Goal: Task Accomplishment & Management: Contribute content

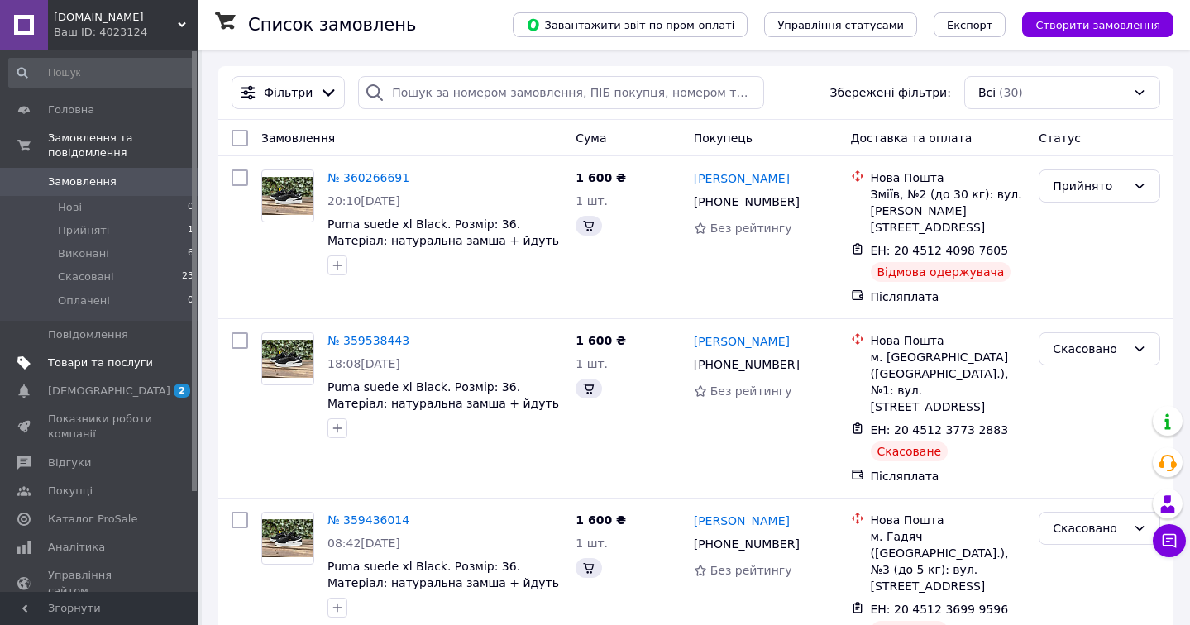
click at [127, 360] on span "Товари та послуги" at bounding box center [100, 363] width 105 height 15
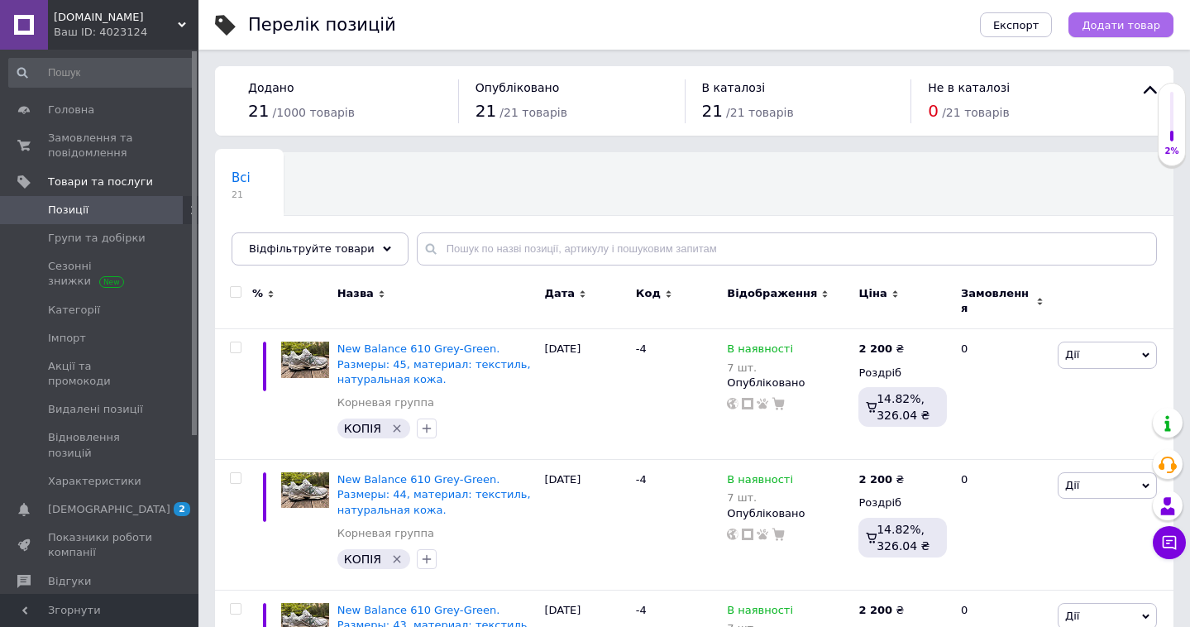
click at [1119, 34] on button "Додати товар" at bounding box center [1120, 24] width 105 height 25
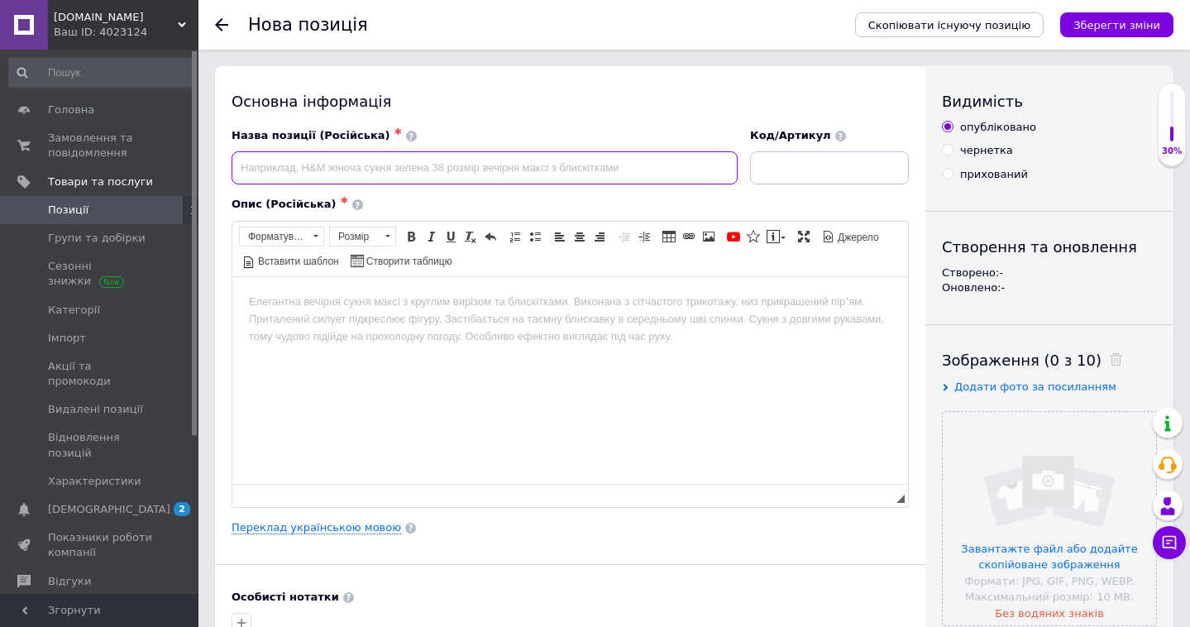
click at [685, 174] on input at bounding box center [484, 167] width 506 height 33
click at [222, 20] on icon at bounding box center [221, 24] width 13 height 13
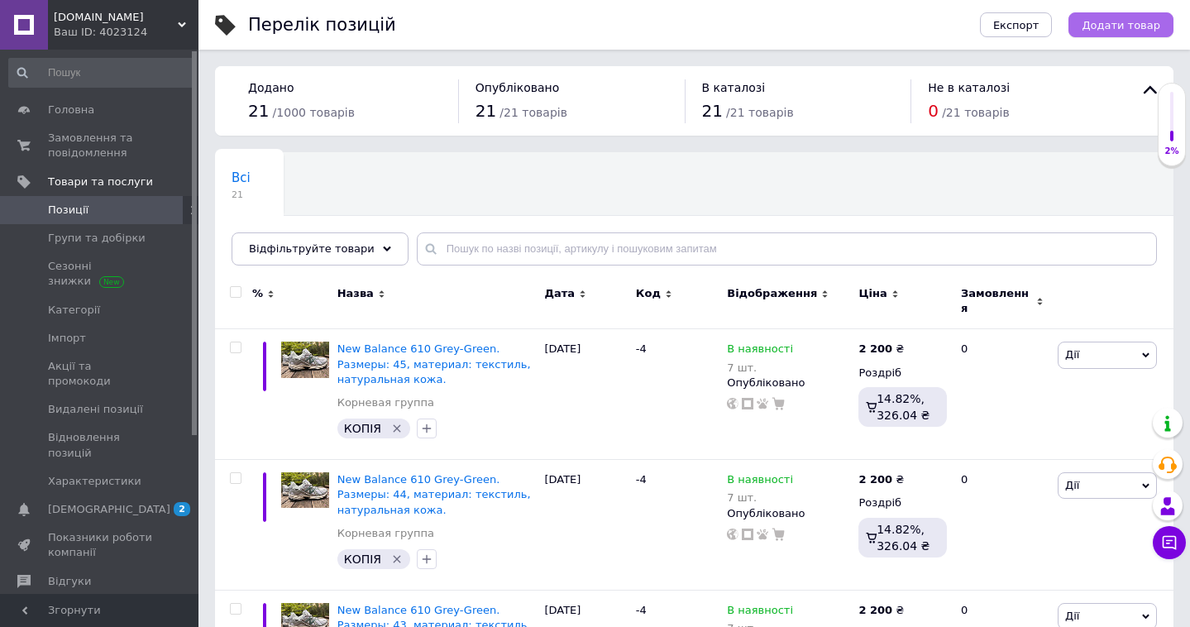
click at [1120, 22] on span "Додати товар" at bounding box center [1120, 25] width 79 height 12
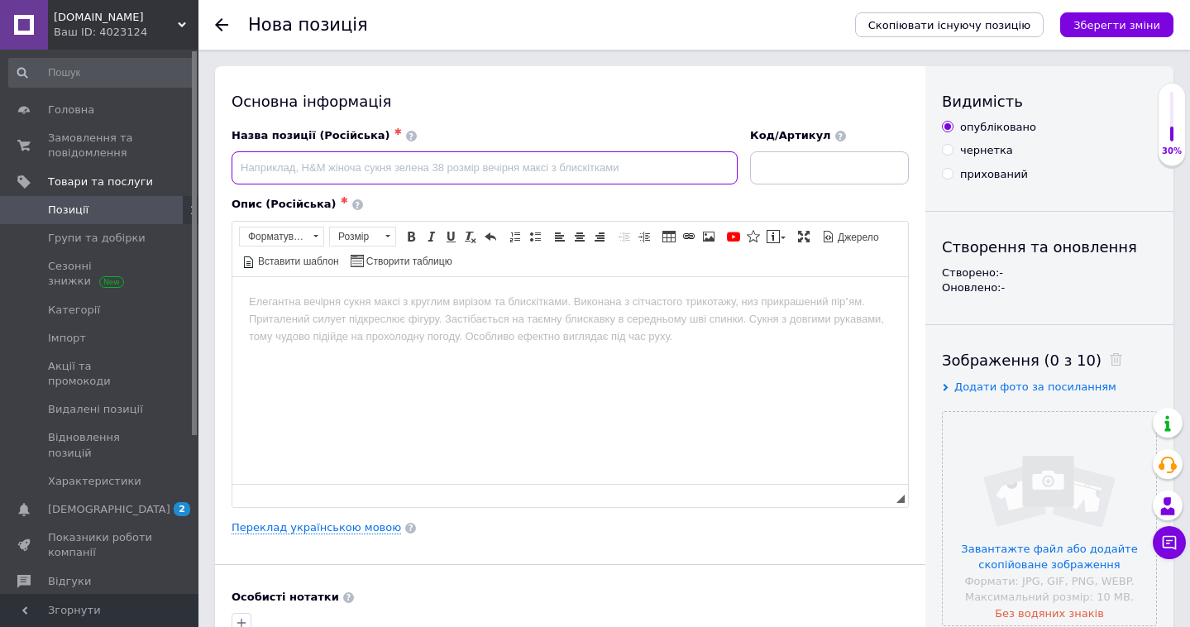
click at [572, 158] on input at bounding box center [484, 167] width 506 height 33
type input "Ф"
click at [274, 168] on input "Asics gel-pickax Black" at bounding box center [484, 167] width 506 height 33
click at [297, 169] on input "Asics Gel-pickax Black" at bounding box center [484, 167] width 506 height 33
click at [293, 169] on input "Asics Gel-pickax Black" at bounding box center [484, 167] width 506 height 33
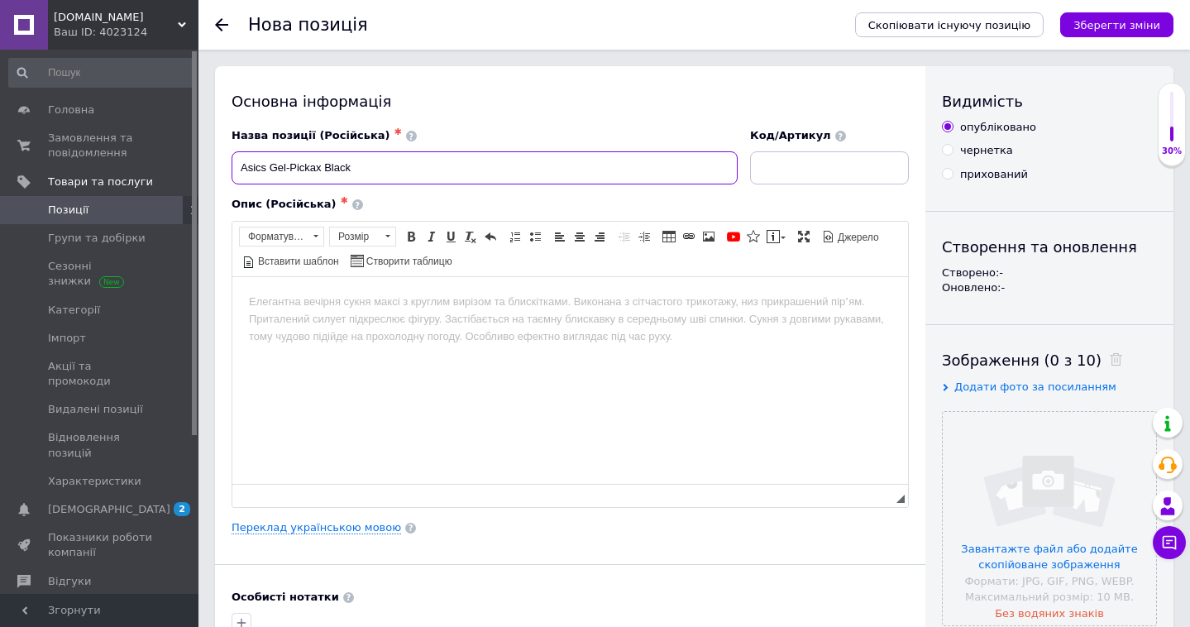
click at [358, 165] on input "Asics Gel-Pickax Black" at bounding box center [484, 167] width 506 height 33
click at [294, 168] on input "Asics Gel-Pickax Black" at bounding box center [484, 167] width 506 height 33
click at [386, 162] on input "Asics Gel-pickax Black" at bounding box center [484, 167] width 506 height 33
drag, startPoint x: 620, startPoint y: 169, endPoint x: 551, endPoint y: 167, distance: 69.5
click at [551, 167] on input "Asics Gel-pickax Black. Размер: 41, материал: кожа, текстиль, термоукладка" at bounding box center [484, 167] width 506 height 33
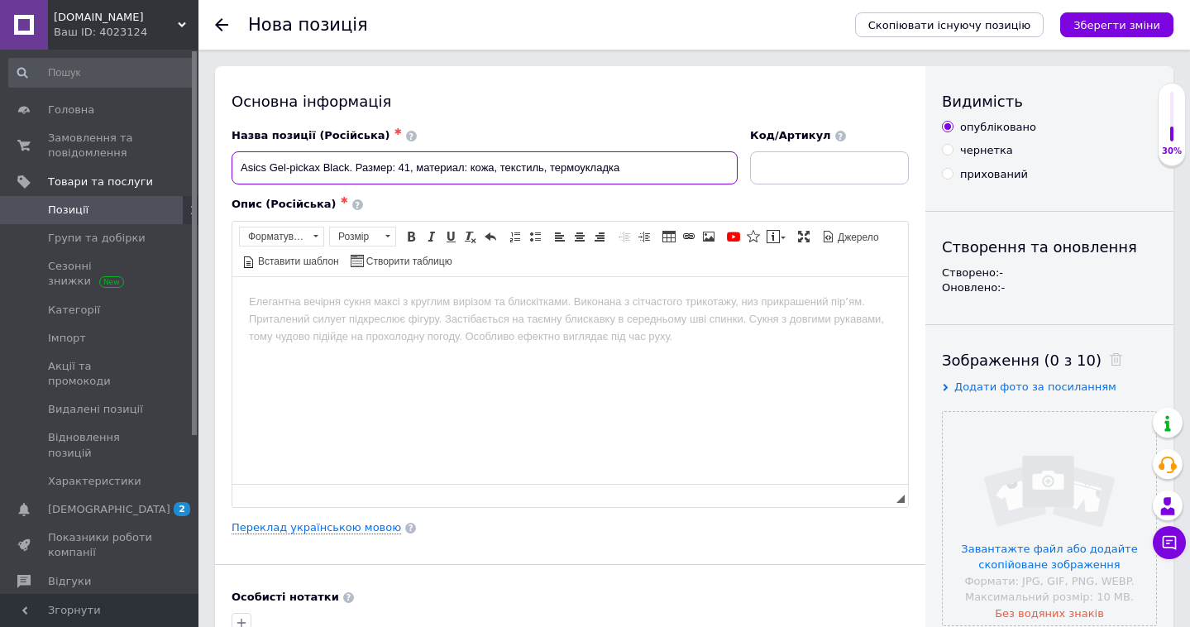
click at [630, 174] on input "Asics Gel-pickax Black. Размер: 41, материал: кожа, текстиль, термоукладка" at bounding box center [484, 167] width 506 height 33
click at [623, 165] on input "Asics Gel-pickax Black. Размер: 41, материал: кожа, текстиль, термоукладка" at bounding box center [484, 167] width 506 height 33
click at [413, 167] on input "Asics Gel-pickax Black. Размер: 41, материал: кожа, текстиль, термо" at bounding box center [484, 167] width 506 height 33
click at [419, 169] on input "Asics Gel-pickax Black. Размер: 41. материал: кожа, текстиль, термо" at bounding box center [484, 167] width 506 height 33
click at [422, 169] on input "Asics Gel-pickax Black. Размер: 41. материал: кожа, текстиль, термо" at bounding box center [484, 167] width 506 height 33
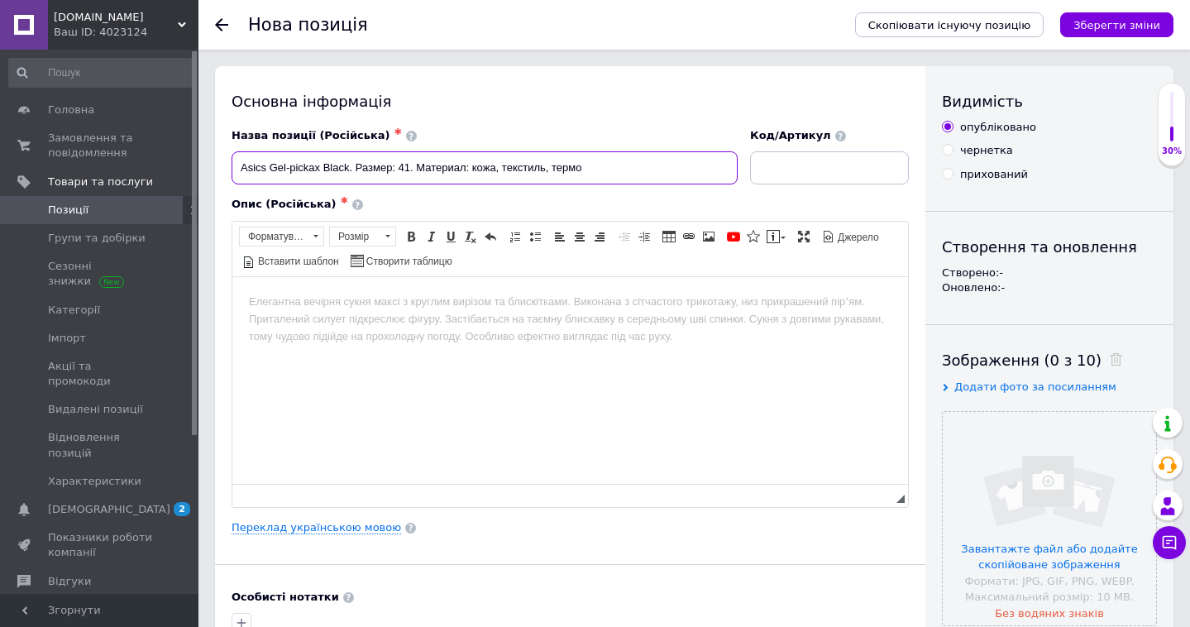
click at [583, 165] on input "Asics Gel-pickax Black. Размер: 41. Материал: кожа, текстиль, термо" at bounding box center [484, 167] width 506 height 33
type input "Asics Gel-pickax Black. Размер: 41. Материал: кожа, текстиль, термо."
click at [355, 531] on link "Переклад українською мовою" at bounding box center [315, 527] width 169 height 13
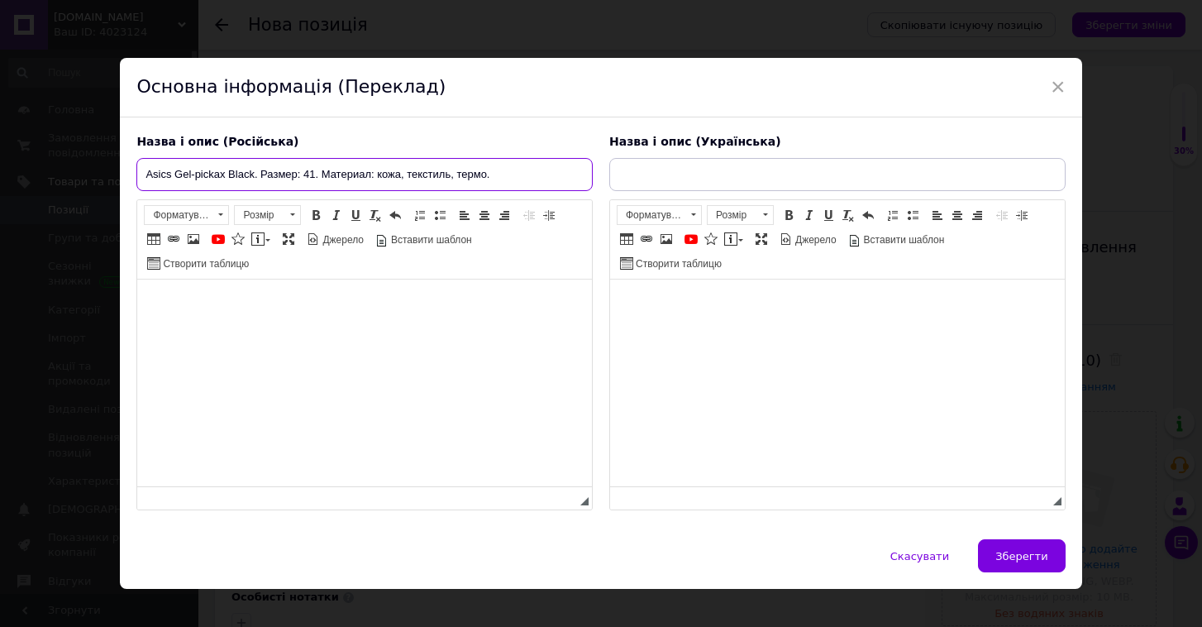
drag, startPoint x: 500, startPoint y: 170, endPoint x: 198, endPoint y: 165, distance: 302.7
click at [198, 165] on input "Asics Gel-pickax Black. Размер: 41. Материал: кожа, текстиль, термо." at bounding box center [364, 174] width 456 height 33
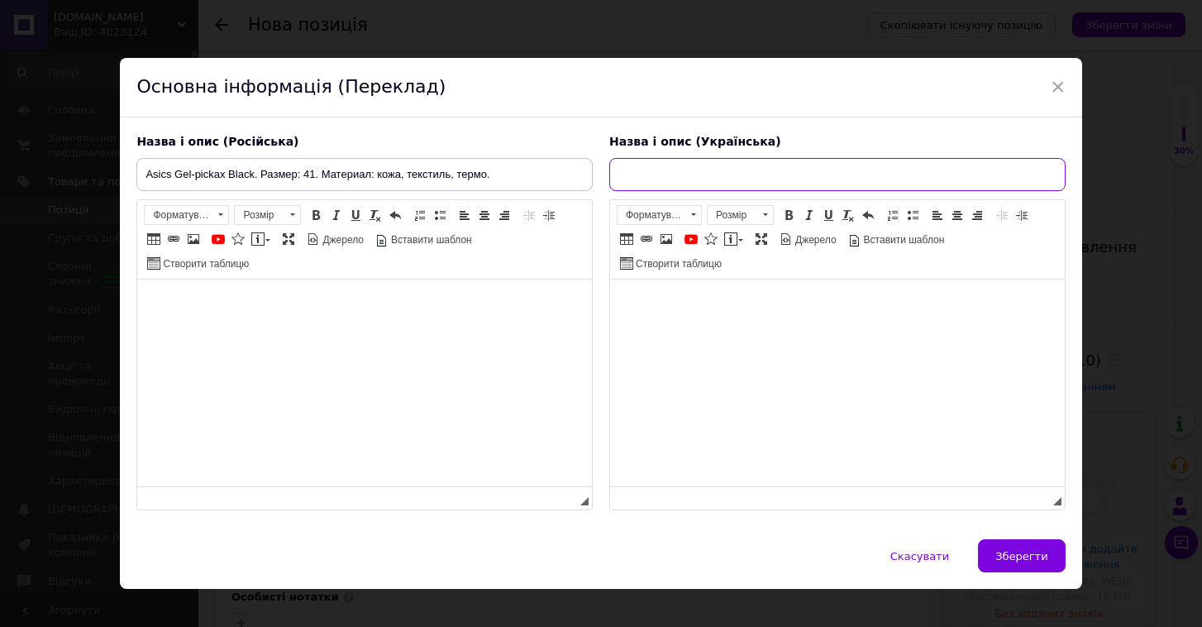
click at [666, 187] on input "text" at bounding box center [837, 174] width 456 height 33
click at [714, 11] on div "× Основна інформація (Переклад) Назва і опис (Російська) Asics Gel-pickax Black…" at bounding box center [601, 313] width 1202 height 627
click at [638, 186] on input "text" at bounding box center [837, 174] width 456 height 33
paste input "Asics Gel-pickax Black. Розмір: 41. Матеріал: текстиль, шкіра, термо."
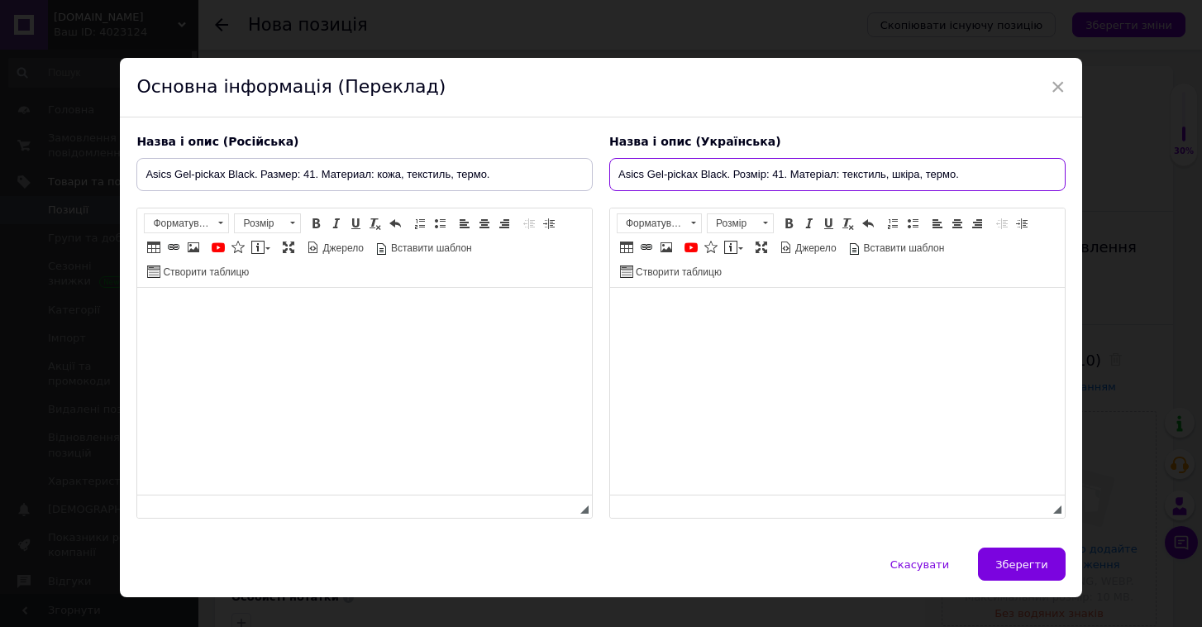
type input "Asics Gel-pickax Black. Розмір: 41. Матеріал: текстиль, шкіра, термо."
click at [400, 338] on html at bounding box center [364, 313] width 455 height 50
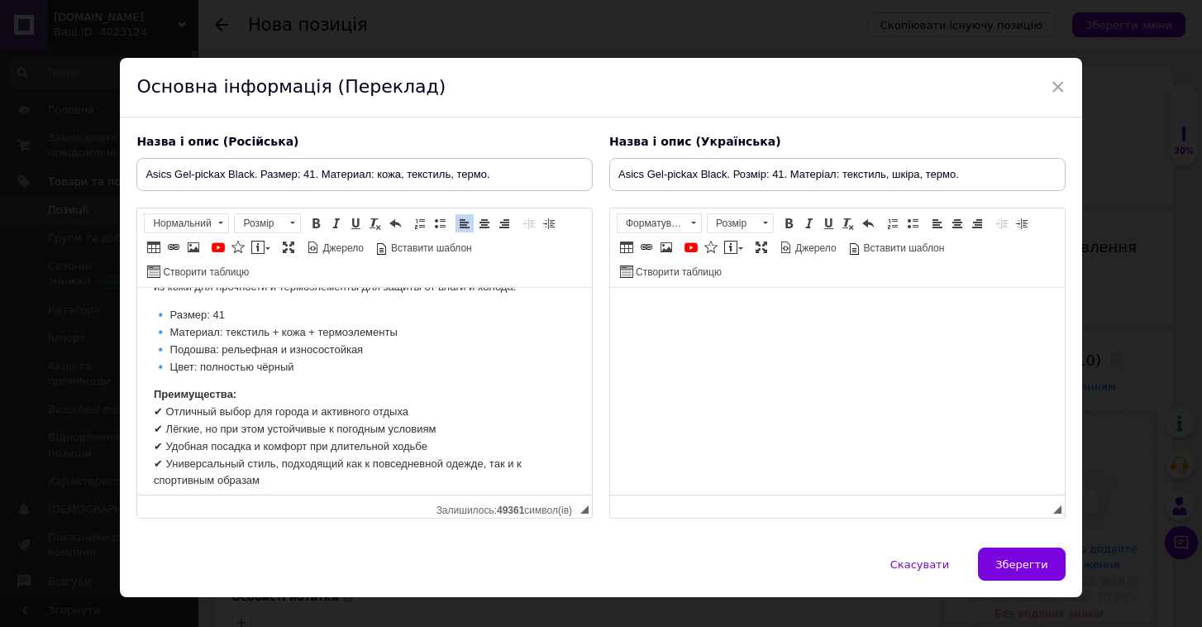
click at [654, 290] on html at bounding box center [837, 313] width 455 height 50
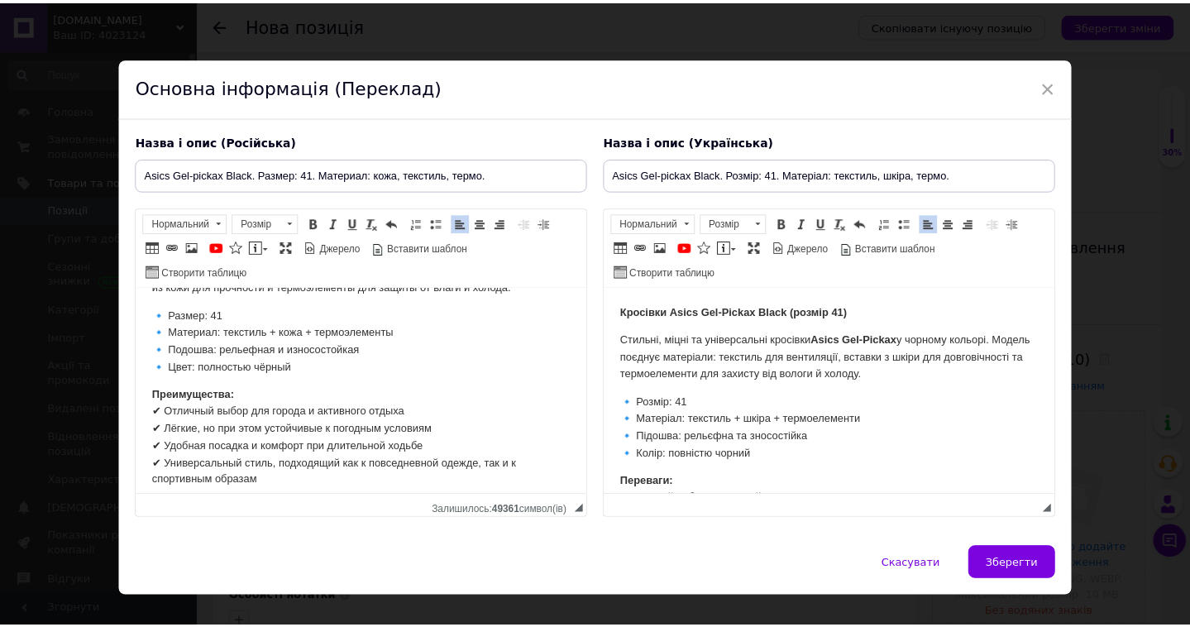
scroll to position [55, 0]
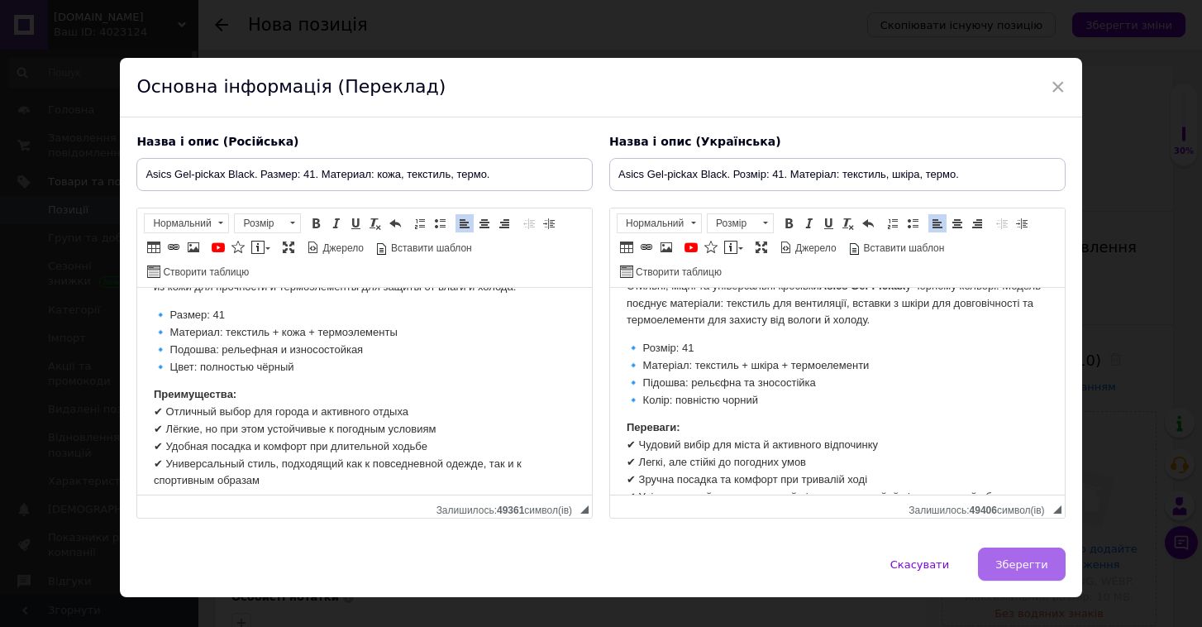
click at [1024, 573] on button "Зберегти" at bounding box center [1021, 563] width 87 height 33
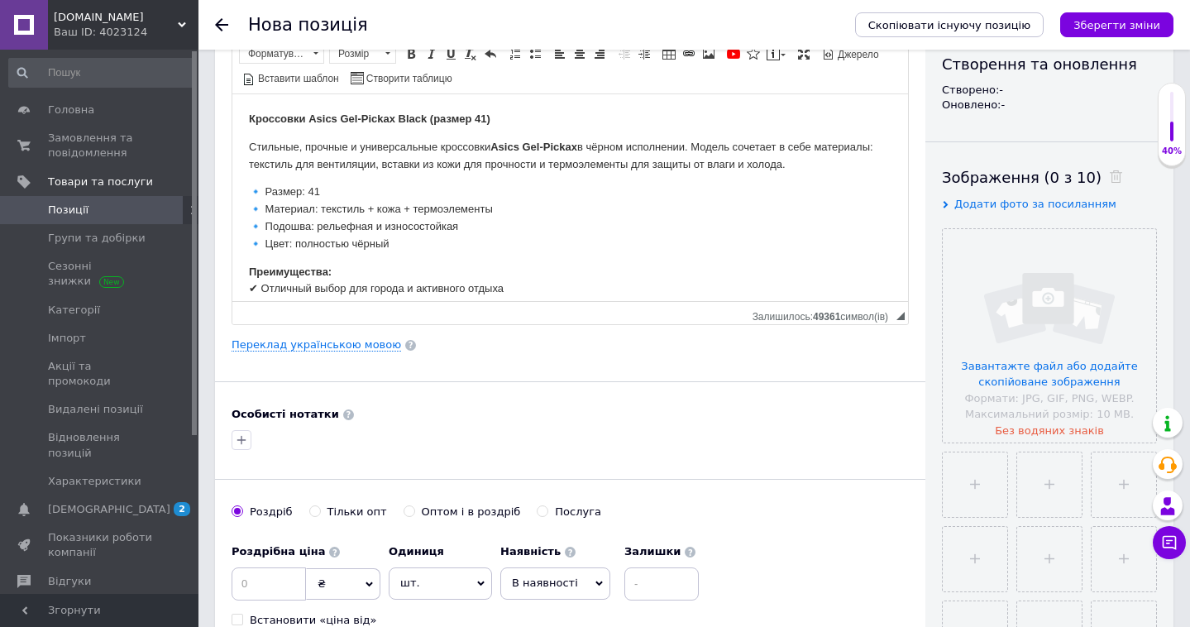
scroll to position [174, 0]
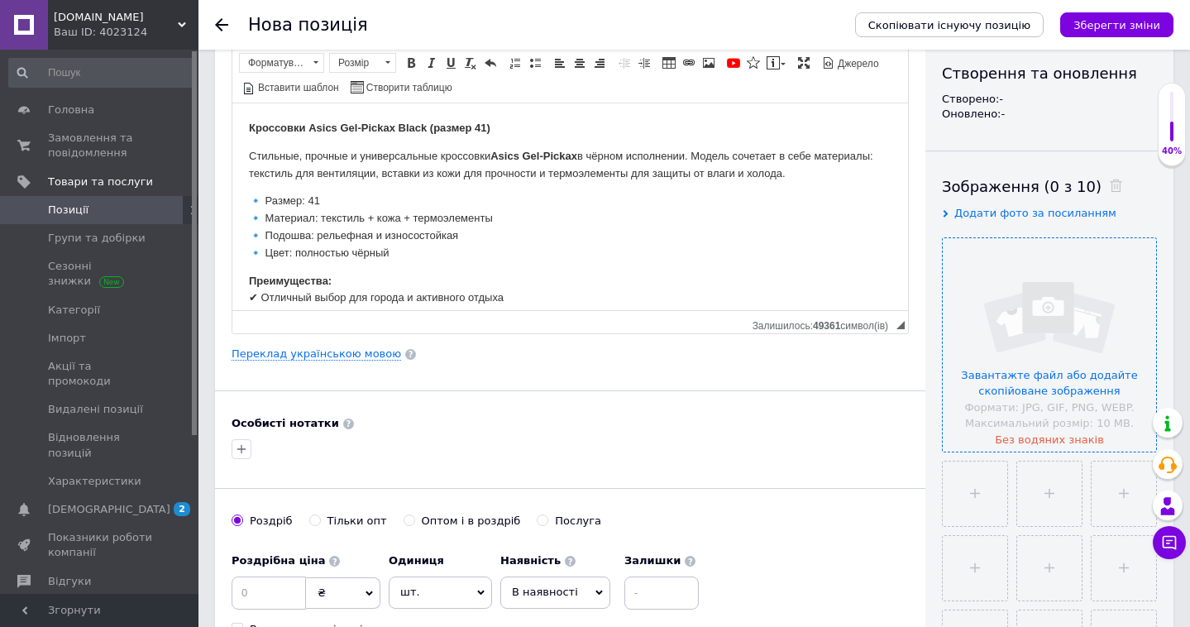
click at [1067, 345] on input "file" at bounding box center [1049, 344] width 213 height 213
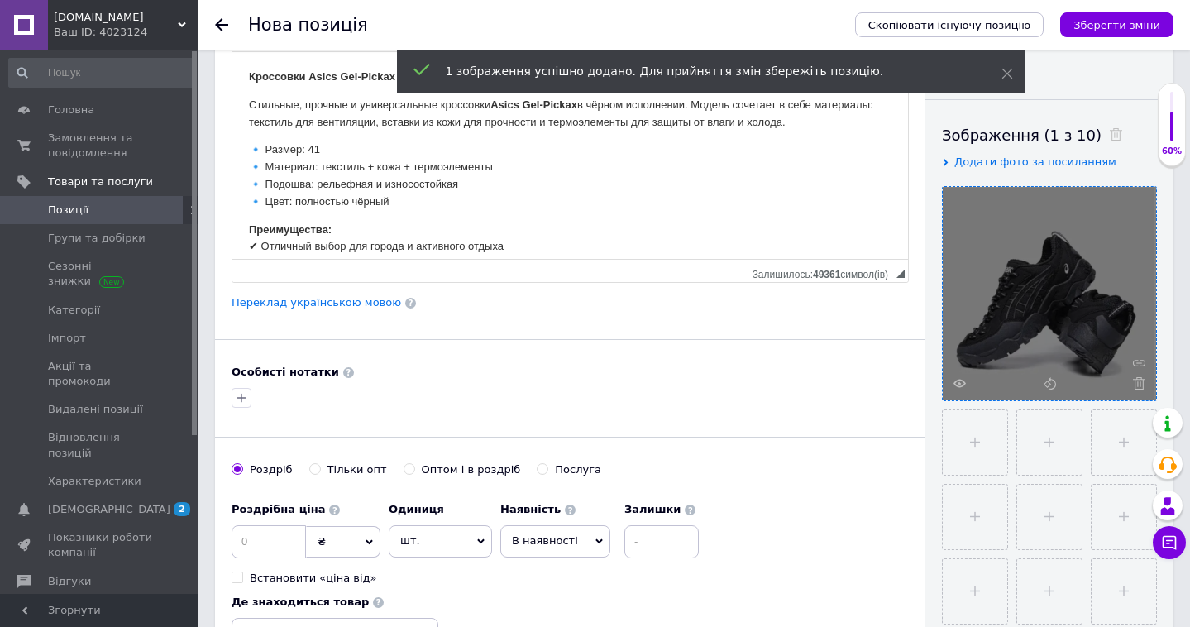
scroll to position [224, 0]
click at [961, 451] on input "file" at bounding box center [975, 443] width 64 height 64
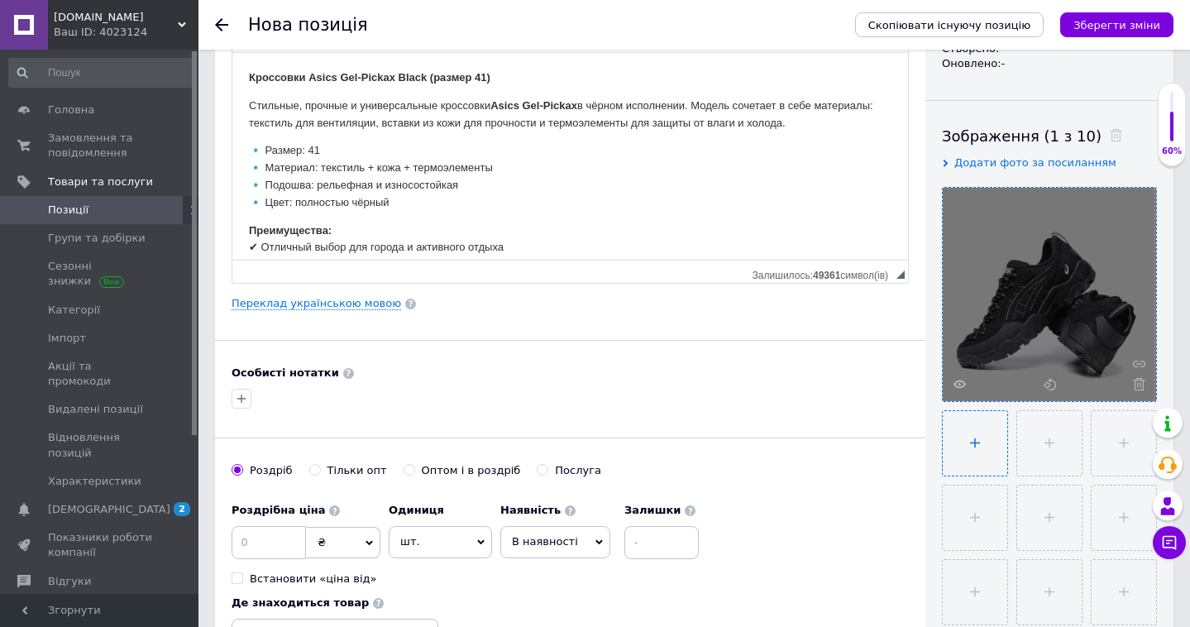
type input "C:\fakepath\IMG_8024.JPG"
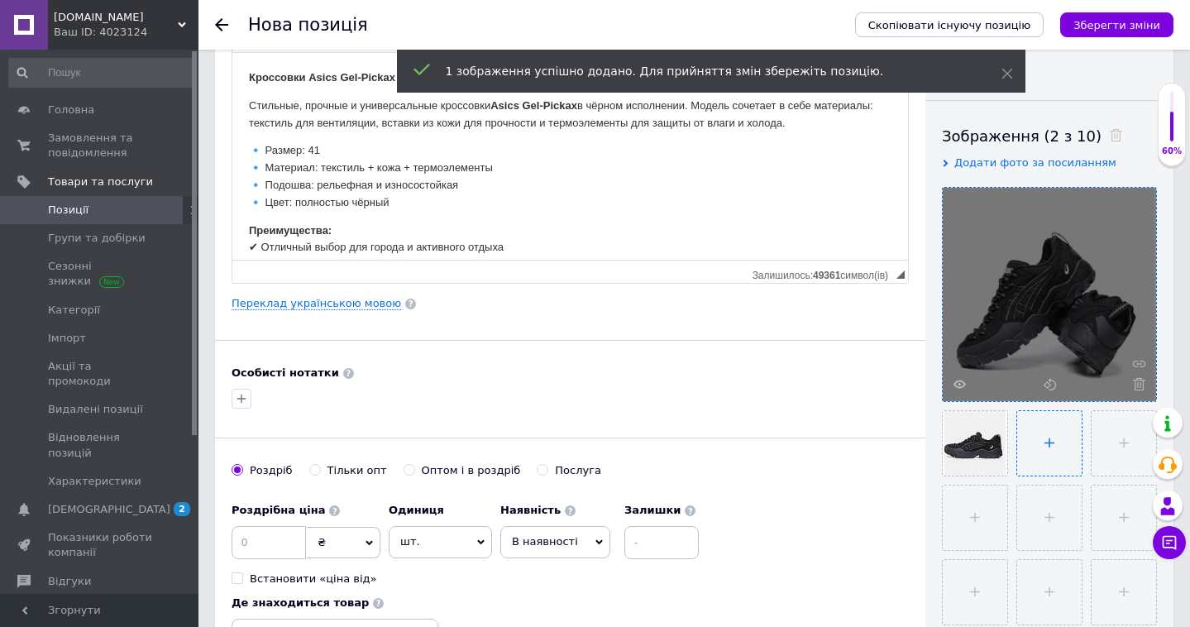
click at [1064, 455] on input "file" at bounding box center [1049, 443] width 64 height 64
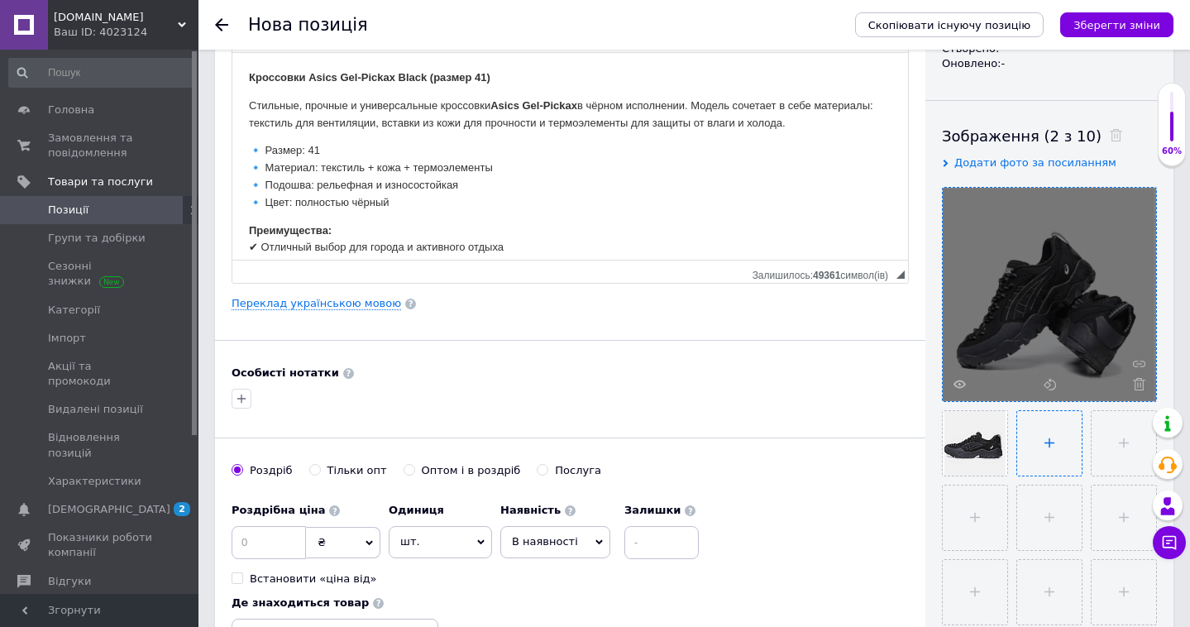
type input "C:\fakepath\IMG_8023.JPG"
click at [1122, 458] on input "file" at bounding box center [1122, 443] width 64 height 64
type input "C:\fakepath\IMG_8027.JPG"
click at [976, 513] on input "file" at bounding box center [975, 517] width 64 height 64
type input "C:\fakepath\IMG_8028.JPG"
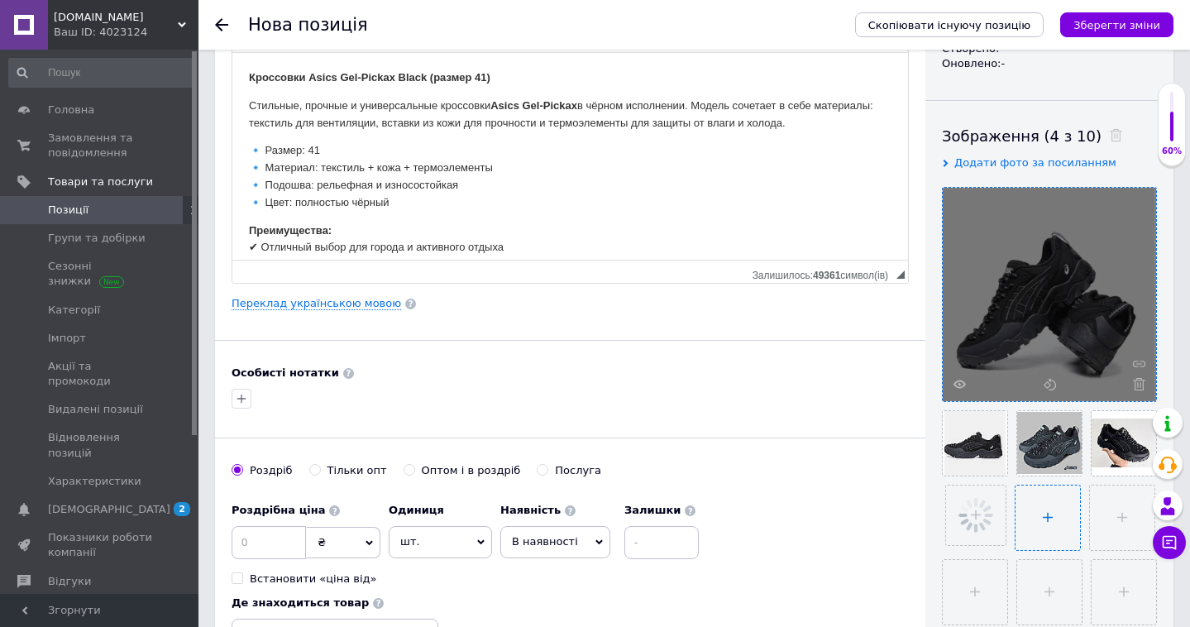
click at [1040, 509] on input "file" at bounding box center [1047, 517] width 64 height 64
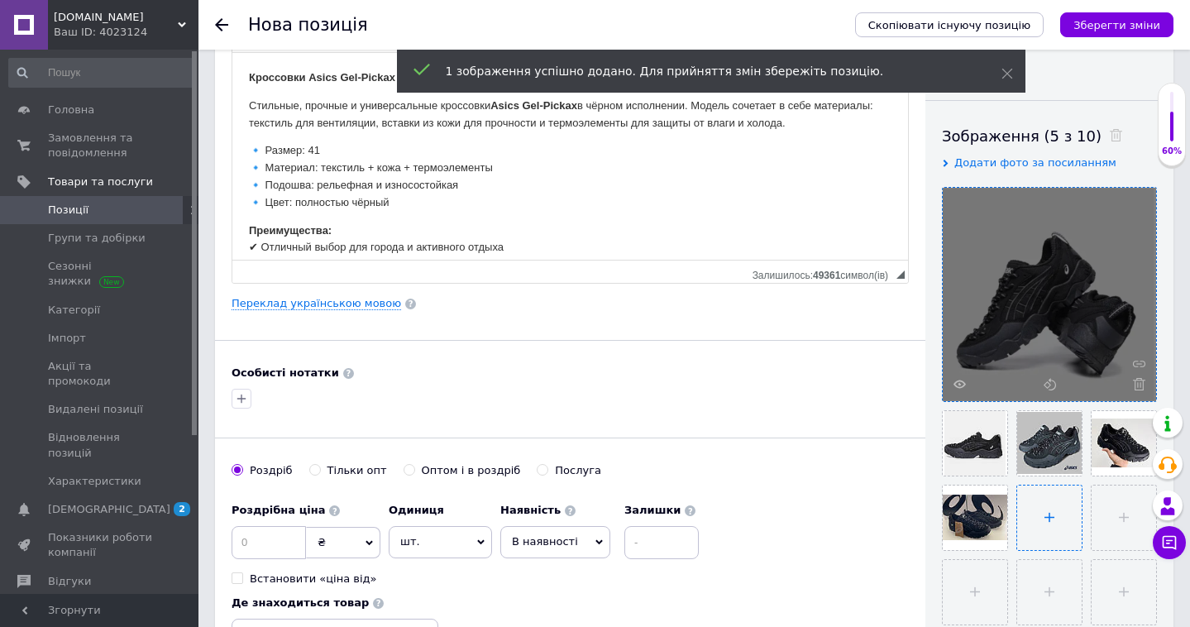
type input "C:\fakepath\IMG_8025.JPG"
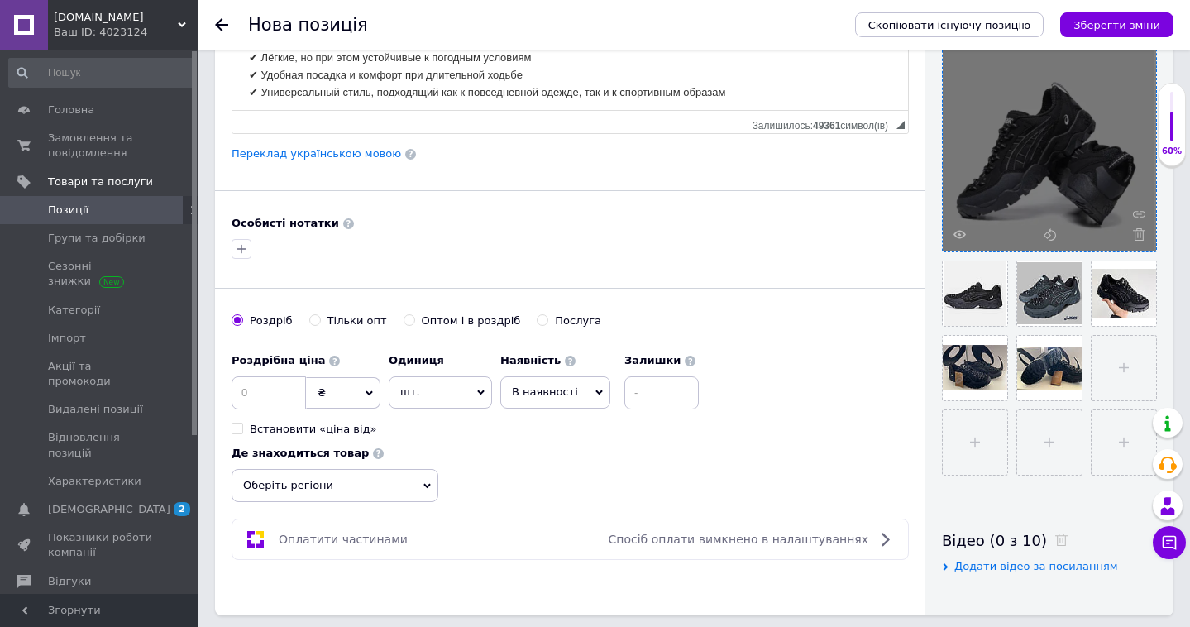
scroll to position [385, 0]
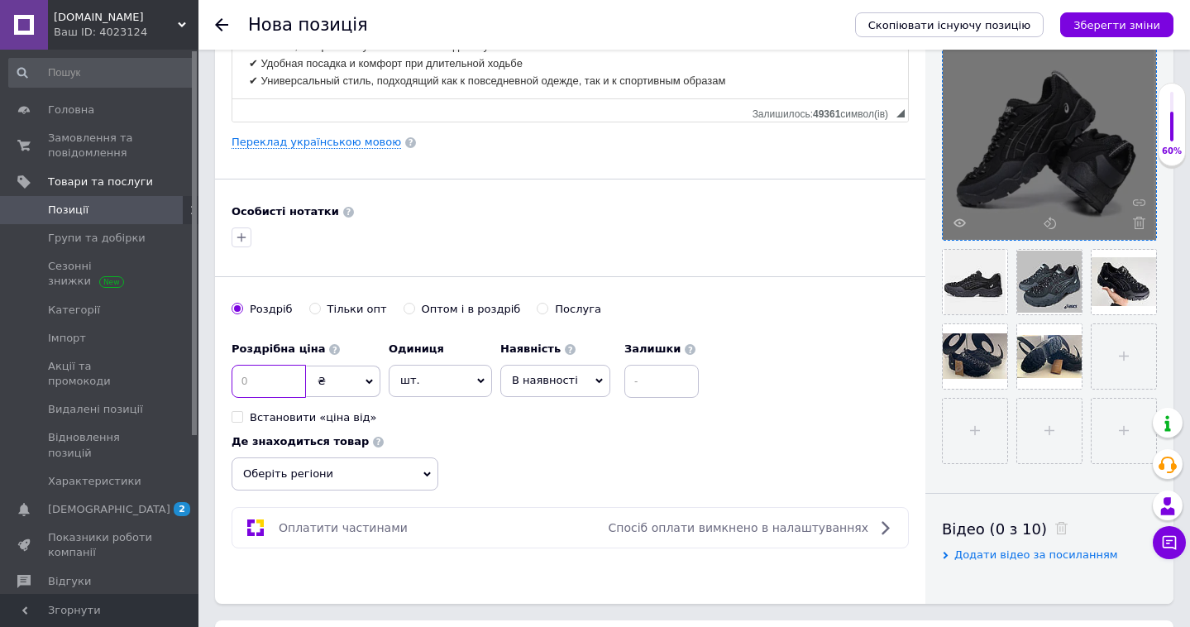
click at [271, 379] on input at bounding box center [268, 381] width 74 height 33
type input "2"
type input "3000"
click at [659, 382] on input at bounding box center [661, 381] width 74 height 33
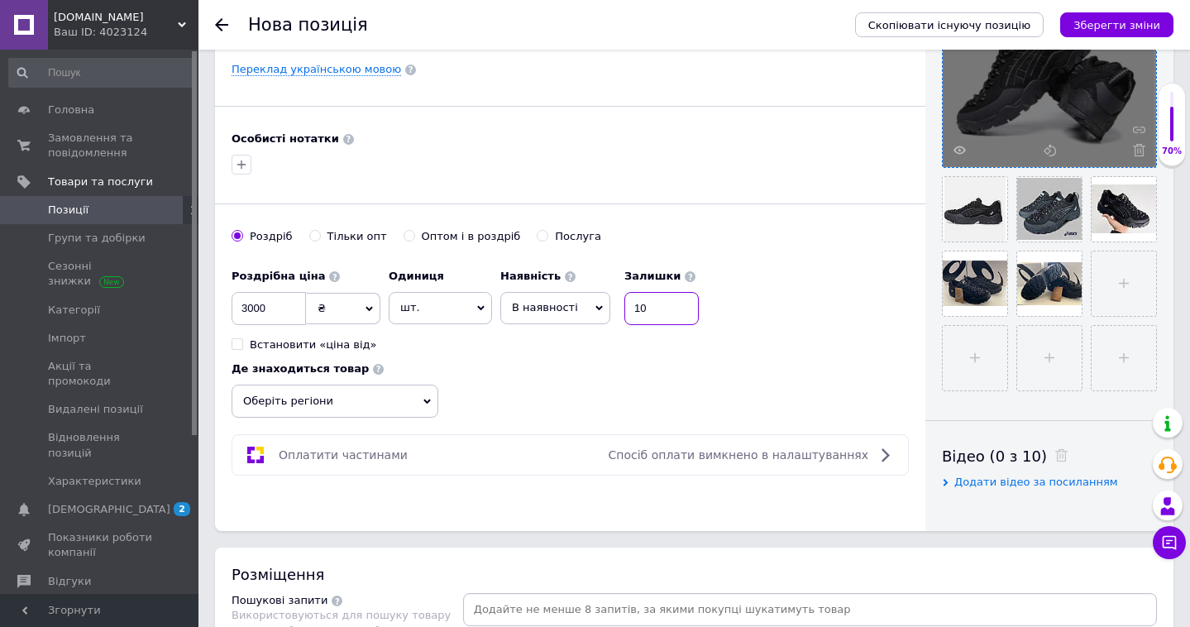
scroll to position [461, 0]
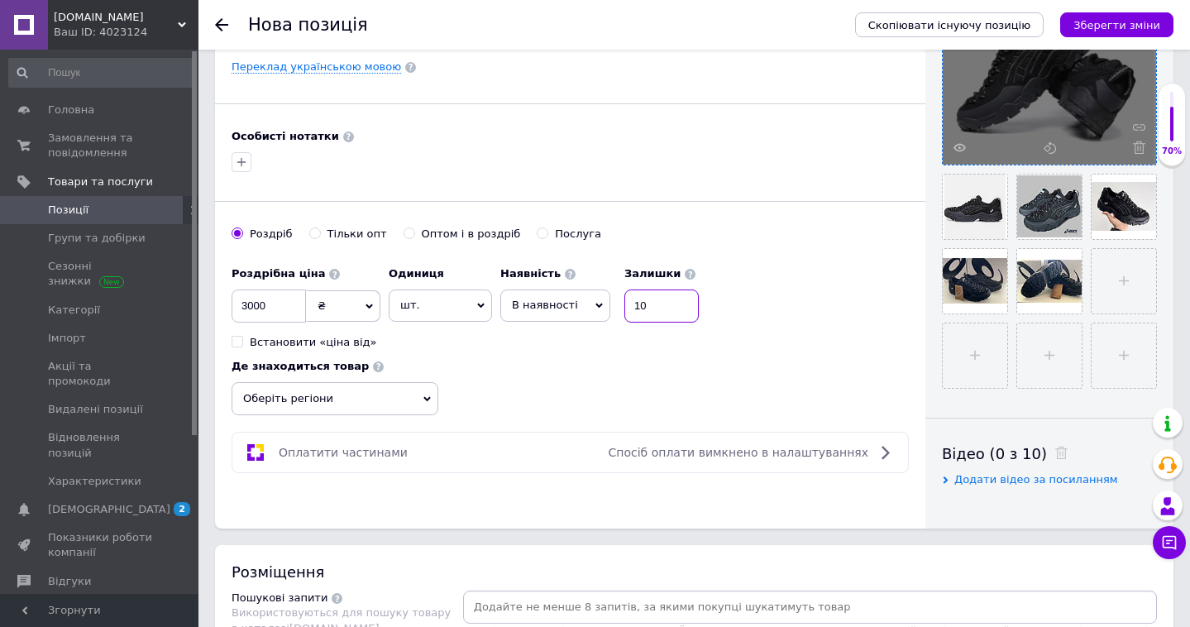
type input "10"
click at [337, 388] on span "Оберіть регіони" at bounding box center [334, 398] width 207 height 33
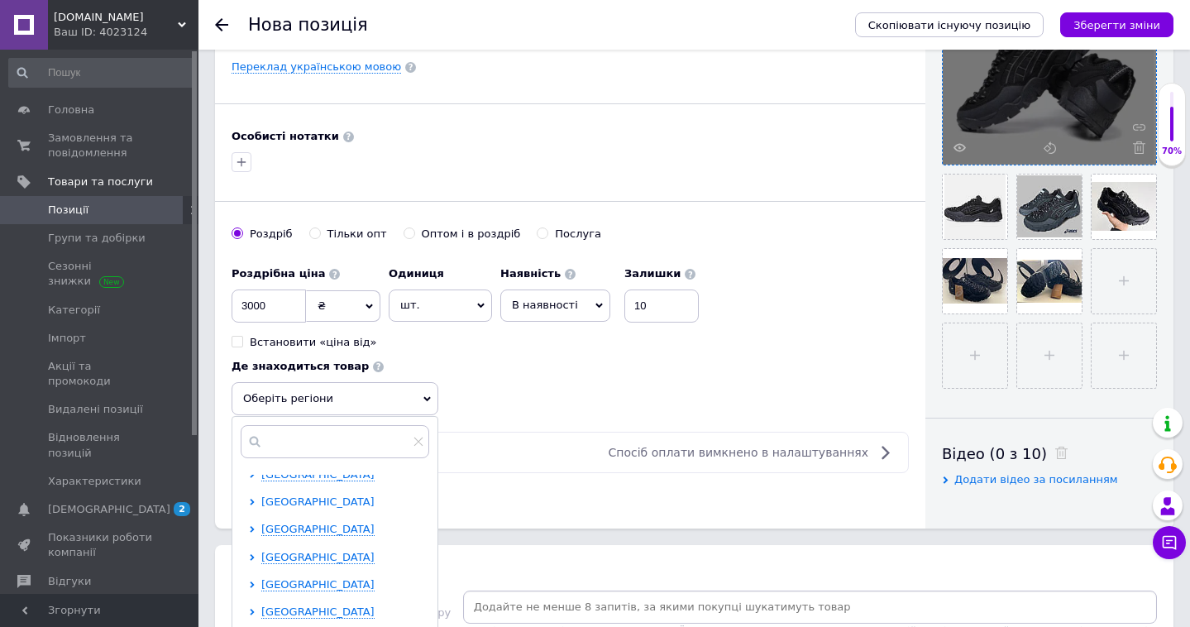
scroll to position [336, 0]
click at [331, 496] on span "[GEOGRAPHIC_DATA]" at bounding box center [317, 502] width 113 height 12
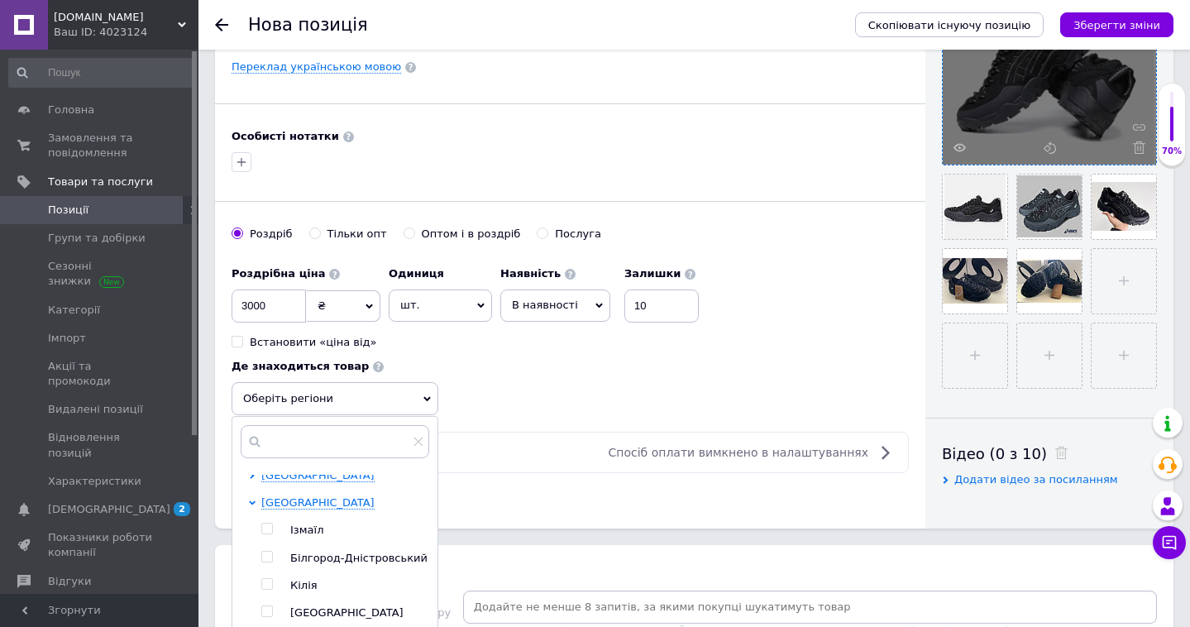
click at [267, 607] on input "checkbox" at bounding box center [266, 611] width 11 height 11
checkbox input "true"
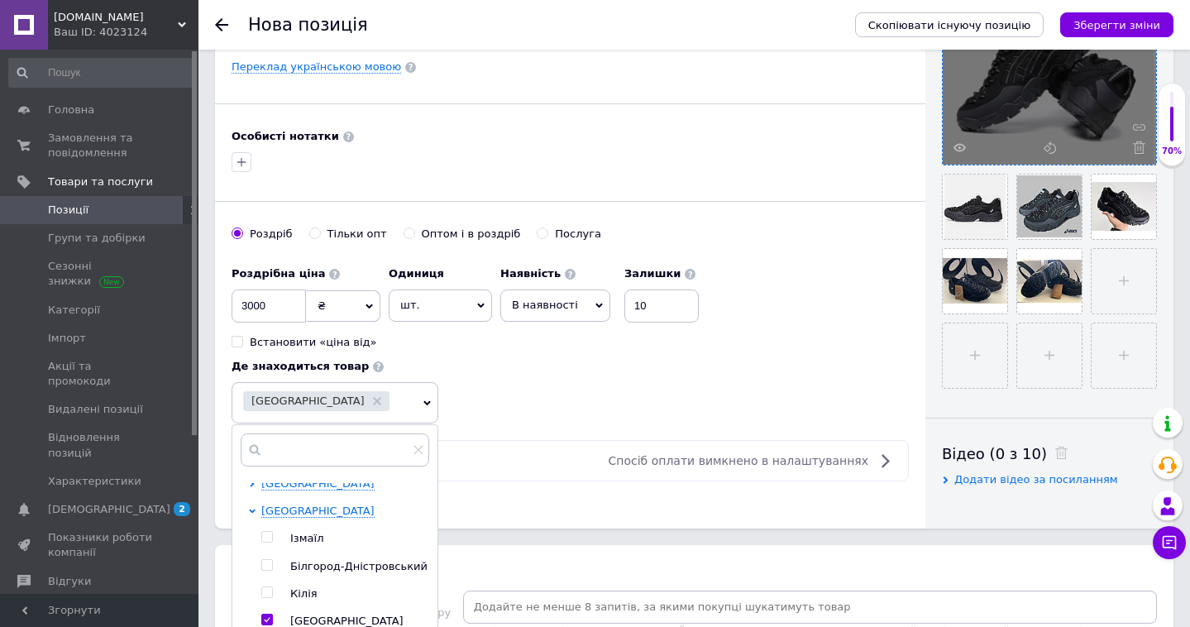
click at [557, 428] on div "Основна інформація Назва позиції (Російська) ✱ Asics Gel-pickax Black. Размер: …" at bounding box center [570, 67] width 710 height 923
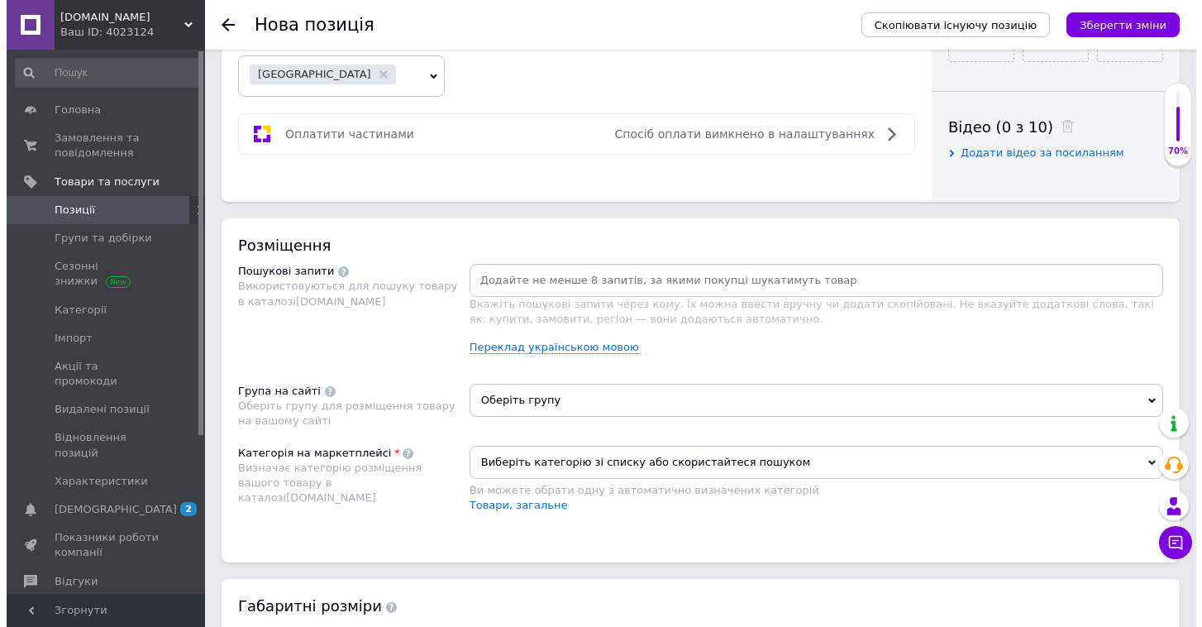
scroll to position [786, 0]
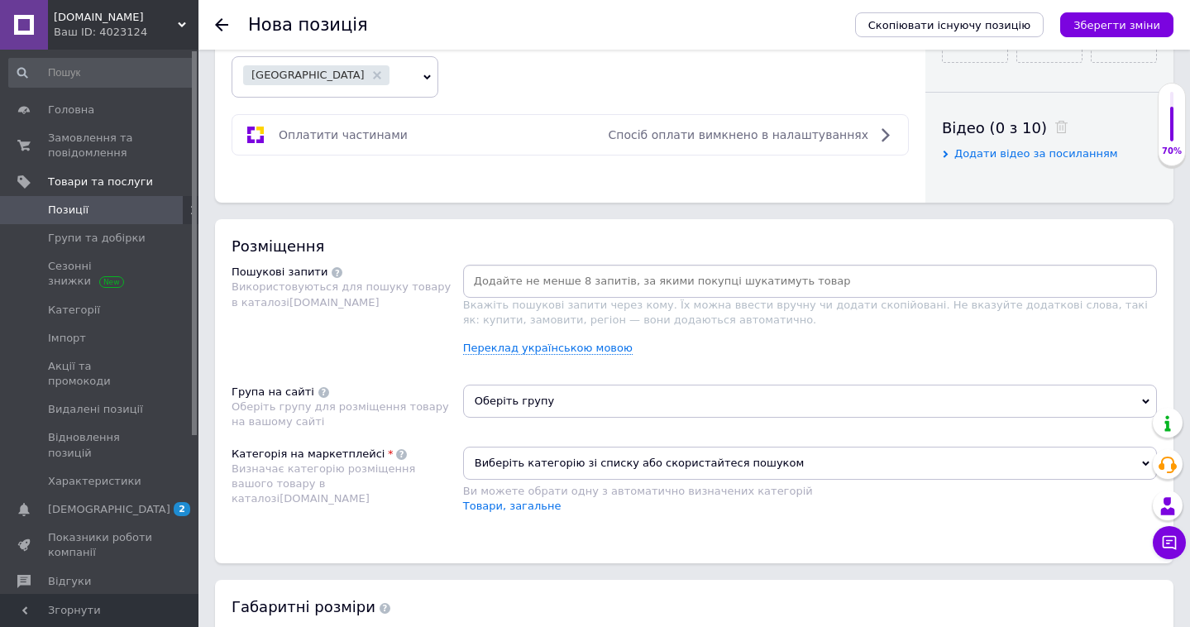
click at [890, 132] on icon at bounding box center [885, 135] width 20 height 20
click at [803, 136] on span "Спосіб оплати вимкнено в налаштуваннях" at bounding box center [739, 134] width 260 height 13
click at [802, 136] on span "Спосіб оплати вимкнено в налаштуваннях" at bounding box center [739, 134] width 260 height 13
click at [372, 134] on span "Оплатити частинами" at bounding box center [343, 134] width 129 height 13
click at [873, 128] on div at bounding box center [884, 135] width 26 height 20
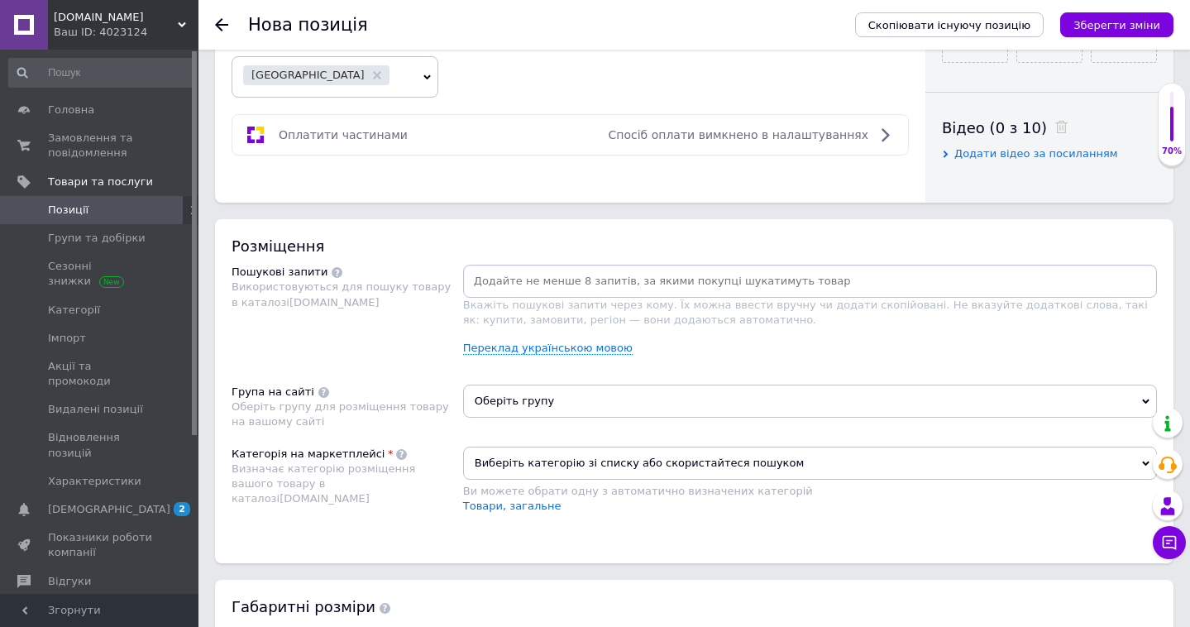
click at [881, 136] on icon at bounding box center [885, 135] width 20 height 20
click at [593, 341] on link "Переклад українською мовою" at bounding box center [547, 347] width 169 height 13
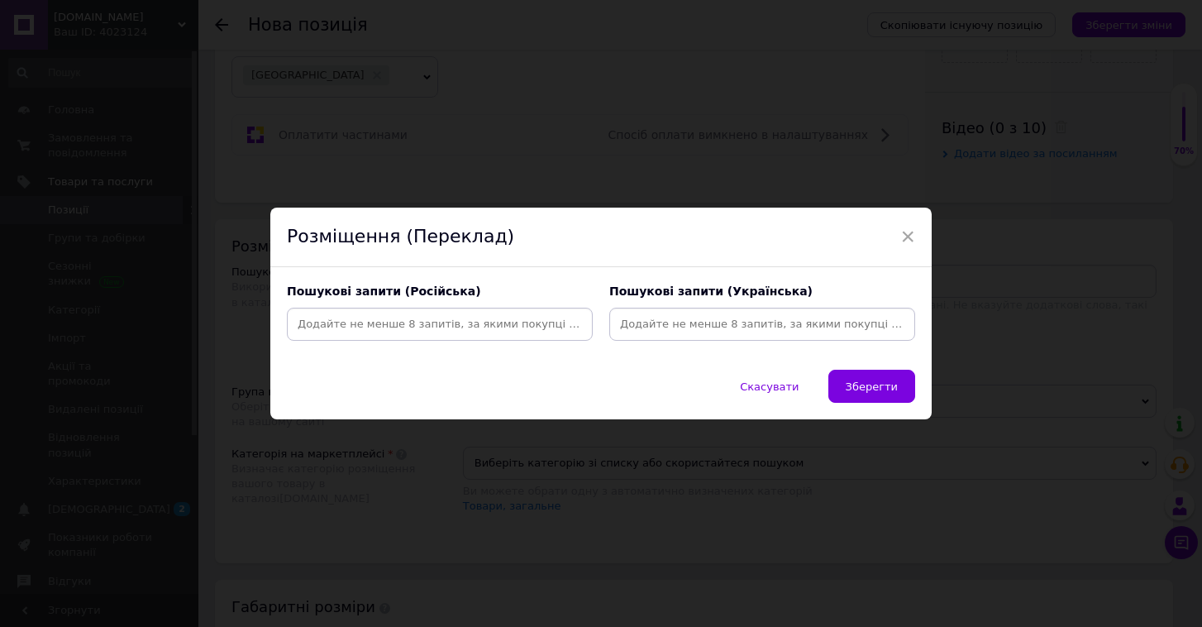
click at [403, 332] on input at bounding box center [439, 324] width 299 height 25
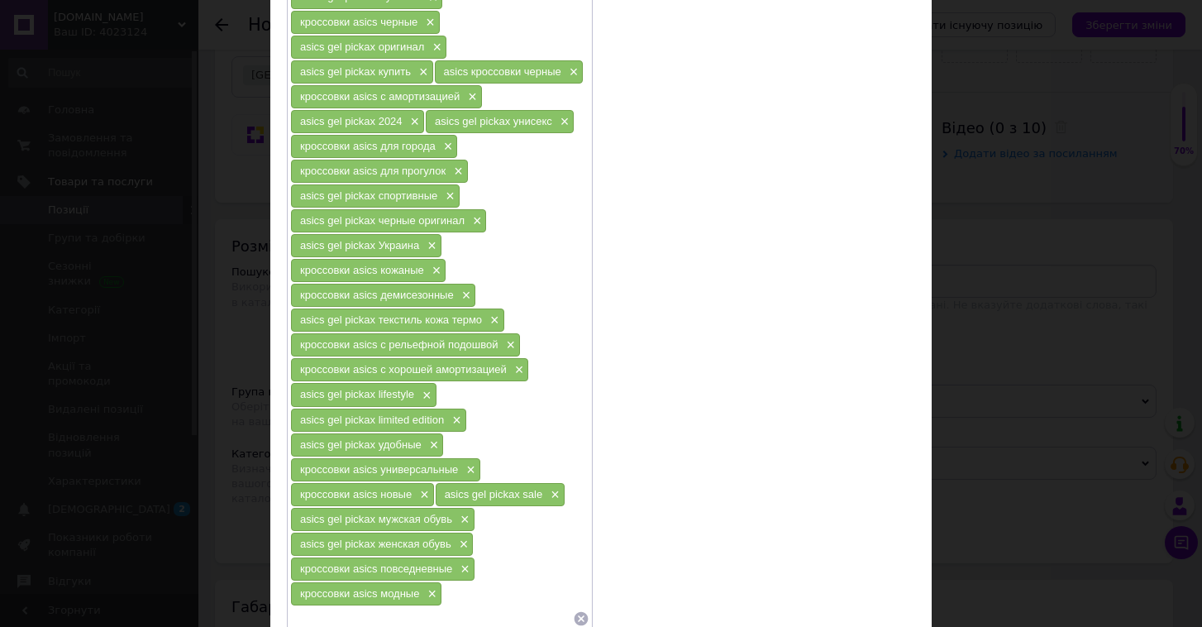
scroll to position [0, 0]
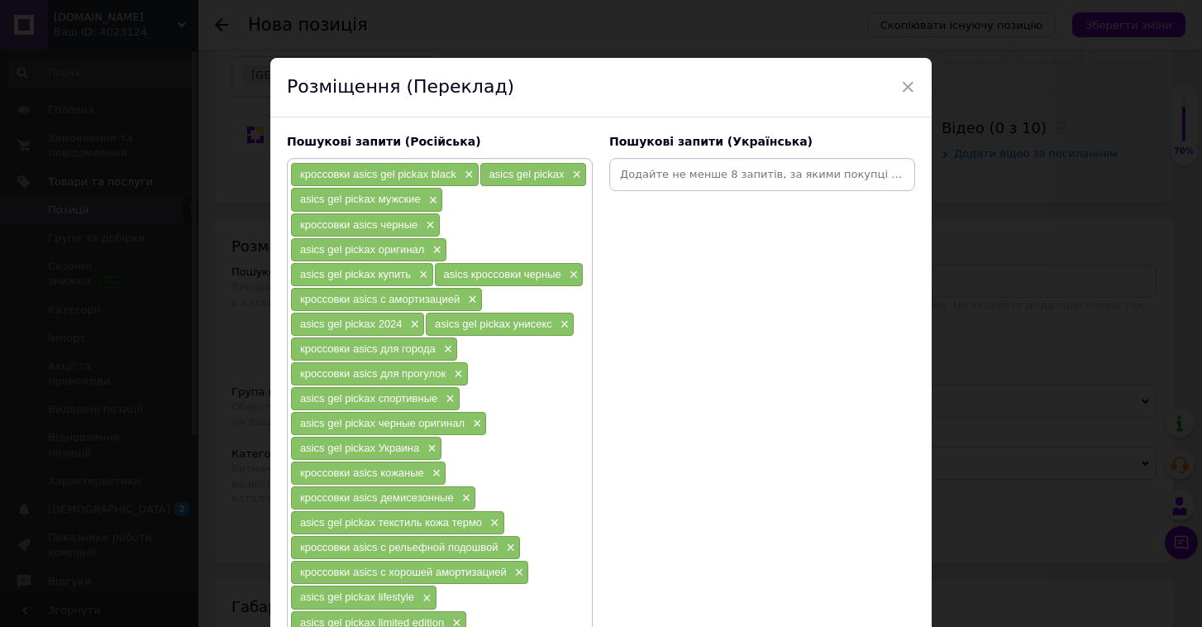
click at [674, 169] on input at bounding box center [762, 174] width 299 height 25
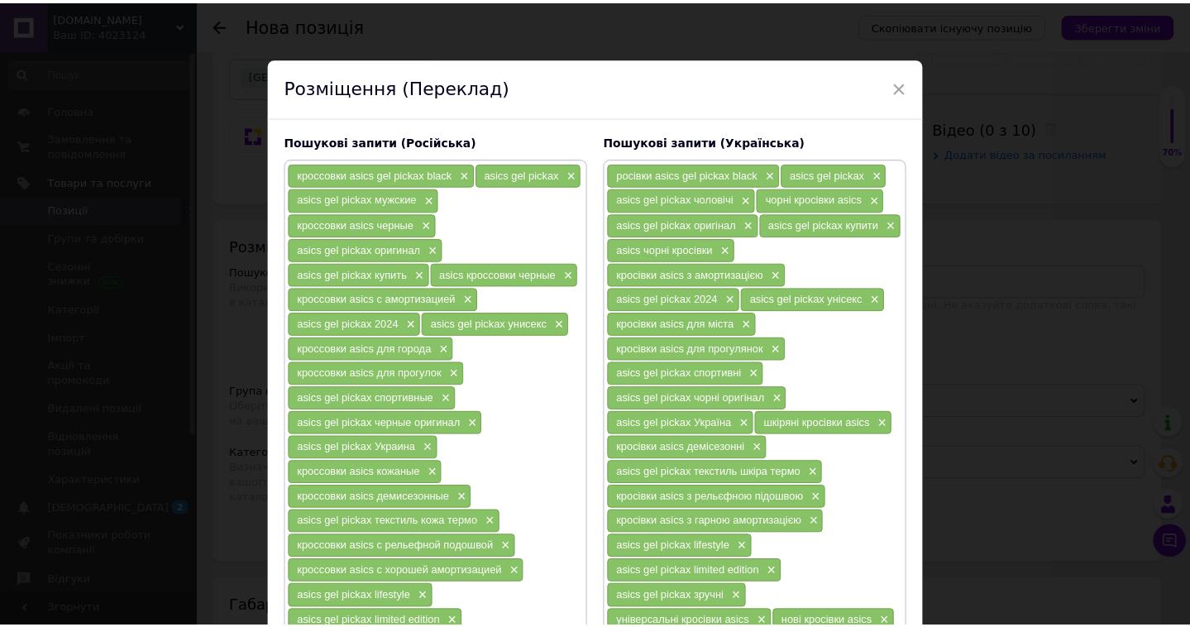
scroll to position [347, 0]
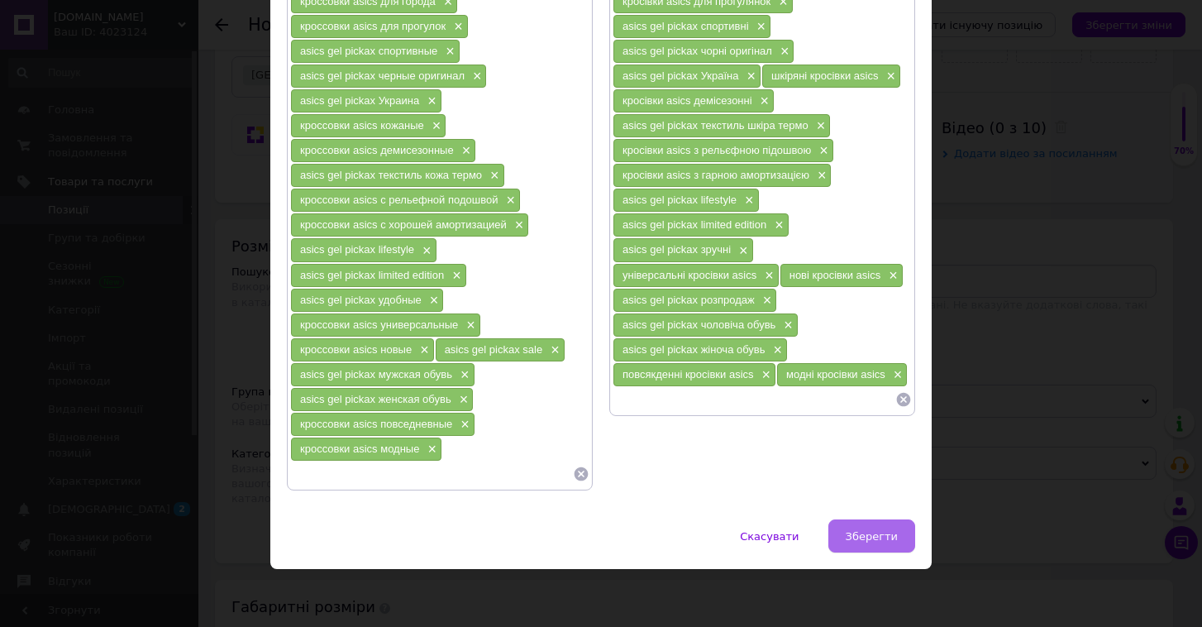
click at [871, 532] on span "Зберегти" at bounding box center [872, 536] width 52 height 12
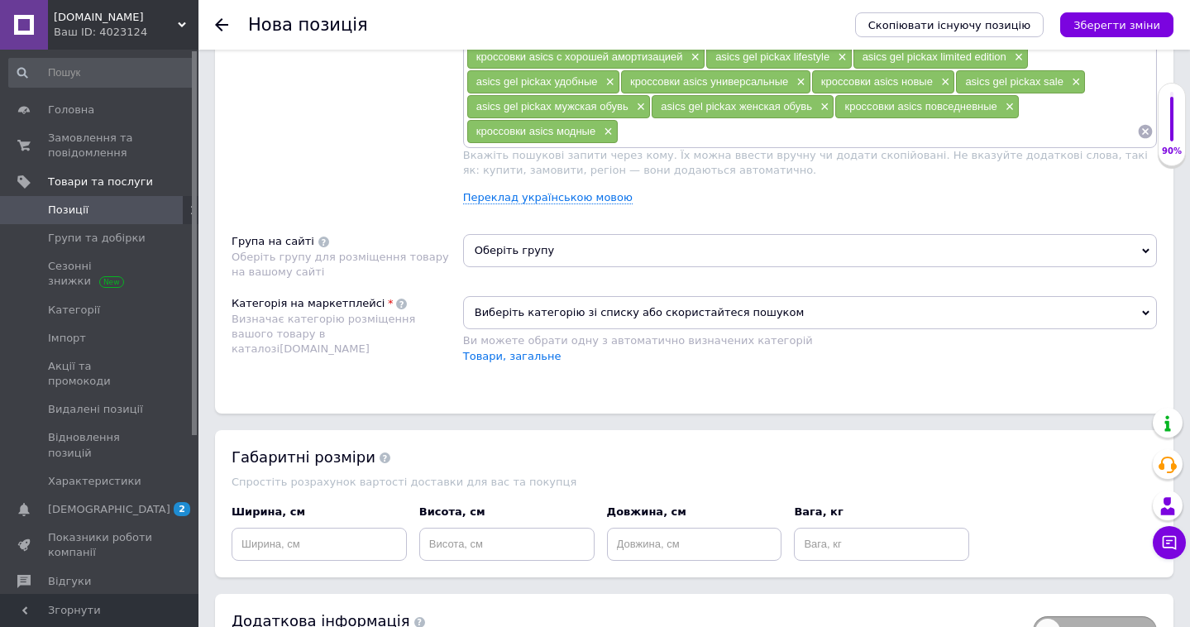
scroll to position [1144, 0]
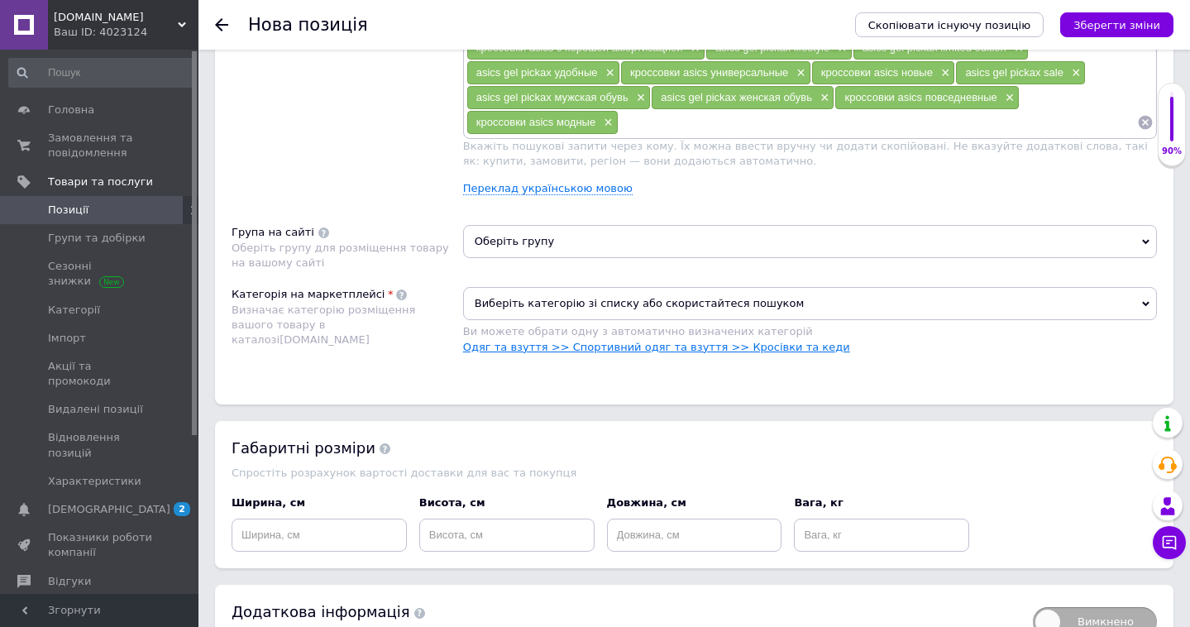
click at [796, 345] on link "Одяг та взуття >> Спортивний одяг та взуття >> Кросівки та кеди" at bounding box center [656, 347] width 387 height 12
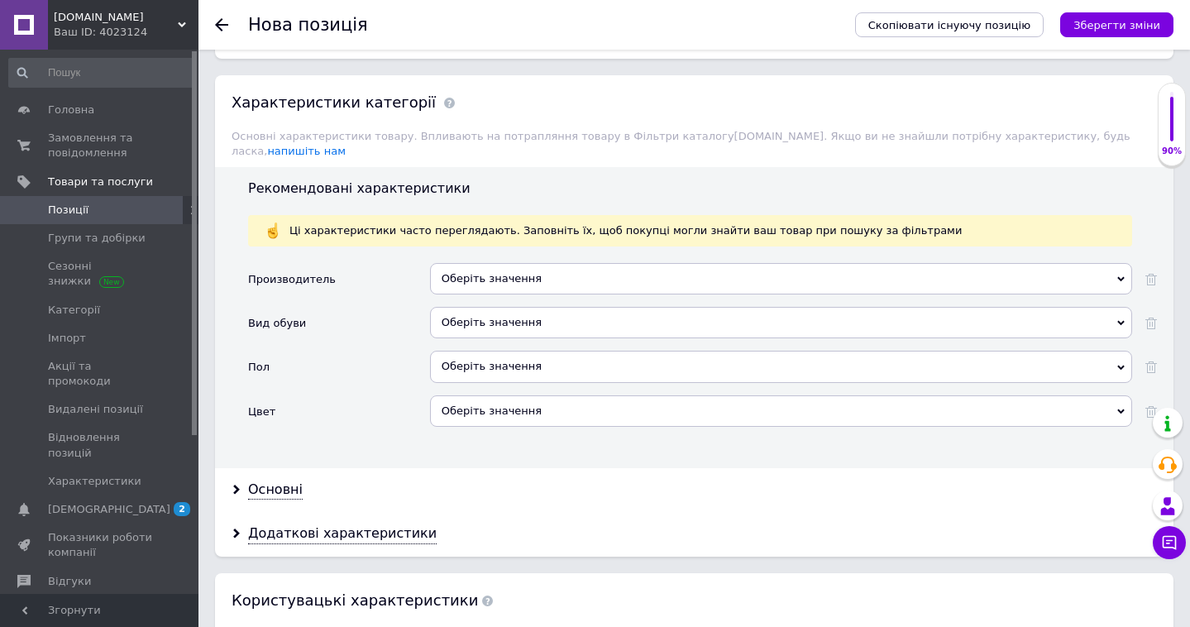
scroll to position [1491, 0]
click at [816, 271] on div "Оберіть значення" at bounding box center [781, 277] width 702 height 31
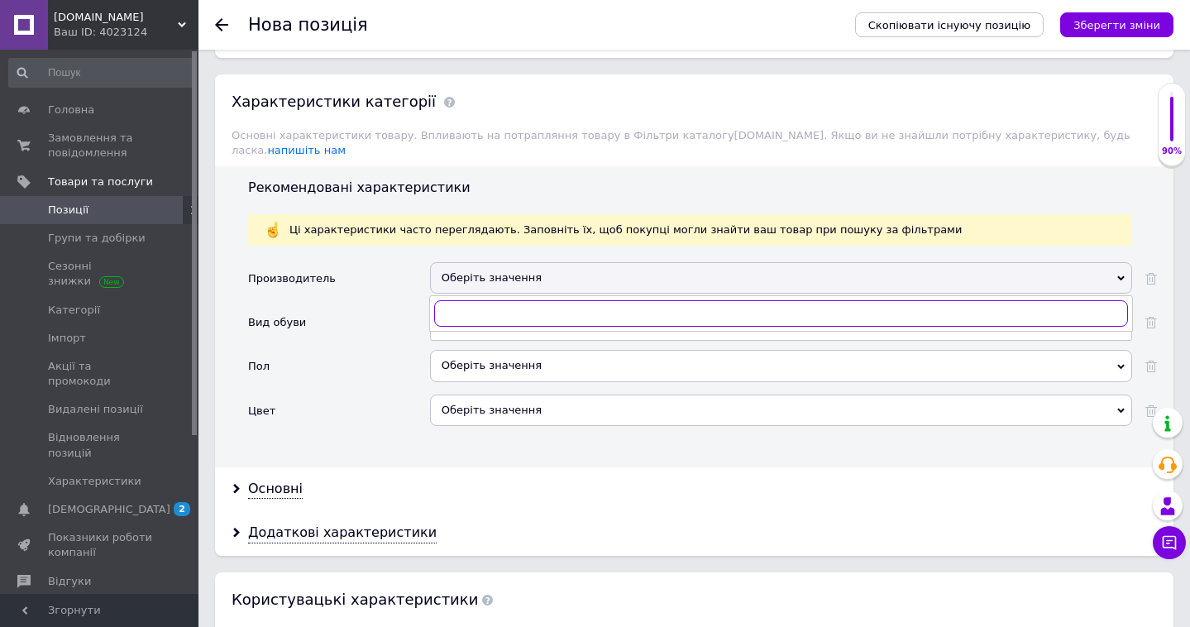
type input "Ф"
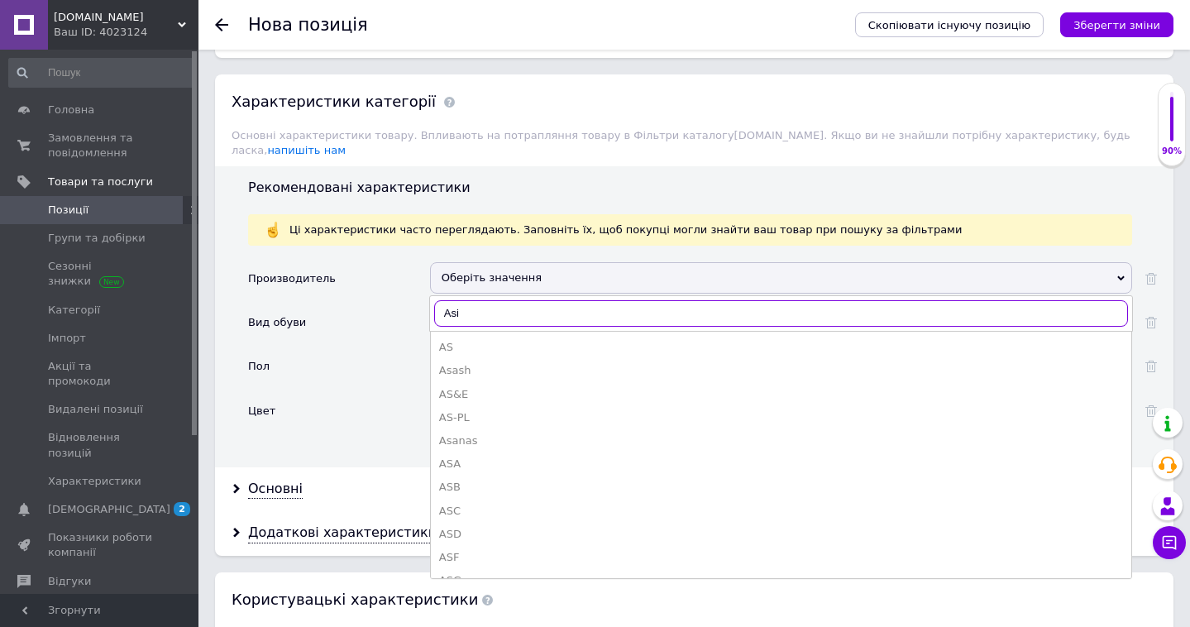
type input "Asic"
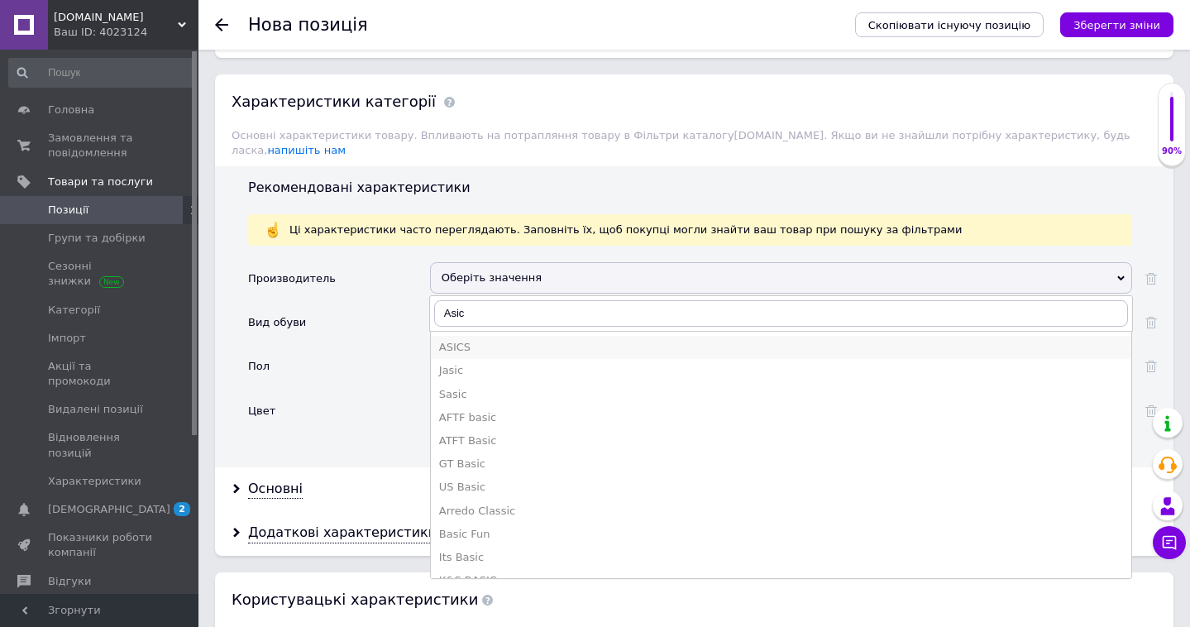
click at [582, 340] on div "ASICS" at bounding box center [781, 347] width 684 height 15
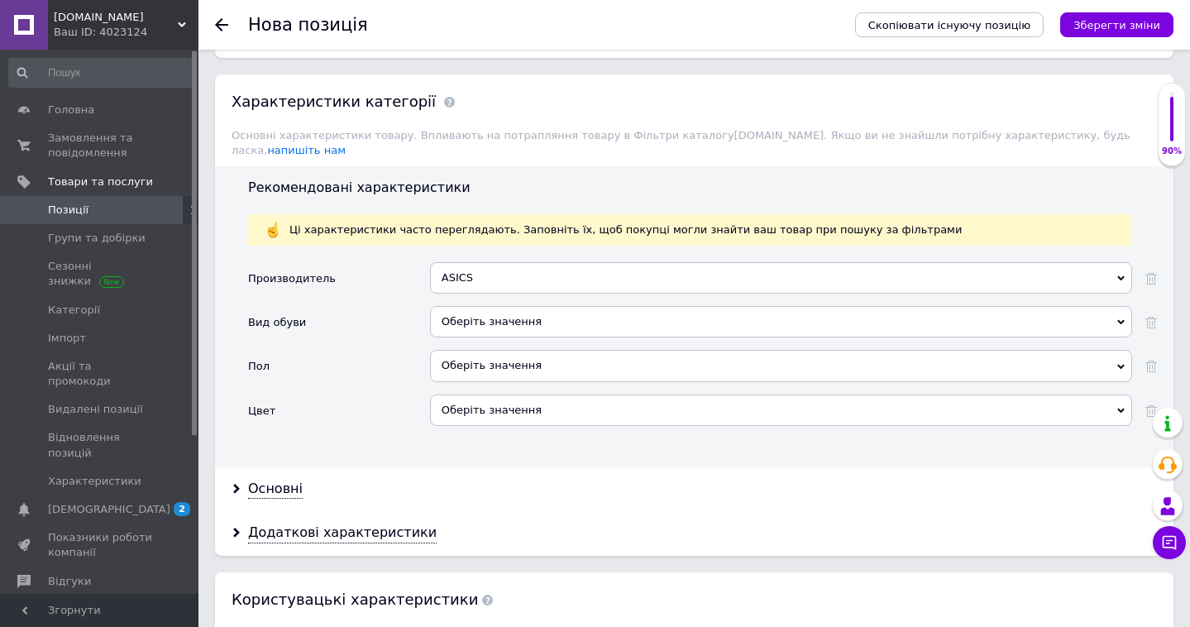
click at [560, 308] on div "Оберіть значення" at bounding box center [781, 321] width 702 height 31
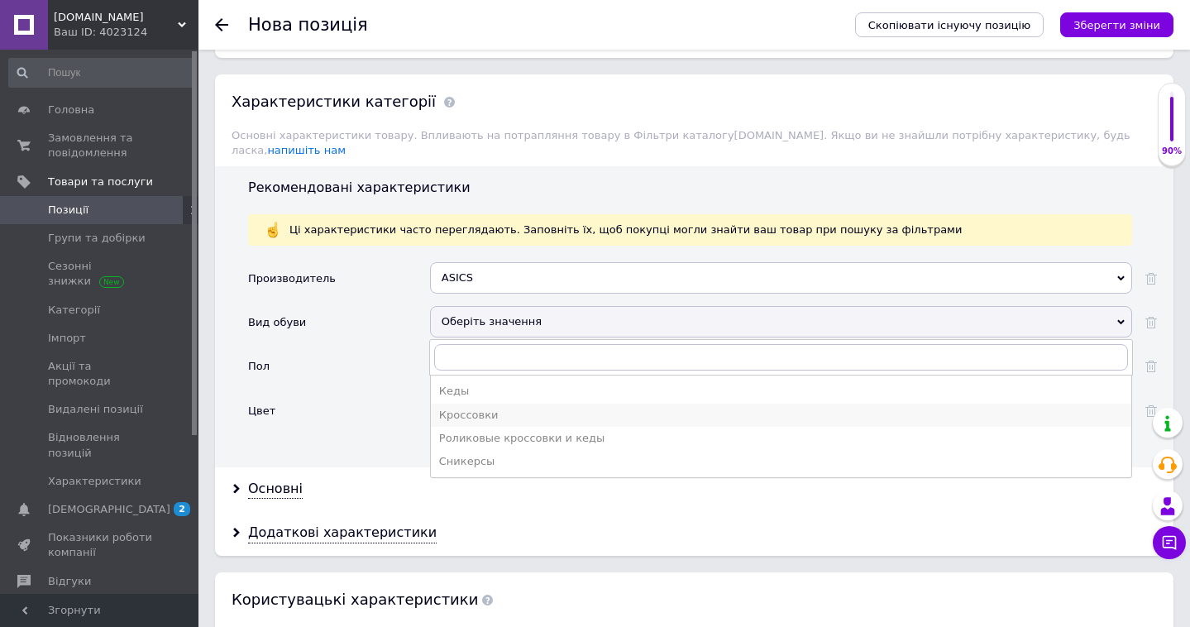
click at [532, 408] on div "Кроссовки" at bounding box center [781, 415] width 684 height 15
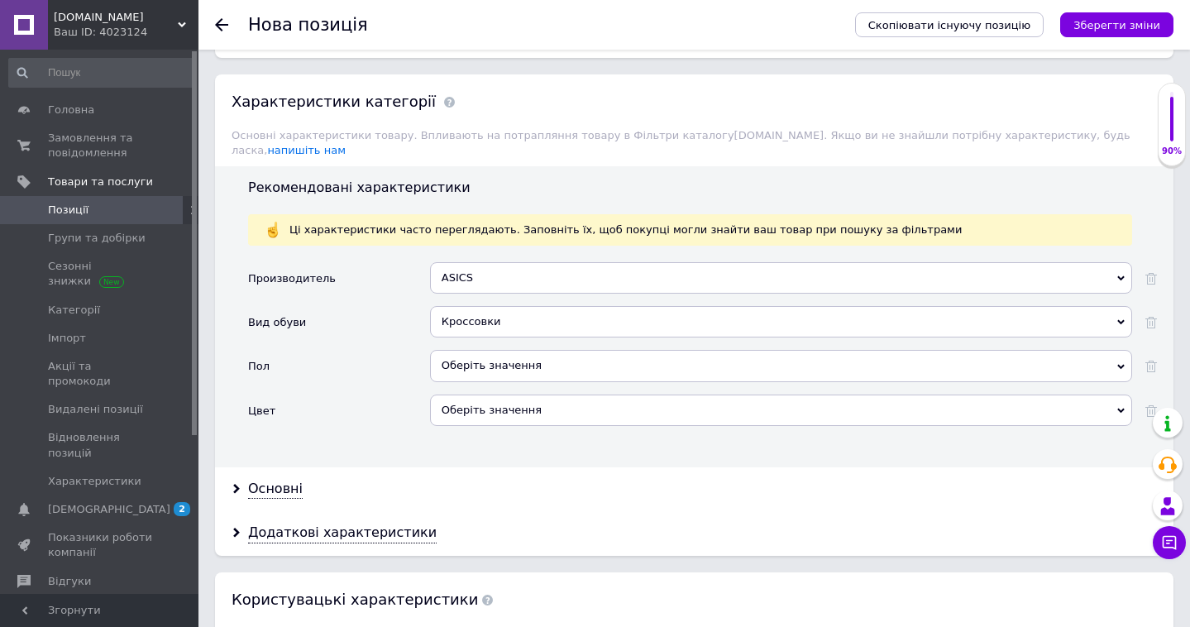
click at [531, 351] on div "Оберіть значення" at bounding box center [781, 365] width 702 height 31
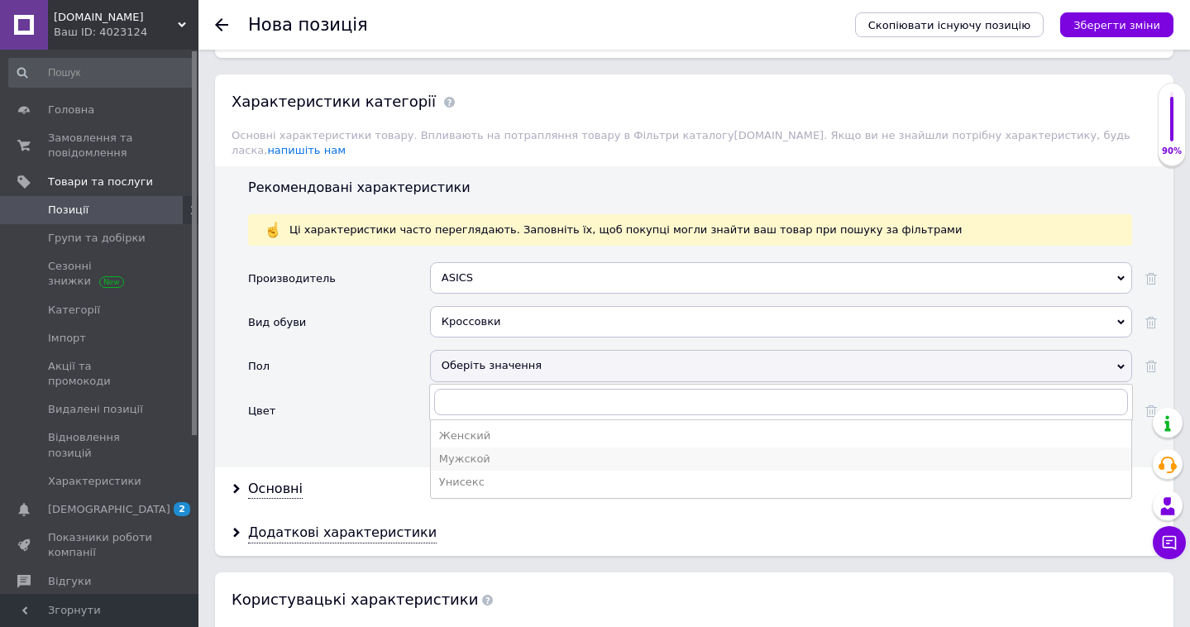
click at [504, 451] on div "Мужской" at bounding box center [781, 458] width 684 height 15
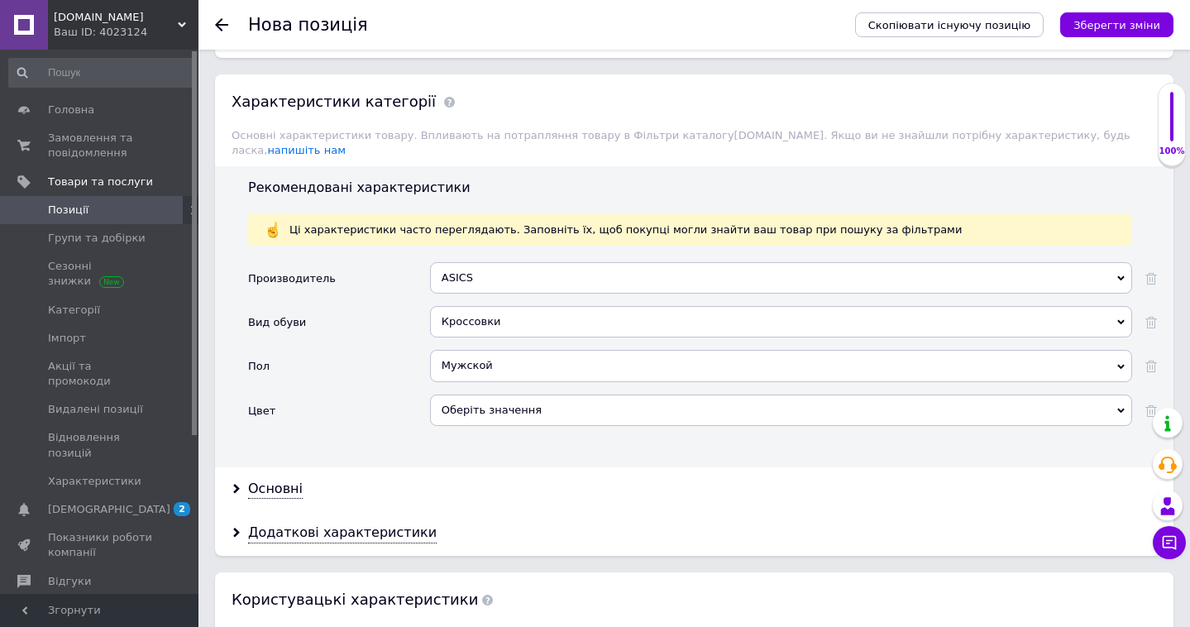
click at [519, 394] on div "Оберіть значення" at bounding box center [781, 409] width 702 height 31
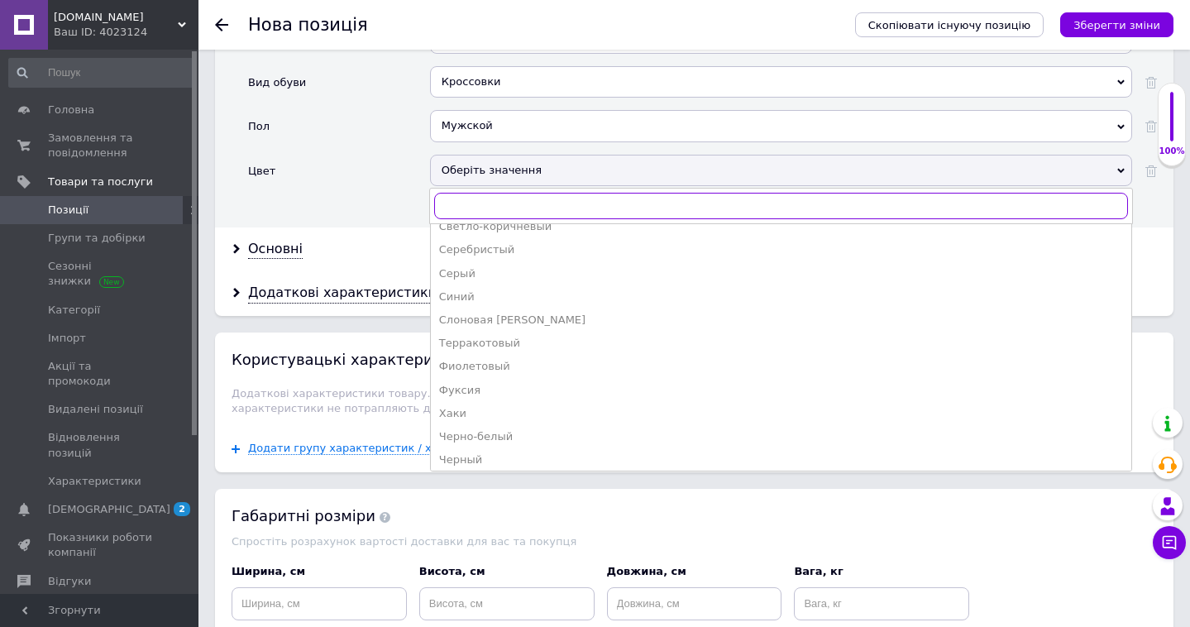
scroll to position [1729, 0]
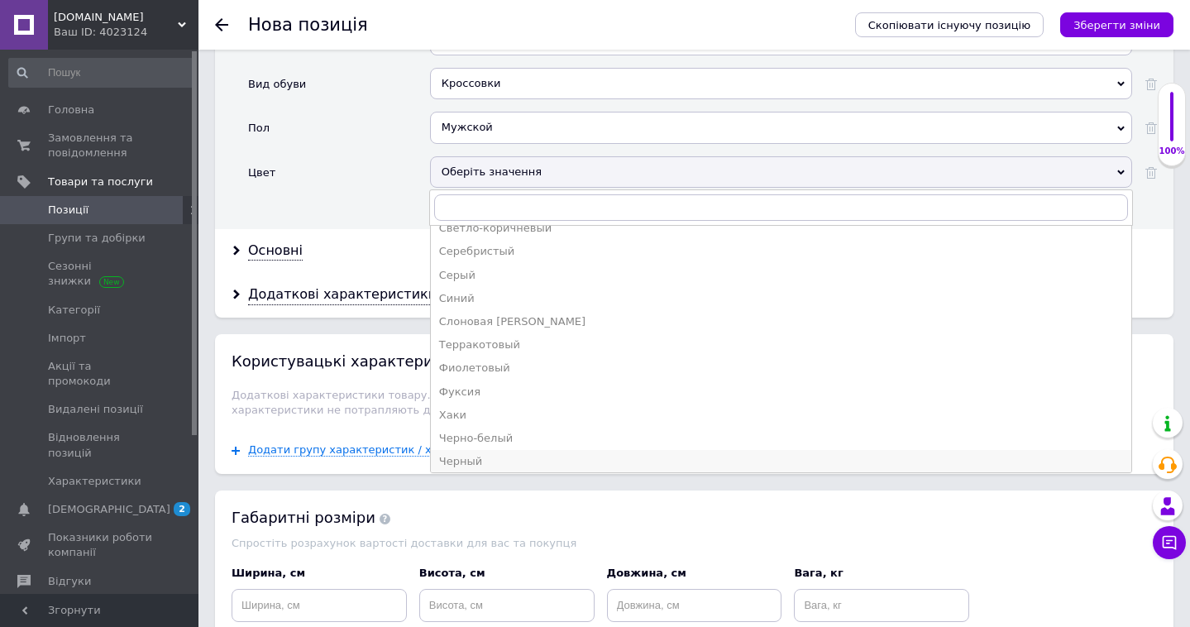
click at [502, 454] on div "Черный" at bounding box center [781, 461] width 684 height 15
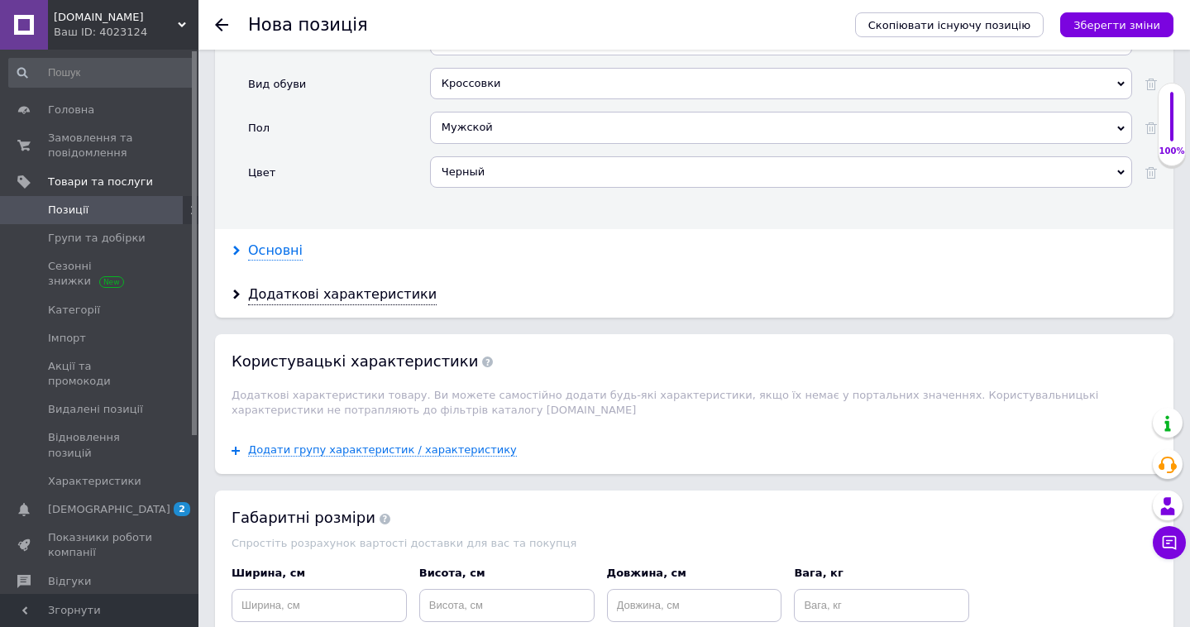
click at [284, 241] on div "Основні" at bounding box center [275, 250] width 55 height 19
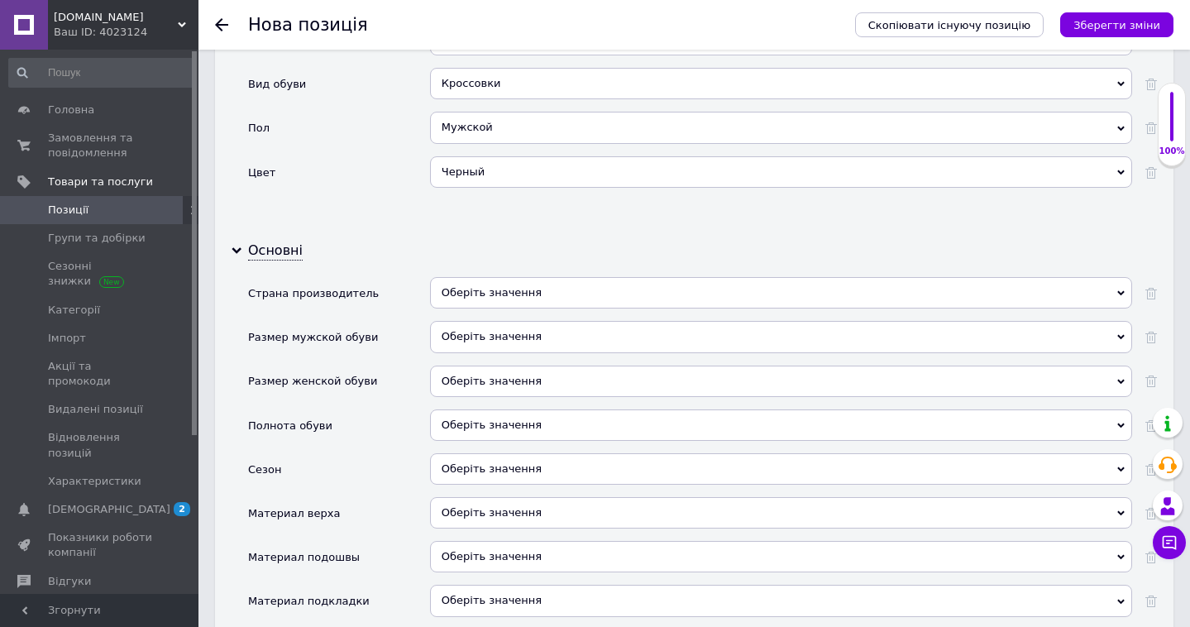
click at [452, 277] on div "Оберіть значення" at bounding box center [781, 292] width 702 height 31
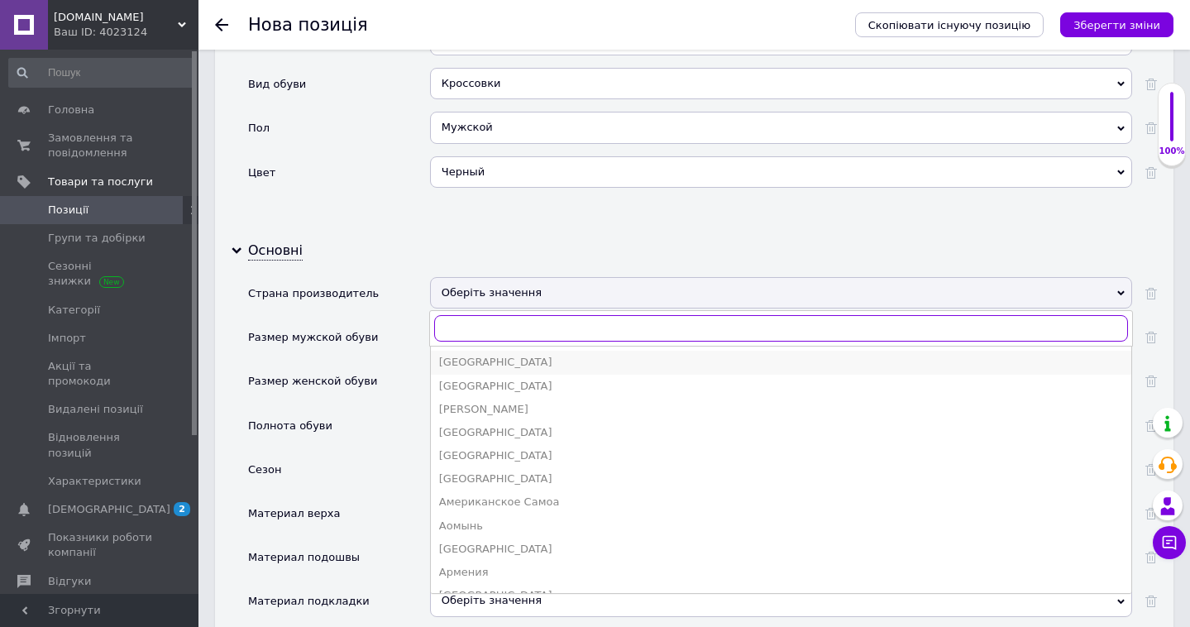
type input "D"
type input "Вь"
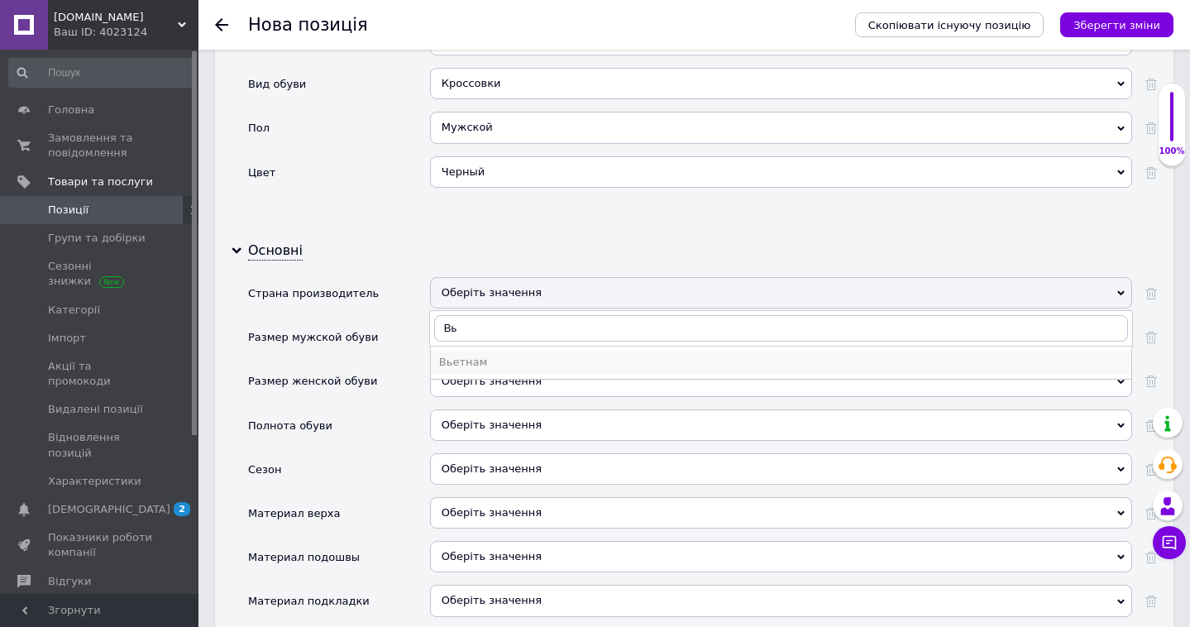
click at [453, 355] on div "Вьетнам" at bounding box center [781, 362] width 684 height 15
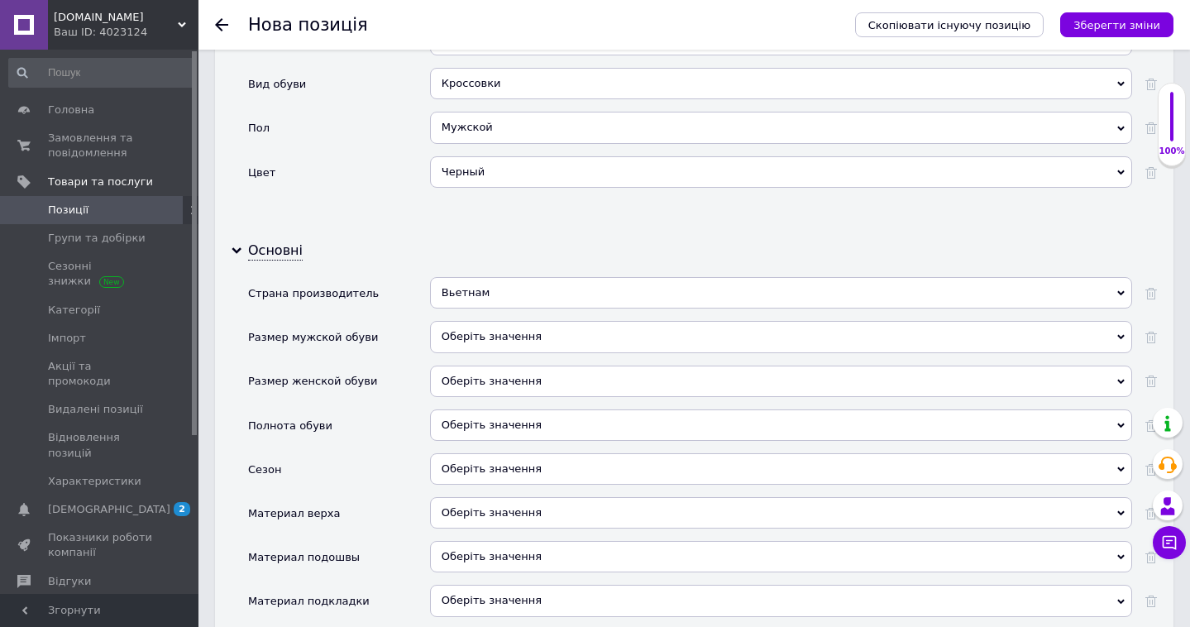
click at [466, 322] on div "Оберіть значення" at bounding box center [781, 336] width 702 height 31
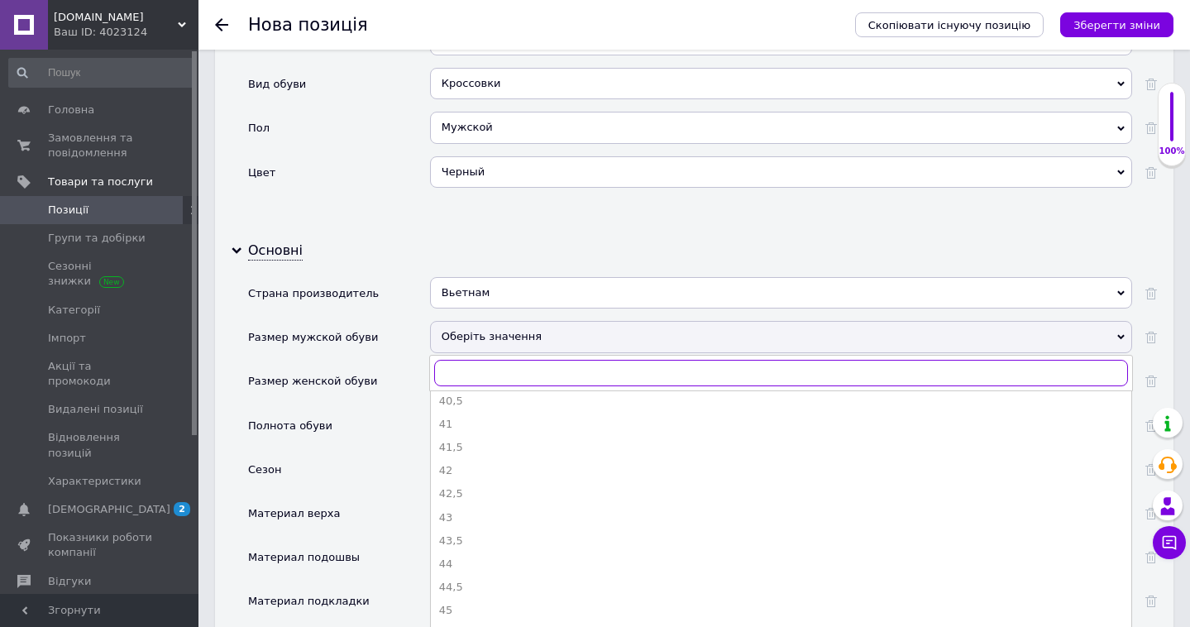
scroll to position [257, 0]
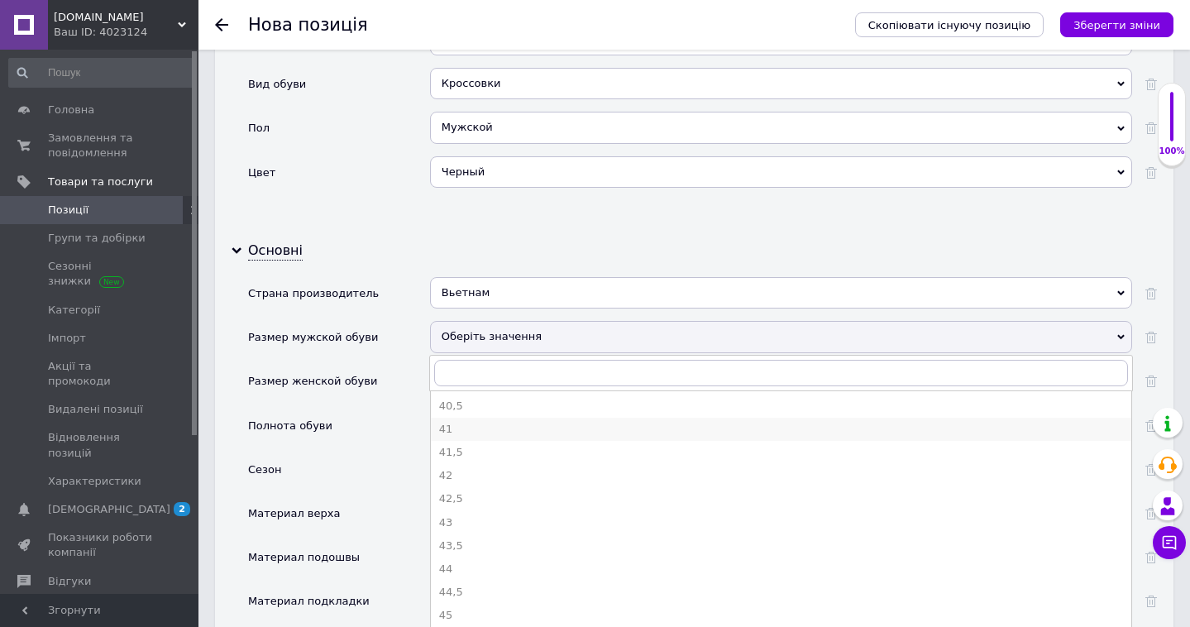
click at [464, 422] on div "41" at bounding box center [781, 429] width 684 height 15
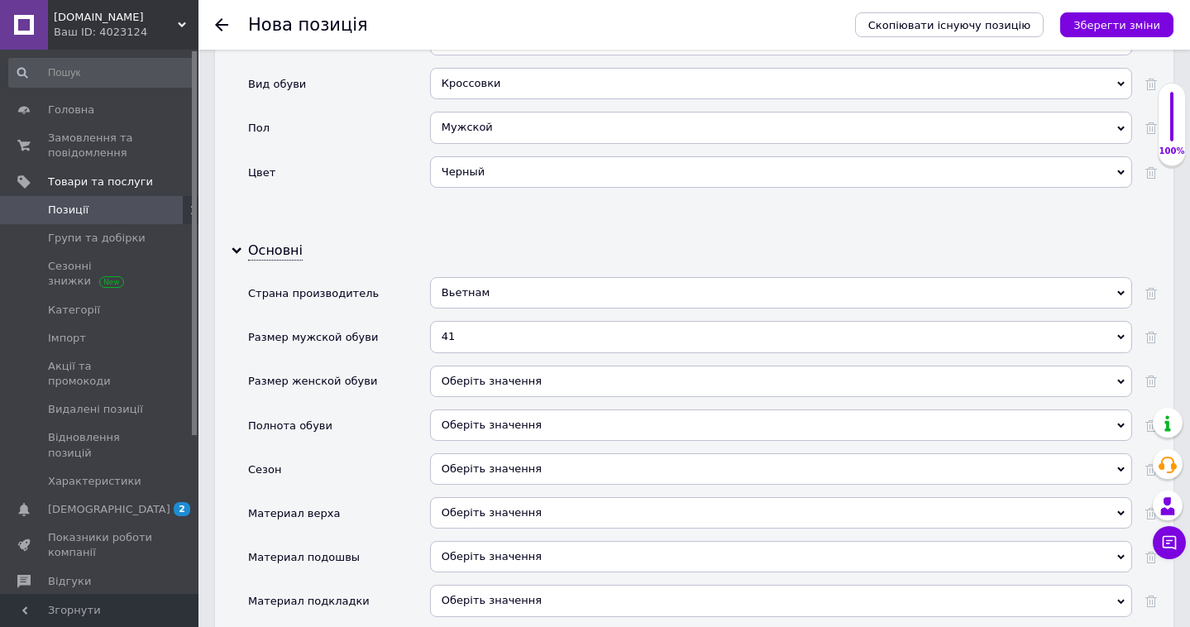
click at [487, 365] on div "Оберіть значення" at bounding box center [781, 380] width 702 height 31
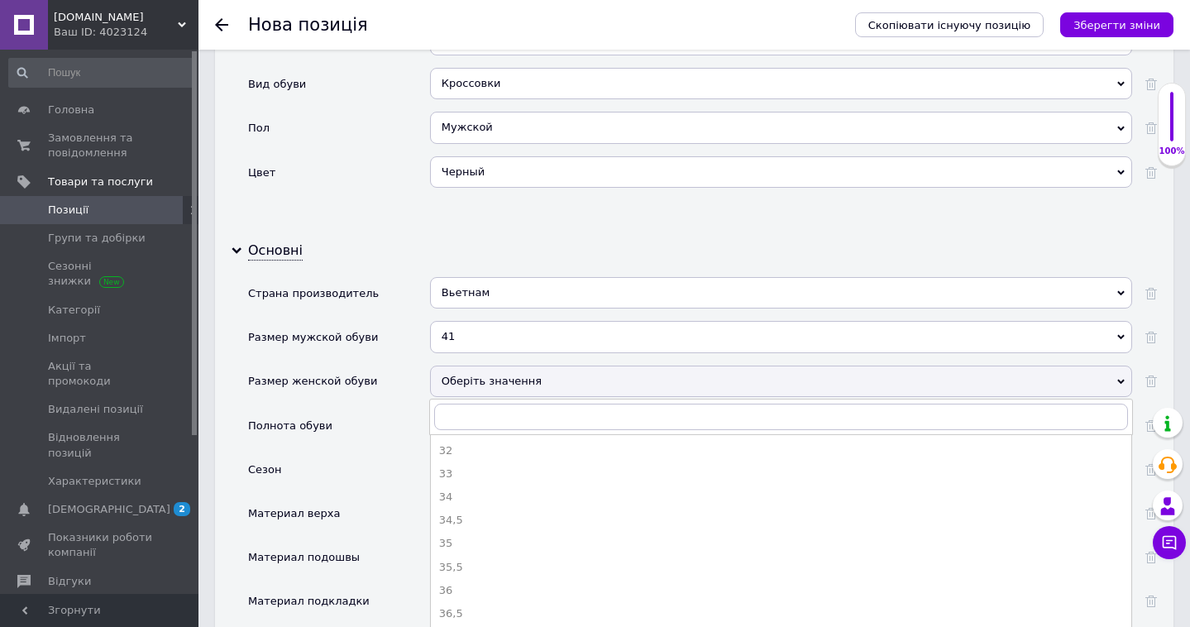
click at [386, 365] on div "Размер женской обуви" at bounding box center [339, 387] width 182 height 44
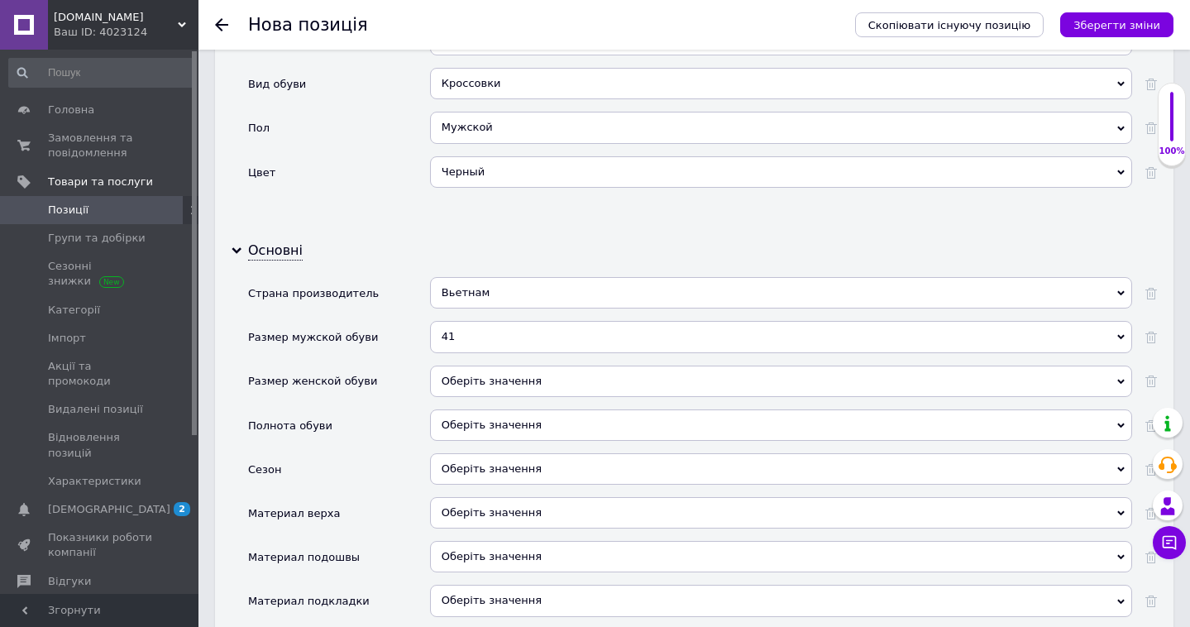
scroll to position [1799, 0]
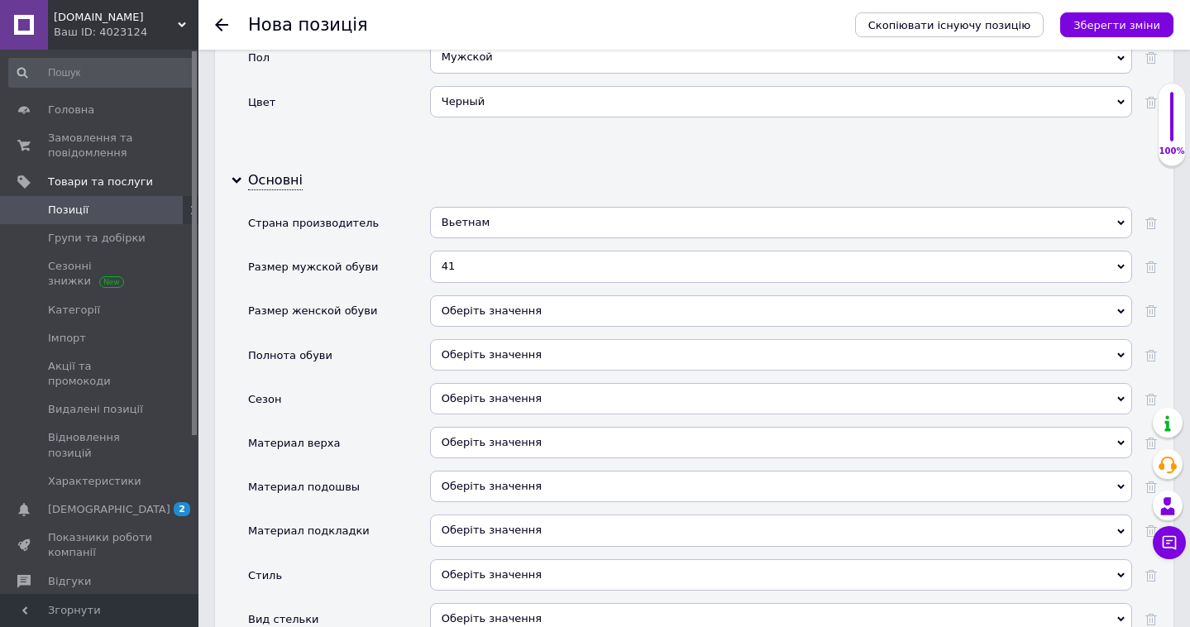
click at [524, 339] on div "Оберіть значення" at bounding box center [781, 354] width 702 height 31
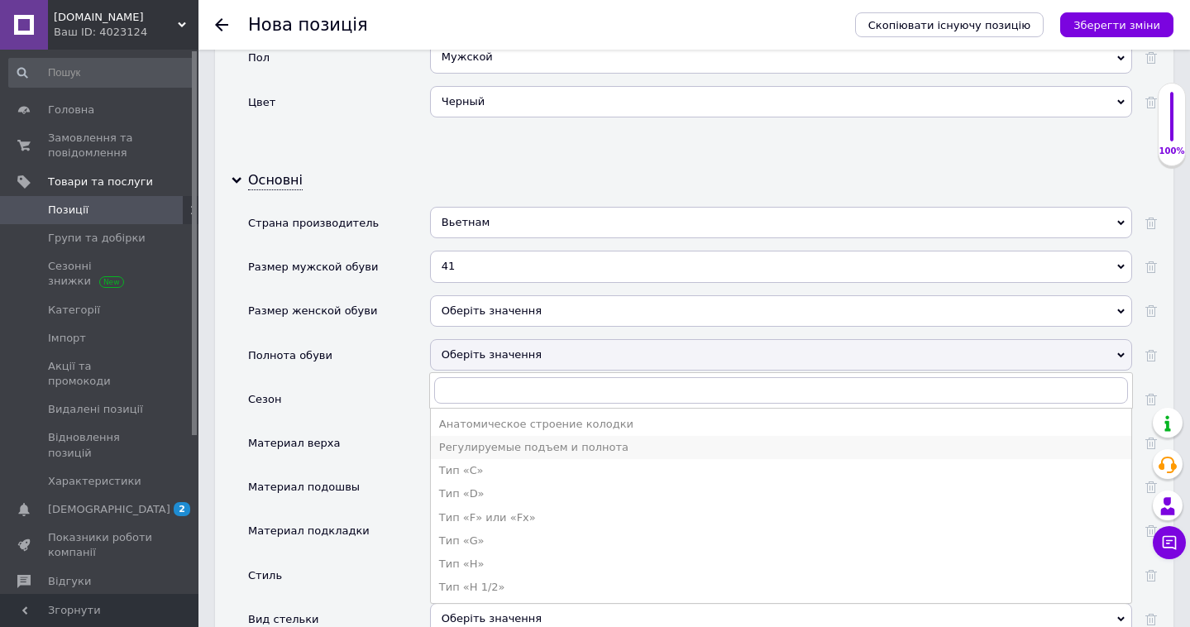
click at [521, 440] on div "Регулируемые подъем и полнота" at bounding box center [781, 447] width 684 height 15
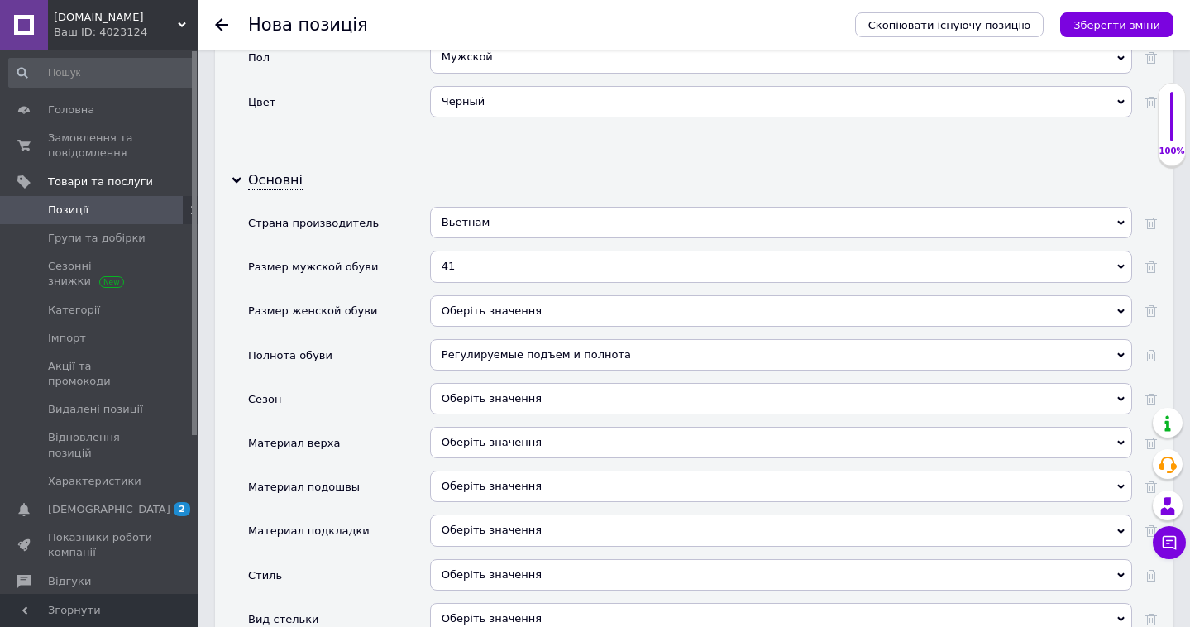
click at [532, 385] on div "Оберіть значення" at bounding box center [781, 398] width 702 height 31
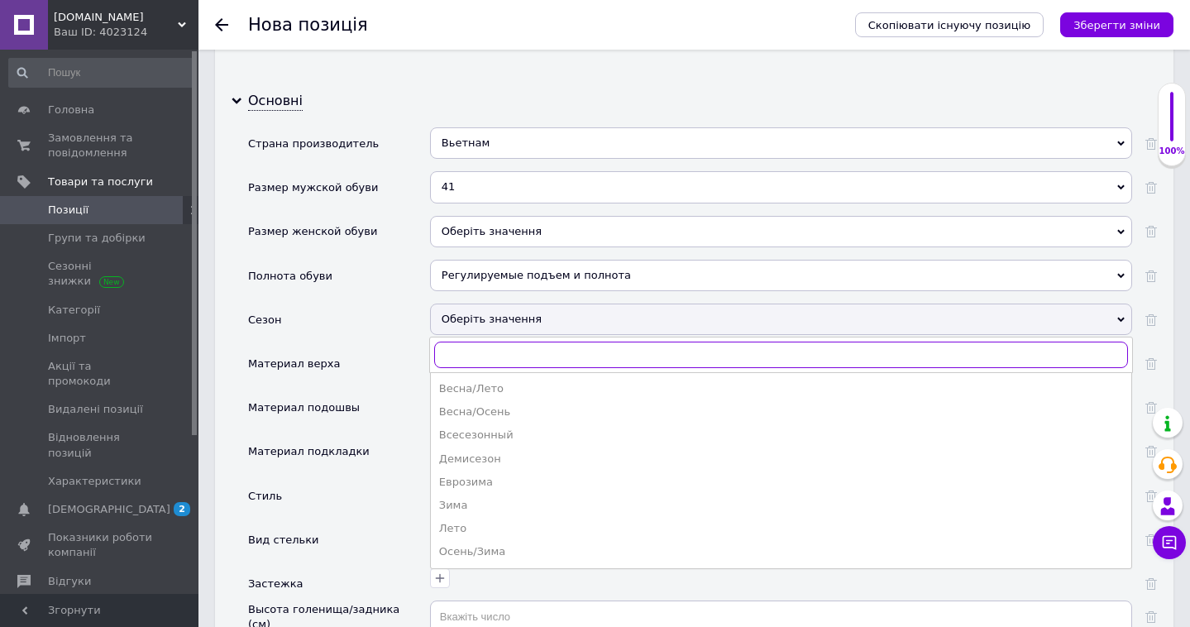
scroll to position [1891, 0]
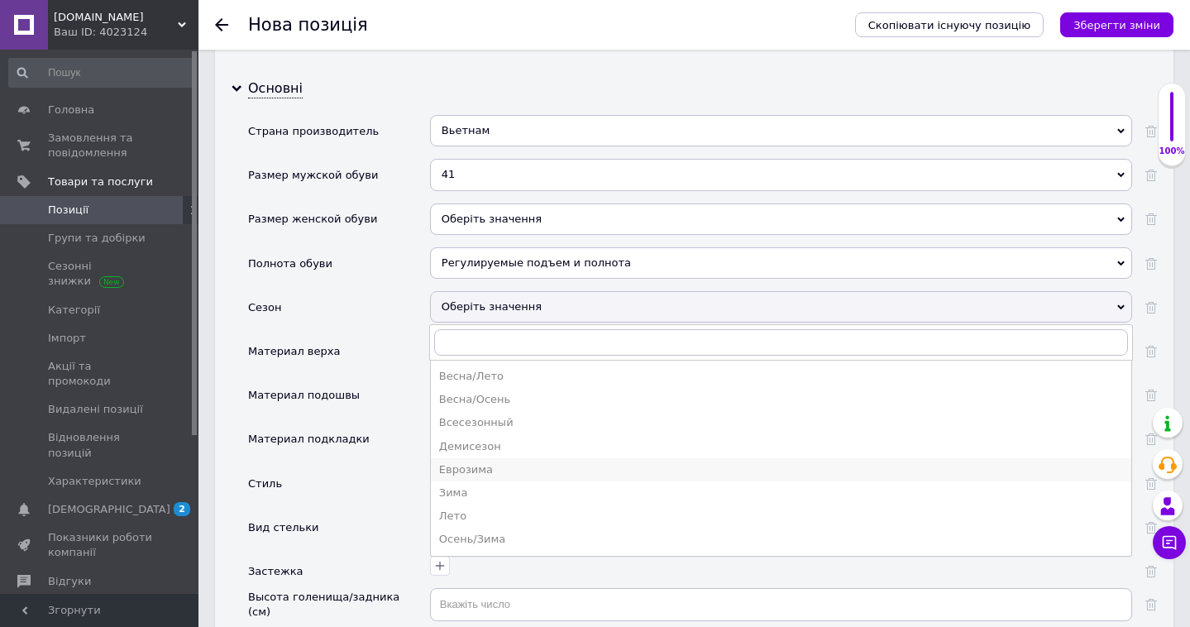
click at [507, 462] on div "Еврозима" at bounding box center [781, 469] width 684 height 15
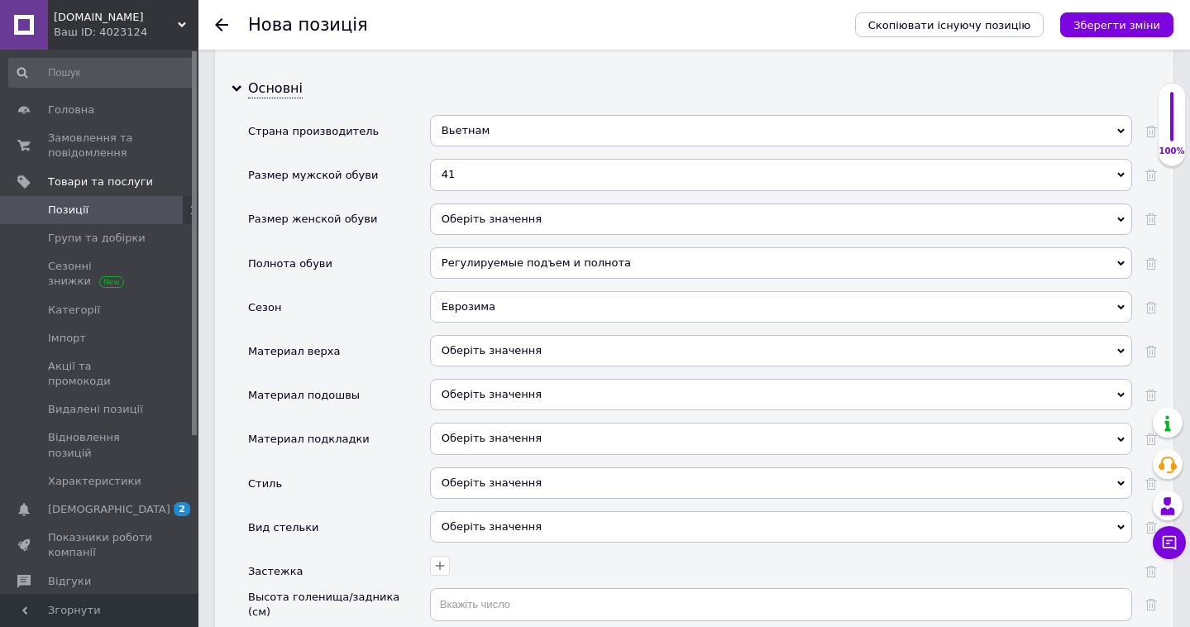
click at [579, 291] on div "Еврозима" at bounding box center [781, 306] width 702 height 31
click at [383, 335] on div "Материал верха" at bounding box center [339, 357] width 182 height 44
click at [524, 335] on div "Оберіть значення" at bounding box center [781, 350] width 702 height 31
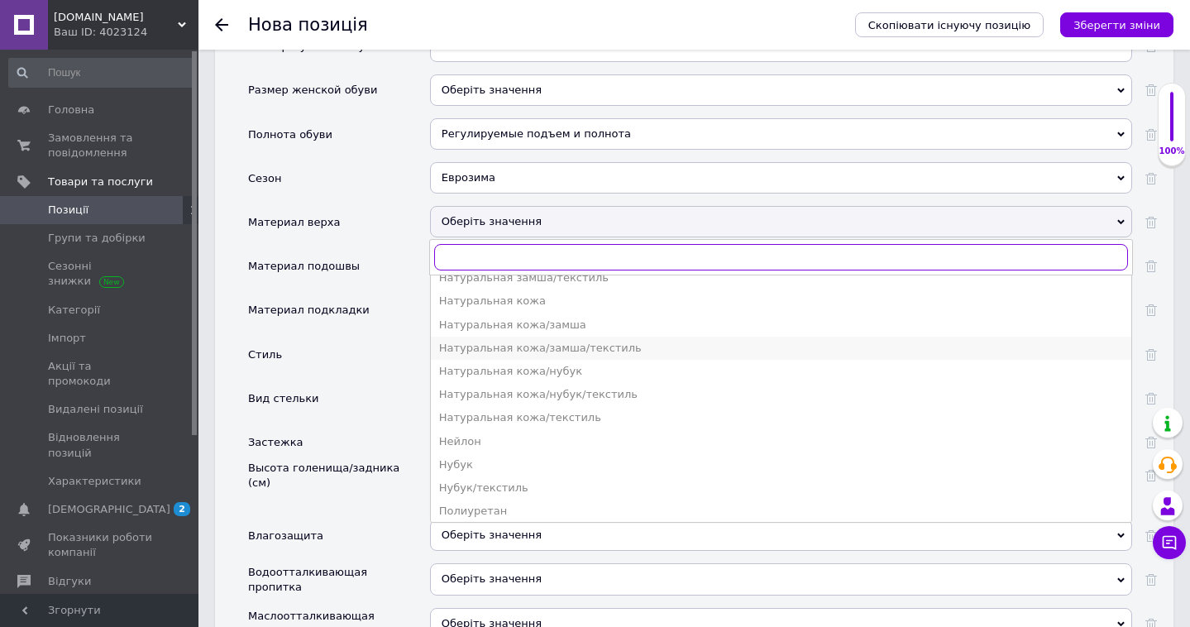
scroll to position [394, 0]
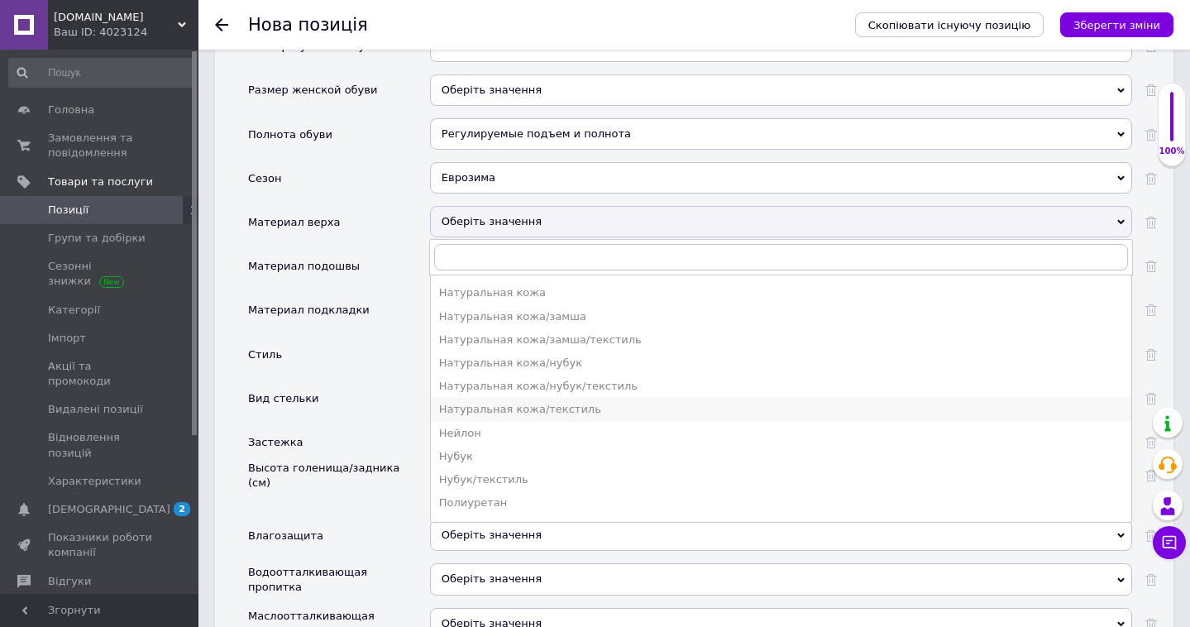
click at [506, 402] on div "Натуральная кожа/текстиль" at bounding box center [781, 409] width 684 height 15
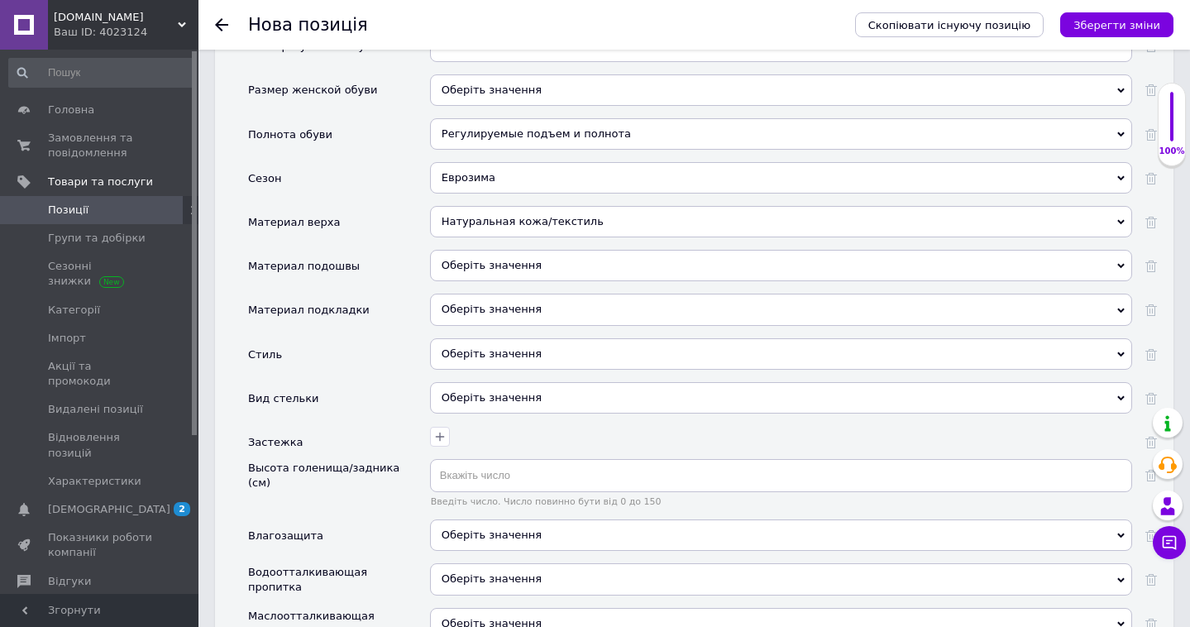
click at [585, 250] on div "Оберіть значення" at bounding box center [781, 265] width 702 height 31
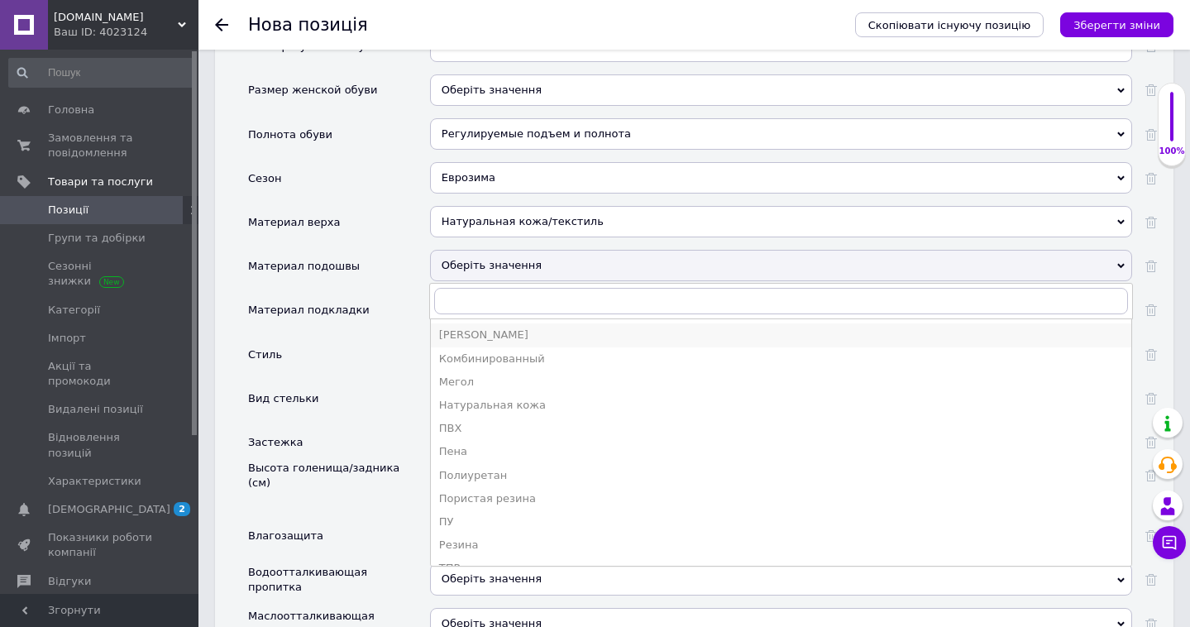
click at [537, 327] on div "[PERSON_NAME]" at bounding box center [781, 334] width 684 height 15
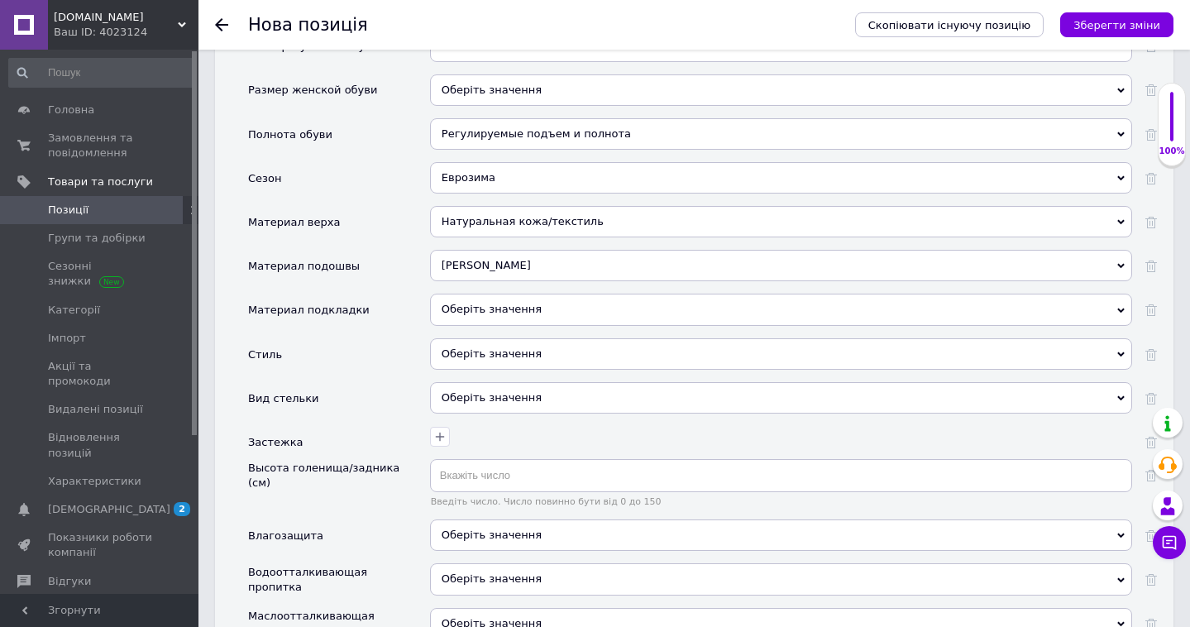
click at [556, 294] on div "Оберіть значення" at bounding box center [781, 309] width 702 height 31
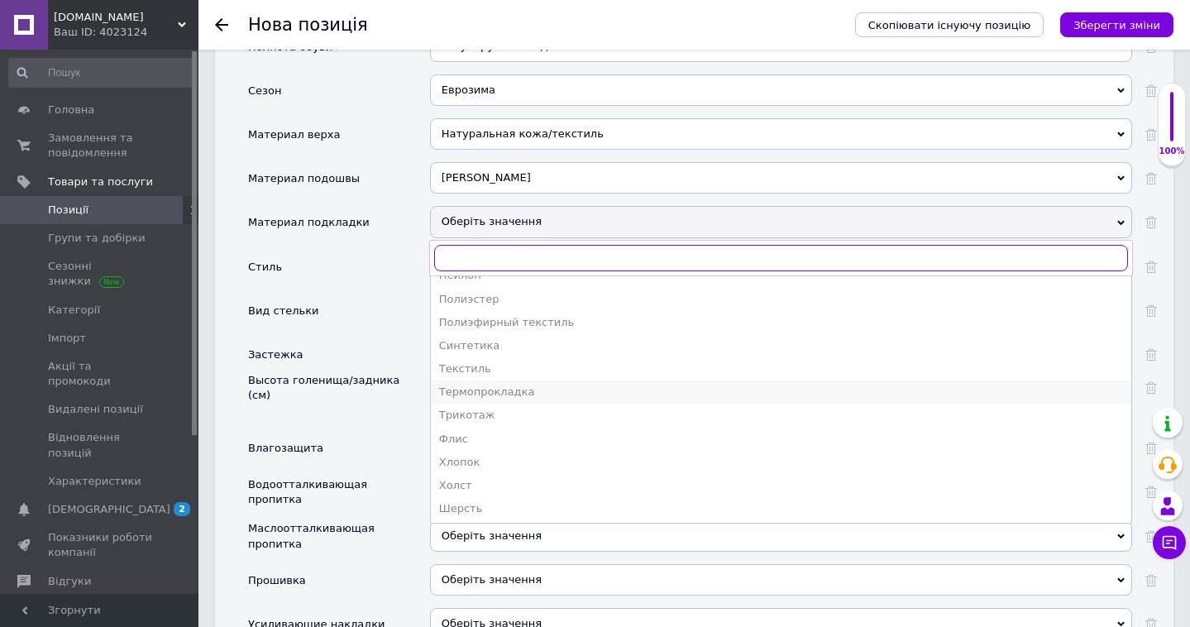
scroll to position [225, 0]
click at [513, 385] on div "Термопрокладка" at bounding box center [781, 392] width 684 height 15
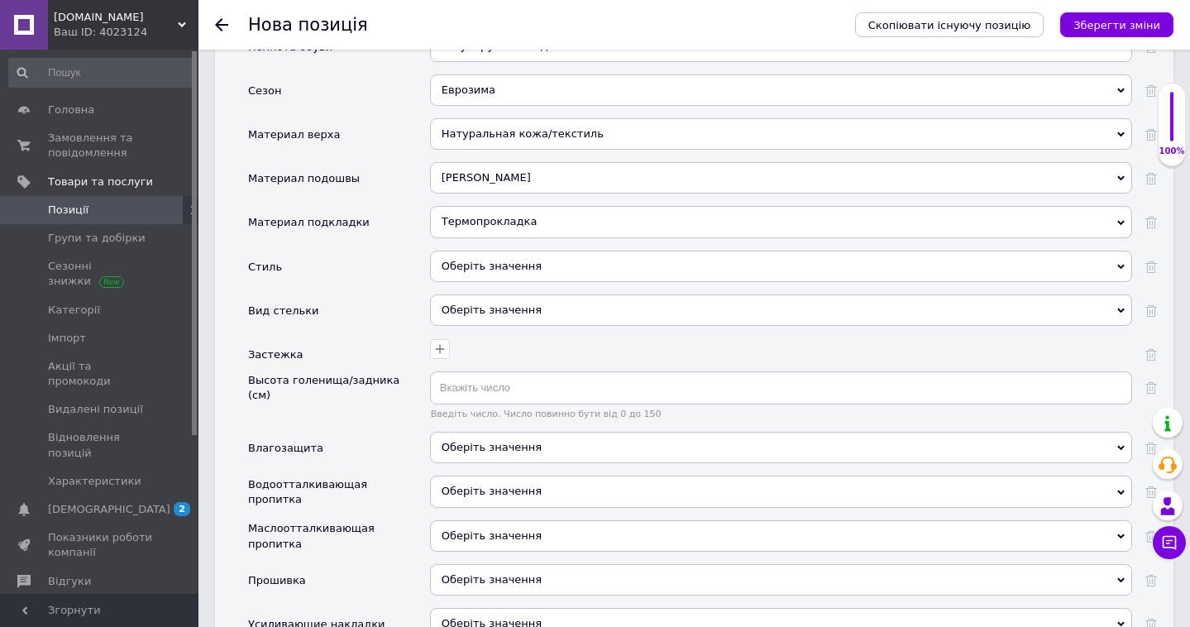
click at [581, 251] on div "Оберіть значення" at bounding box center [781, 266] width 702 height 31
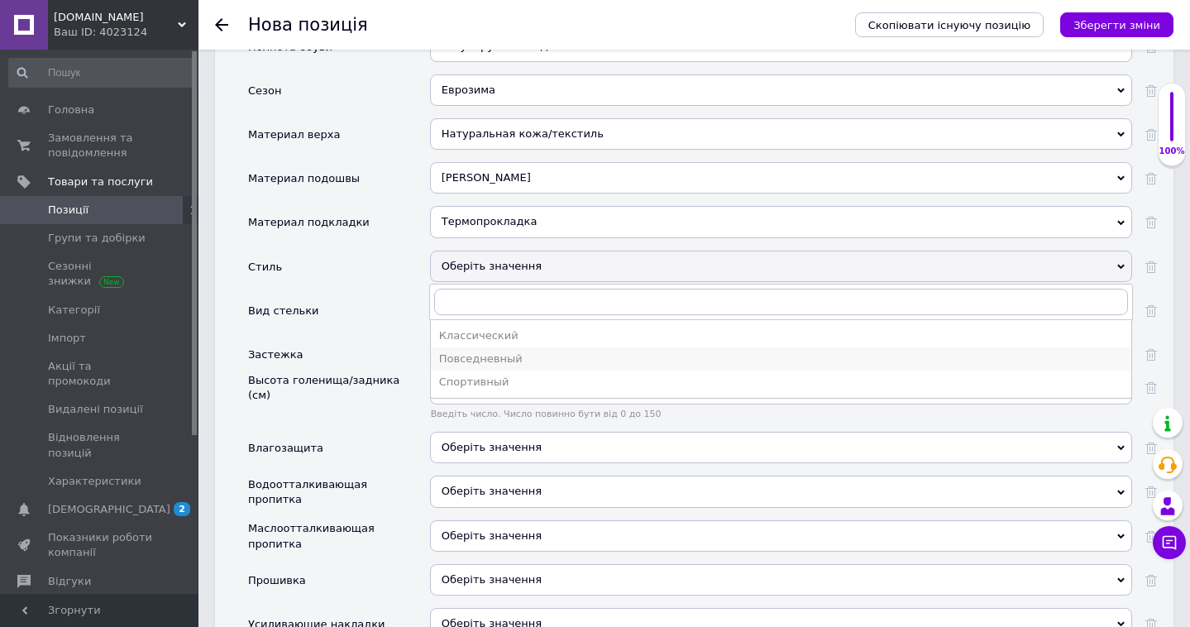
click at [462, 351] on div "Повседневный" at bounding box center [781, 358] width 684 height 15
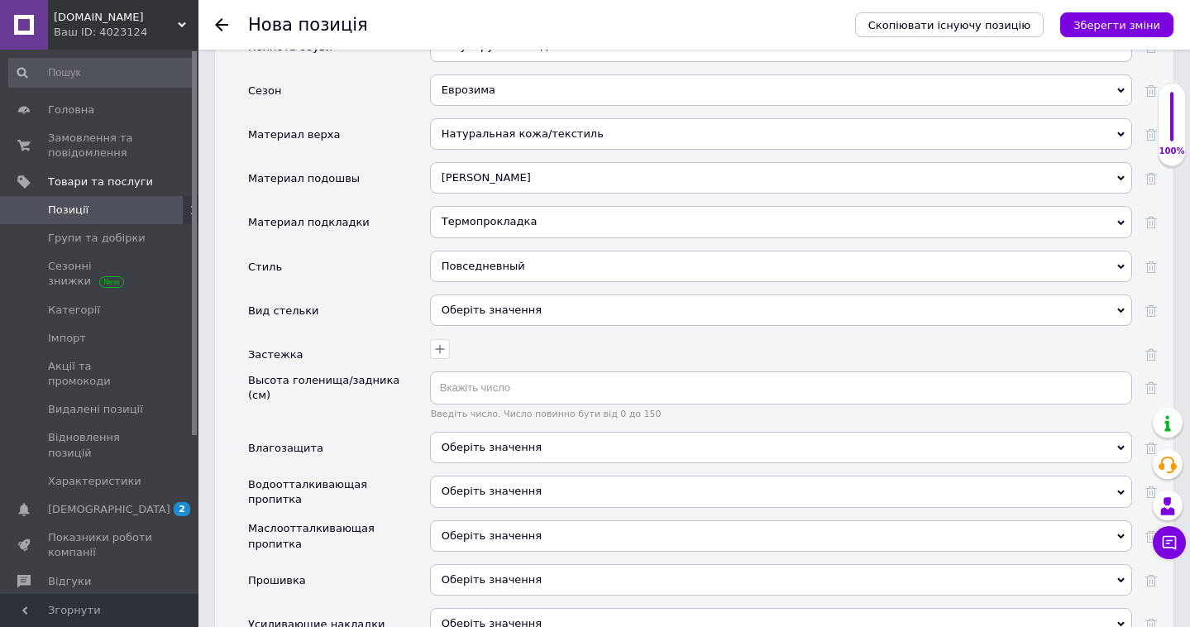
click at [569, 294] on div "Оберіть значення" at bounding box center [781, 309] width 702 height 31
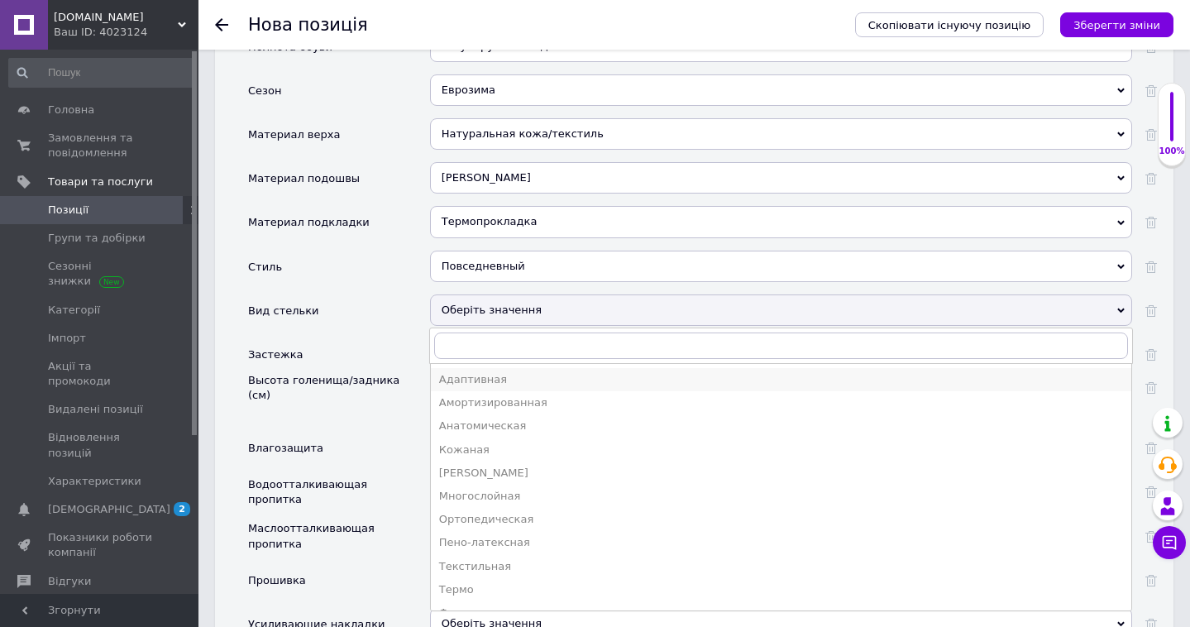
click at [543, 372] on div "Адаптивная" at bounding box center [781, 379] width 684 height 15
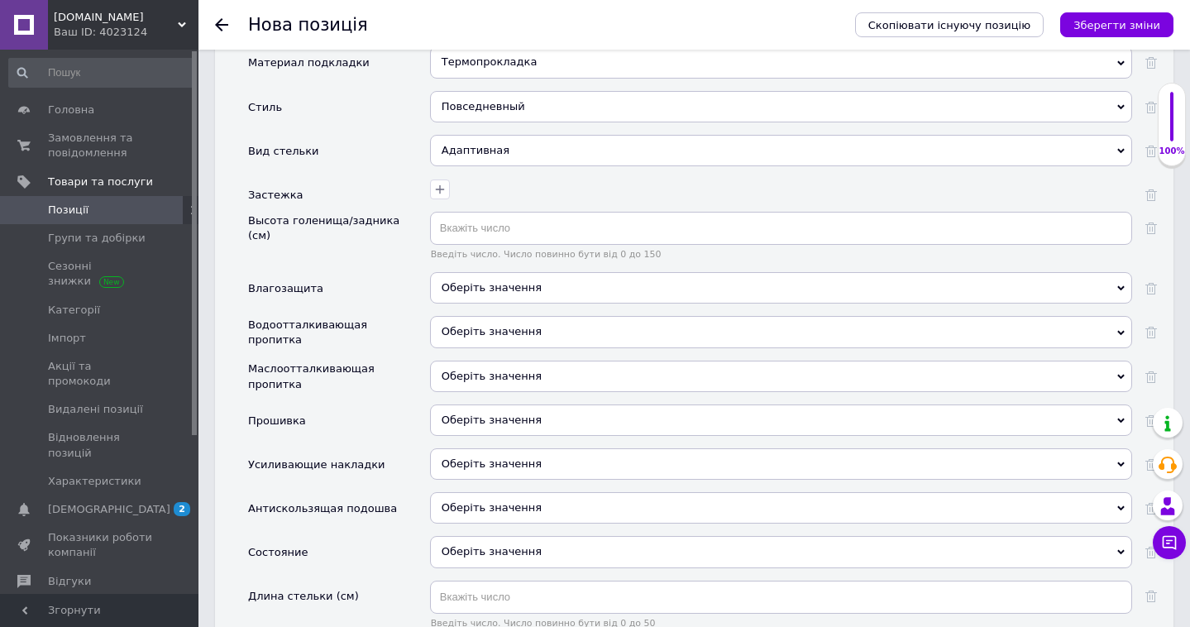
scroll to position [2270, 0]
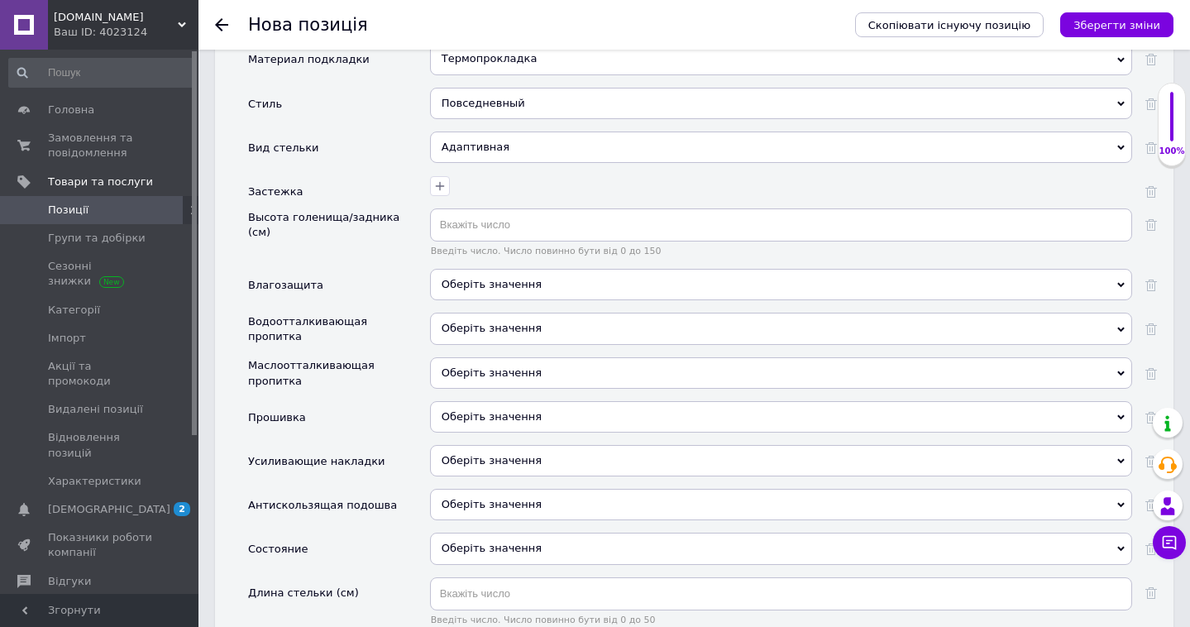
click at [579, 269] on span "Оберіть значення" at bounding box center [781, 284] width 702 height 31
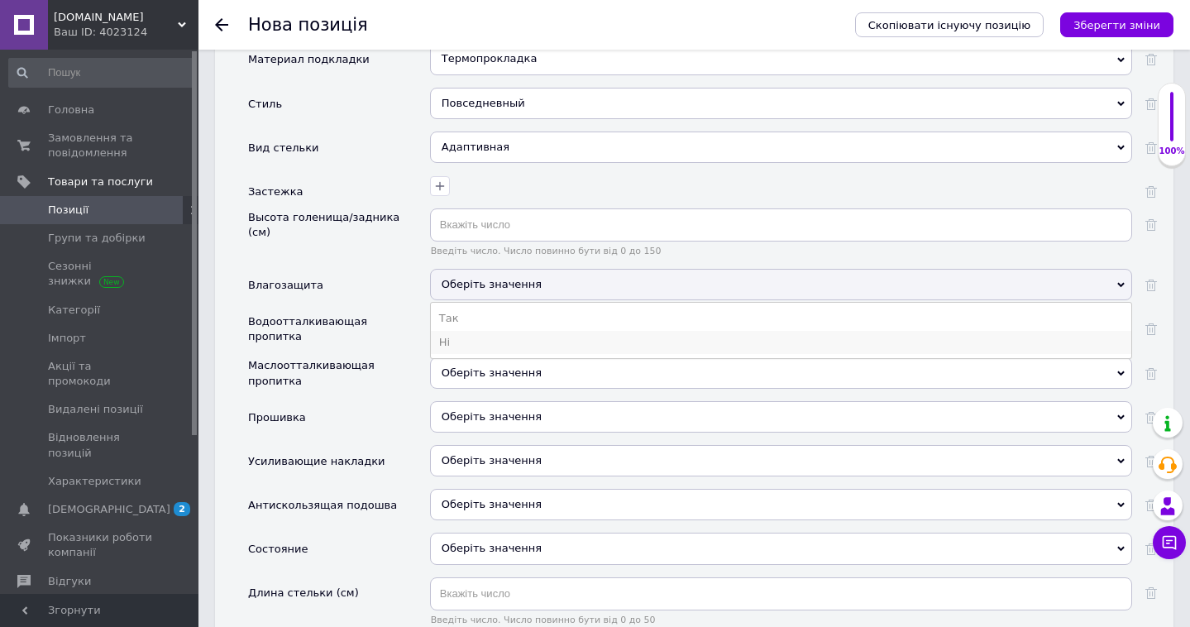
click at [531, 331] on li "Ні" at bounding box center [781, 342] width 700 height 23
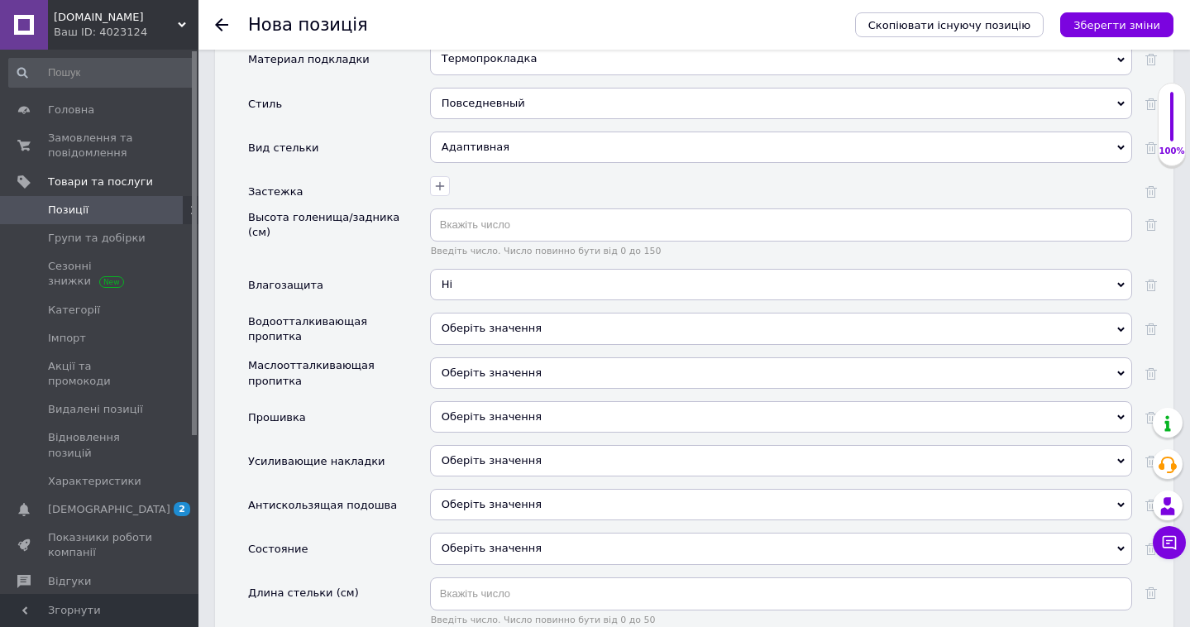
click at [531, 322] on span "Оберіть значення" at bounding box center [491, 328] width 100 height 12
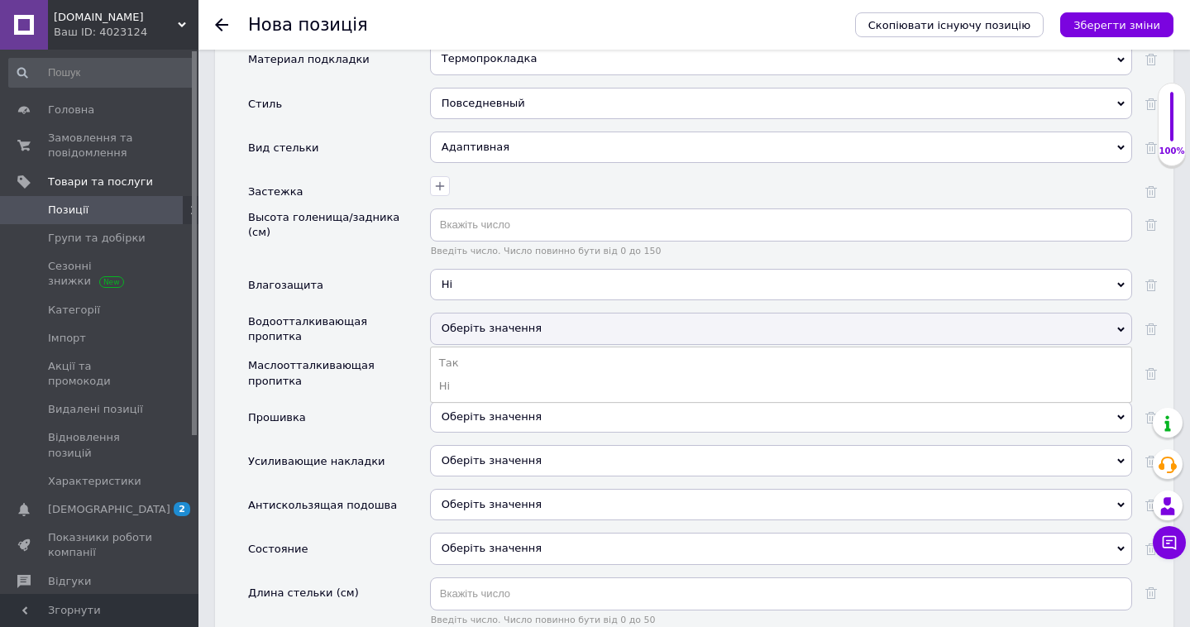
click at [565, 269] on span "Ні" at bounding box center [781, 284] width 702 height 31
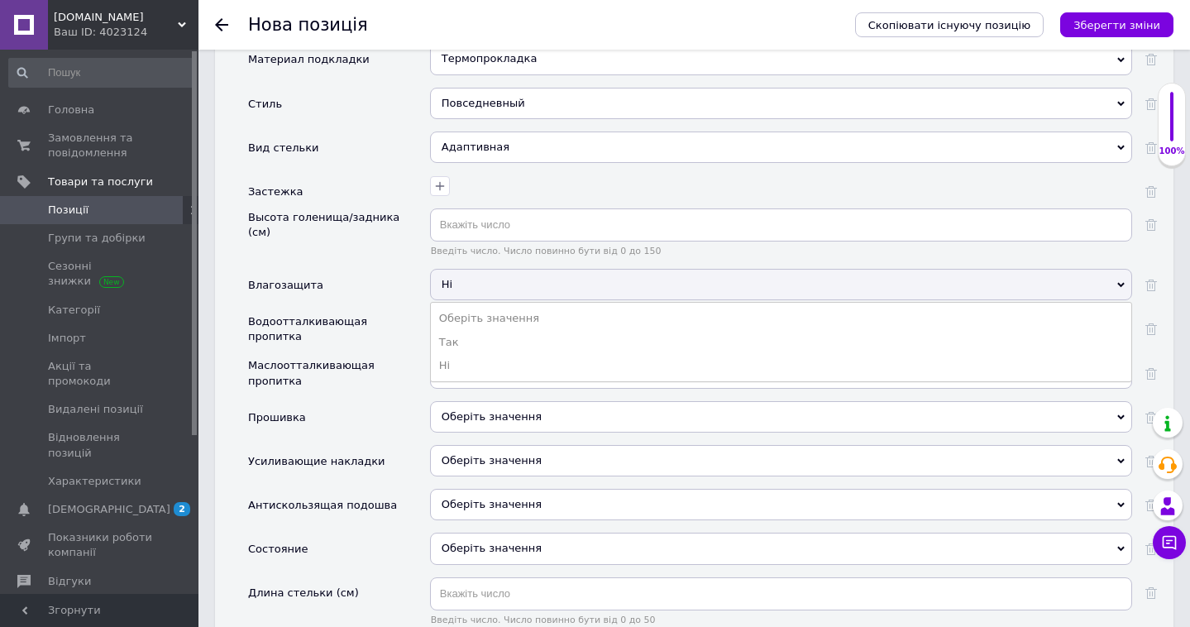
click at [400, 365] on div "Маслоотталкивающая пропитка" at bounding box center [335, 373] width 174 height 33
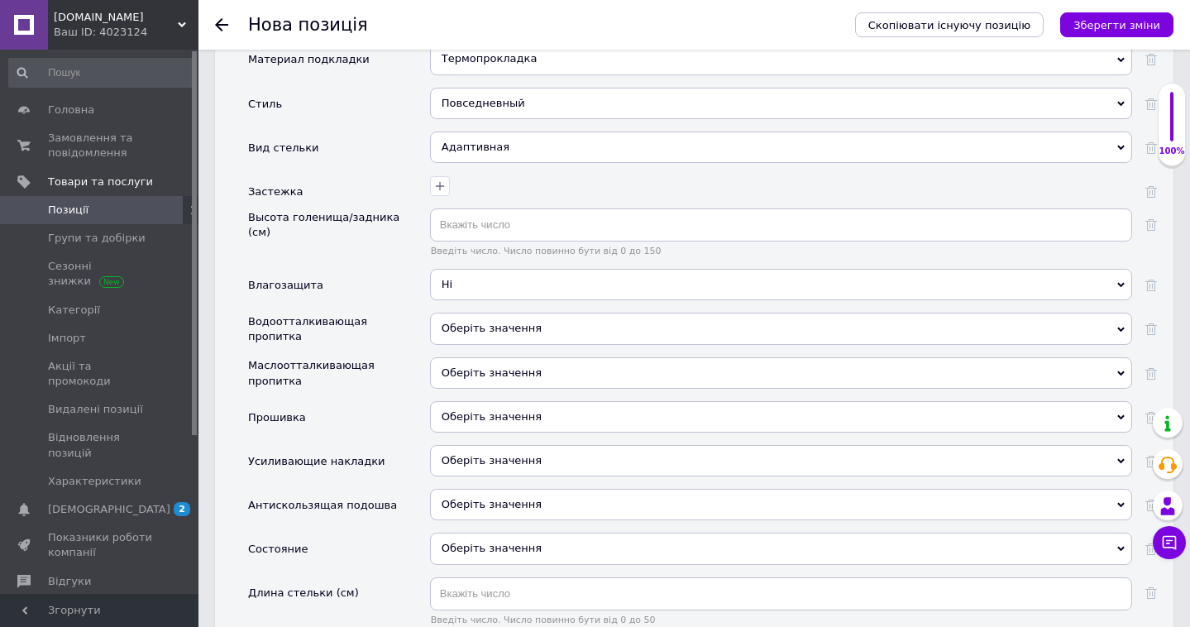
click at [530, 322] on span "Оберіть значення" at bounding box center [491, 328] width 100 height 12
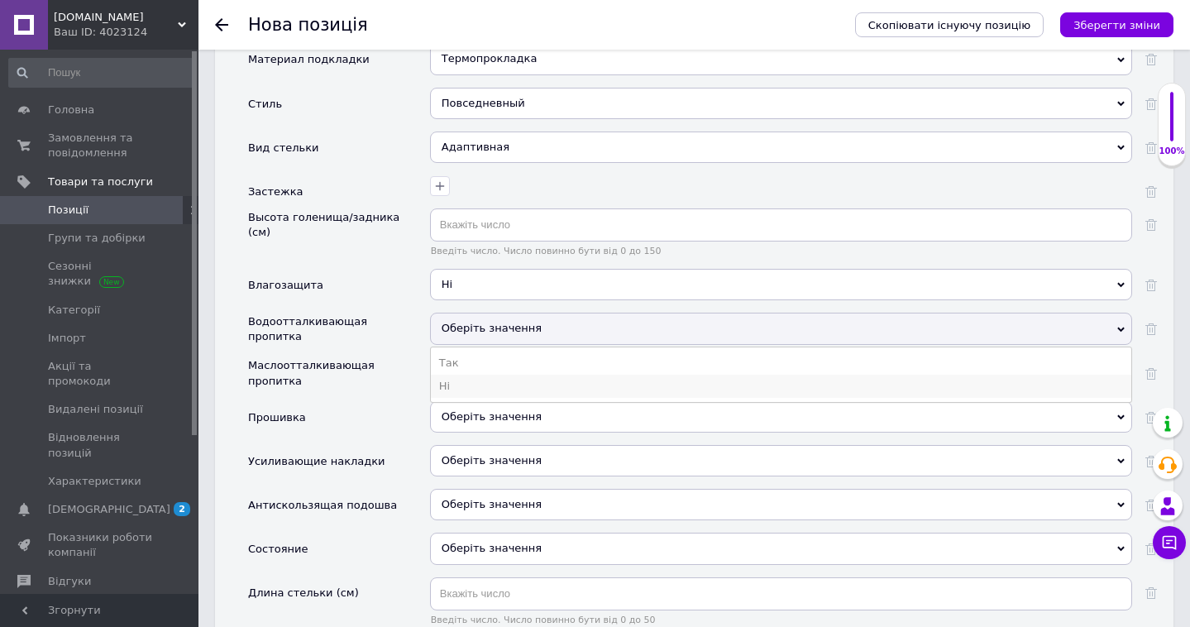
click at [489, 375] on li "Ні" at bounding box center [781, 386] width 700 height 23
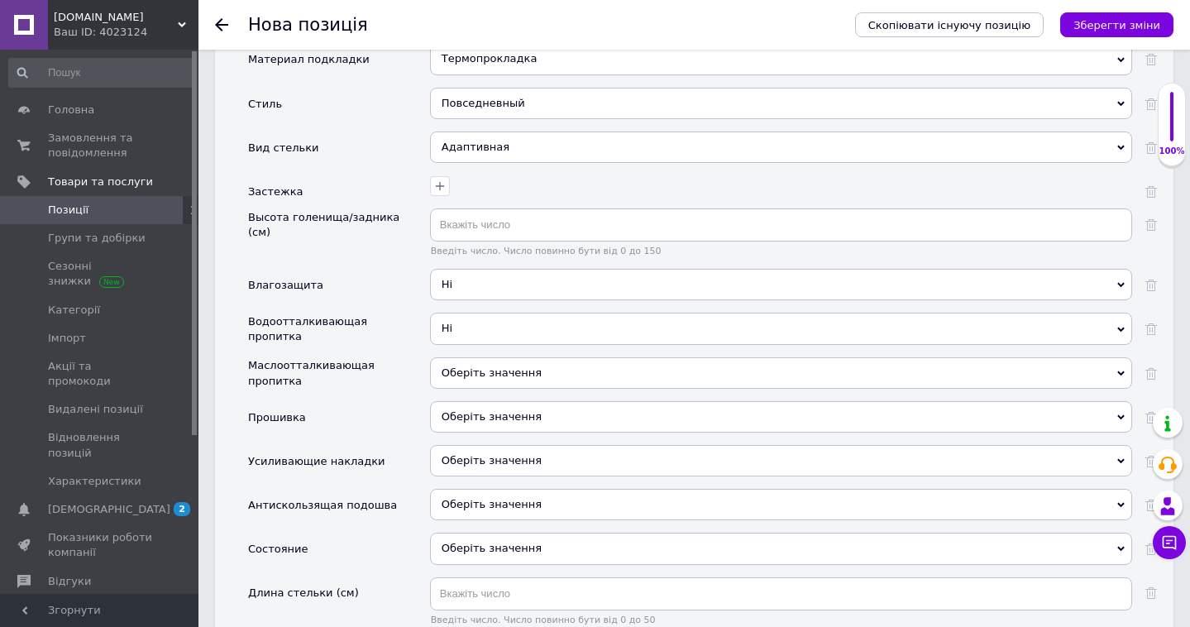
click at [525, 366] on span "Оберіть значення" at bounding box center [491, 372] width 100 height 12
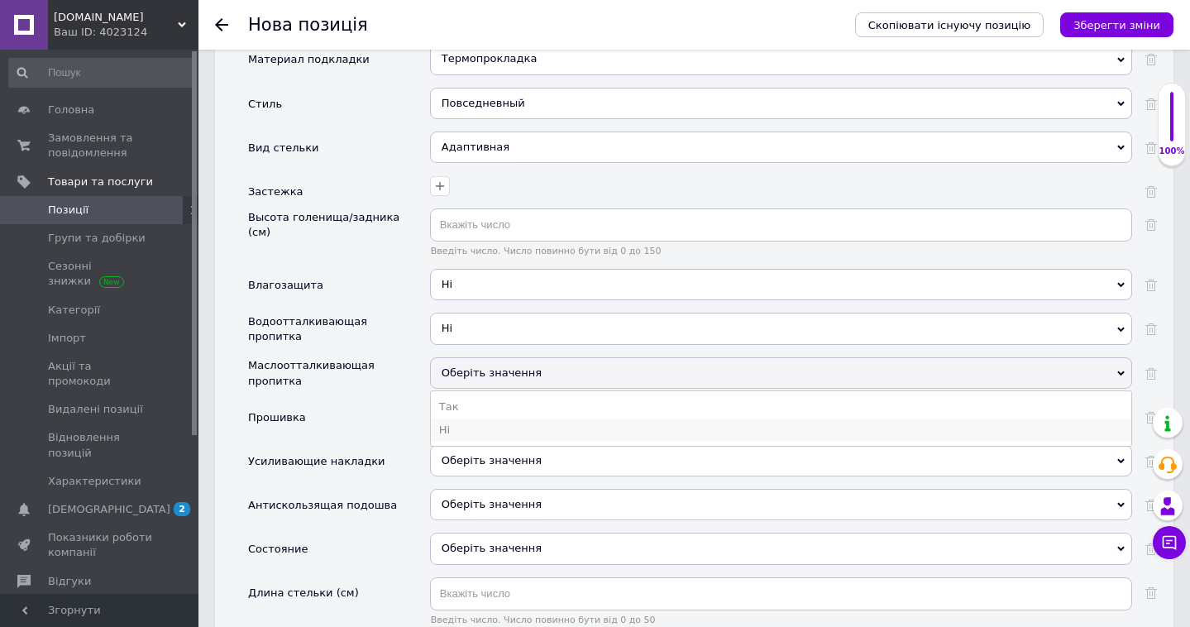
click at [504, 418] on li "Ні" at bounding box center [781, 429] width 700 height 23
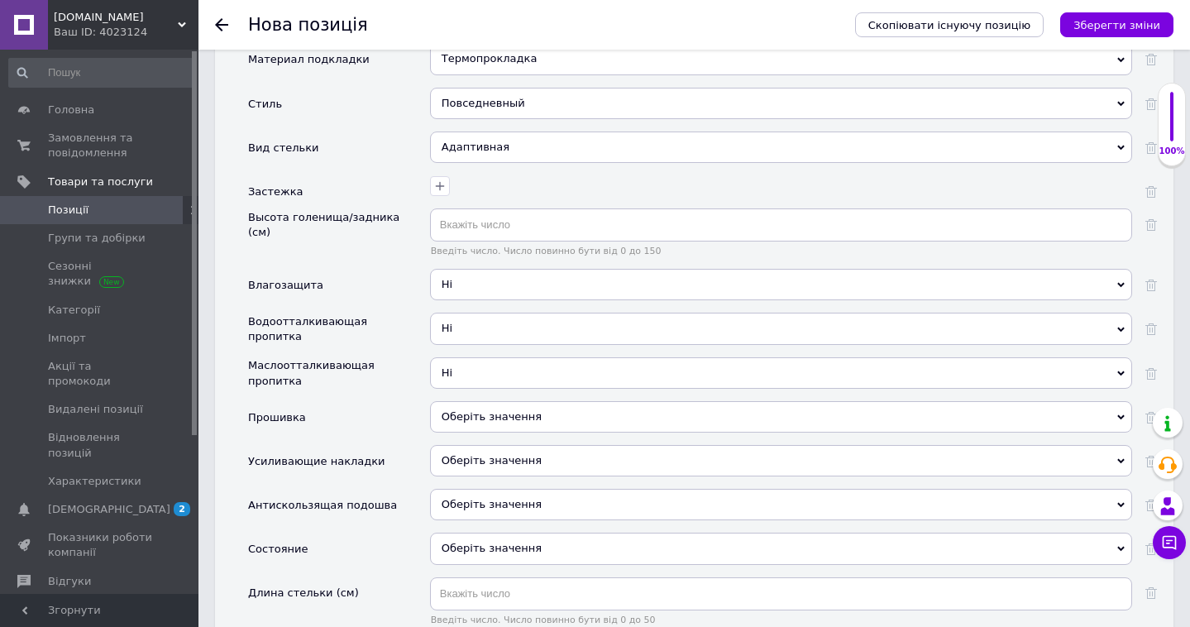
click at [519, 410] on span "Оберіть значення" at bounding box center [491, 416] width 100 height 12
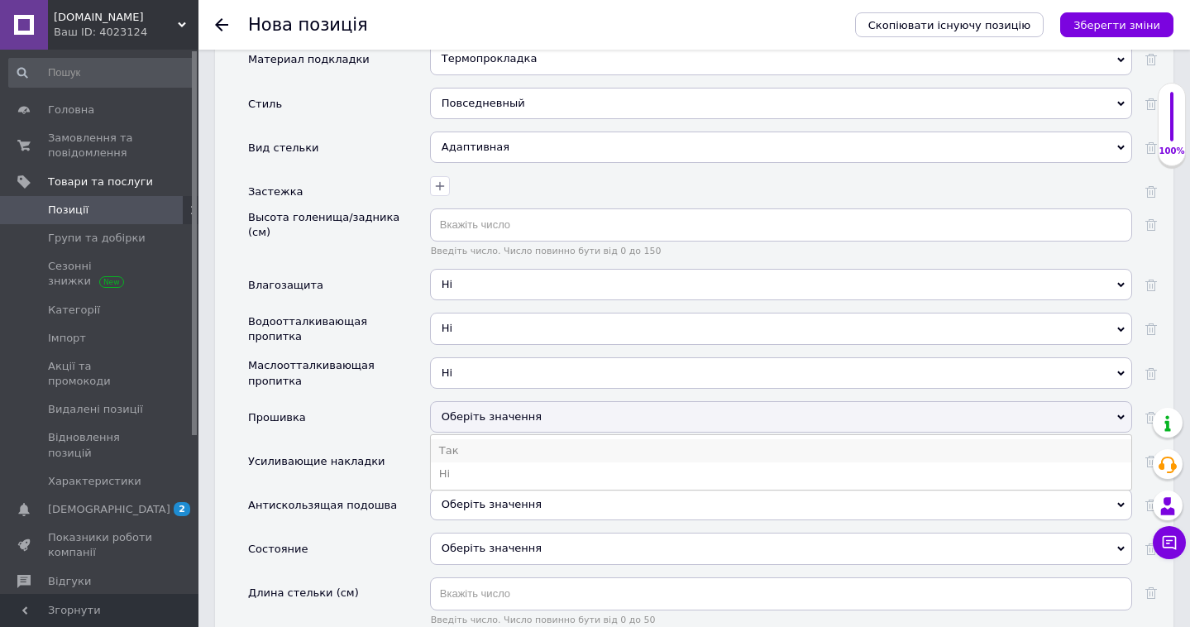
click at [499, 439] on li "Так" at bounding box center [781, 450] width 700 height 23
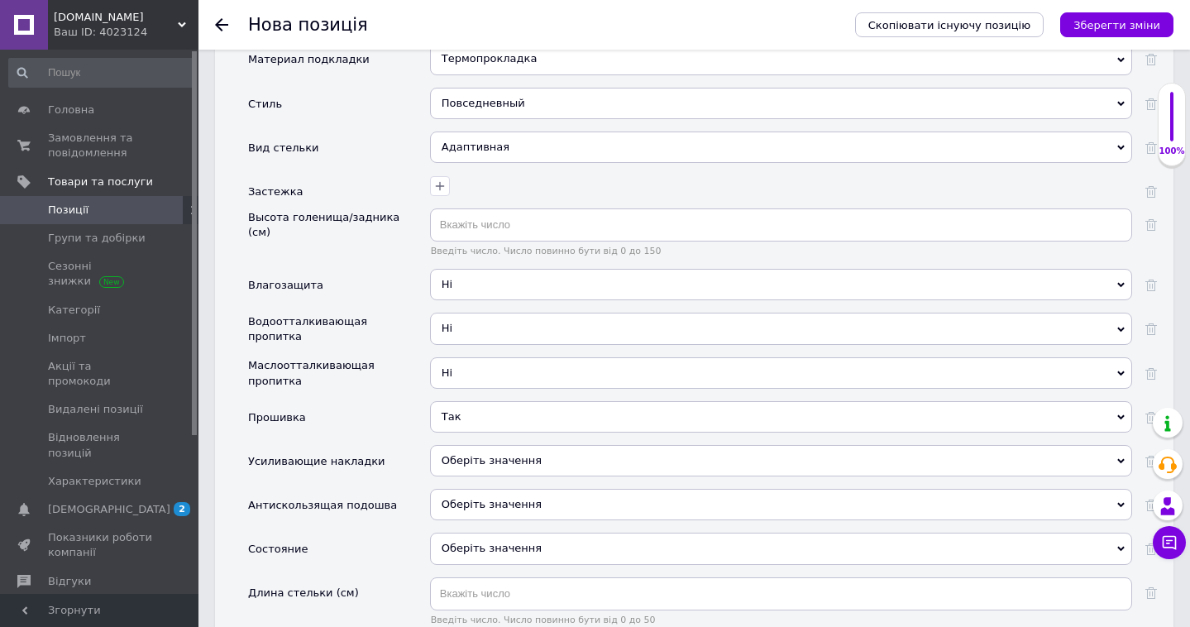
click at [512, 450] on span "Оберіть значення" at bounding box center [781, 460] width 702 height 31
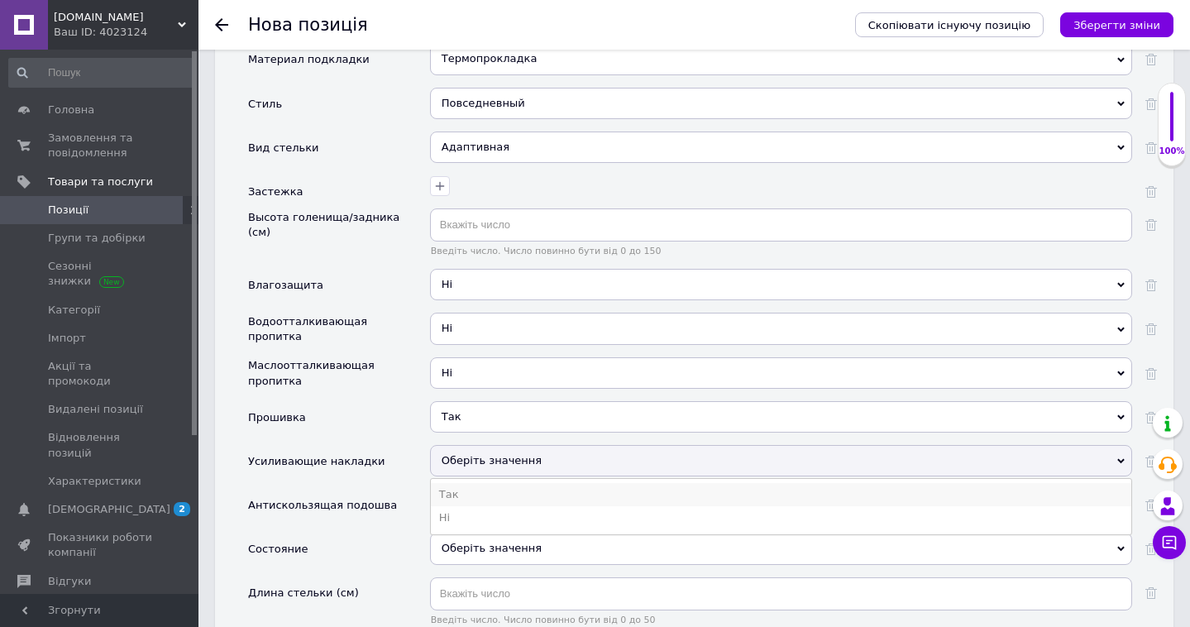
click at [489, 483] on li "Так" at bounding box center [781, 494] width 700 height 23
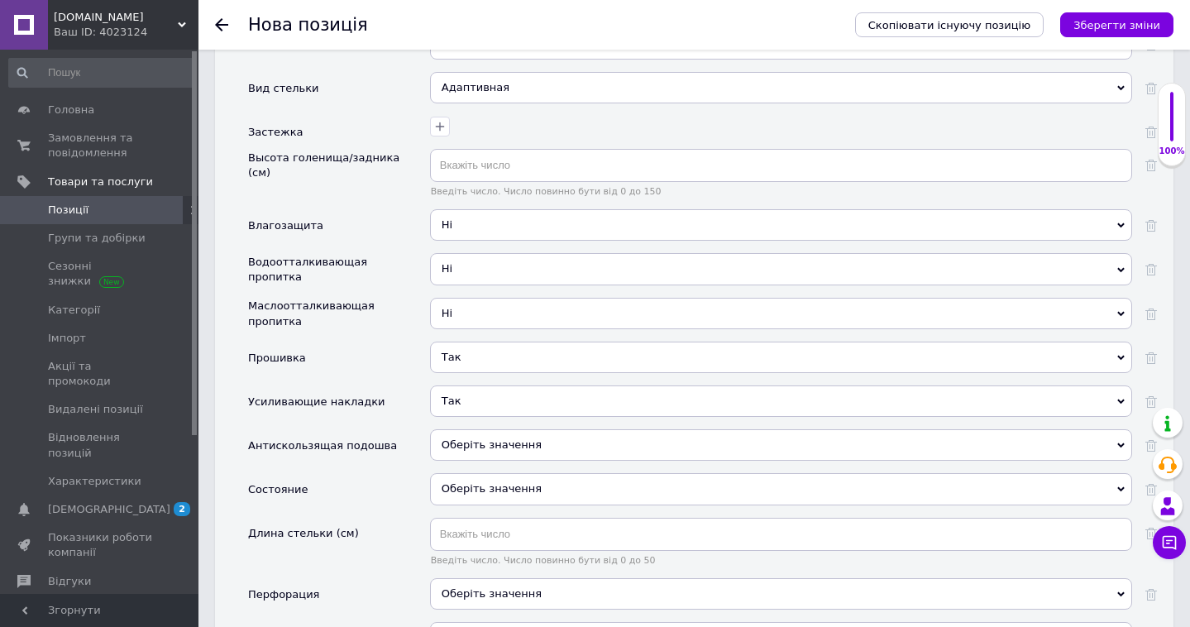
scroll to position [2333, 0]
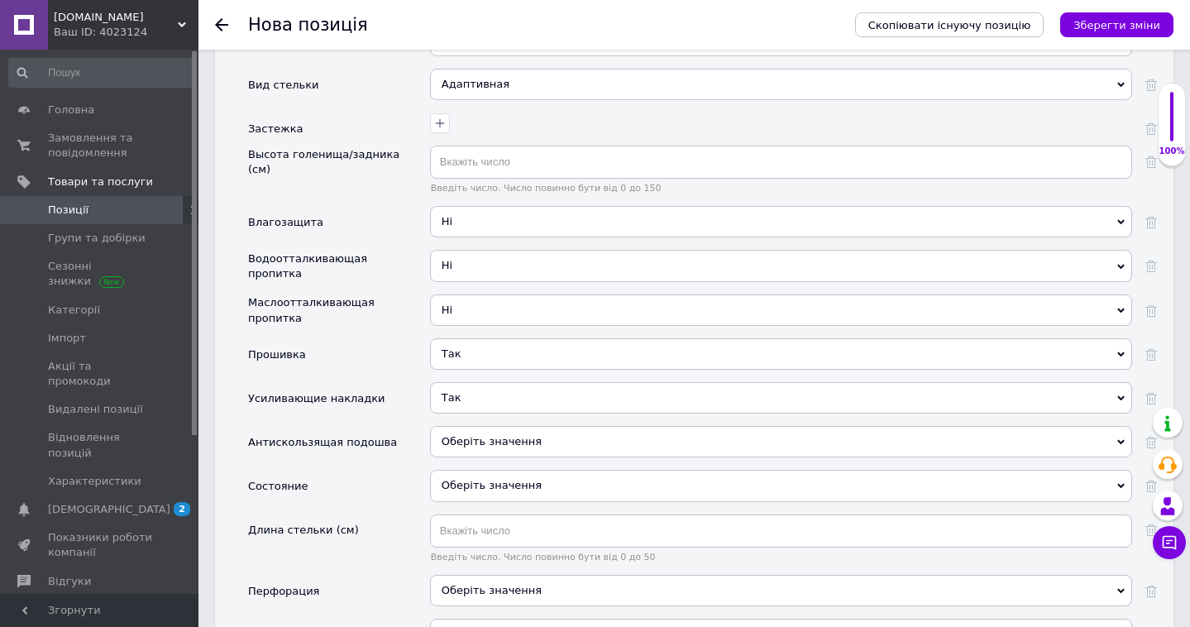
click at [541, 426] on span "Оберіть значення" at bounding box center [781, 441] width 702 height 31
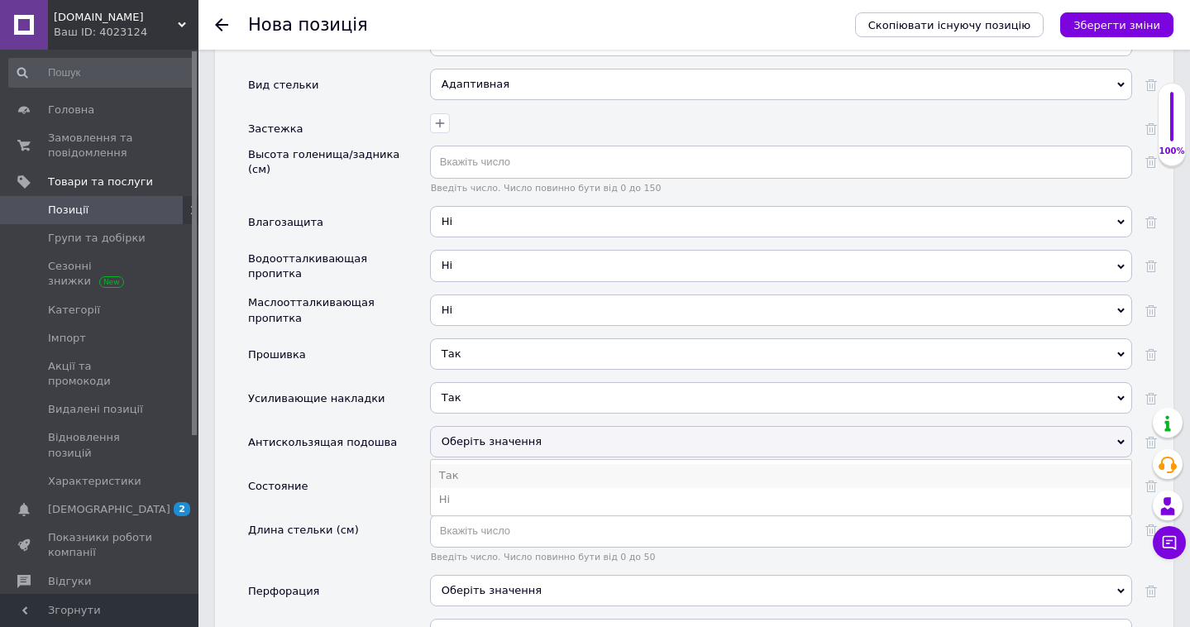
click at [521, 464] on li "Так" at bounding box center [781, 475] width 700 height 23
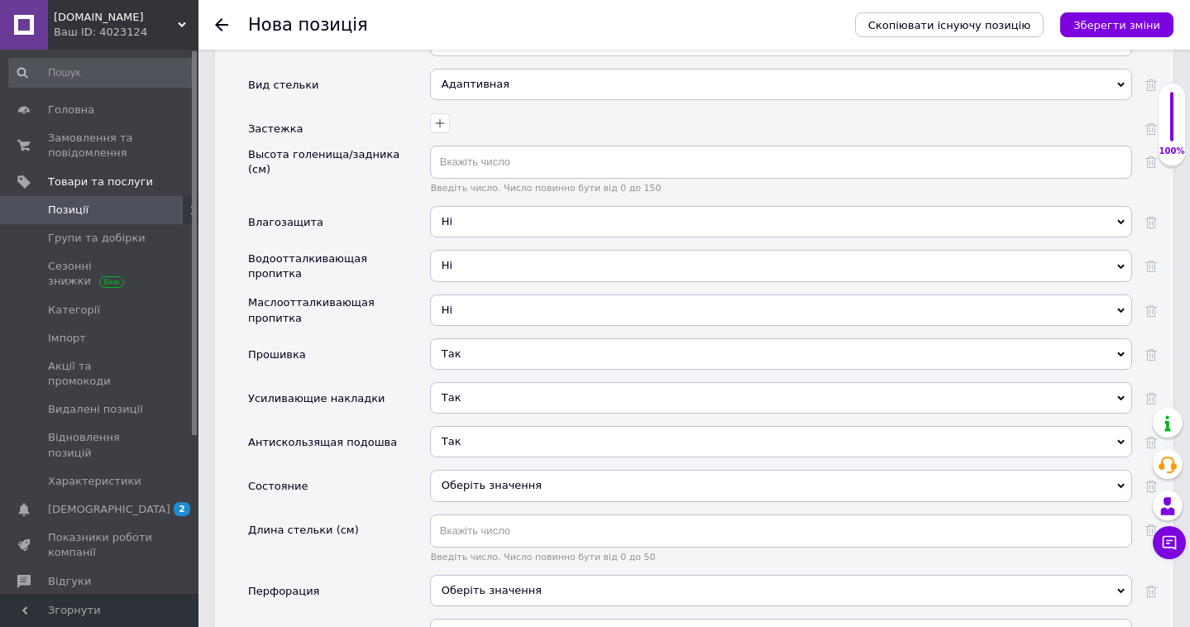
click at [520, 470] on div "Оберіть значення" at bounding box center [781, 485] width 702 height 31
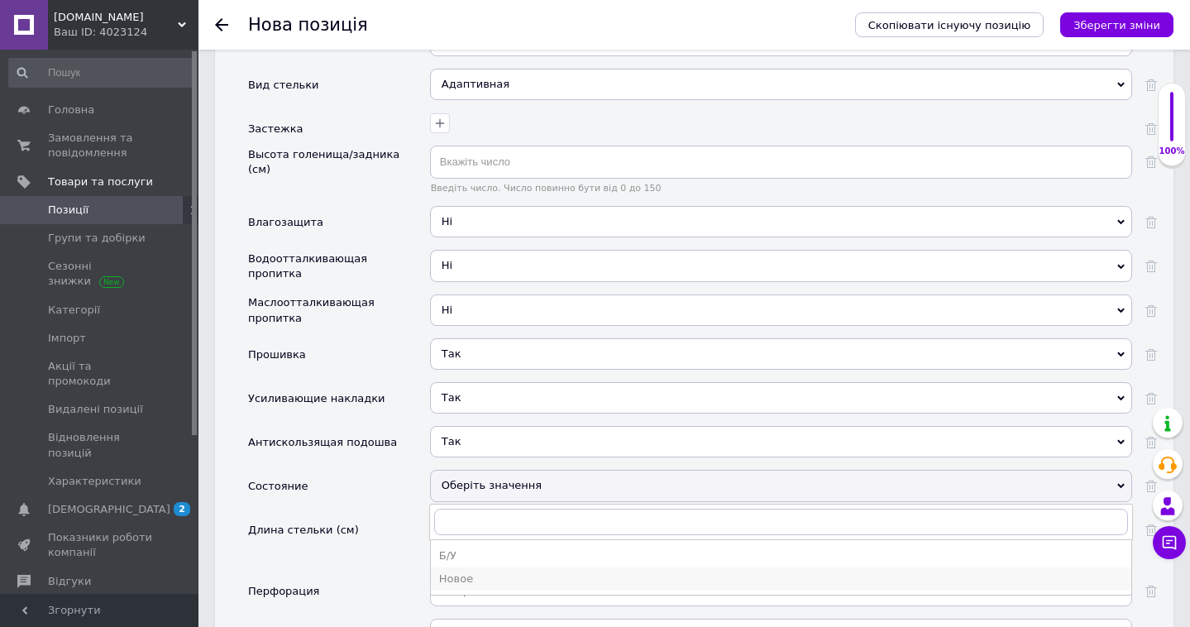
click at [484, 571] on div "Новое" at bounding box center [781, 578] width 684 height 15
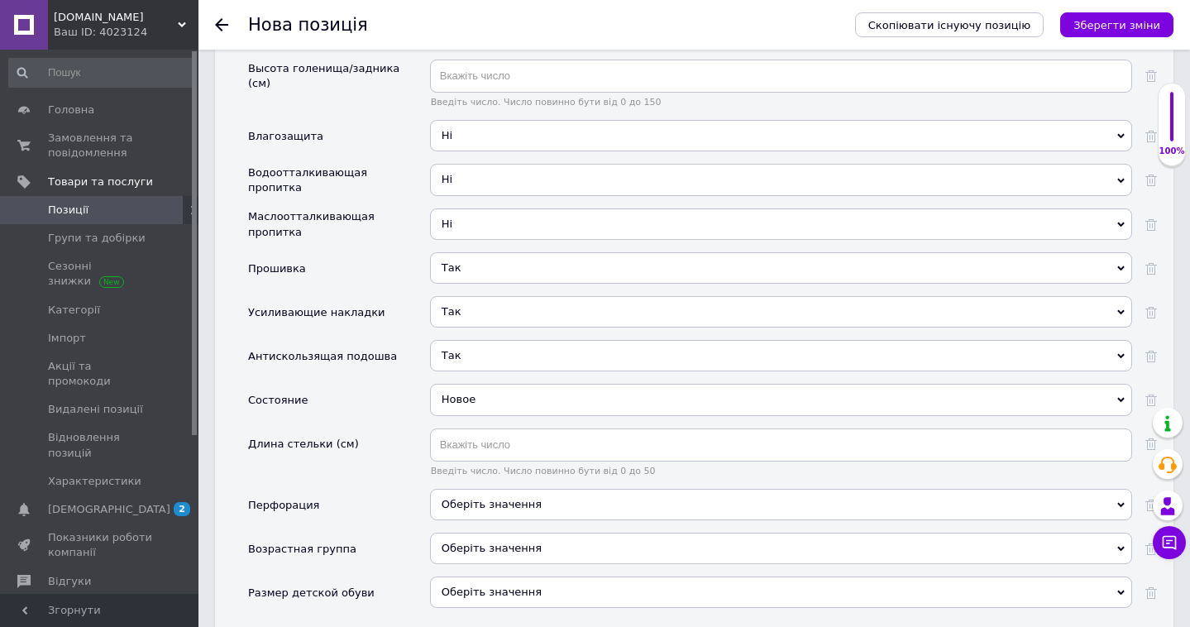
scroll to position [2458, 0]
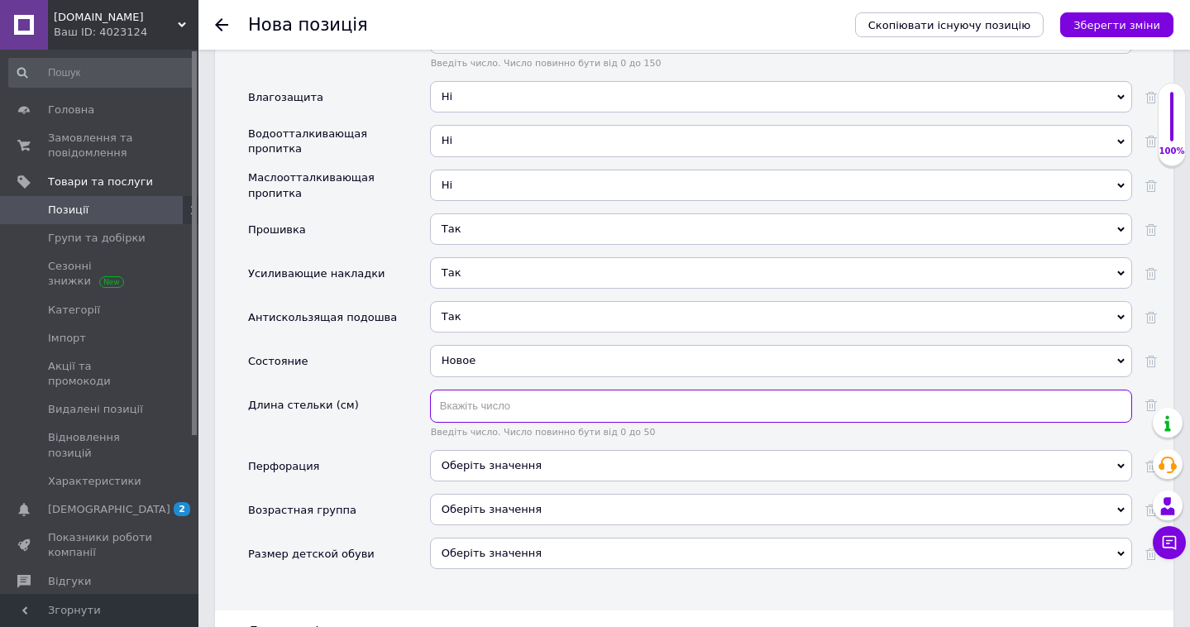
click at [592, 389] on input "text" at bounding box center [781, 405] width 702 height 33
type input "2"
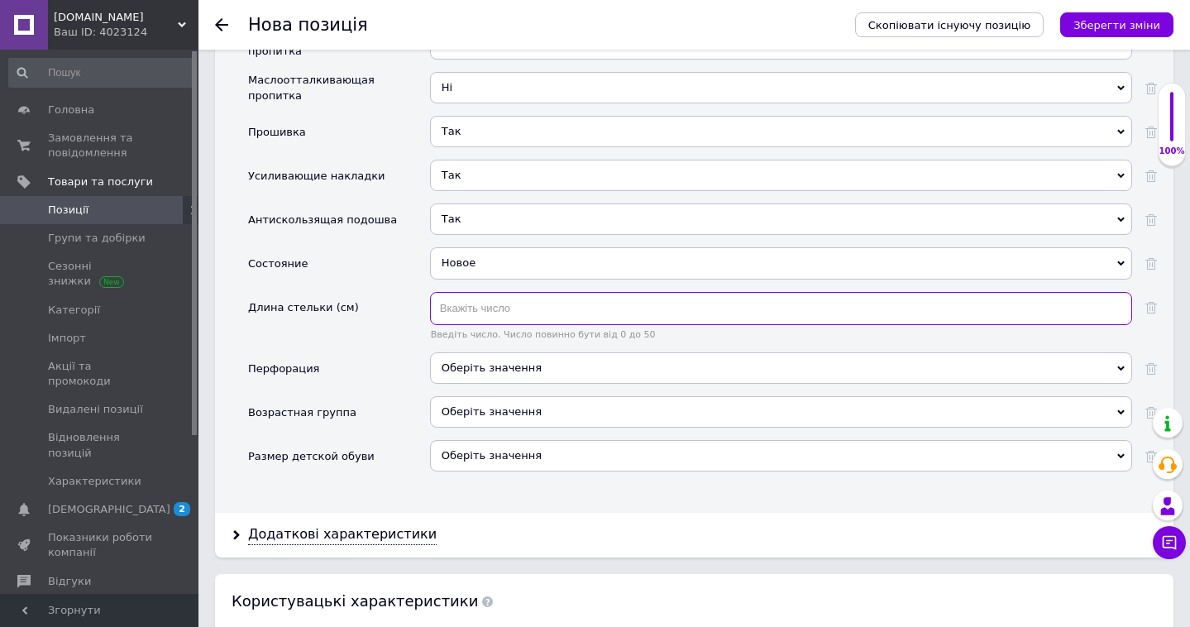
scroll to position [2568, 0]
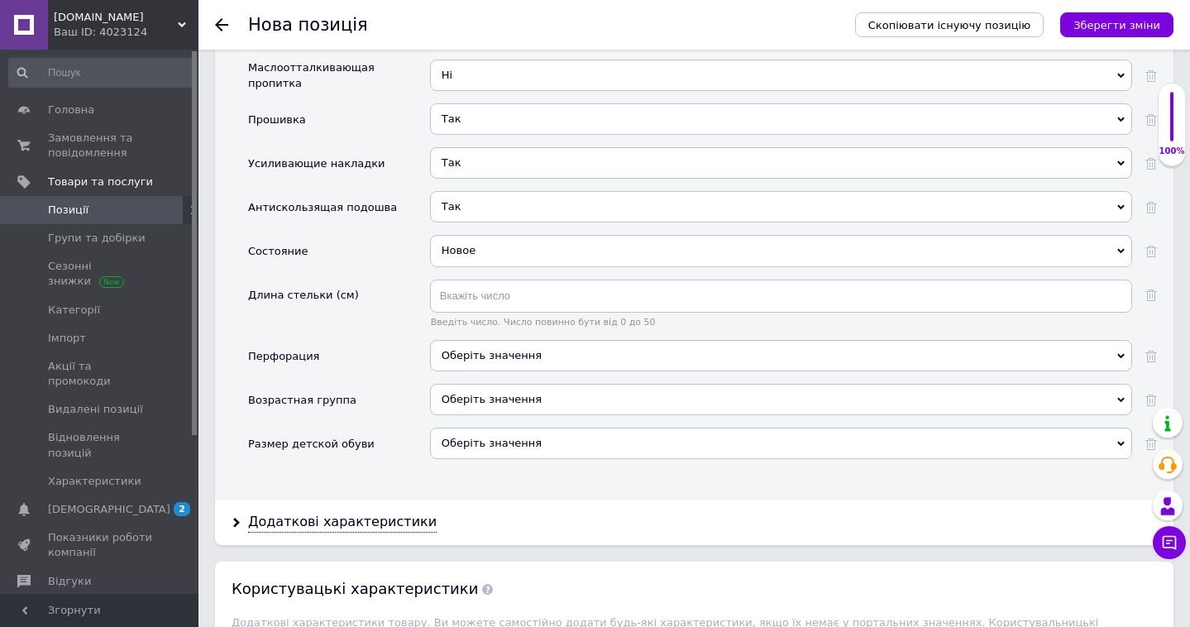
click at [509, 349] on span "Оберіть значення" at bounding box center [491, 355] width 100 height 12
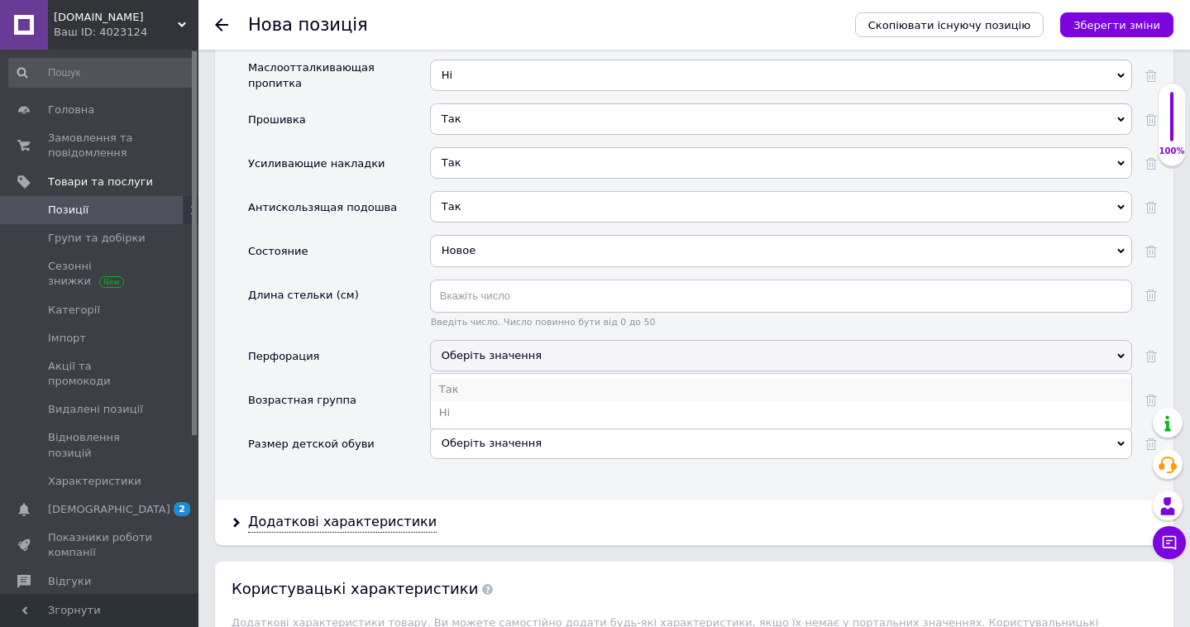
click at [494, 378] on li "Так" at bounding box center [781, 389] width 700 height 23
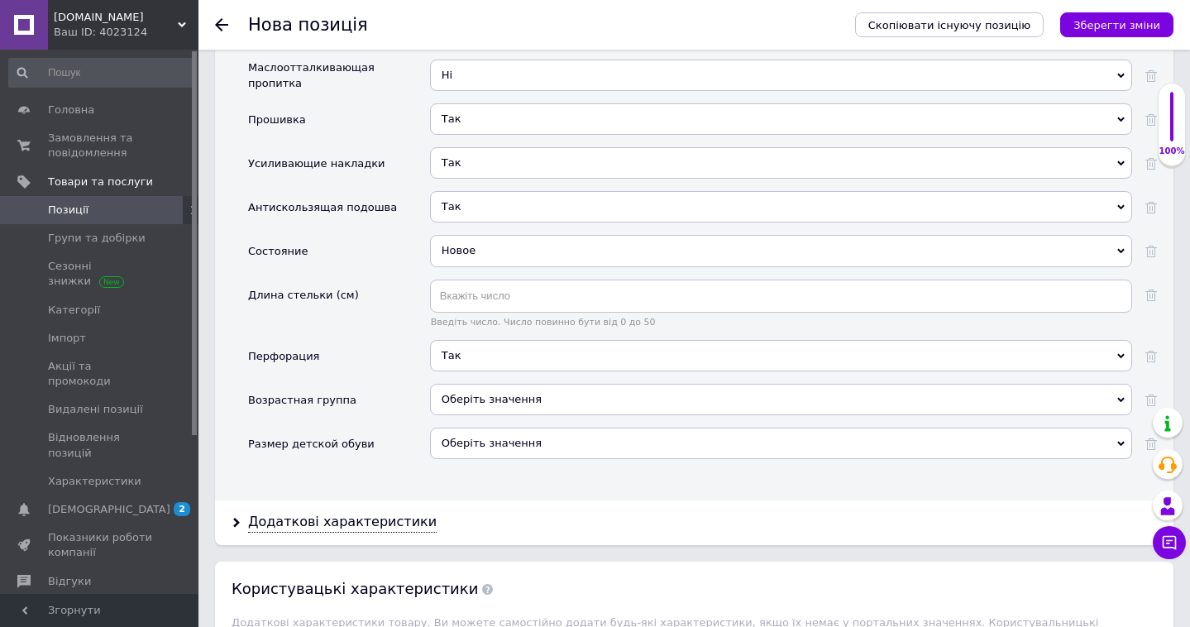
click at [522, 384] on div "Оберіть значення" at bounding box center [781, 399] width 702 height 31
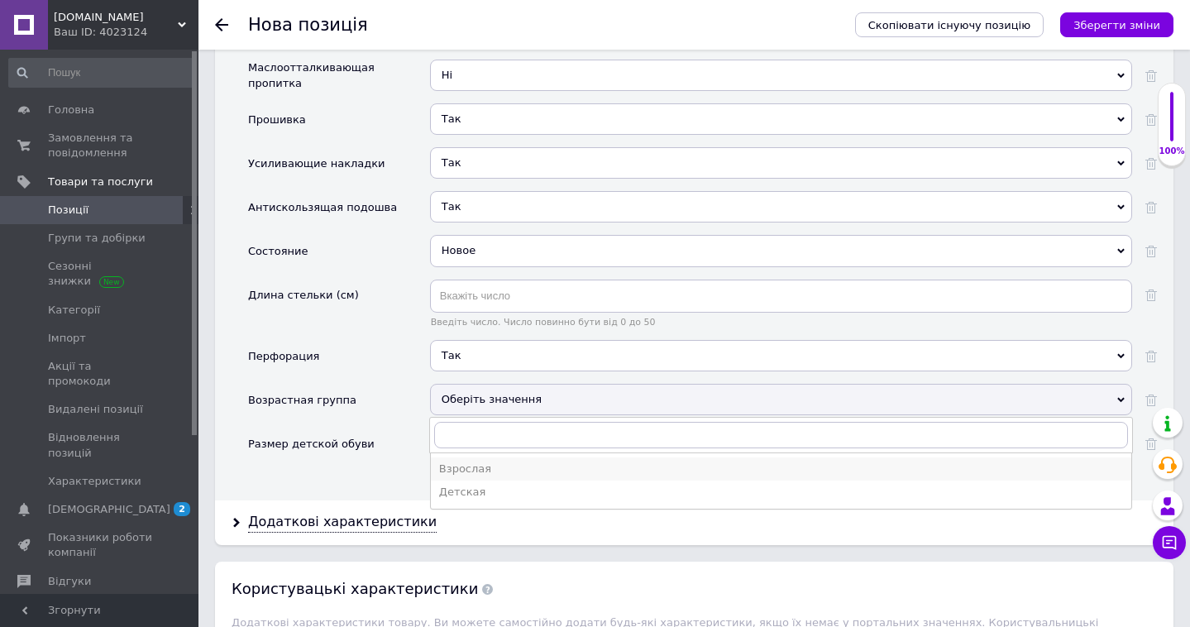
click at [498, 461] on div "Взрослая" at bounding box center [781, 468] width 684 height 15
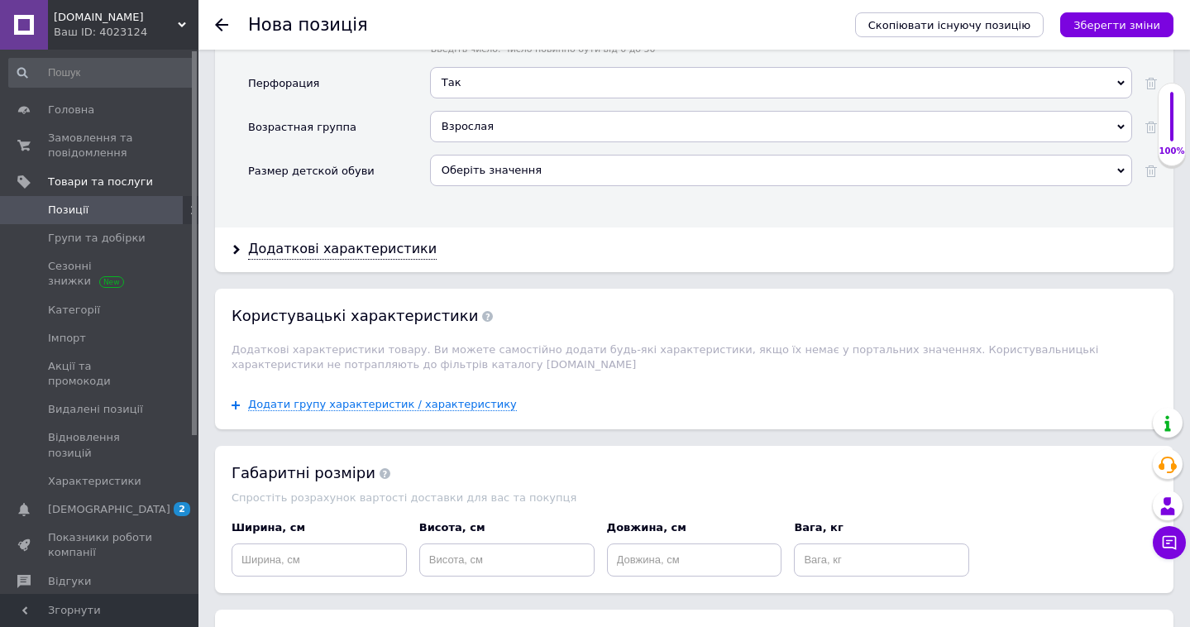
scroll to position [2842, 0]
click at [362, 238] on div "Додаткові характеристики" at bounding box center [342, 247] width 189 height 19
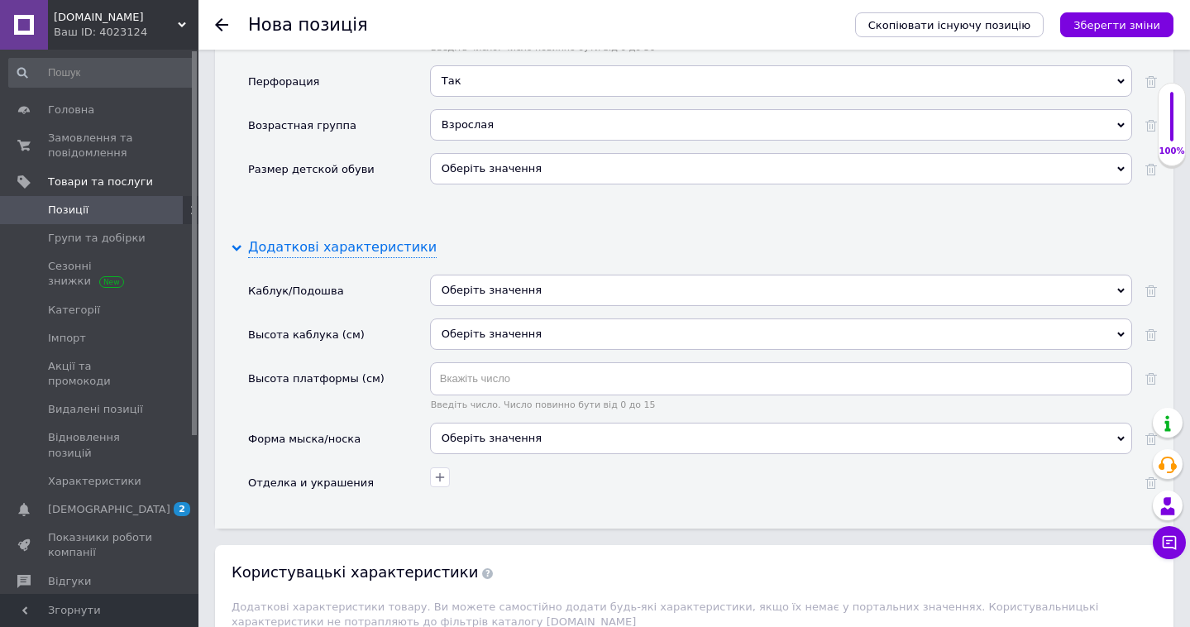
click at [362, 238] on div "Додаткові характеристики" at bounding box center [342, 247] width 189 height 19
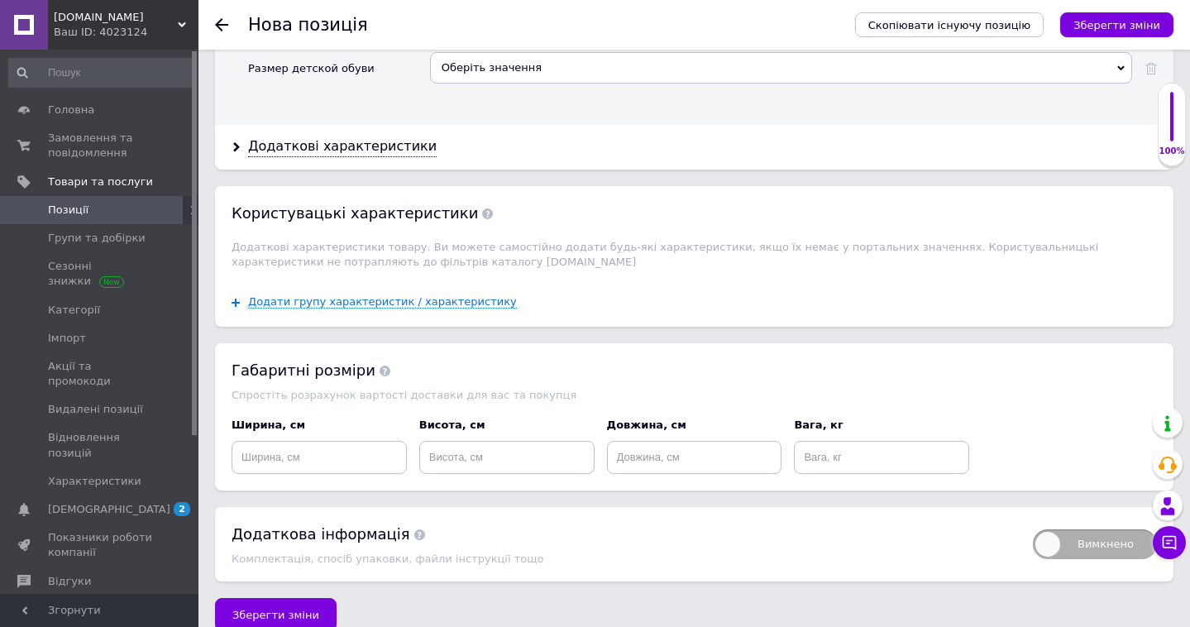
scroll to position [2942, 0]
click at [351, 445] on input at bounding box center [318, 458] width 175 height 33
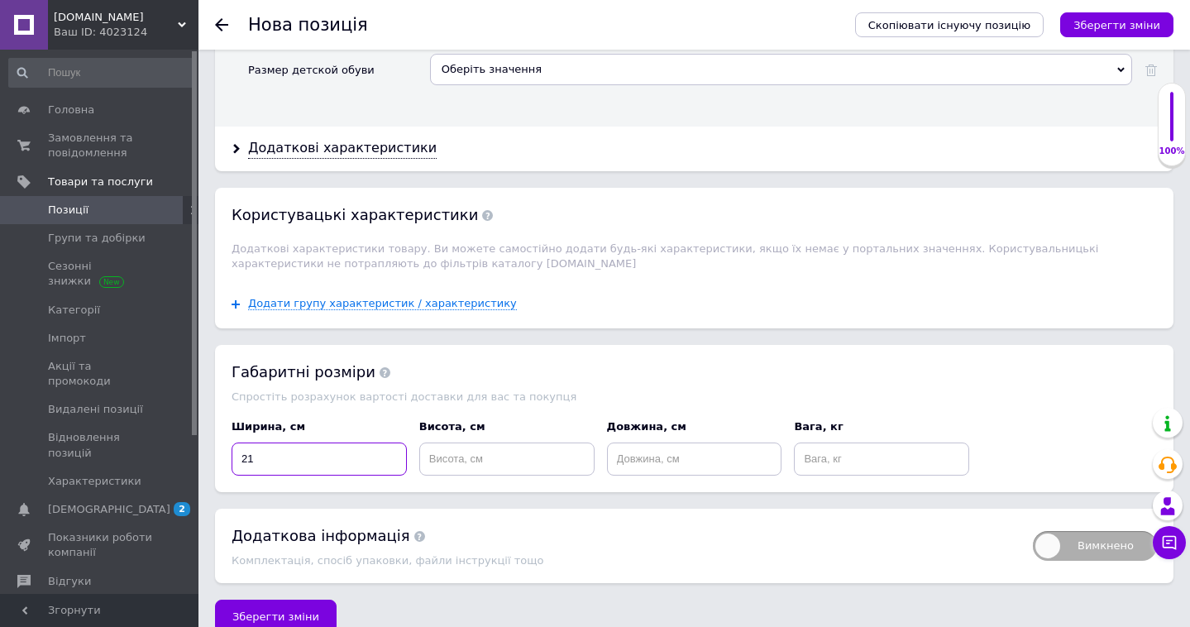
type input "21"
click at [451, 442] on input at bounding box center [506, 458] width 175 height 33
type input "12"
click at [675, 442] on input at bounding box center [694, 458] width 175 height 33
type input "35"
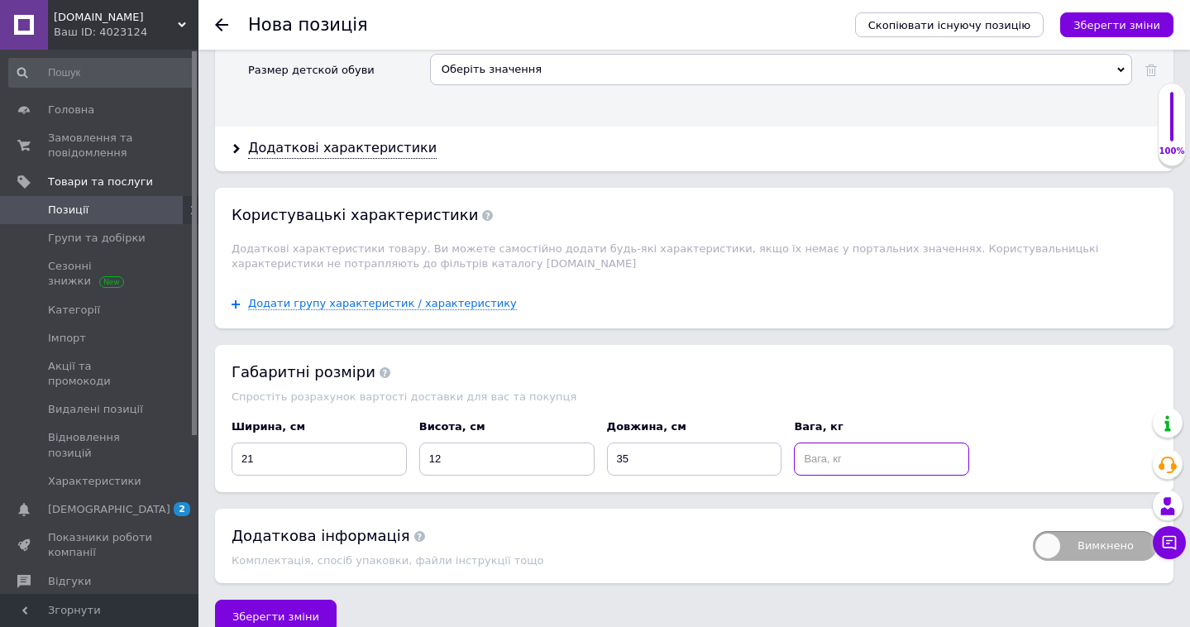
click at [859, 445] on input at bounding box center [881, 458] width 175 height 33
type input "0.5"
click at [1123, 531] on span "Вимкнено" at bounding box center [1095, 546] width 124 height 30
click at [1033, 528] on input "Вимкнено" at bounding box center [1027, 525] width 11 height 11
checkbox input "true"
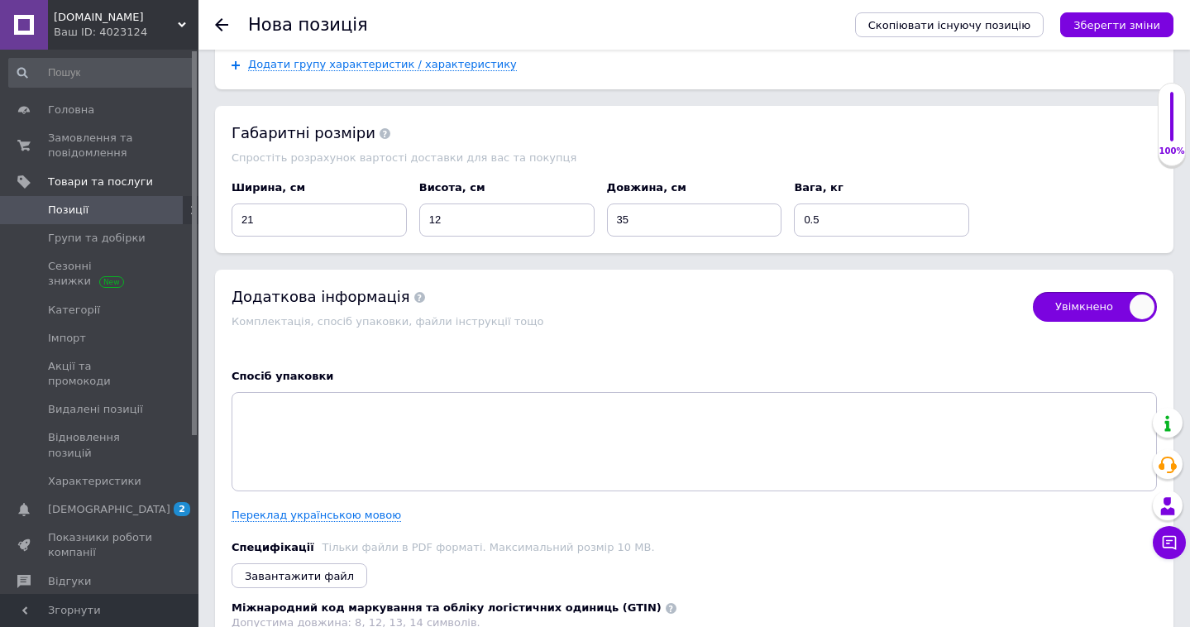
scroll to position [3200, 0]
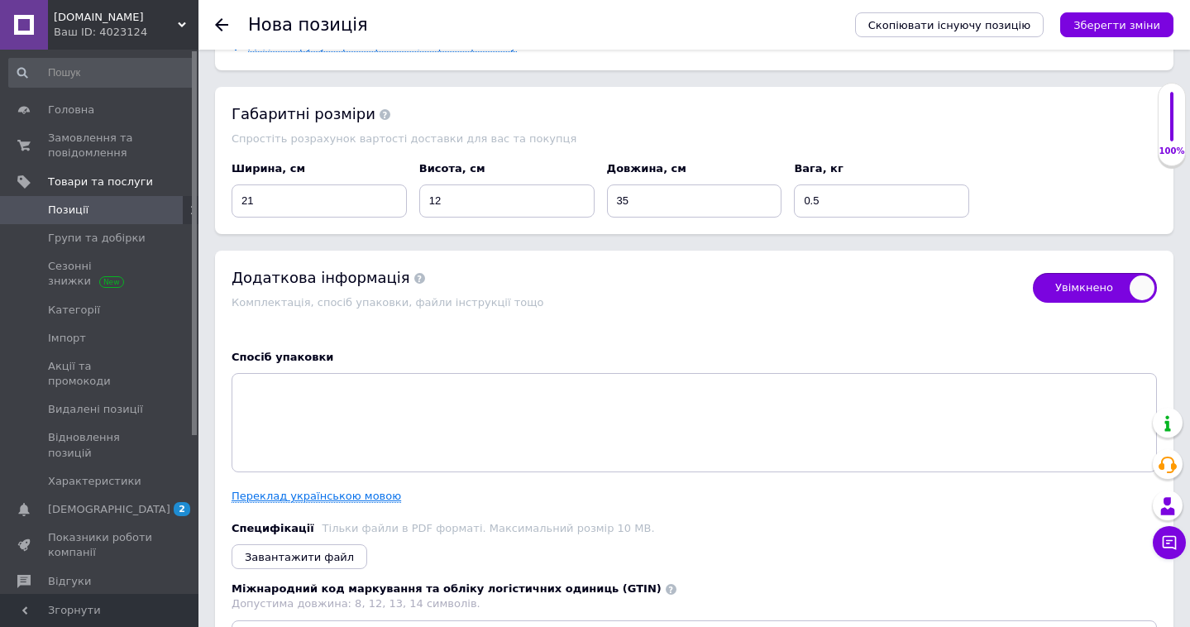
click at [346, 489] on link "Переклад українською мовою" at bounding box center [315, 495] width 169 height 13
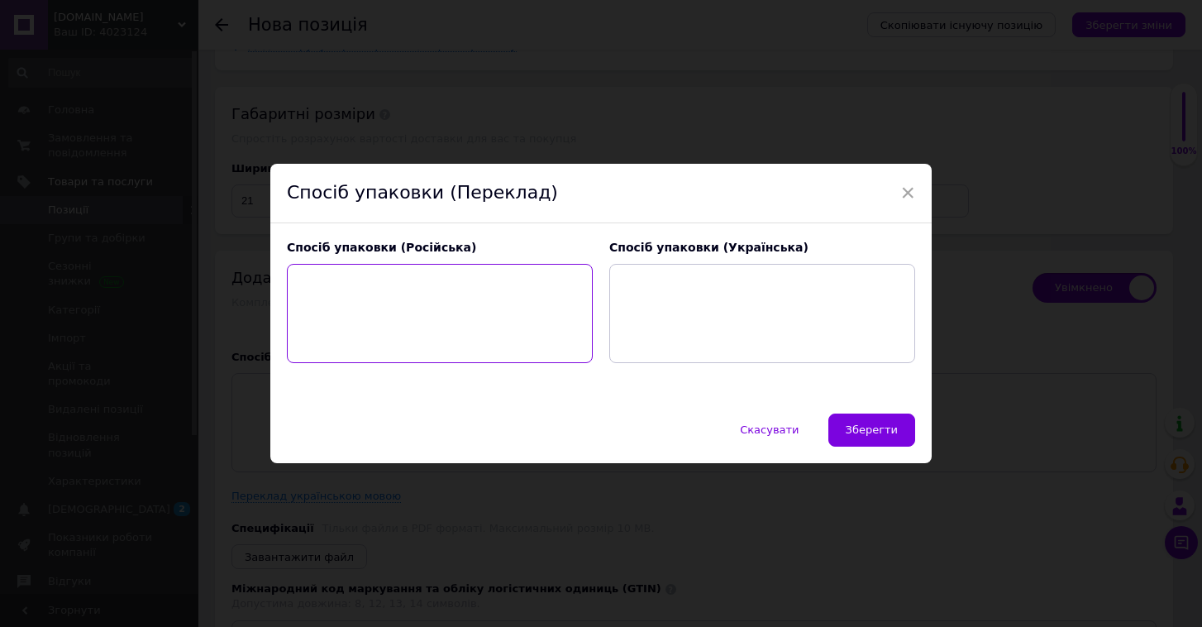
click at [418, 311] on textarea at bounding box center [440, 313] width 306 height 99
click at [341, 281] on textarea "коробка = упаковочная бумага" at bounding box center [440, 313] width 306 height 99
drag, startPoint x: 451, startPoint y: 284, endPoint x: 270, endPoint y: 281, distance: 180.3
click at [270, 281] on div "Спосіб упаковки (Російська) коробка + упаковочная бумага Спосіб упаковки (Украї…" at bounding box center [600, 318] width 661 height 190
type textarea "коробка + упаковочная бумага"
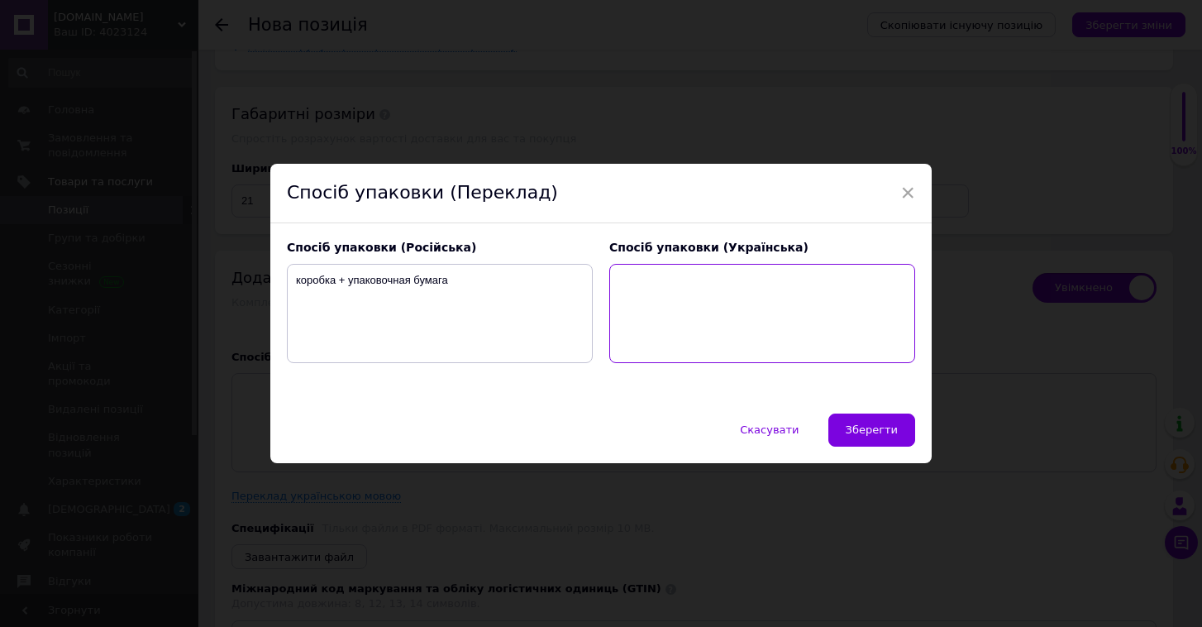
click at [633, 274] on textarea at bounding box center [762, 313] width 306 height 99
paste textarea "коробка + пакувальний папір"
type textarea "коробка + пакувальний папір"
click at [899, 433] on button "Зберегти" at bounding box center [871, 429] width 87 height 33
type textarea "коробка + упаковочная бумага"
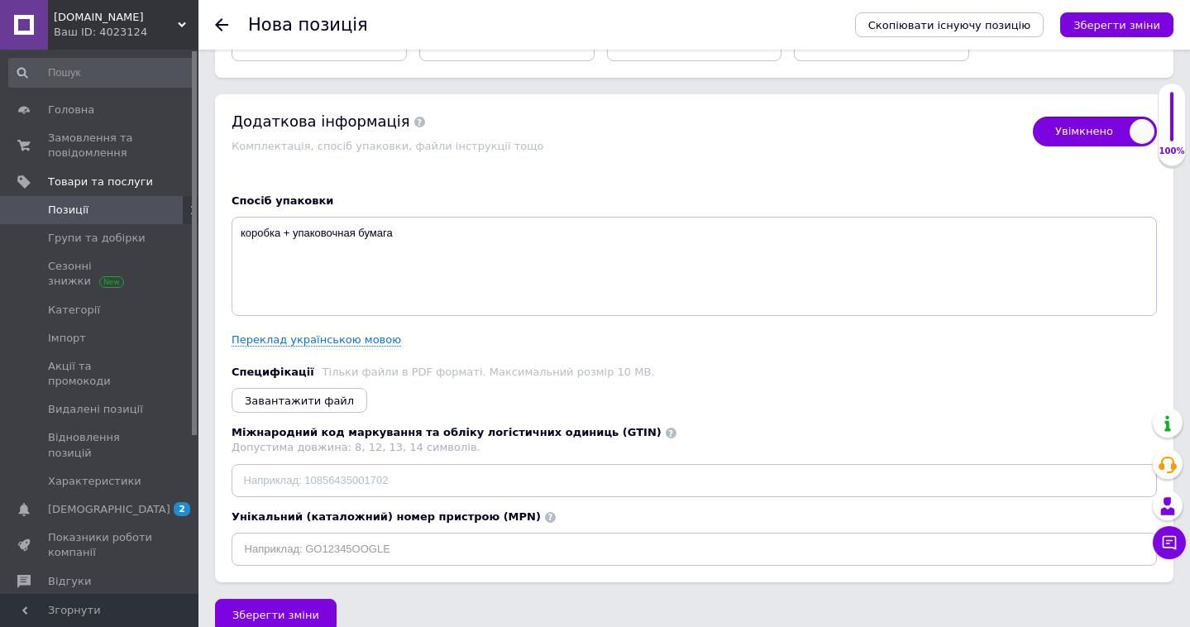
scroll to position [3354, 0]
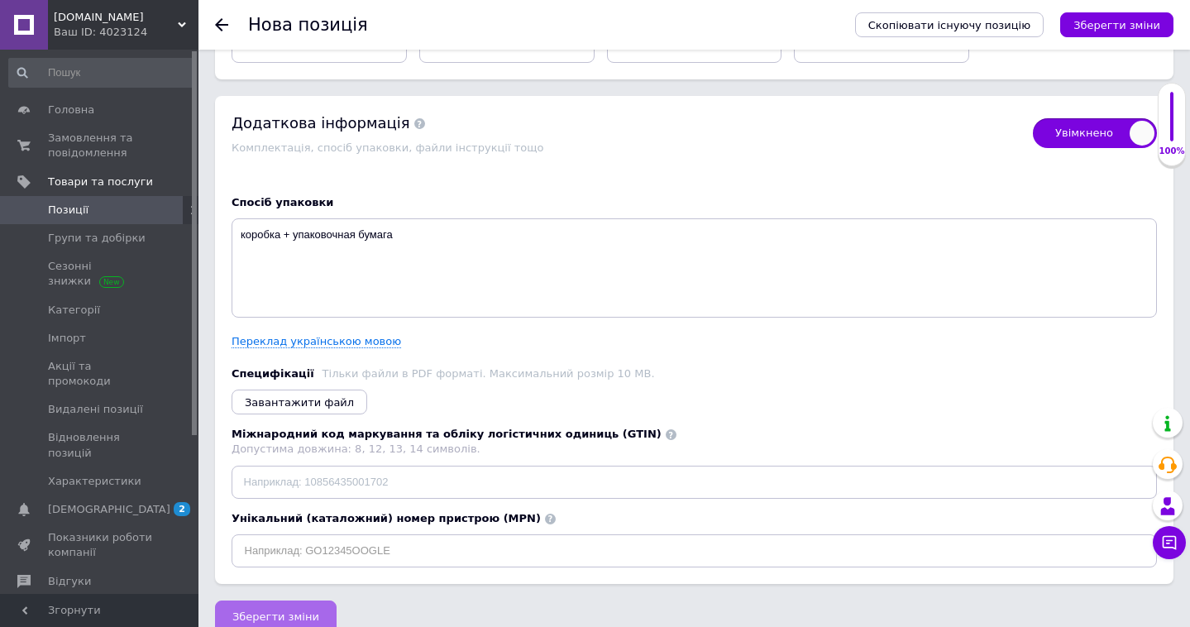
click at [322, 600] on button "Зберегти зміни" at bounding box center [276, 616] width 122 height 33
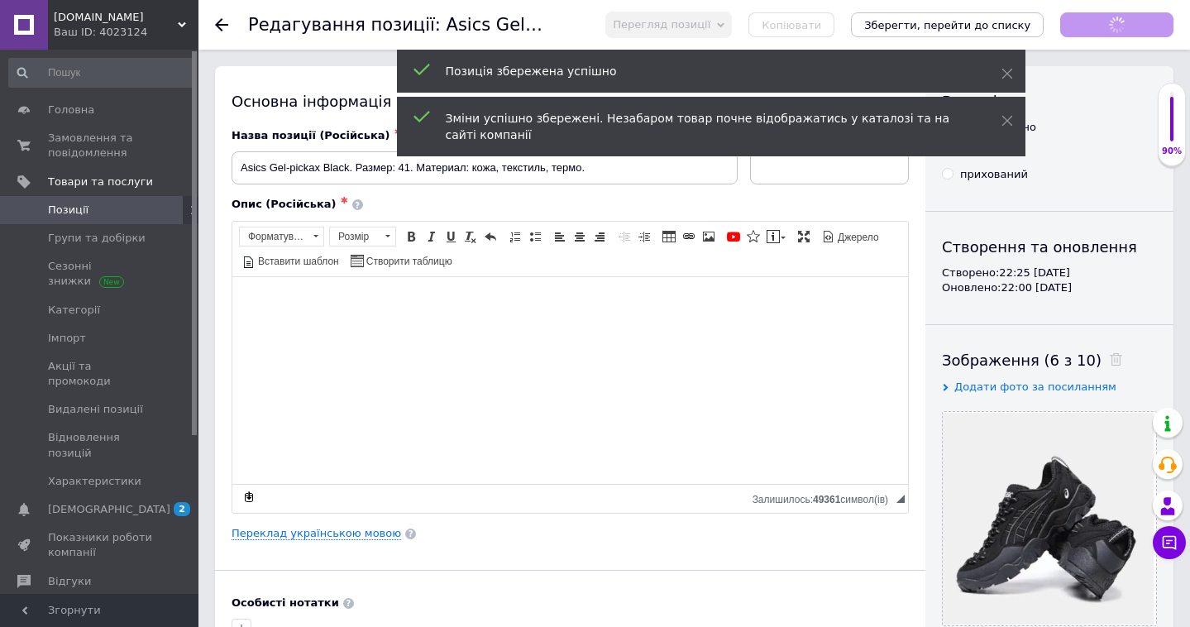
checkbox input "true"
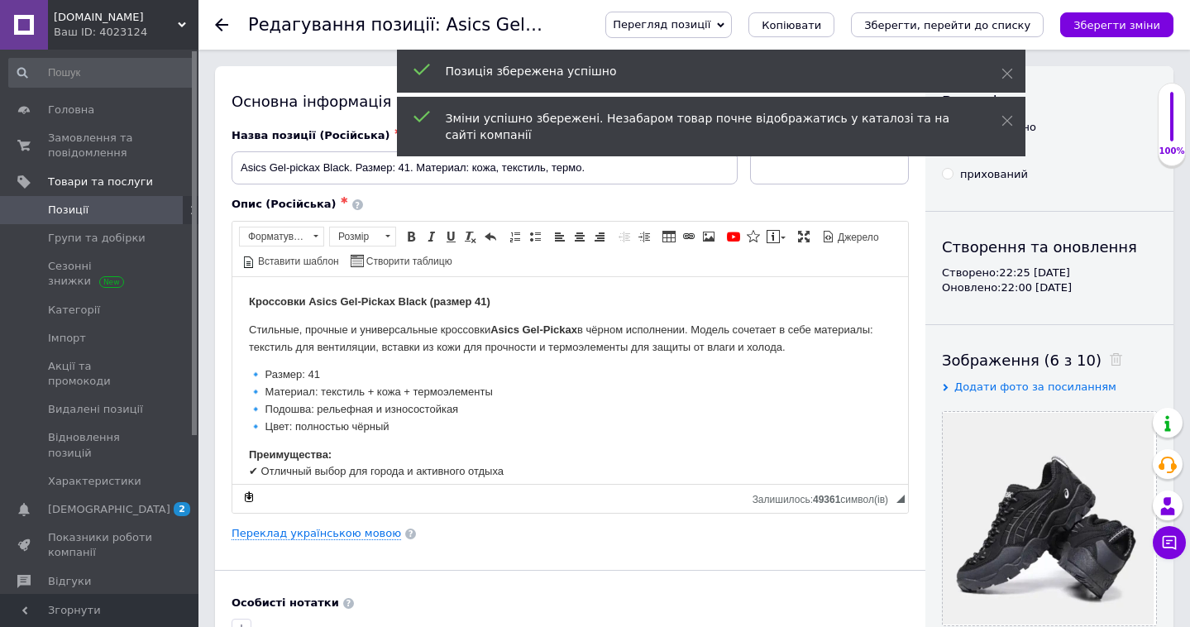
click at [219, 21] on use at bounding box center [221, 24] width 13 height 13
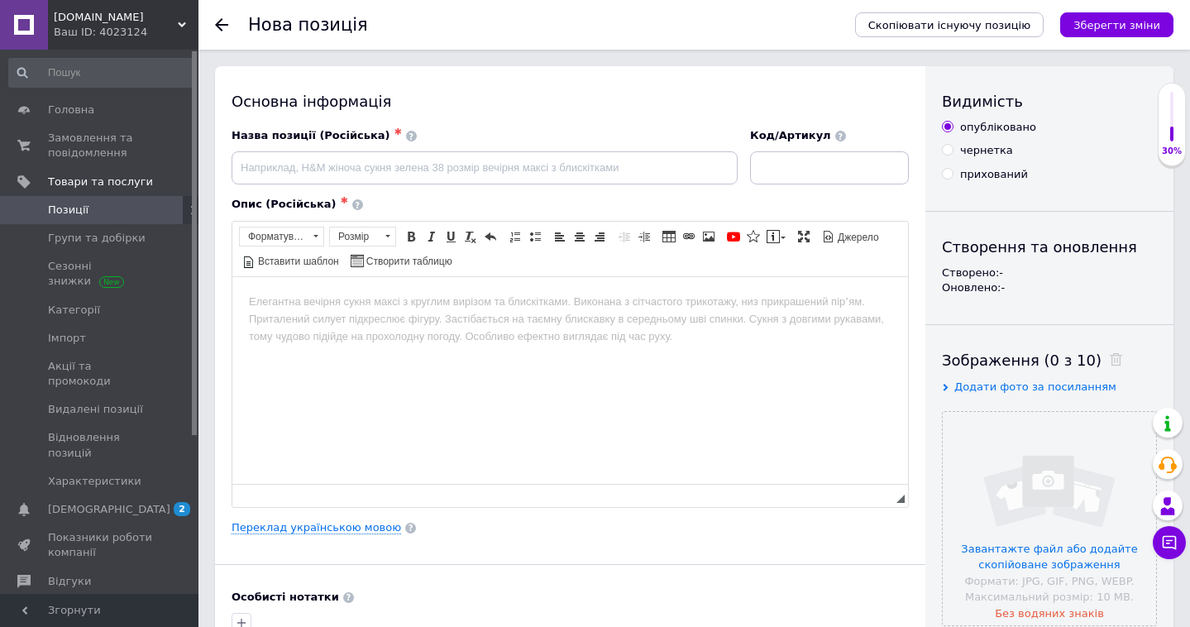
click at [218, 19] on icon at bounding box center [221, 24] width 13 height 13
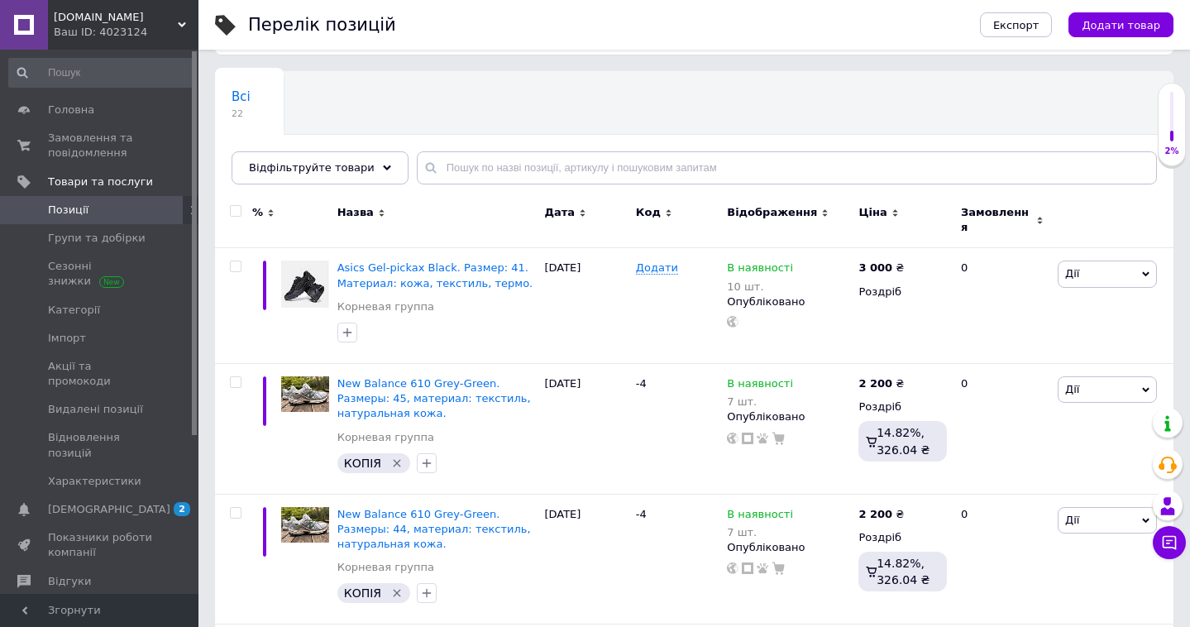
scroll to position [80, 0]
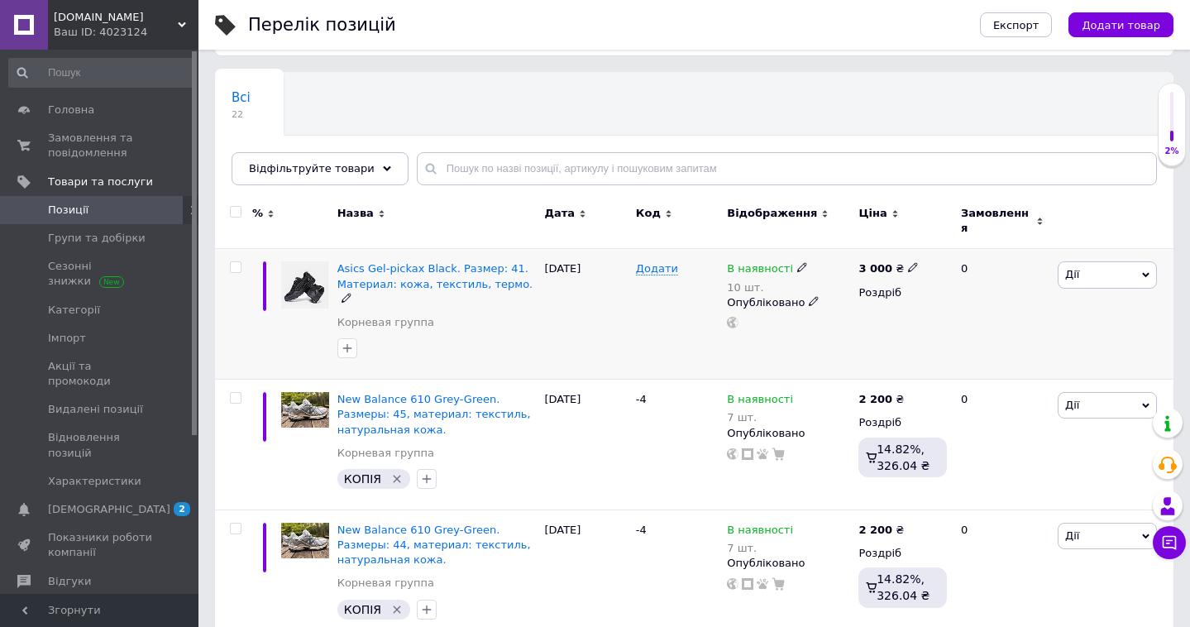
click at [1105, 267] on span "Дії" at bounding box center [1106, 274] width 99 height 26
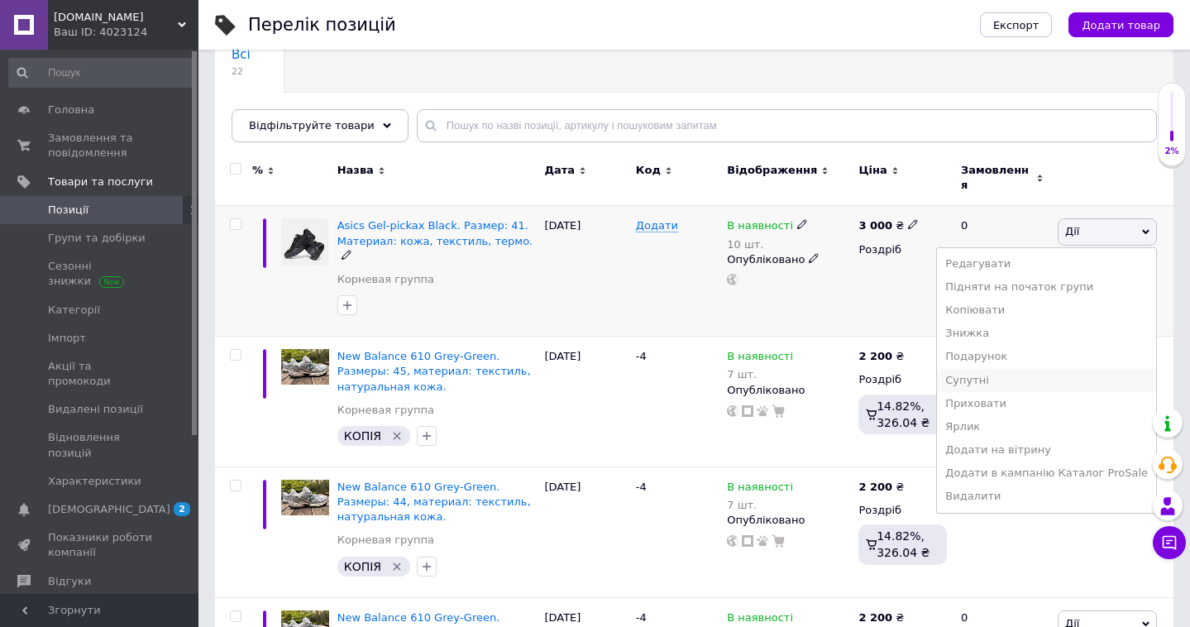
scroll to position [124, 0]
click at [1071, 321] on li "Знижка" at bounding box center [1046, 332] width 219 height 23
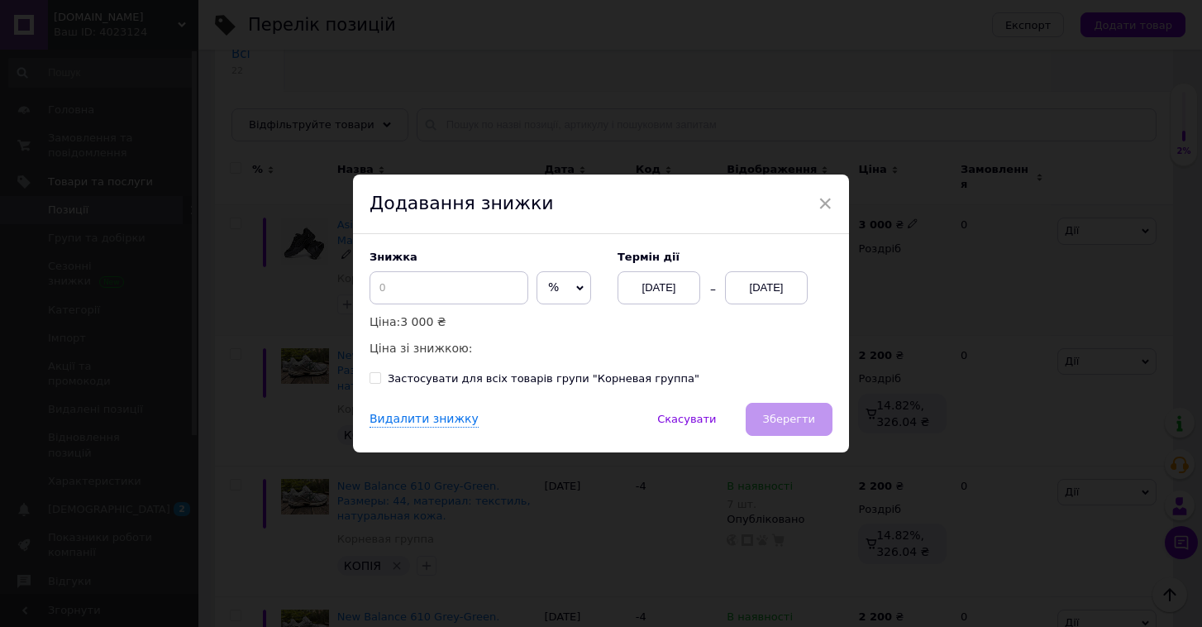
click at [779, 298] on div "[DATE]" at bounding box center [766, 287] width 83 height 33
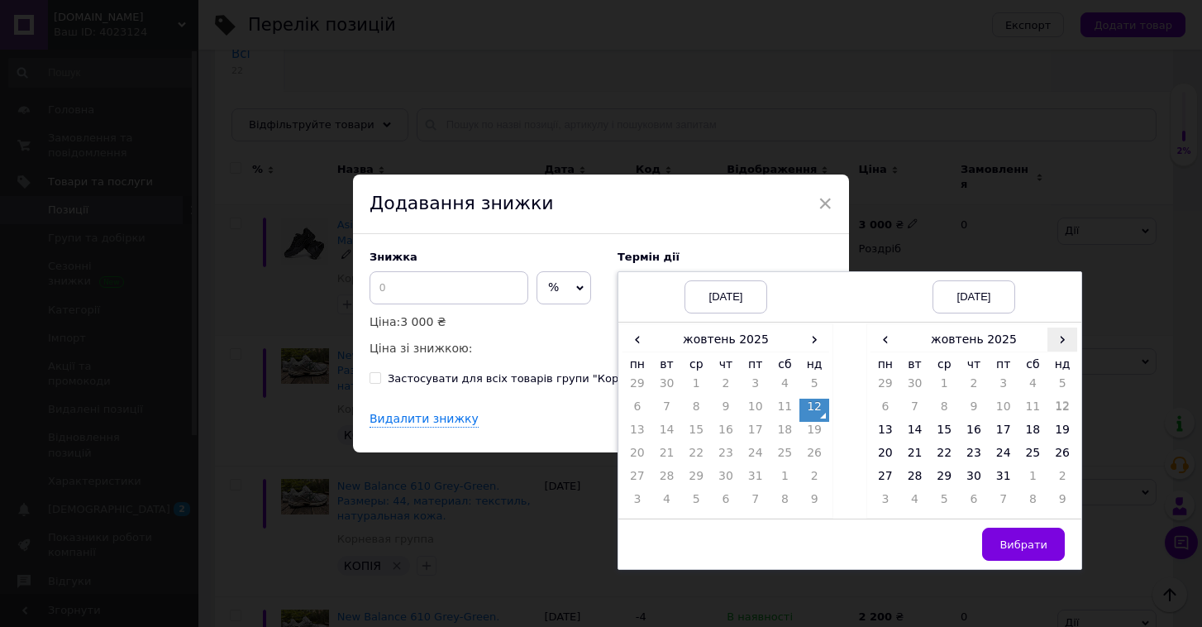
click at [1061, 346] on span "›" at bounding box center [1063, 339] width 30 height 24
click at [952, 478] on td "26" at bounding box center [944, 479] width 30 height 23
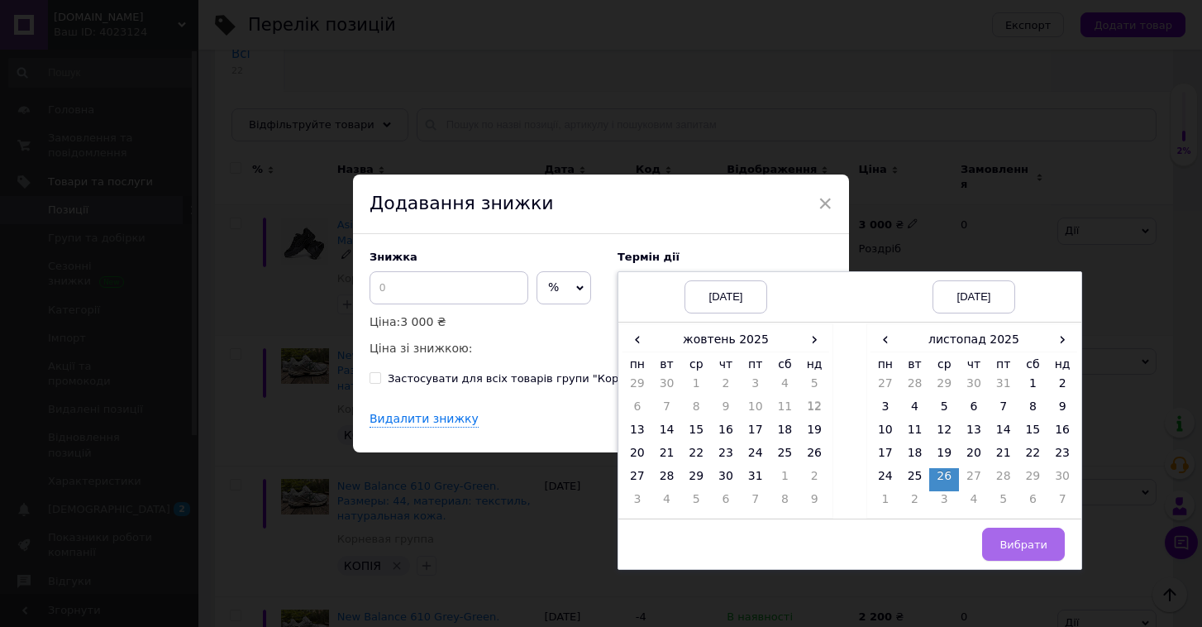
click at [1008, 539] on span "Вибрати" at bounding box center [1024, 544] width 48 height 12
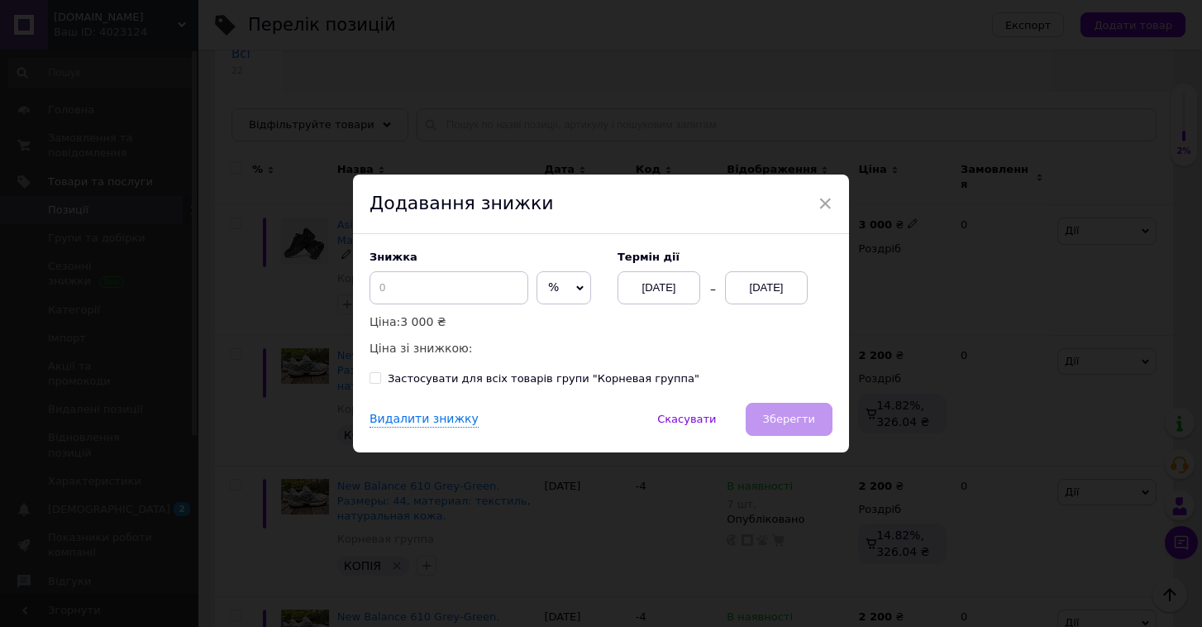
drag, startPoint x: 714, startPoint y: 424, endPoint x: 600, endPoint y: 320, distance: 154.5
click at [601, 322] on div "× Додавання знижки Знижка % ₴ Ціна: 3 000 ₴ Ціна зі знижкою: Термін дії [DATE] …" at bounding box center [601, 313] width 496 height 278
click at [542, 287] on span "%" at bounding box center [564, 287] width 55 height 33
click at [543, 318] on li "₴" at bounding box center [563, 322] width 53 height 23
click at [454, 293] on input at bounding box center [449, 287] width 159 height 33
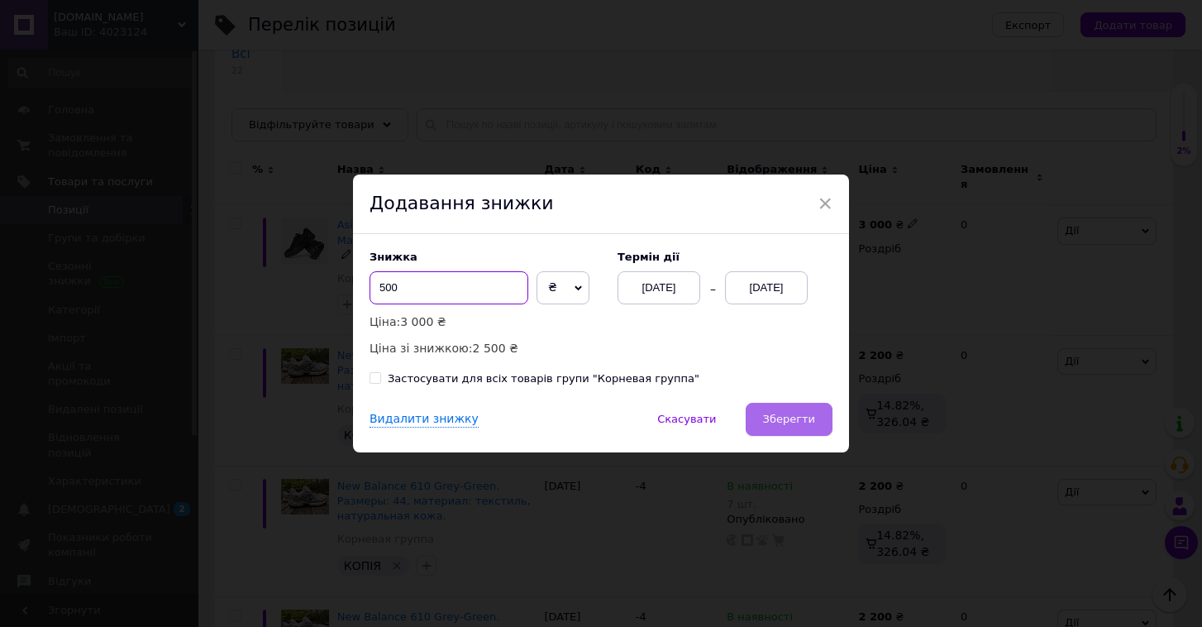
type input "500"
click at [789, 427] on button "Зберегти" at bounding box center [789, 419] width 87 height 33
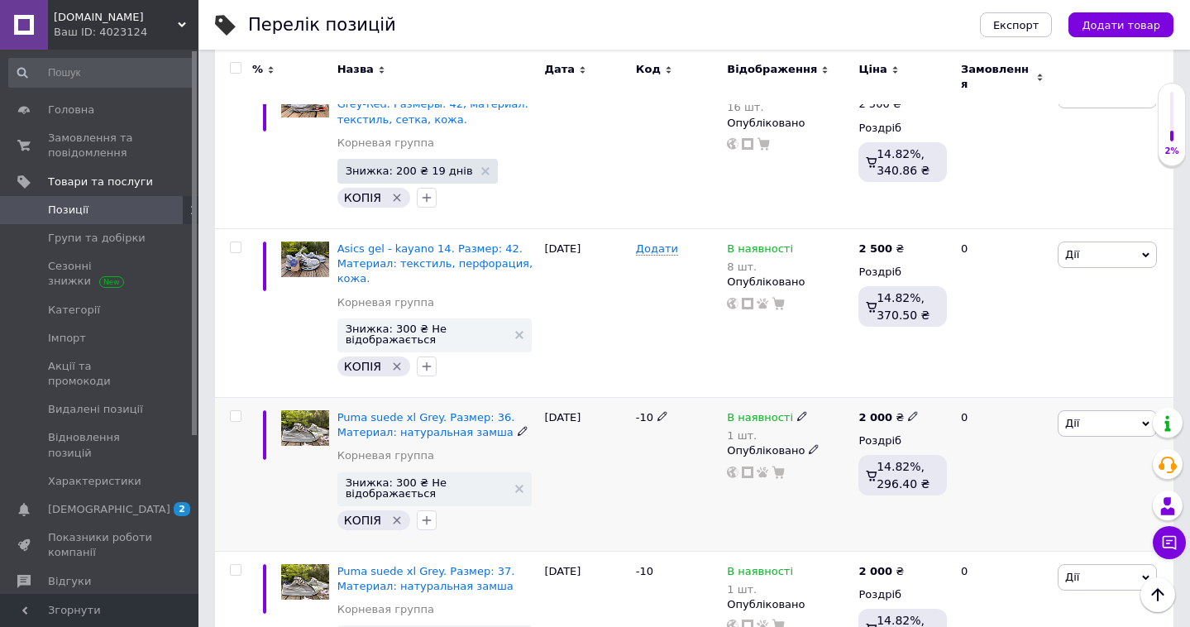
scroll to position [1421, 0]
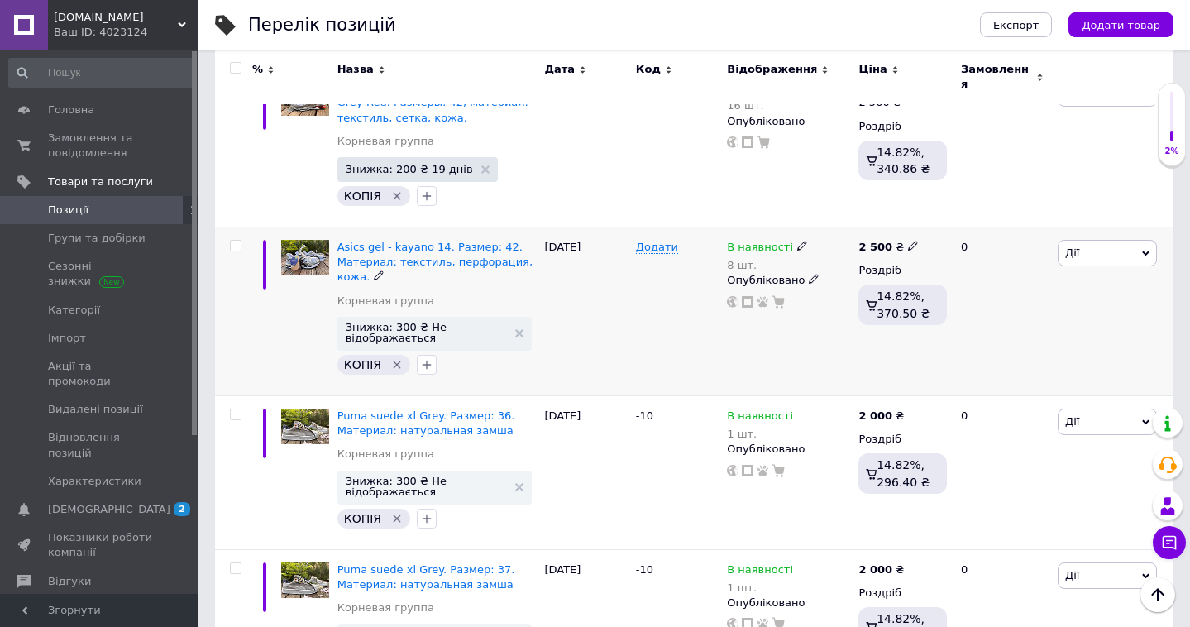
click at [1101, 240] on span "Дії" at bounding box center [1106, 253] width 99 height 26
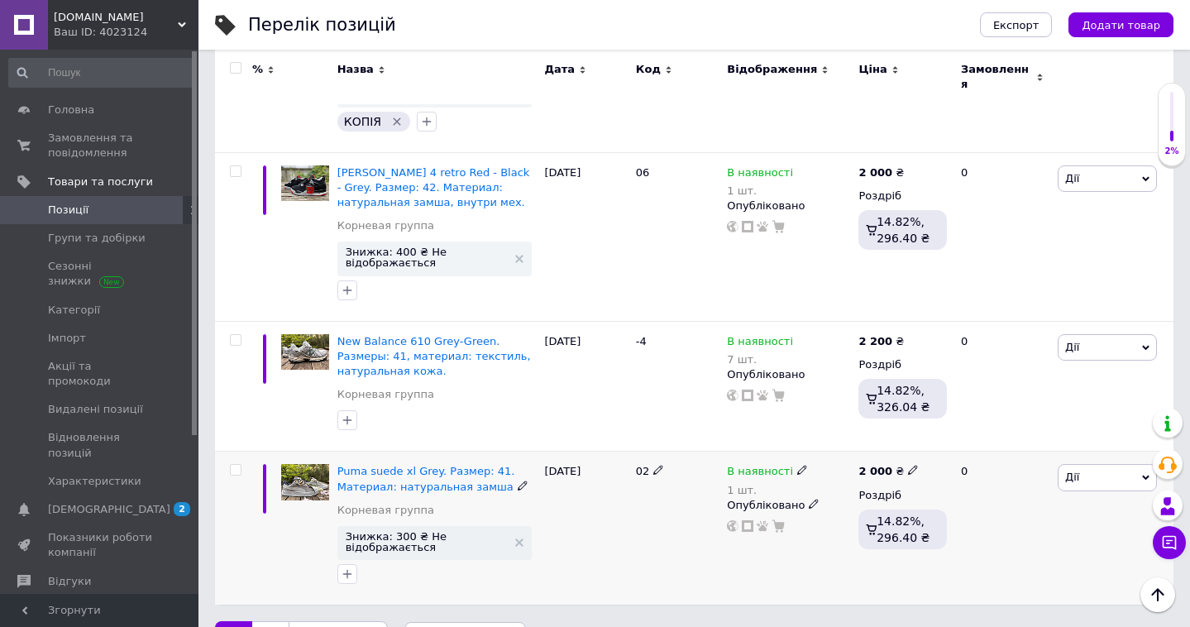
scroll to position [2769, 0]
click at [353, 622] on link "Наступна" at bounding box center [338, 639] width 99 height 35
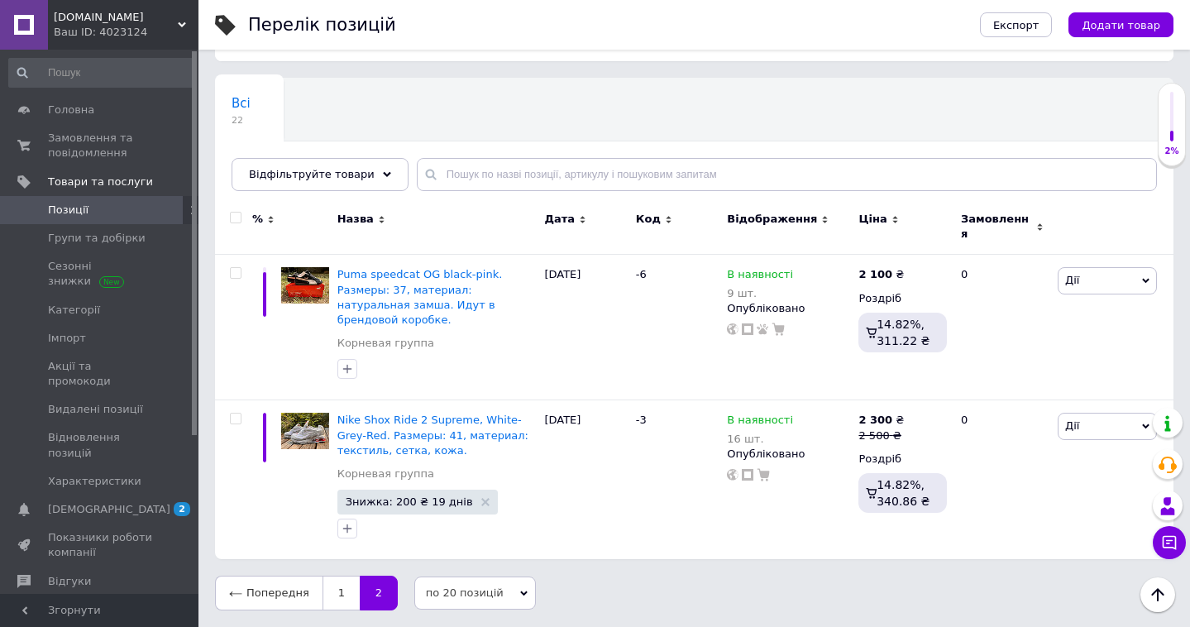
scroll to position [49, 0]
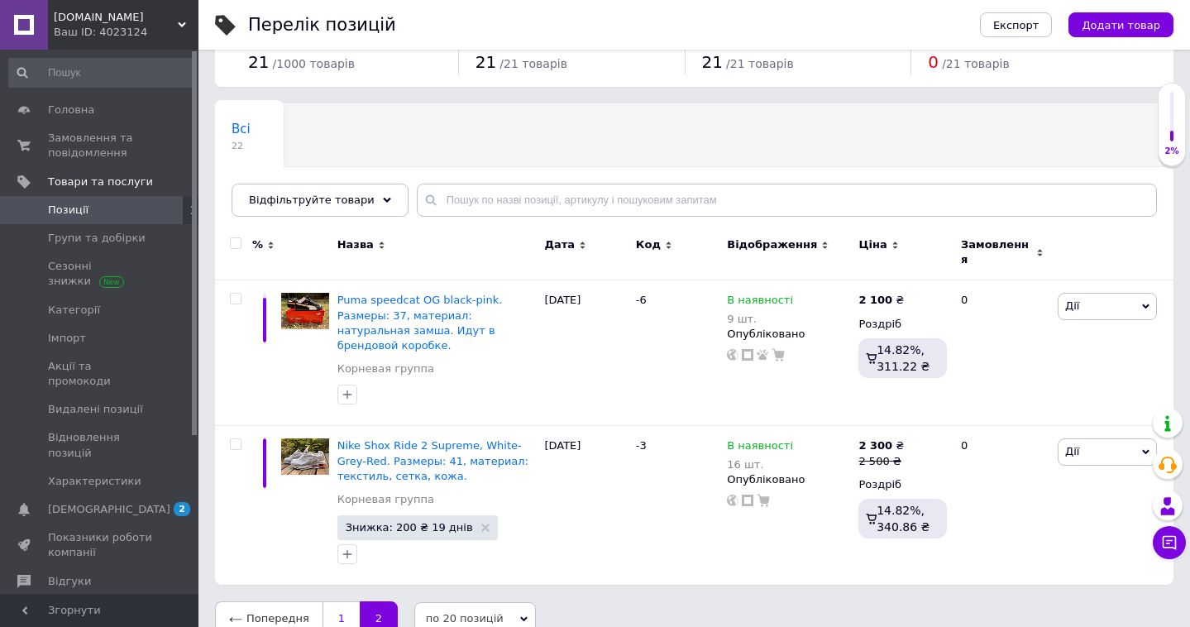
click at [341, 601] on link "1" at bounding box center [340, 618] width 37 height 35
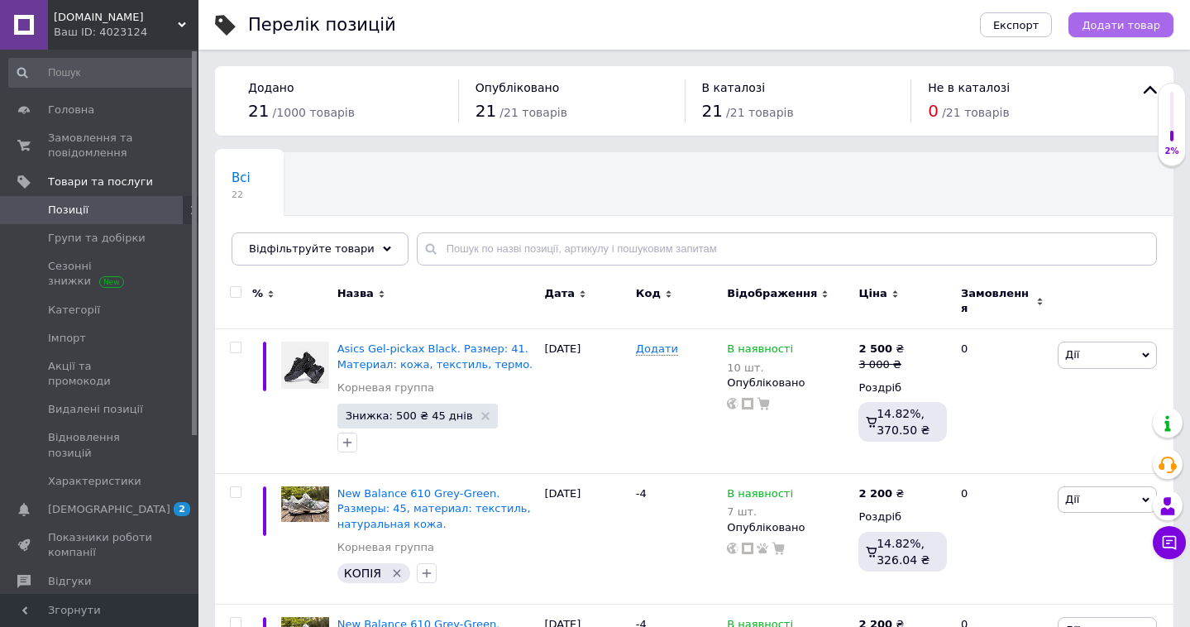
click at [1113, 26] on span "Додати товар" at bounding box center [1120, 25] width 79 height 12
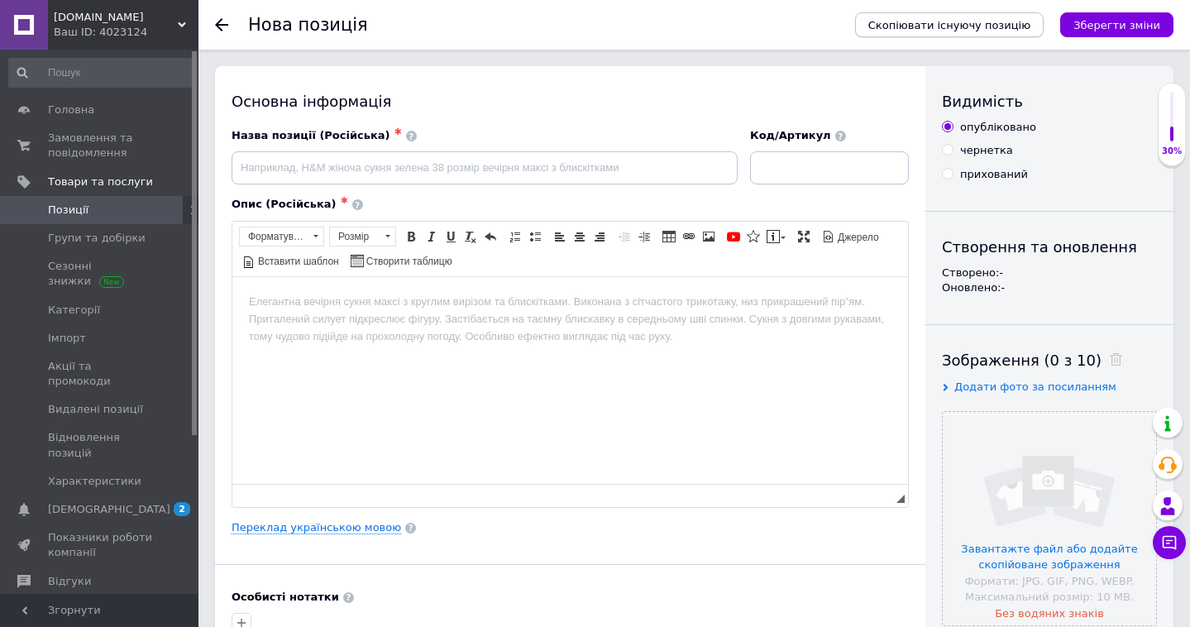
click at [967, 22] on span "Скопіювати існуючу позицію" at bounding box center [949, 25] width 162 height 12
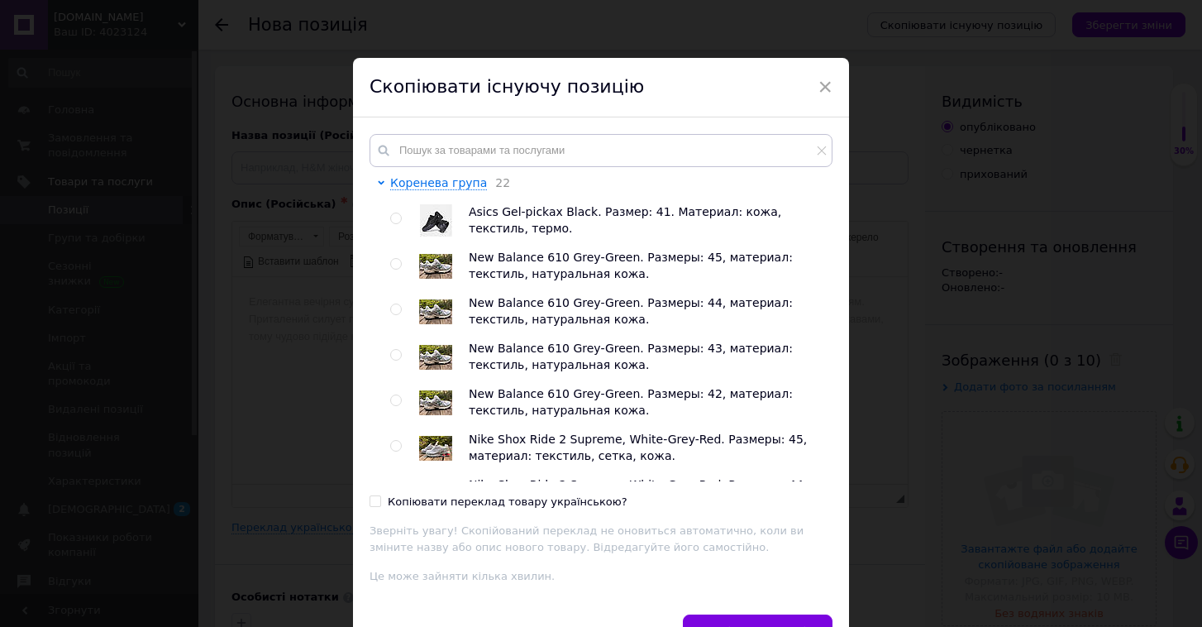
click at [395, 215] on input "radio" at bounding box center [395, 218] width 11 height 11
radio input "true"
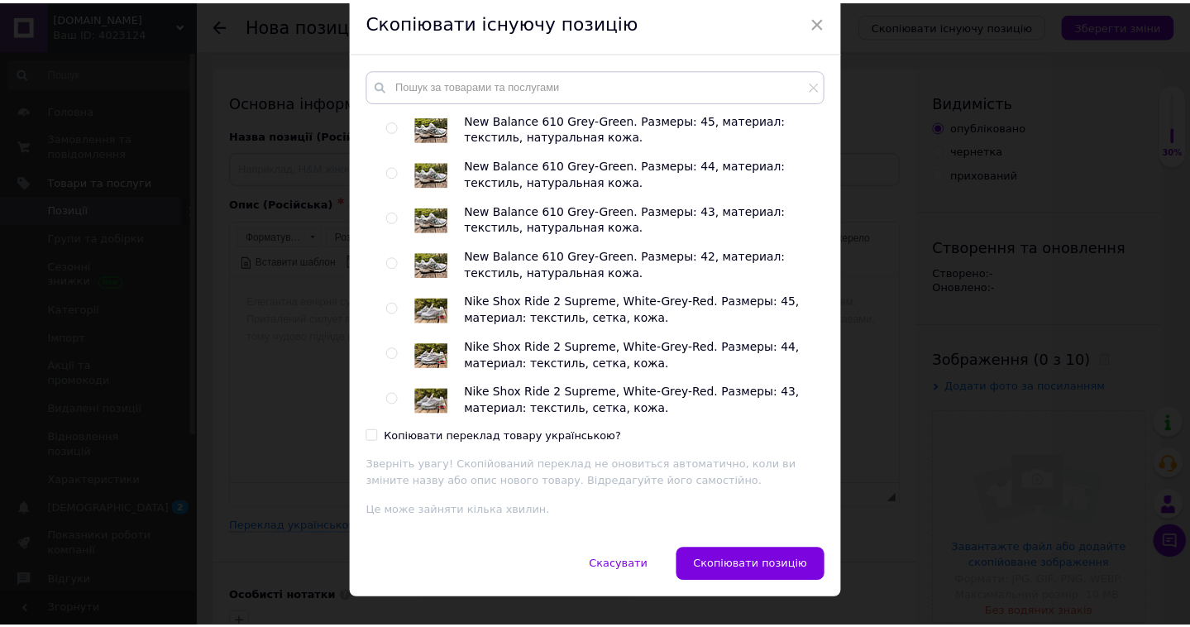
scroll to position [72, 0]
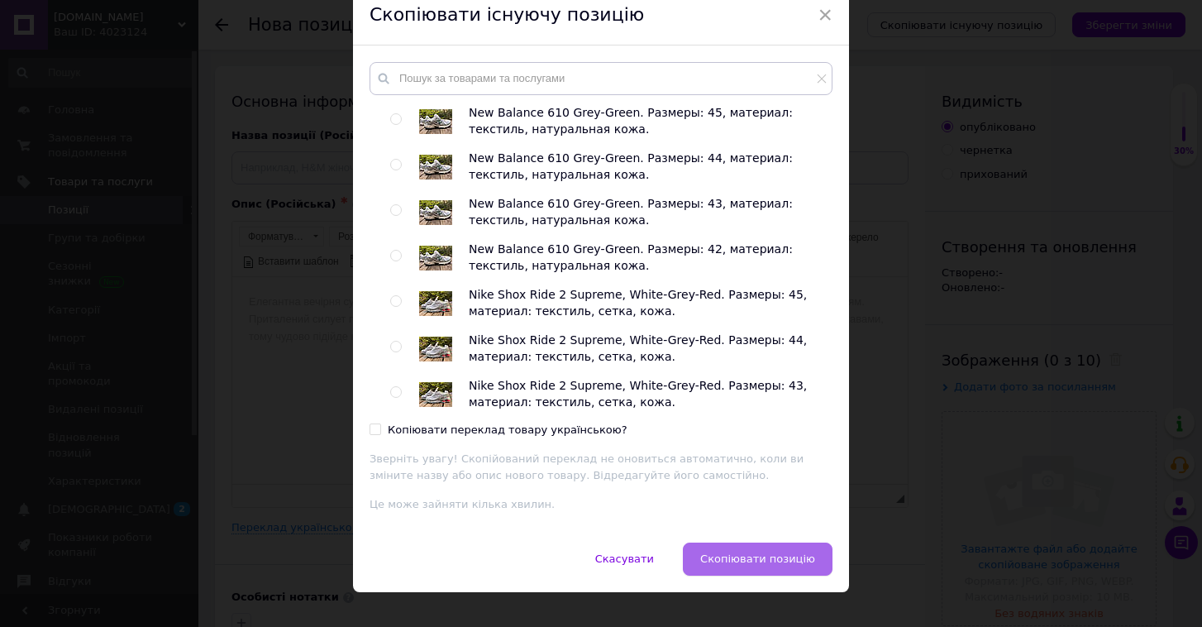
click at [752, 566] on button "Скопіювати позицію" at bounding box center [758, 558] width 150 height 33
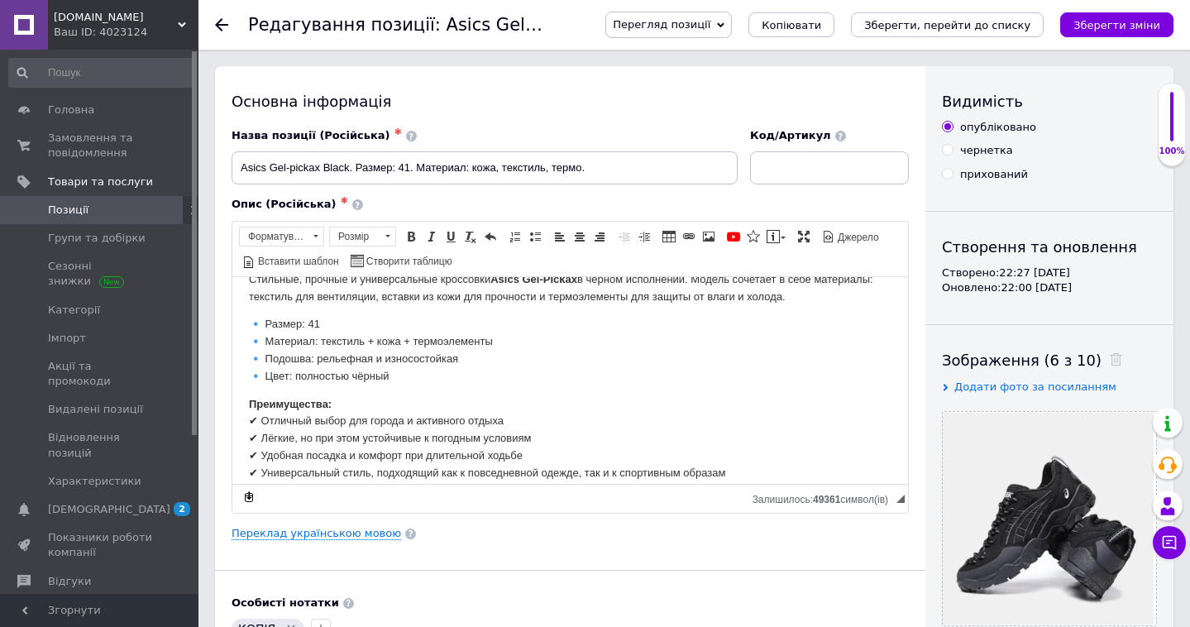
scroll to position [41, 0]
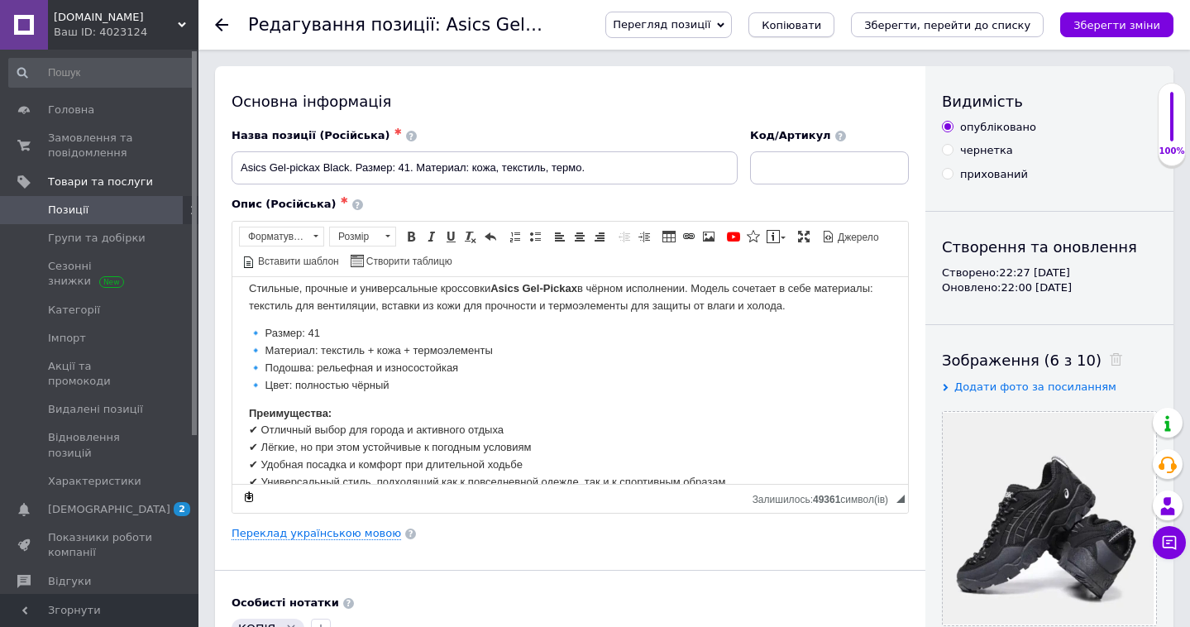
click at [821, 21] on span "Копіювати" at bounding box center [791, 25] width 60 height 12
checkbox input "true"
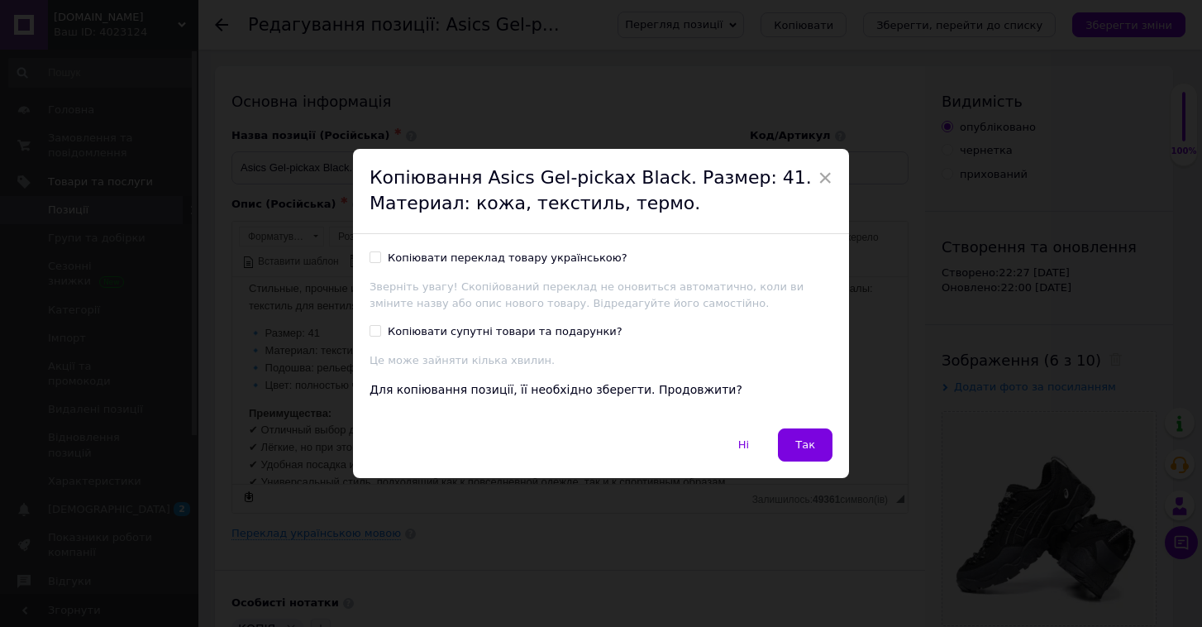
click at [370, 260] on input "Копіювати переклад товару українською?" at bounding box center [375, 256] width 11 height 11
checkbox input "true"
click at [807, 438] on span "Так" at bounding box center [805, 444] width 20 height 12
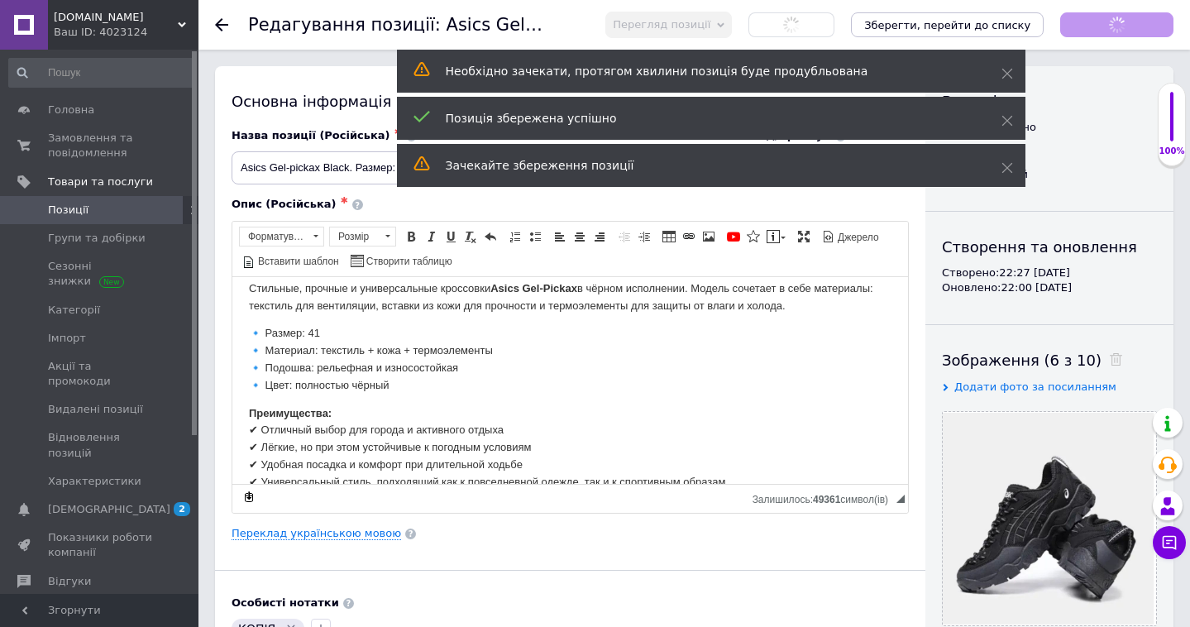
checkbox input "true"
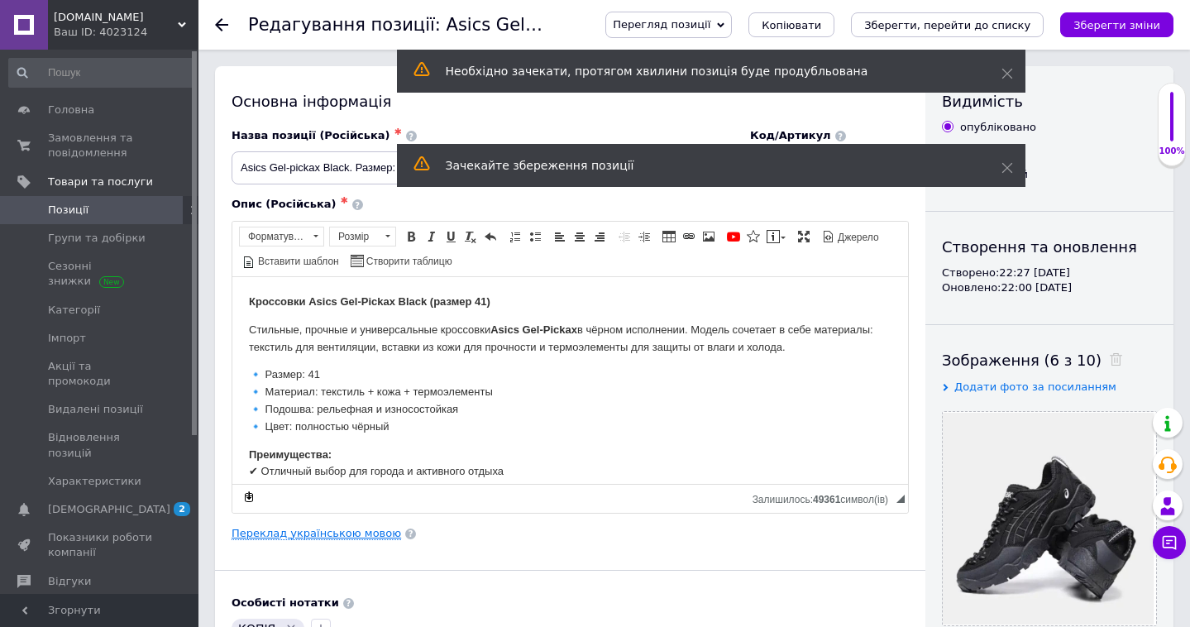
click at [345, 528] on link "Переклад українською мовою" at bounding box center [315, 533] width 169 height 13
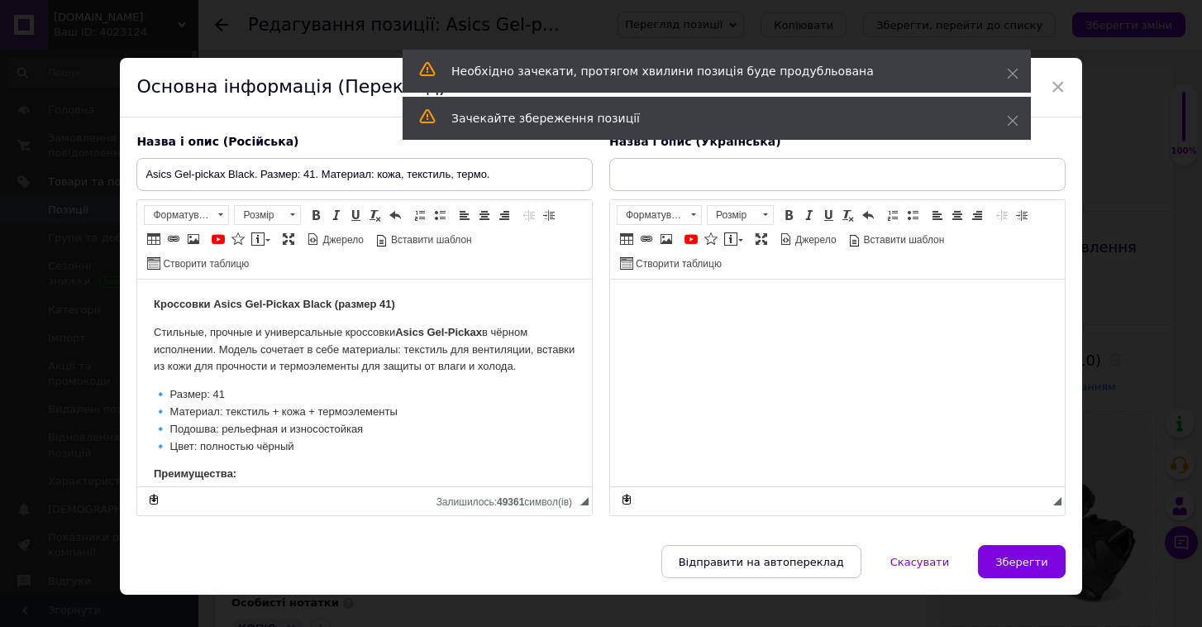
click at [1067, 87] on div "Основна інформація (Переклад)" at bounding box center [601, 88] width 962 height 60
click at [1057, 89] on span "×" at bounding box center [1058, 87] width 15 height 28
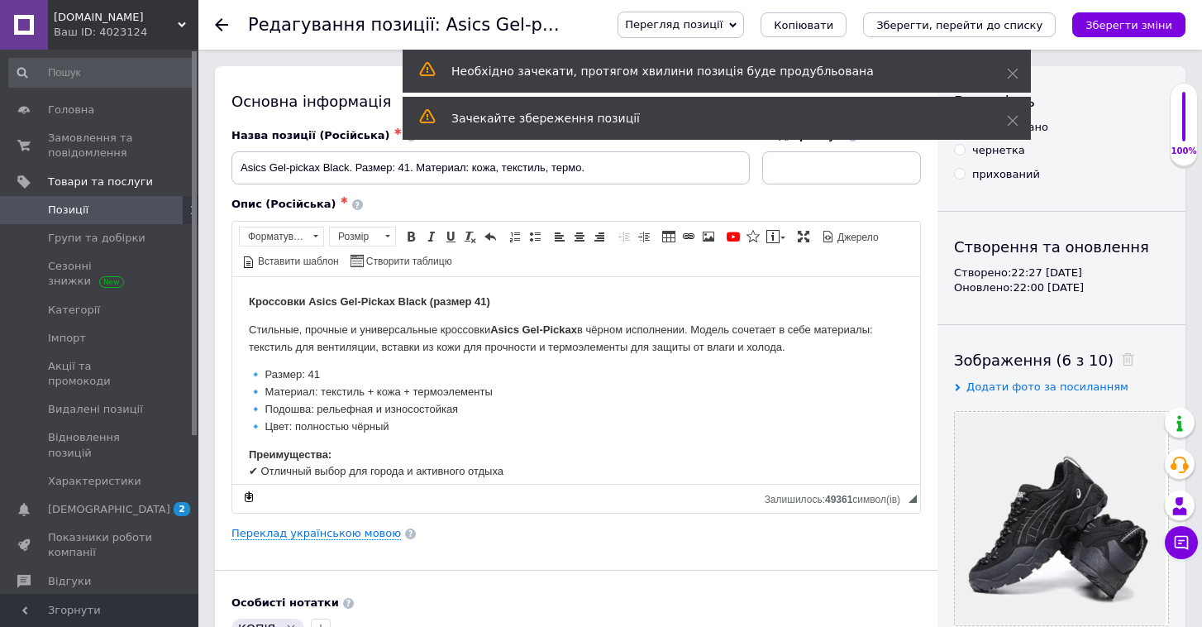
checkbox input "true"
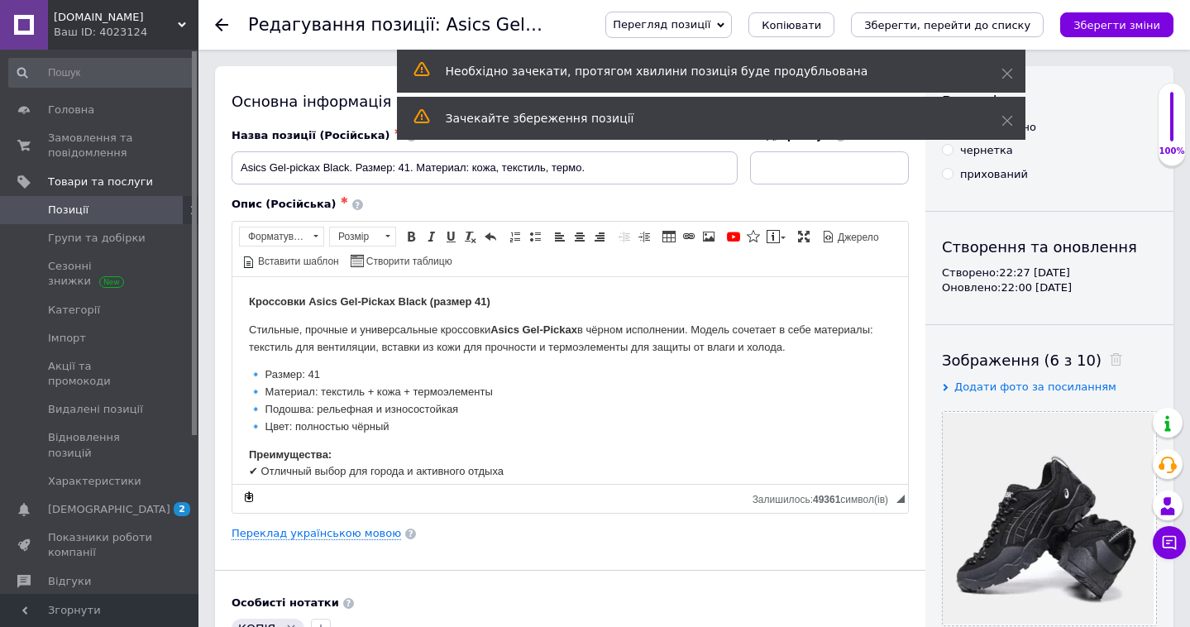
click at [223, 28] on icon at bounding box center [221, 24] width 13 height 13
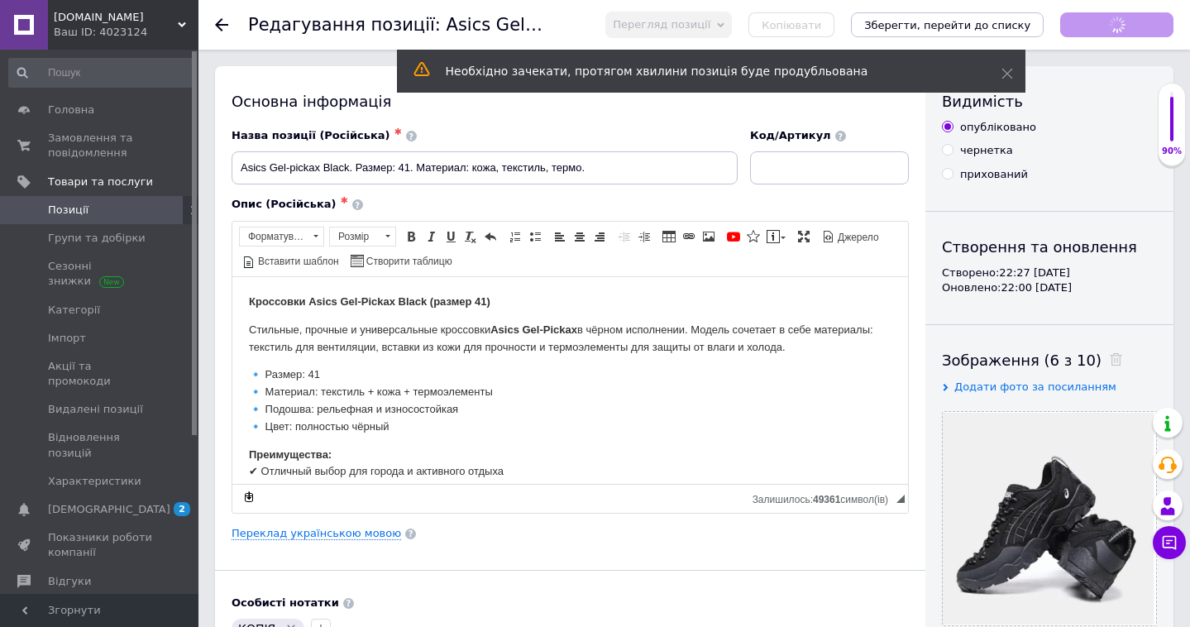
checkbox input "true"
click at [220, 24] on use at bounding box center [221, 24] width 13 height 13
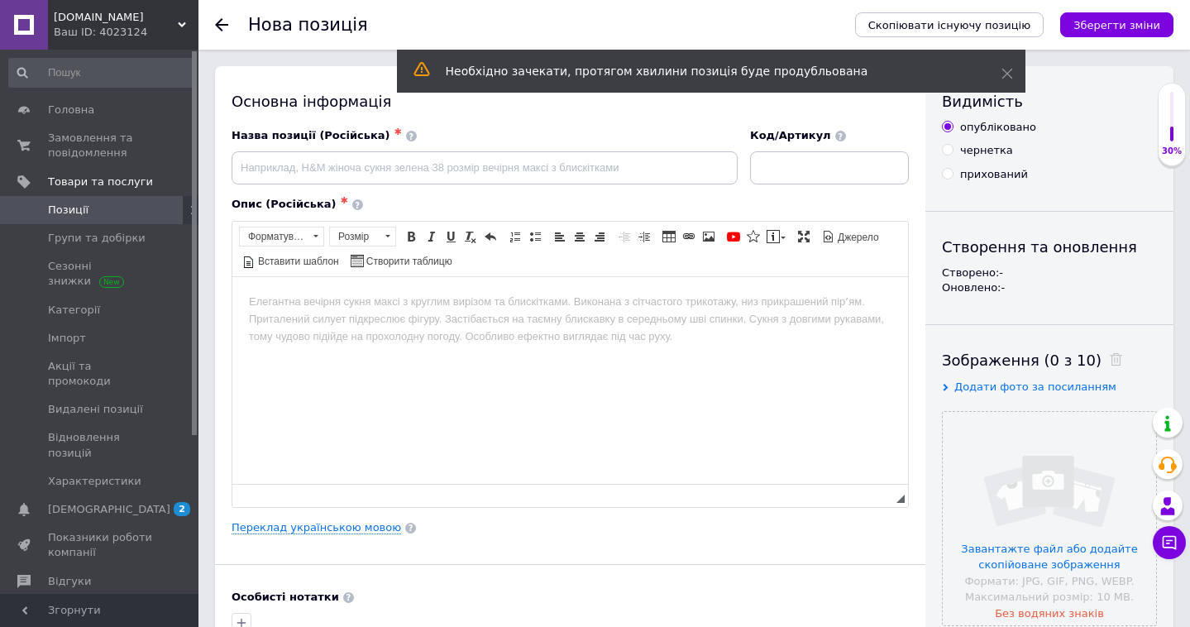
click at [228, 29] on div at bounding box center [231, 25] width 33 height 50
click at [222, 24] on use at bounding box center [221, 24] width 13 height 13
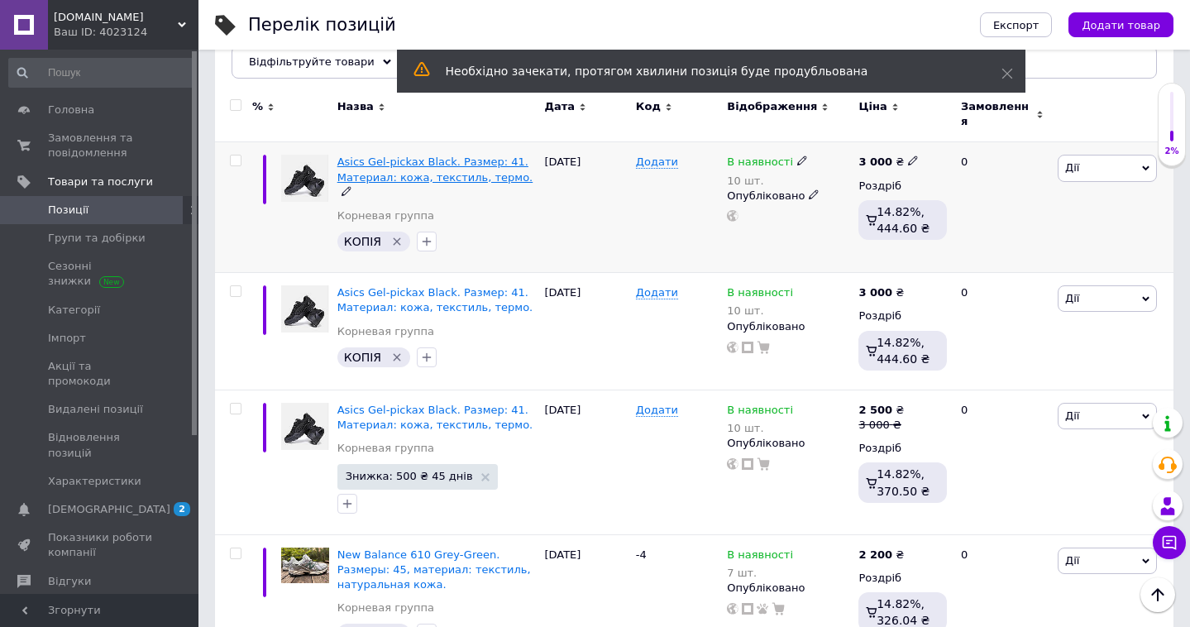
scroll to position [188, 0]
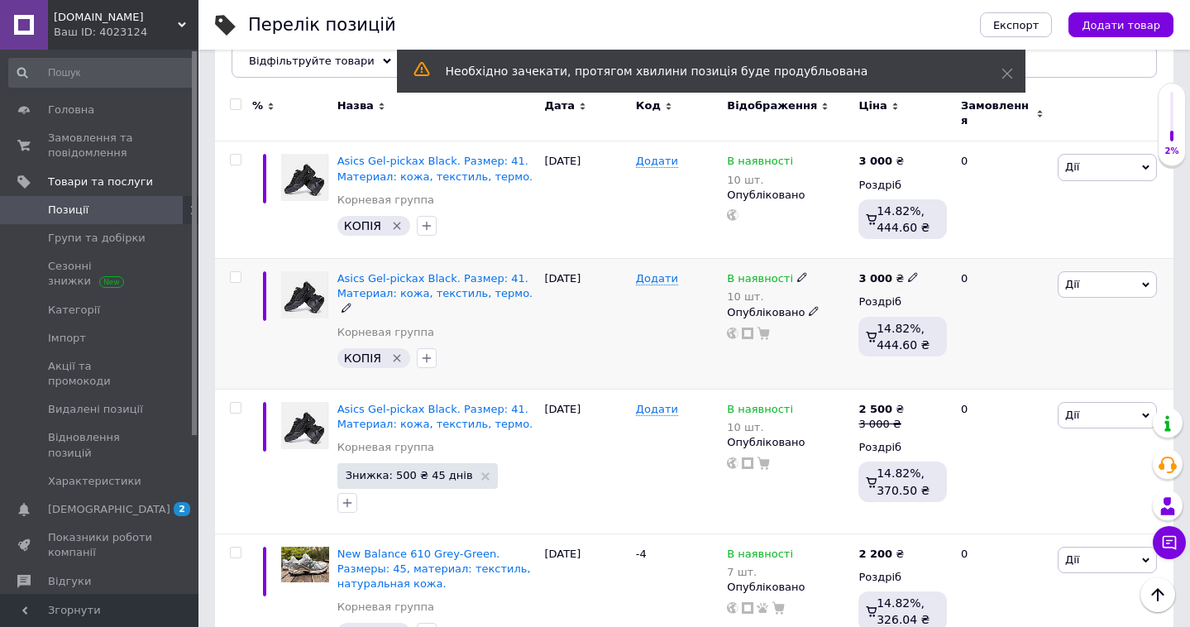
click at [239, 272] on input "checkbox" at bounding box center [235, 277] width 11 height 11
checkbox input "true"
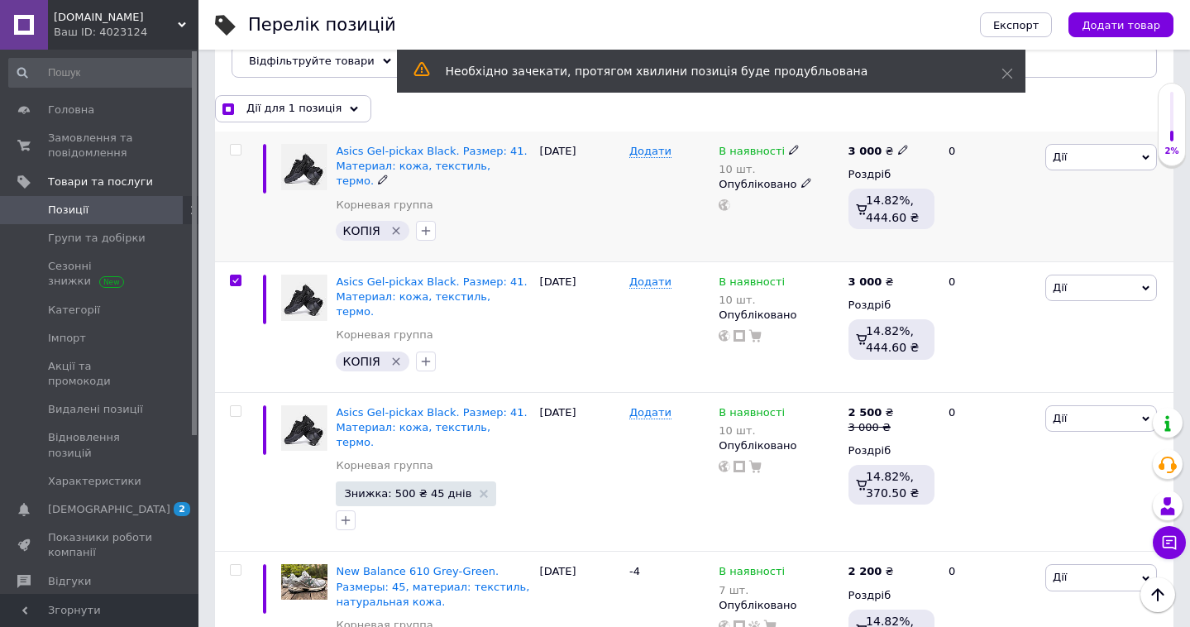
click at [234, 155] on span at bounding box center [236, 150] width 12 height 12
click at [234, 155] on input "checkbox" at bounding box center [235, 150] width 11 height 11
checkbox input "true"
click at [276, 109] on span "Дії для 2 позиції" at bounding box center [292, 108] width 92 height 15
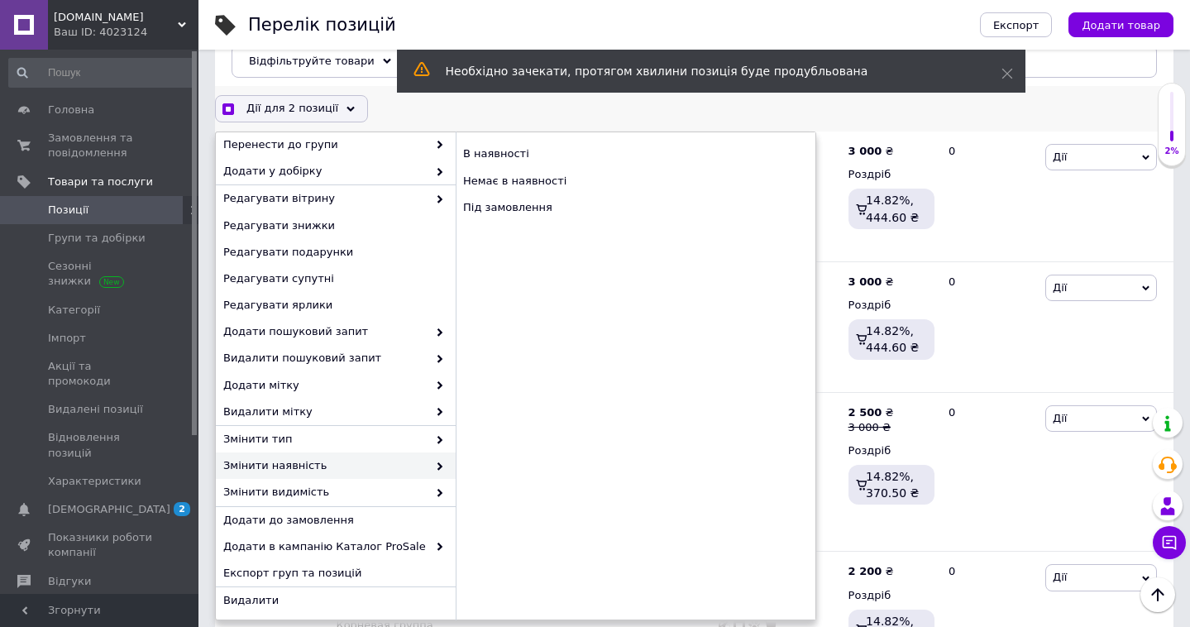
scroll to position [88, 0]
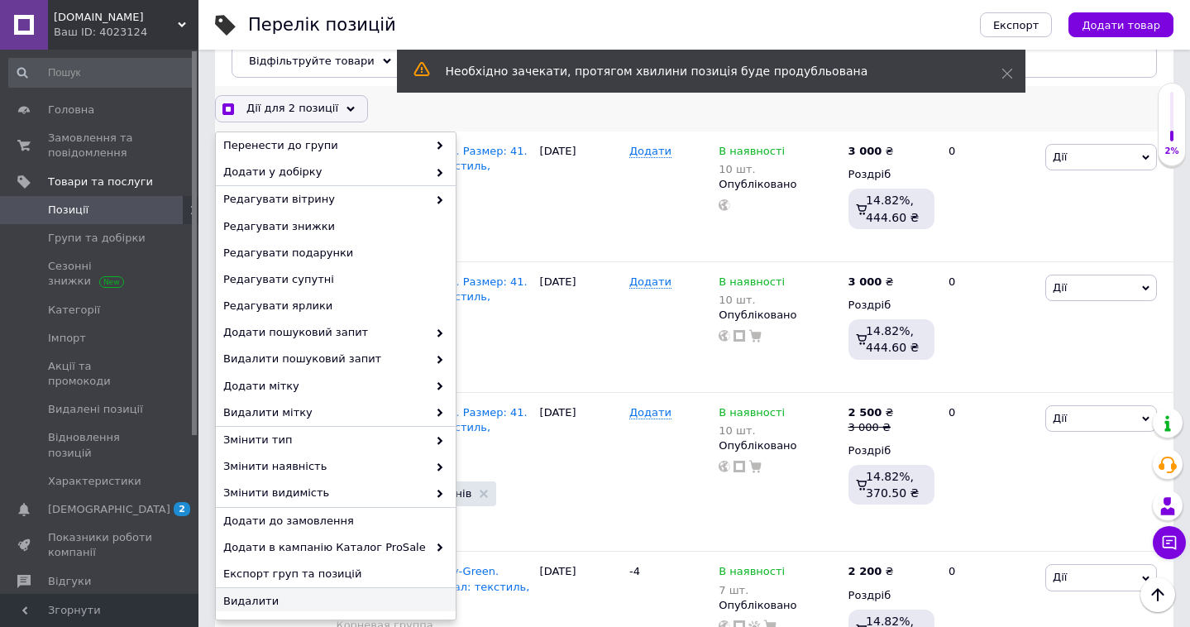
click at [290, 610] on div "Видалити" at bounding box center [336, 601] width 240 height 26
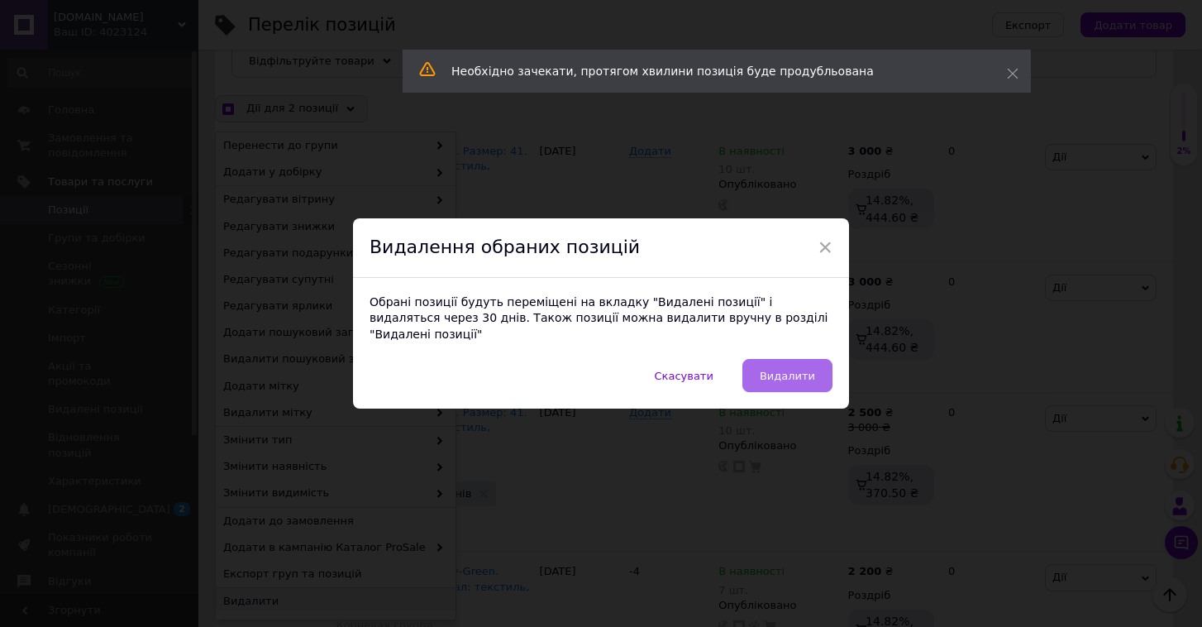
click at [790, 370] on span "Видалити" at bounding box center [787, 376] width 55 height 12
checkbox input "true"
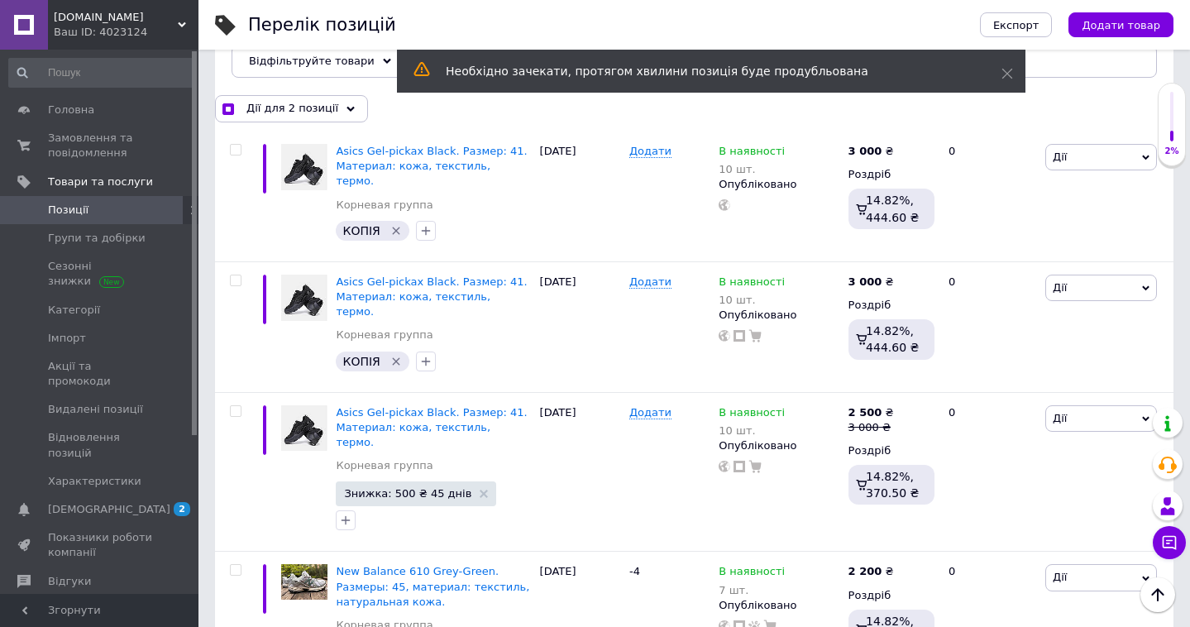
checkbox input "false"
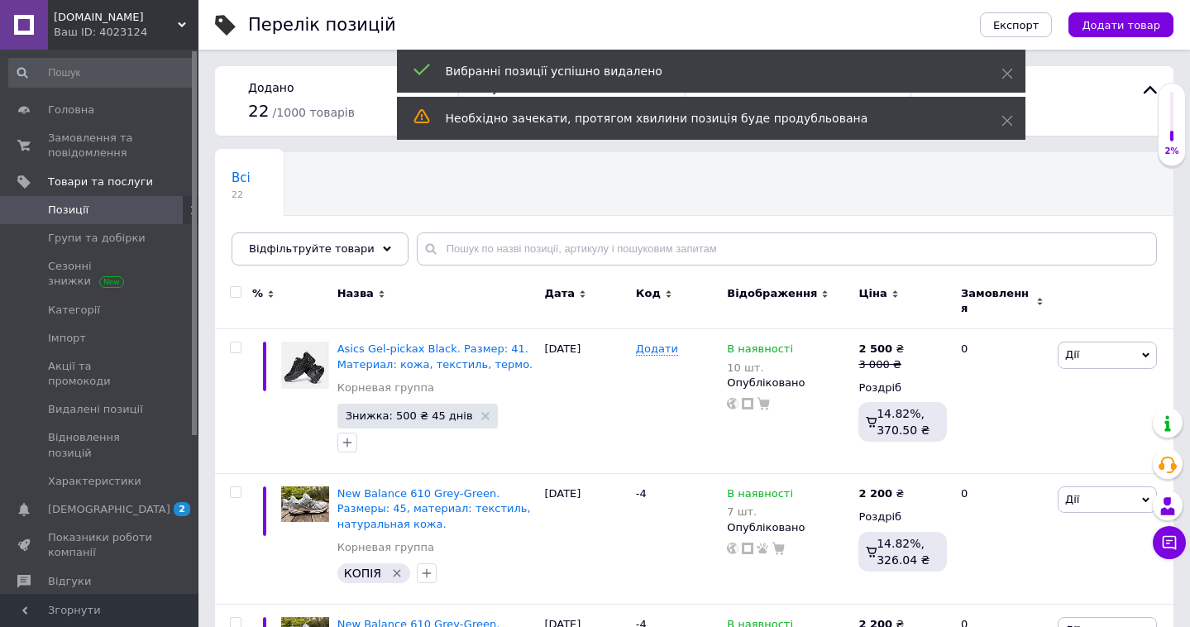
scroll to position [0, 0]
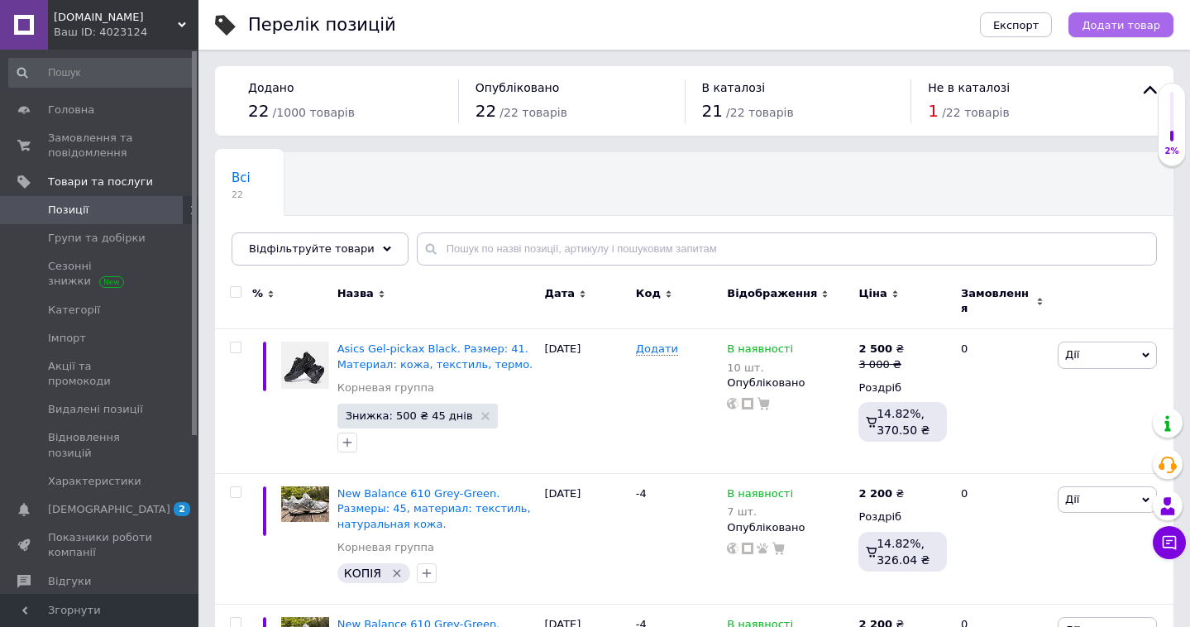
click at [1131, 29] on span "Додати товар" at bounding box center [1120, 25] width 79 height 12
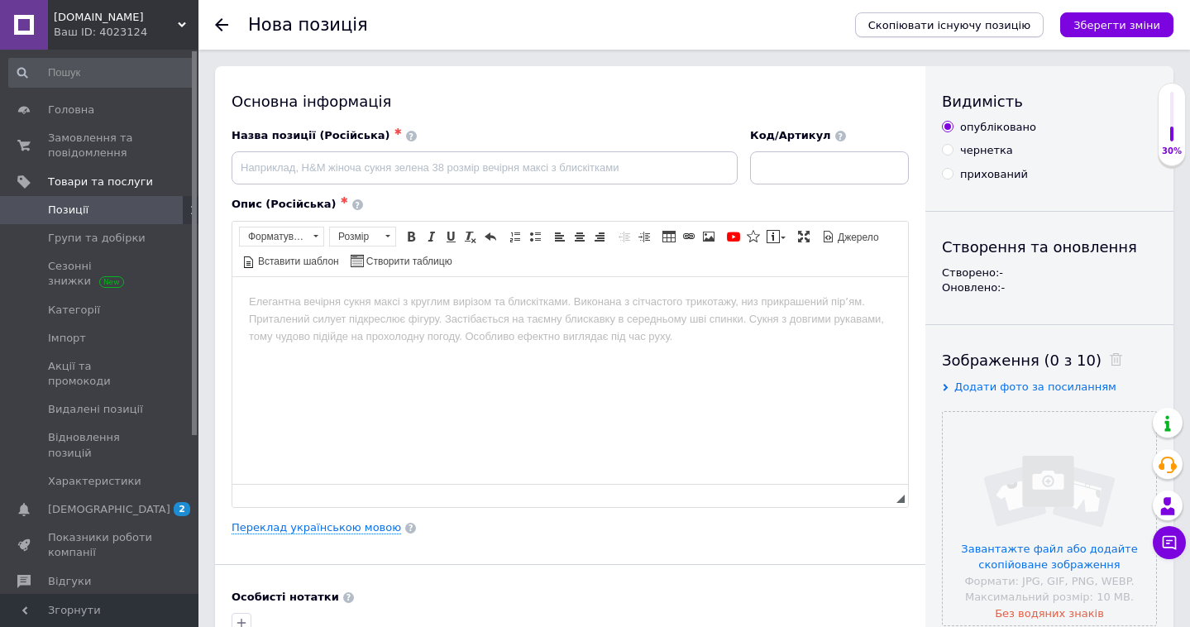
click at [1000, 33] on button "Скопіювати існуючу позицію" at bounding box center [949, 24] width 189 height 25
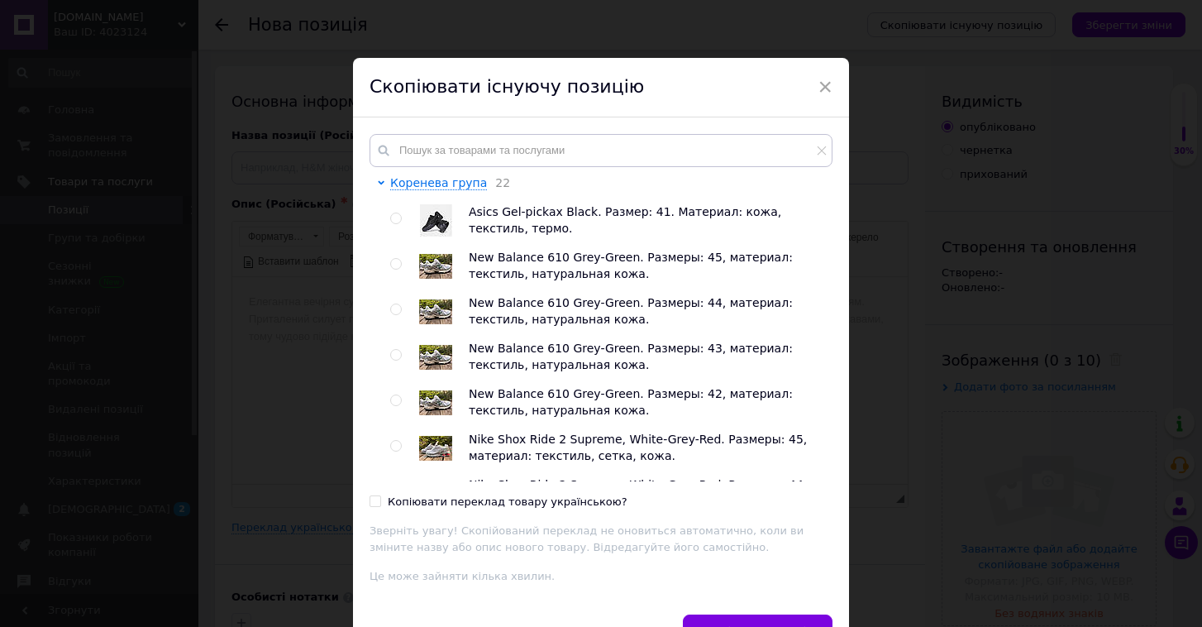
click at [394, 220] on input "radio" at bounding box center [395, 218] width 11 height 11
radio input "true"
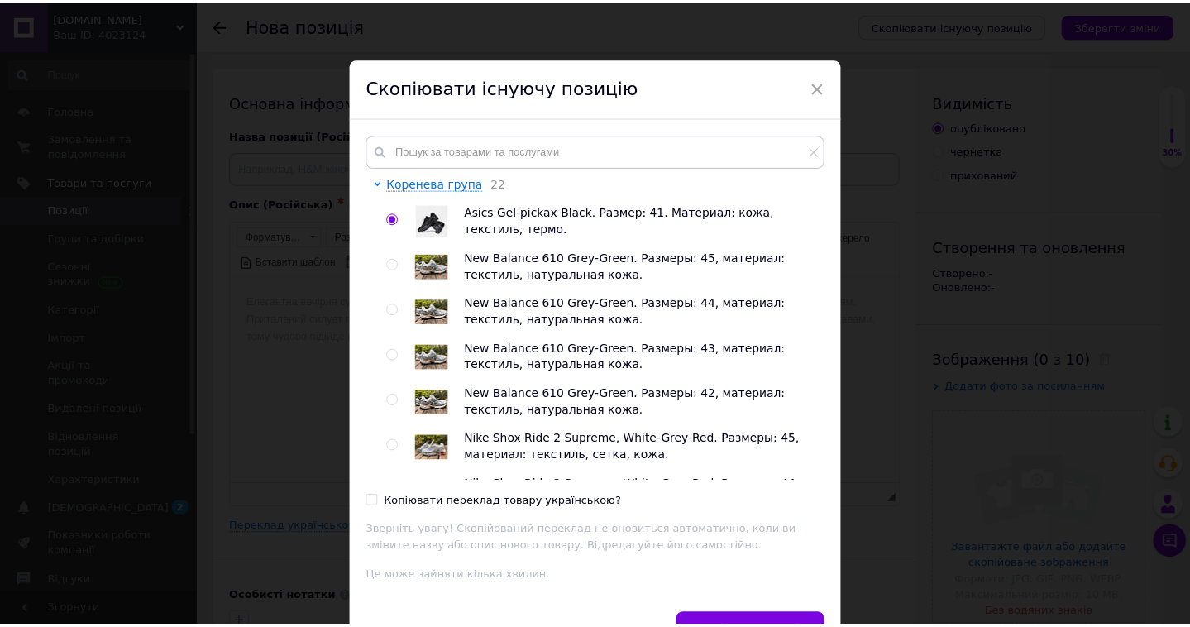
scroll to position [50, 0]
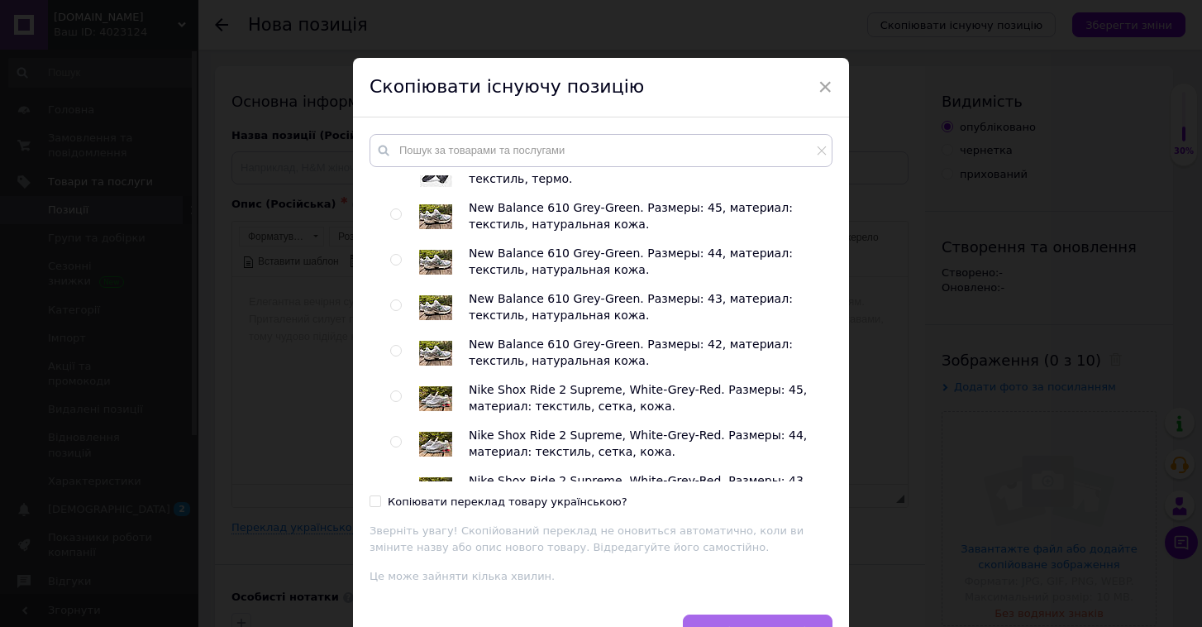
click at [737, 615] on button "Скопіювати позицію" at bounding box center [758, 630] width 150 height 33
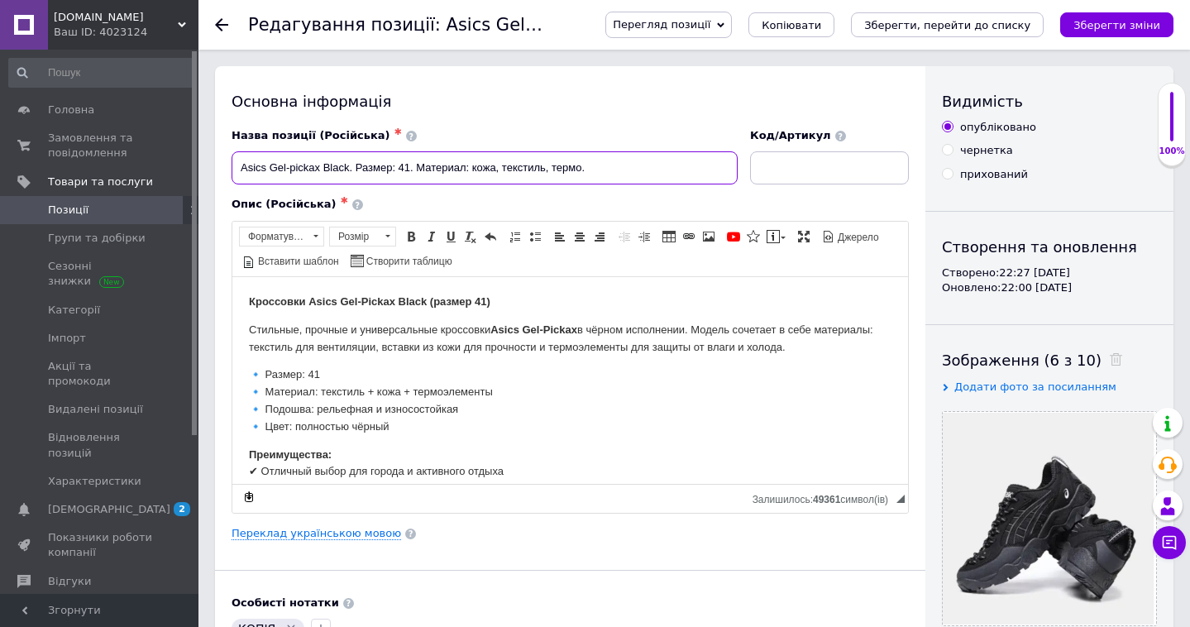
click at [409, 164] on input "Asics Gel-pickax Black. Размер: 41. Материал: кожа, текстиль, термо." at bounding box center [484, 167] width 506 height 33
checkbox input "true"
type input "Asics Gel-pickax Black. Размер: 4. Материал: кожа, текстиль, термо."
checkbox input "true"
type input "Asics Gel-pickax Black. Размер: 42. Материал: кожа, текстиль, термо."
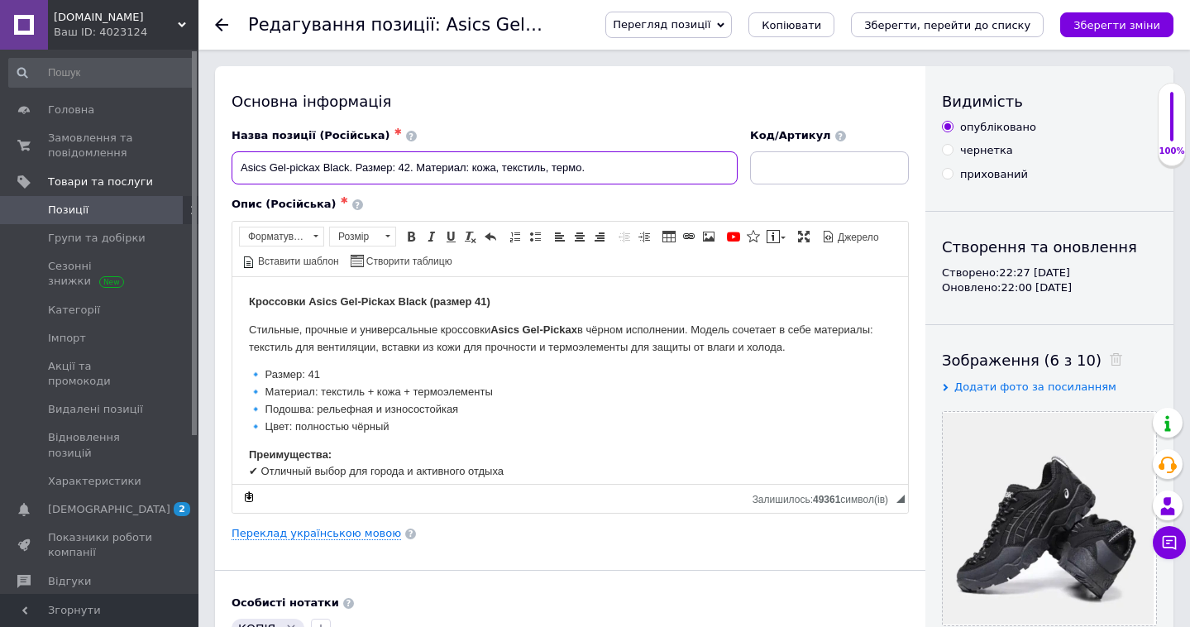
checkbox input "true"
type input "Asics Gel-pickax Black. Размер: 42. Материал: кожа, текстиль, термо."
click at [375, 532] on link "Переклад українською мовою" at bounding box center [315, 533] width 169 height 13
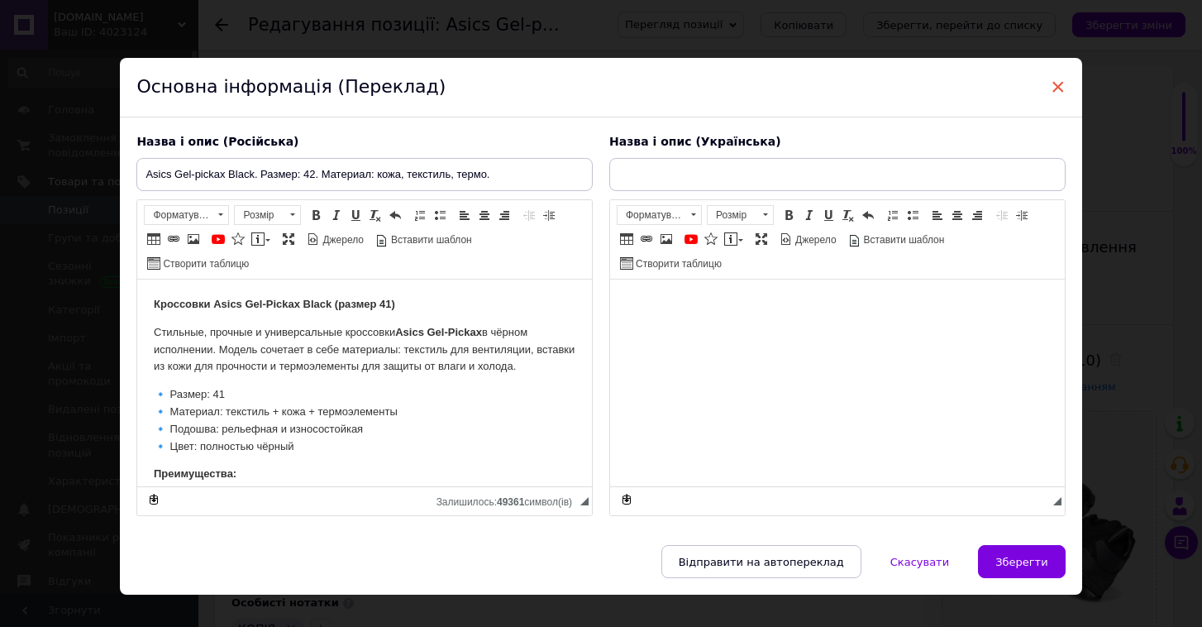
click at [1057, 96] on span "×" at bounding box center [1058, 87] width 15 height 28
checkbox input "true"
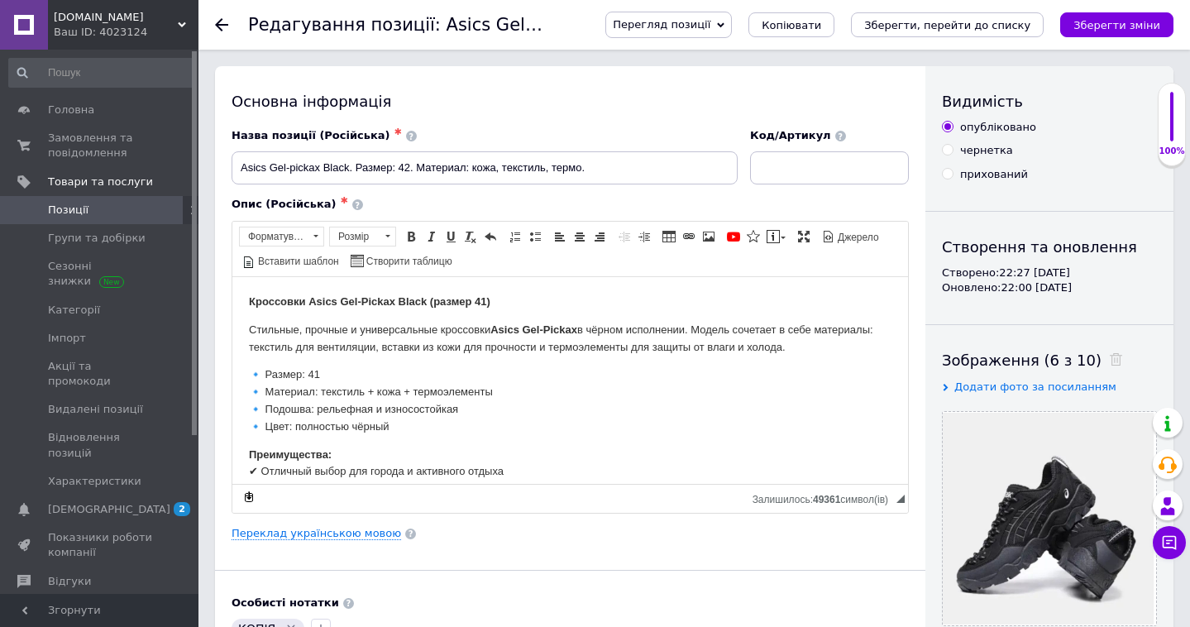
click at [217, 25] on use at bounding box center [221, 24] width 13 height 13
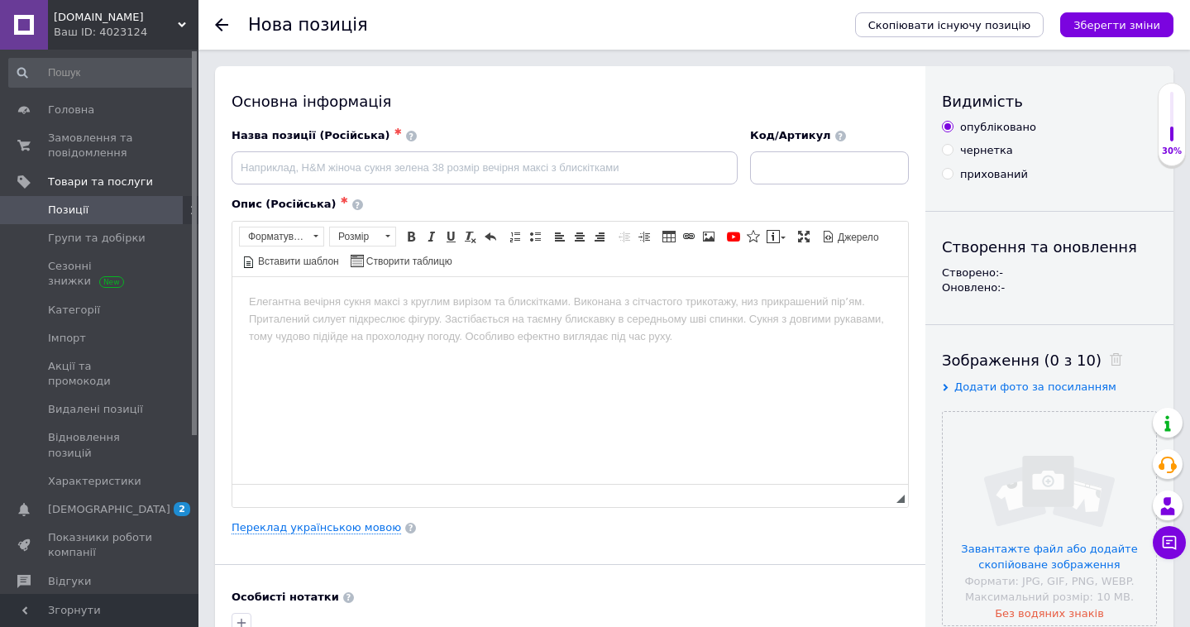
click at [219, 24] on use at bounding box center [221, 24] width 13 height 13
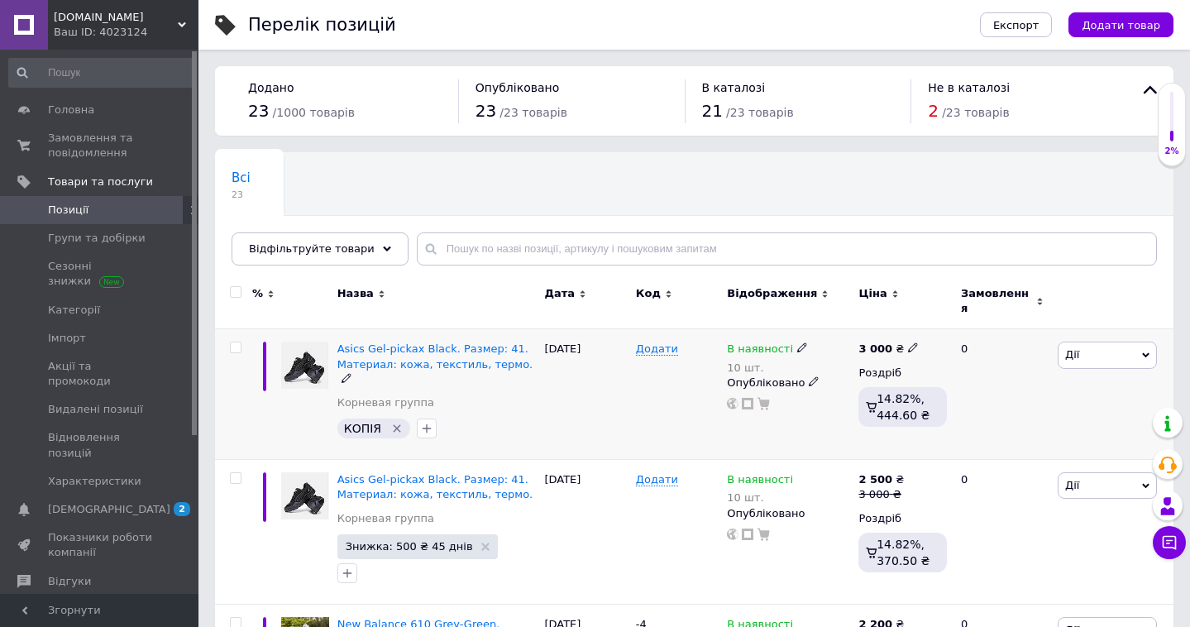
click at [243, 329] on div at bounding box center [233, 394] width 37 height 131
click at [239, 342] on input "checkbox" at bounding box center [235, 347] width 11 height 11
checkbox input "true"
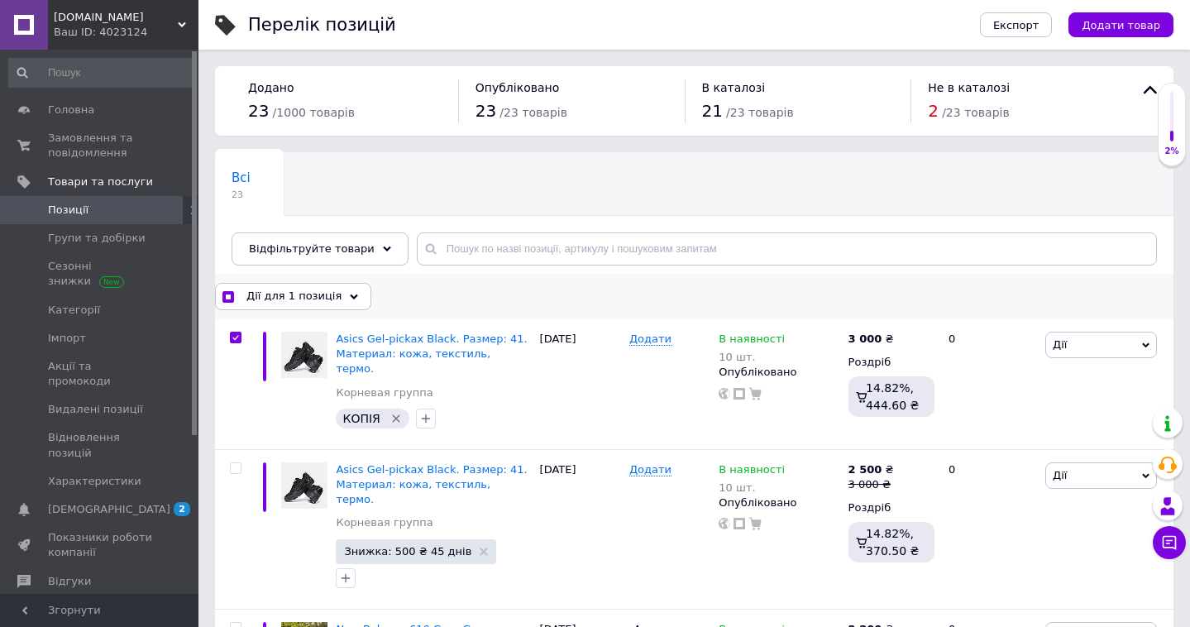
click at [290, 290] on span "Дії для 1 позиція" at bounding box center [293, 296] width 95 height 15
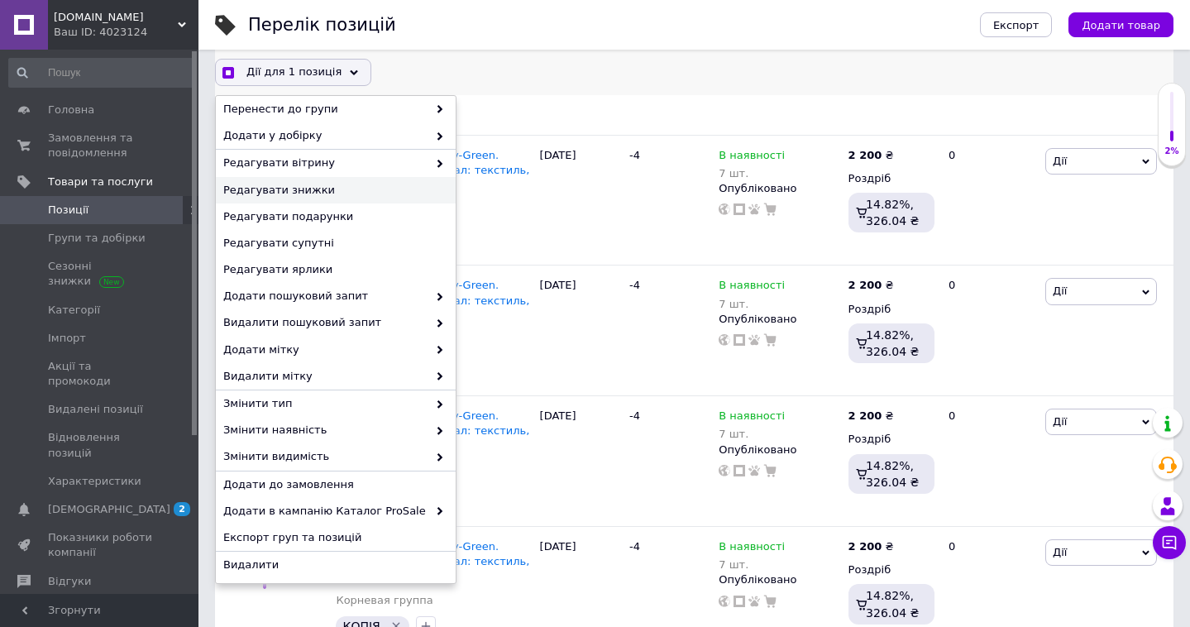
scroll to position [611, 0]
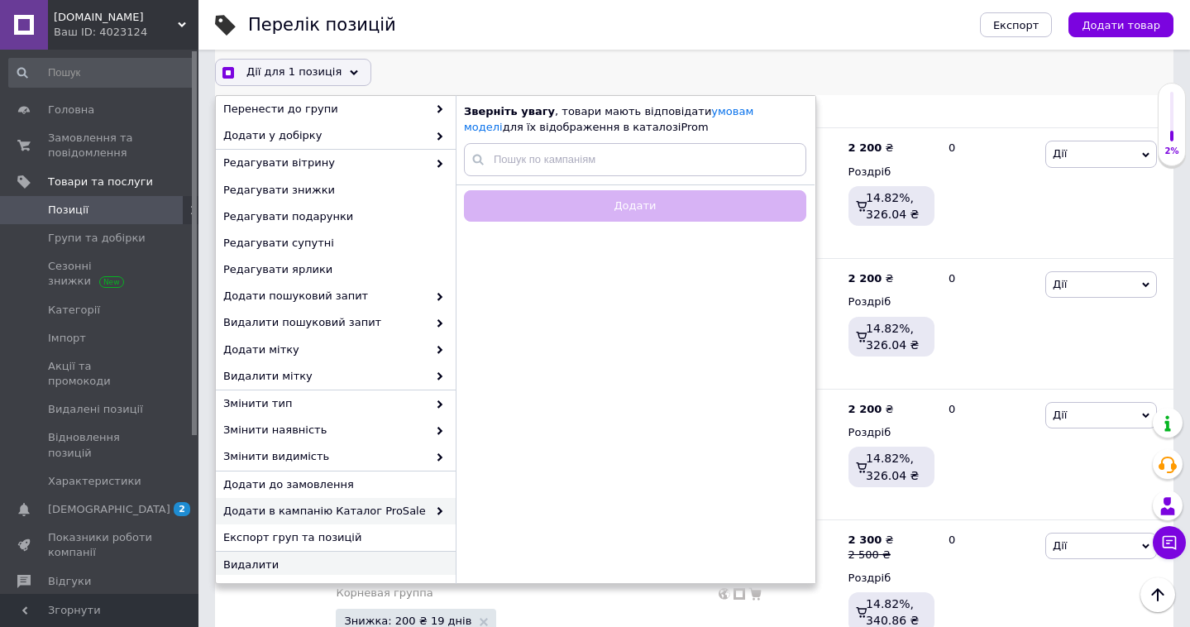
click at [308, 570] on div "Видалити" at bounding box center [336, 564] width 240 height 26
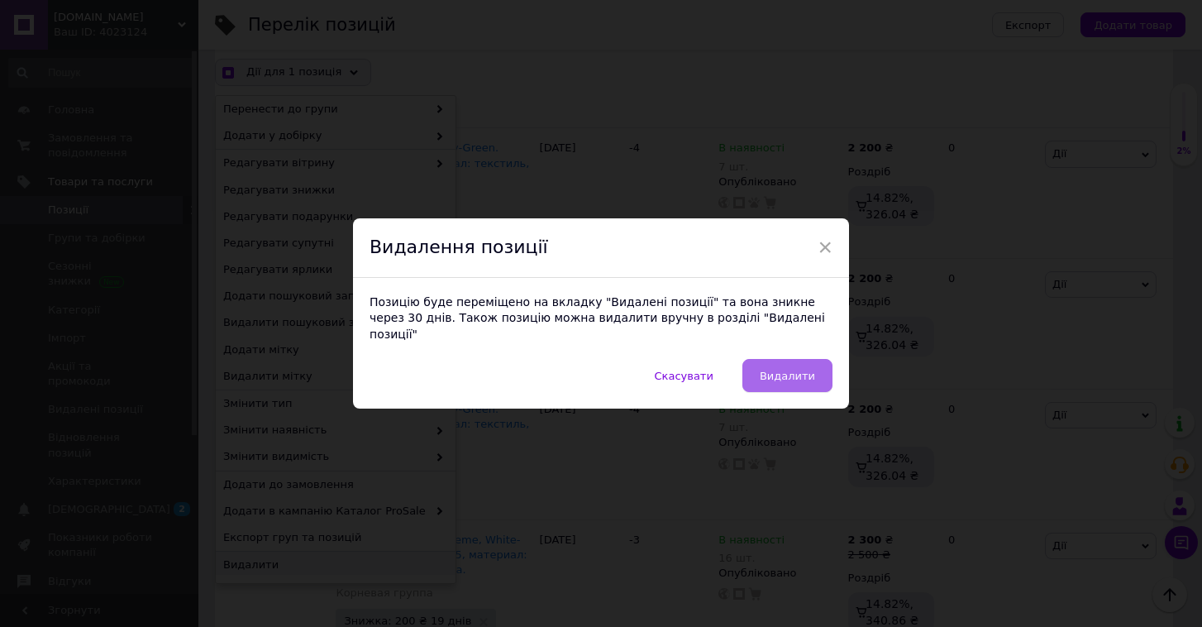
click at [792, 374] on button "Видалити" at bounding box center [787, 375] width 90 height 33
checkbox input "true"
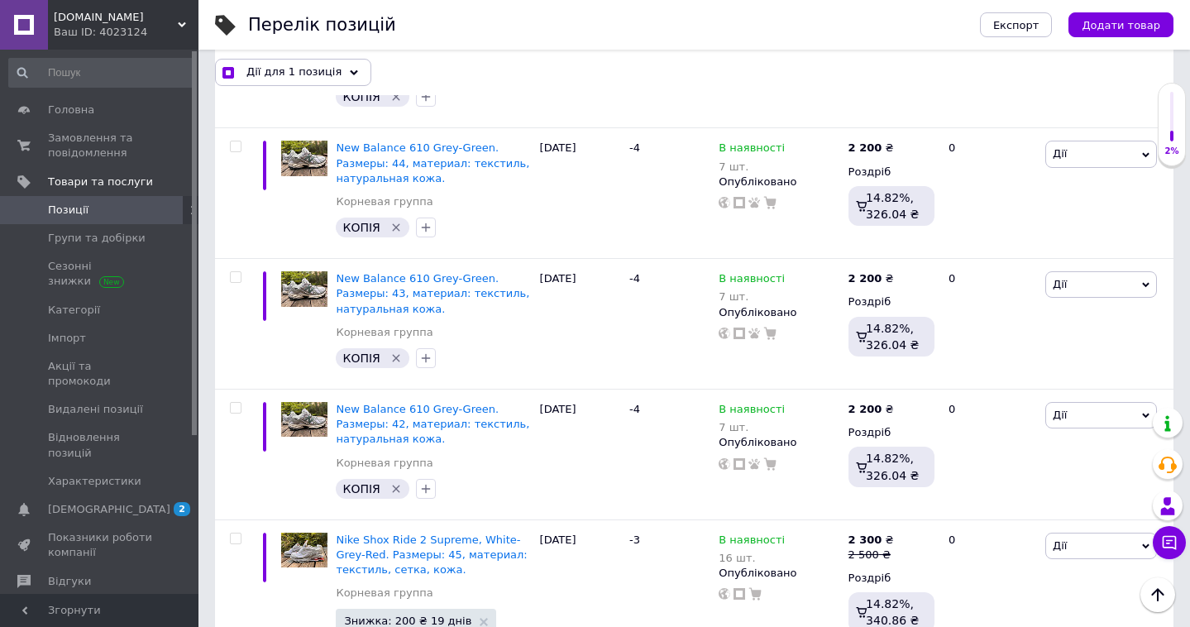
checkbox input "false"
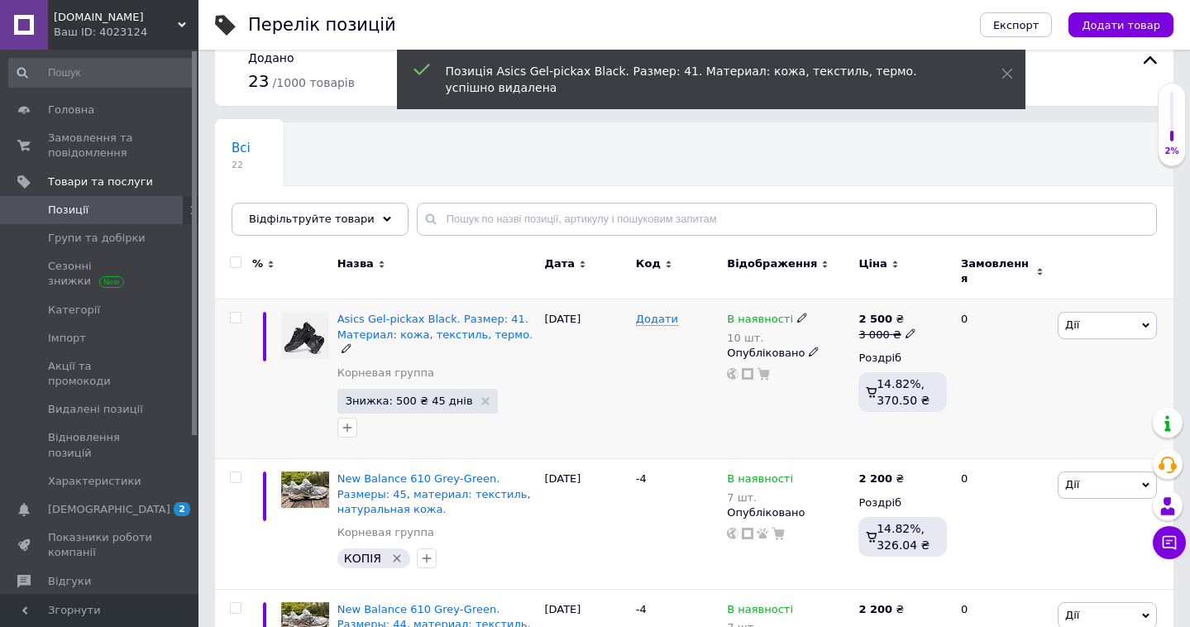
scroll to position [28, 0]
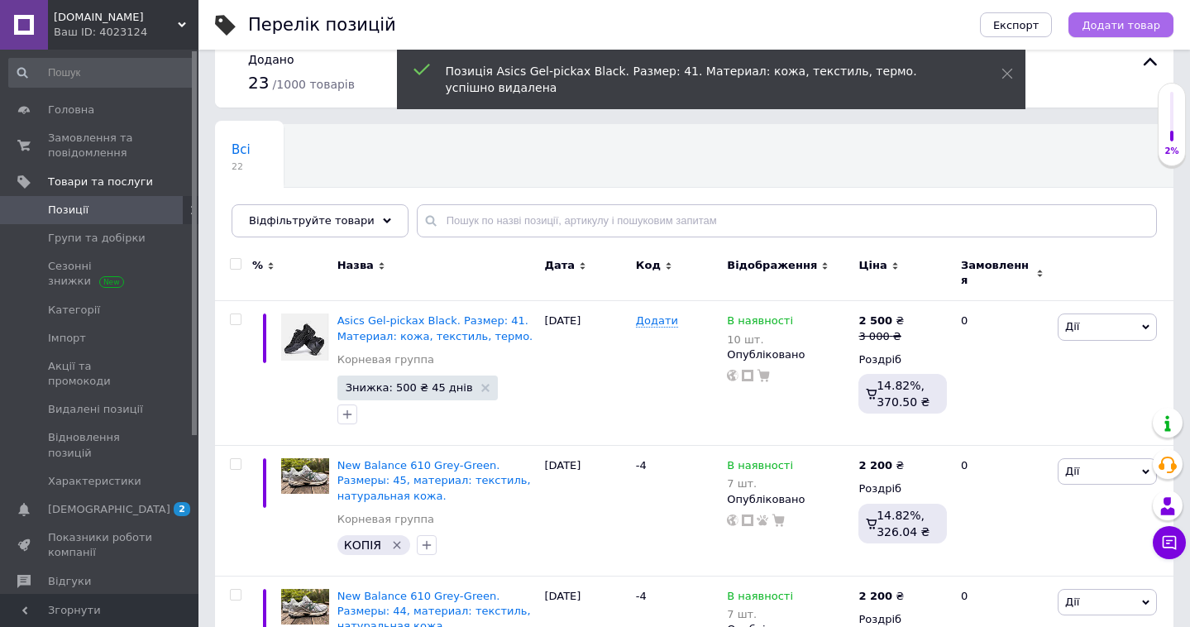
click at [1150, 26] on span "Додати товар" at bounding box center [1120, 25] width 79 height 12
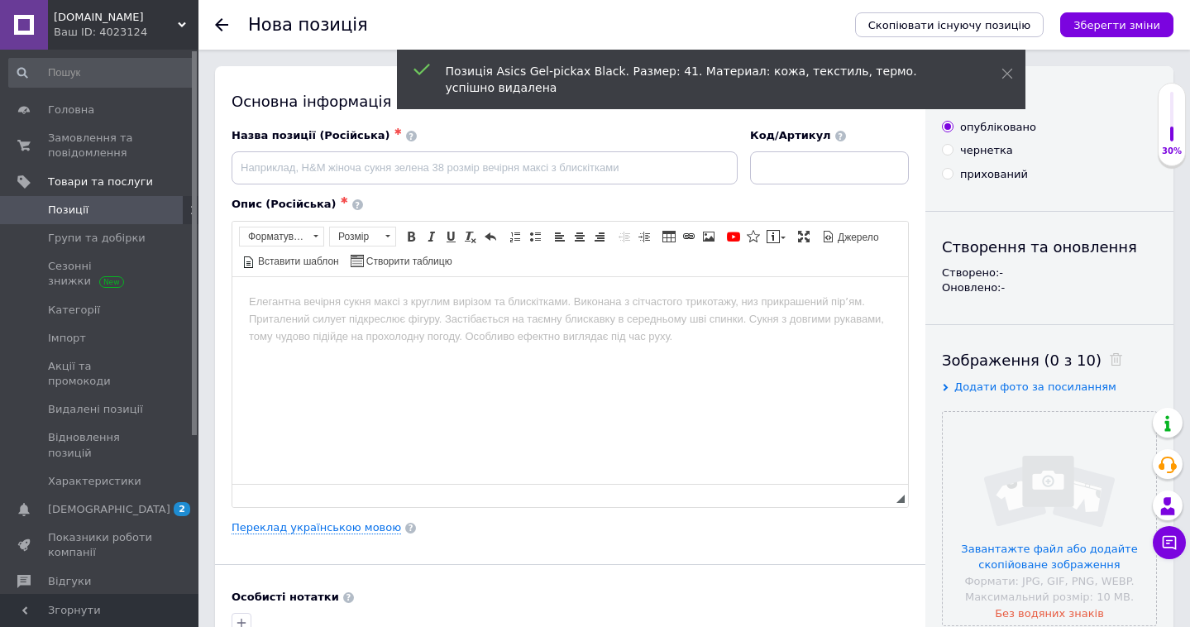
click at [1148, 28] on icon "Зберегти зміни" at bounding box center [1116, 25] width 87 height 12
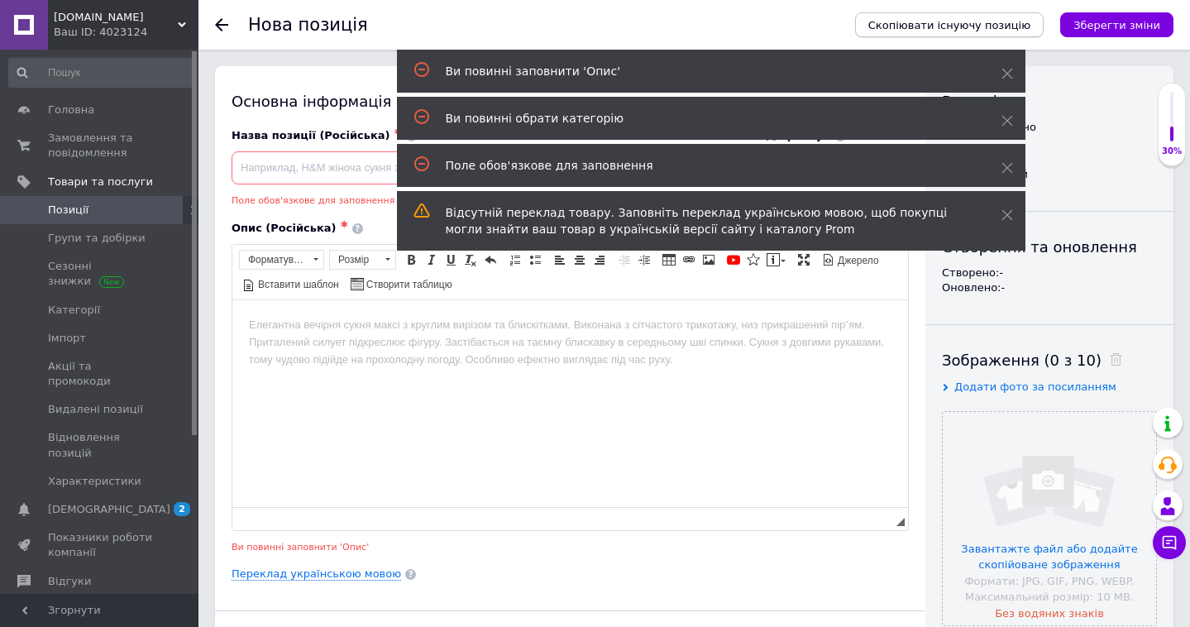
click at [936, 21] on span "Скопіювати існуючу позицію" at bounding box center [949, 25] width 162 height 12
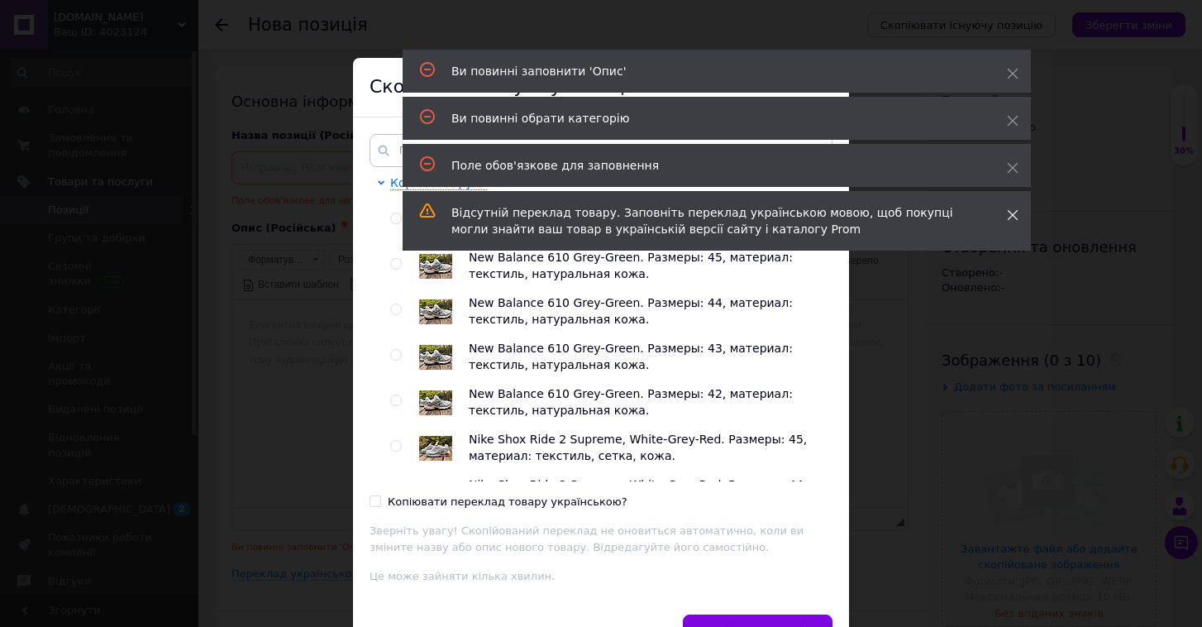
click at [1014, 214] on icon at bounding box center [1013, 215] width 12 height 12
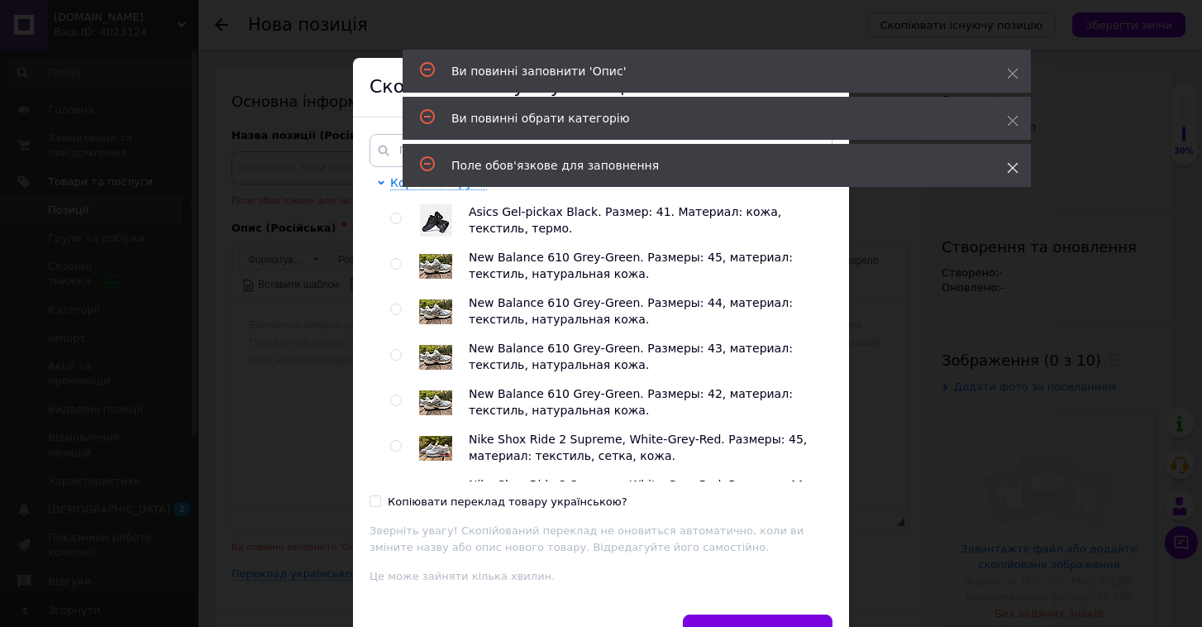
click at [1014, 174] on span at bounding box center [1013, 168] width 12 height 17
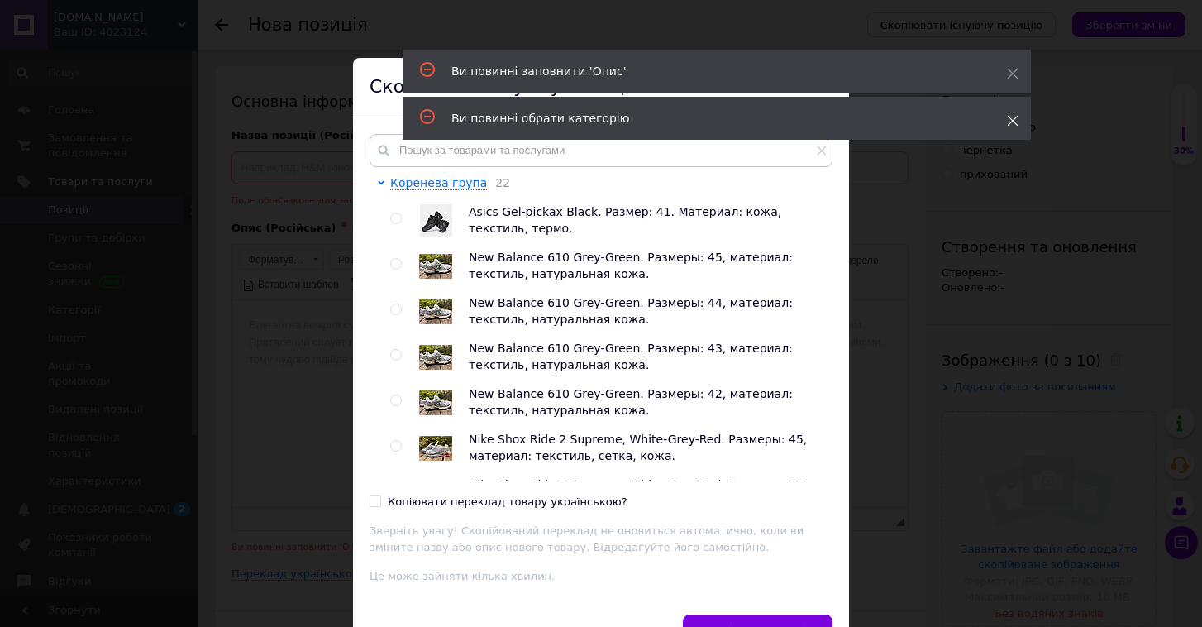
click at [1014, 125] on icon at bounding box center [1013, 121] width 12 height 12
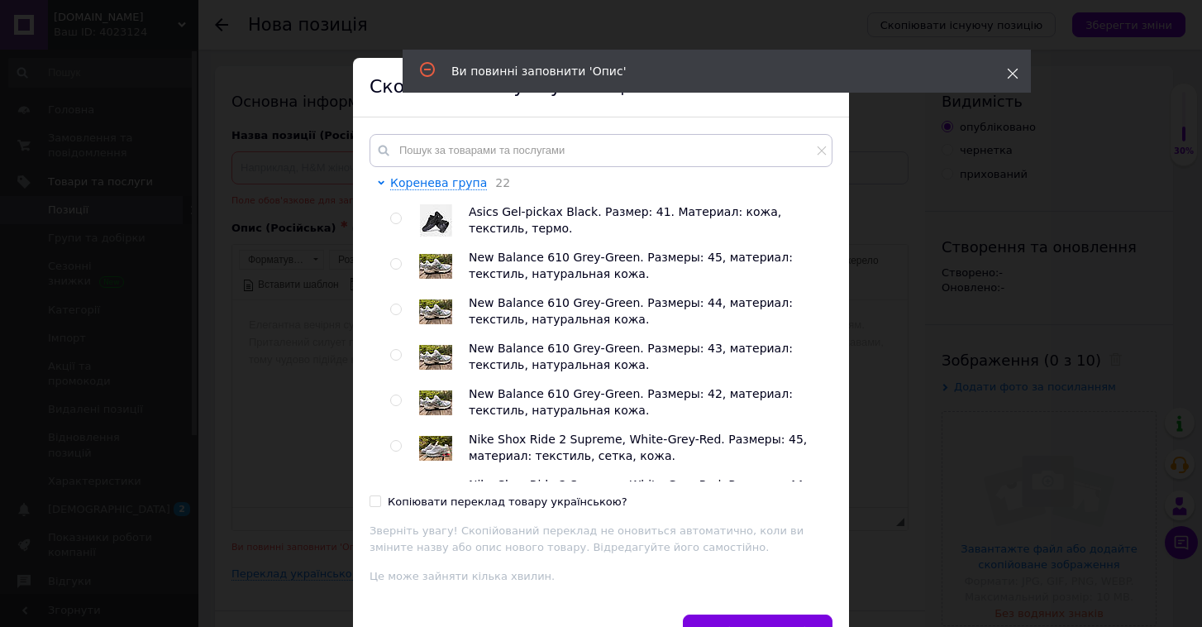
click at [1014, 77] on icon at bounding box center [1013, 74] width 12 height 12
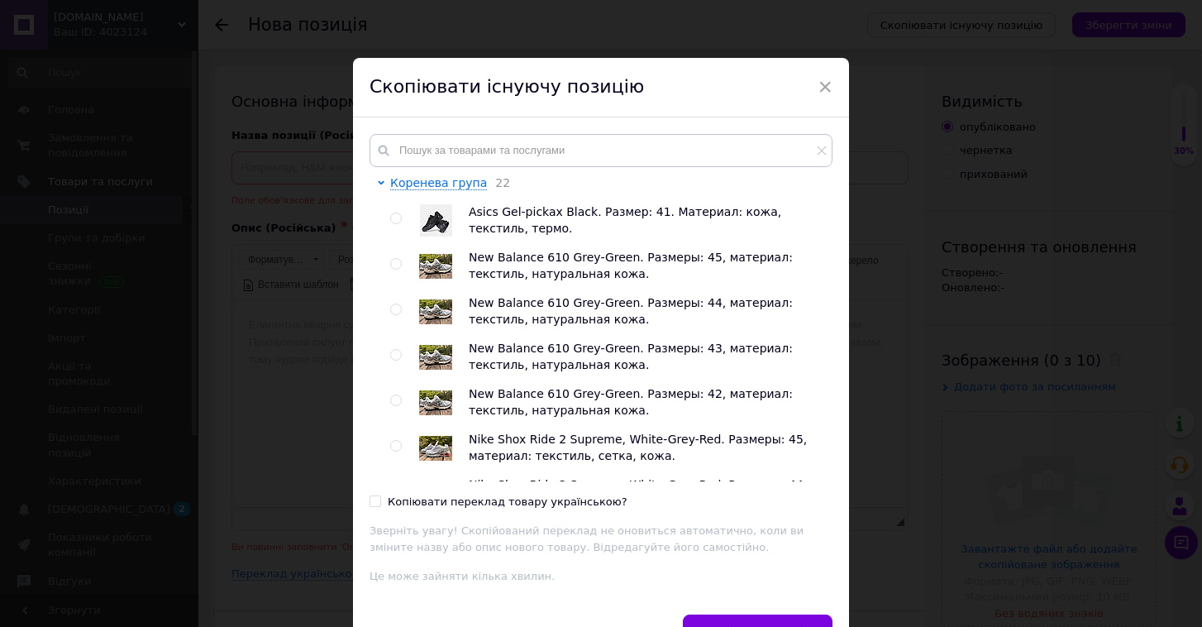
click at [394, 214] on input "radio" at bounding box center [395, 218] width 11 height 11
radio input "true"
click at [374, 502] on input "Копіювати переклад товару українською?" at bounding box center [375, 500] width 11 height 11
checkbox input "true"
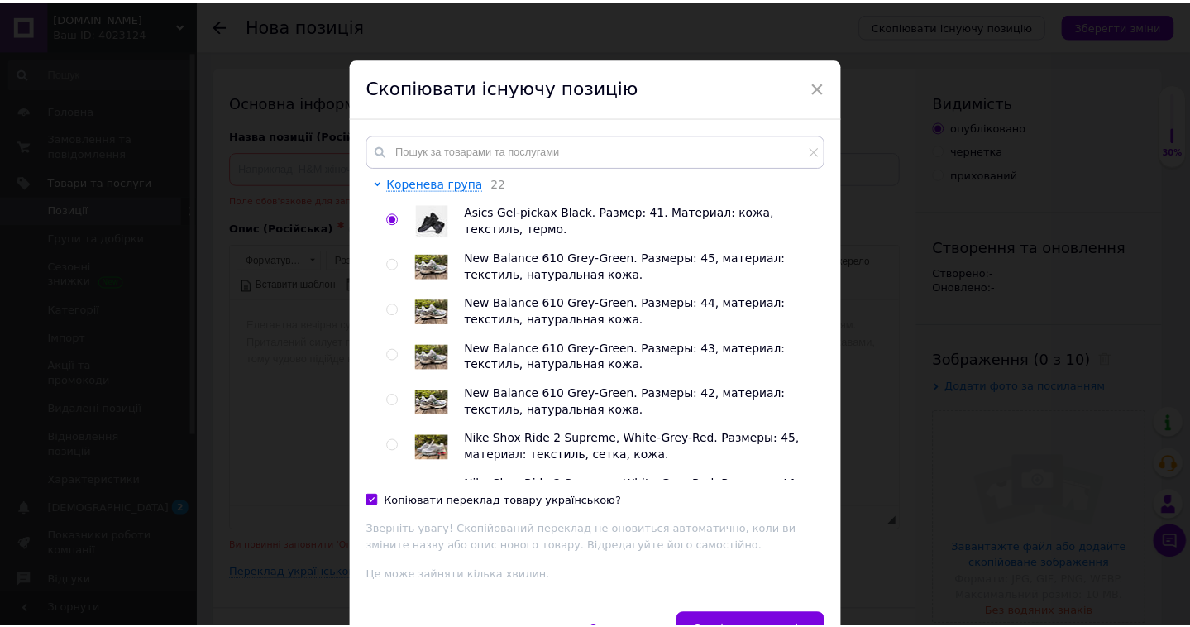
scroll to position [65, 0]
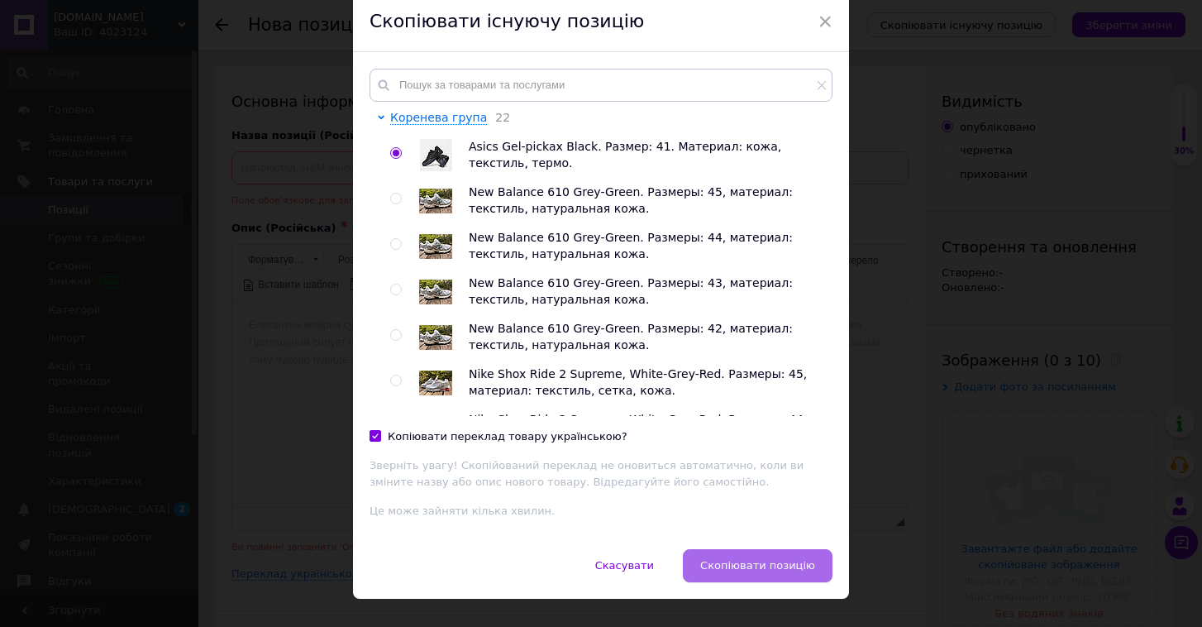
click at [749, 559] on span "Скопіювати позицію" at bounding box center [757, 565] width 115 height 12
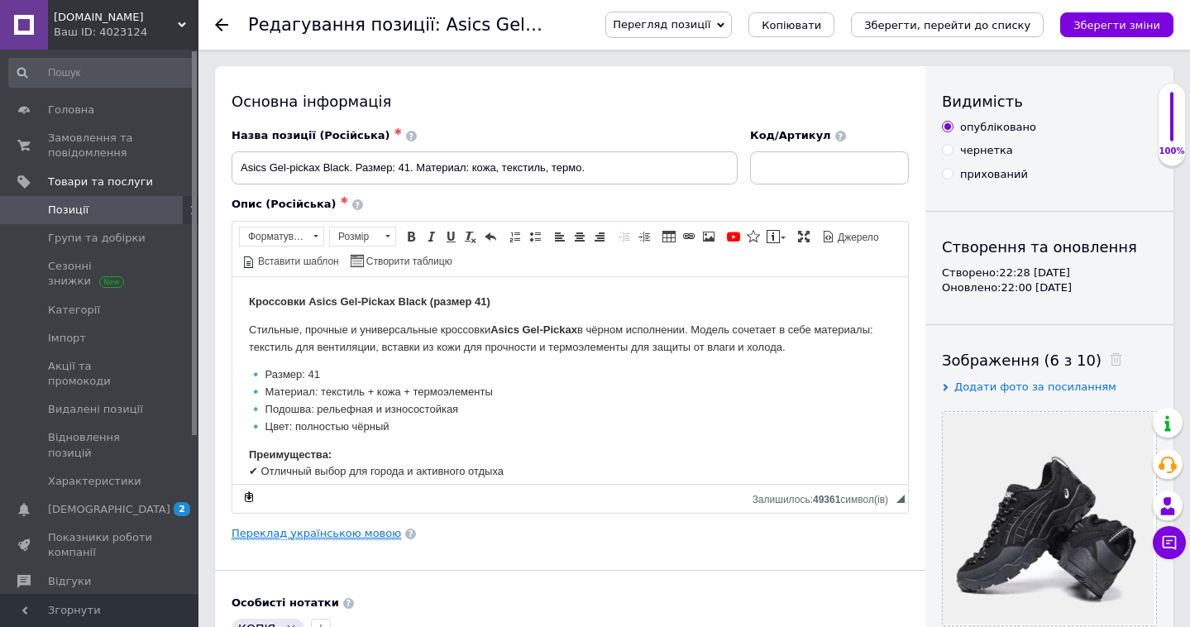
click at [336, 537] on link "Переклад українською мовою" at bounding box center [315, 533] width 169 height 13
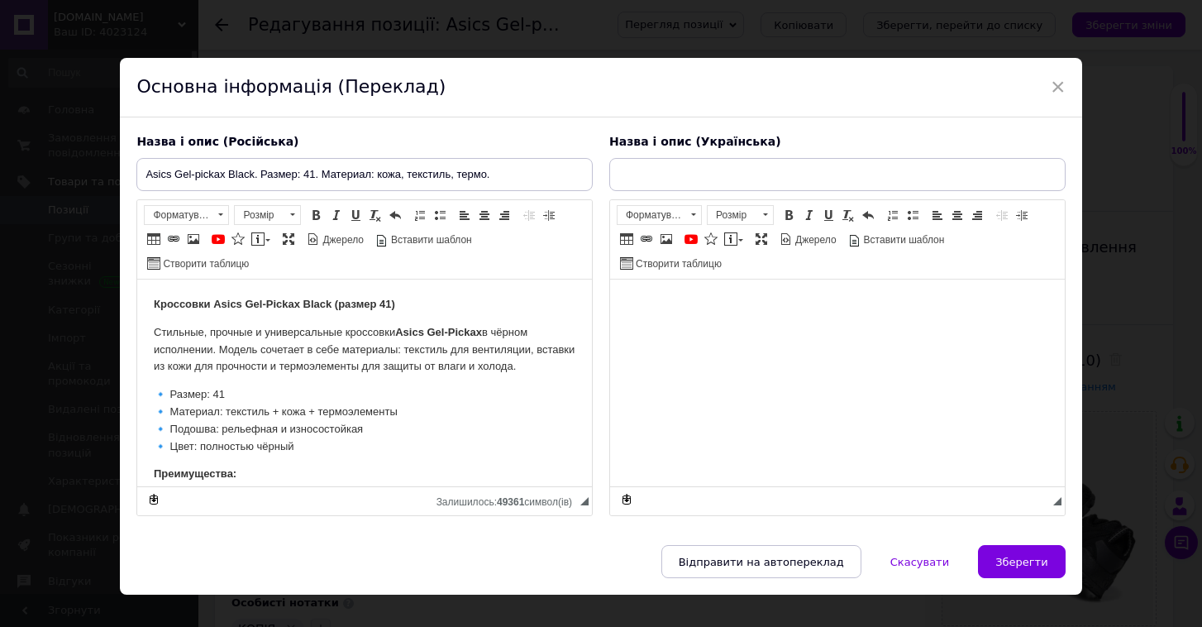
checkbox input "true"
type input "Asics Gel-pickax Black. Розмір: 41. Матеріал: текстиль, шкіра, термо."
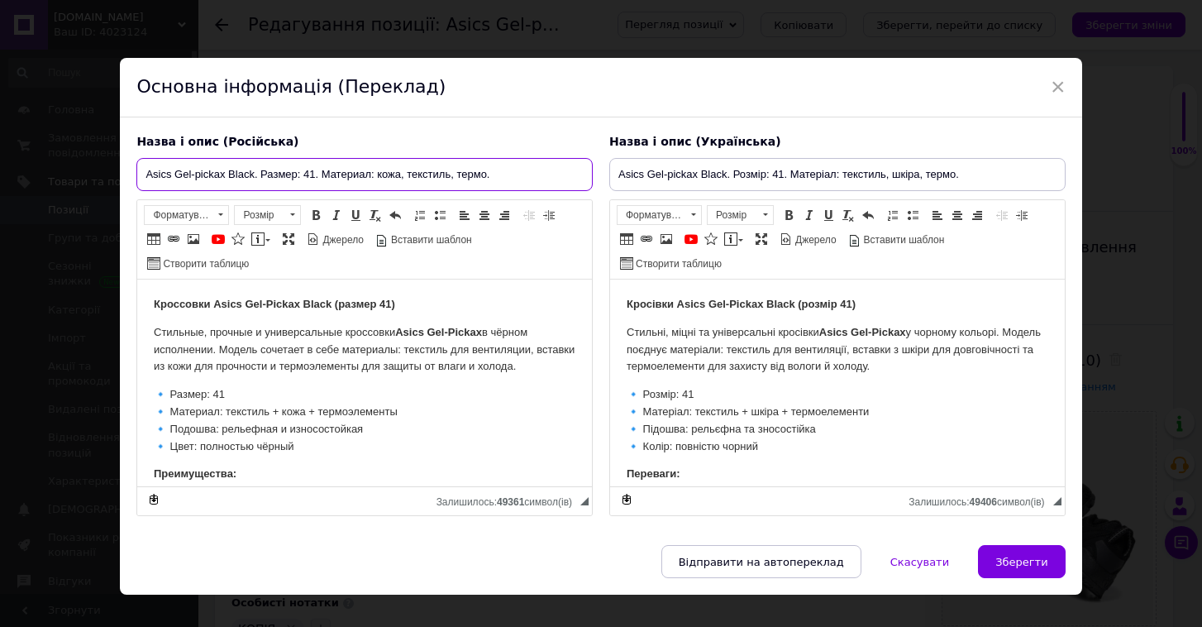
click at [313, 171] on input "Asics Gel-pickax Black. Размер: 41. Материал: кожа, текстиль, термо." at bounding box center [364, 174] width 456 height 33
checkbox input "true"
type input "Asics Gel-pickax Black. Размер: 4. Материал: кожа, текстиль, термо."
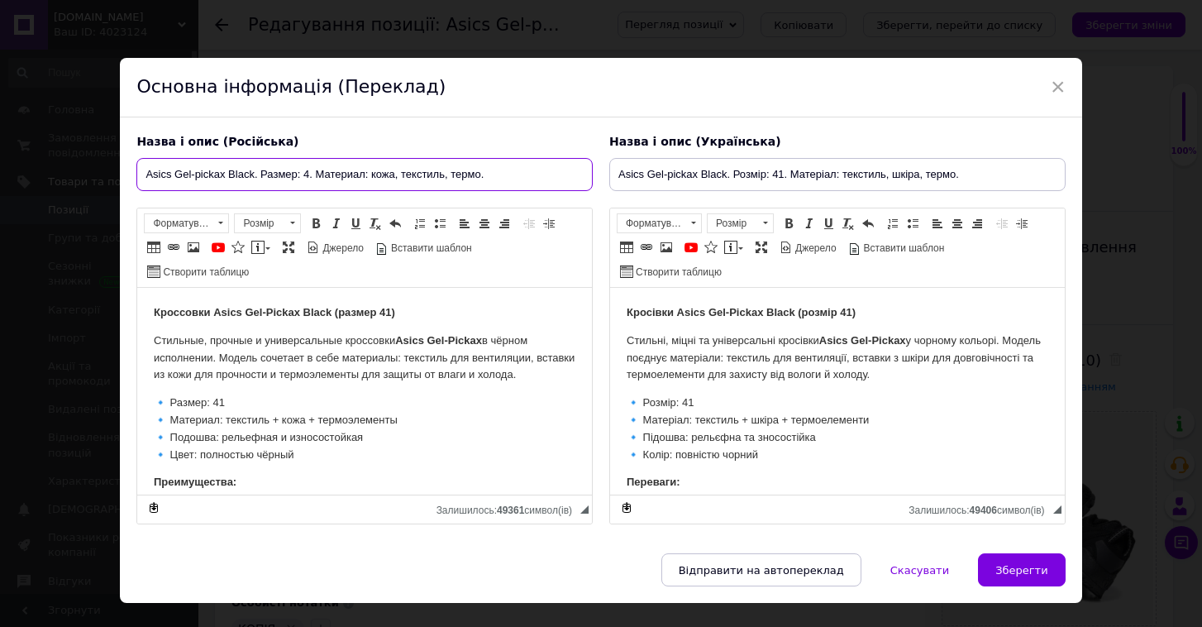
checkbox input "true"
type input "Asics Gel-pickax Black. Размер: 42. Материал: кожа, текстиль, термо."
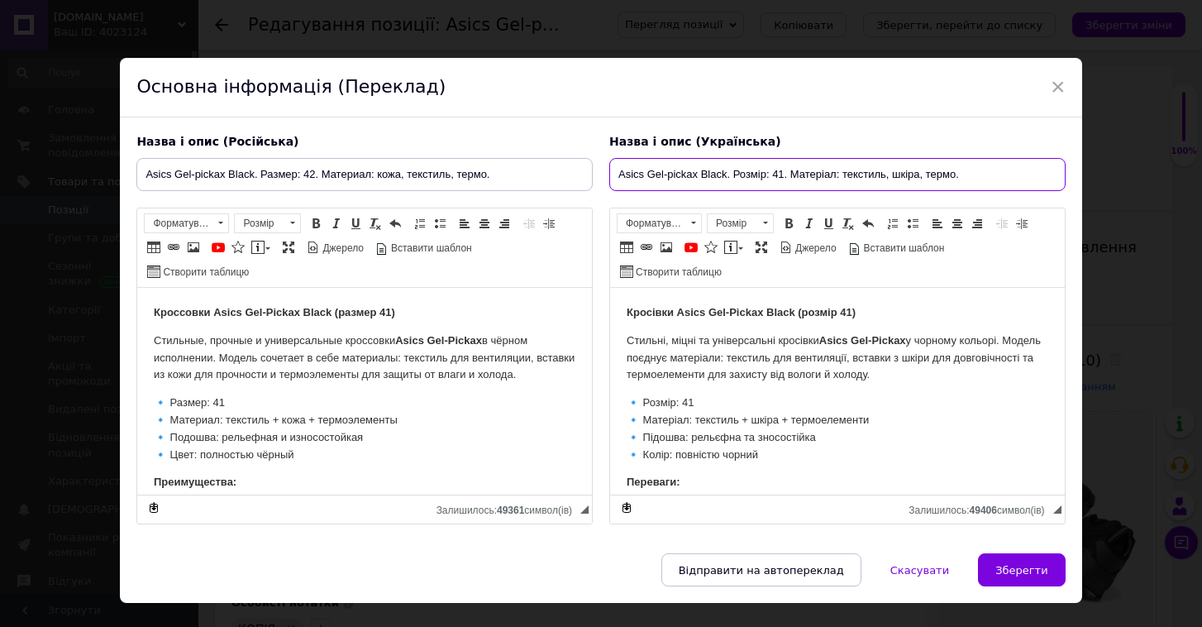
click at [780, 169] on input "Asics Gel-pickax Black. Розмір: 41. Матеріал: текстиль, шкіра, термо." at bounding box center [837, 174] width 456 height 33
checkbox input "true"
type input "Asics Gel-pickax Black. Розмір: 4. Матеріал: текстиль, шкіра, термо."
checkbox input "true"
type input "Asics Gel-pickax Black. Розмір: 42. Матеріал: текстиль, шкіра, термо."
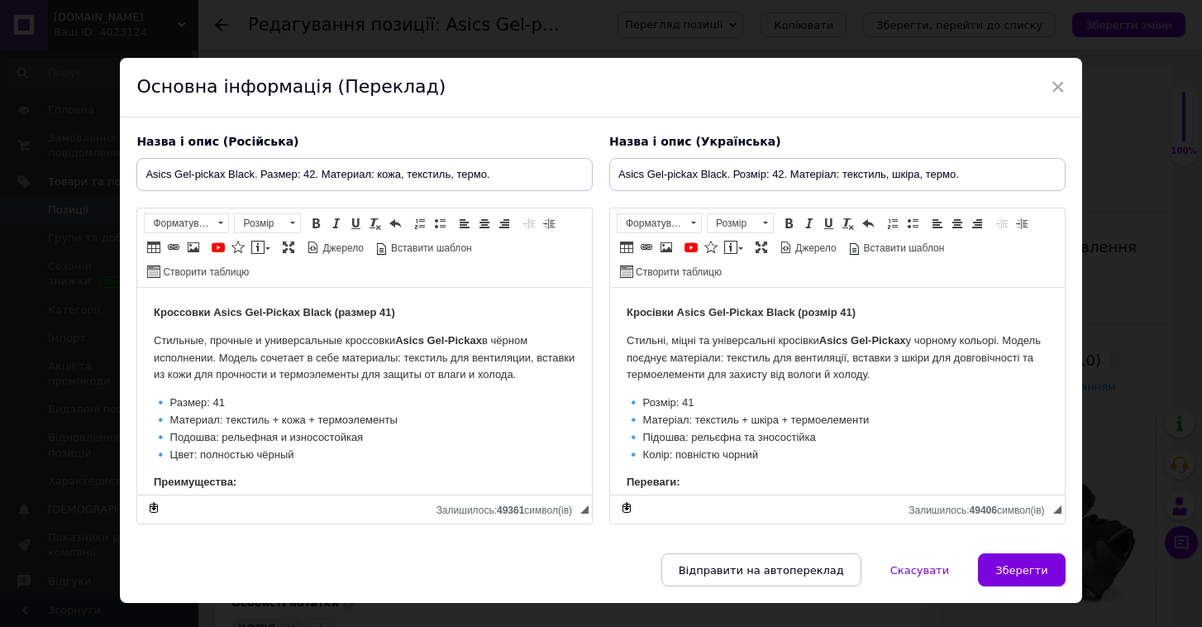
click at [391, 311] on strong "Кроссовки Asics Gel-Pickax Black (размер 41)" at bounding box center [274, 312] width 241 height 12
checkbox input "true"
click at [853, 316] on strong "Кросівки Asics Gel-Pickax Black (розмір 41)" at bounding box center [741, 312] width 229 height 12
checkbox input "true"
click at [231, 413] on p "🔹 Размер: 41 🔹 Материал: текстиль + кожа + термоэлементы 🔹 Подошва: рельефная и…" at bounding box center [365, 428] width 422 height 69
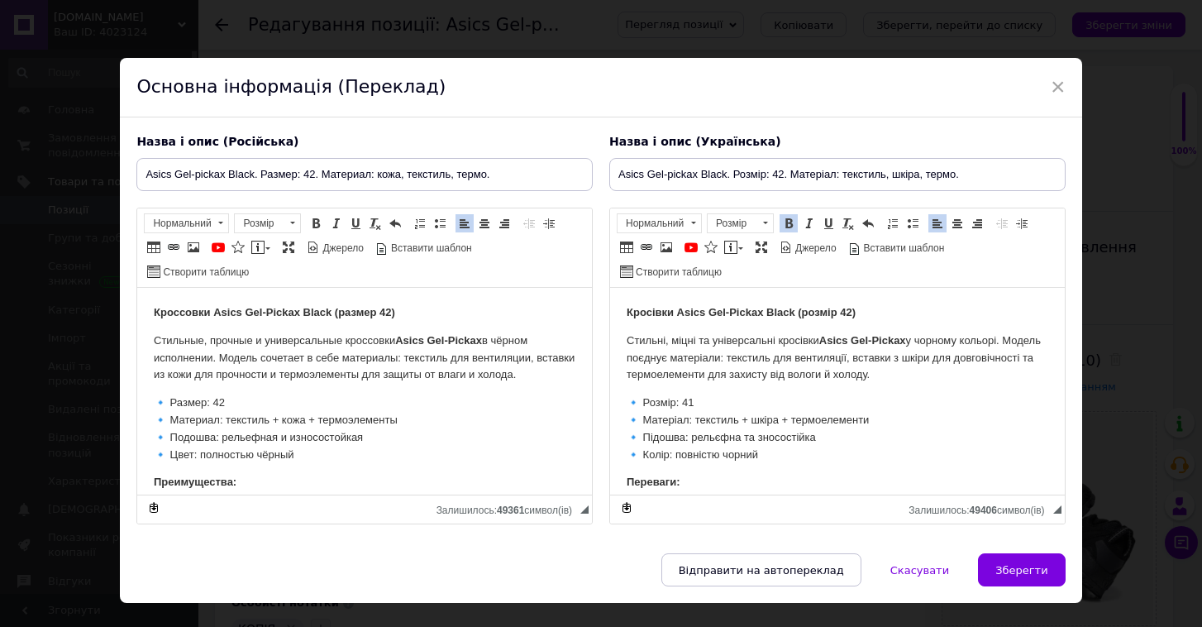
click at [697, 401] on p "🔹 Розмір: 41 🔹 Матеріал: текстиль + шкіра + термоелементи 🔹 Підошва: рельєфна т…" at bounding box center [838, 428] width 422 height 69
checkbox input "true"
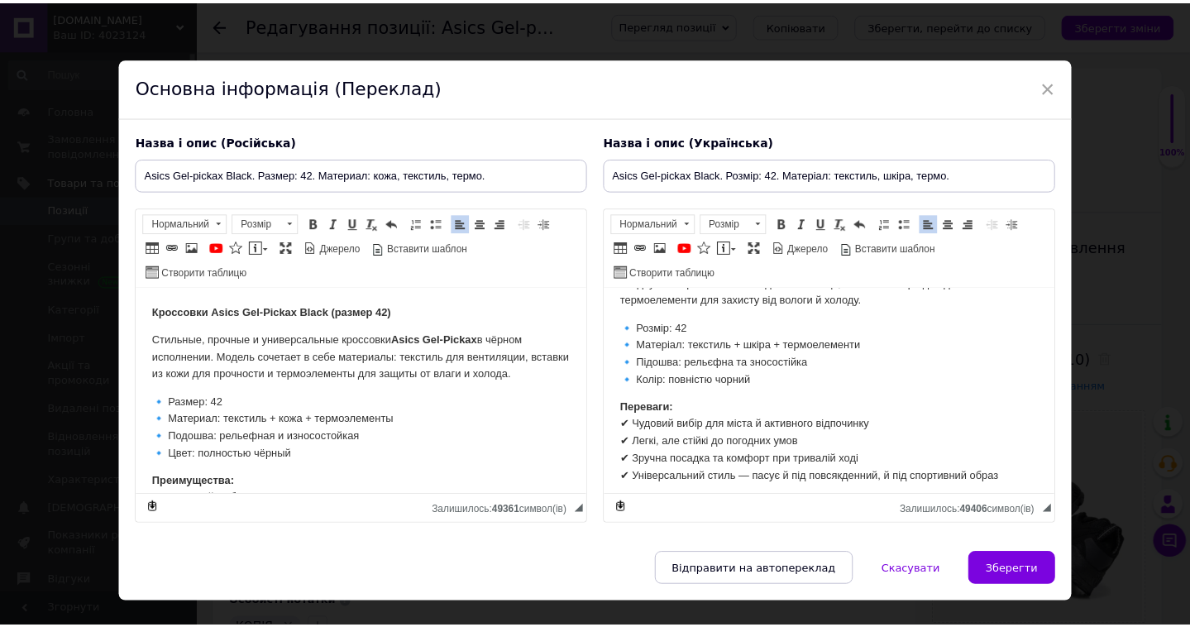
scroll to position [74, 0]
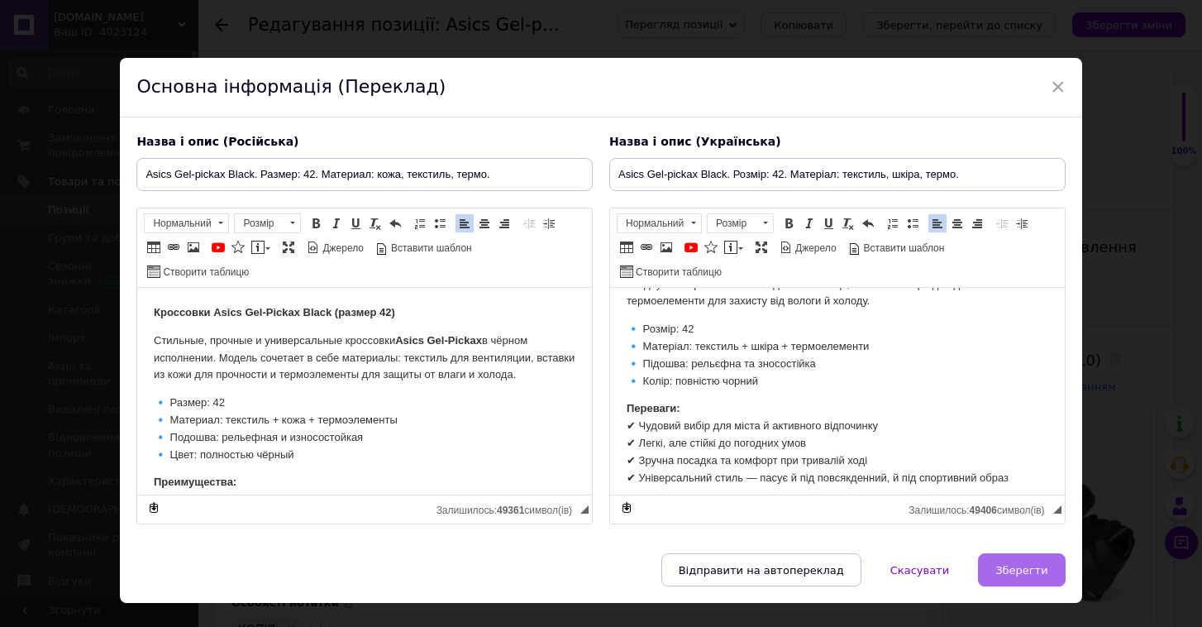
click at [1034, 574] on span "Зберегти" at bounding box center [1021, 570] width 52 height 12
type input "Asics Gel-pickax Black. Размер: 42. Материал: кожа, текстиль, термо."
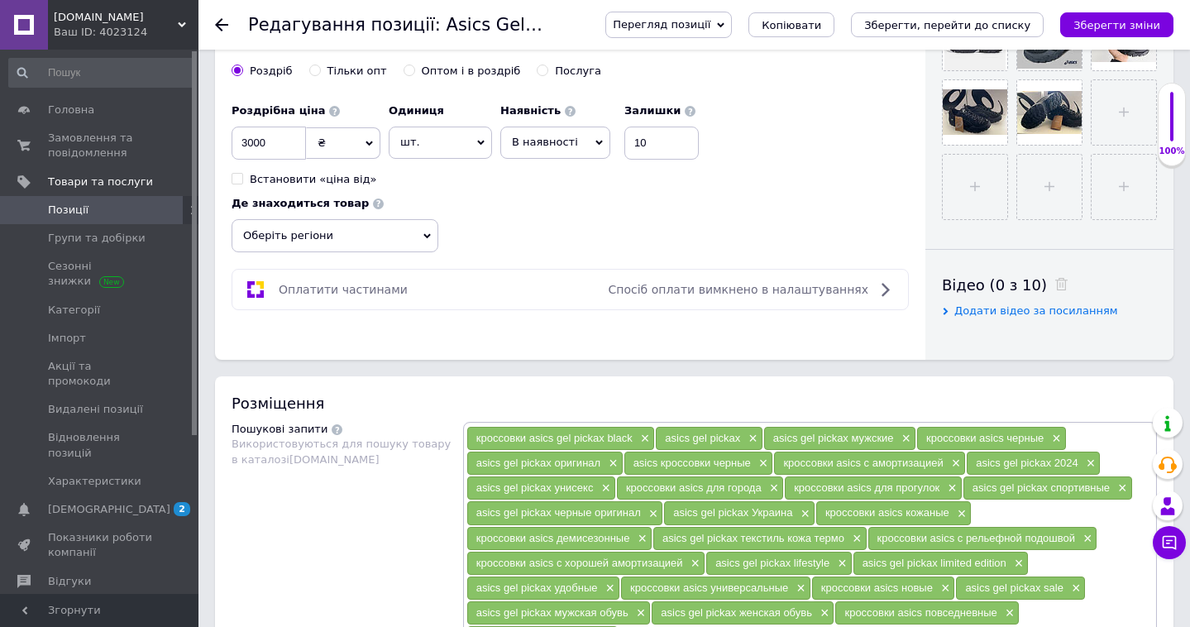
scroll to position [642, 0]
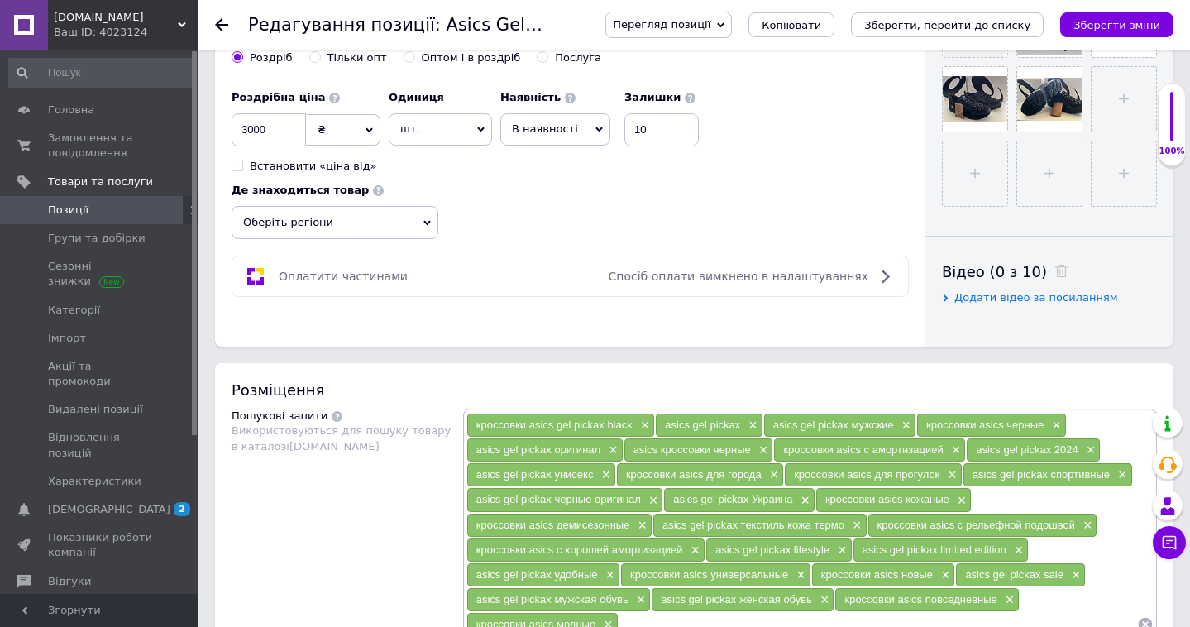
click at [406, 219] on span "Оберіть регіони" at bounding box center [334, 222] width 207 height 33
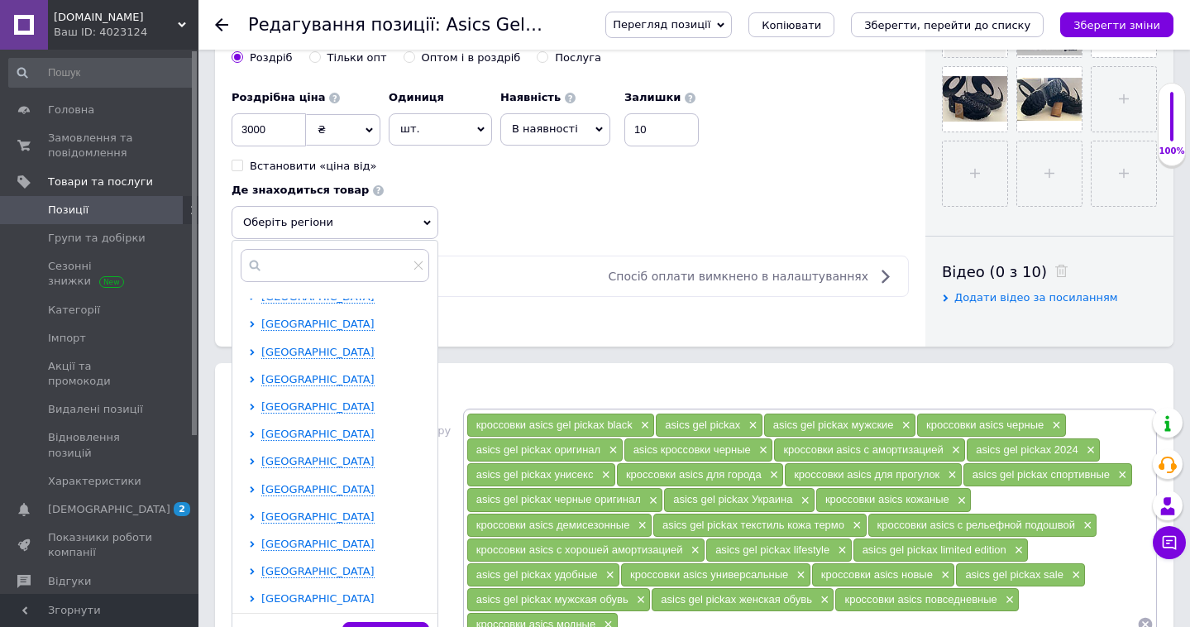
scroll to position [126, 0]
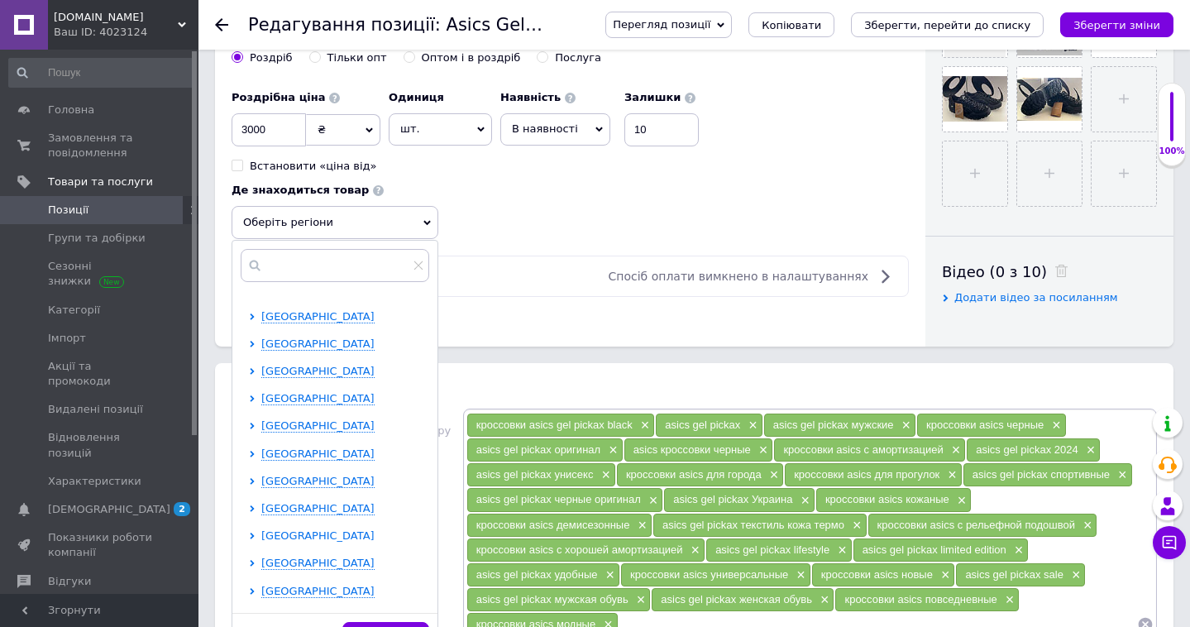
click at [311, 537] on span "[GEOGRAPHIC_DATA]" at bounding box center [317, 535] width 113 height 12
checkbox input "true"
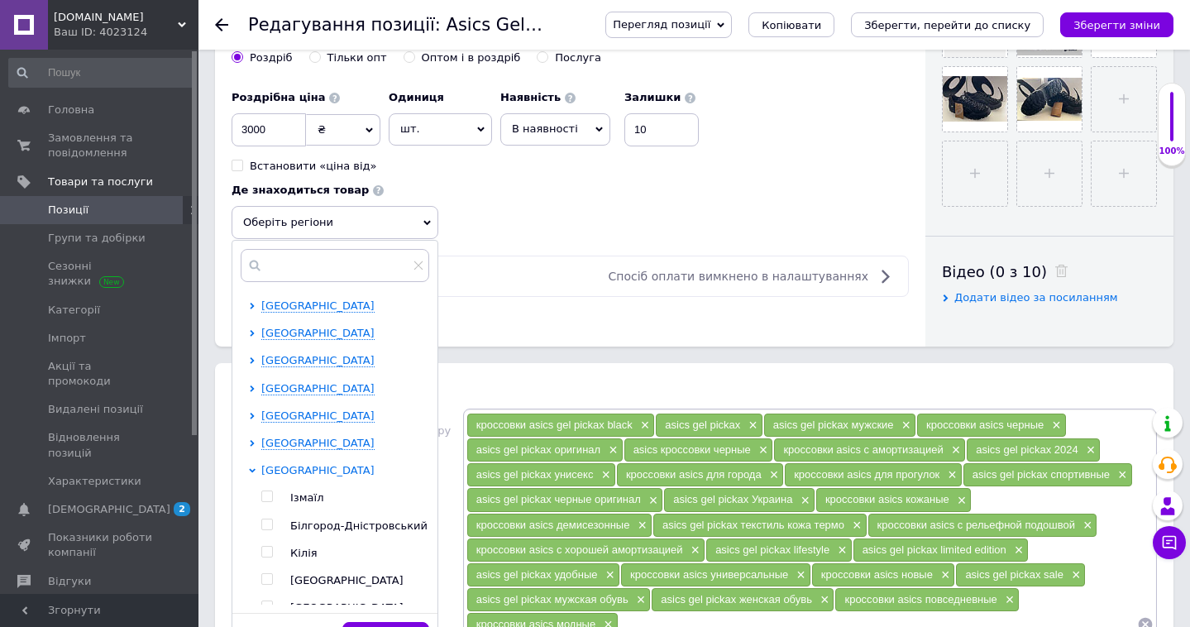
scroll to position [198, 0]
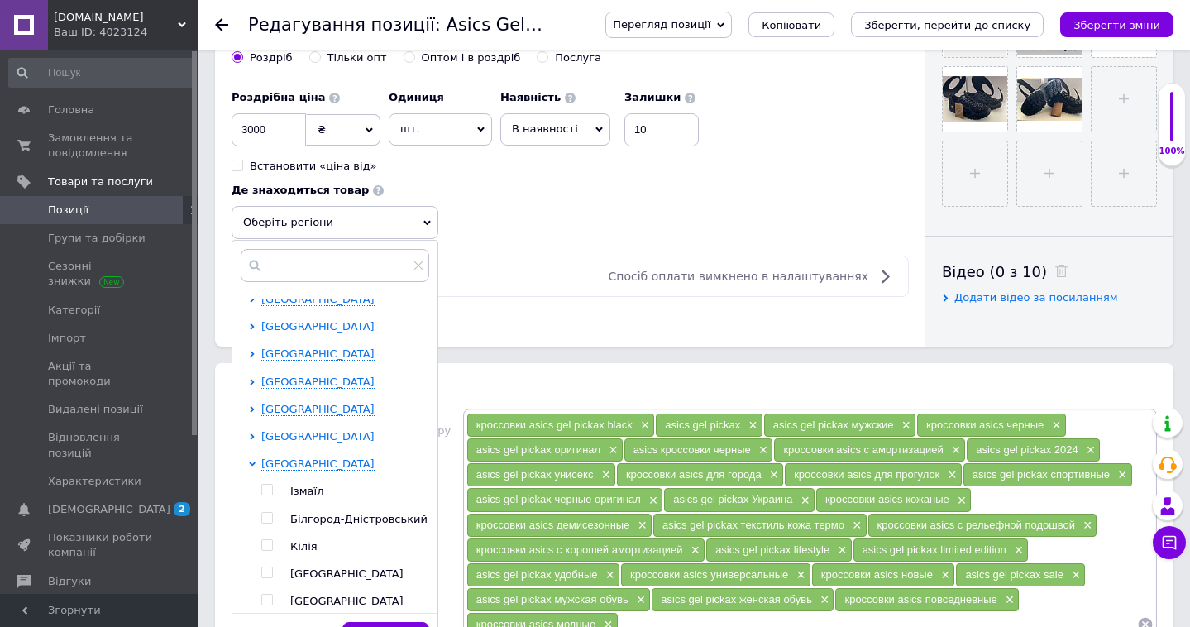
click at [263, 570] on input "checkbox" at bounding box center [266, 572] width 11 height 11
checkbox input "true"
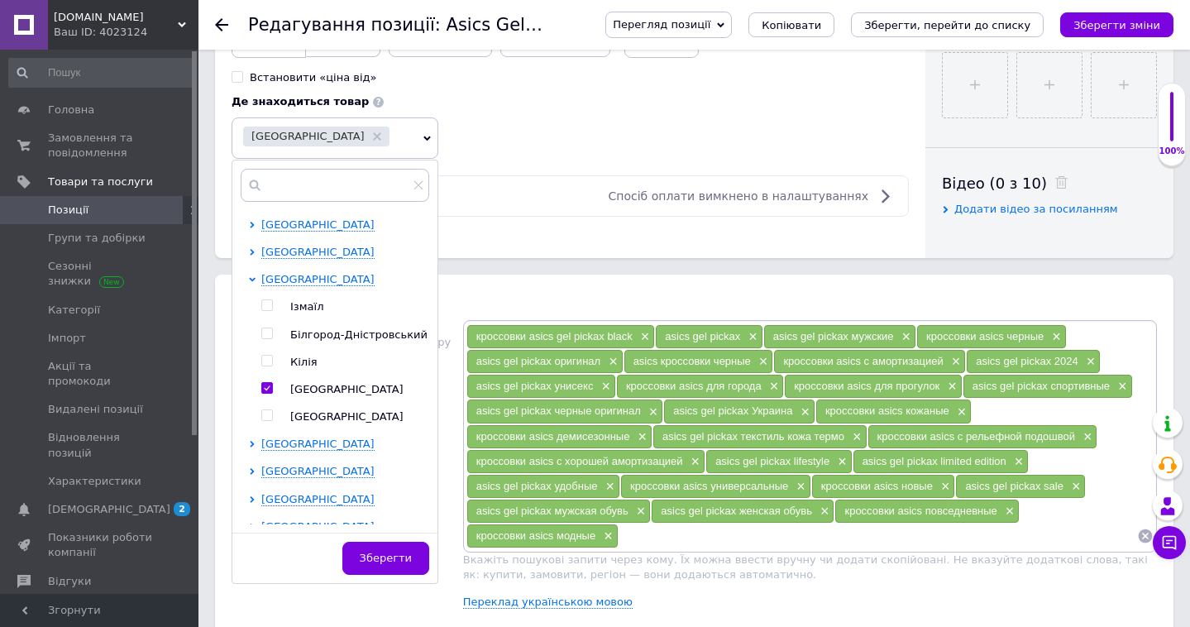
scroll to position [744, 0]
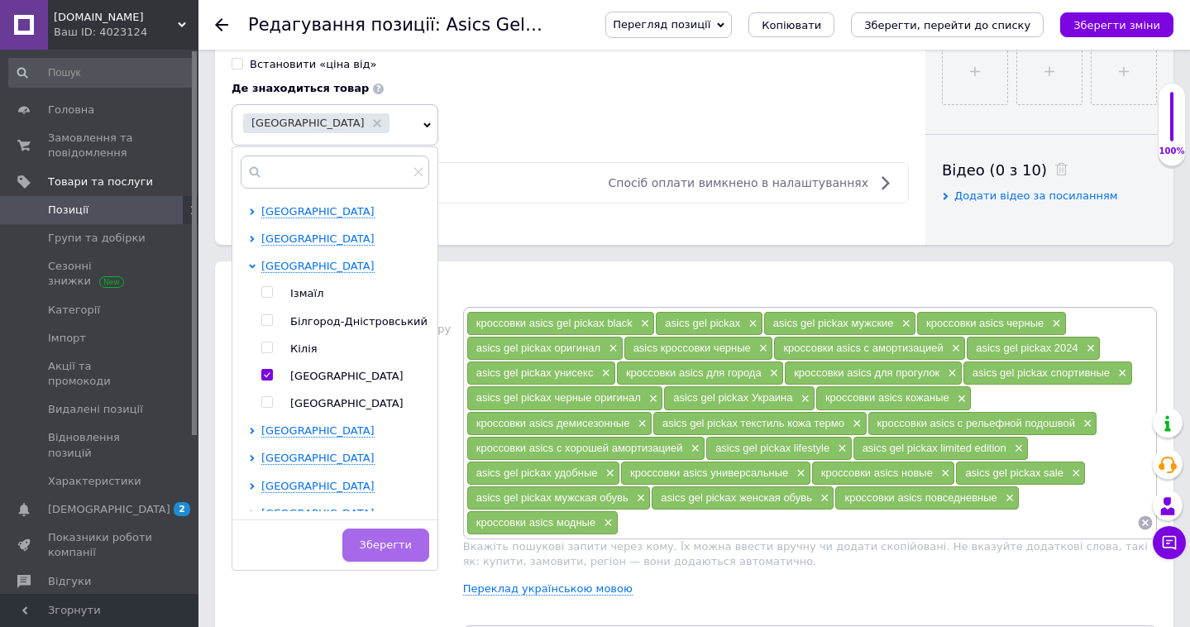
click at [369, 546] on span "Зберегти" at bounding box center [386, 544] width 52 height 12
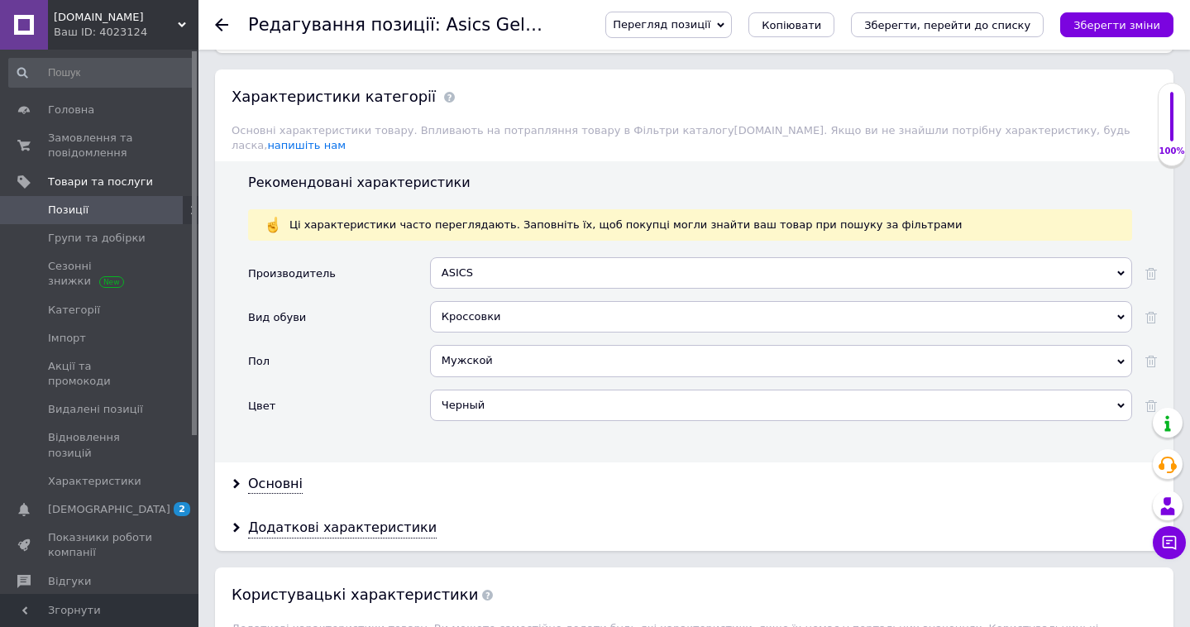
scroll to position [1508, 0]
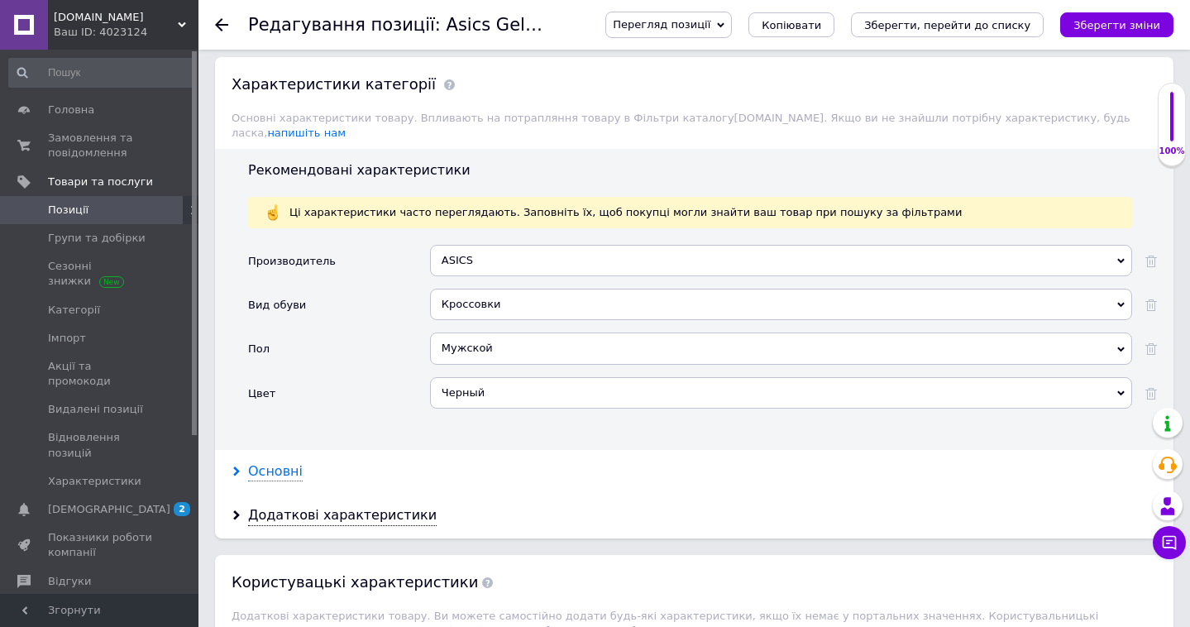
click at [267, 462] on div "Основні" at bounding box center [275, 471] width 55 height 19
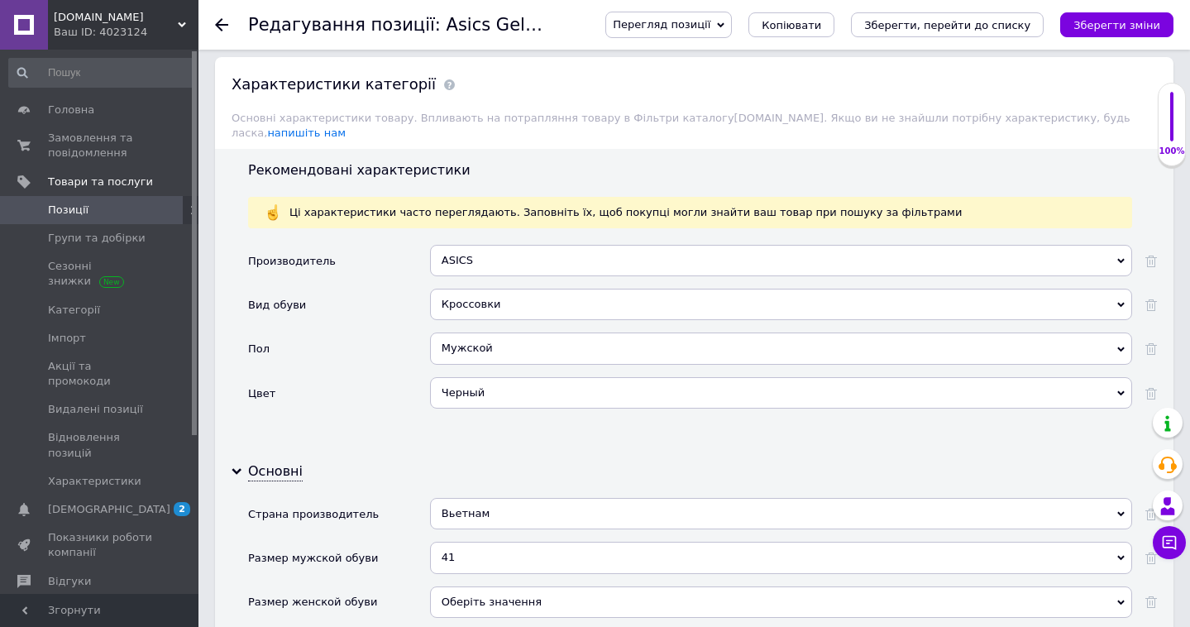
scroll to position [1594, 0]
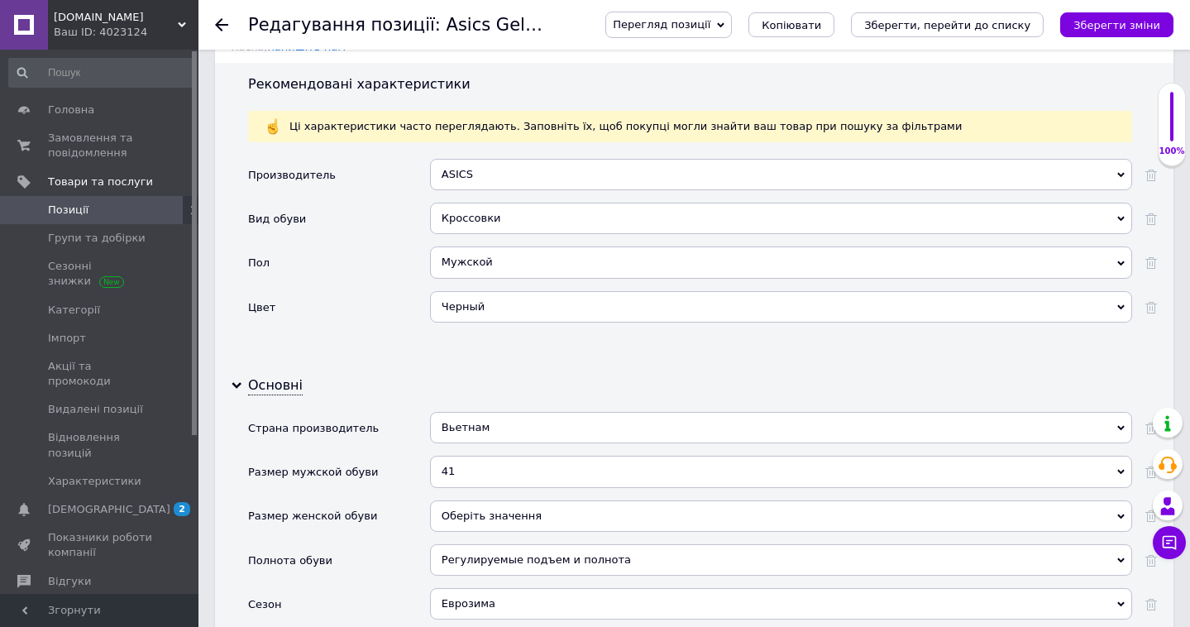
click at [475, 456] on div "41" at bounding box center [781, 471] width 702 height 31
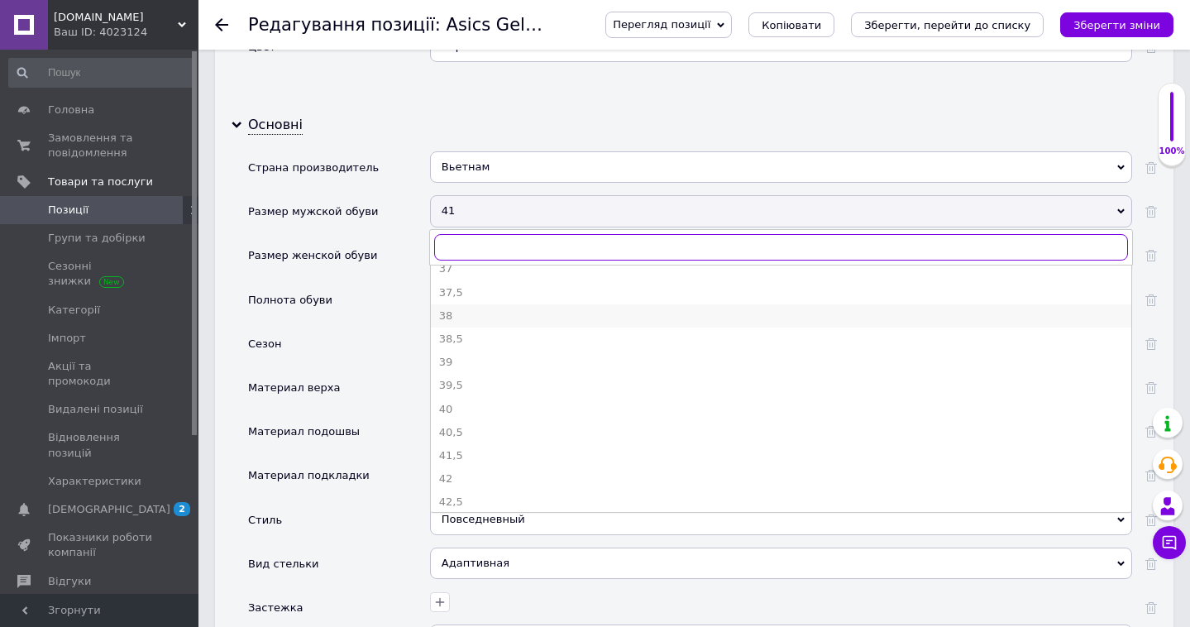
scroll to position [166, 0]
click at [484, 433] on div "42" at bounding box center [781, 440] width 684 height 15
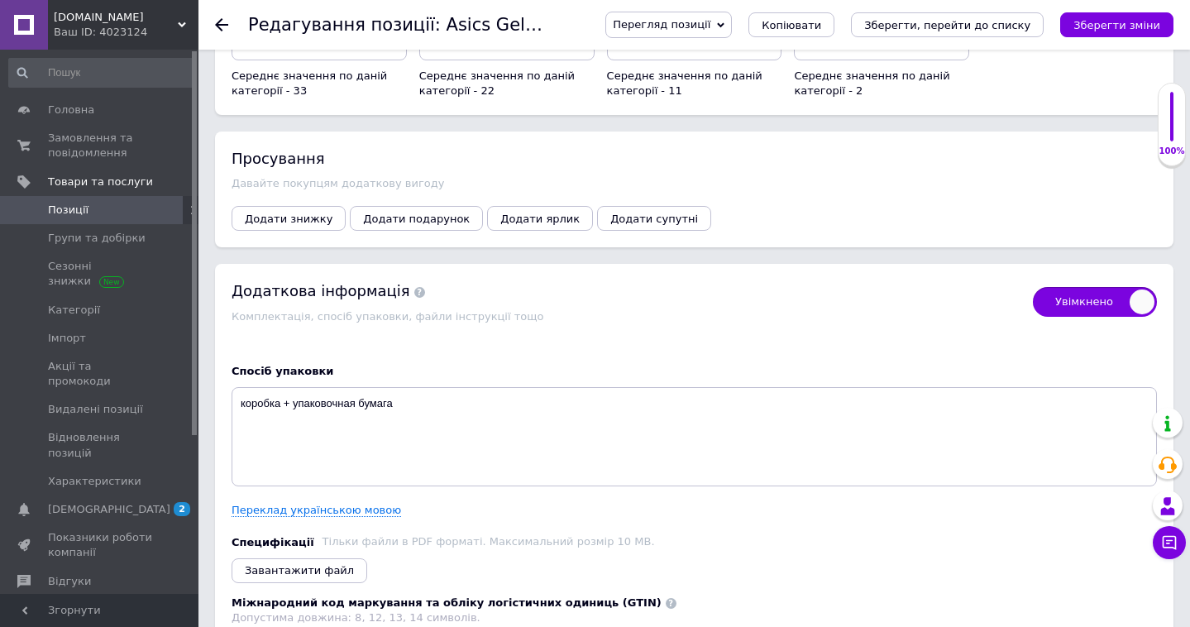
scroll to position [3358, 0]
click at [291, 212] on span "Додати знижку" at bounding box center [289, 218] width 88 height 12
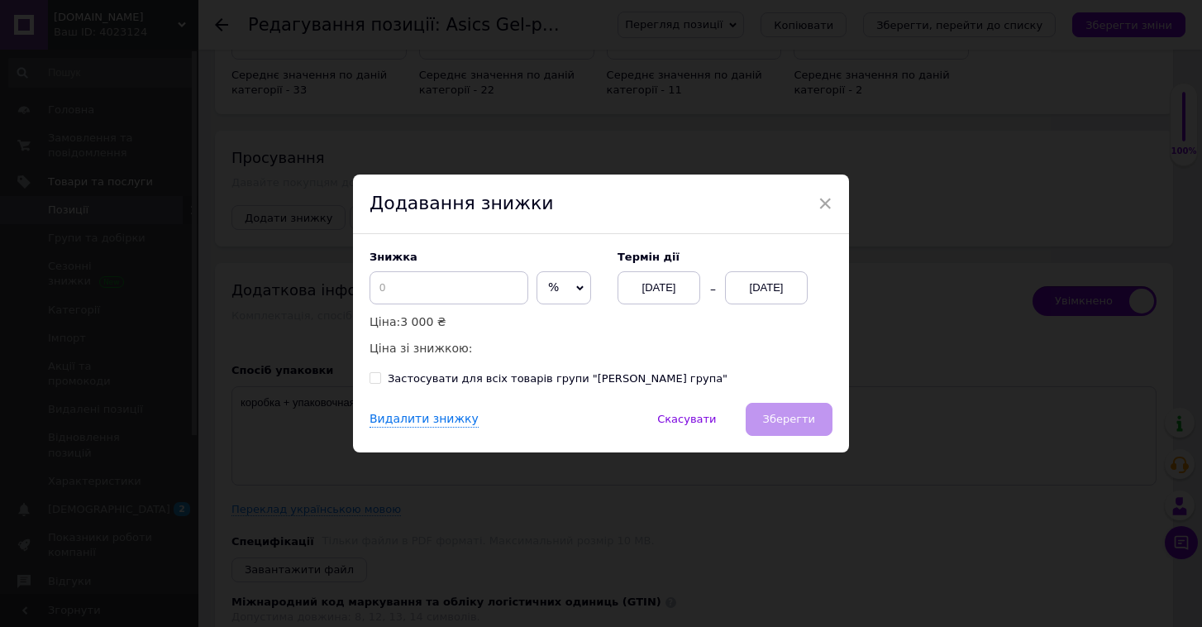
click at [564, 293] on span "%" at bounding box center [564, 287] width 55 height 33
click at [568, 325] on li "₴" at bounding box center [563, 322] width 53 height 23
click at [785, 298] on div "[DATE]" at bounding box center [766, 287] width 83 height 33
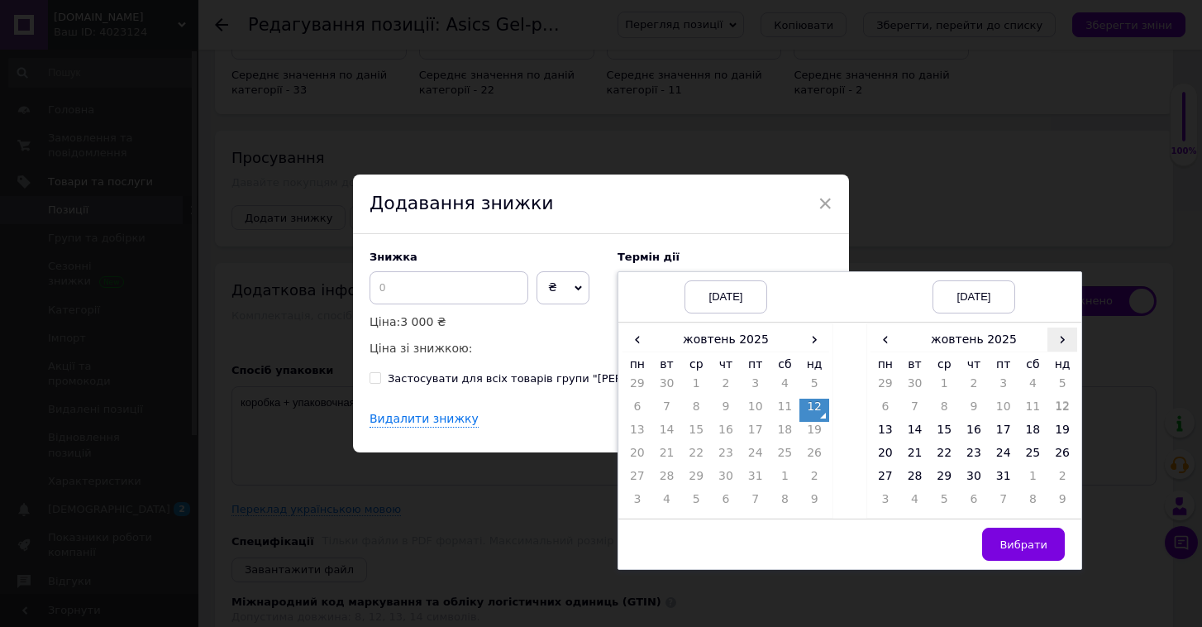
click at [1066, 341] on span "›" at bounding box center [1063, 339] width 30 height 24
click at [939, 476] on td "26" at bounding box center [944, 479] width 30 height 23
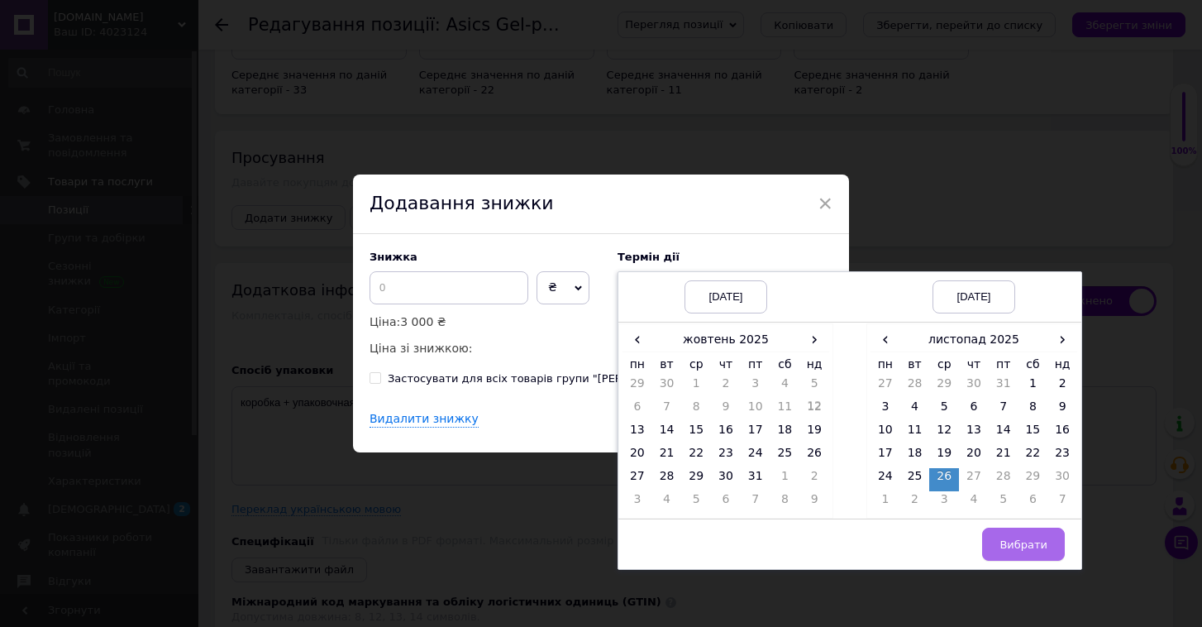
click at [1000, 543] on span "Вибрати" at bounding box center [1024, 544] width 48 height 12
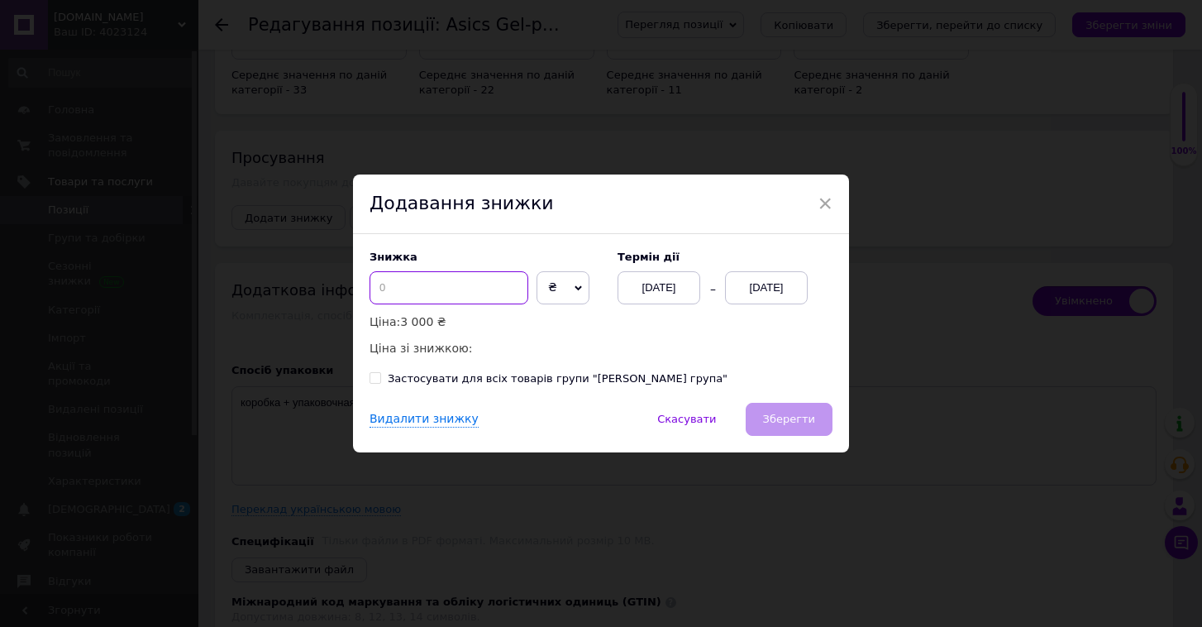
click at [475, 281] on input at bounding box center [449, 287] width 159 height 33
checkbox input "true"
type input "5"
checkbox input "true"
type input "50"
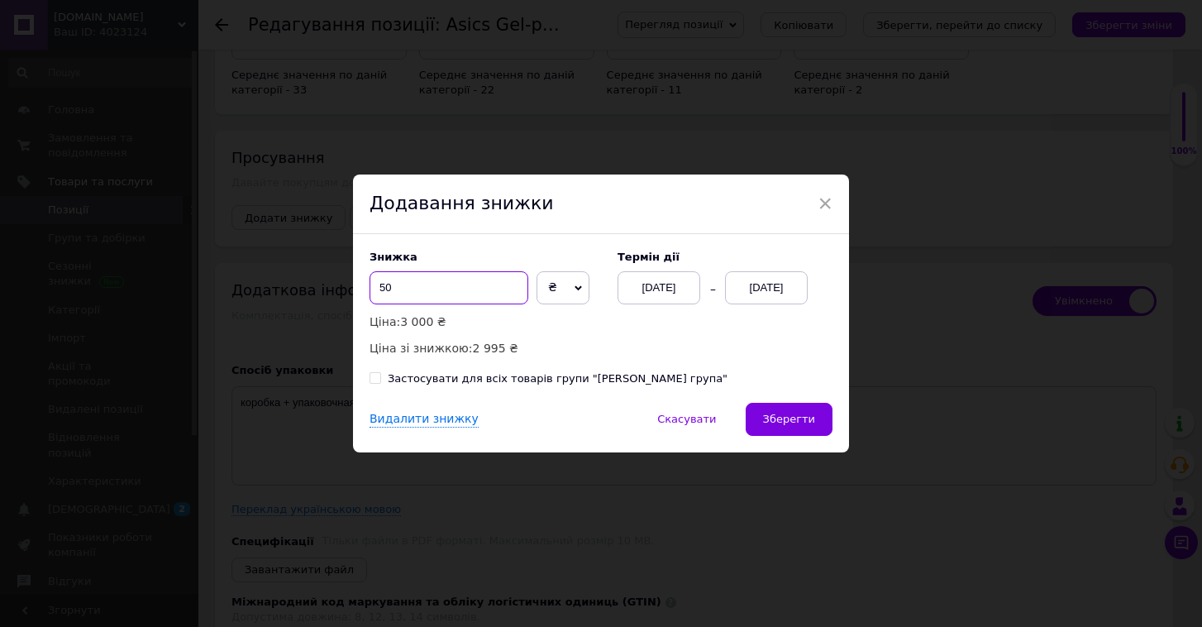
checkbox input "true"
type input "500"
click at [796, 414] on span "Зберегти" at bounding box center [789, 419] width 52 height 12
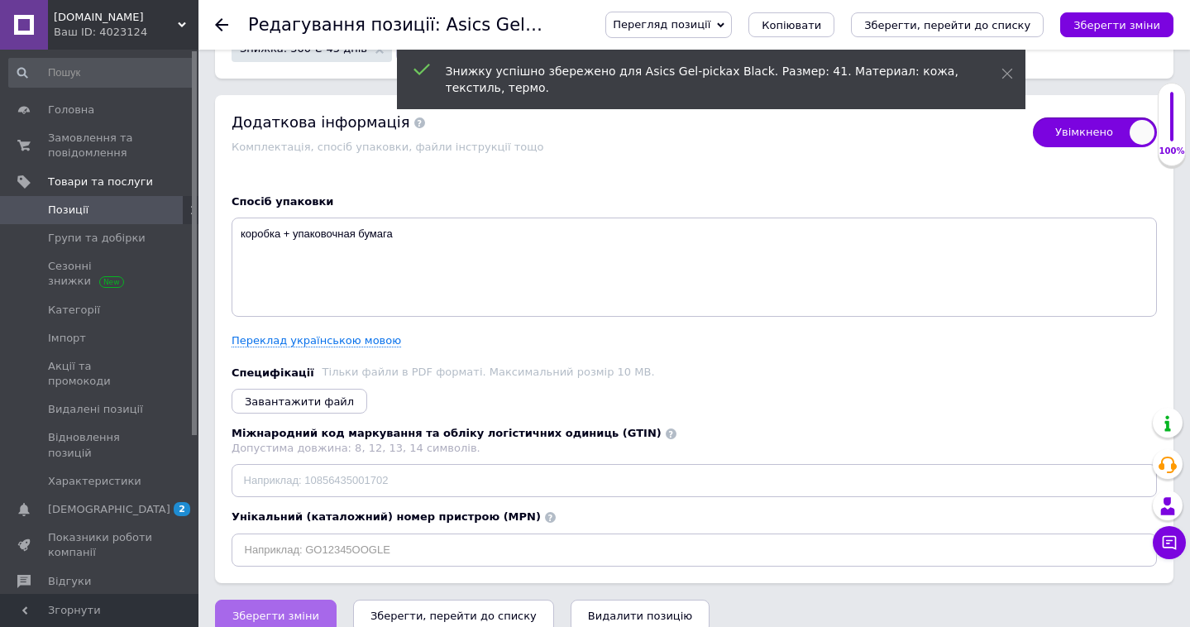
scroll to position [3525, 0]
click at [252, 610] on span "Зберегти зміни" at bounding box center [275, 616] width 87 height 12
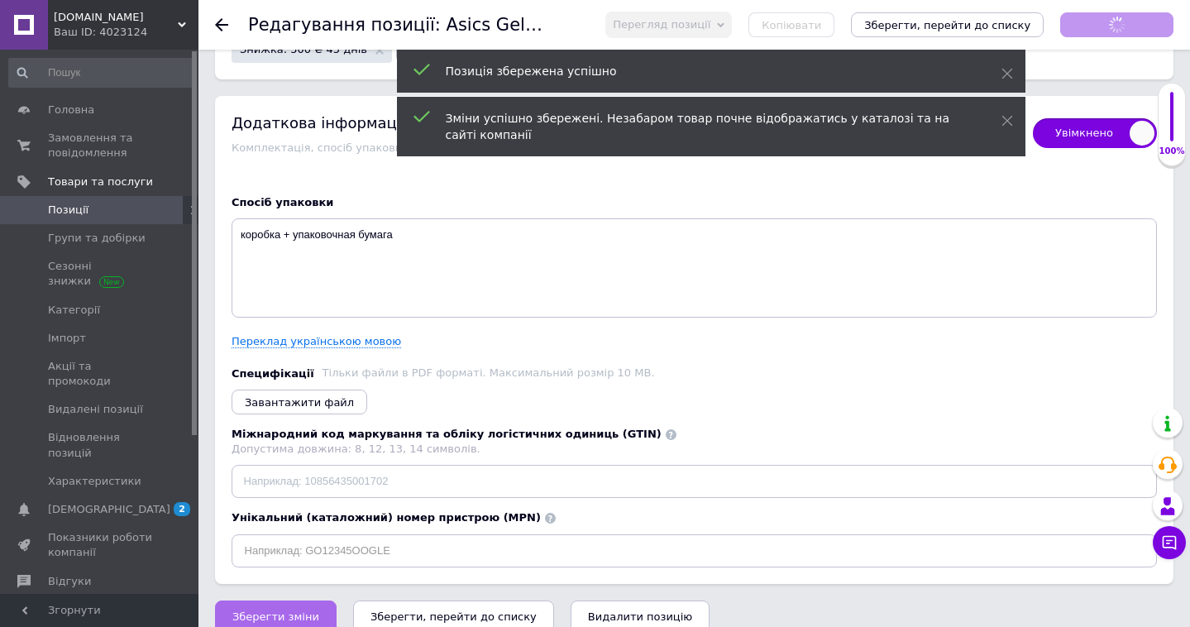
checkbox input "true"
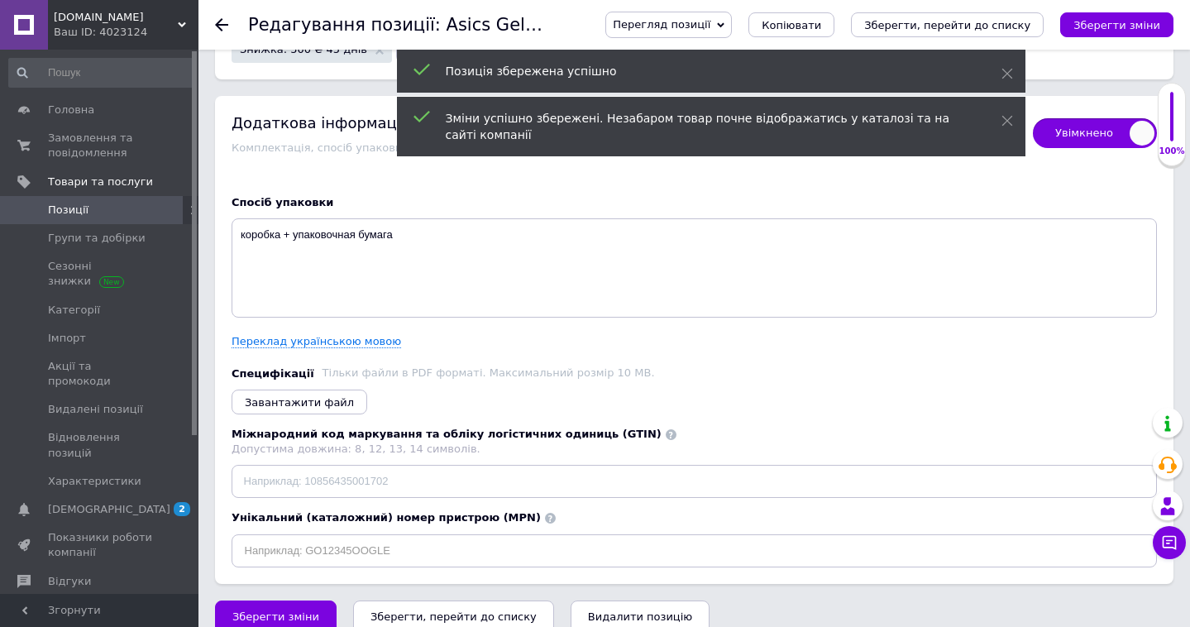
click at [220, 25] on use at bounding box center [221, 24] width 13 height 13
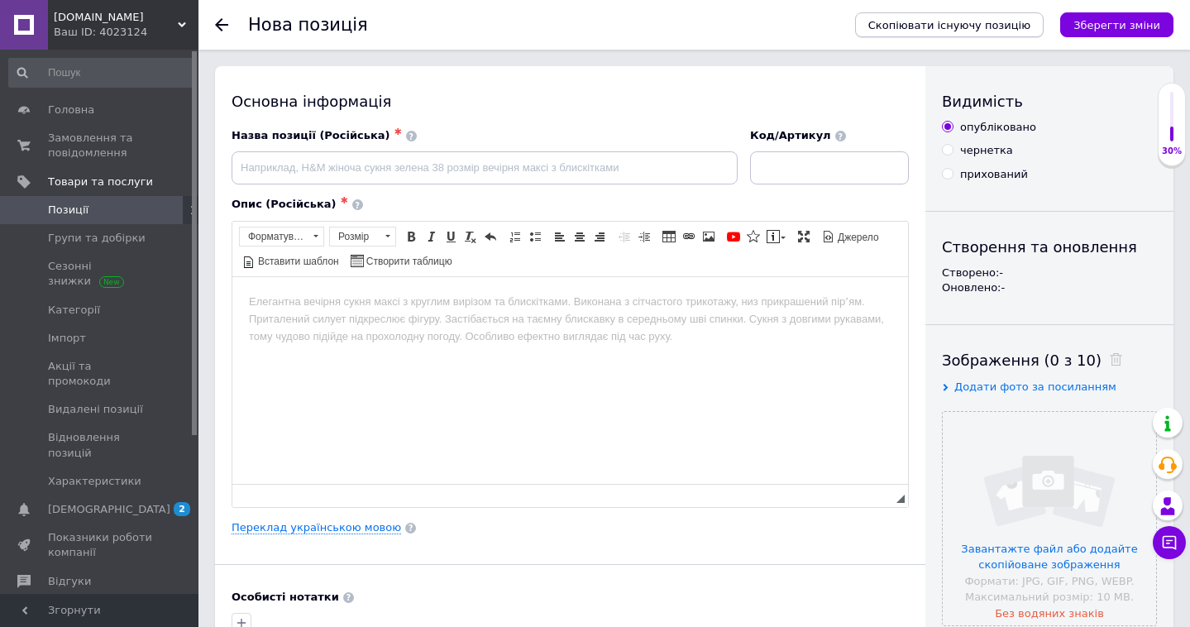
click at [904, 22] on span "Скопіювати існуючу позицію" at bounding box center [949, 25] width 162 height 12
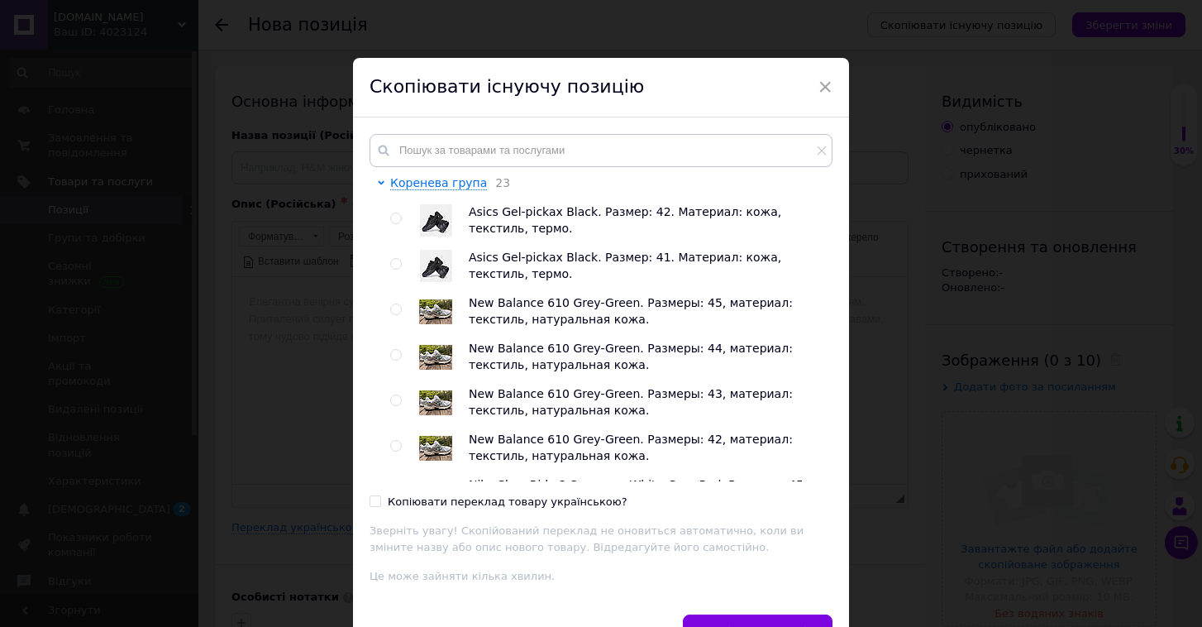
click at [395, 219] on input "radio" at bounding box center [395, 218] width 11 height 11
radio input "true"
click at [370, 495] on input "Копіювати переклад товару українською?" at bounding box center [375, 500] width 11 height 11
checkbox input "true"
click at [731, 616] on button "Скопіювати позицію" at bounding box center [758, 630] width 150 height 33
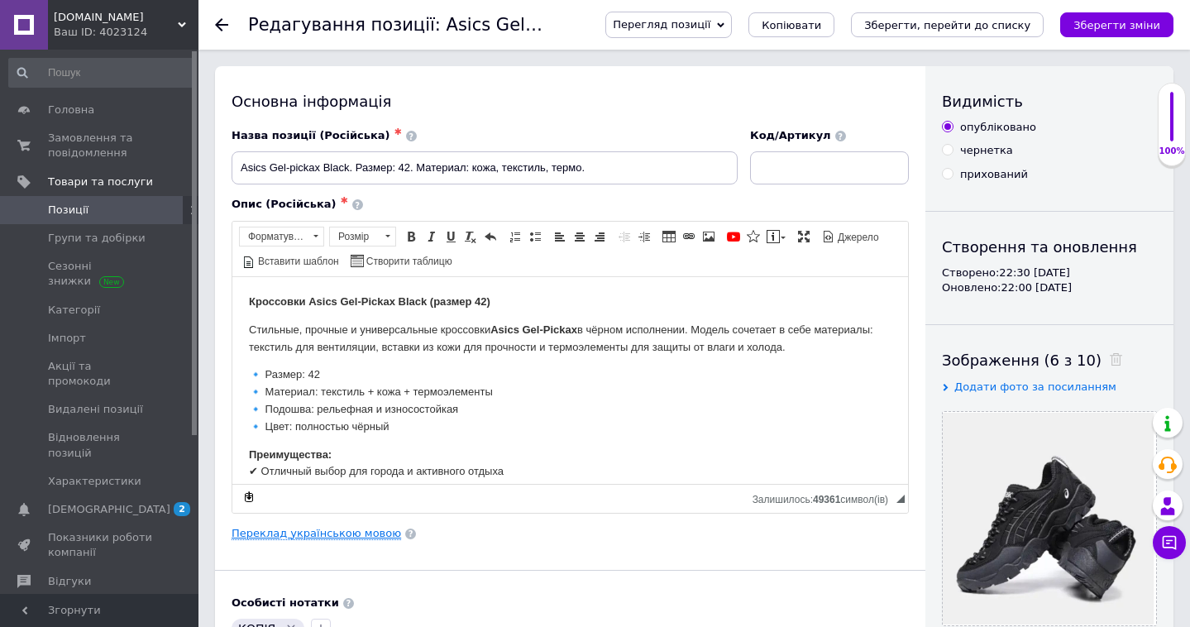
click at [360, 531] on link "Переклад українською мовою" at bounding box center [315, 533] width 169 height 13
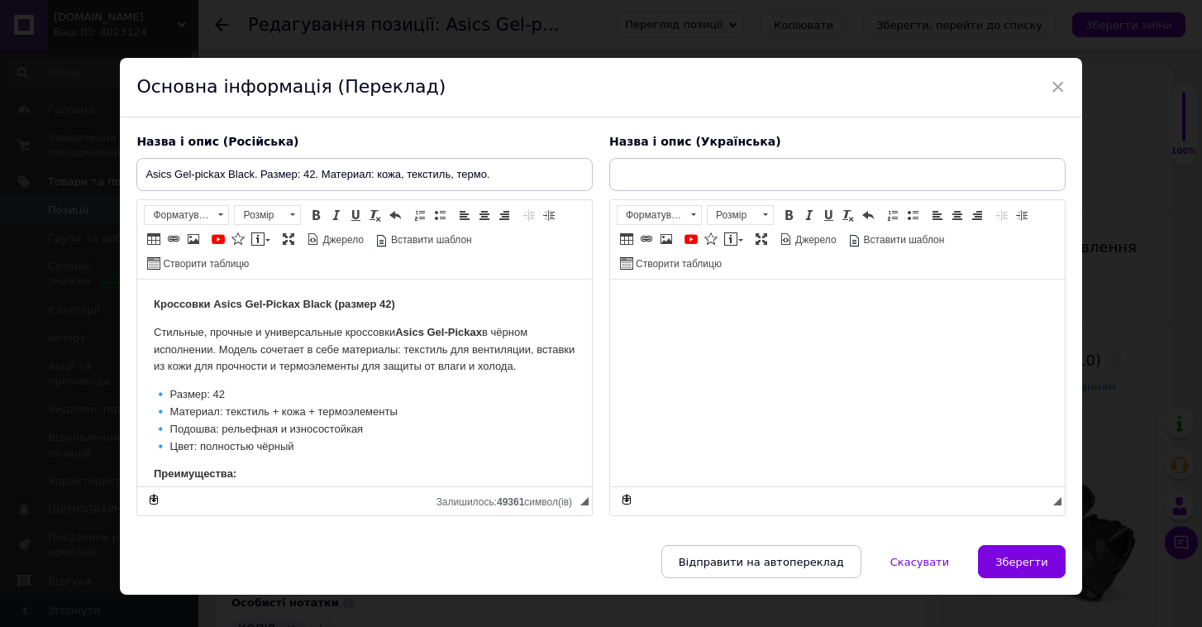
checkbox input "true"
type input "Asics Gel-pickax Black. Розмір: 42. Матеріал: текстиль, шкіра, термо."
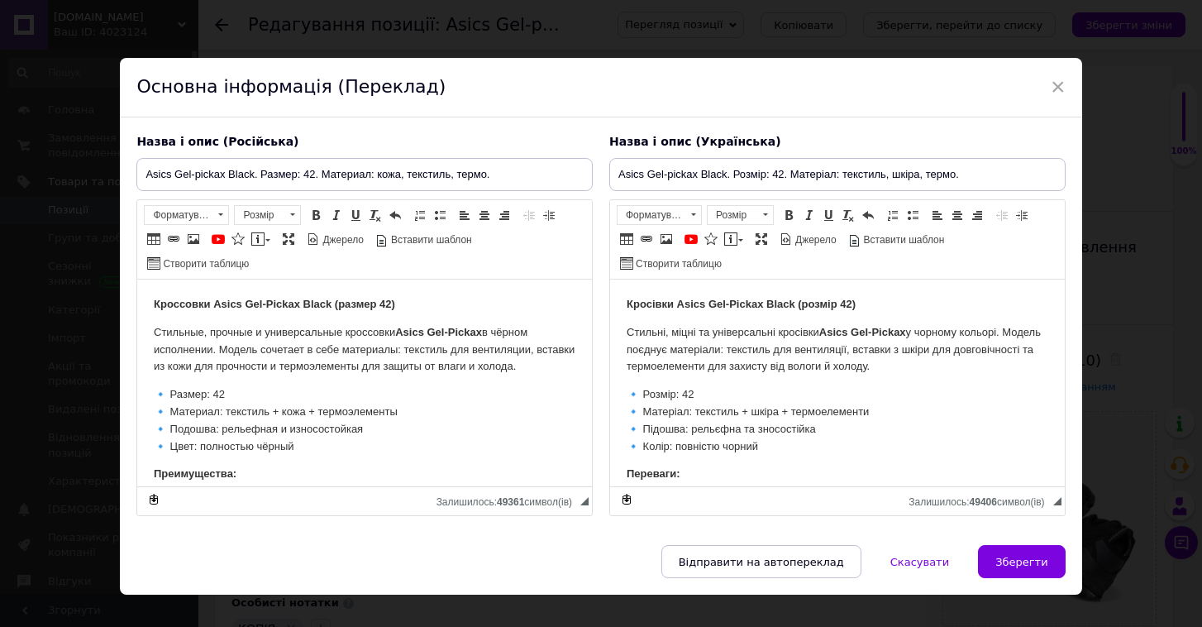
drag, startPoint x: 452, startPoint y: 227, endPoint x: 336, endPoint y: 174, distance: 127.6
click at [337, 174] on div "Назва і опис (Російська) Asics Gel-pickax Black. Размер: 42. Материал: кожа, те…" at bounding box center [364, 325] width 473 height 399
click at [317, 172] on input "Asics Gel-pickax Black. Размер: 42. Материал: кожа, текстиль, термо." at bounding box center [364, 174] width 456 height 33
click at [314, 170] on input "Asics Gel-pickax Black. Размер: 42. Материал: кожа, текстиль, термо." at bounding box center [364, 174] width 456 height 33
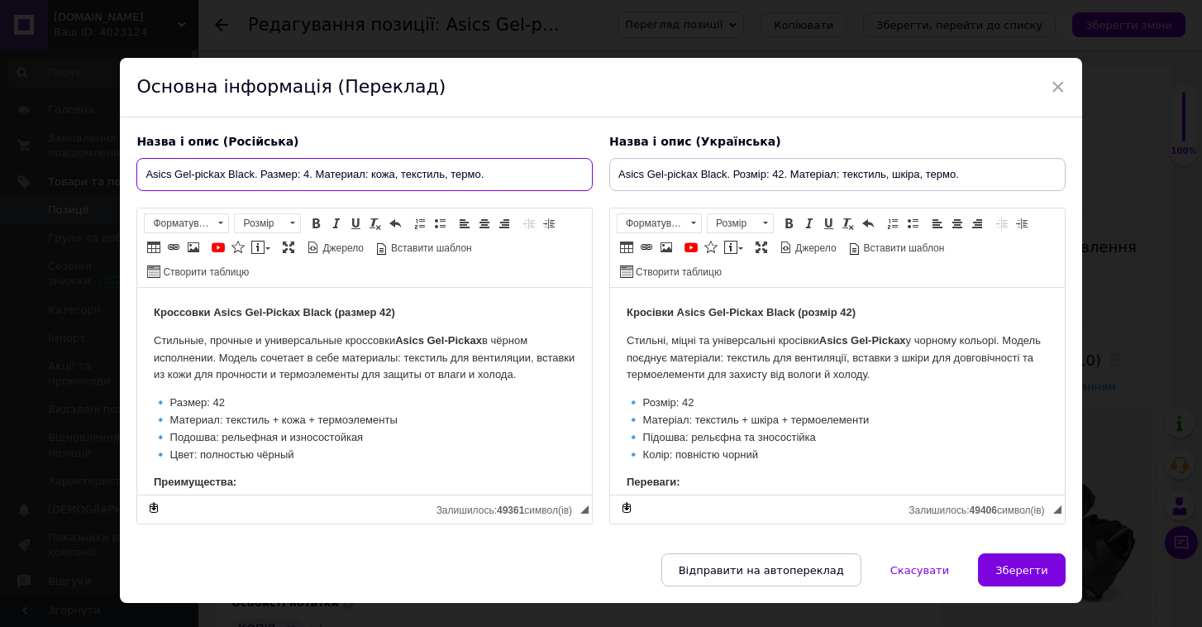
checkbox input "true"
type input "Asics Gel-pickax Black. Размер: 4. Материал: кожа, текстиль, термо."
checkbox input "true"
type input "Asics Gel-pickax Black. Размер: 43. Материал: кожа, текстиль, термо."
click at [394, 313] on strong "Кроссовки Asics Gel-Pickax Black (размер 42)" at bounding box center [274, 312] width 241 height 12
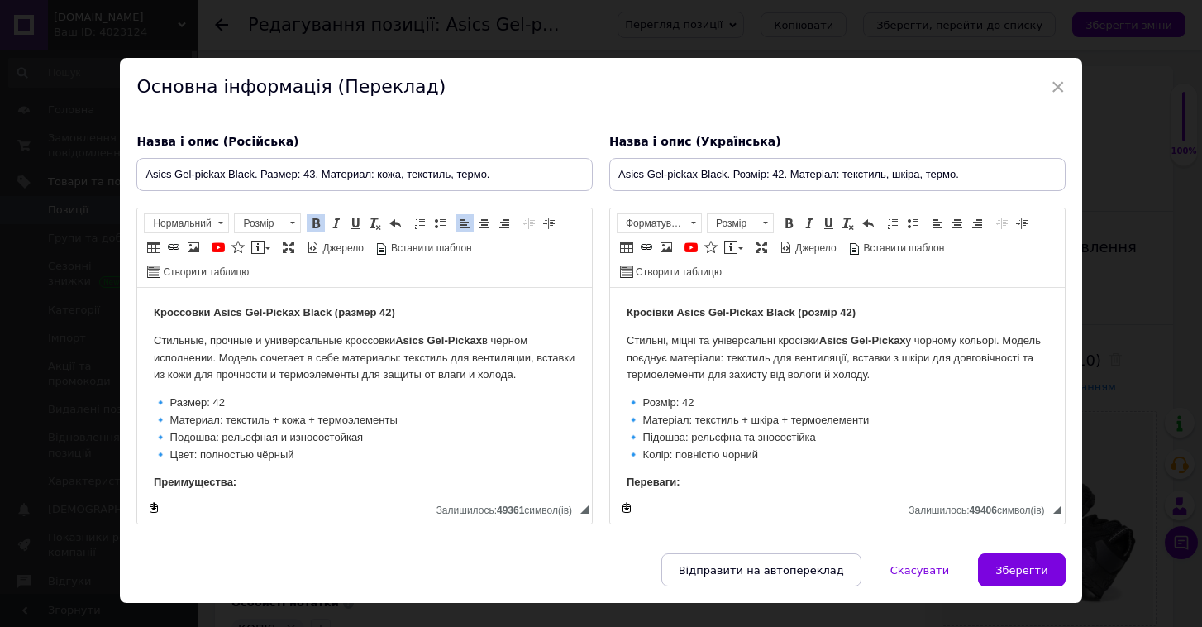
checkbox input "true"
click at [225, 417] on p "🔹 Размер: 42 🔹 Материал: текстиль + кожа + термоэлементы 🔹 Подошва: рельефная и…" at bounding box center [365, 428] width 422 height 69
click at [779, 174] on input "Asics Gel-pickax Black. Розмір: 42. Матеріал: текстиль, шкіра, термо." at bounding box center [837, 174] width 456 height 33
checkbox input "true"
type input "Asics Gel-pickax Black. Розмір: 4. Матеріал: текстиль, шкіра, термо."
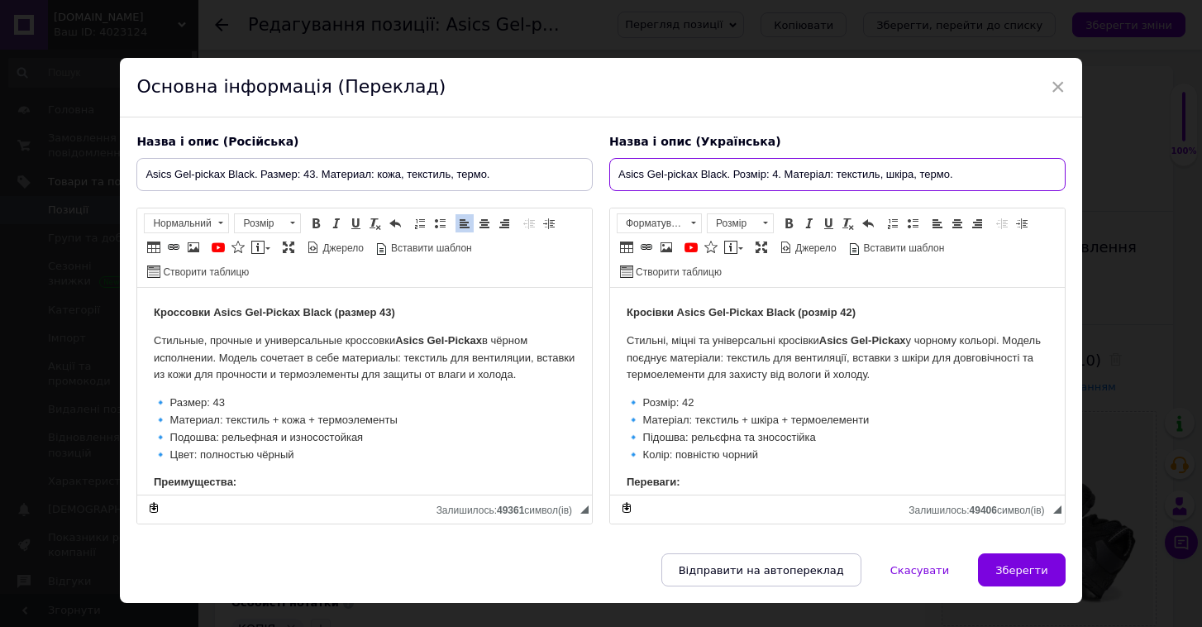
checkbox input "true"
type input "Asics Gel-pickax Black. Розмір: 43. Матеріал: текстиль, шкіра, термо."
click at [698, 398] on p "🔹 Розмір: 42 🔹 Матеріал: текстиль + шкіра + термоелементи 🔹 Підошва: рельєфна т…" at bounding box center [838, 428] width 422 height 69
checkbox input "true"
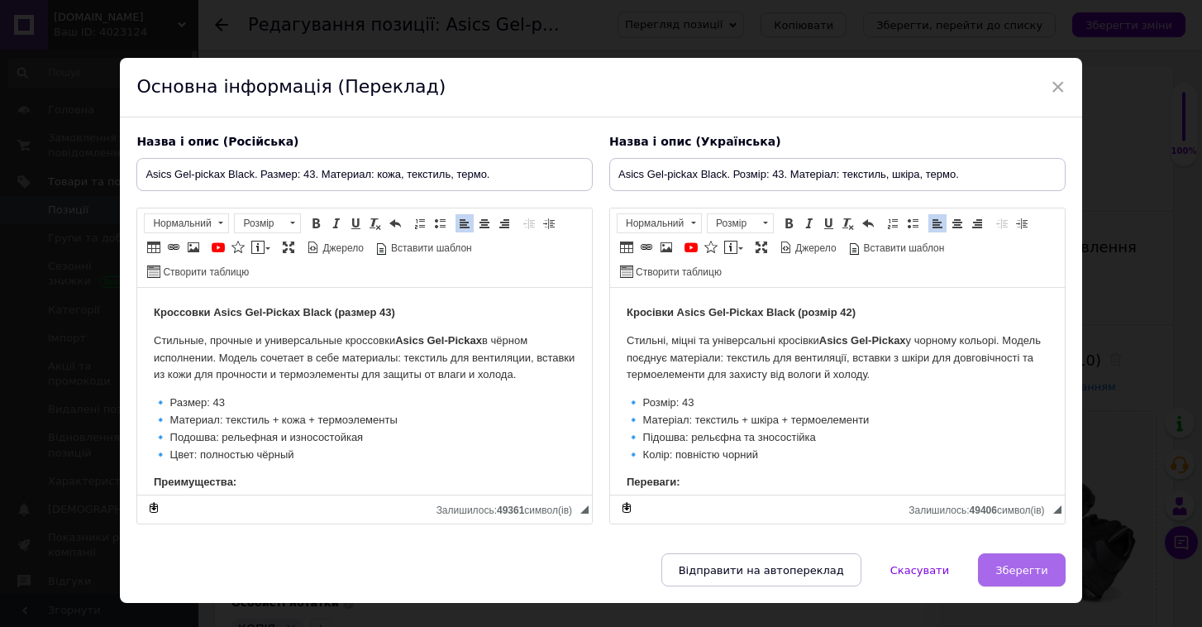
click at [1008, 567] on span "Зберегти" at bounding box center [1021, 570] width 52 height 12
type input "Asics Gel-pickax Black. Размер: 43. Материал: кожа, текстиль, термо."
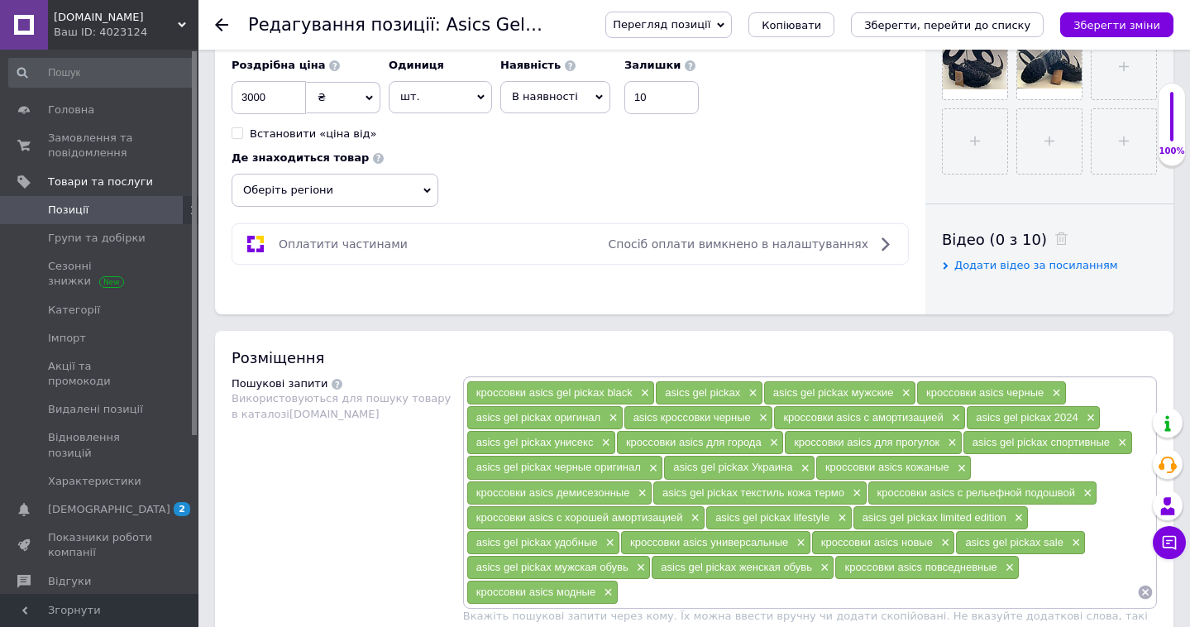
scroll to position [682, 0]
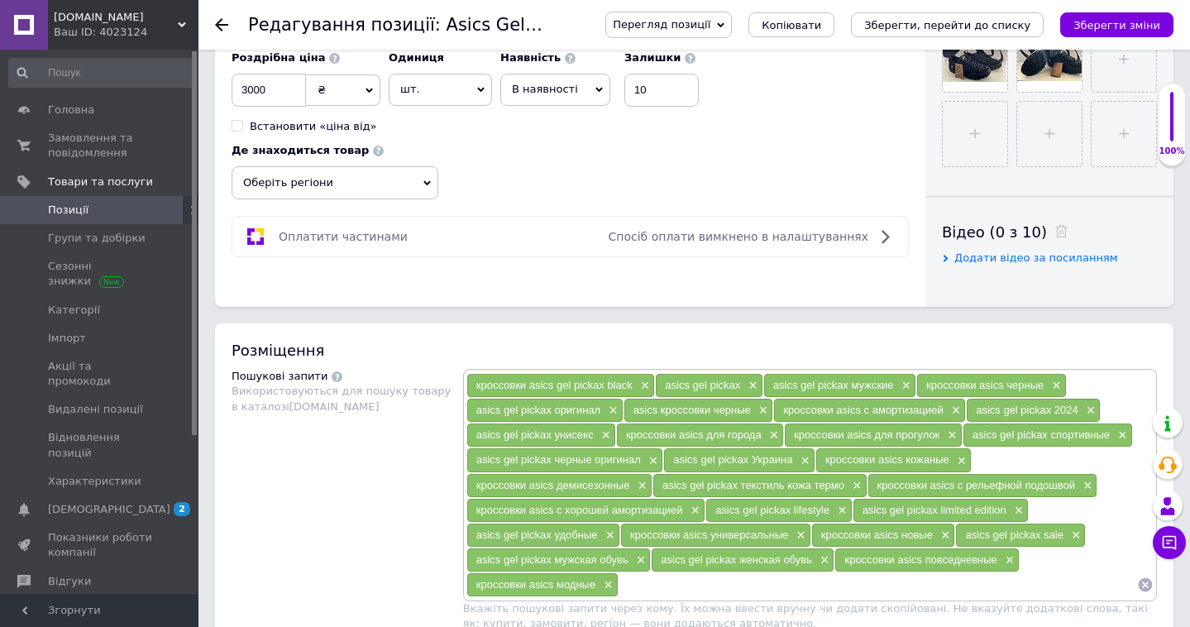
click at [398, 174] on span "Оберіть регіони" at bounding box center [334, 182] width 207 height 33
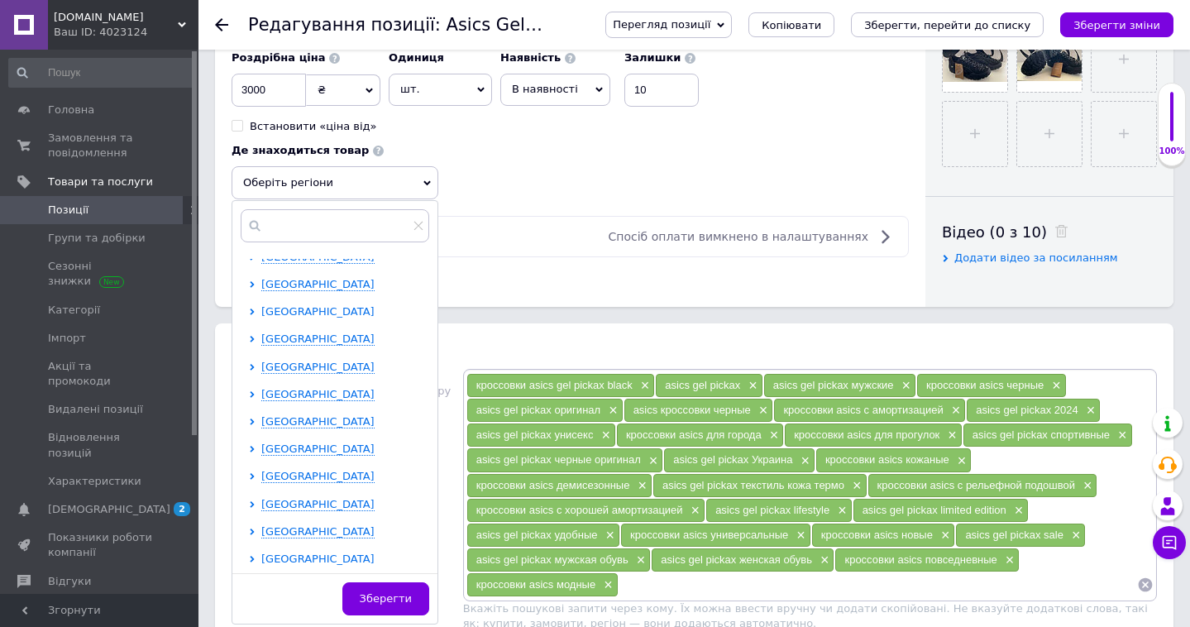
scroll to position [178, 0]
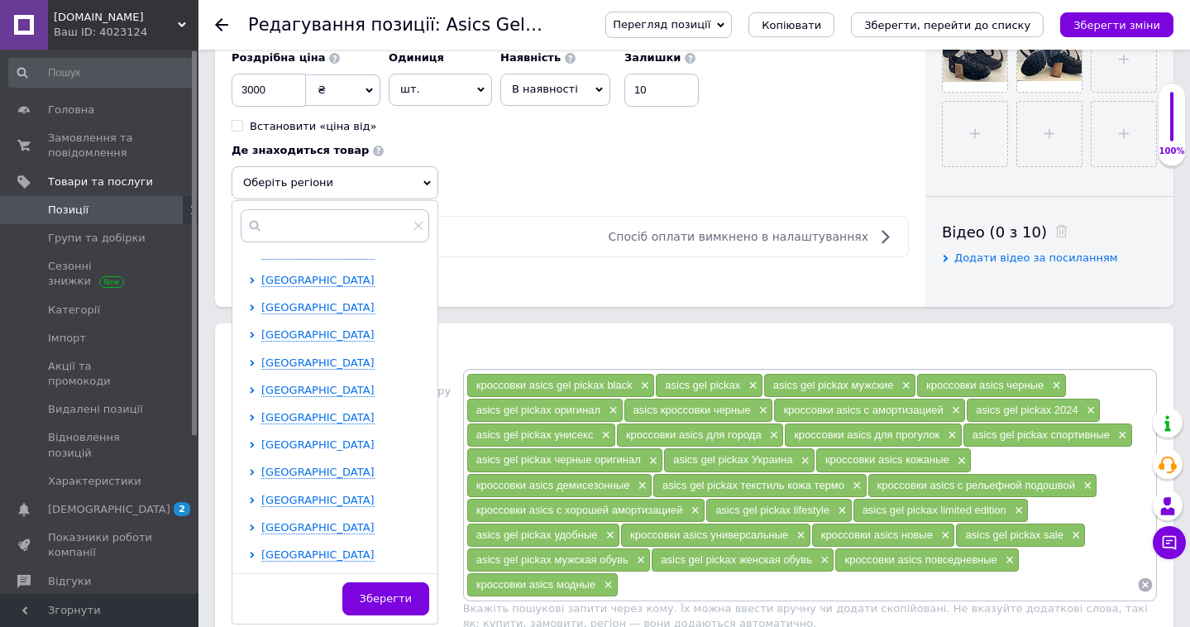
click at [337, 444] on span "[GEOGRAPHIC_DATA]" at bounding box center [317, 444] width 113 height 12
checkbox input "true"
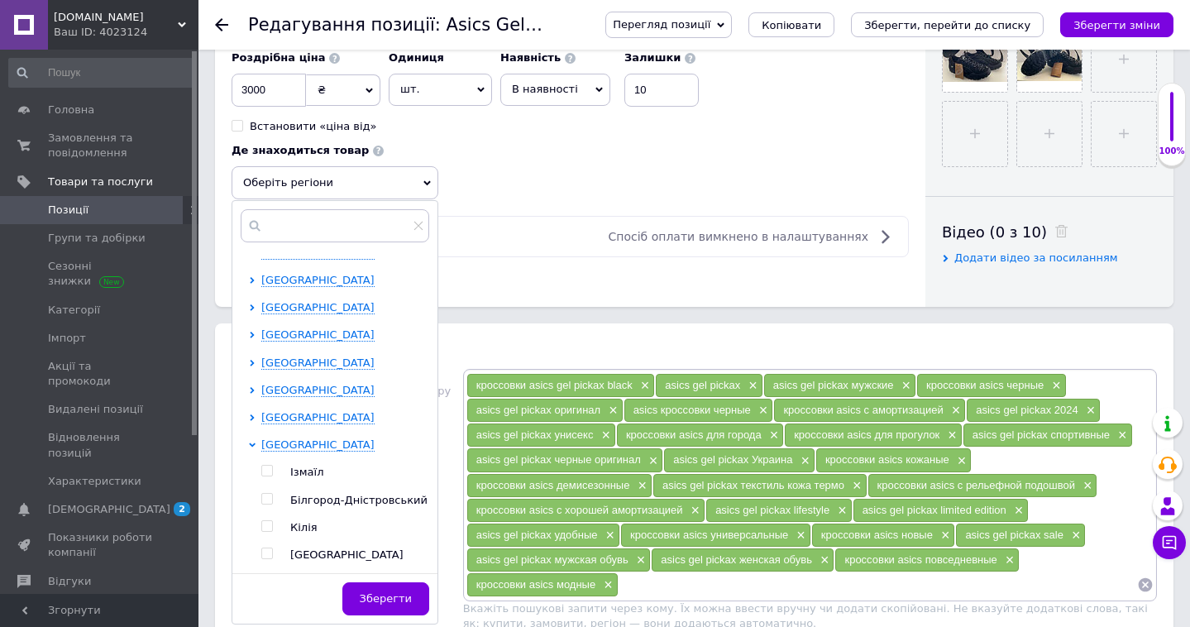
click at [268, 547] on span at bounding box center [267, 553] width 12 height 12
click at [268, 548] on input "checkbox" at bounding box center [266, 553] width 11 height 11
checkbox input "true"
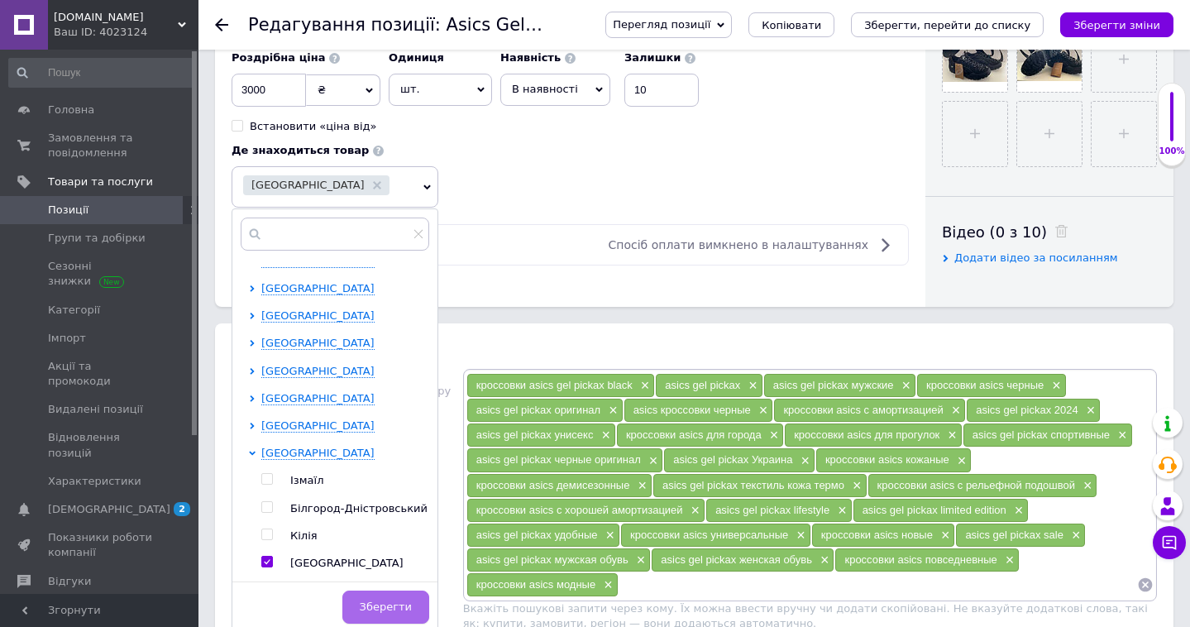
click at [383, 609] on span "Зберегти" at bounding box center [386, 606] width 52 height 12
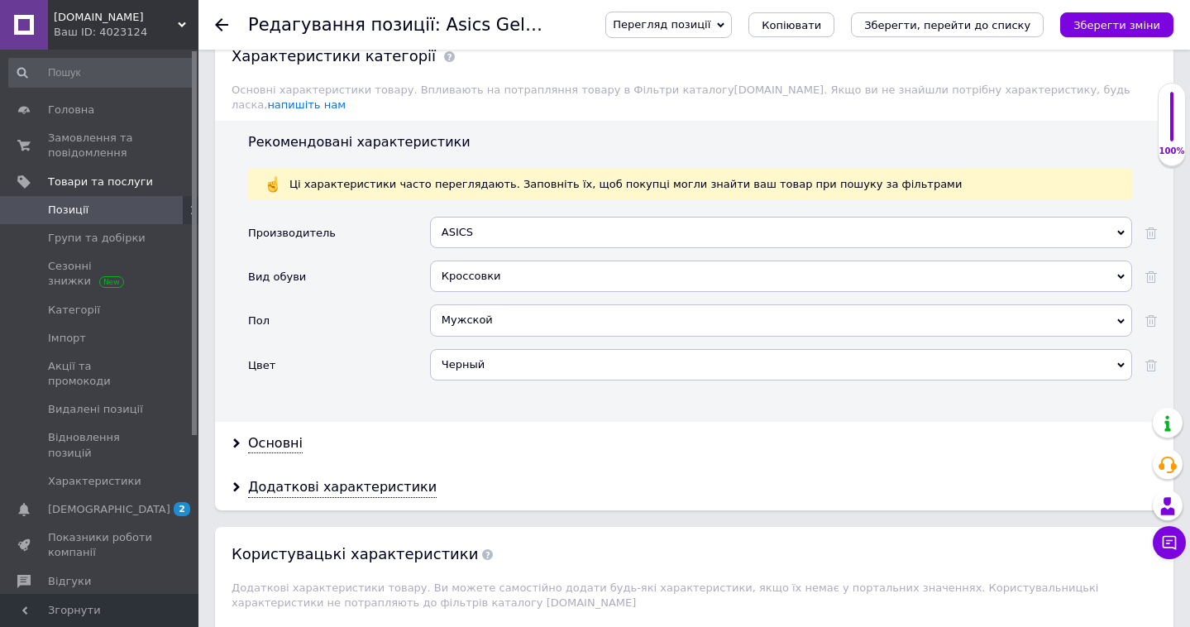
scroll to position [1574, 0]
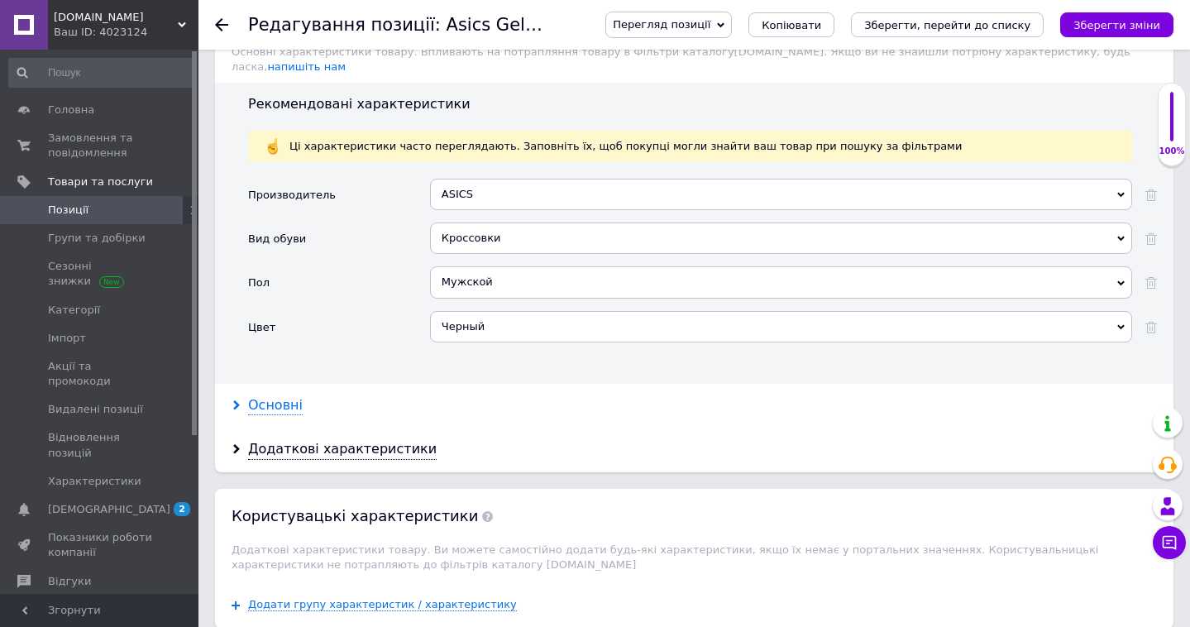
click at [276, 396] on div "Основні" at bounding box center [275, 405] width 55 height 19
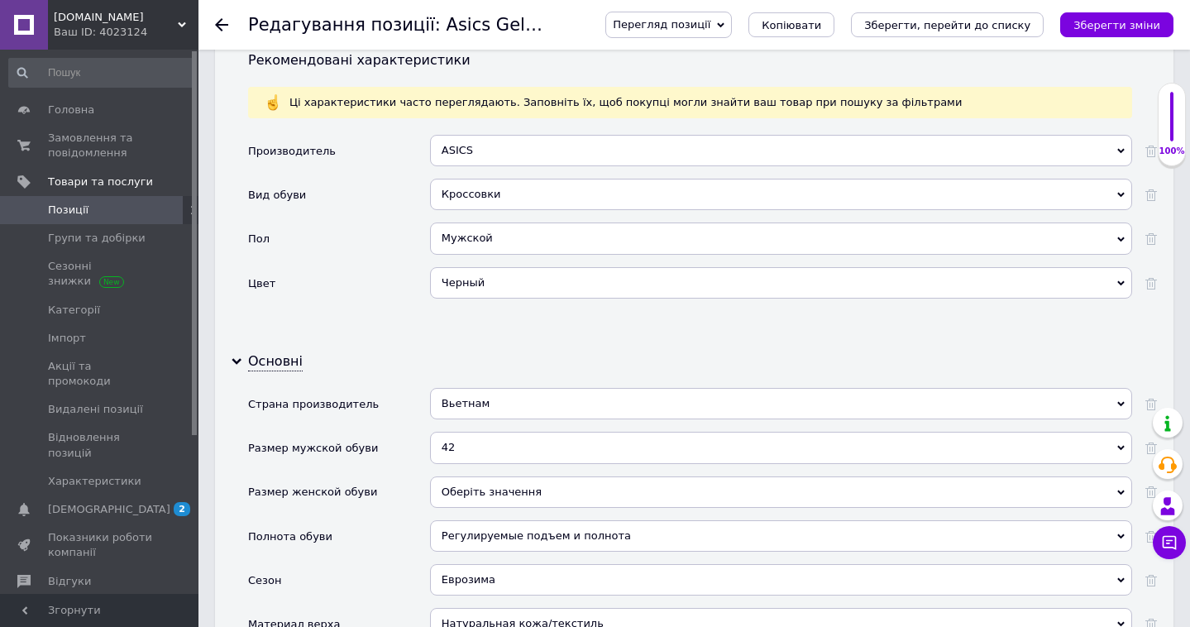
scroll to position [1627, 0]
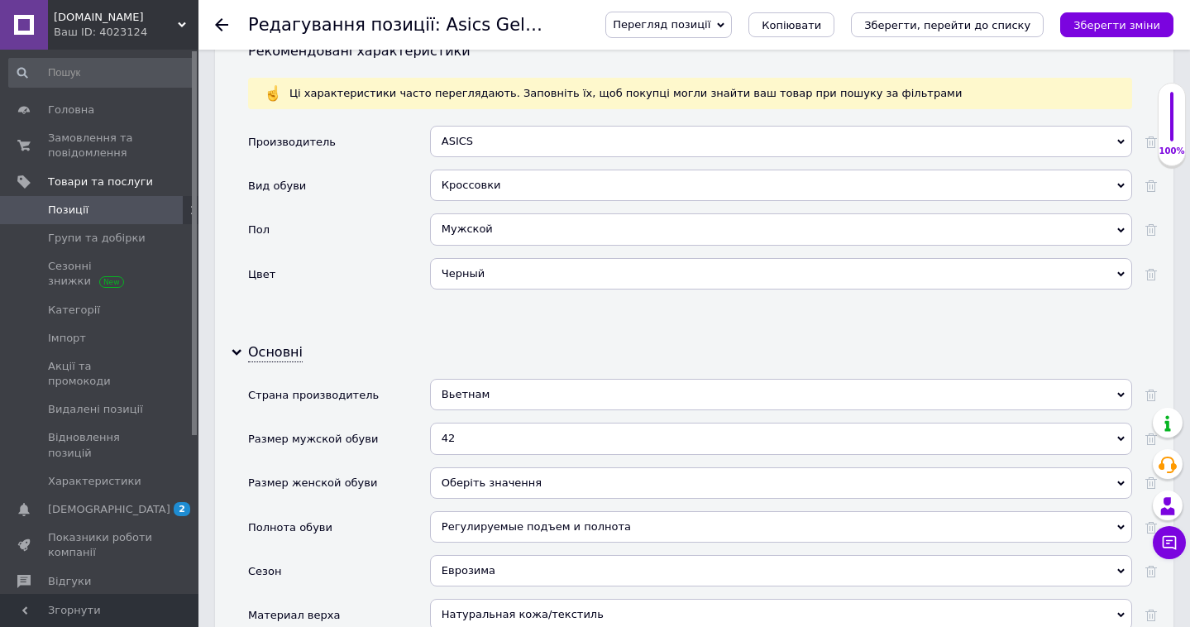
click at [477, 426] on div "42" at bounding box center [781, 437] width 702 height 31
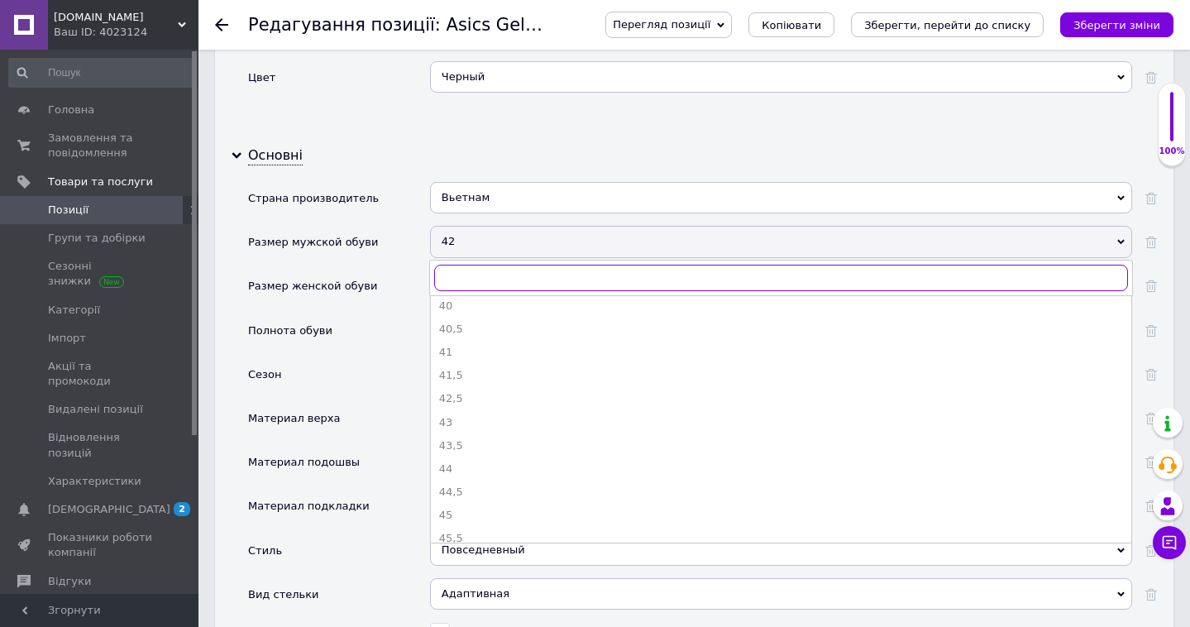
scroll to position [260, 0]
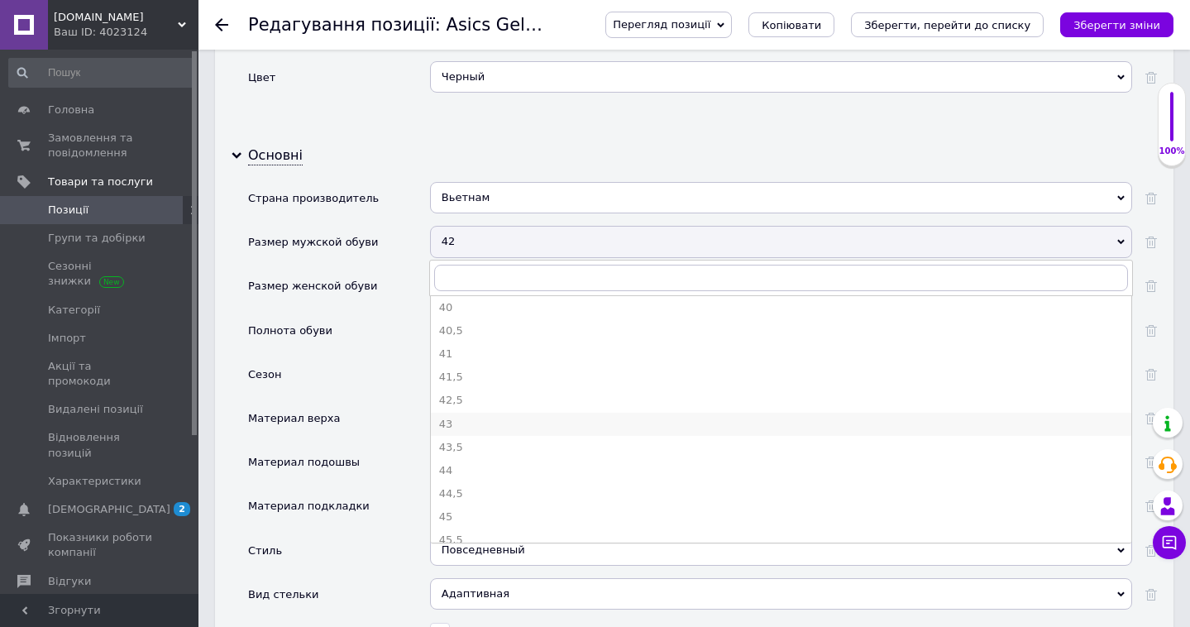
click at [485, 417] on div "43" at bounding box center [781, 424] width 684 height 15
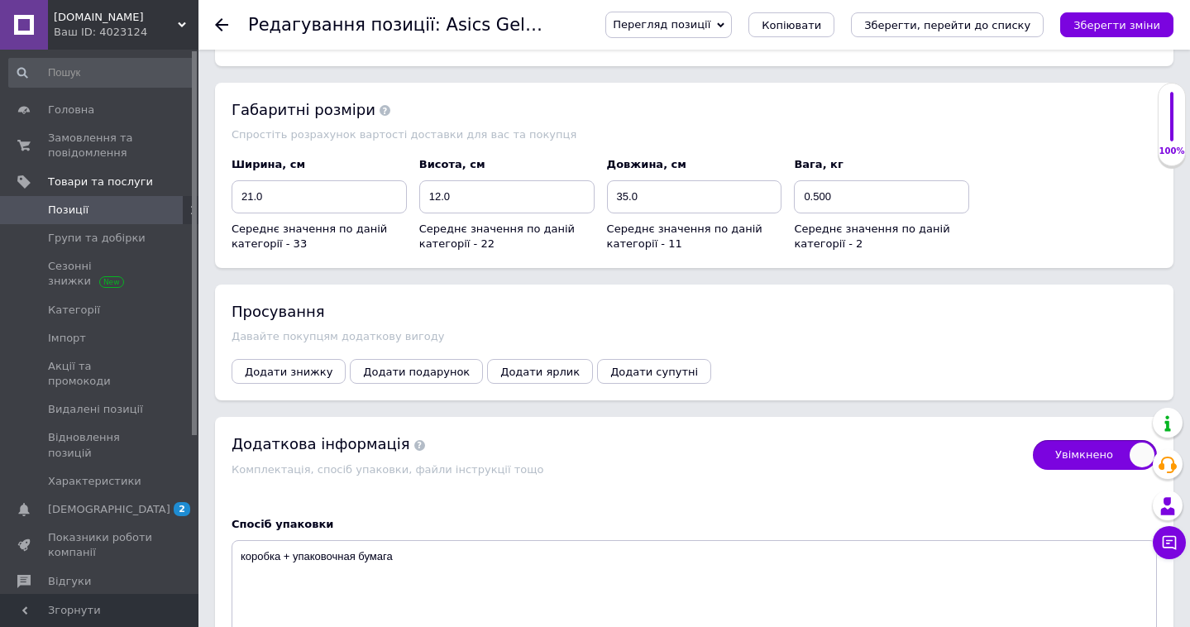
scroll to position [3240, 0]
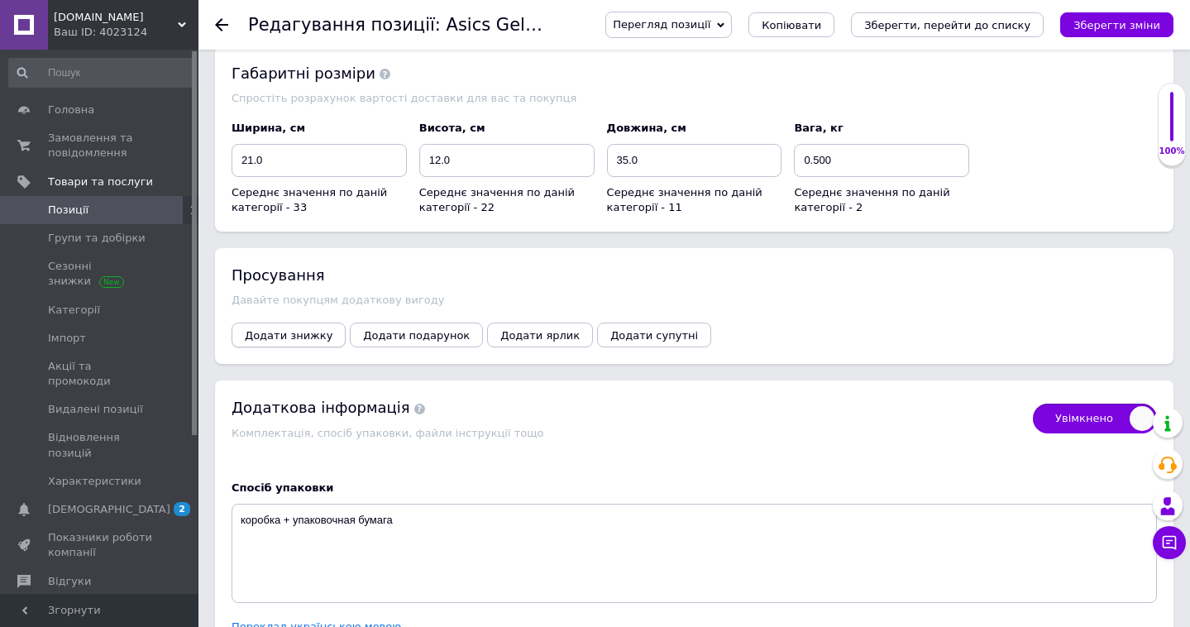
click at [290, 322] on button "Додати знижку" at bounding box center [288, 334] width 114 height 25
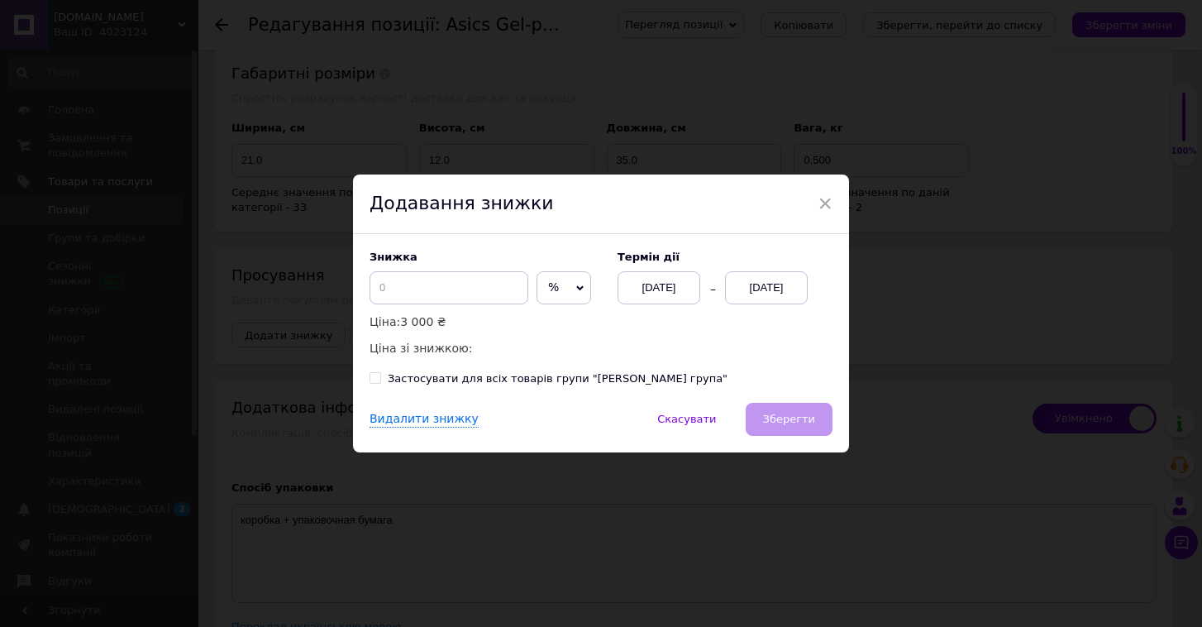
click at [543, 293] on span "%" at bounding box center [564, 287] width 55 height 33
click at [546, 325] on li "₴" at bounding box center [563, 322] width 53 height 23
click at [789, 284] on div "[DATE]" at bounding box center [766, 287] width 83 height 33
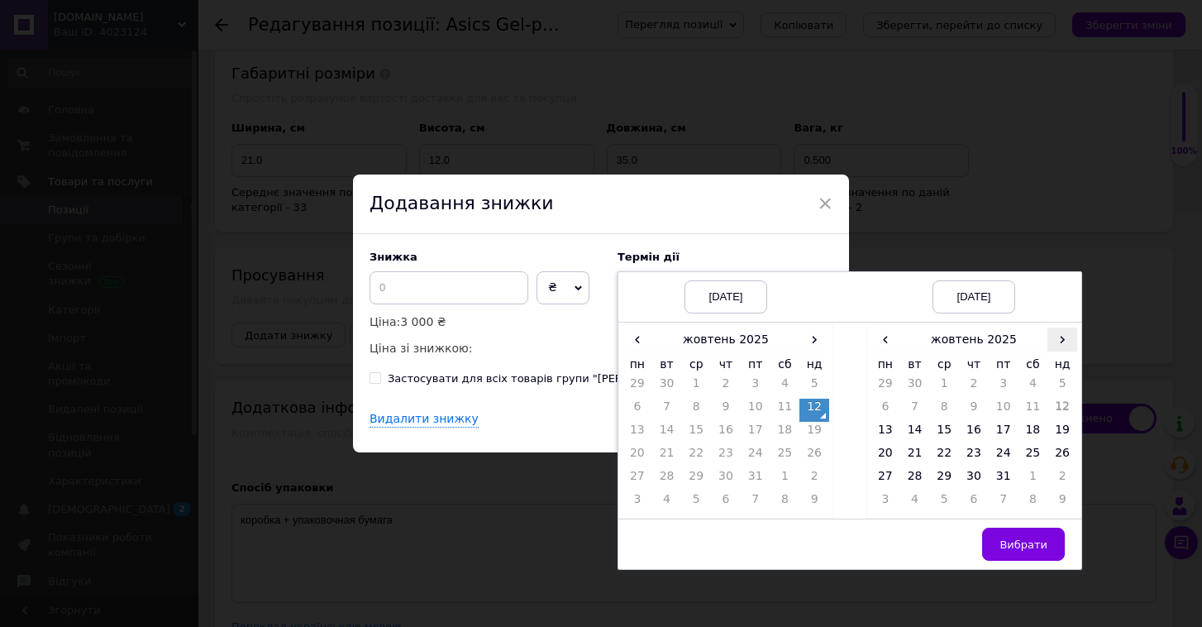
click at [1057, 344] on span "›" at bounding box center [1063, 339] width 30 height 24
click at [945, 471] on td "26" at bounding box center [944, 479] width 30 height 23
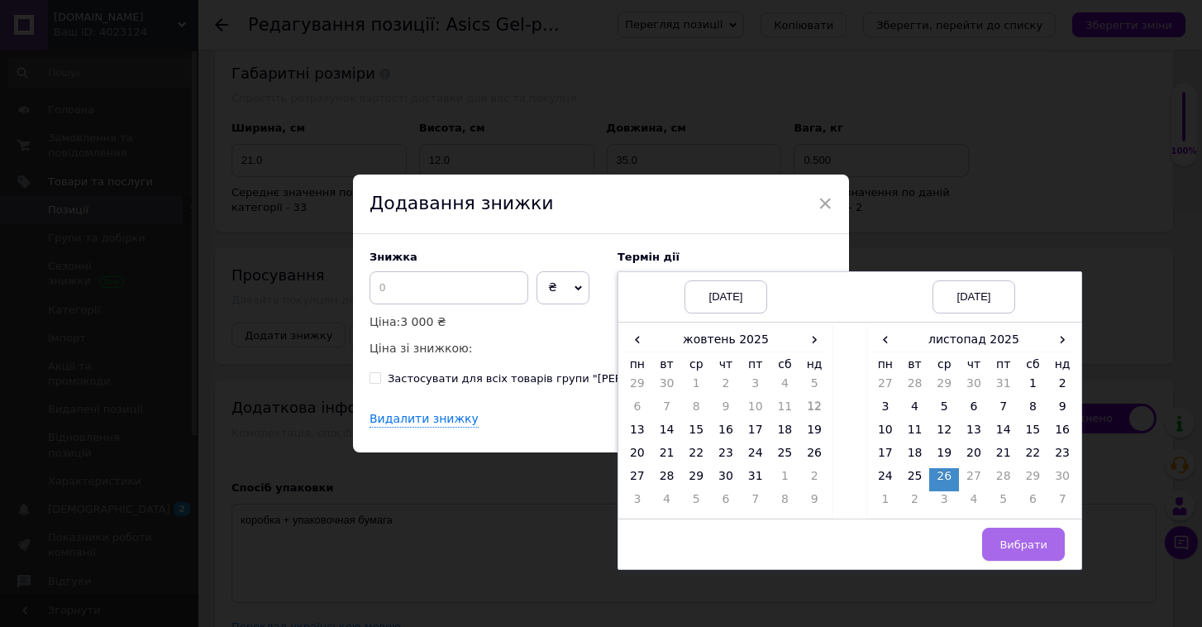
click at [1005, 547] on span "Вибрати" at bounding box center [1024, 544] width 48 height 12
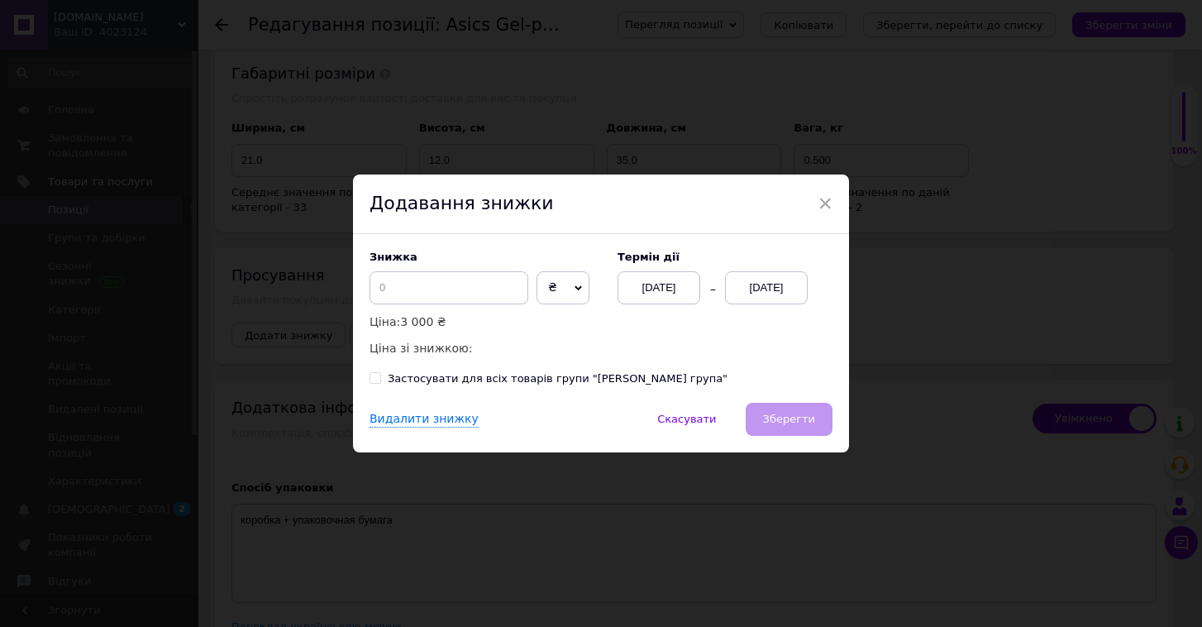
click at [421, 308] on div "Знижка ₴ % Ціна: 3 000 ₴ Ціна зі знижкою:" at bounding box center [485, 304] width 231 height 107
click at [419, 297] on input at bounding box center [449, 287] width 159 height 33
checkbox input "true"
type input "5"
checkbox input "true"
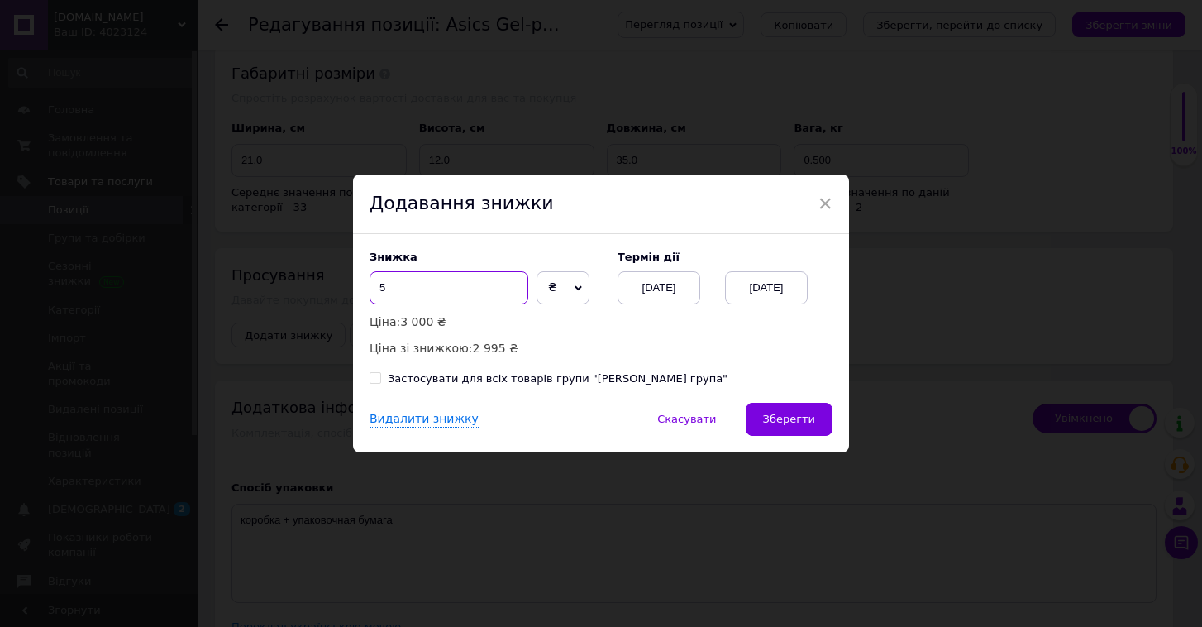
type input "50"
checkbox input "true"
type input "500"
click at [776, 417] on span "Зберегти" at bounding box center [789, 419] width 52 height 12
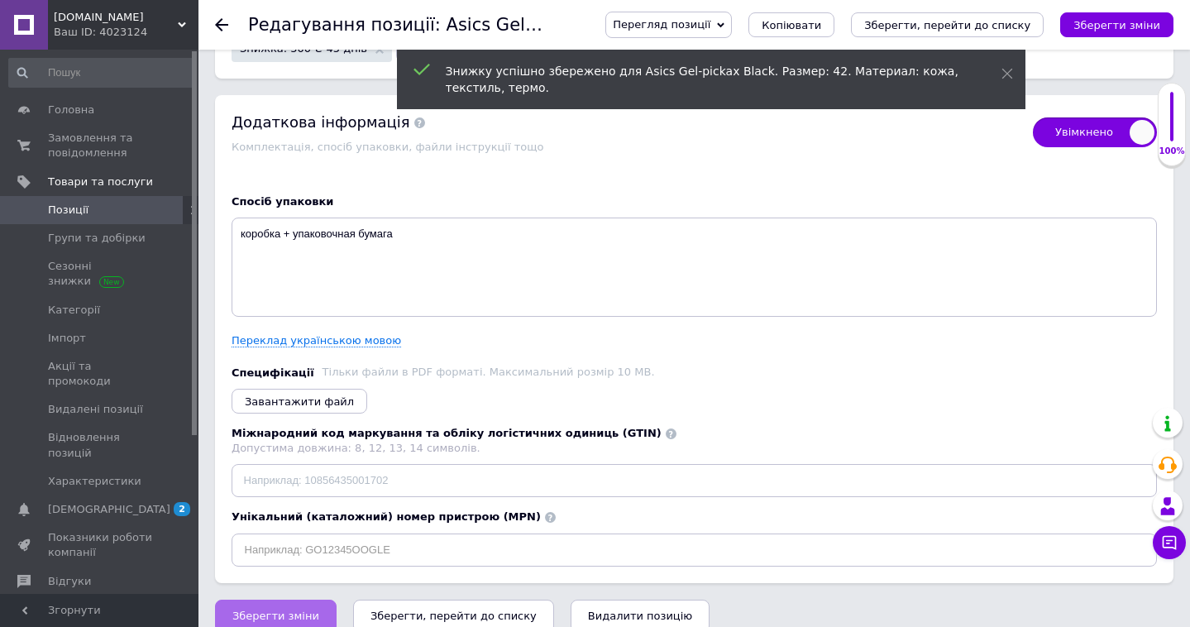
scroll to position [3525, 0]
click at [303, 610] on span "Зберегти зміни" at bounding box center [275, 616] width 87 height 12
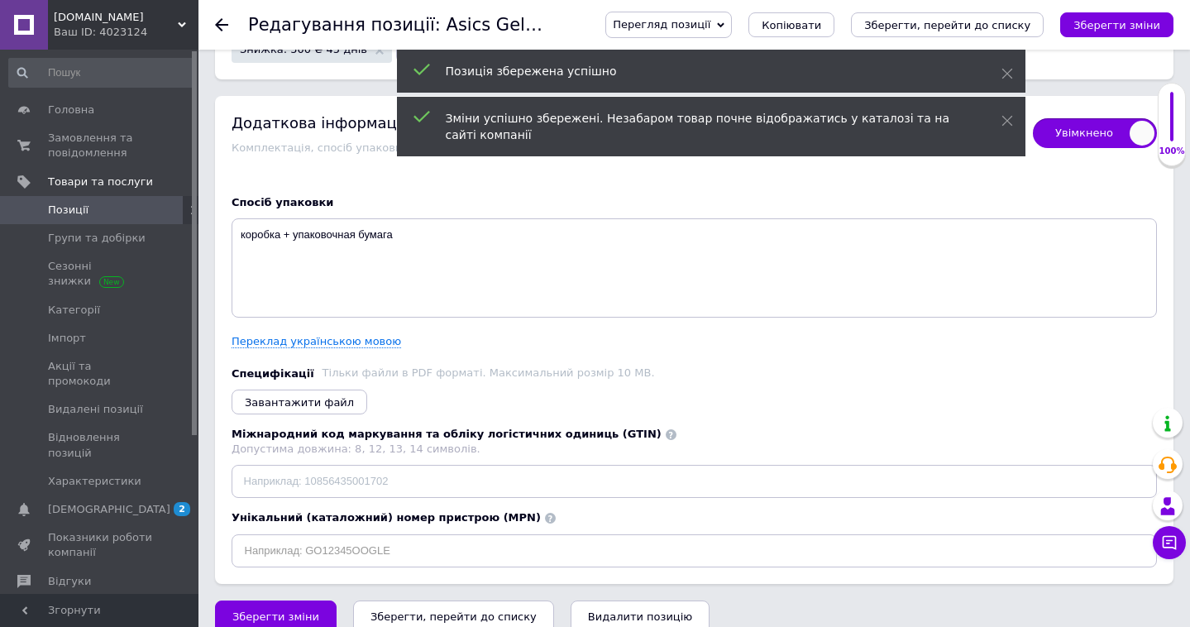
checkbox input "true"
click at [220, 29] on use at bounding box center [221, 24] width 13 height 13
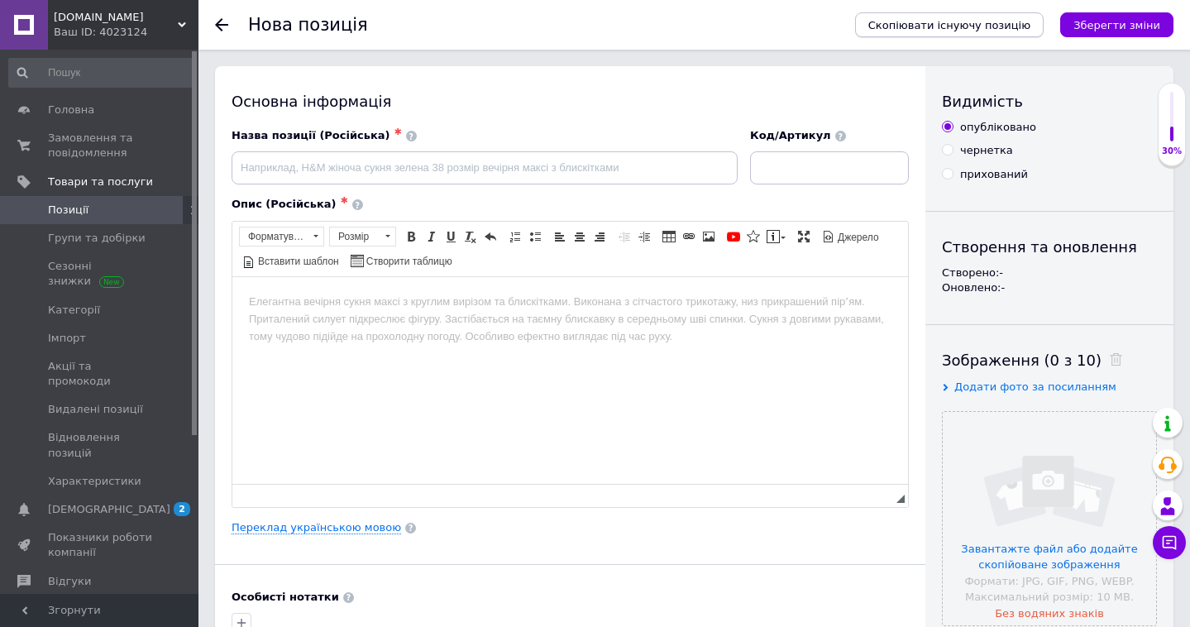
click at [909, 24] on span "Скопіювати існуючу позицію" at bounding box center [949, 25] width 162 height 12
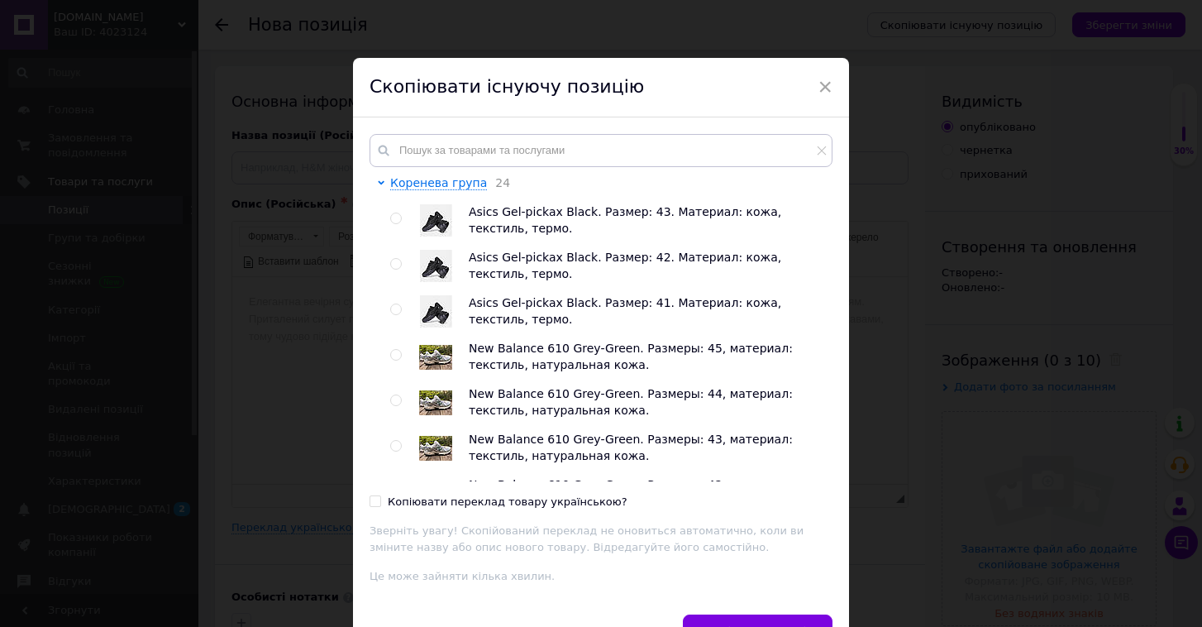
click at [394, 218] on input "radio" at bounding box center [395, 218] width 11 height 11
radio input "true"
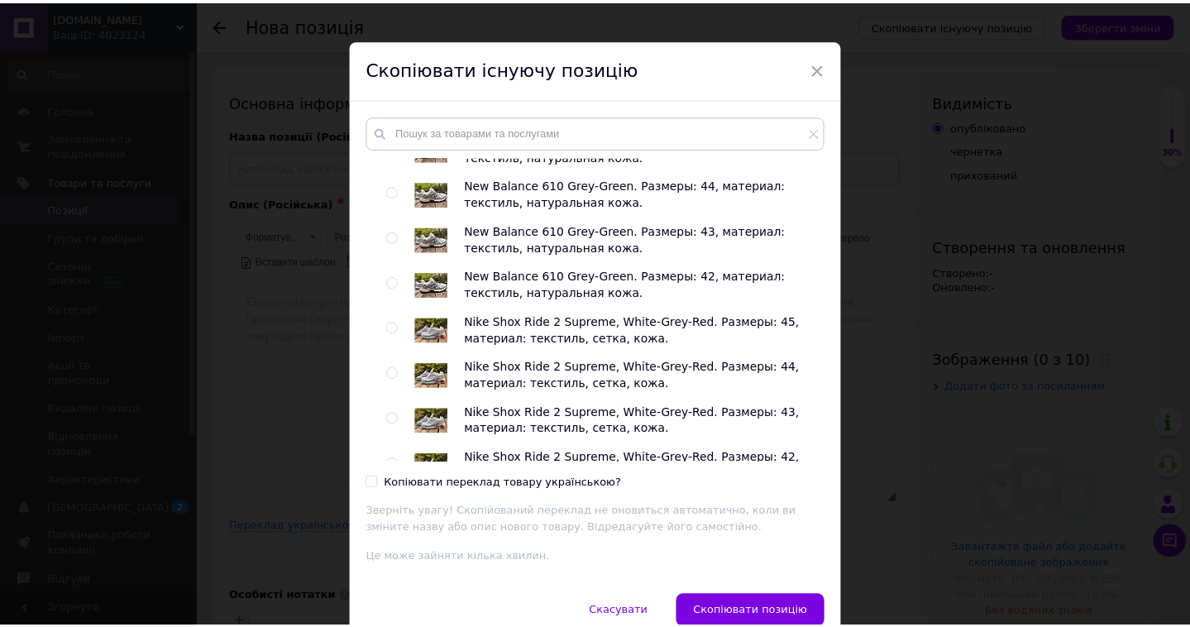
scroll to position [17, 0]
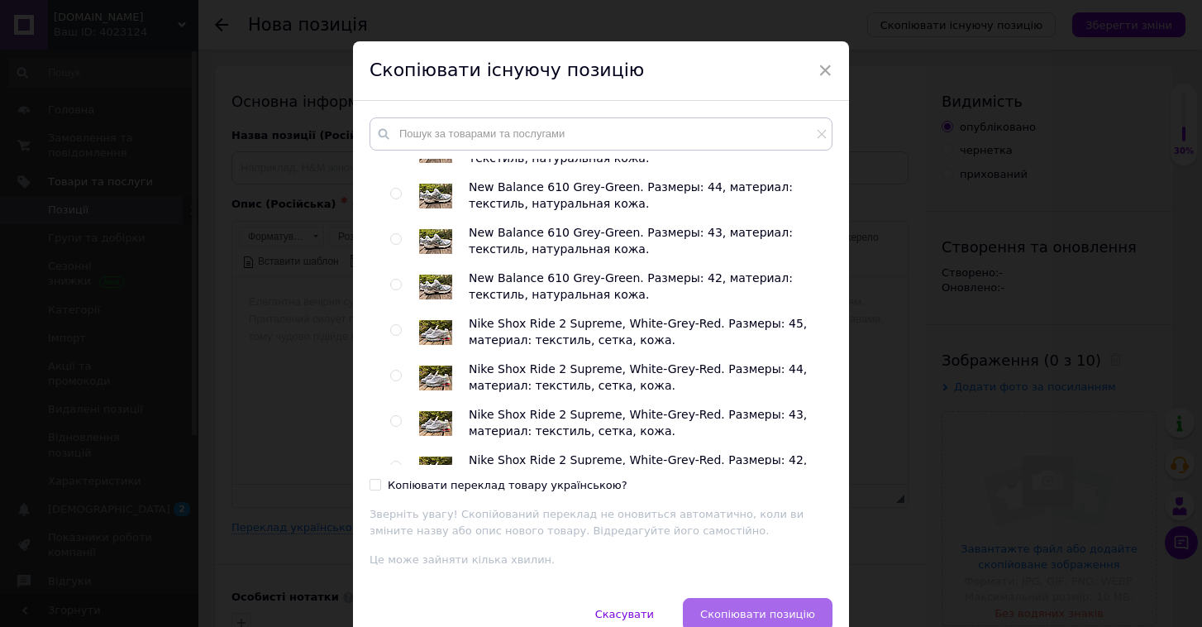
click at [774, 614] on span "Скопіювати позицію" at bounding box center [757, 614] width 115 height 12
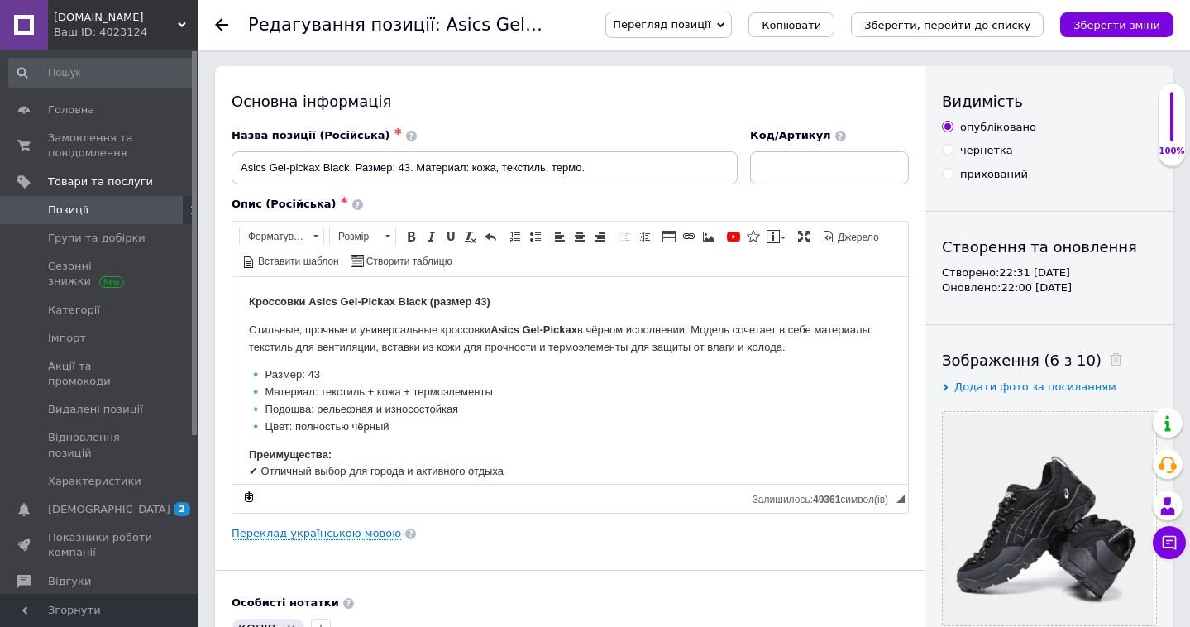
click at [351, 536] on link "Переклад українською мовою" at bounding box center [315, 533] width 169 height 13
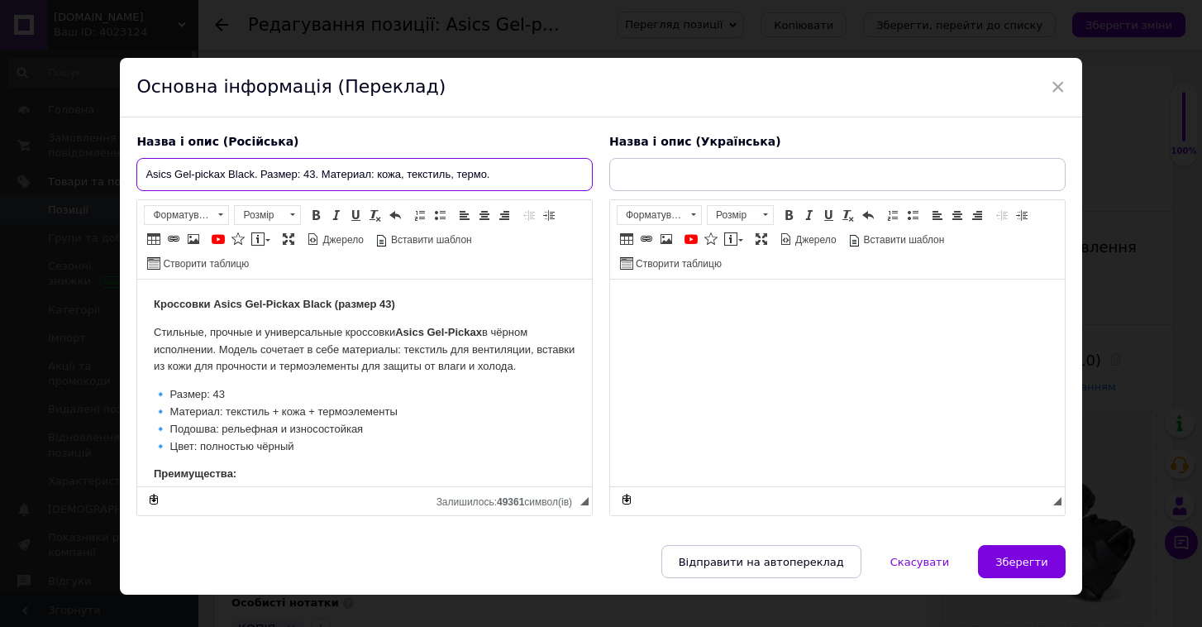
click at [316, 171] on input "Asics Gel-pickax Black. Размер: 43. Материал: кожа, текстиль, термо." at bounding box center [364, 174] width 456 height 33
click at [1056, 87] on span "×" at bounding box center [1058, 87] width 15 height 28
checkbox input "true"
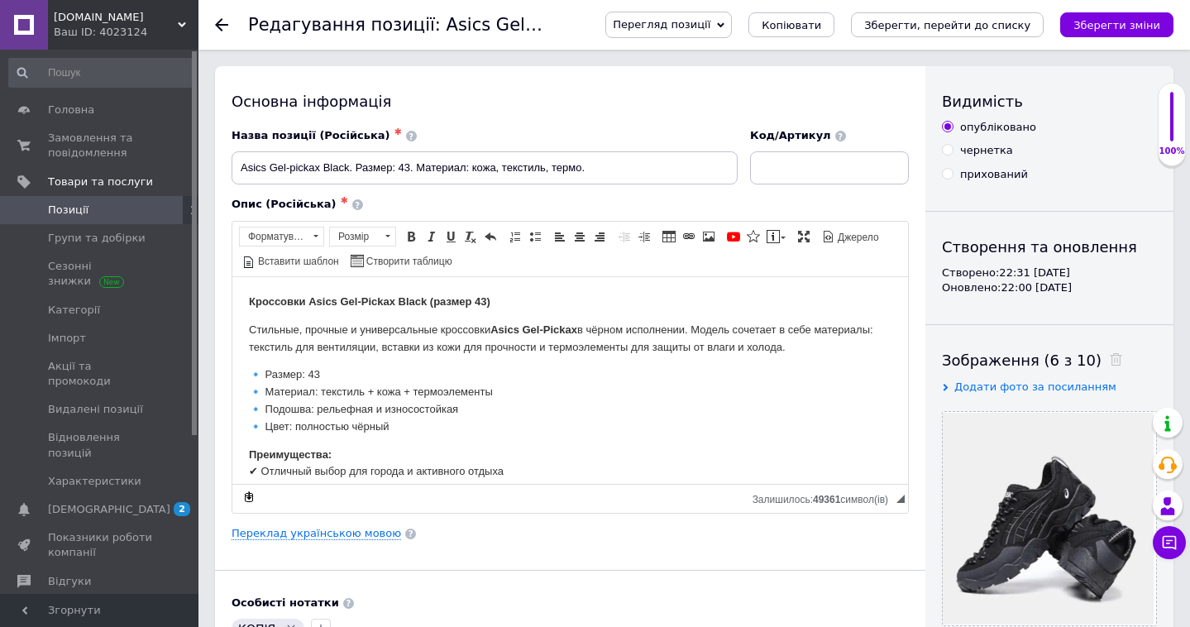
click at [227, 22] on icon at bounding box center [221, 24] width 13 height 13
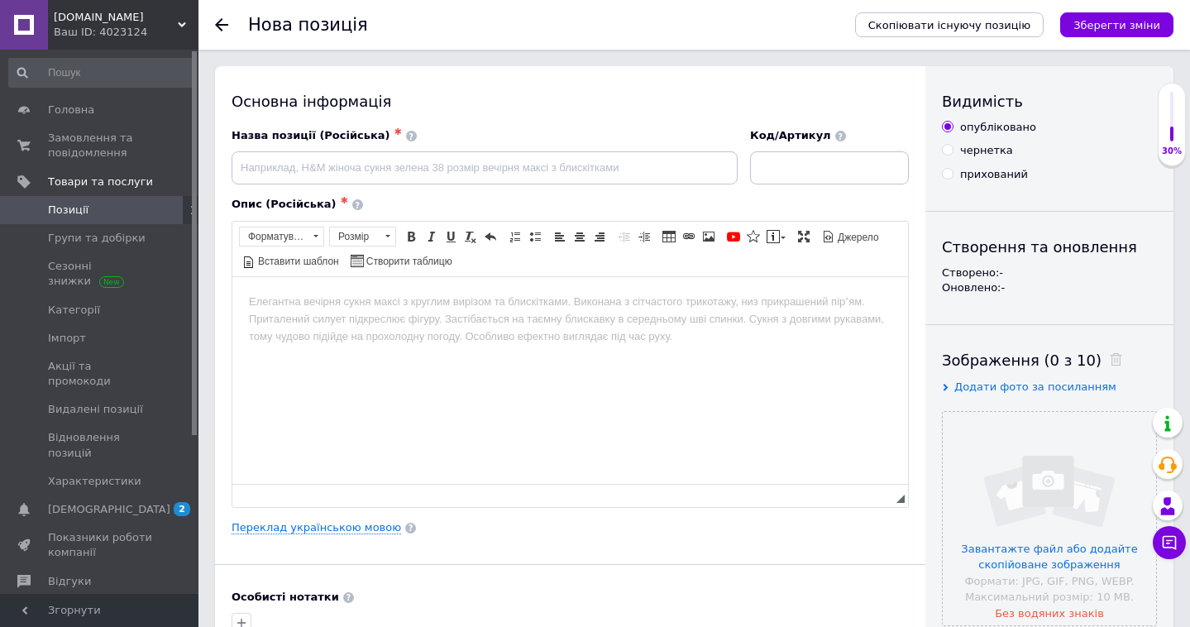
click at [228, 31] on div at bounding box center [231, 25] width 33 height 50
click at [224, 29] on icon at bounding box center [221, 24] width 13 height 13
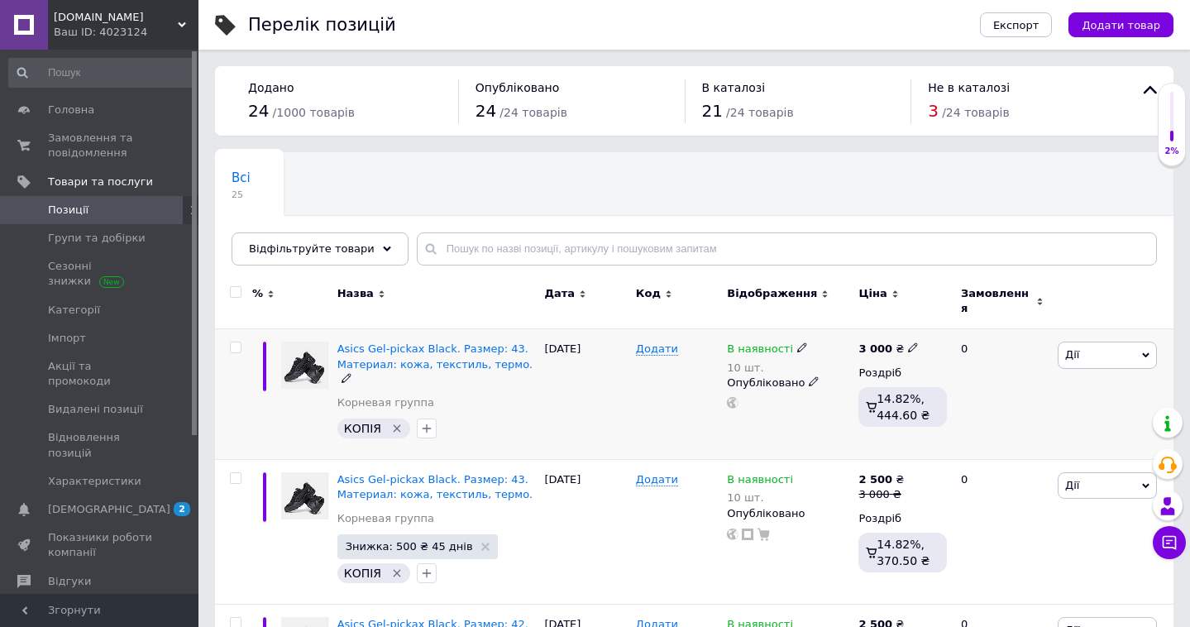
click at [226, 341] on div at bounding box center [235, 347] width 33 height 12
click at [234, 342] on input "checkbox" at bounding box center [235, 347] width 11 height 11
checkbox input "true"
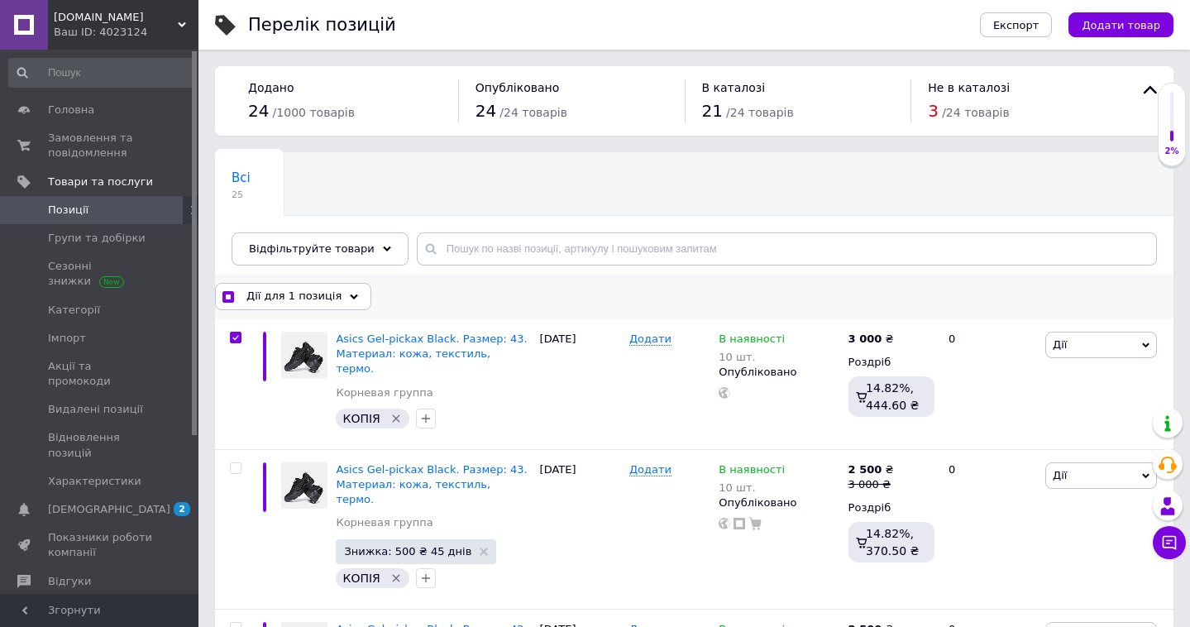
click at [296, 289] on span "Дії для 1 позиція" at bounding box center [293, 296] width 95 height 15
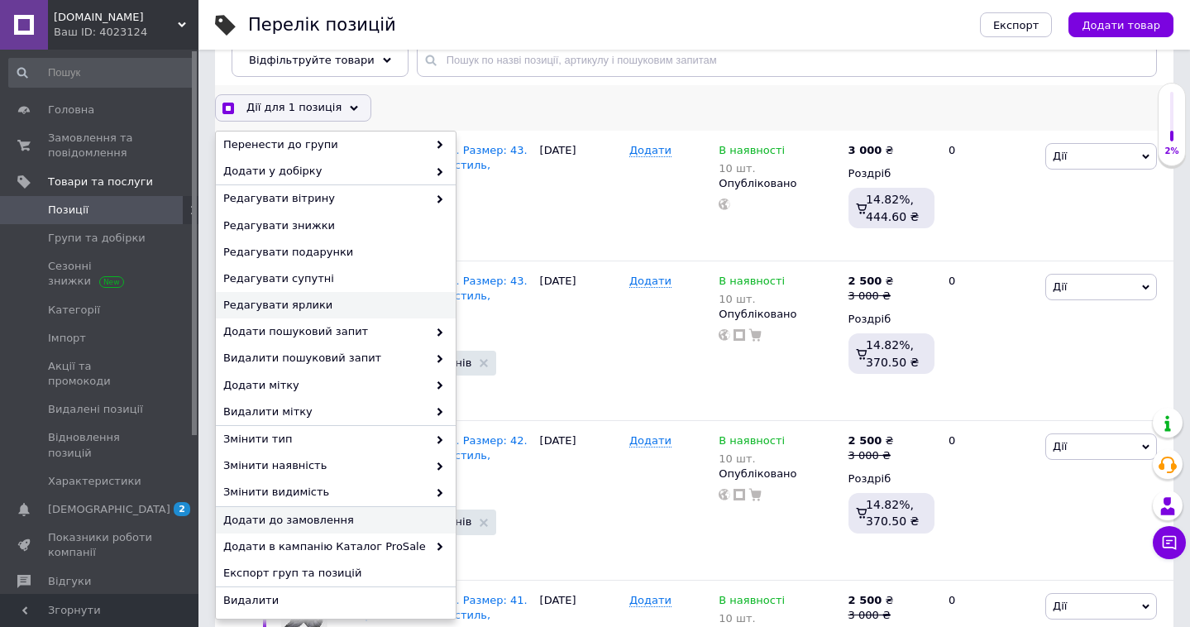
scroll to position [196, 0]
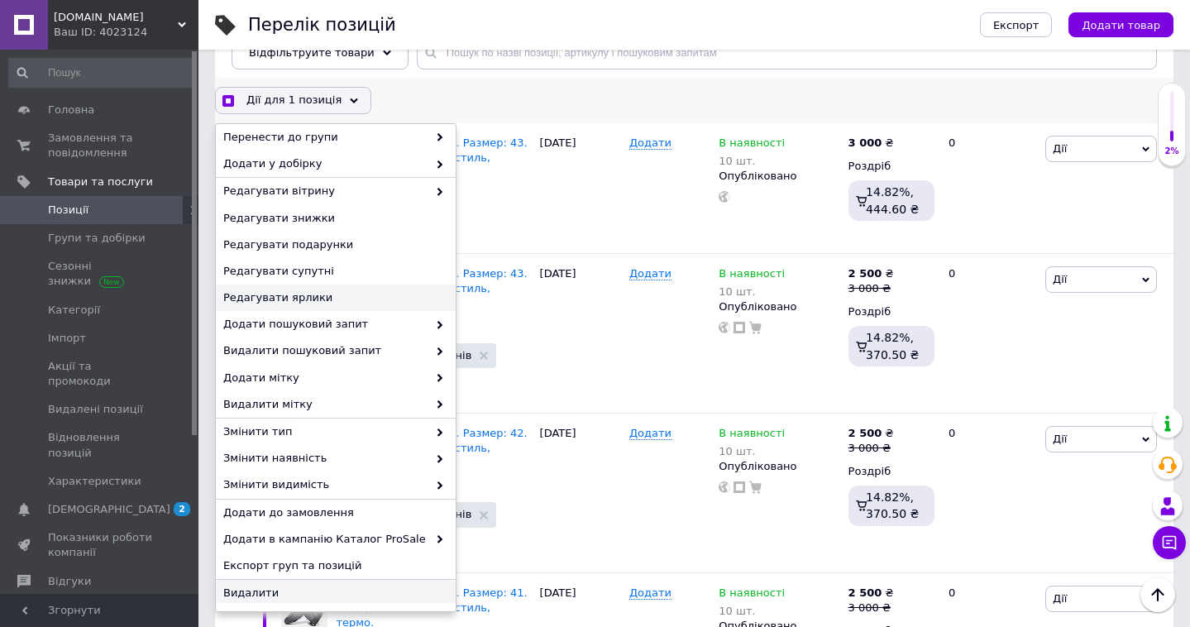
click at [302, 596] on span "Видалити" at bounding box center [333, 592] width 221 height 15
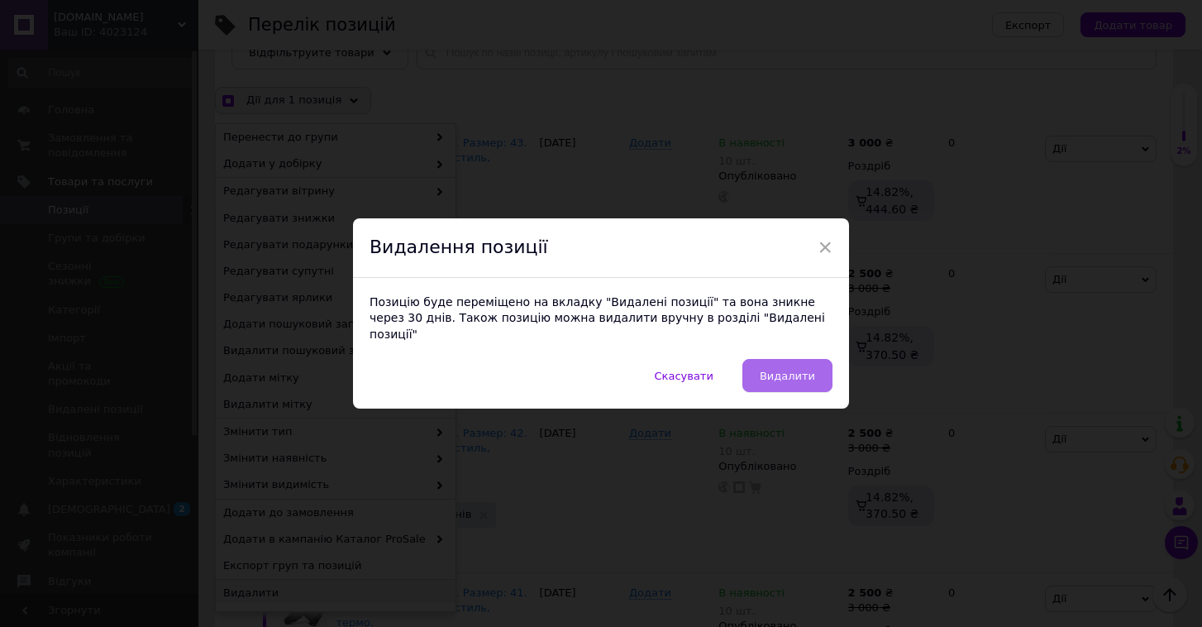
click at [816, 359] on button "Видалити" at bounding box center [787, 375] width 90 height 33
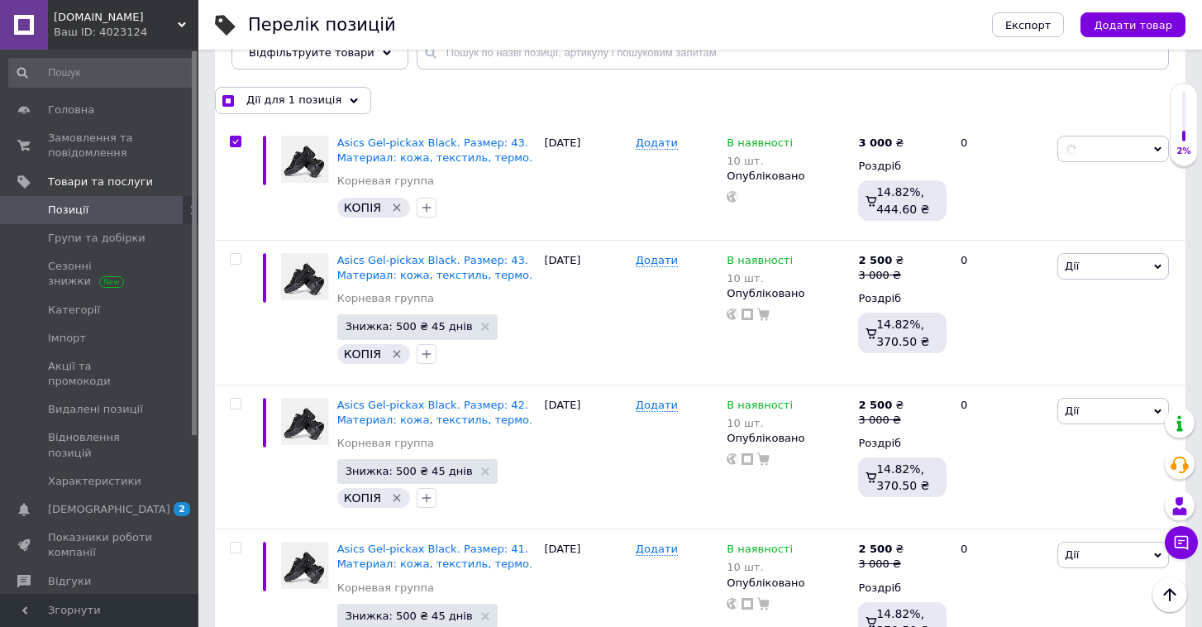
checkbox input "true"
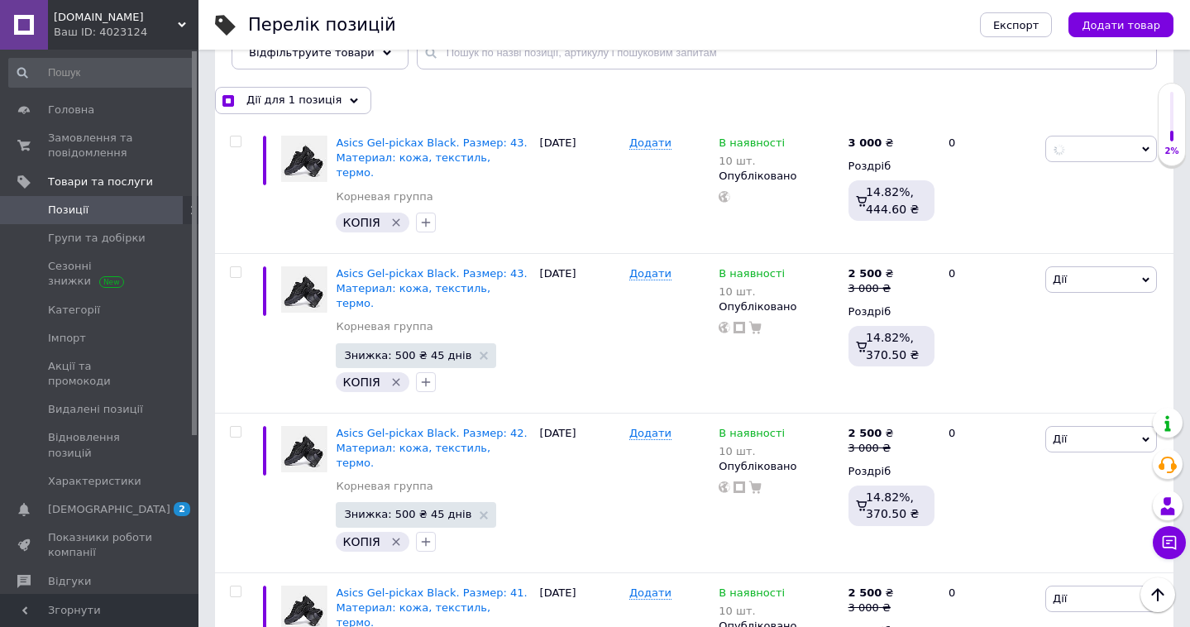
checkbox input "false"
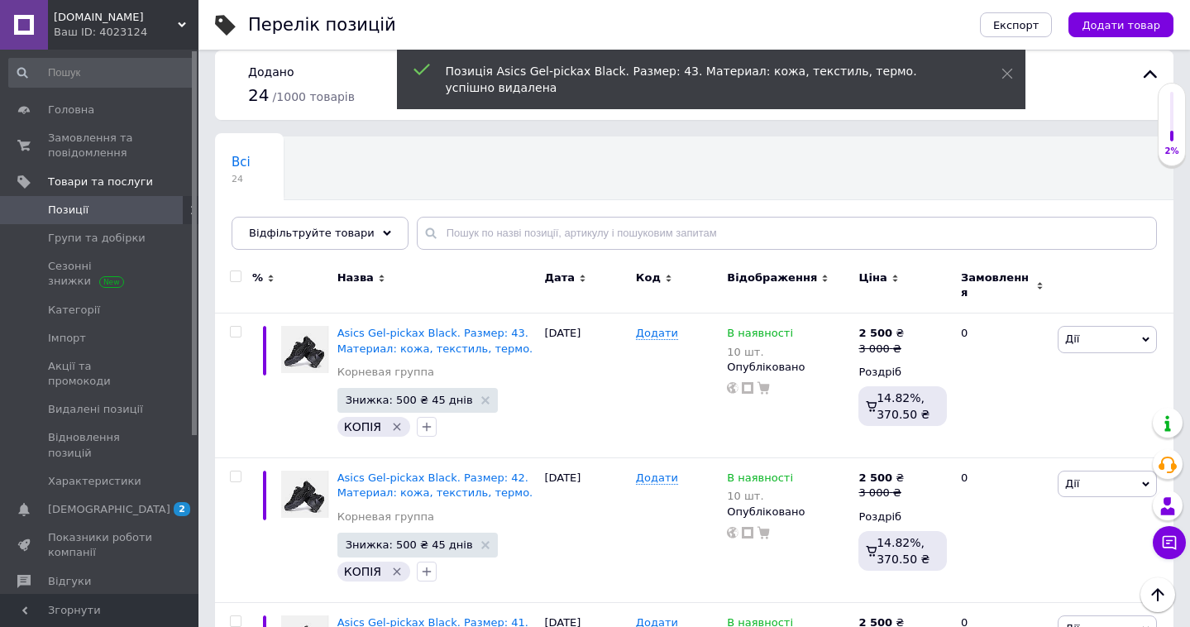
scroll to position [3, 0]
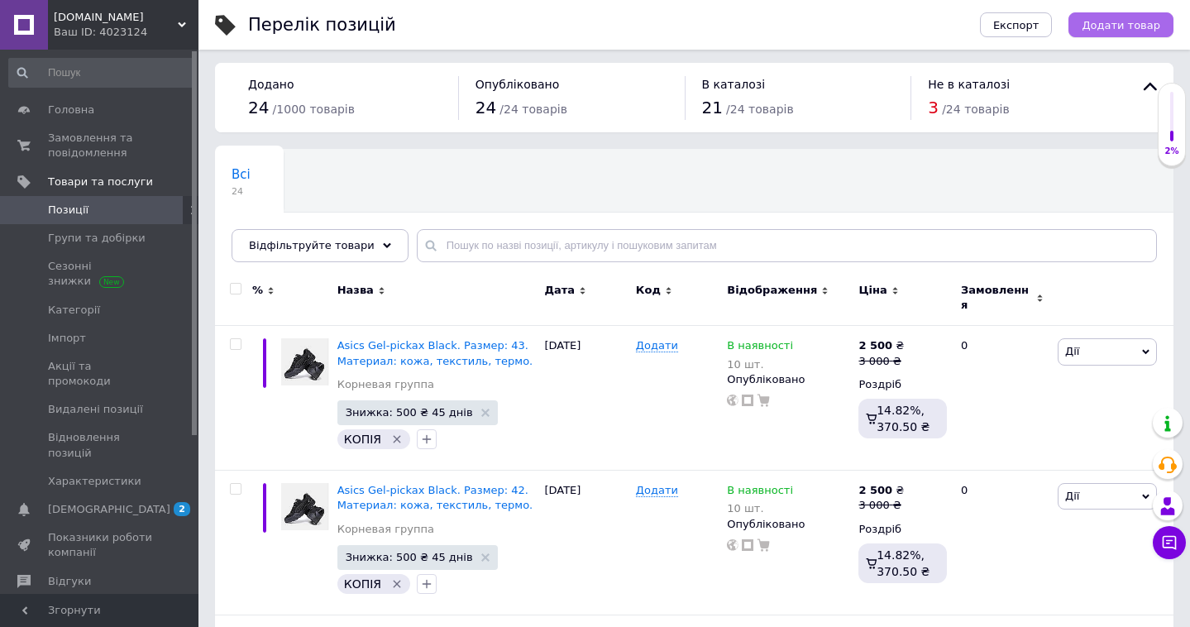
click at [1122, 21] on span "Додати товар" at bounding box center [1120, 25] width 79 height 12
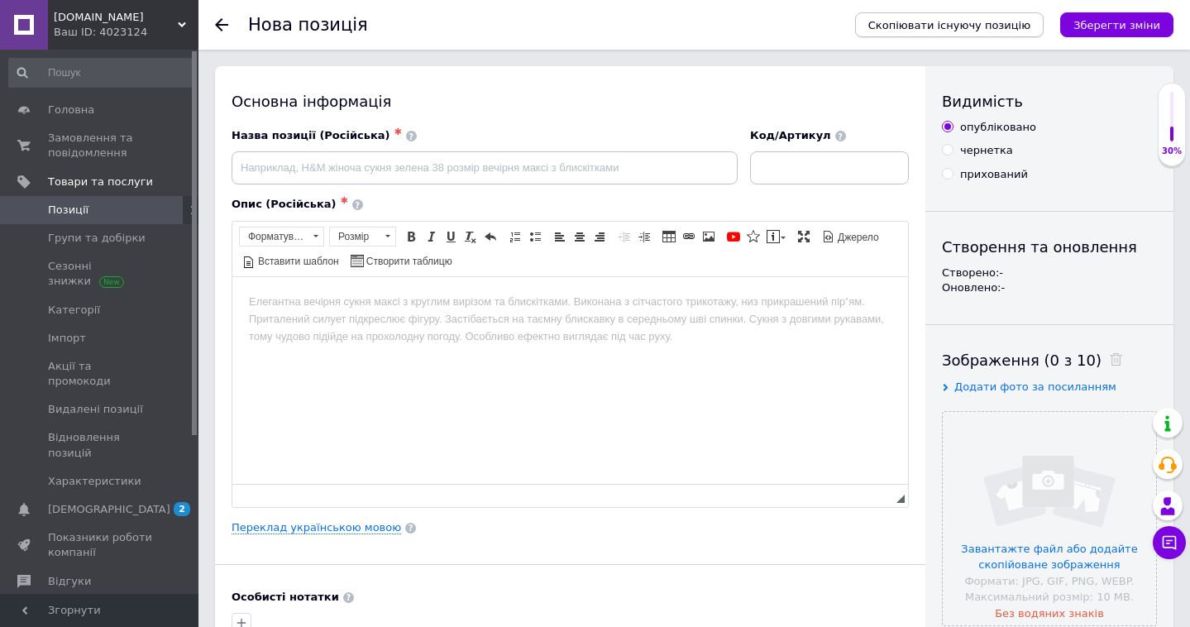
click at [960, 22] on span "Скопіювати існуючу позицію" at bounding box center [949, 25] width 162 height 12
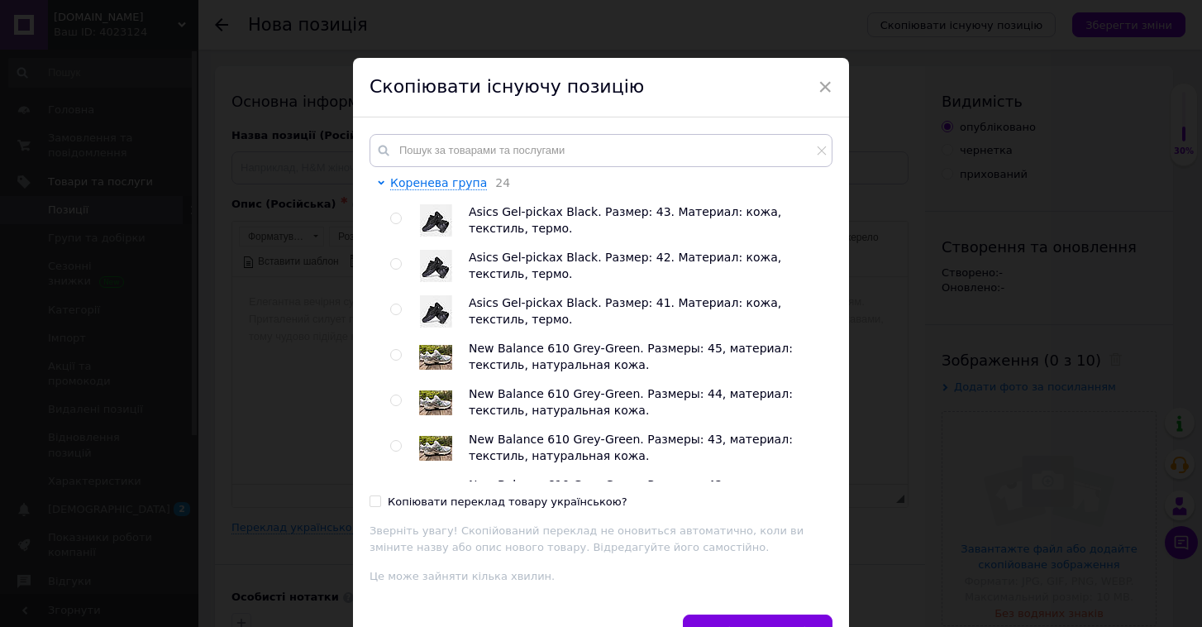
click at [396, 222] on input "radio" at bounding box center [395, 218] width 11 height 11
radio input "true"
click at [375, 499] on input "Копіювати переклад товару українською?" at bounding box center [375, 500] width 11 height 11
checkbox input "true"
click at [776, 618] on button "Скопіювати позицію" at bounding box center [758, 630] width 150 height 33
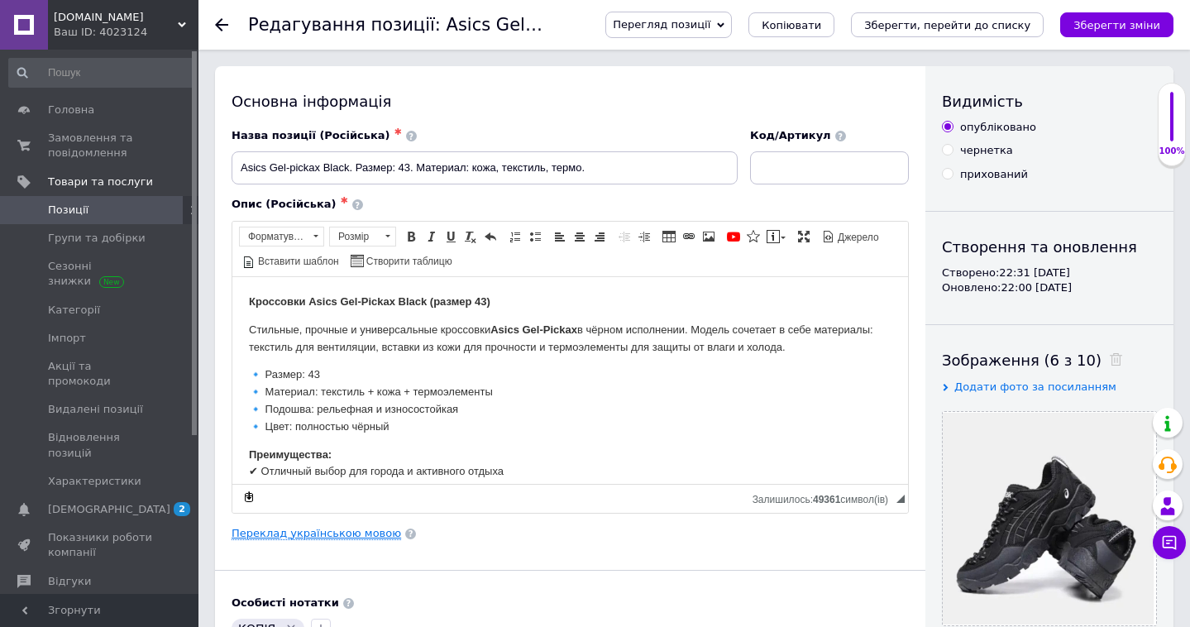
click at [360, 532] on link "Переклад українською мовою" at bounding box center [315, 533] width 169 height 13
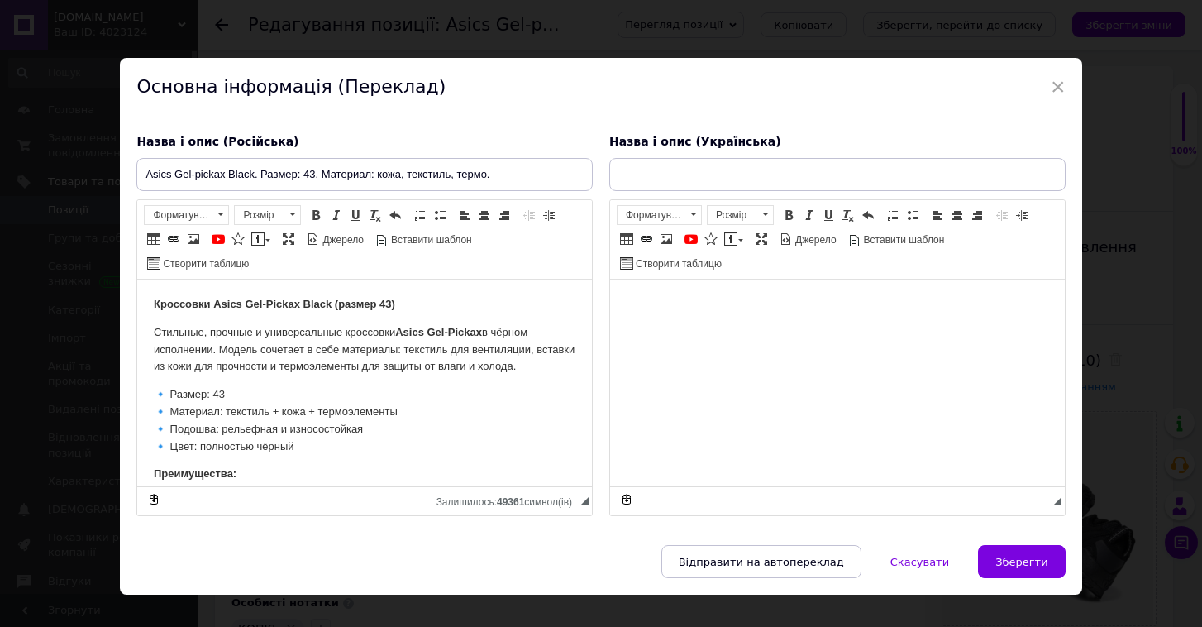
checkbox input "true"
type input "Asics Gel-pickax Black. Розмір: 43. Матеріал: текстиль, шкіра, термо."
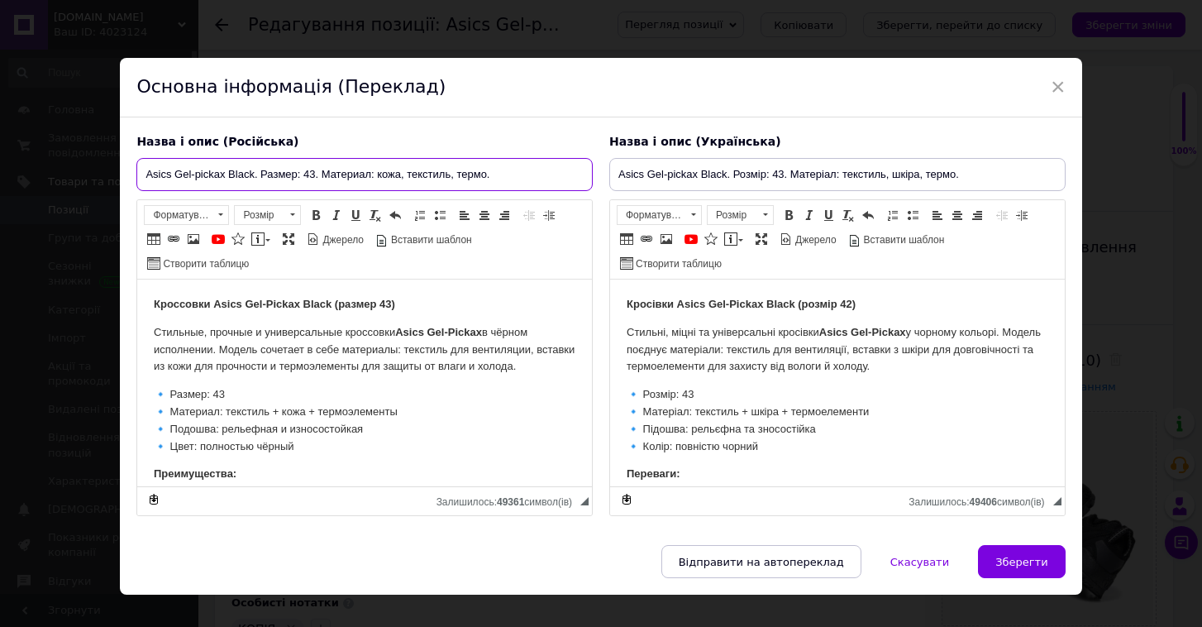
click at [315, 173] on input "Asics Gel-pickax Black. Размер: 43. Материал: кожа, текстиль, термо." at bounding box center [364, 174] width 456 height 33
checkbox input "true"
type input "Asics Gel-pickax Black. Размер: 4. Материал: кожа, текстиль, термо."
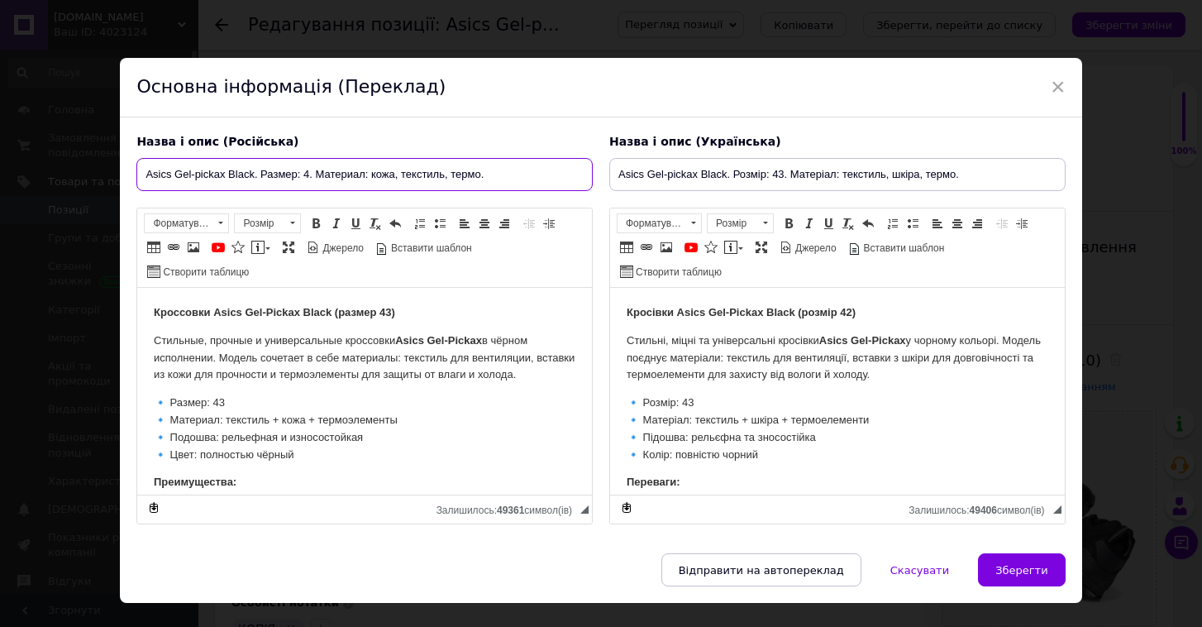
checkbox input "true"
type input "Asics Gel-pickax Black. Размер: 44. Материал: кожа, текстиль, термо."
click at [394, 313] on strong "Кроссовки Asics Gel-Pickax Black (размер 43)" at bounding box center [274, 312] width 241 height 12
checkbox input "true"
click at [226, 410] on p "🔹 Размер: 43 🔹 Материал: текстиль + кожа + термоэлементы 🔹 Подошва: рельефная и…" at bounding box center [365, 428] width 422 height 69
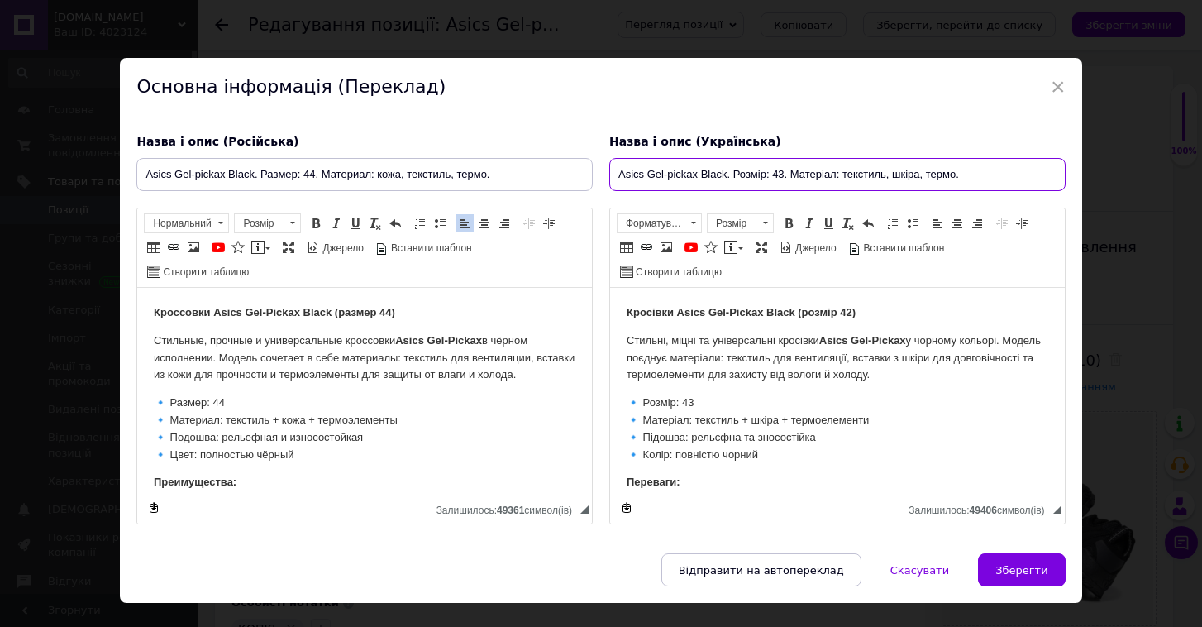
click at [781, 174] on input "Asics Gel-pickax Black. Розмір: 43. Матеріал: текстиль, шкіра, термо." at bounding box center [837, 174] width 456 height 33
checkbox input "true"
type input "Asics Gel-pickax Black. Розмір: 4. Матеріал: текстиль, шкіра, термо."
checkbox input "true"
type input "Asics Gel-pickax Black. Розмір: 44. Матеріал: текстиль, шкіра, термо."
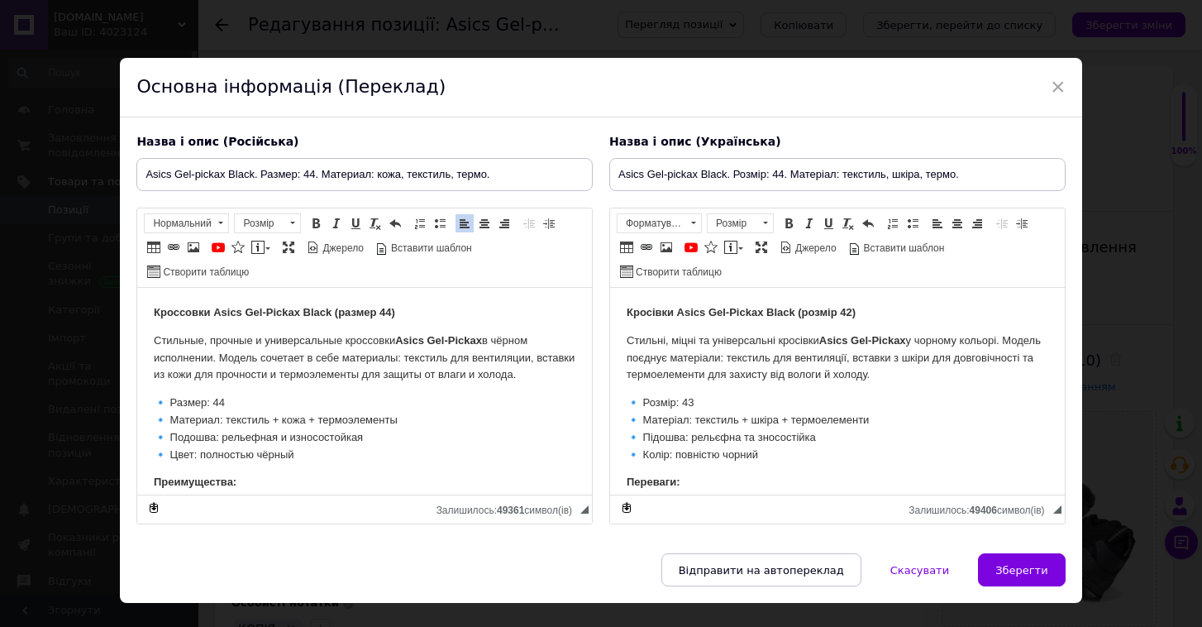
click at [856, 310] on strong "Кросівки Asics Gel-Pickax Black (розмір 42)" at bounding box center [741, 312] width 229 height 12
click at [853, 310] on strong "Кросівки Asics Gel-Pickax Black (розмір 42)" at bounding box center [741, 312] width 229 height 12
click at [696, 403] on p "🔹 Розмір: 43 🔹 Матеріал: текстиль + шкіра + термоелементи 🔹 Підошва: рельєфна т…" at bounding box center [838, 428] width 422 height 69
checkbox input "true"
click at [1000, 582] on button "Зберегти" at bounding box center [1021, 569] width 87 height 33
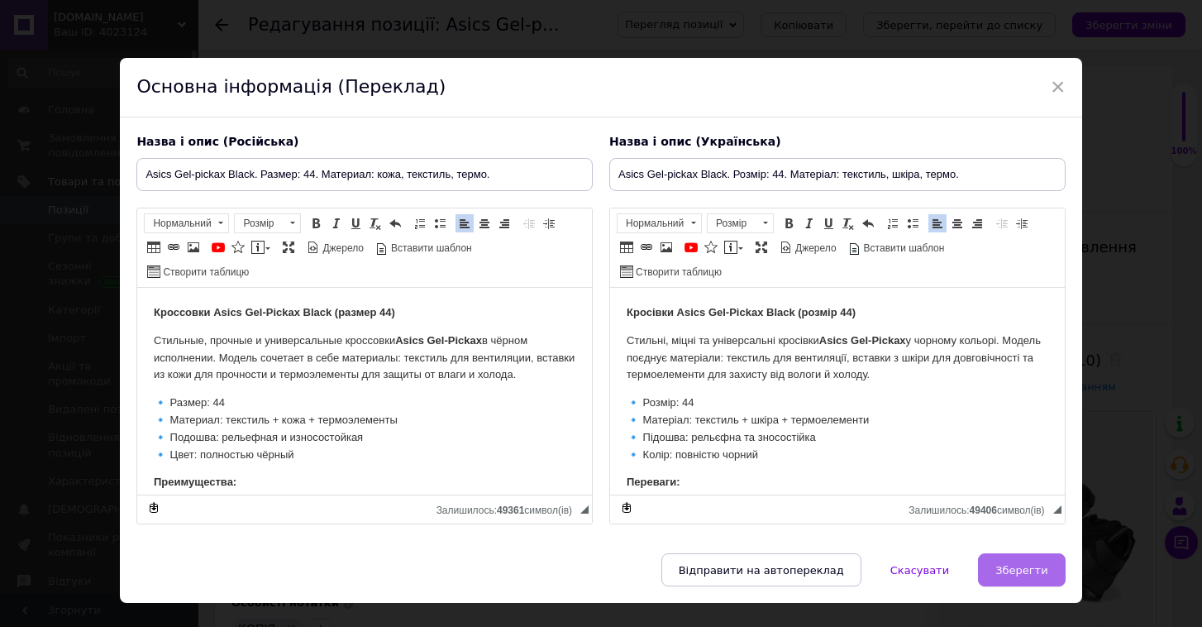
type input "Asics Gel-pickax Black. Размер: 44. Материал: кожа, текстиль, термо."
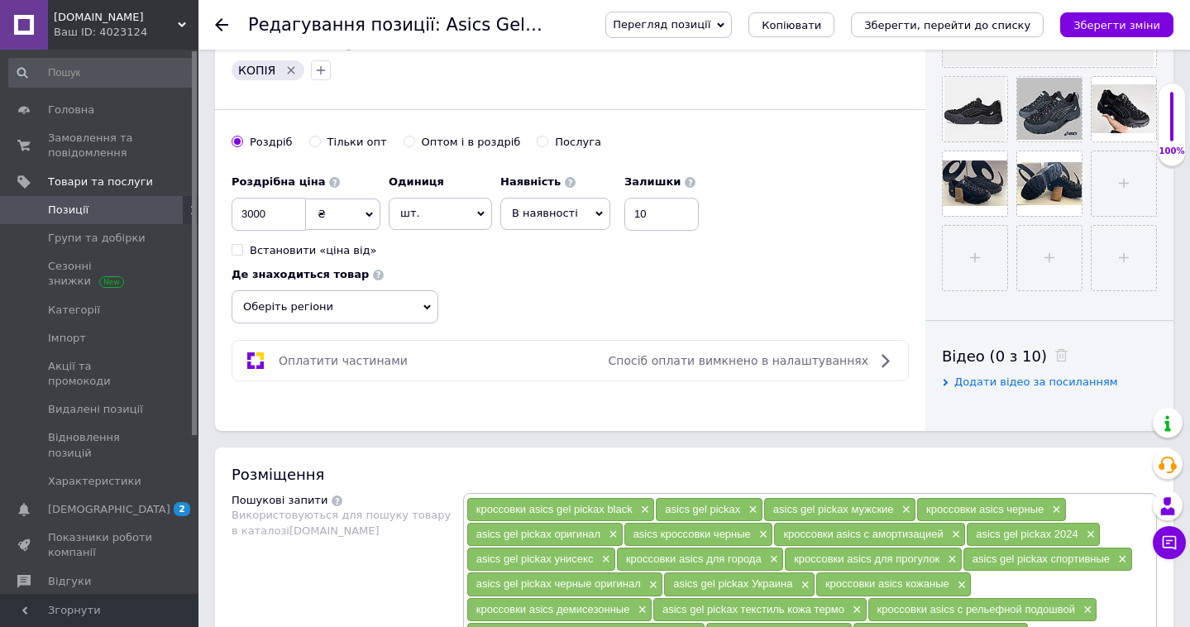
scroll to position [561, 0]
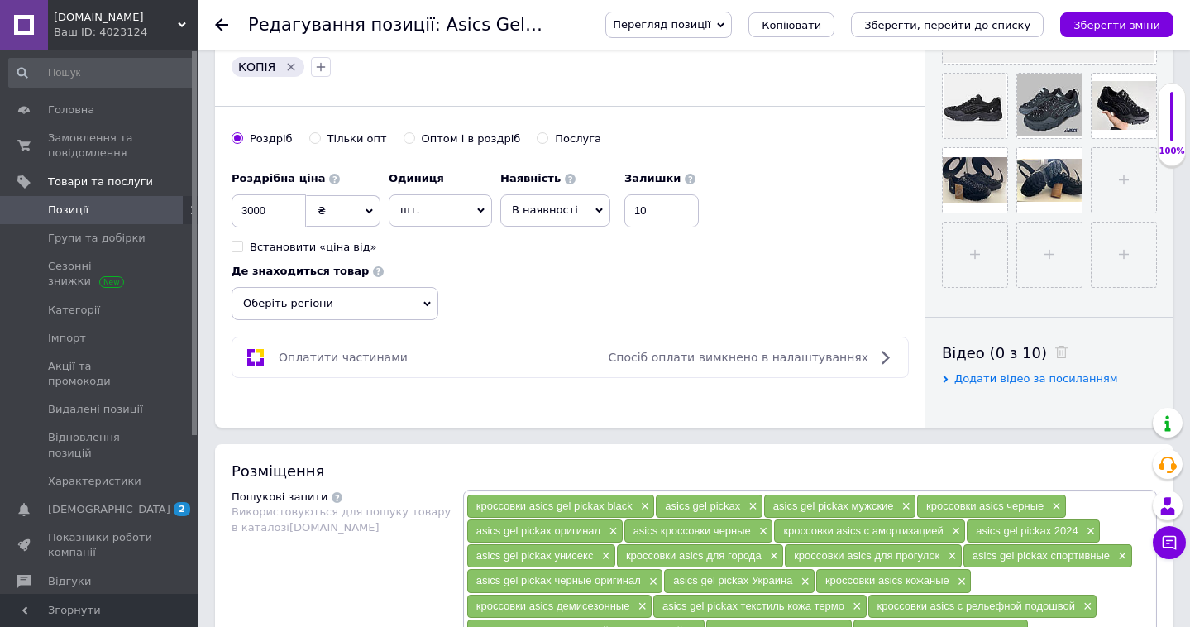
click at [409, 304] on span "Оберіть регіони" at bounding box center [334, 303] width 207 height 33
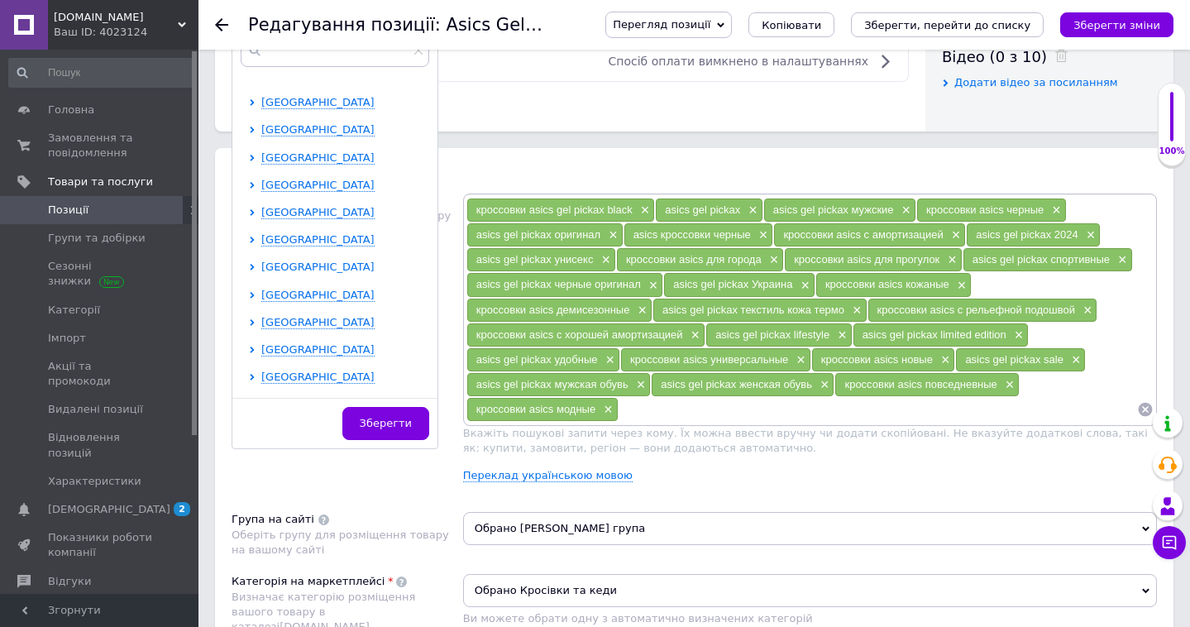
scroll to position [71, 0]
click at [331, 374] on span "[GEOGRAPHIC_DATA]" at bounding box center [317, 376] width 113 height 12
checkbox input "true"
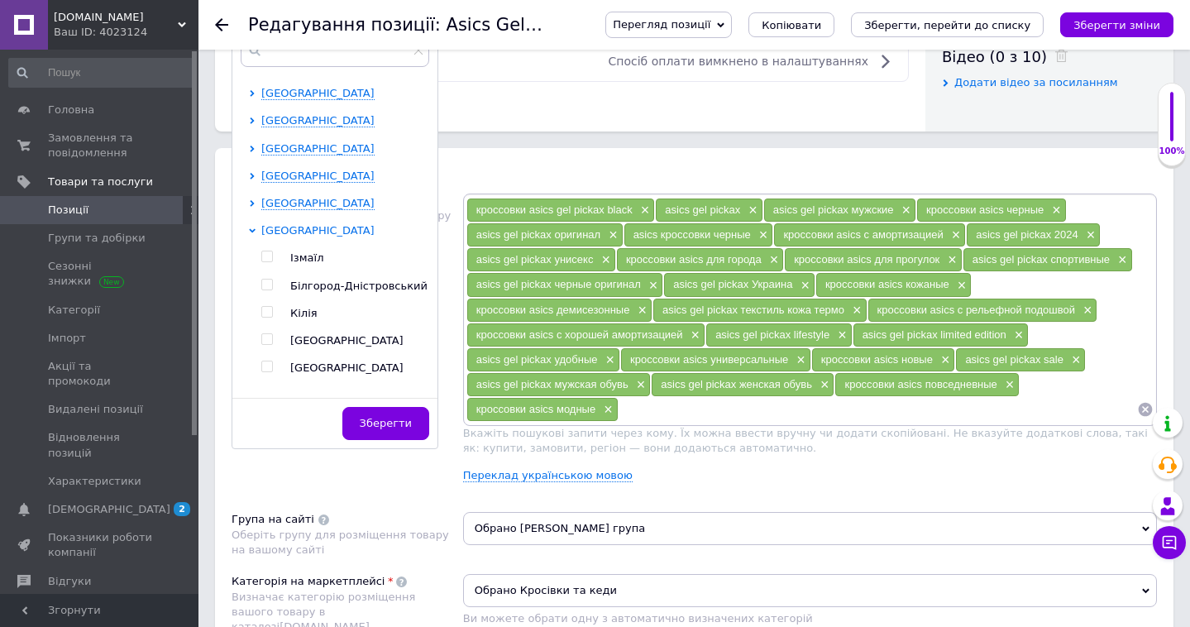
scroll to position [227, 0]
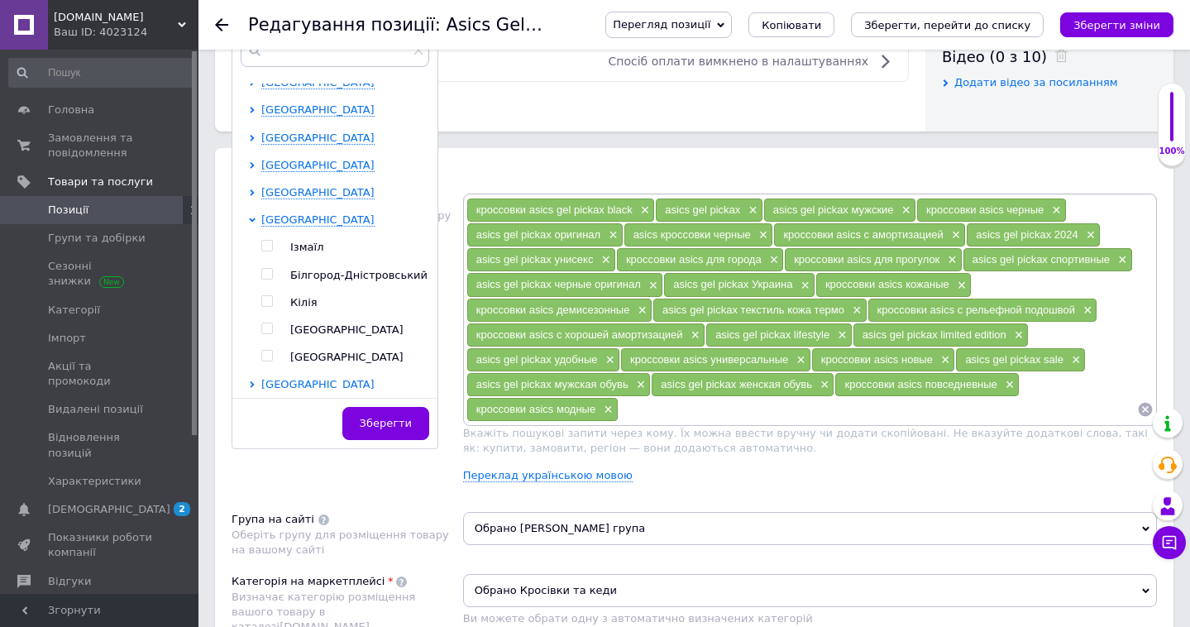
click at [265, 324] on input "checkbox" at bounding box center [266, 328] width 11 height 11
checkbox input "true"
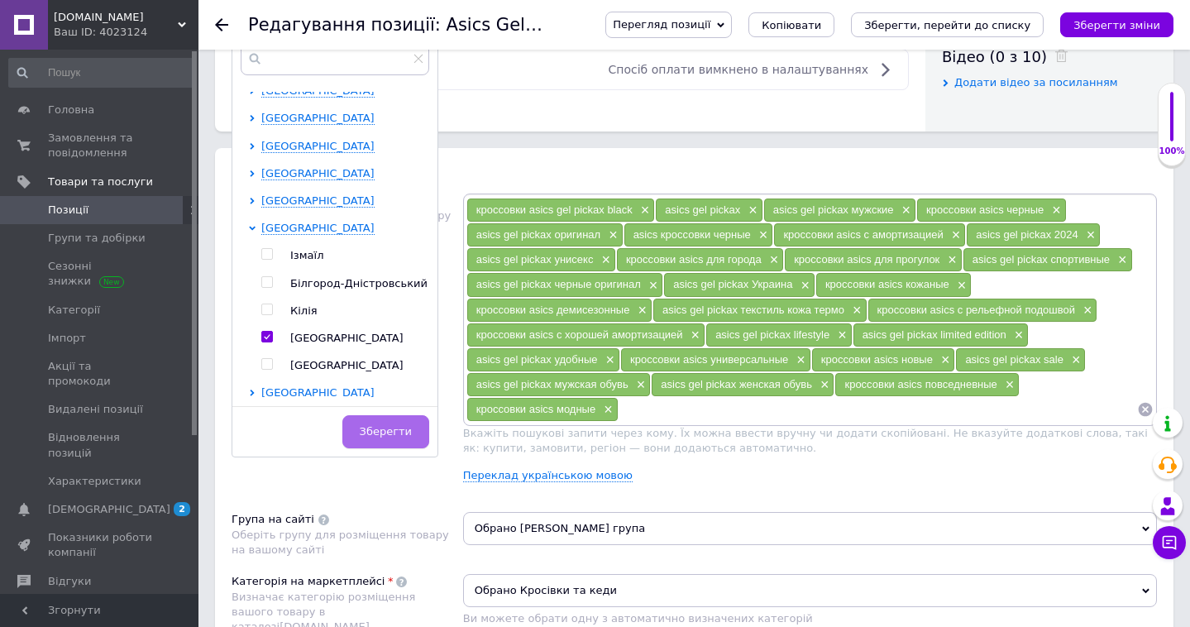
click at [390, 437] on button "Зберегти" at bounding box center [385, 431] width 87 height 33
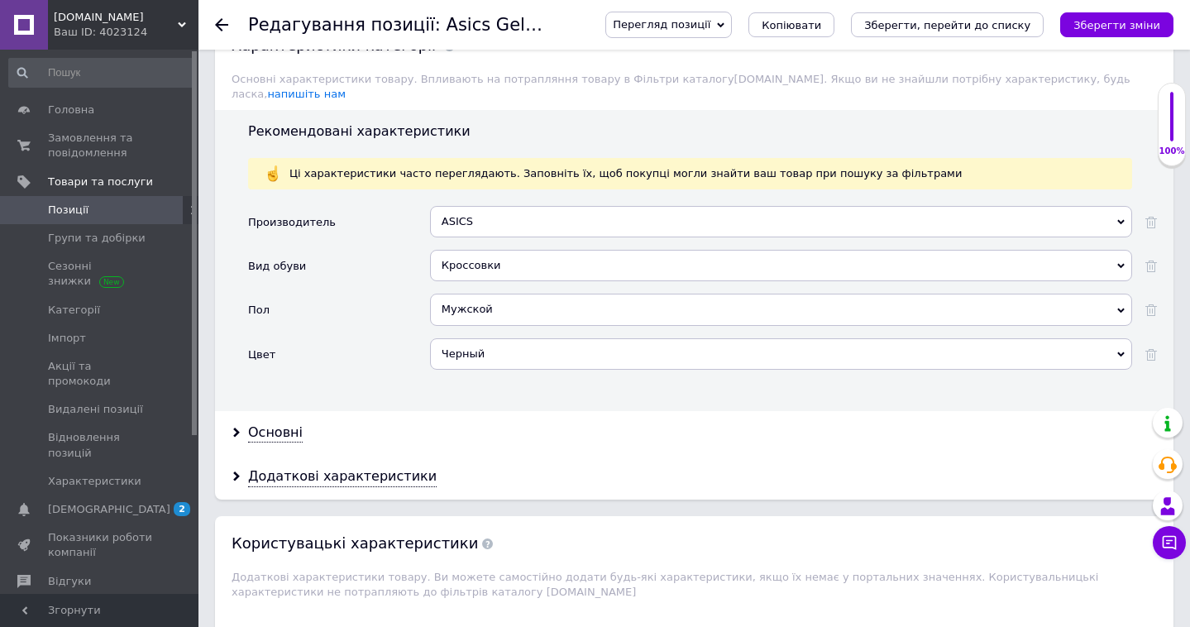
scroll to position [1610, 0]
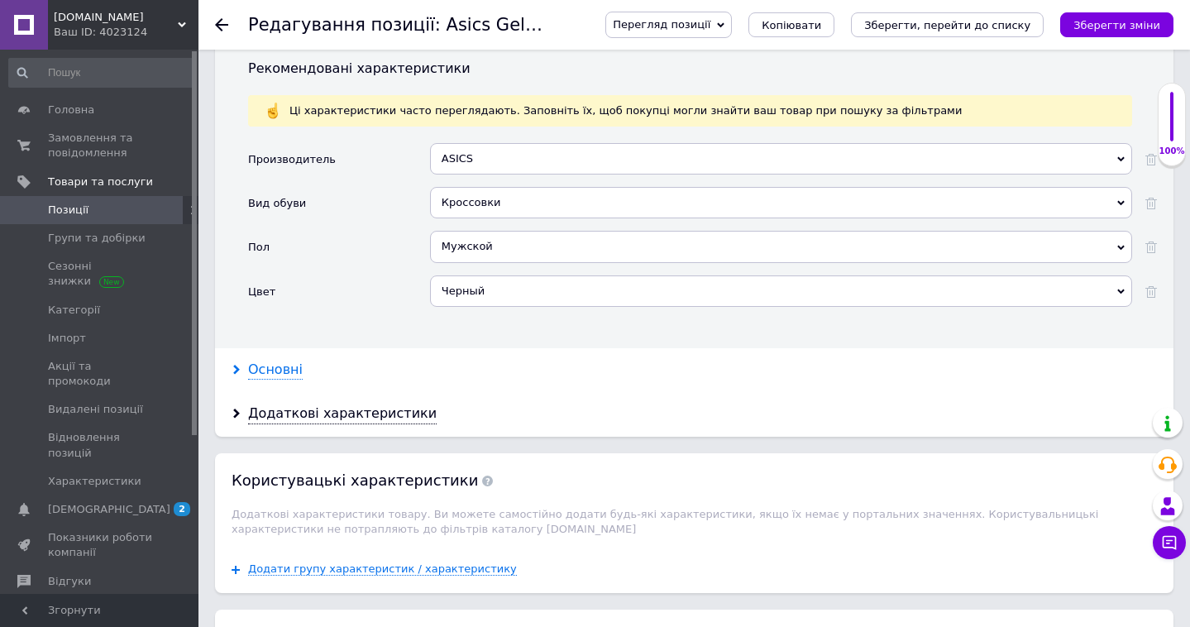
click at [266, 360] on div "Основні" at bounding box center [275, 369] width 55 height 19
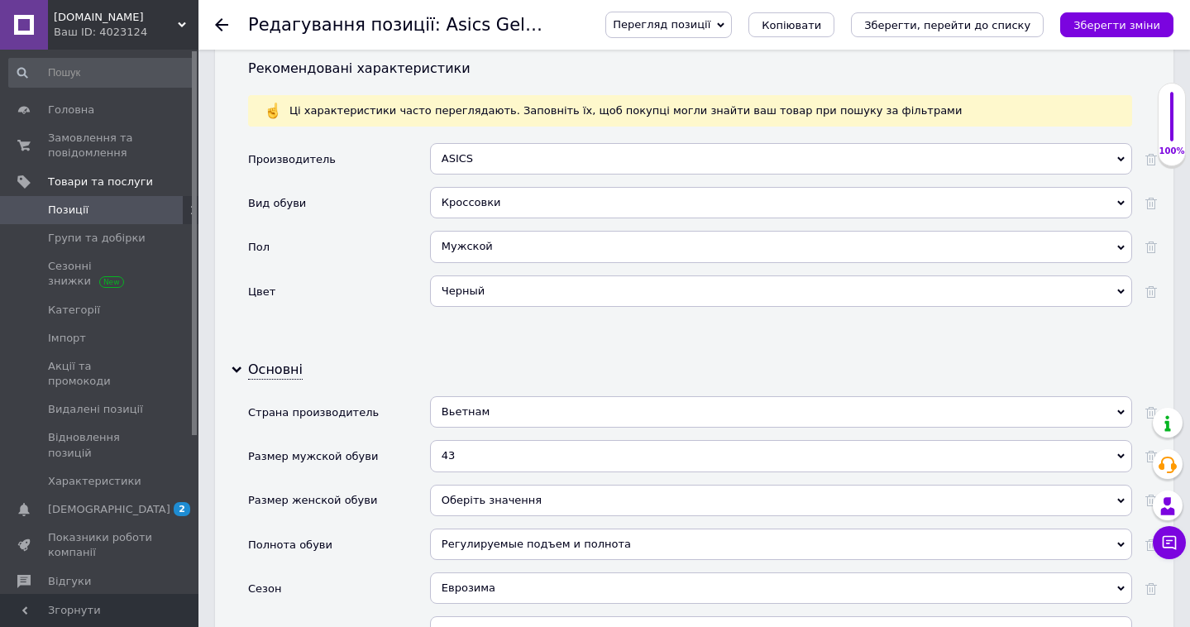
scroll to position [1651, 0]
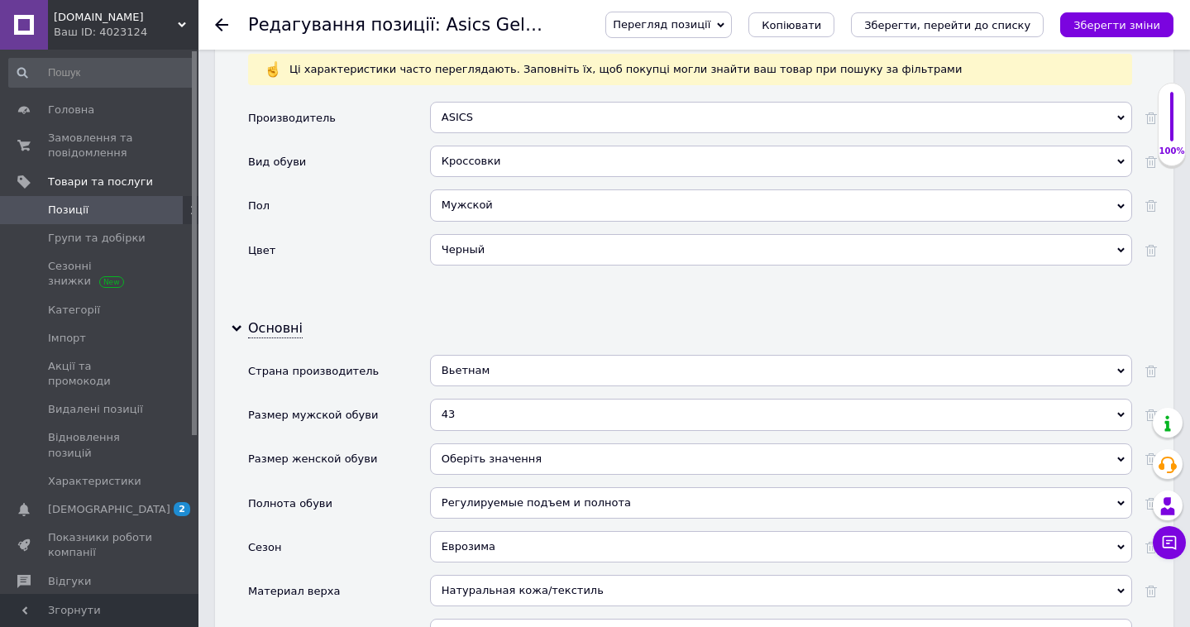
click at [480, 399] on div "43" at bounding box center [781, 414] width 702 height 31
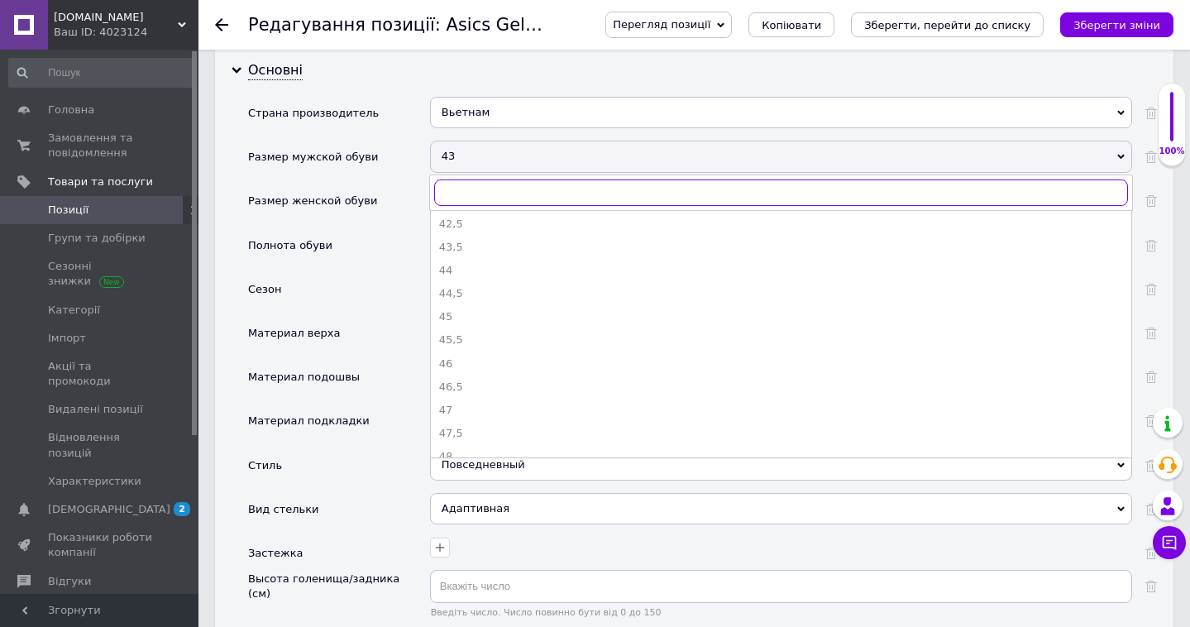
scroll to position [365, 0]
click at [494, 274] on div "44" at bounding box center [781, 281] width 684 height 15
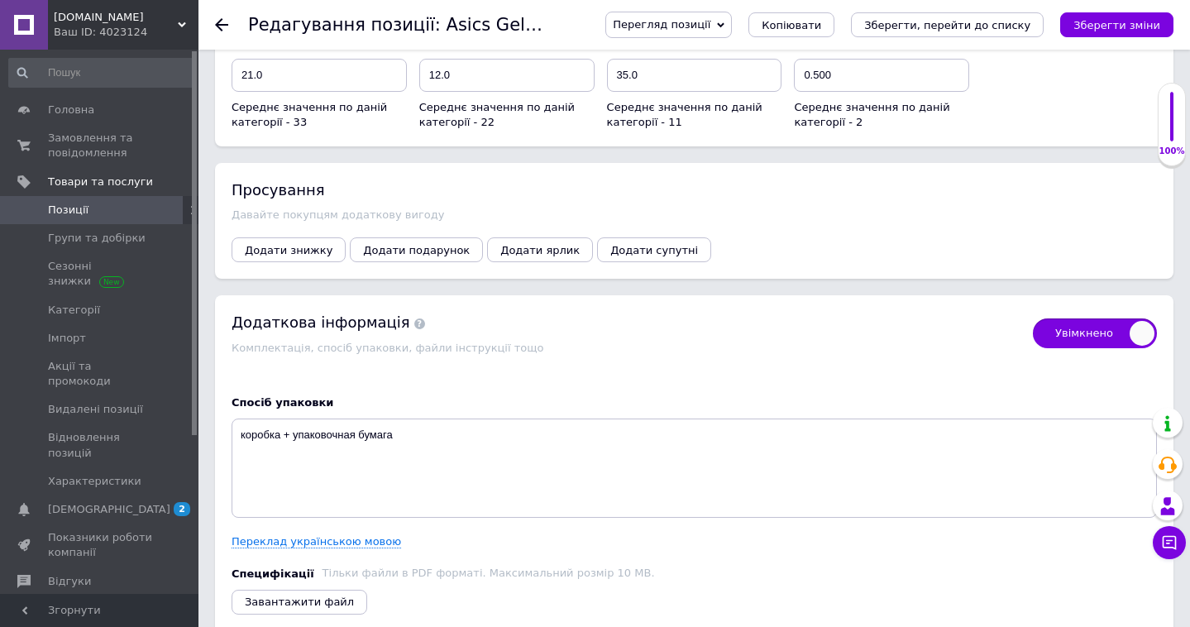
scroll to position [3341, 0]
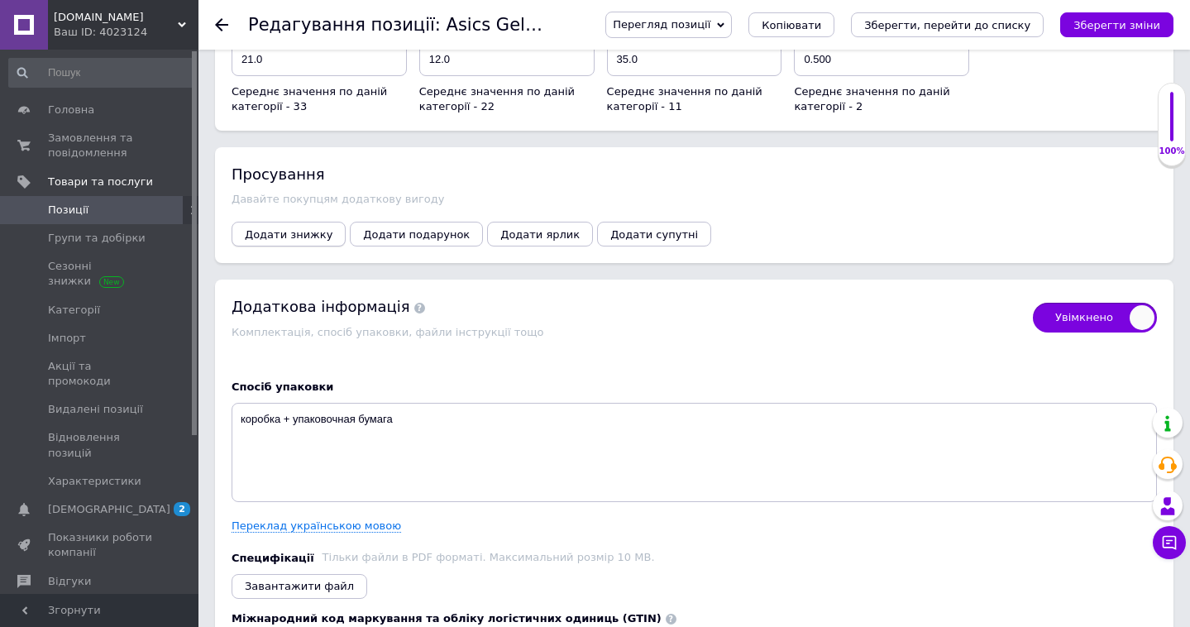
click at [304, 228] on span "Додати знижку" at bounding box center [289, 234] width 88 height 12
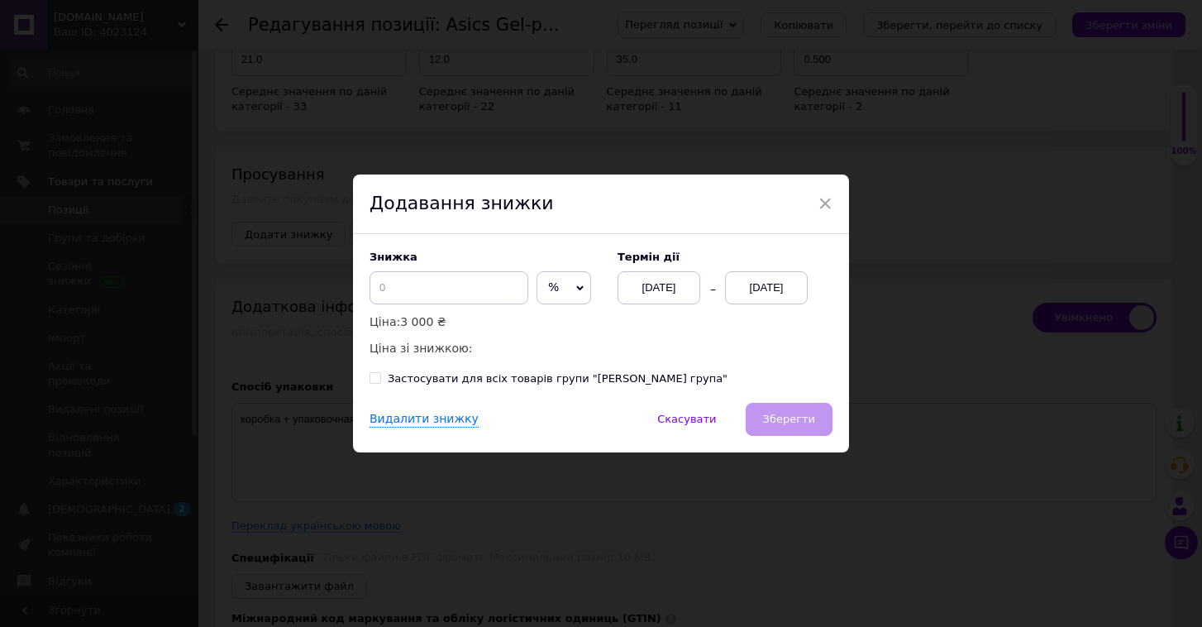
click at [792, 286] on div "[DATE]" at bounding box center [766, 287] width 83 height 33
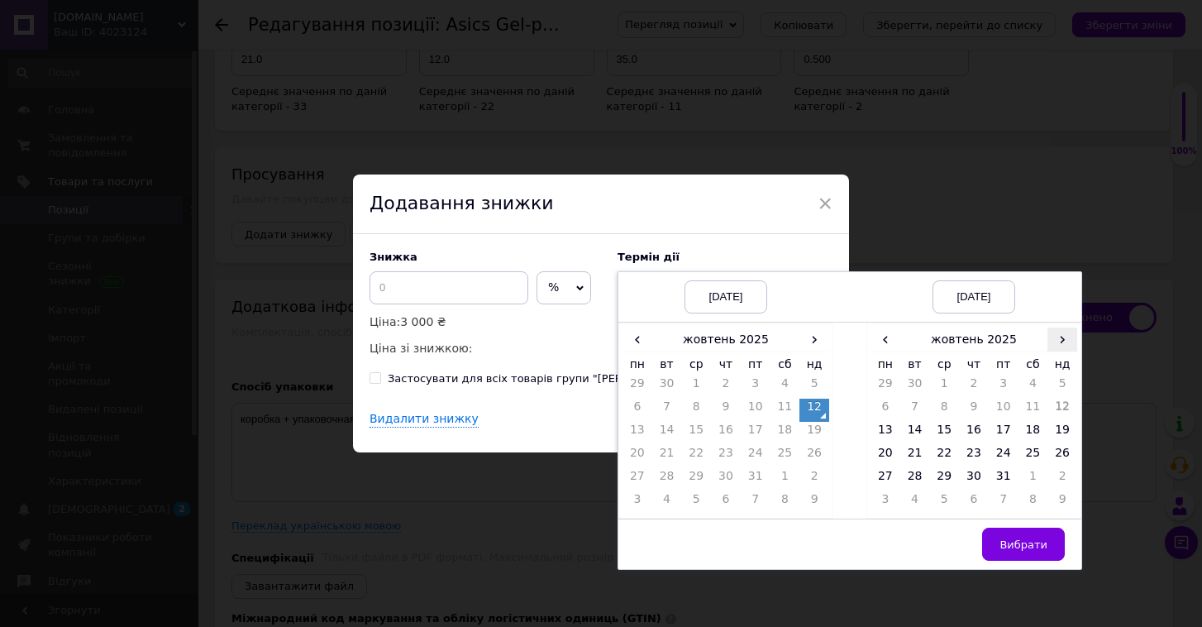
click at [1060, 342] on span "›" at bounding box center [1063, 339] width 30 height 24
click at [941, 487] on td "26" at bounding box center [944, 479] width 30 height 23
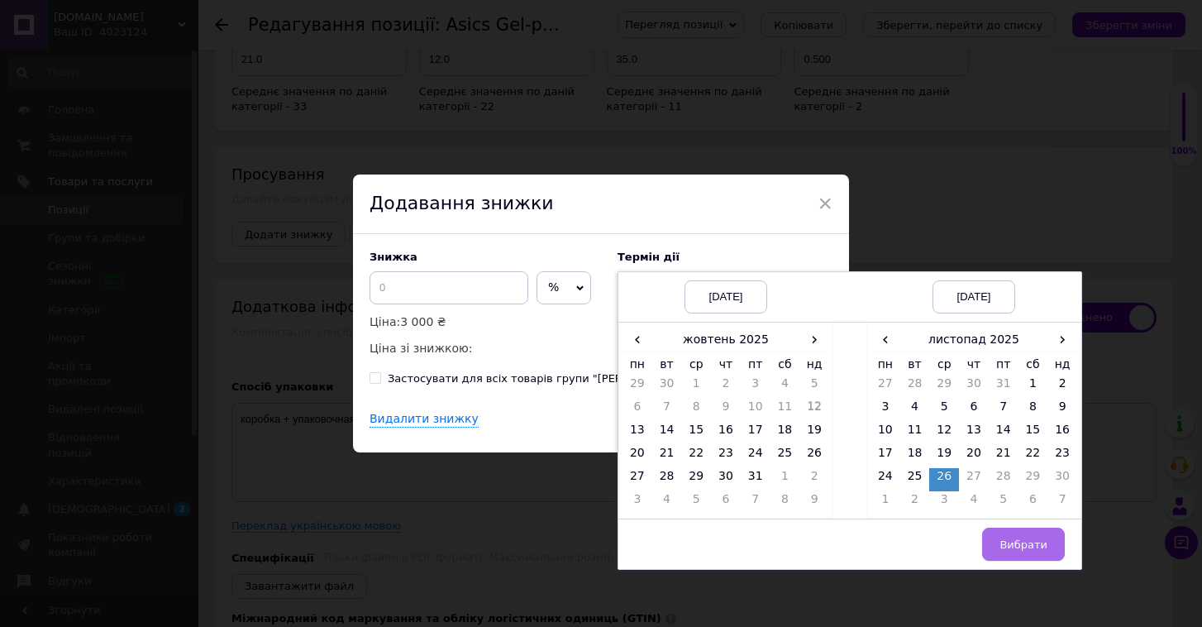
click at [1016, 546] on span "Вибрати" at bounding box center [1024, 544] width 48 height 12
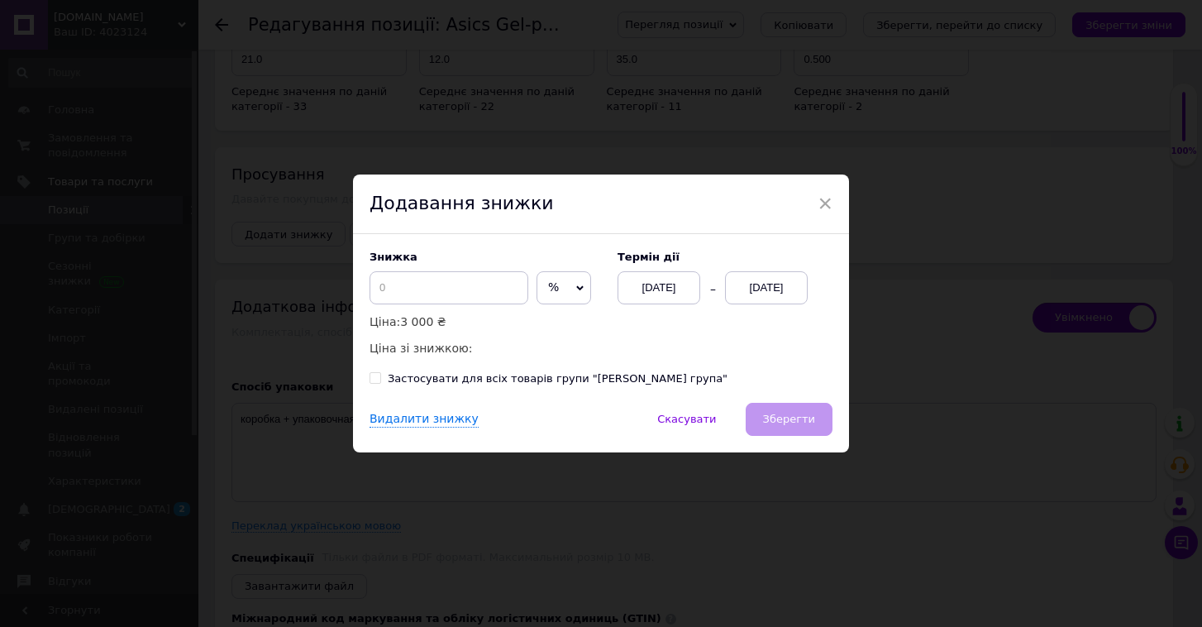
click at [554, 299] on span "%" at bounding box center [564, 287] width 55 height 33
click at [549, 327] on li "₴" at bounding box center [563, 322] width 53 height 23
click at [465, 281] on input at bounding box center [449, 287] width 159 height 33
checkbox input "true"
type input "5"
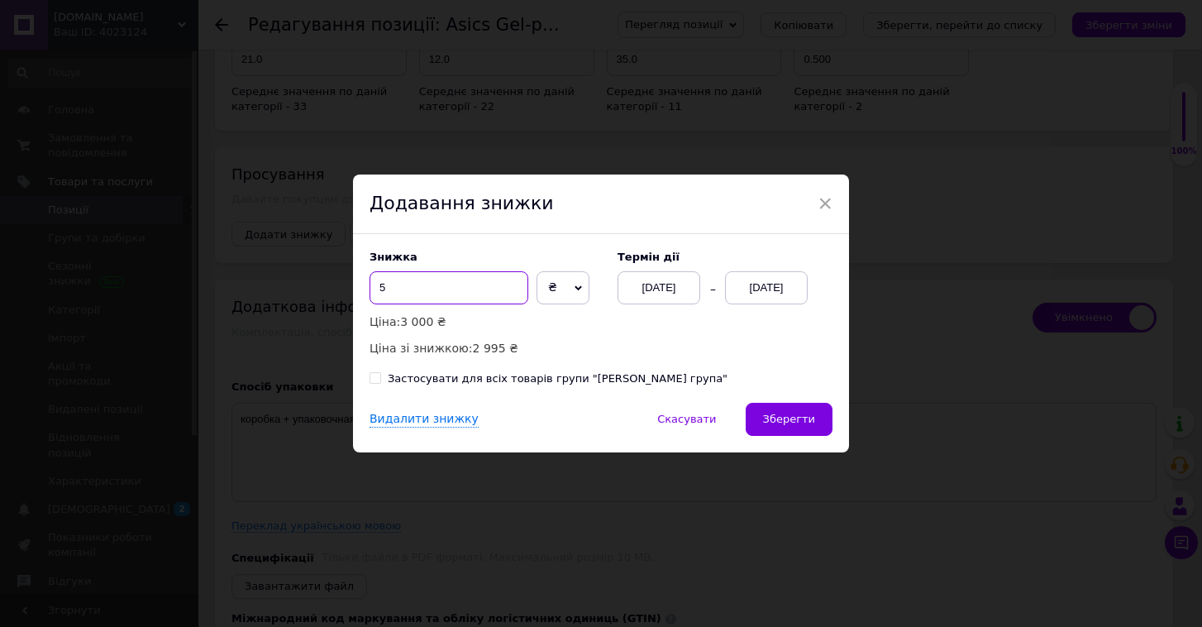
checkbox input "true"
type input "50"
checkbox input "true"
type input "500"
click at [772, 414] on span "Зберегти" at bounding box center [789, 419] width 52 height 12
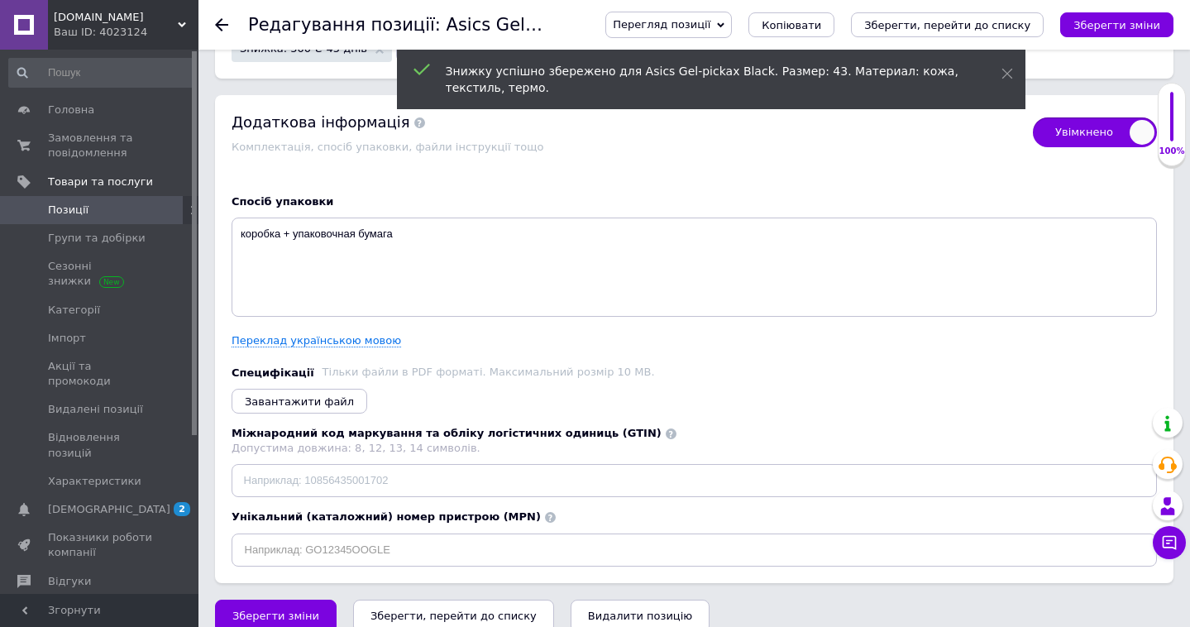
scroll to position [3525, 0]
click at [288, 610] on span "Зберегти зміни" at bounding box center [275, 616] width 87 height 12
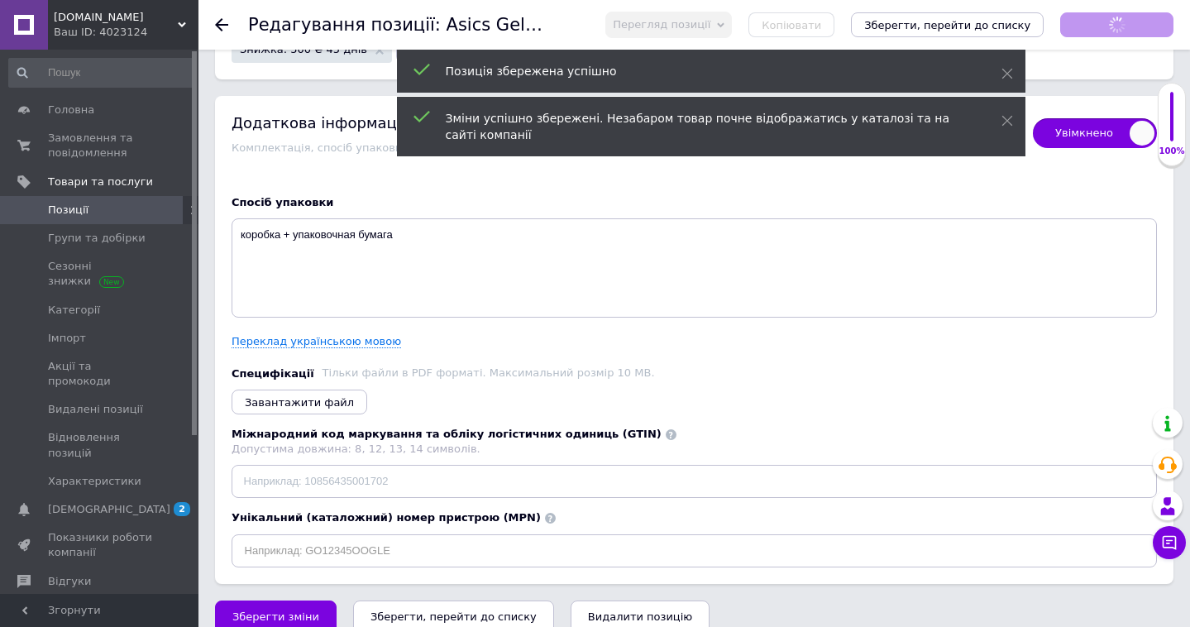
checkbox input "true"
click at [217, 31] on icon at bounding box center [221, 24] width 13 height 13
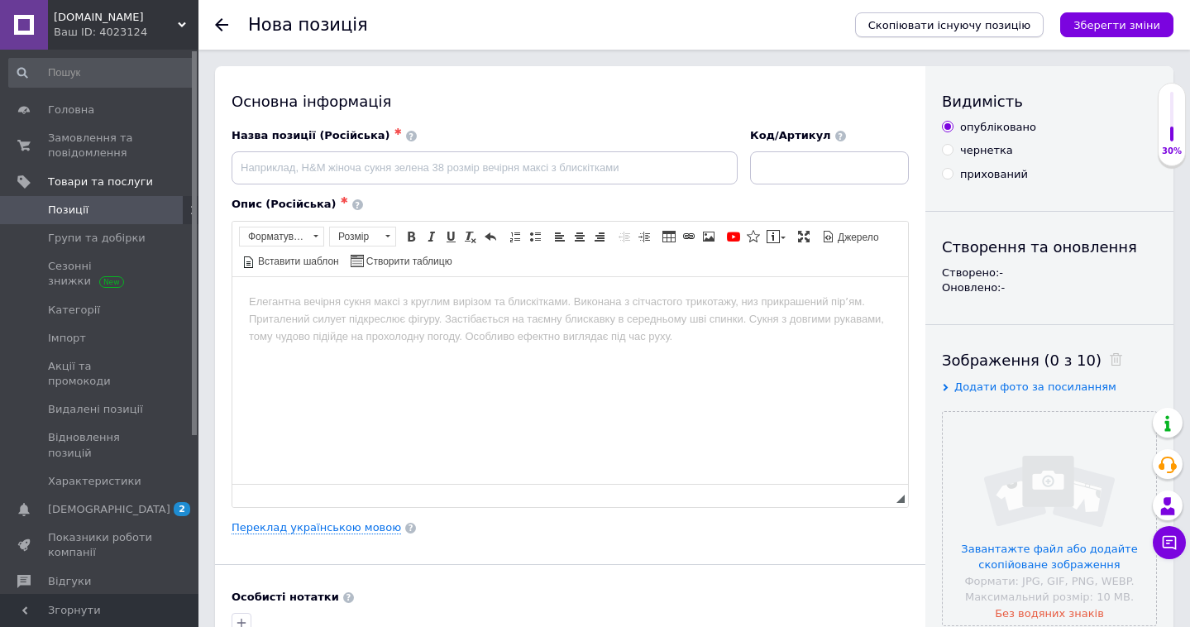
click at [932, 19] on span "Скопіювати існуючу позицію" at bounding box center [949, 25] width 162 height 12
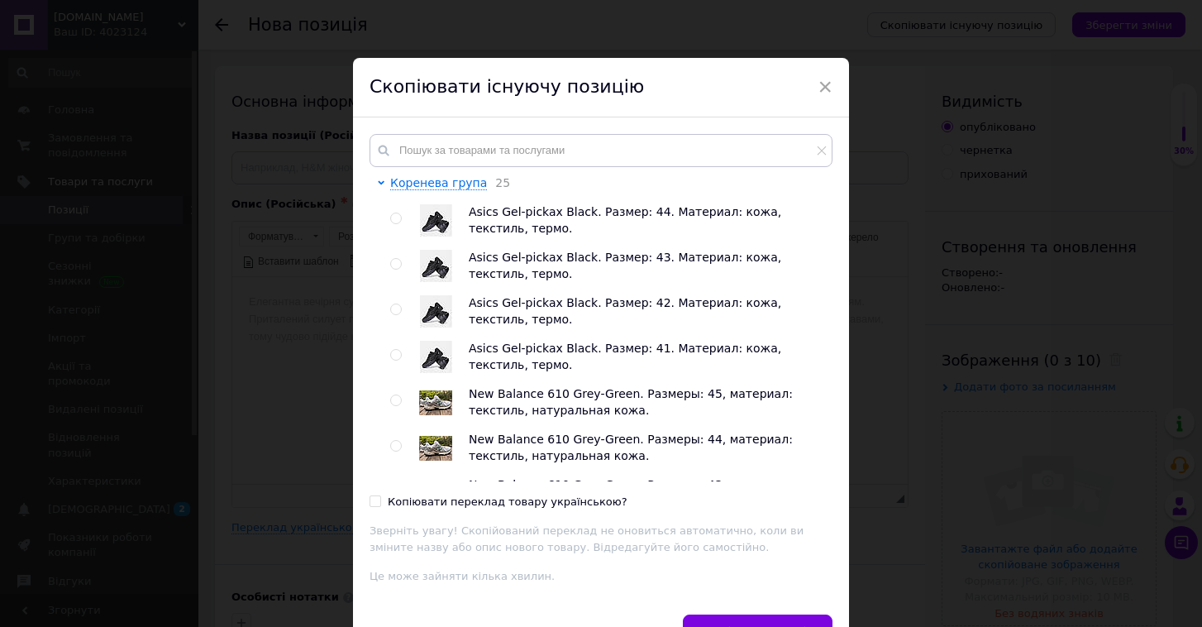
click at [395, 222] on input "radio" at bounding box center [395, 218] width 11 height 11
radio input "true"
click at [373, 499] on input "Копіювати переклад товару українською?" at bounding box center [375, 500] width 11 height 11
checkbox input "true"
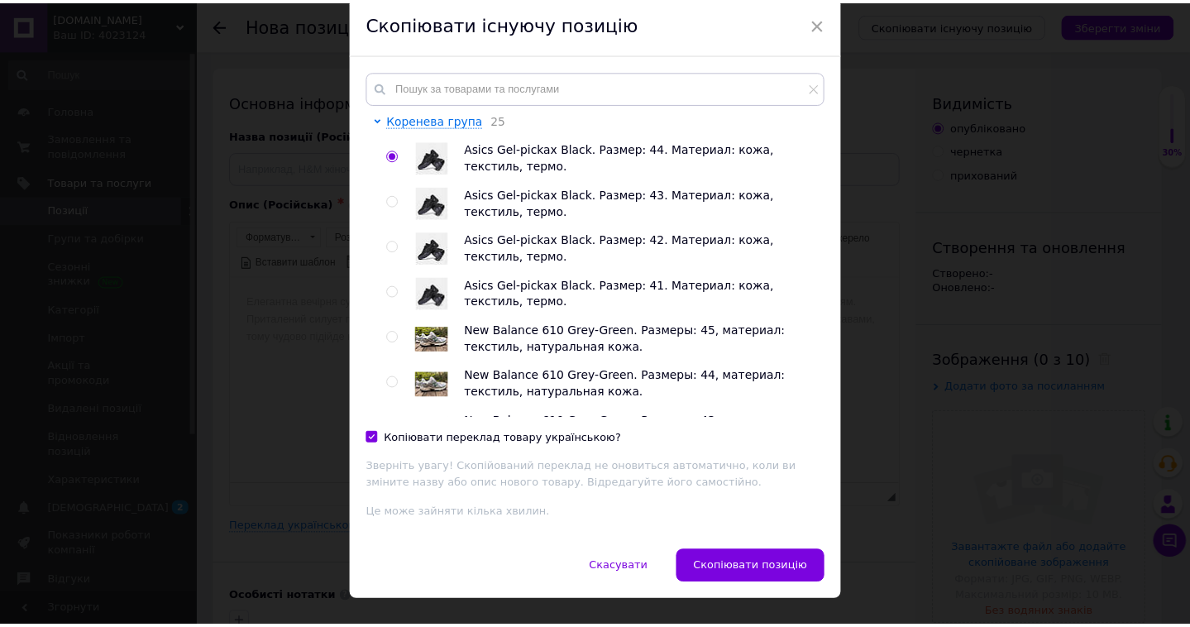
scroll to position [74, 0]
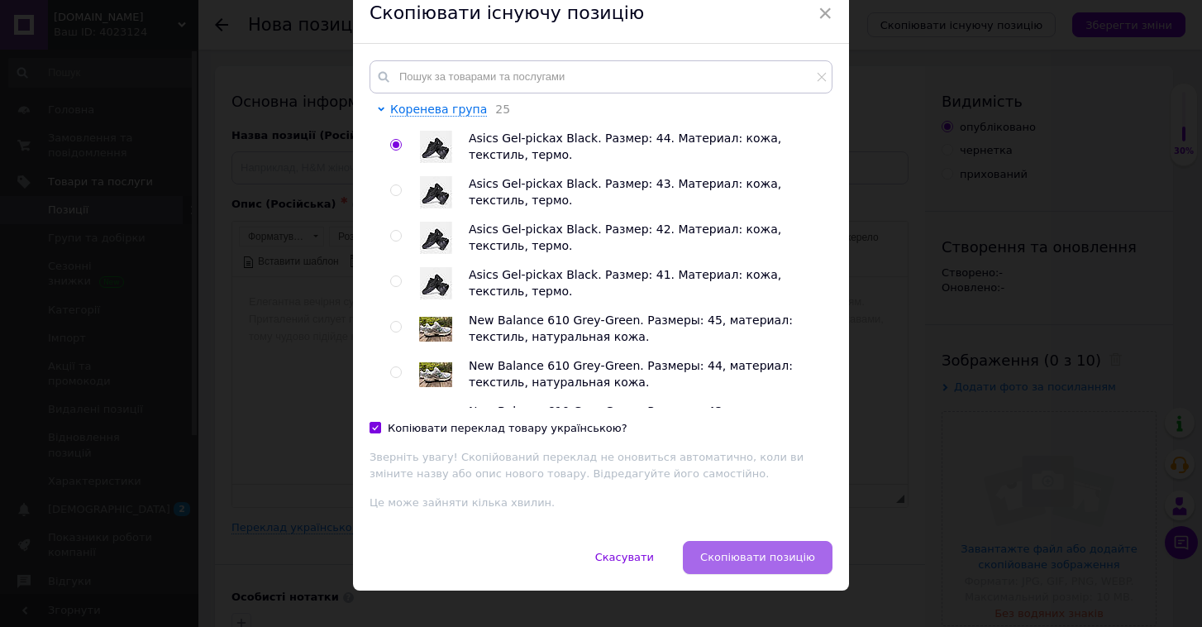
click at [739, 555] on span "Скопіювати позицію" at bounding box center [757, 557] width 115 height 12
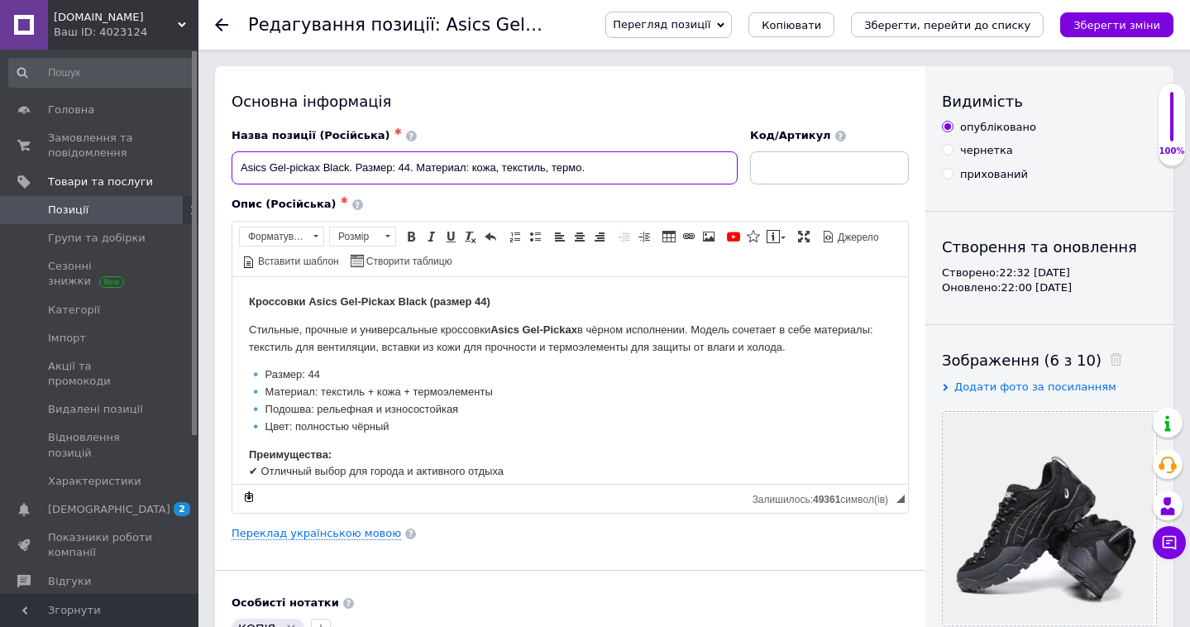
click at [411, 167] on input "Asics Gel-pickax Black. Размер: 44. Материал: кожа, текстиль, термо." at bounding box center [484, 167] width 506 height 33
checkbox input "true"
type input "Asics Gel-pickax Black. Размер: 4. Материал: кожа, текстиль, термо."
checkbox input "true"
type input "Asics Gel-pickax Black. Размер: 45. Материал: кожа, текстиль, термо."
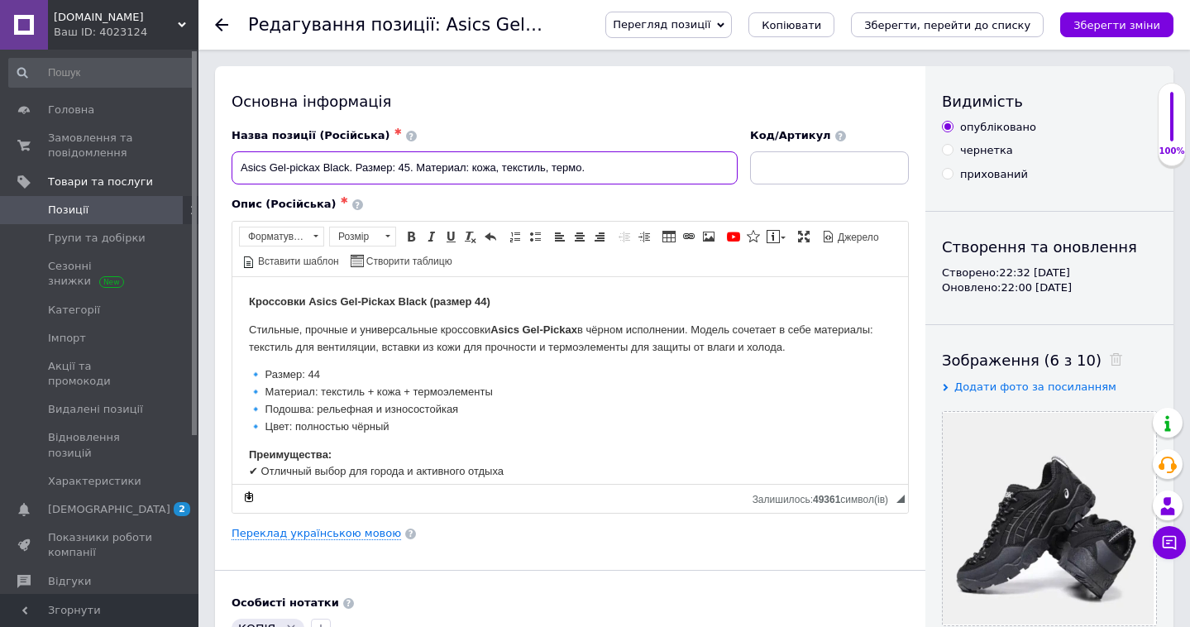
checkbox input "true"
type input "Asics Gel-pickax Black. Размер: 45. Материал: кожа, текстиль, термо."
click at [365, 530] on link "Переклад українською мовою" at bounding box center [315, 533] width 169 height 13
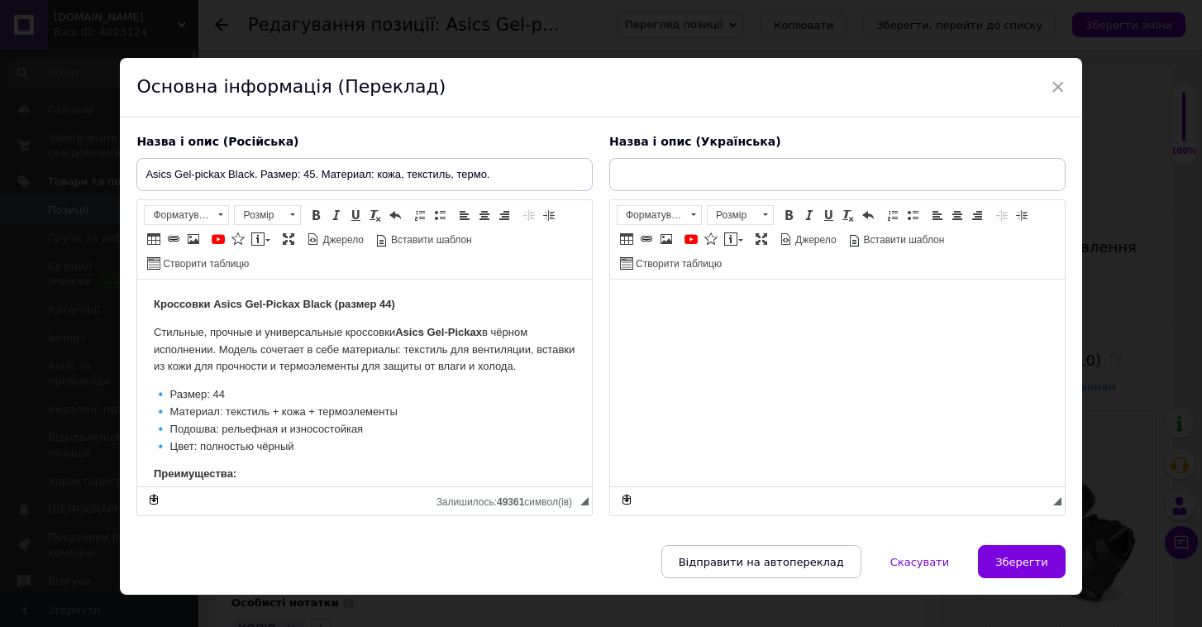
checkbox input "true"
type input "Asics Gel-pickax Black. Розмір: 44. Матеріал: текстиль, шкіра, термо."
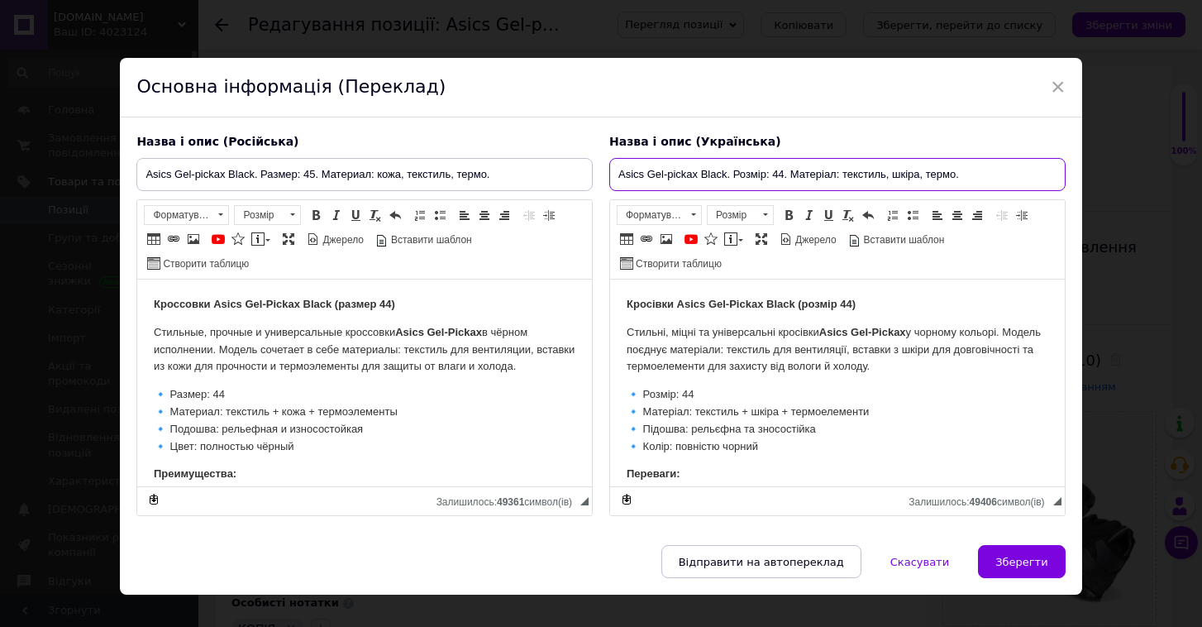
click at [782, 169] on input "Asics Gel-pickax Black. Розмір: 44. Матеріал: текстиль, шкіра, термо." at bounding box center [837, 174] width 456 height 33
checkbox input "true"
type input "Asics Gel-pickax Black. Розмір: 4. Матеріал: текстиль, шкіра, термо."
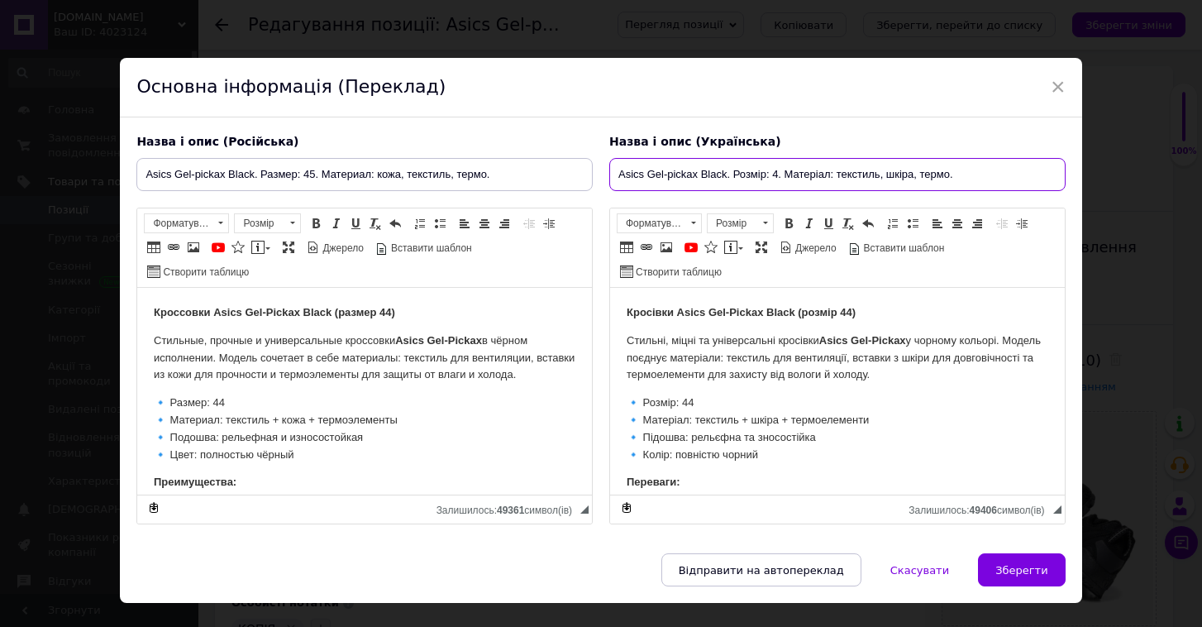
checkbox input "true"
type input "Asics Gel-pickax Black. Розмір: 45. Матеріал: текстиль, шкіра, термо."
click at [853, 316] on strong "Кросівки Asics Gel-Pickax Black (розмір 44)" at bounding box center [741, 312] width 229 height 12
click at [392, 308] on strong "Кроссовки Asics Gel-Pickax Black (размер 44)" at bounding box center [274, 312] width 241 height 12
checkbox input "true"
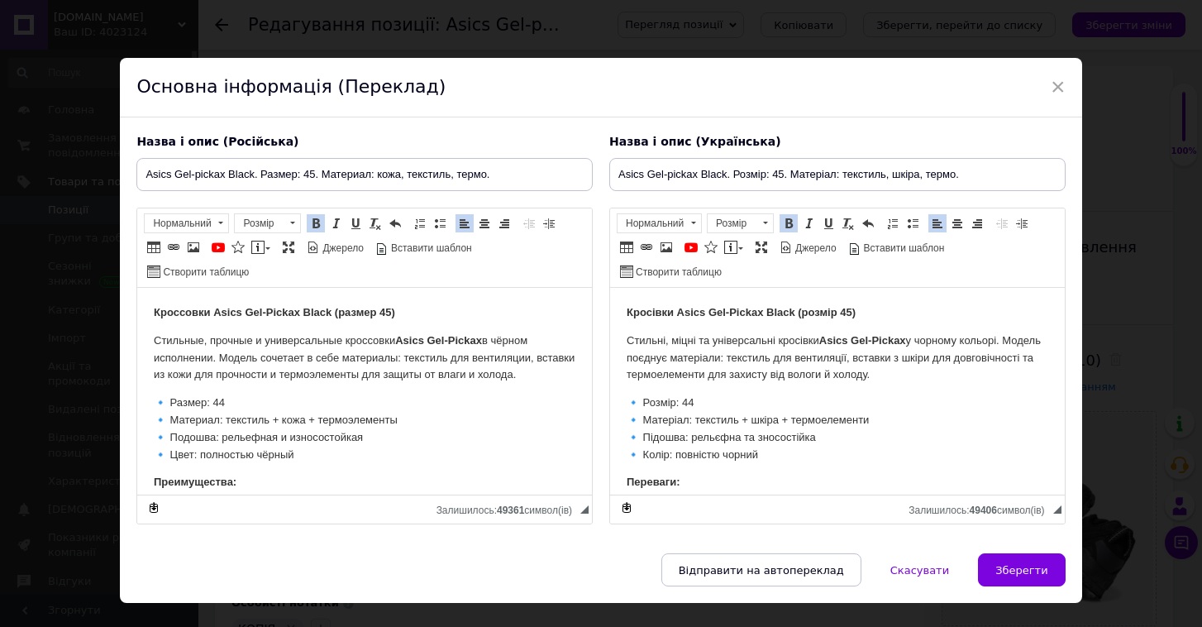
click at [232, 410] on p "🔹 Размер: 44 🔹 Материал: текстиль + кожа + термоэлементы 🔹 Подошва: рельефная и…" at bounding box center [365, 428] width 422 height 69
click at [694, 400] on p "🔹 Розмір: 44 🔹 Матеріал: текстиль + шкіра + термоелементи 🔹 Підошва: рельєфна т…" at bounding box center [838, 428] width 422 height 69
click at [1033, 578] on button "Зберегти" at bounding box center [1021, 569] width 87 height 33
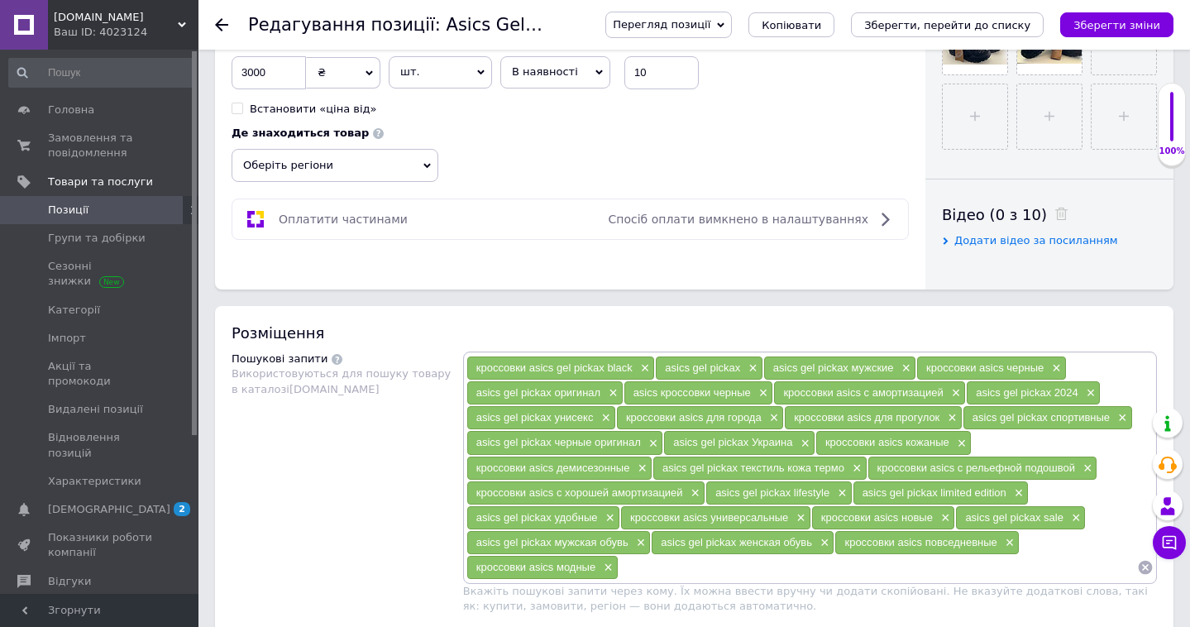
scroll to position [724, 0]
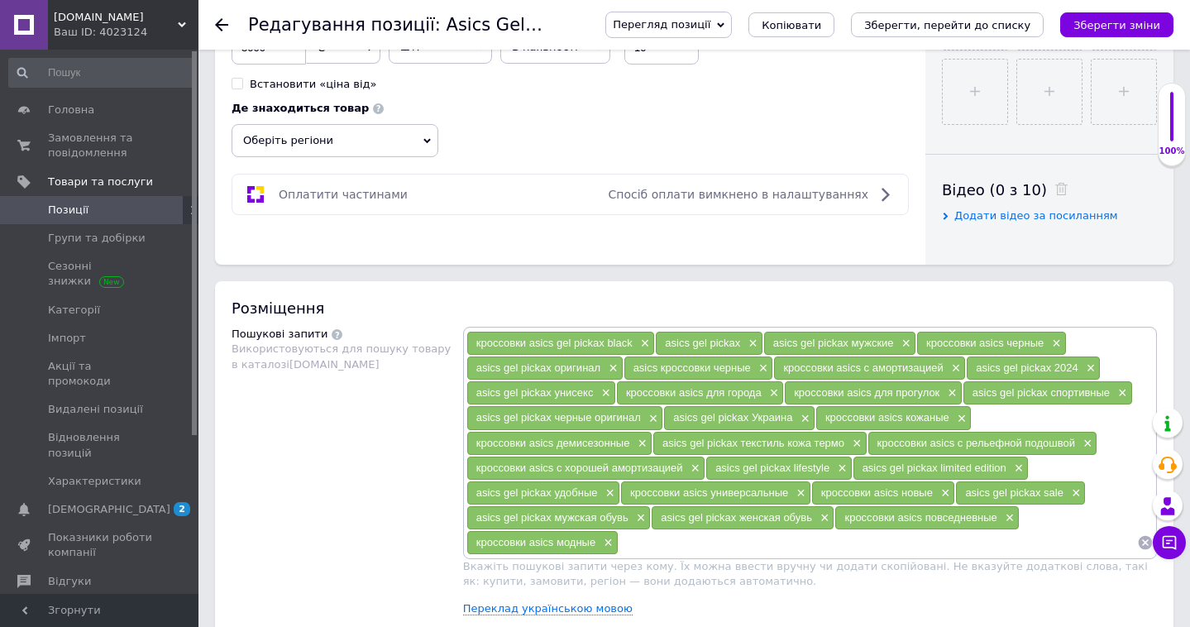
click at [440, 132] on div "Де знаходиться товар Оберіть регіони" at bounding box center [338, 125] width 215 height 64
click at [424, 137] on icon at bounding box center [426, 140] width 7 height 7
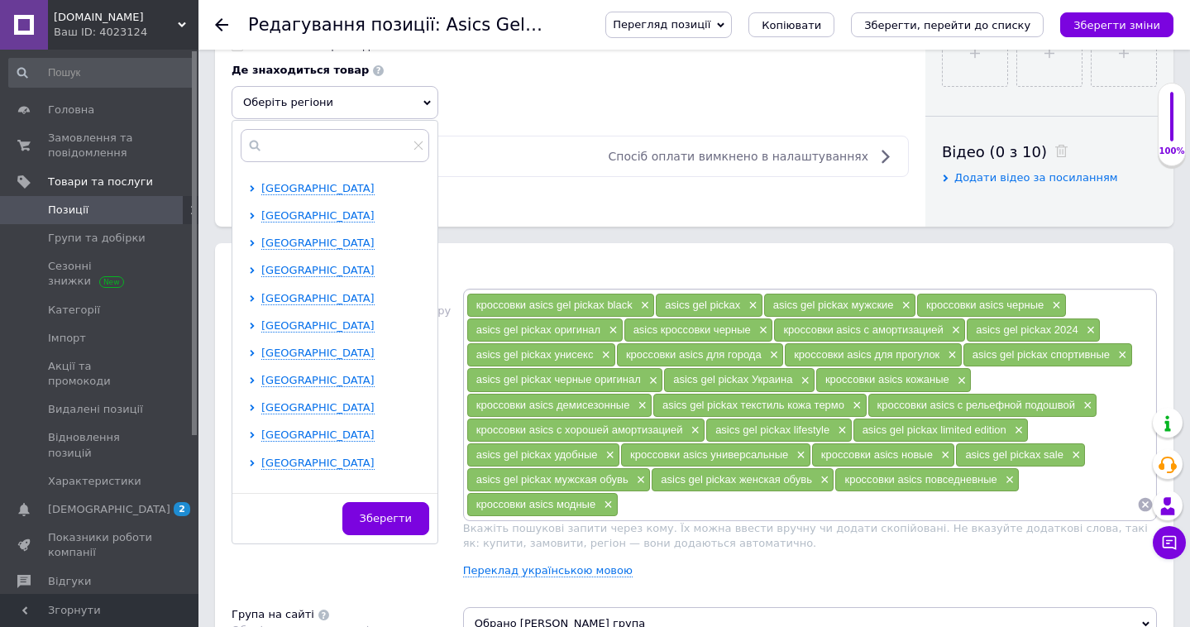
scroll to position [298, 0]
click at [308, 239] on span "[GEOGRAPHIC_DATA]" at bounding box center [317, 243] width 113 height 12
checkbox input "true"
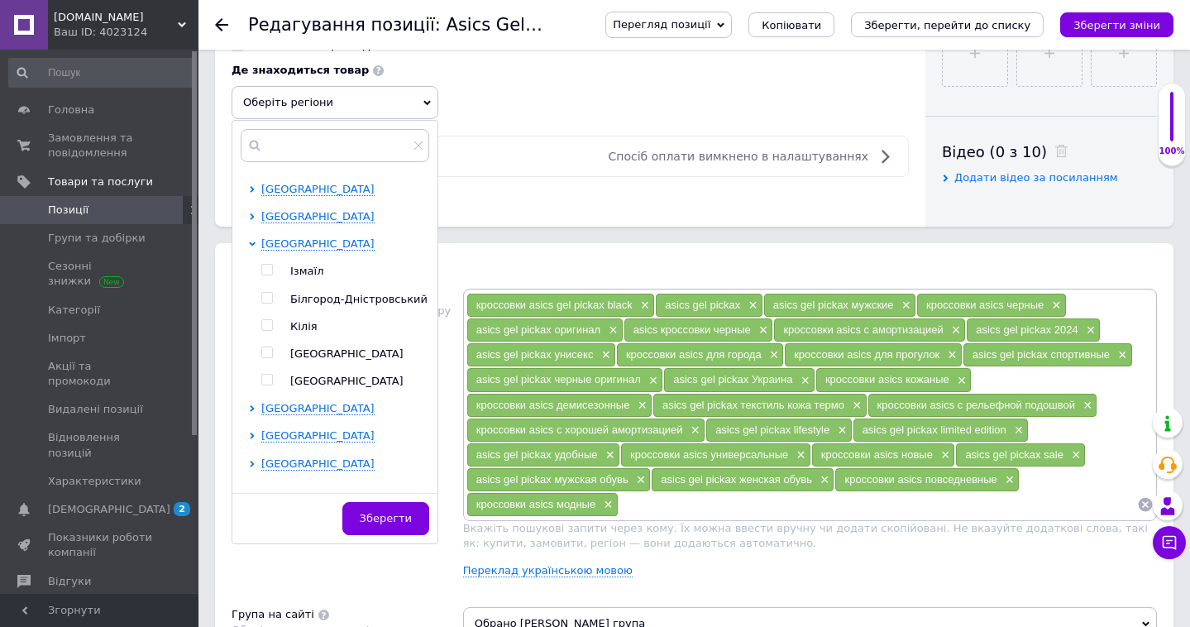
click at [264, 348] on input "checkbox" at bounding box center [266, 352] width 11 height 11
checkbox input "true"
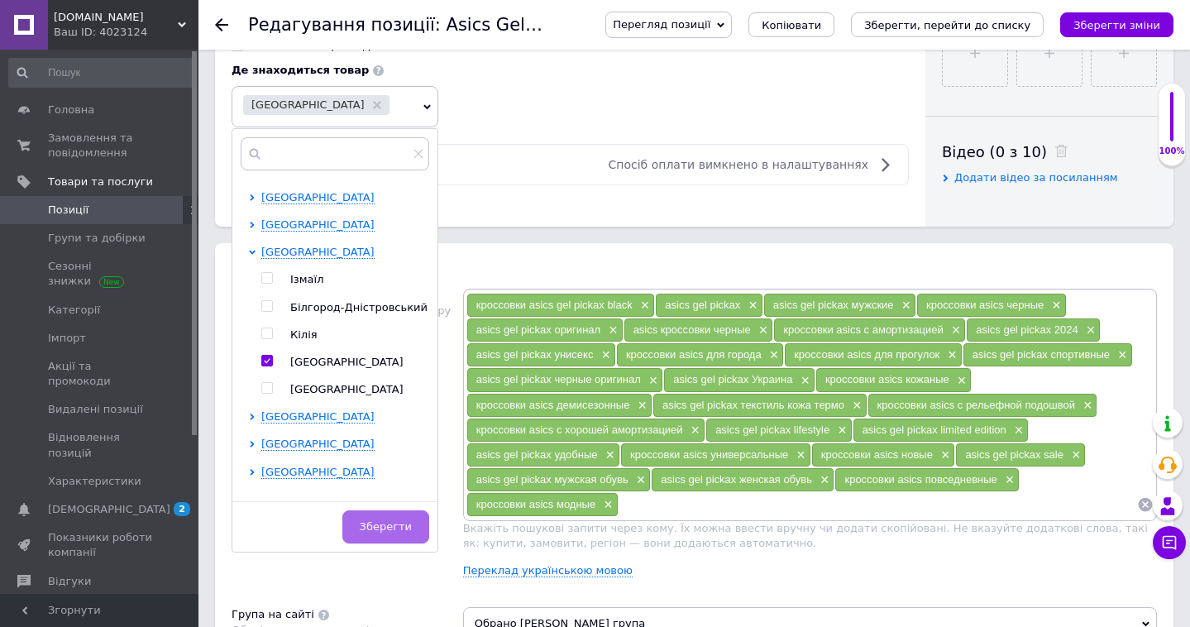
click at [383, 534] on button "Зберегти" at bounding box center [385, 526] width 87 height 33
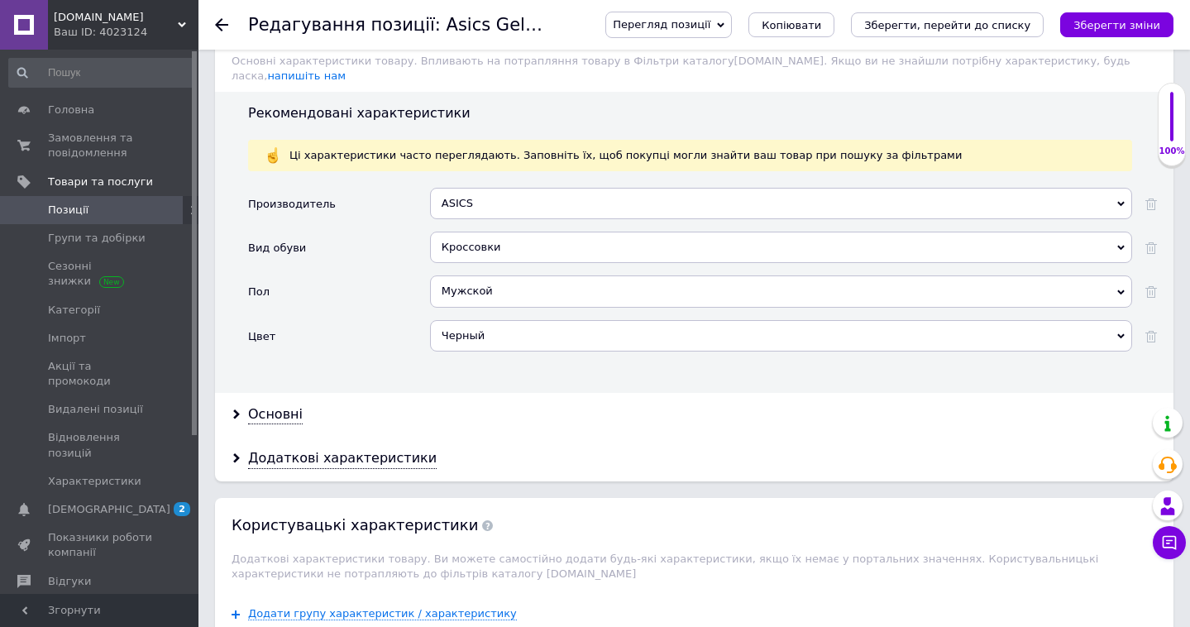
scroll to position [1573, 0]
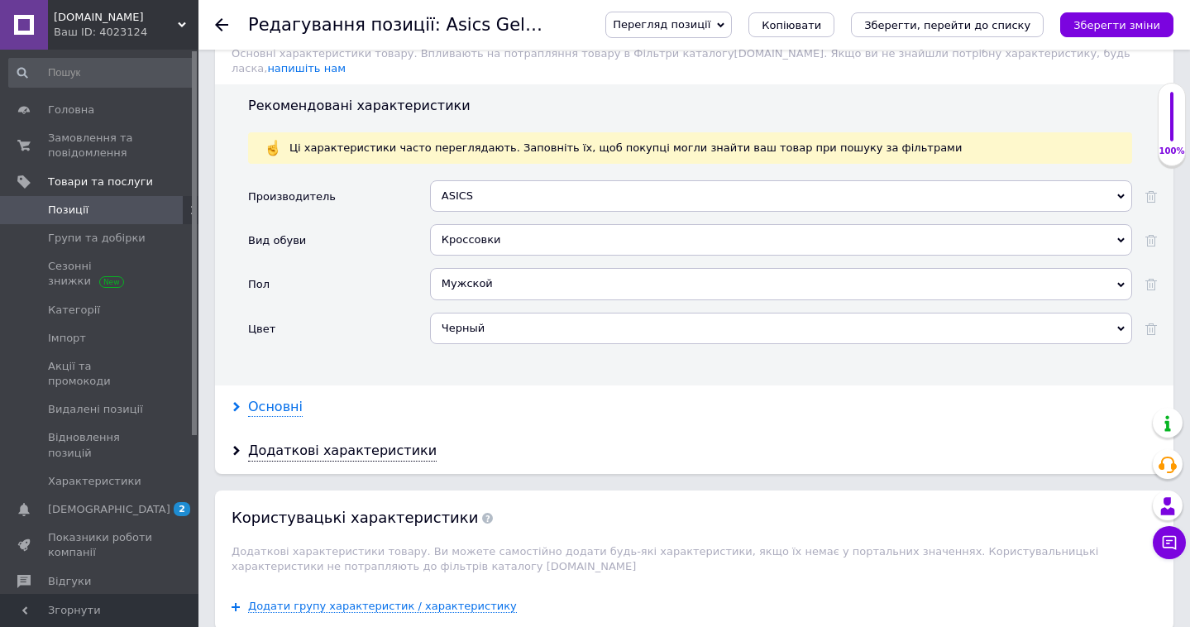
click at [271, 398] on div "Основні" at bounding box center [275, 407] width 55 height 19
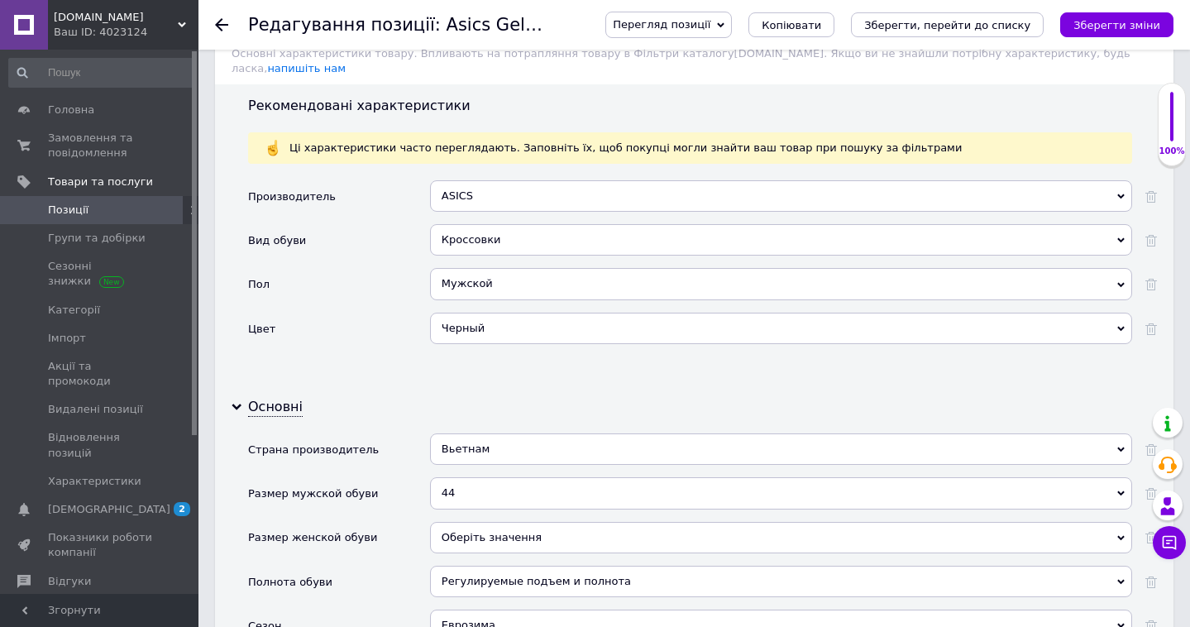
scroll to position [1620, 0]
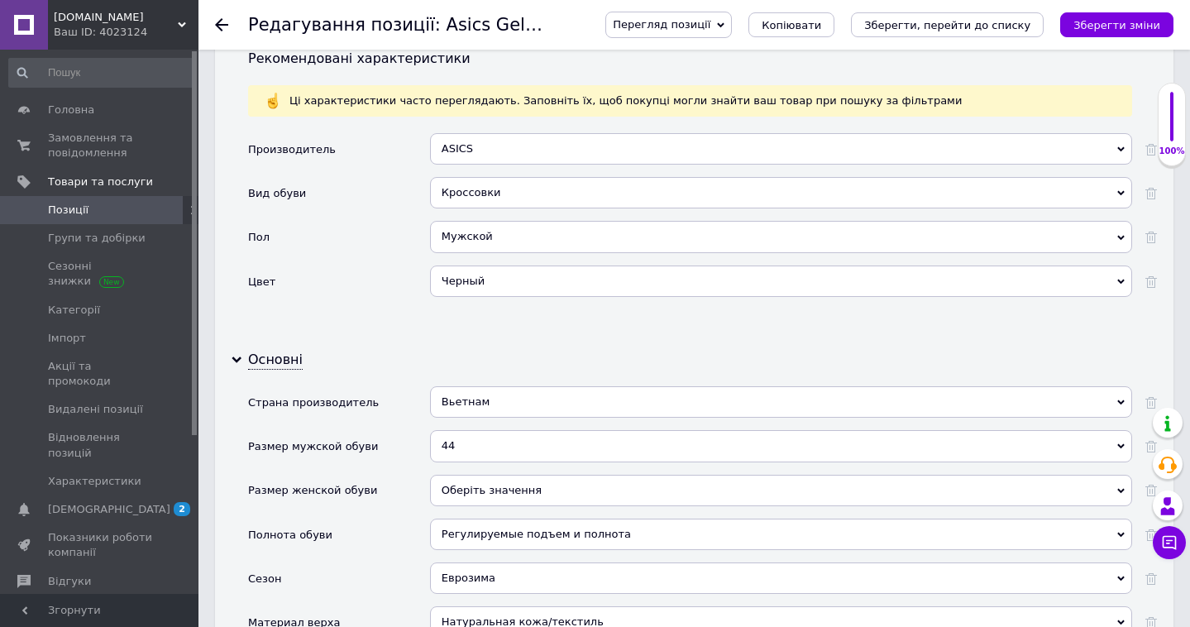
click at [478, 430] on div "44" at bounding box center [781, 445] width 702 height 31
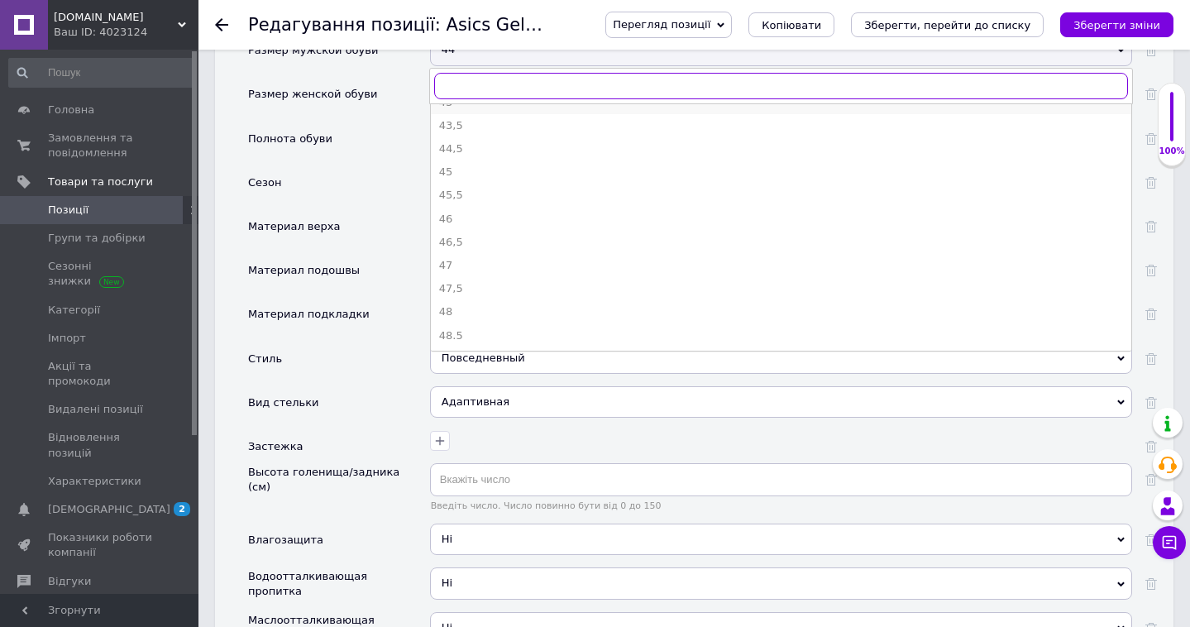
scroll to position [407, 0]
click at [493, 171] on div "45" at bounding box center [781, 178] width 684 height 15
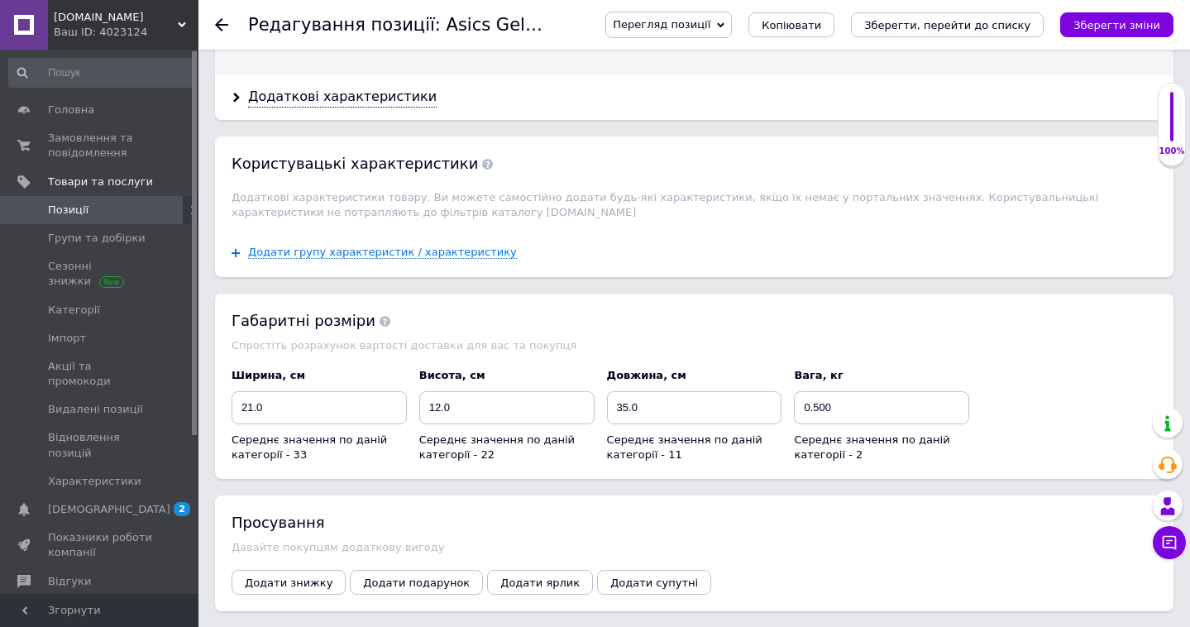
scroll to position [3058, 0]
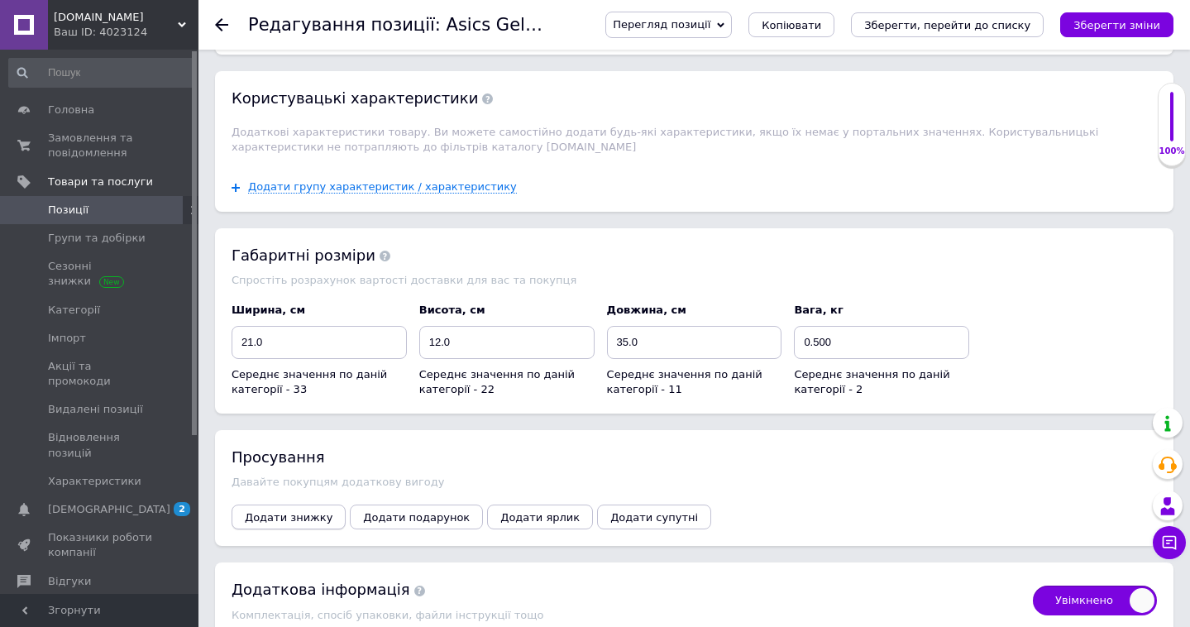
click at [306, 511] on span "Додати знижку" at bounding box center [289, 517] width 88 height 12
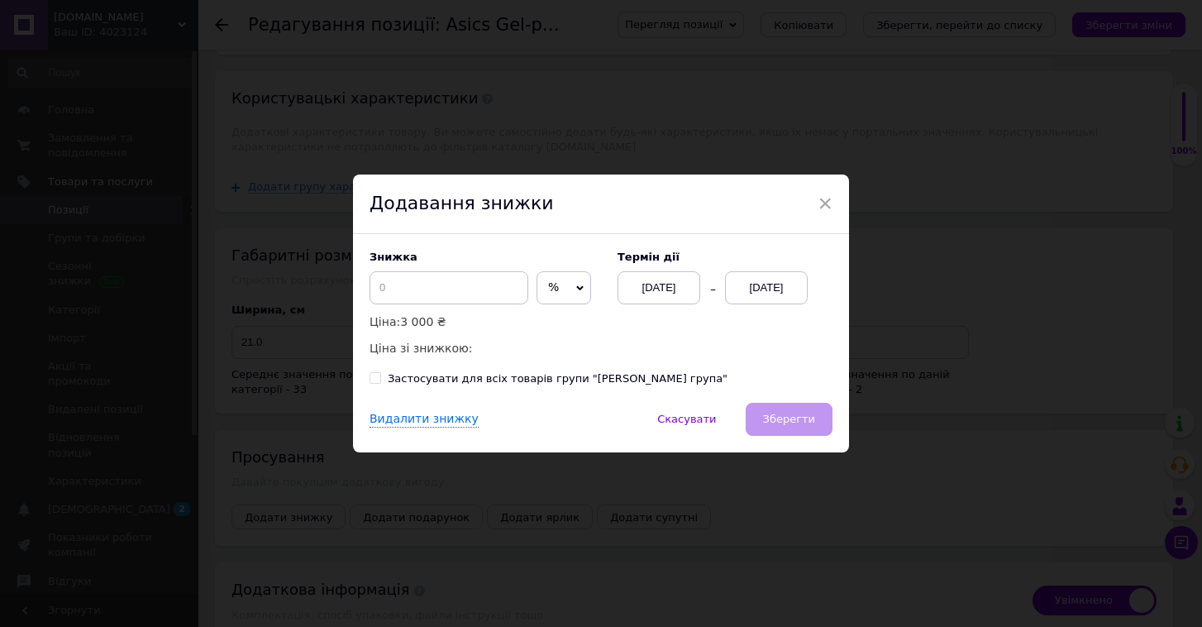
click at [566, 283] on span "%" at bounding box center [564, 287] width 55 height 33
click at [551, 331] on li "₴" at bounding box center [563, 322] width 53 height 23
click at [785, 293] on div "[DATE]" at bounding box center [766, 287] width 83 height 33
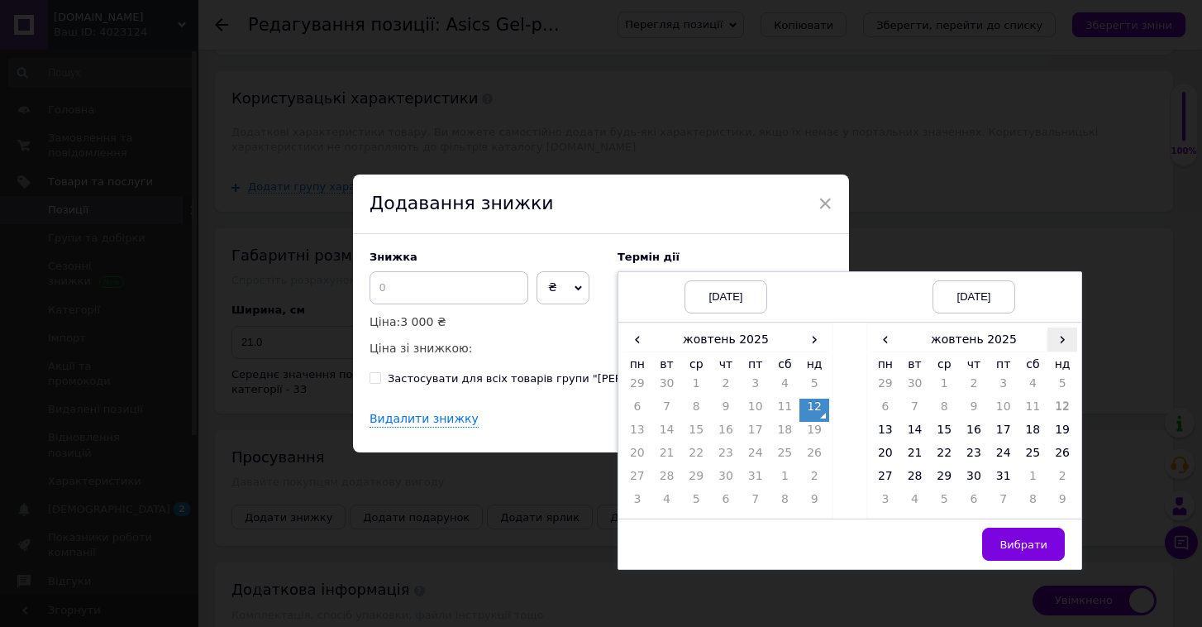
click at [1057, 341] on span "›" at bounding box center [1063, 339] width 30 height 24
click at [944, 470] on td "26" at bounding box center [944, 479] width 30 height 23
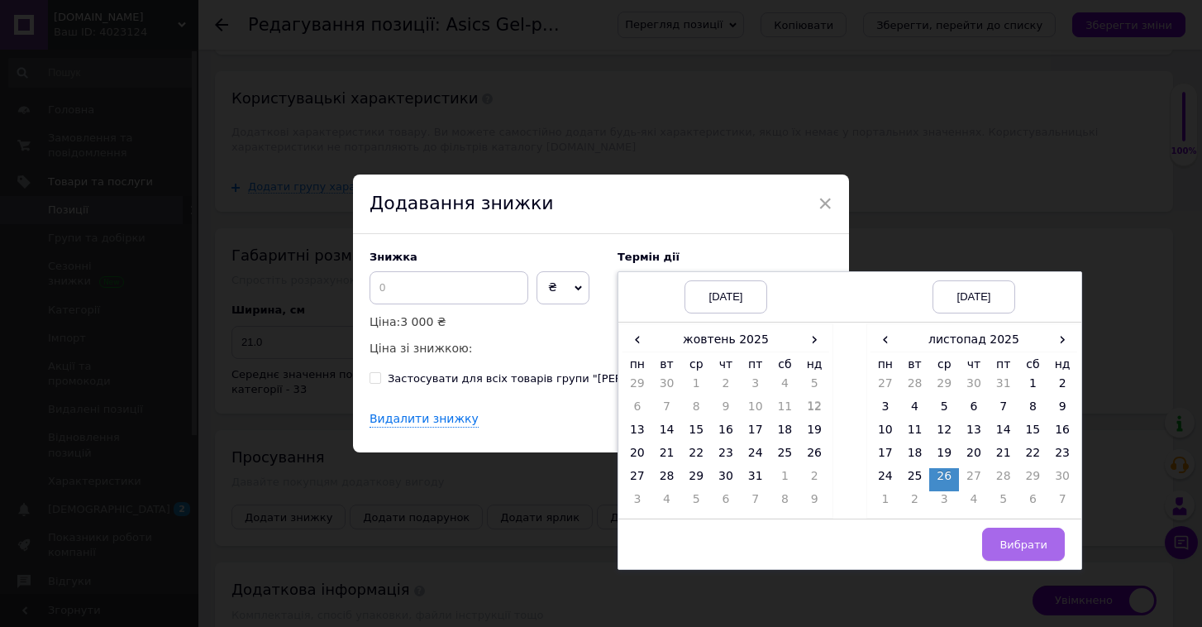
click at [1020, 545] on span "Вибрати" at bounding box center [1024, 544] width 48 height 12
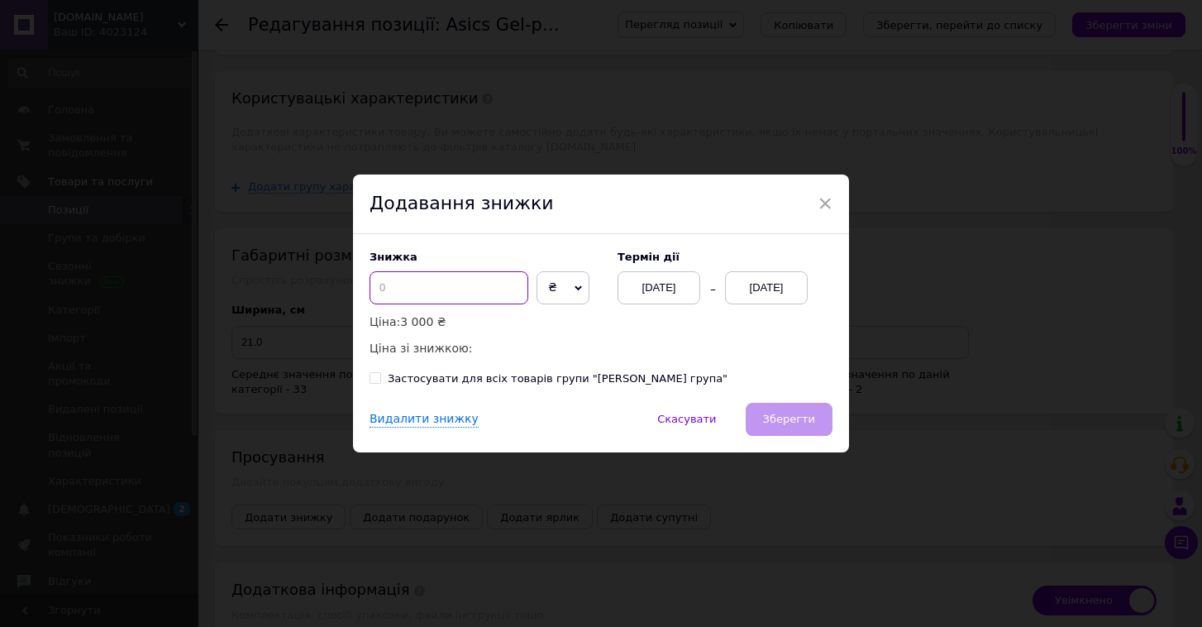
click at [428, 295] on input at bounding box center [449, 287] width 159 height 33
checkbox input "true"
type input "5"
checkbox input "true"
type input "59"
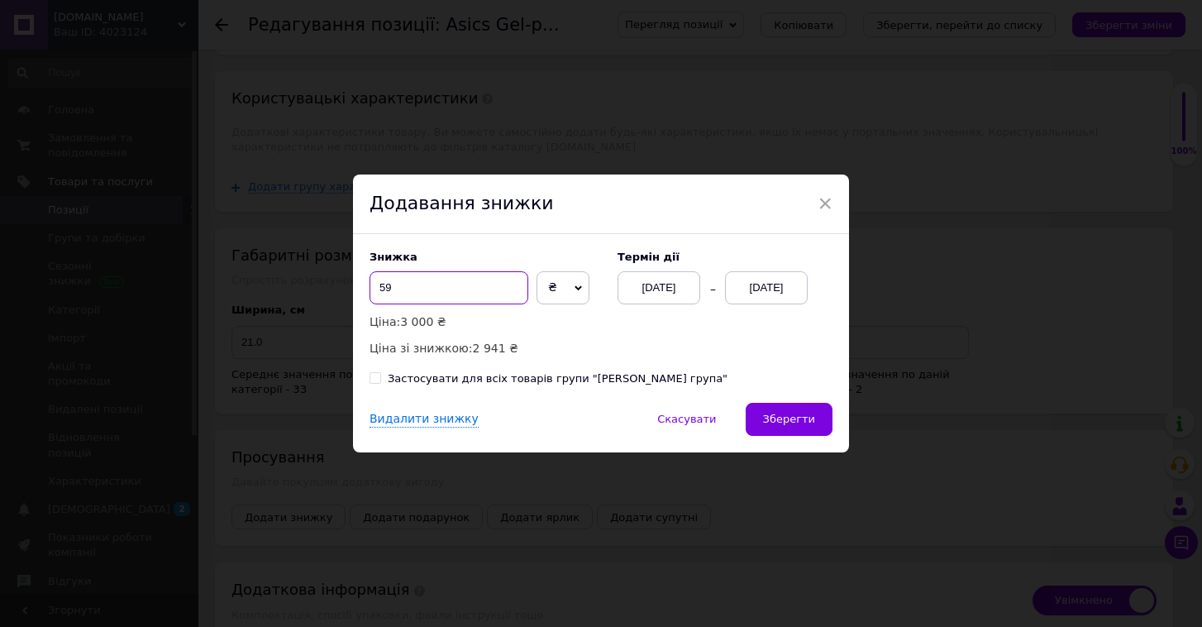
checkbox input "true"
type input "5"
checkbox input "true"
type input "50"
checkbox input "true"
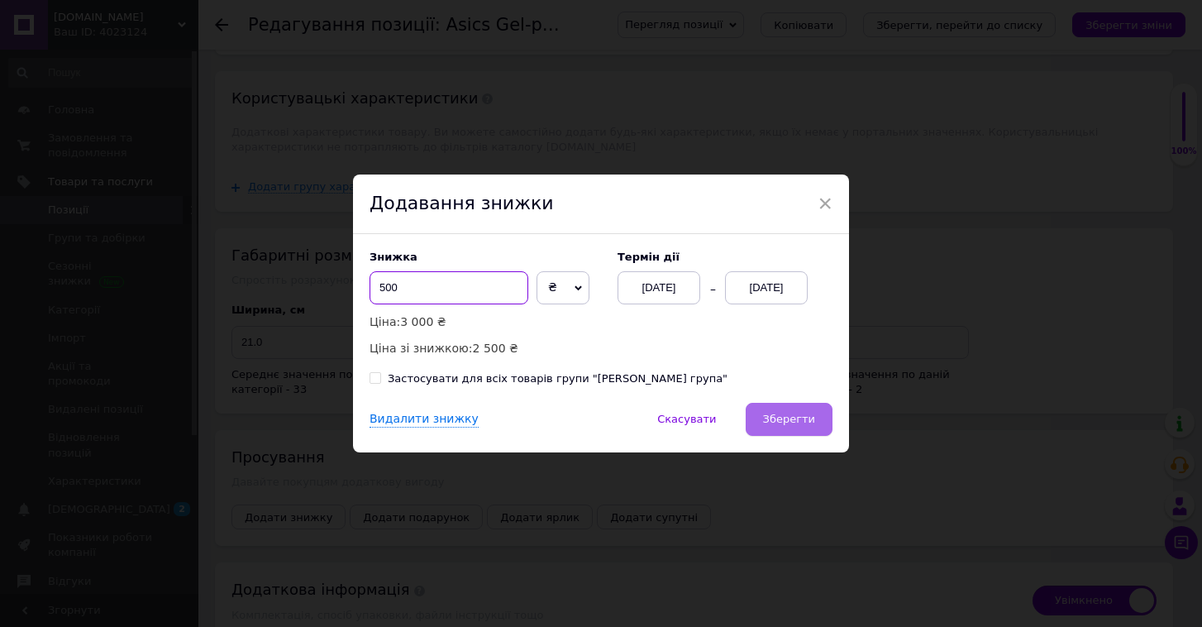
type input "500"
click at [785, 418] on span "Зберегти" at bounding box center [789, 419] width 52 height 12
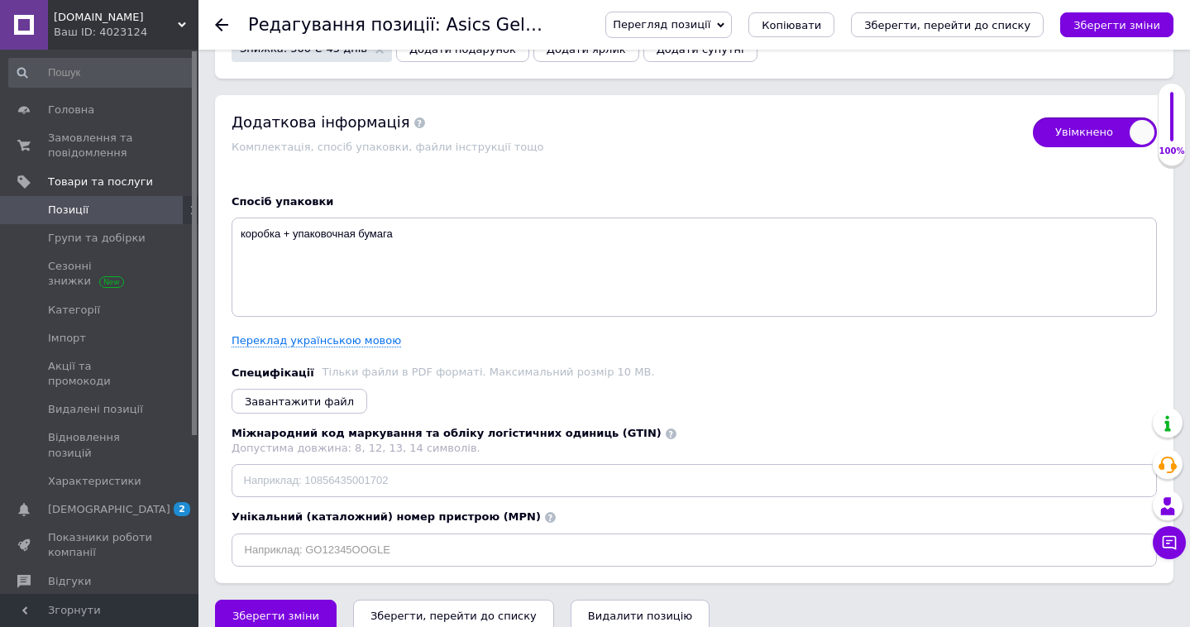
scroll to position [3525, 0]
click at [289, 610] on span "Зберегти зміни" at bounding box center [275, 616] width 87 height 12
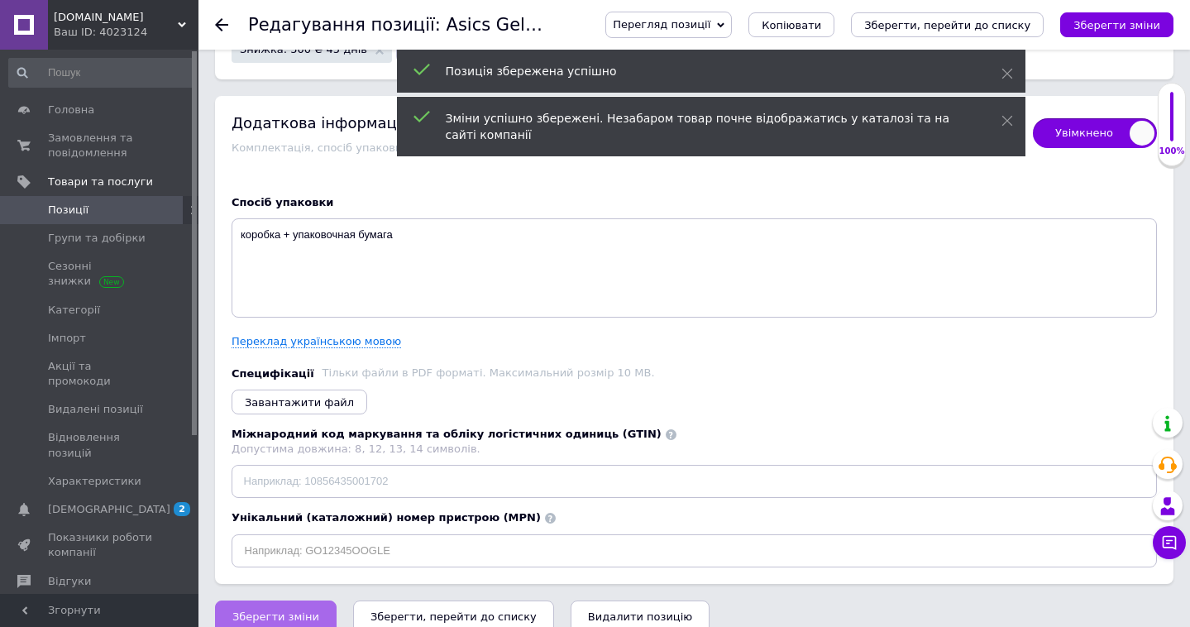
checkbox input "true"
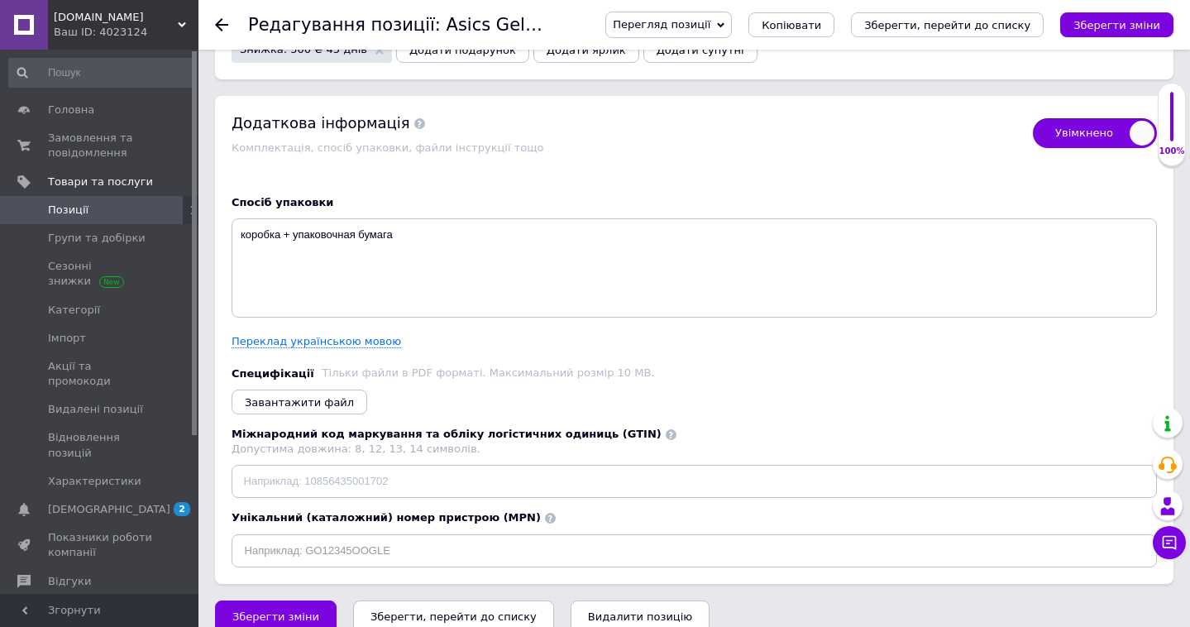
click at [222, 24] on use at bounding box center [221, 24] width 13 height 13
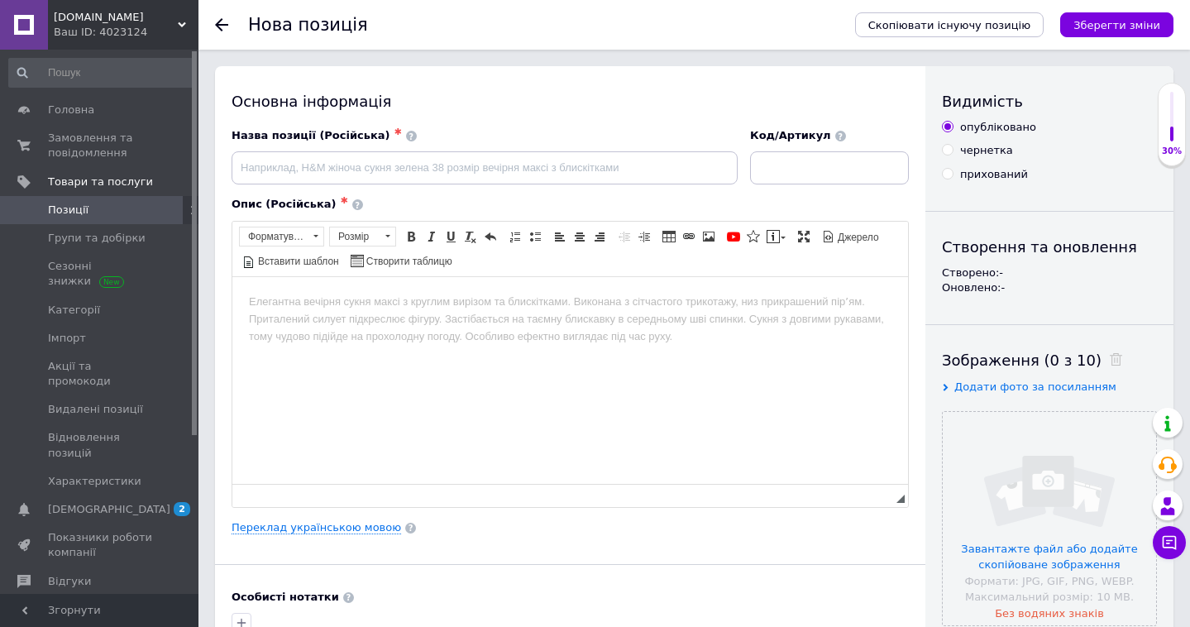
click at [222, 24] on use at bounding box center [221, 24] width 13 height 13
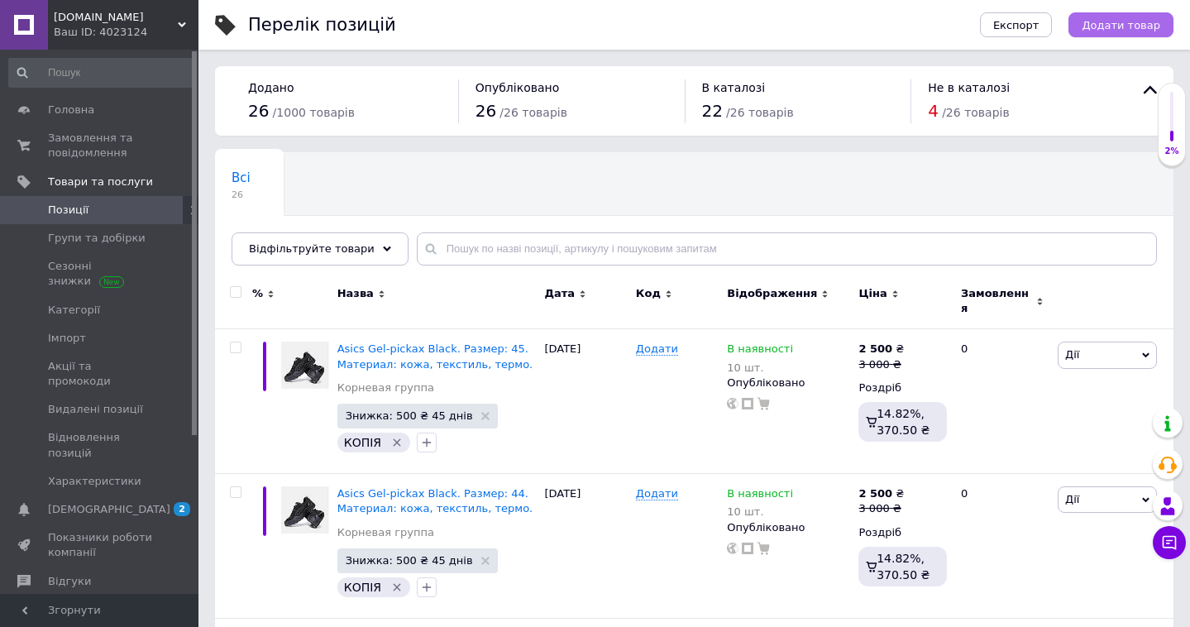
click at [1143, 22] on span "Додати товар" at bounding box center [1120, 25] width 79 height 12
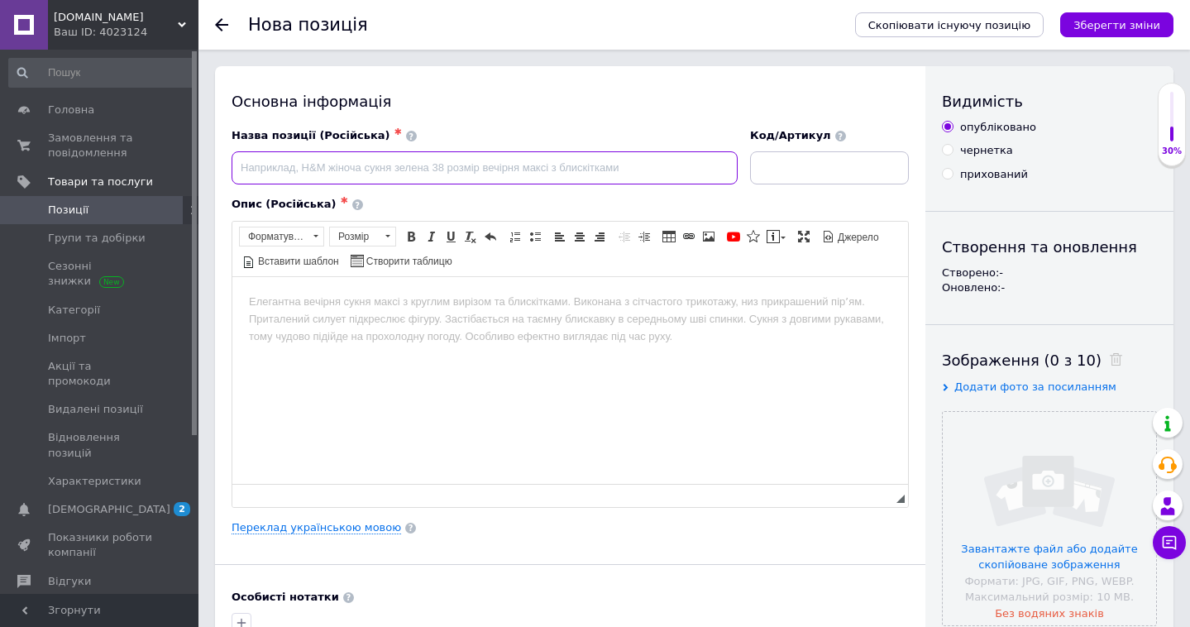
click at [641, 161] on input at bounding box center [484, 167] width 506 height 33
click at [219, 24] on use at bounding box center [221, 24] width 13 height 13
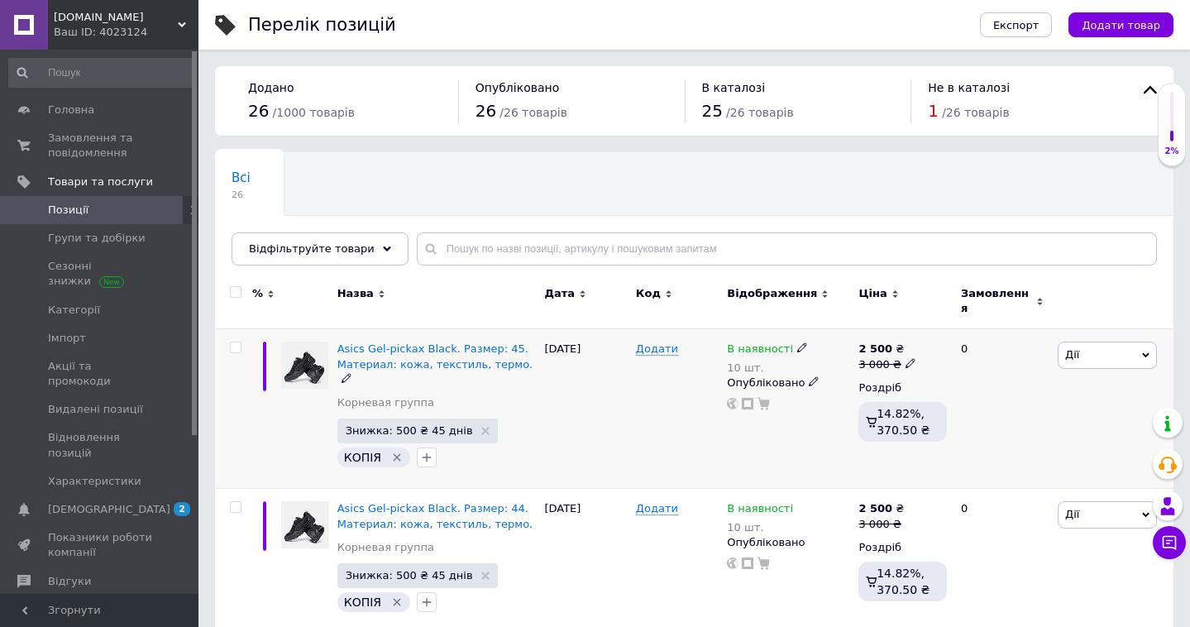
click at [351, 374] on use at bounding box center [345, 378] width 9 height 9
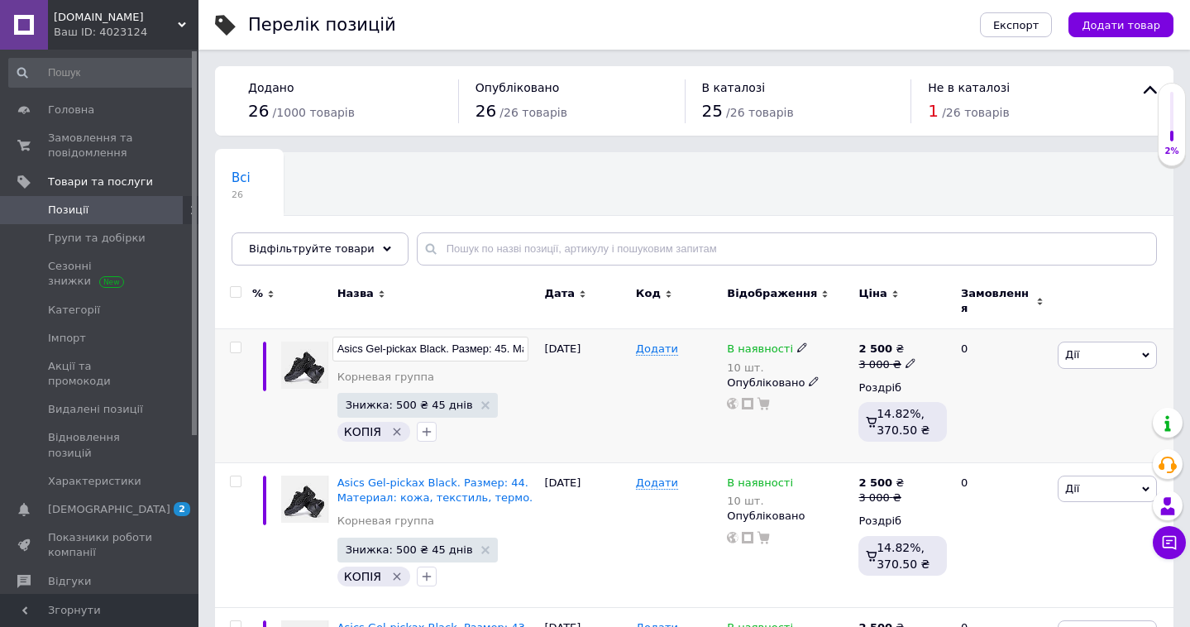
scroll to position [0, 154]
drag, startPoint x: 525, startPoint y: 344, endPoint x: 307, endPoint y: 343, distance: 218.3
click at [306, 343] on div "Asics Gel-pickax Black. Размер: 45. Материал: кожа, текстиль, термо. Корневая г…" at bounding box center [694, 396] width 958 height 134
click at [438, 286] on div "Назва" at bounding box center [436, 293] width 199 height 15
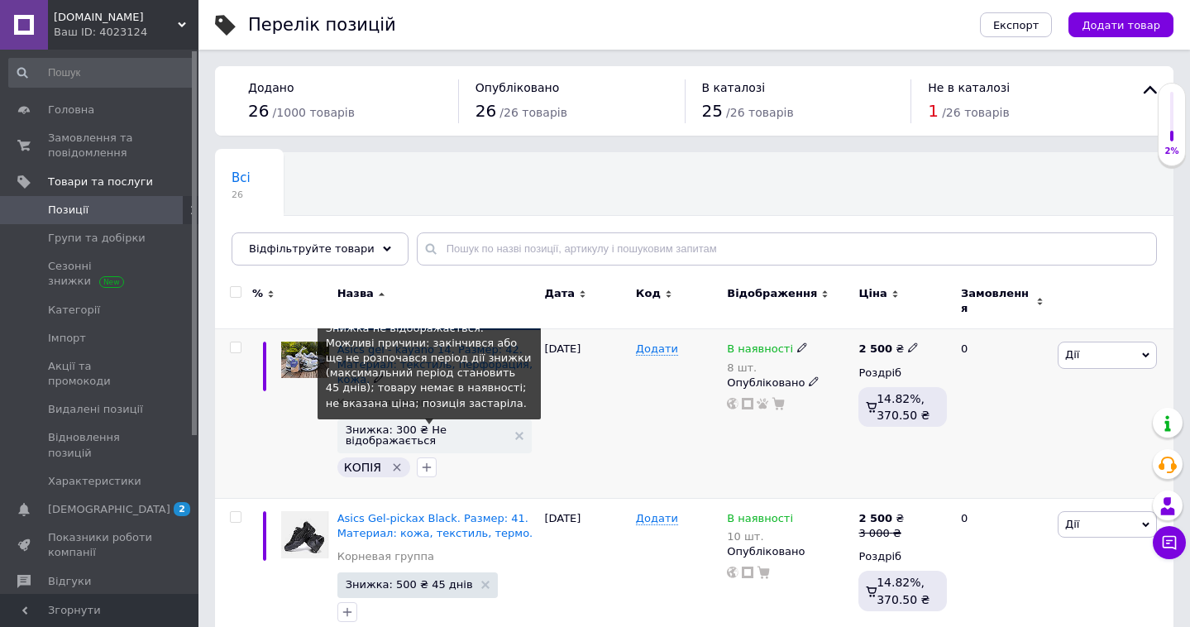
click at [513, 425] on span "Знижка: 300 ₴ Не відображається" at bounding box center [435, 434] width 179 height 21
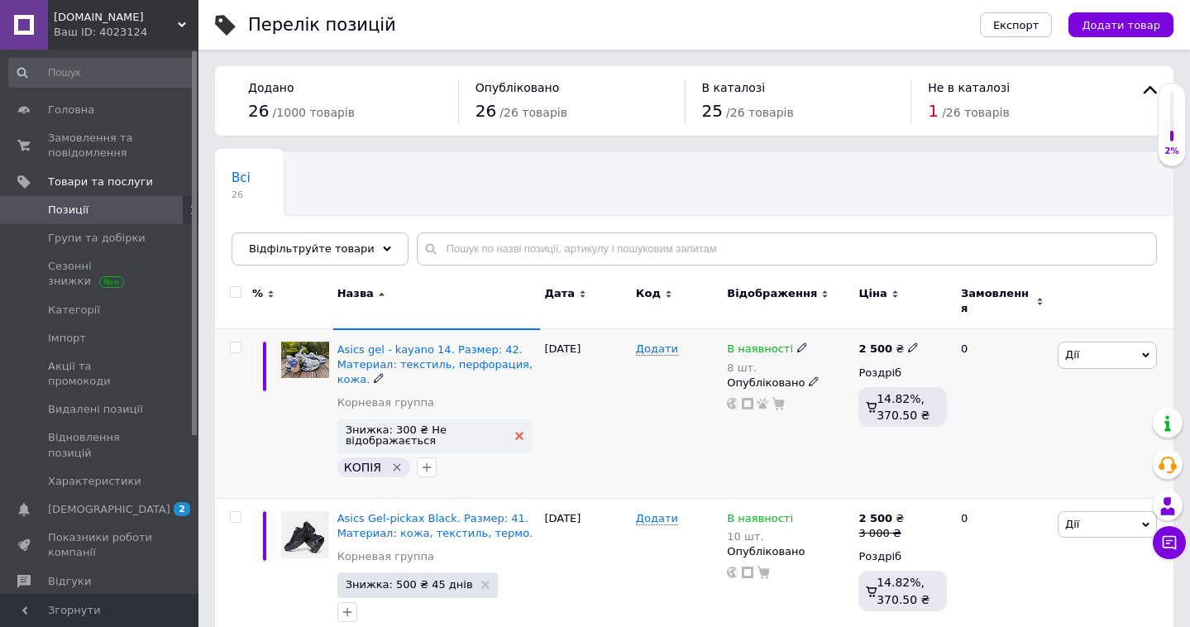
click at [522, 432] on use at bounding box center [519, 436] width 8 height 8
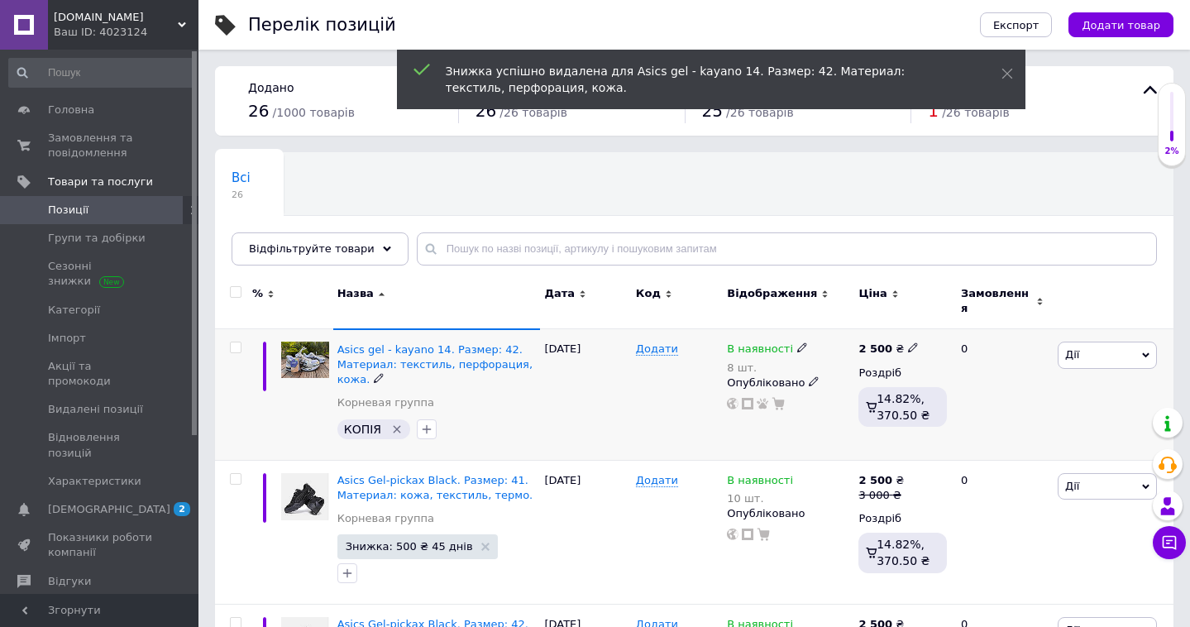
click at [1134, 352] on span "Дії" at bounding box center [1106, 354] width 99 height 26
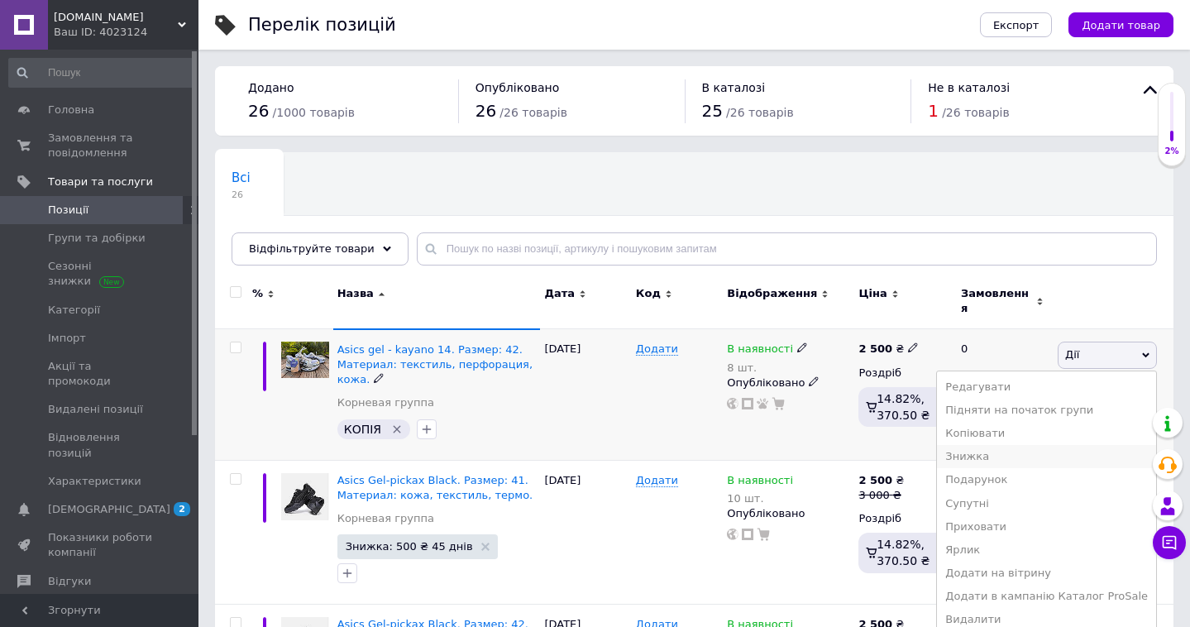
click at [1048, 455] on li "Знижка" at bounding box center [1046, 456] width 219 height 23
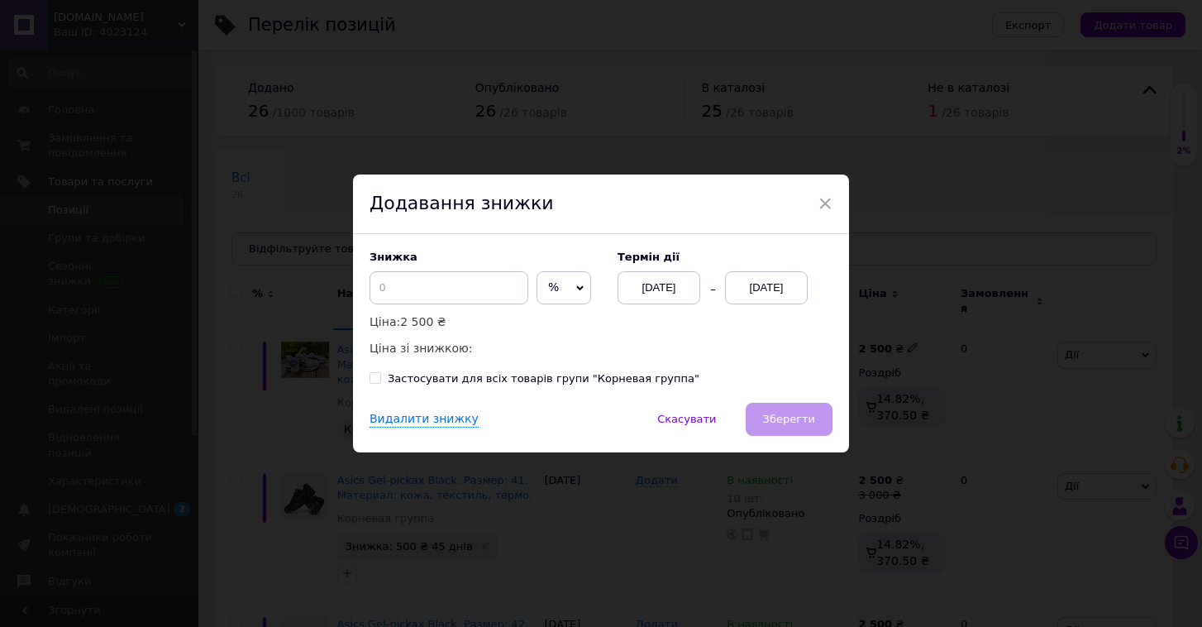
click at [769, 290] on div "[DATE]" at bounding box center [766, 287] width 83 height 33
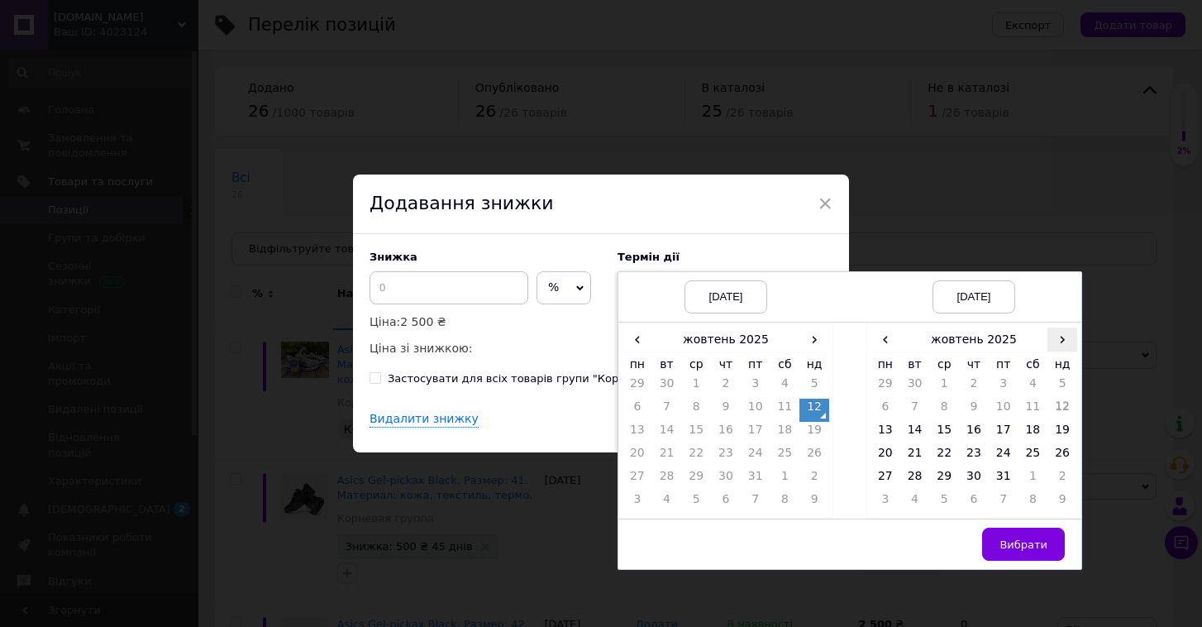
click at [1064, 347] on span "›" at bounding box center [1063, 339] width 30 height 24
click at [944, 470] on td "26" at bounding box center [944, 479] width 30 height 23
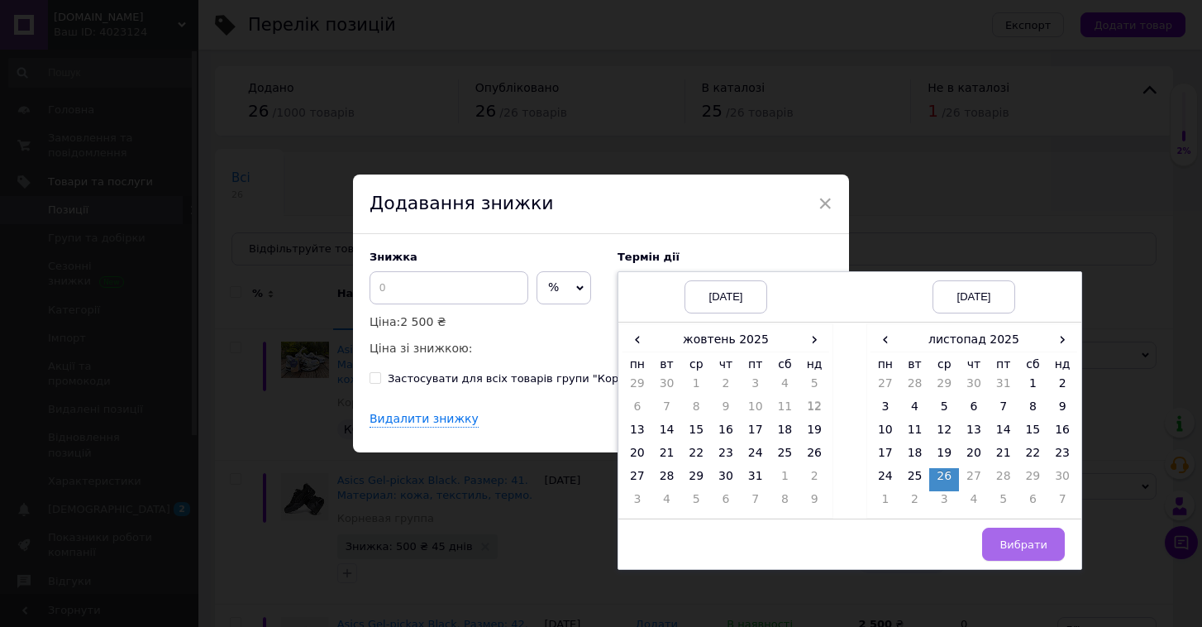
click at [998, 538] on button "Вибрати" at bounding box center [1023, 543] width 83 height 33
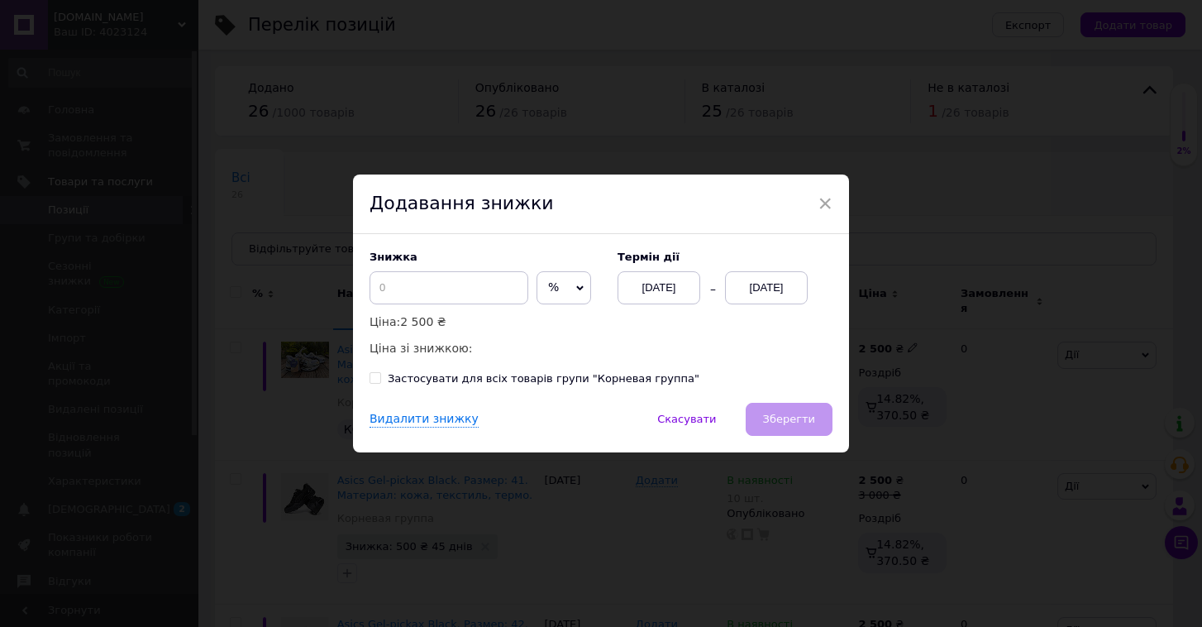
click at [556, 298] on span "%" at bounding box center [564, 287] width 55 height 33
click at [544, 322] on li "₴" at bounding box center [563, 322] width 53 height 23
click at [451, 287] on input at bounding box center [449, 287] width 159 height 33
type input "200"
click at [772, 413] on span "Зберегти" at bounding box center [789, 419] width 52 height 12
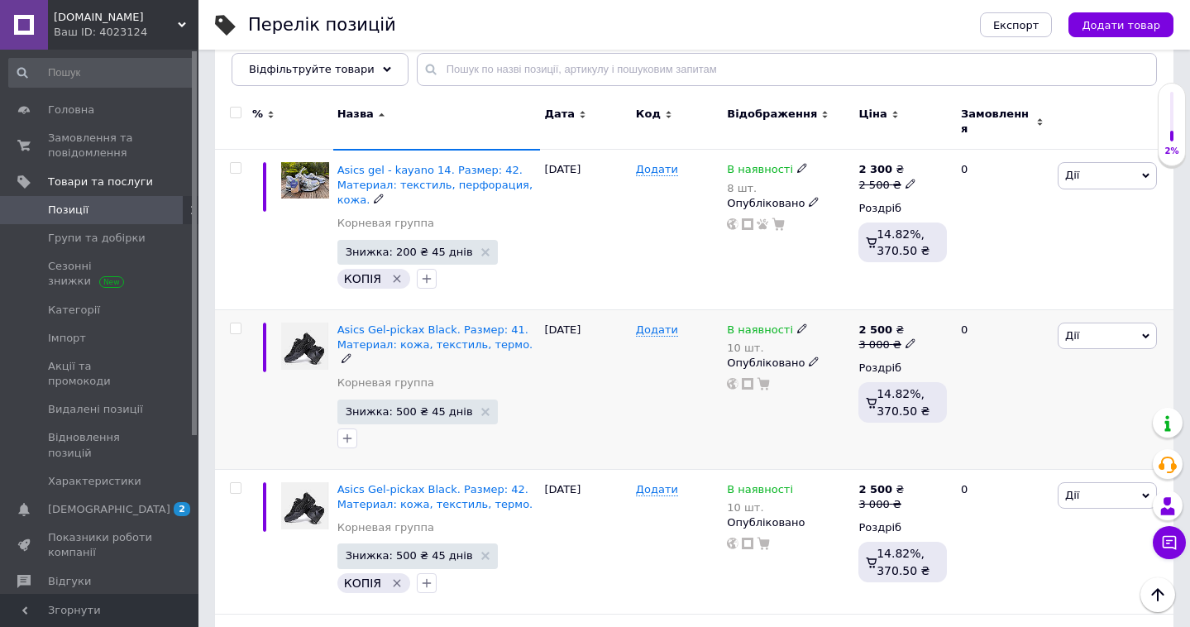
scroll to position [184, 0]
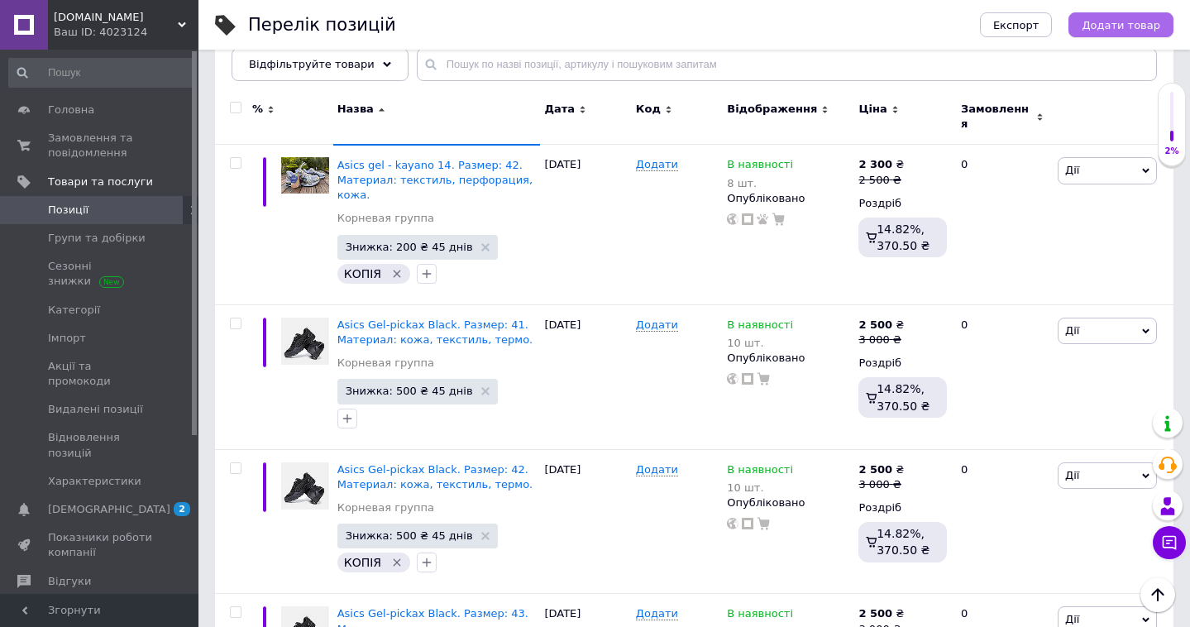
click at [1130, 17] on button "Додати товар" at bounding box center [1120, 24] width 105 height 25
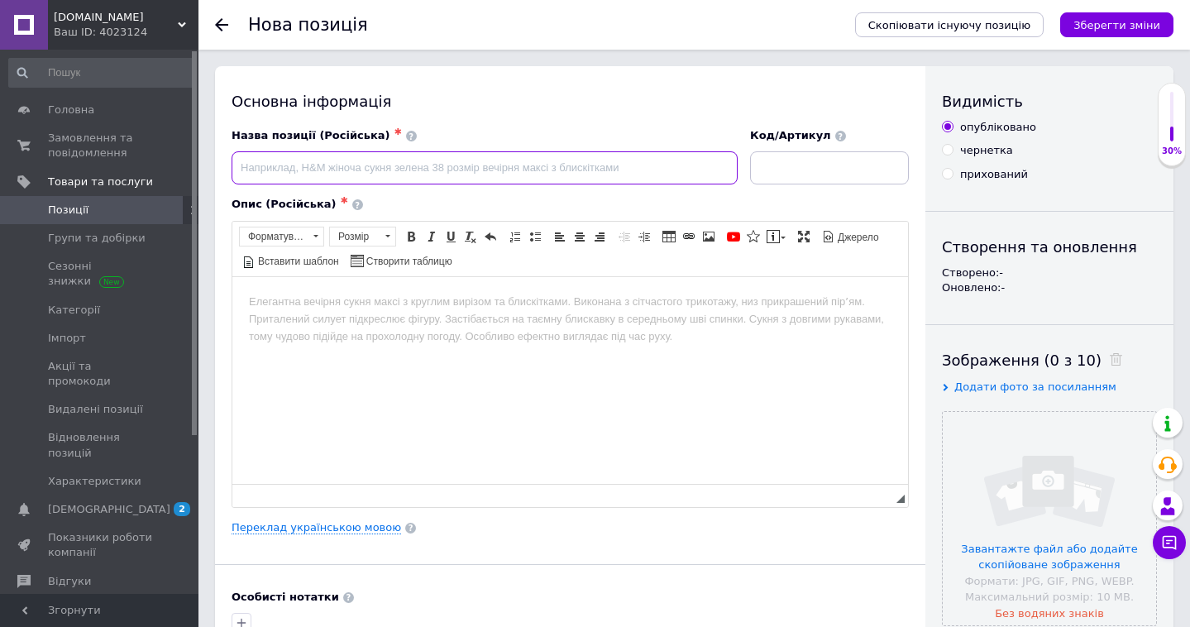
click at [661, 166] on input at bounding box center [484, 167] width 506 height 33
paste input "Asics Gel-pickax Black. Размер: 45. Материал: кожа, текстиль, термо."
click at [409, 167] on input "Asics Gel-pickax Black. Размер: 45. Материал: кожа, текстиль, термо." at bounding box center [484, 167] width 506 height 33
click at [349, 169] on input "Asics Gel-pickax Black. Размер: 41. Материал: кожа, текстиль, термо." at bounding box center [484, 167] width 506 height 33
type input "Asics Gel-pickax Grey/Mink. Размер: 41. Материал: кожа, текстиль, термо."
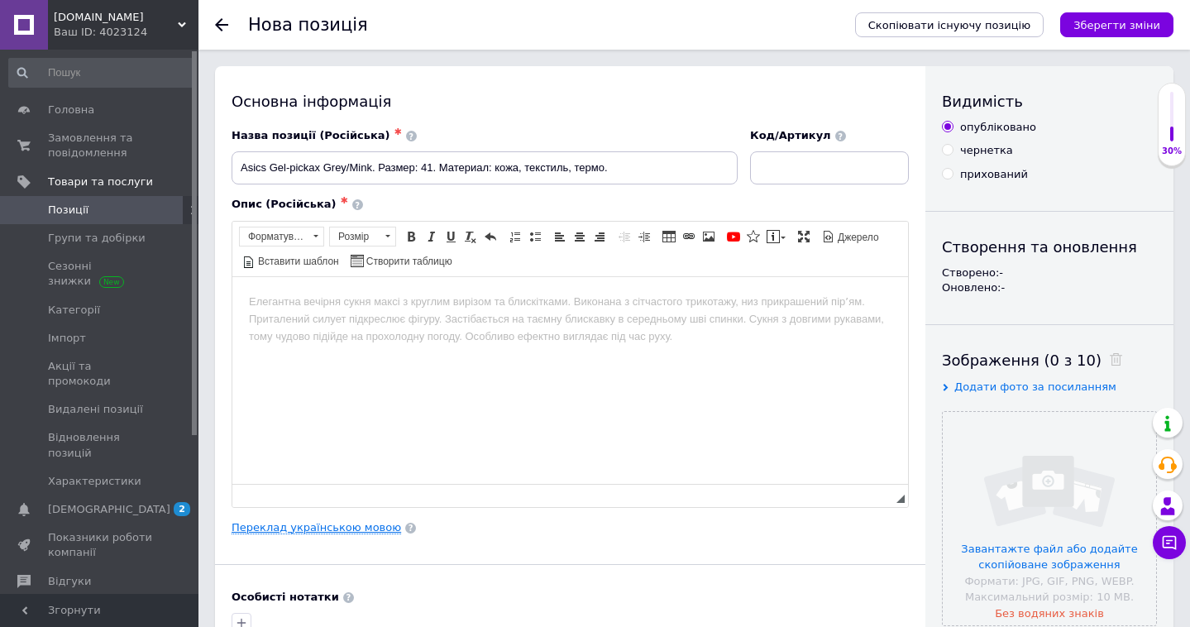
click at [361, 530] on link "Переклад українською мовою" at bounding box center [315, 527] width 169 height 13
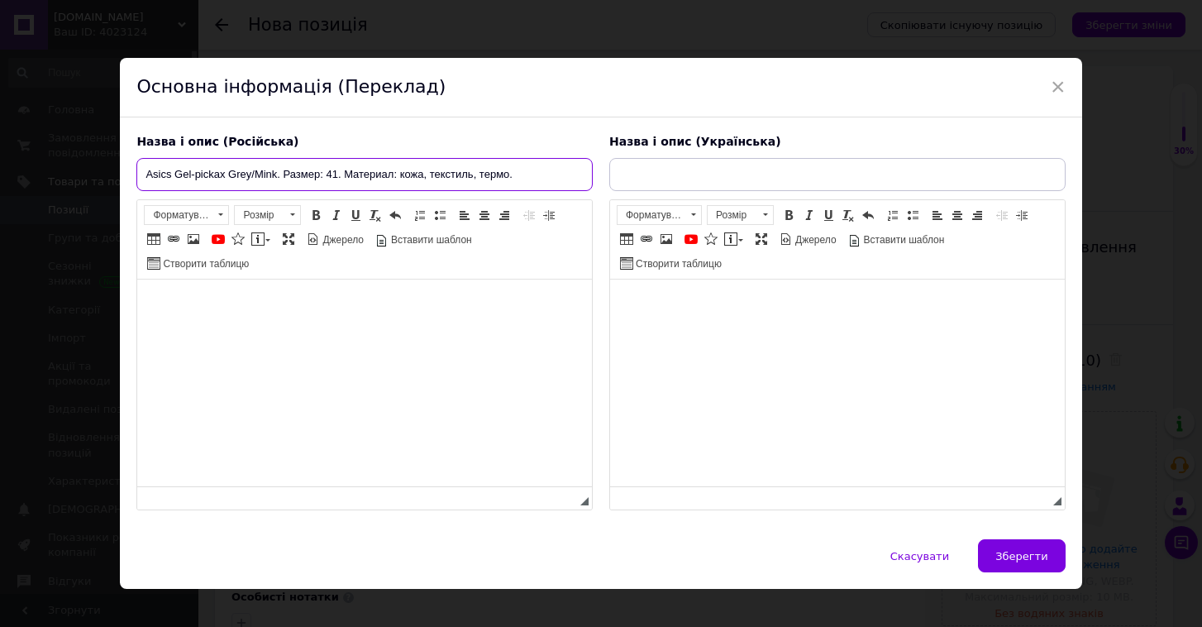
drag, startPoint x: 524, startPoint y: 169, endPoint x: 130, endPoint y: 174, distance: 394.4
click at [130, 174] on div "Назва і опис (Російська) Asics Gel-pickax Grey/Mink. Размер: 41. Материал: кожа…" at bounding box center [364, 323] width 473 height 394
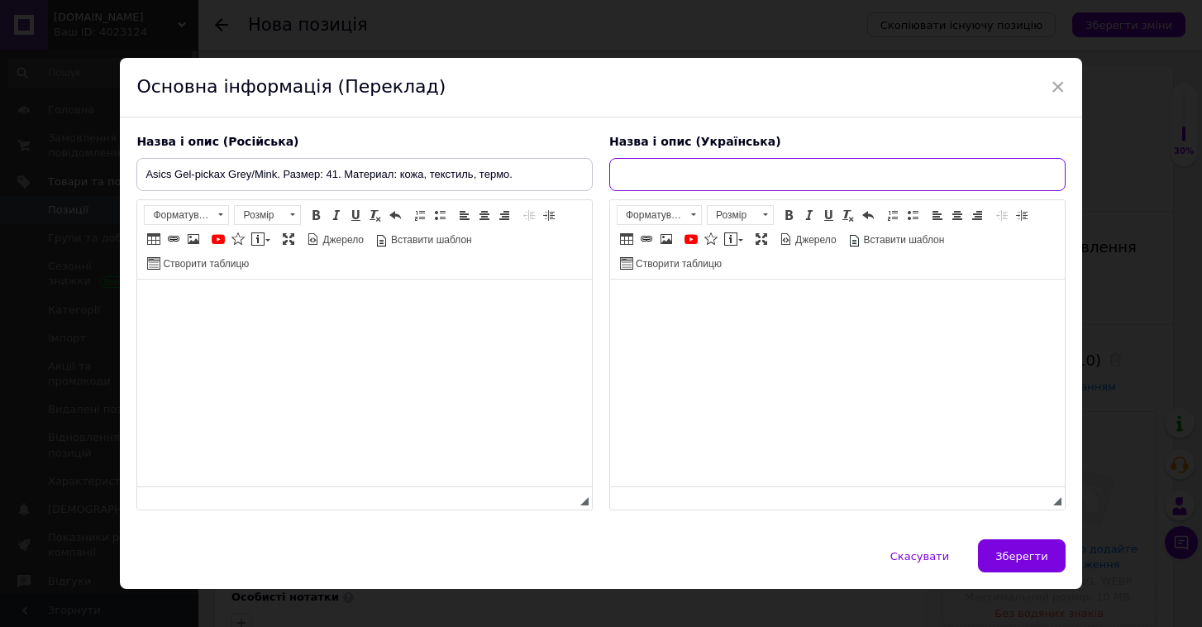
click at [630, 174] on input "text" at bounding box center [837, 174] width 456 height 33
paste input "Asics Gel-pickax Grey/Mink. Розмір: 41. Матеріал: текстиль, шкіра, термо."
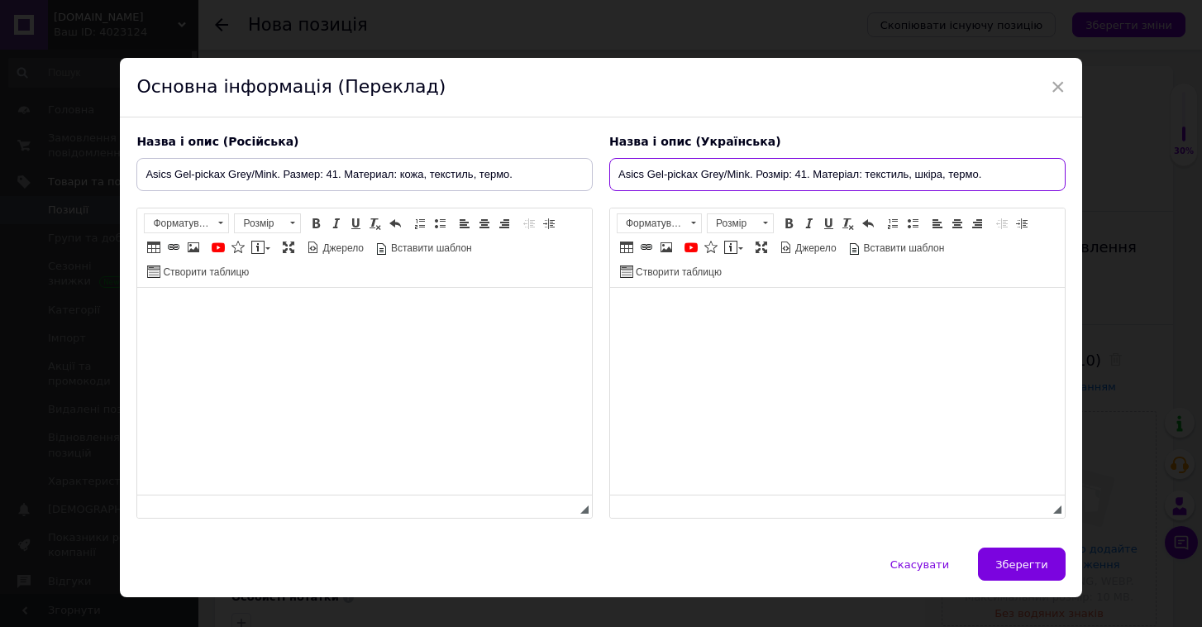
type input "Asics Gel-pickax Grey/Mink. Розмір: 41. Матеріал: текстиль, шкіра, термо."
click at [274, 310] on body "Редактор, 35DF80A2-1B5B-4F1E-A3CF-04B78A437845" at bounding box center [365, 312] width 422 height 17
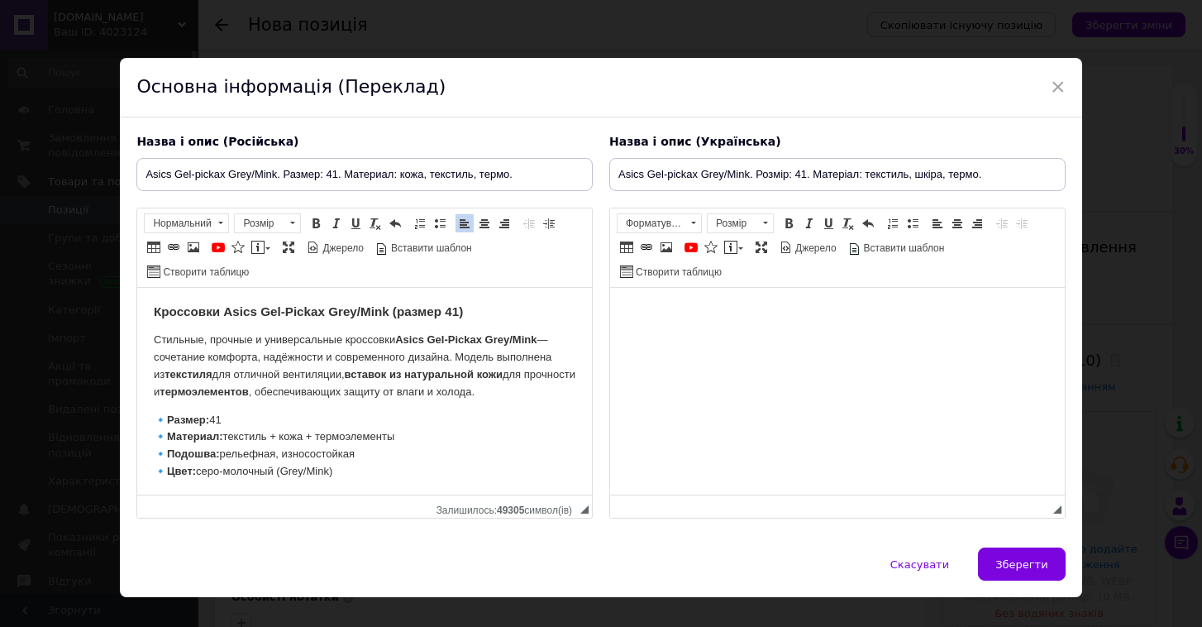
click at [627, 295] on html at bounding box center [837, 313] width 455 height 50
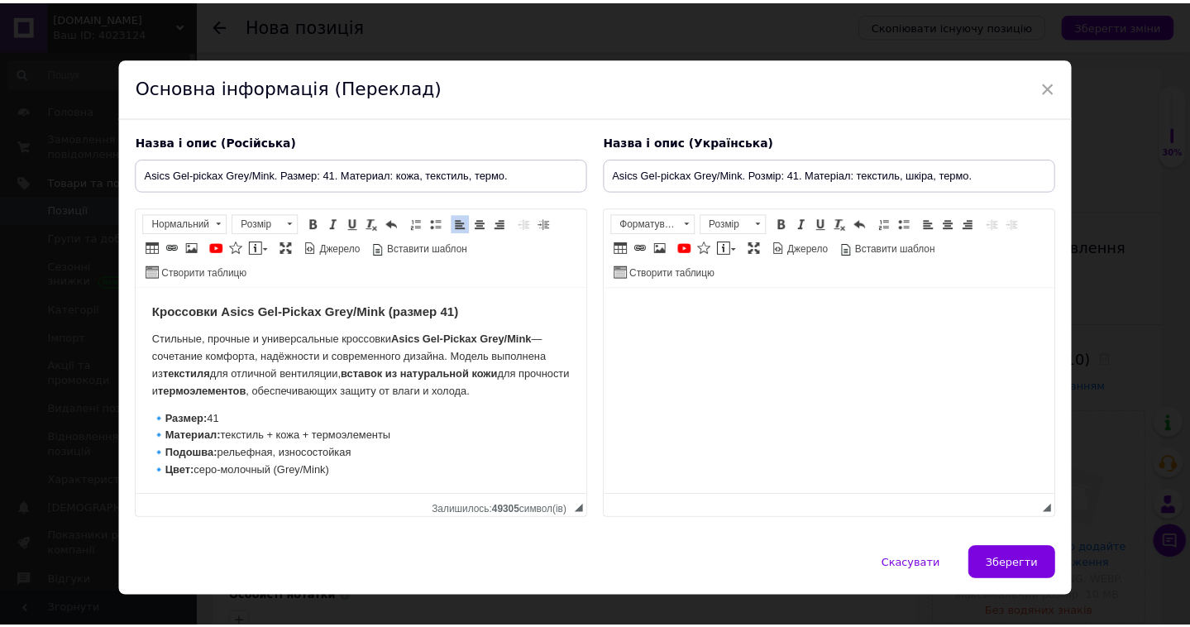
scroll to position [88, 0]
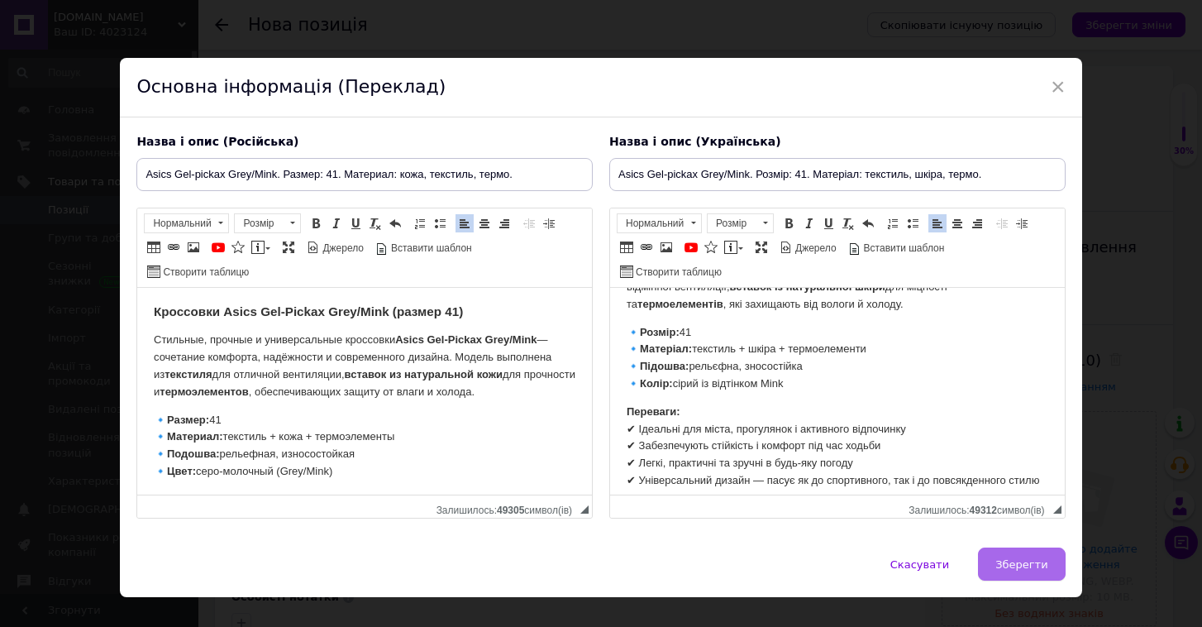
click at [1006, 563] on span "Зберегти" at bounding box center [1021, 564] width 52 height 12
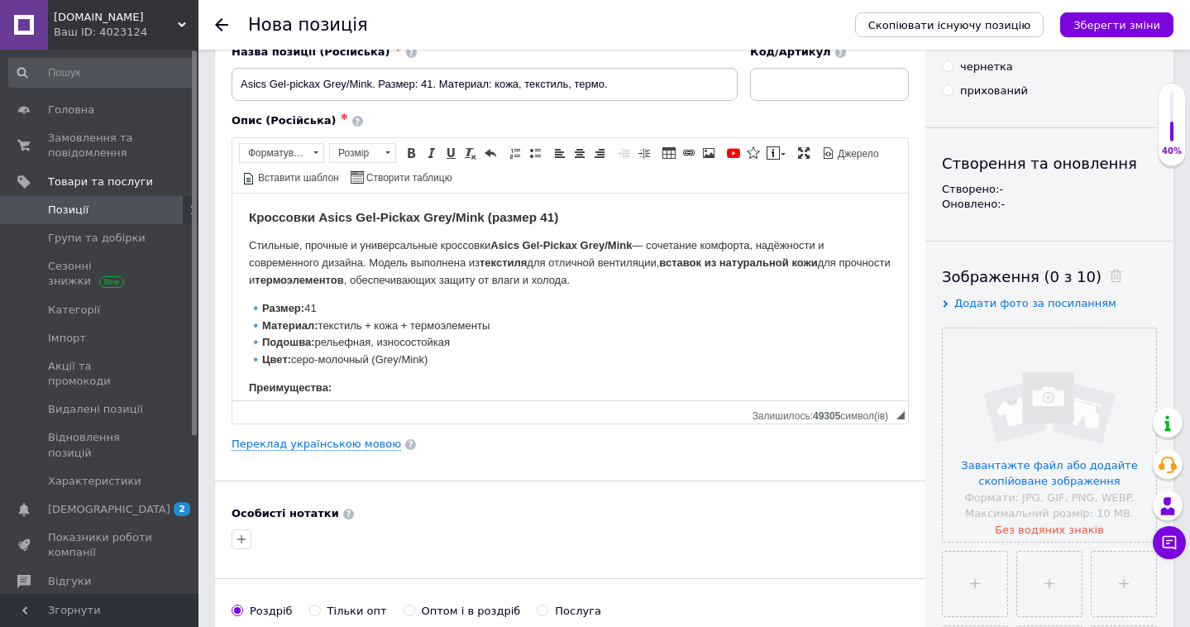
scroll to position [85, 0]
click at [1009, 470] on input "file" at bounding box center [1049, 433] width 213 height 213
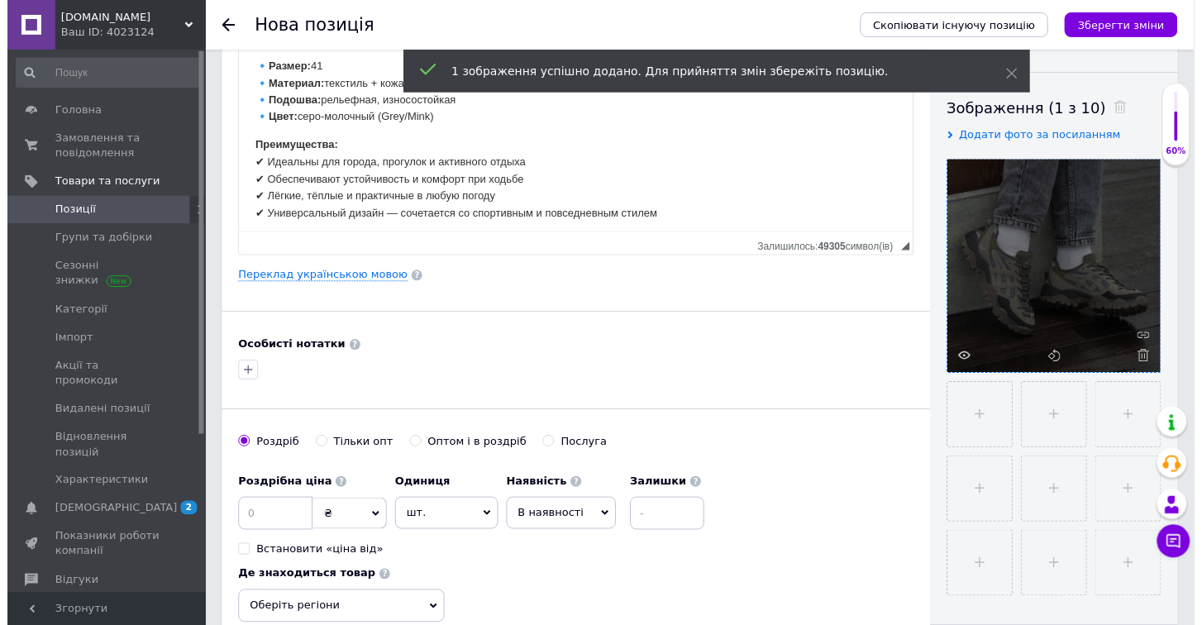
scroll to position [256, 0]
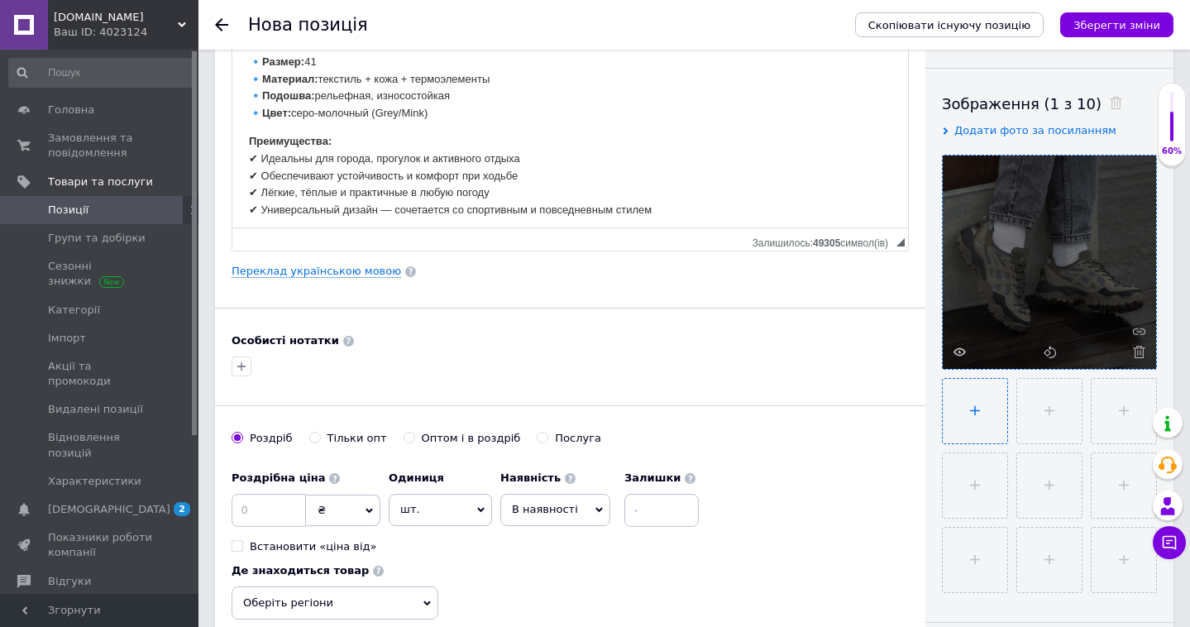
click at [967, 422] on input "file" at bounding box center [975, 411] width 64 height 64
type input "C:\fakepath\IMG_7989.heic"
click at [1053, 432] on input "file" at bounding box center [1047, 411] width 64 height 64
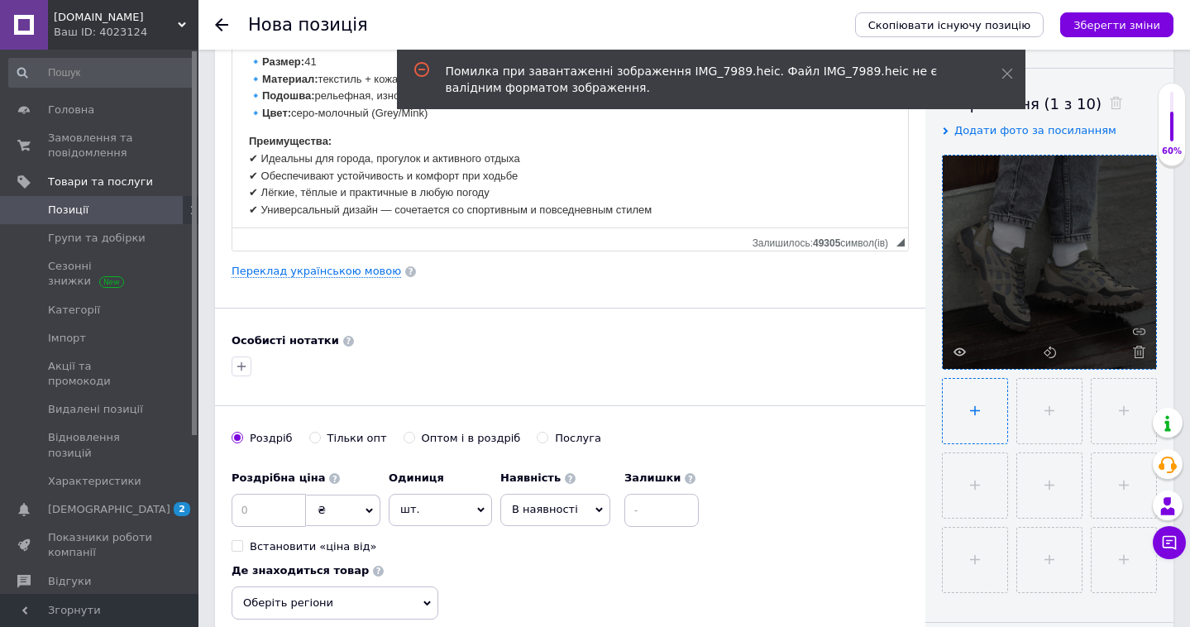
click at [985, 420] on input "file" at bounding box center [975, 411] width 64 height 64
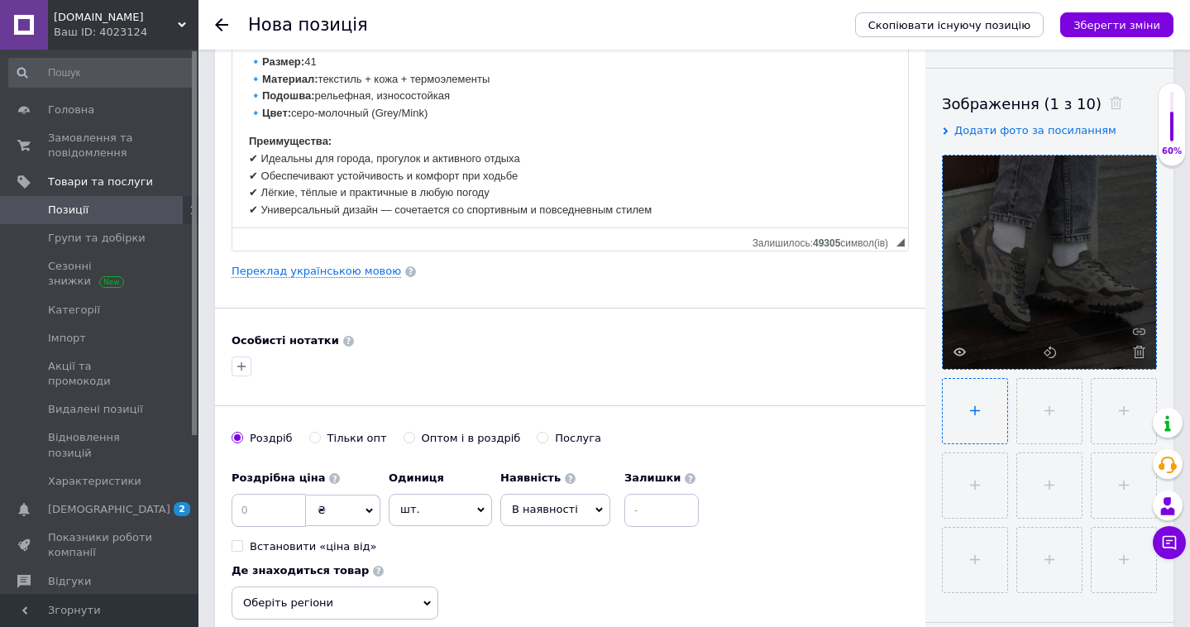
type input "C:\fakepath\IMG_7989.heic"
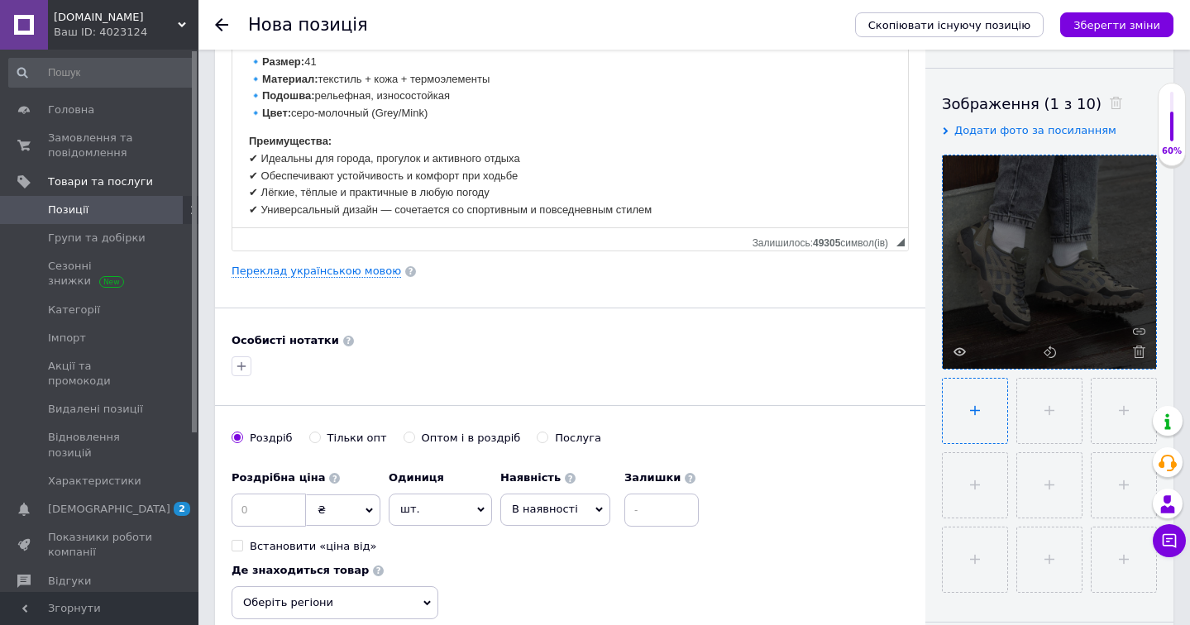
click at [970, 424] on input "file" at bounding box center [975, 411] width 64 height 64
type input "C:\fakepath\IMG_7989.jpeg"
click at [1049, 413] on input "file" at bounding box center [1049, 411] width 64 height 64
type input "C:\fakepath\IMG_7993.jpeg"
click at [1129, 430] on input "file" at bounding box center [1122, 411] width 64 height 64
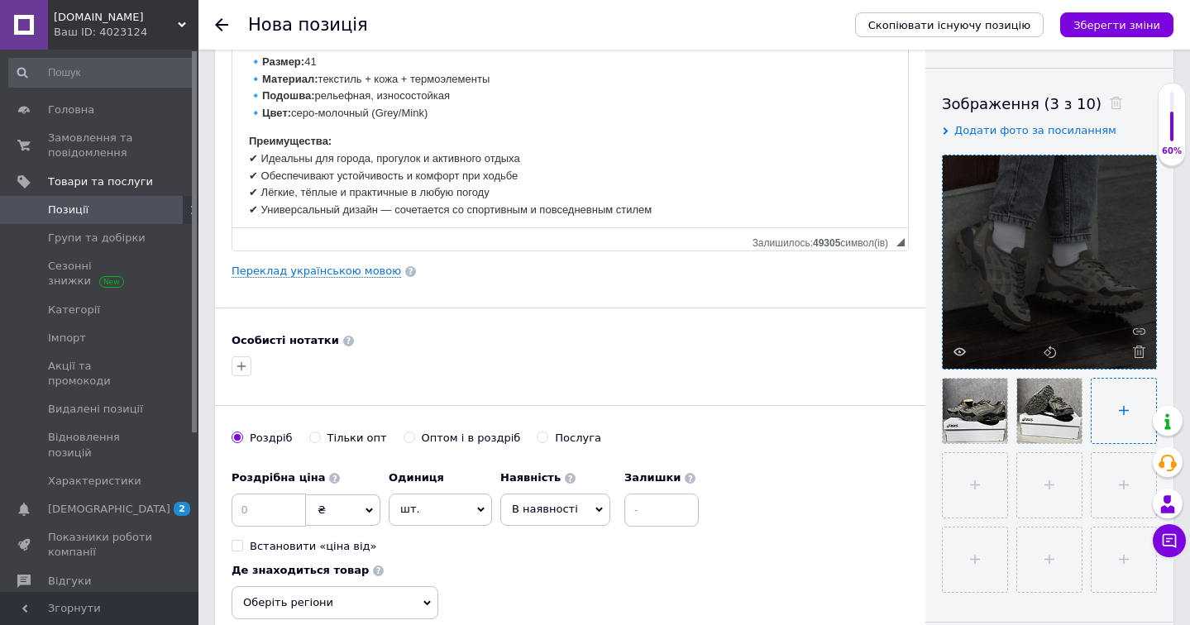
type input "C:\fakepath\IMG_7995.jpeg"
click at [967, 484] on input "file" at bounding box center [975, 485] width 64 height 64
type input "C:\fakepath\IMG_7998.jpeg"
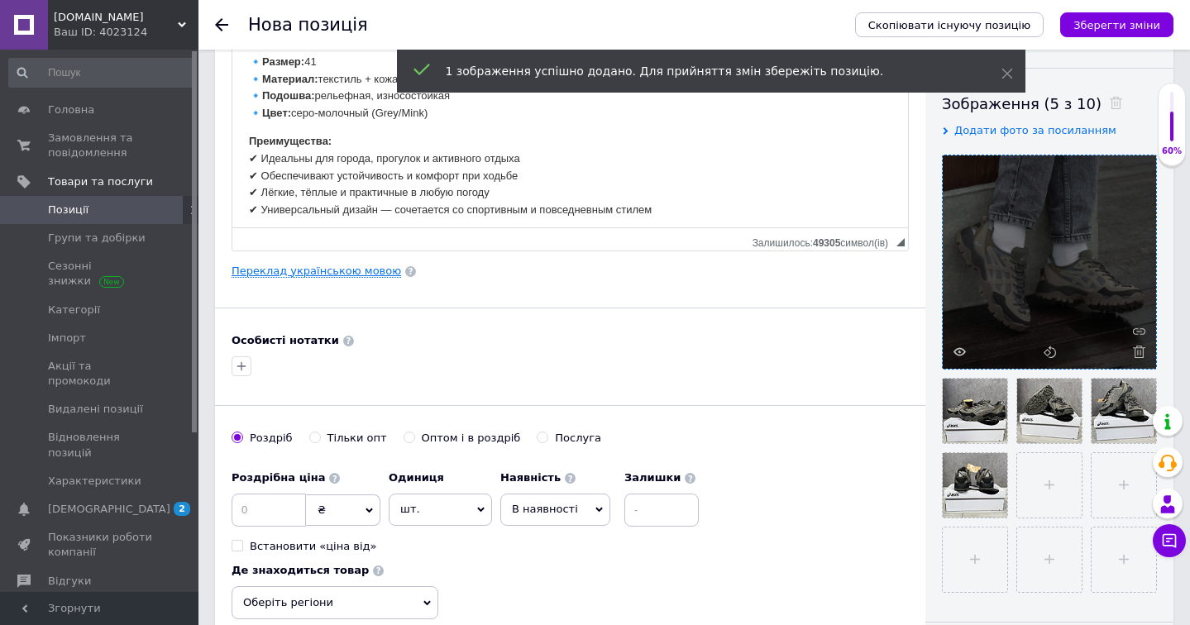
click at [377, 273] on link "Переклад українською мовою" at bounding box center [315, 271] width 169 height 13
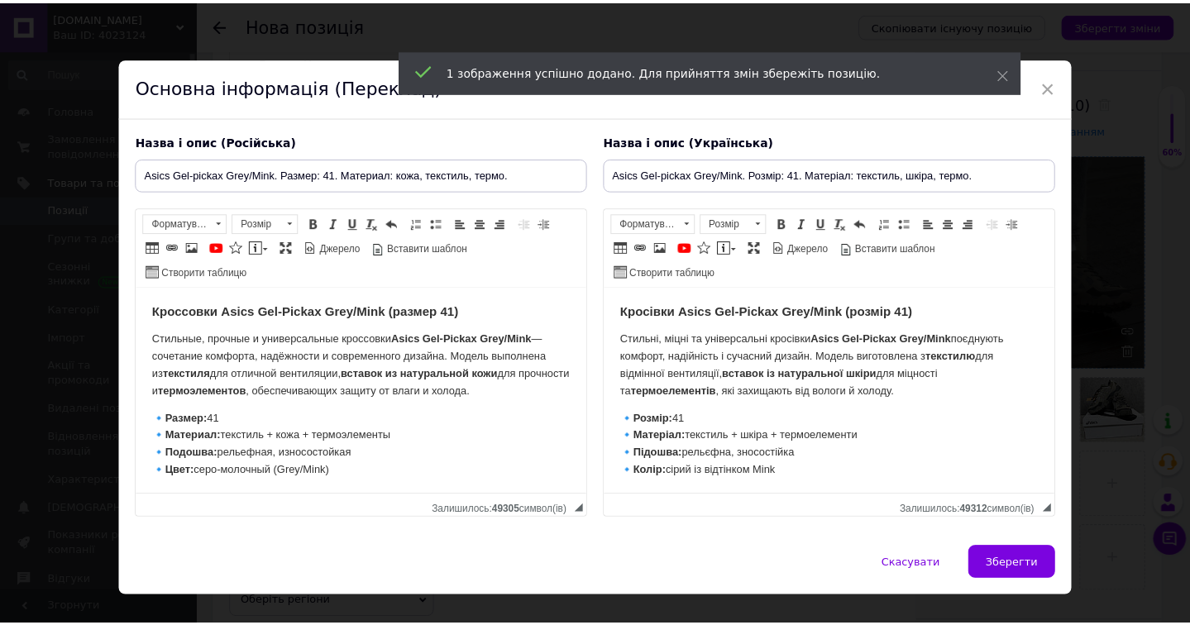
scroll to position [0, 0]
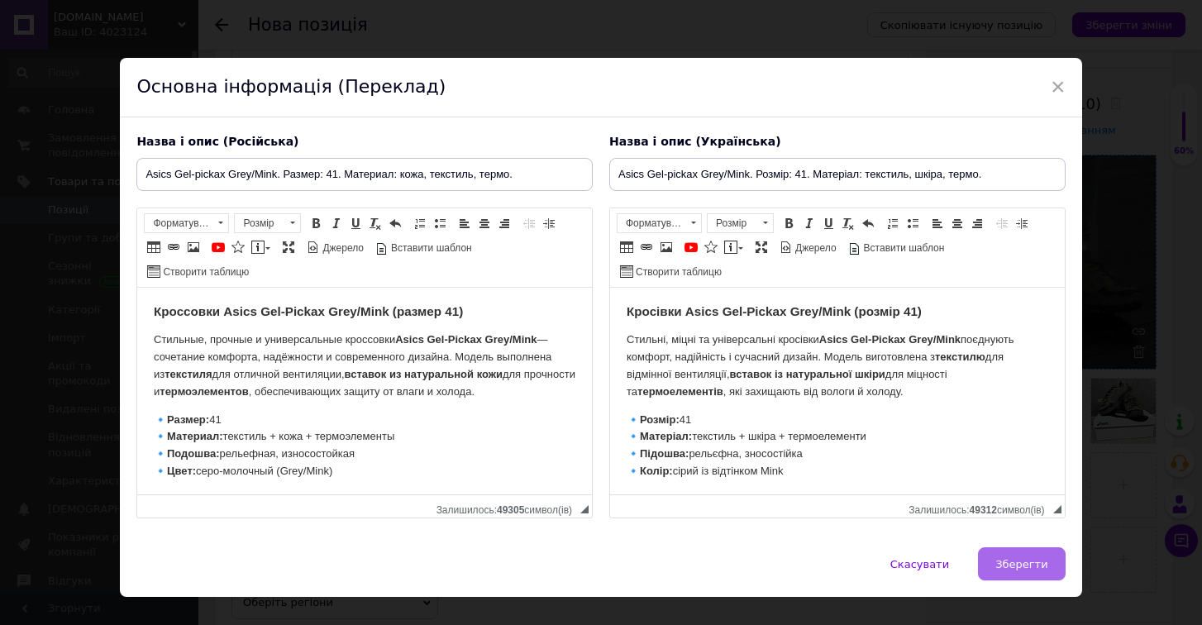
click at [1007, 561] on span "Зберегти" at bounding box center [1021, 564] width 52 height 12
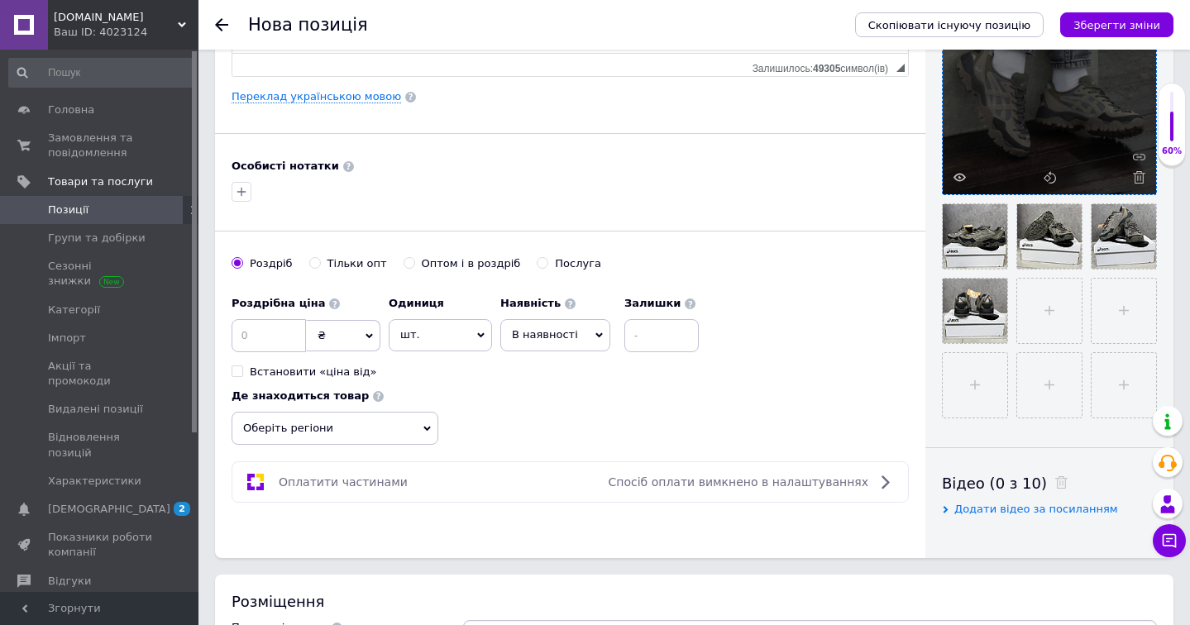
scroll to position [432, 0]
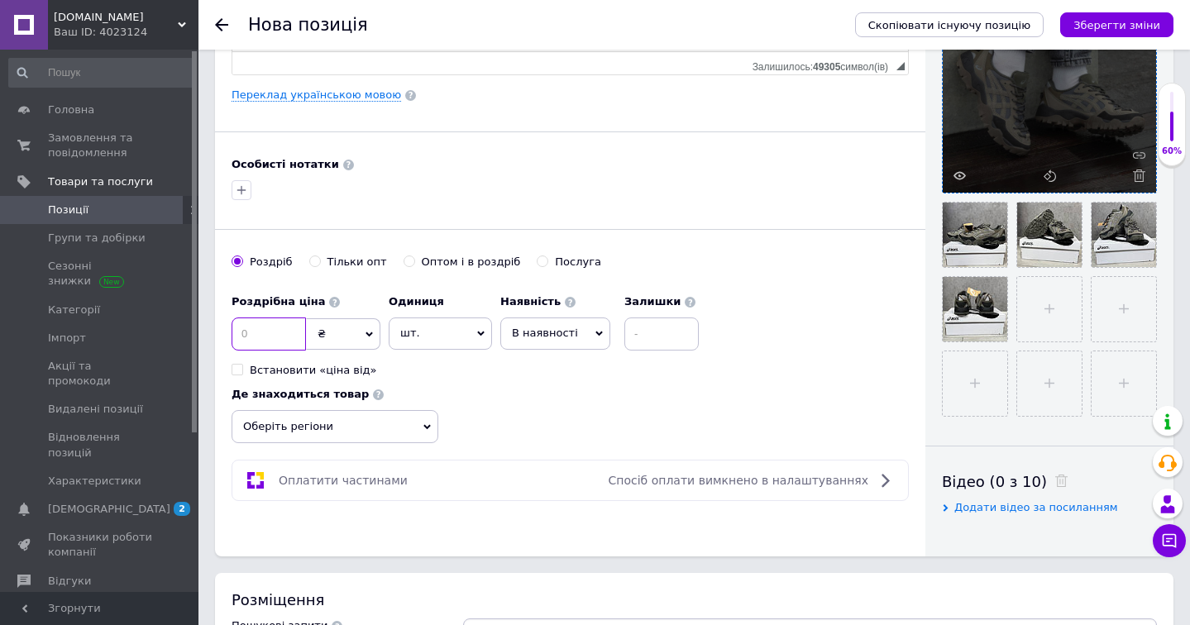
click at [265, 326] on input at bounding box center [268, 333] width 74 height 33
type input "3000"
click at [645, 331] on input at bounding box center [661, 333] width 74 height 33
type input "10"
click at [396, 422] on span "Оберіть регіони" at bounding box center [334, 426] width 207 height 33
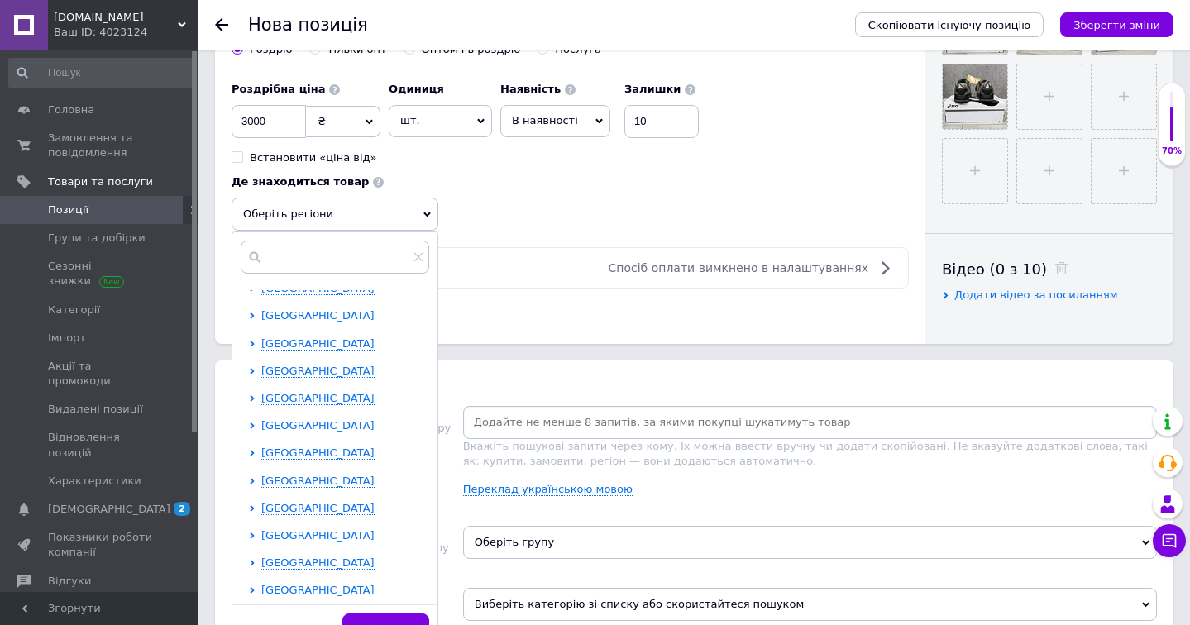
scroll to position [229, 0]
click at [333, 427] on span "[GEOGRAPHIC_DATA]" at bounding box center [317, 424] width 113 height 12
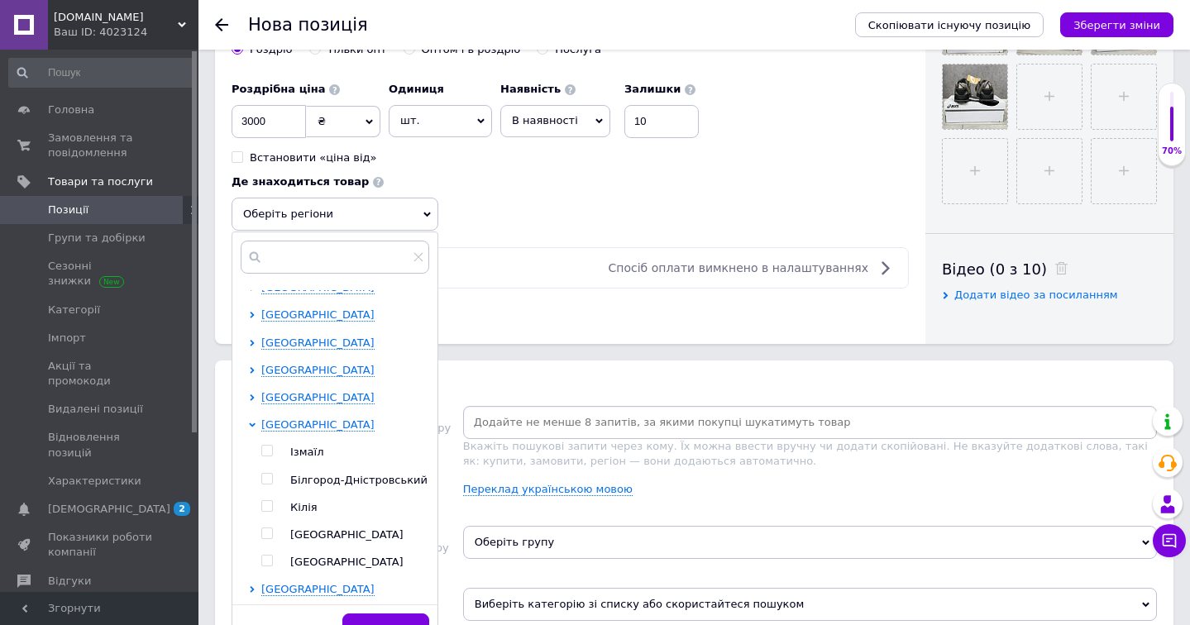
click at [269, 528] on input "checkbox" at bounding box center [266, 533] width 11 height 11
checkbox input "true"
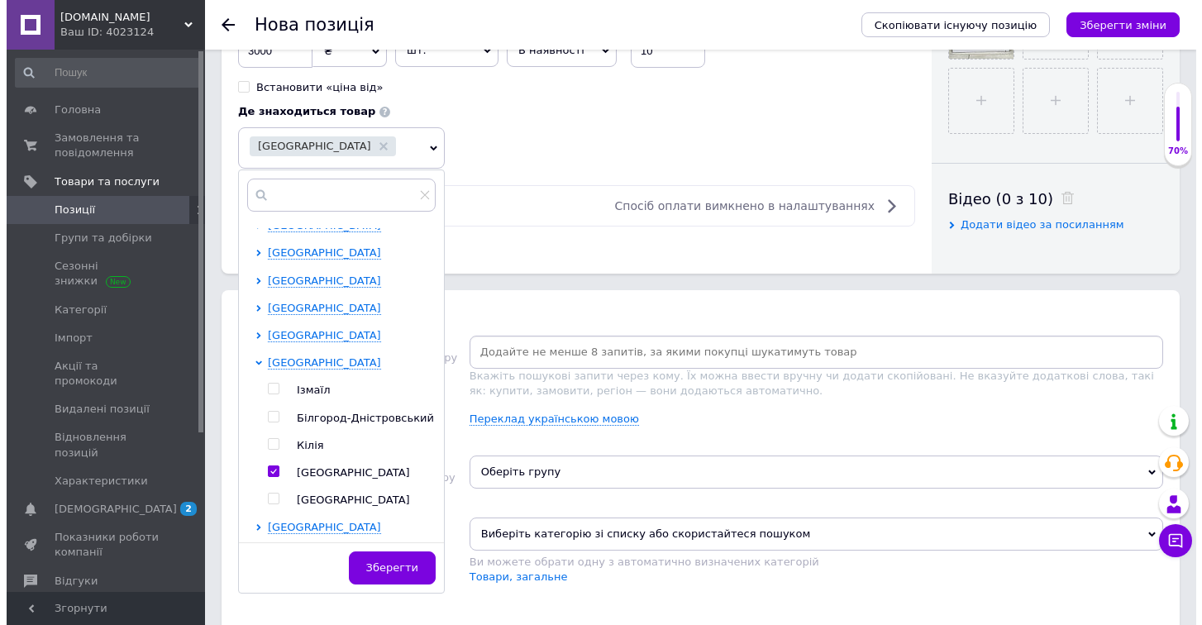
scroll to position [720, 0]
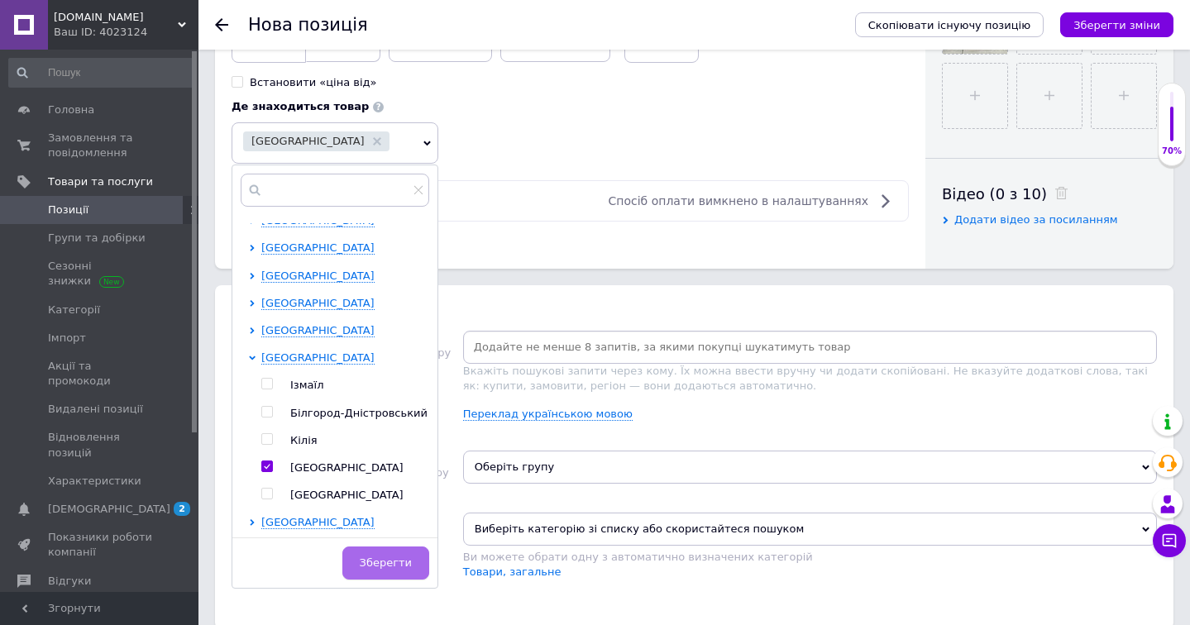
click at [403, 565] on span "Зберегти" at bounding box center [386, 562] width 52 height 12
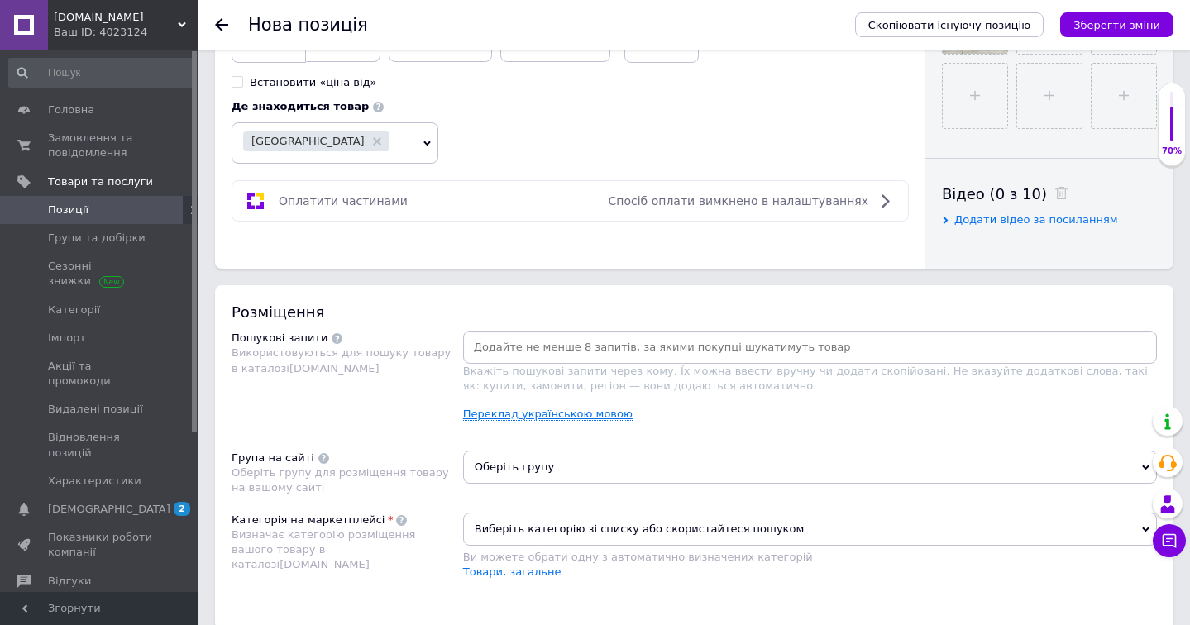
click at [512, 408] on link "Переклад українською мовою" at bounding box center [547, 414] width 169 height 13
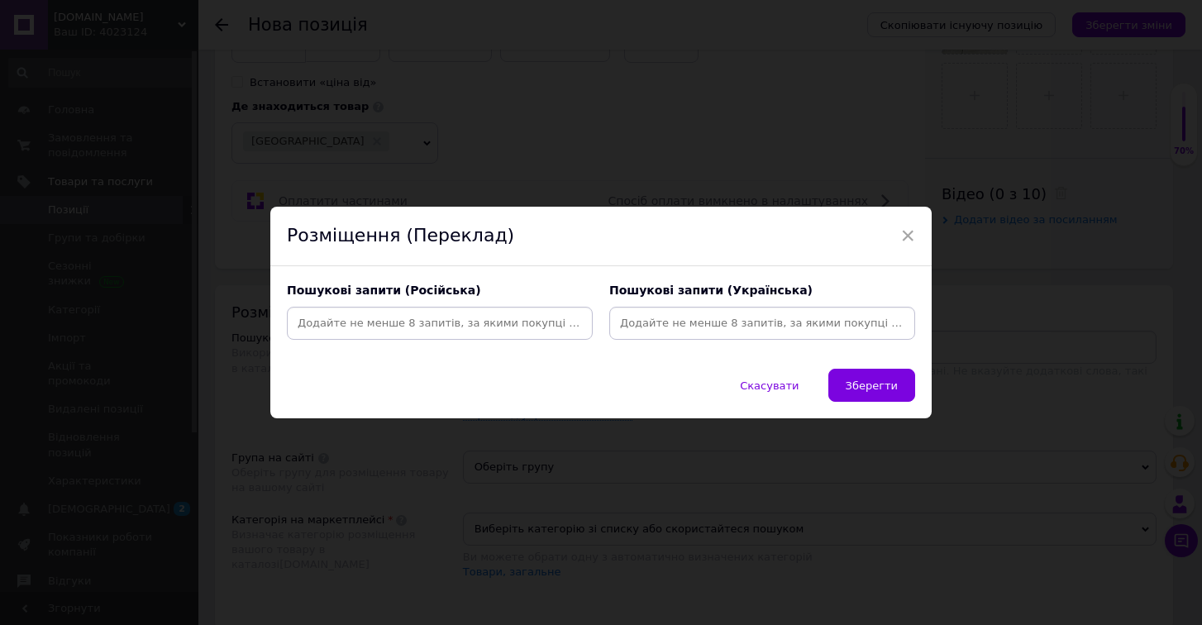
click at [315, 332] on input at bounding box center [439, 323] width 299 height 25
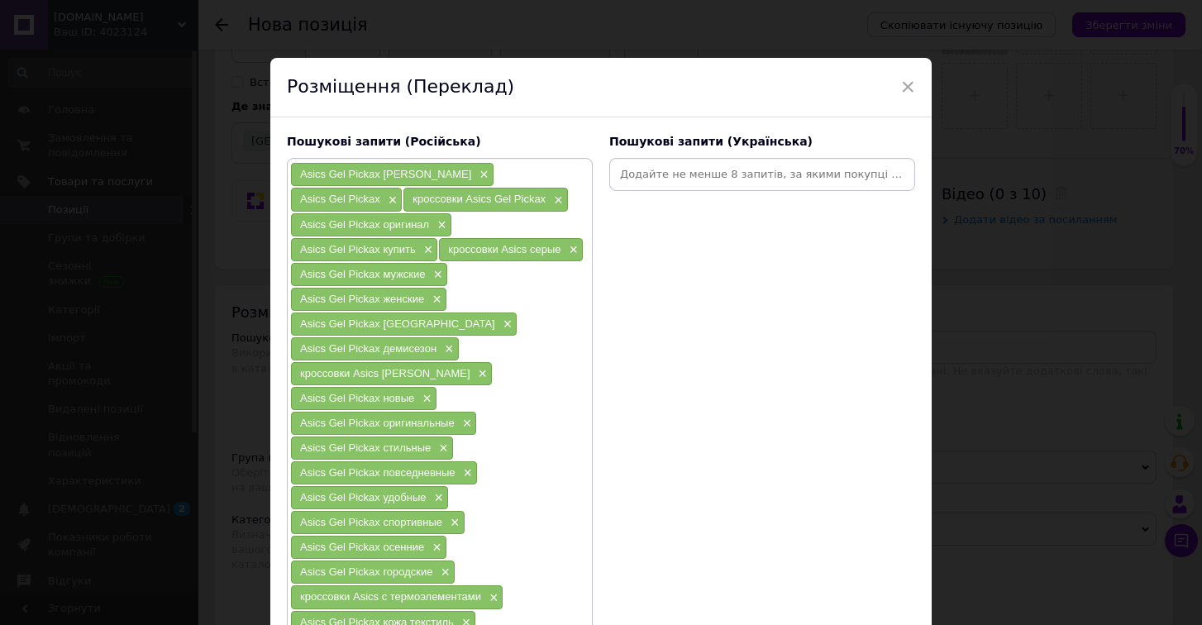
scroll to position [1, 0]
click at [733, 175] on input at bounding box center [762, 173] width 299 height 25
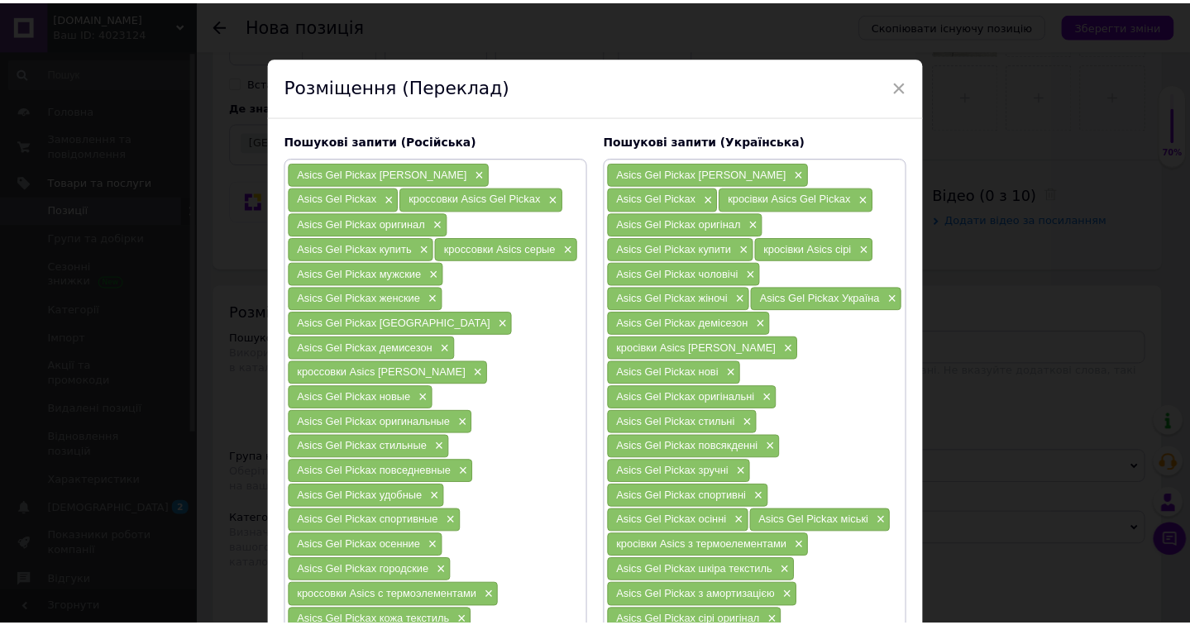
scroll to position [399, 0]
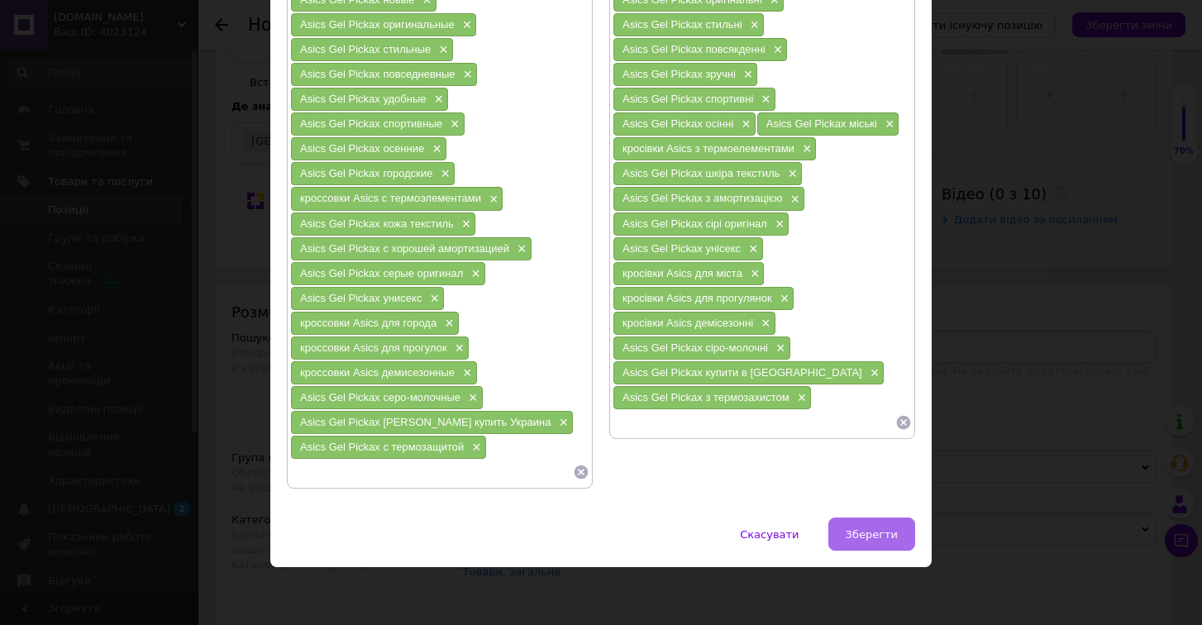
click at [881, 532] on span "Зберегти" at bounding box center [872, 534] width 52 height 12
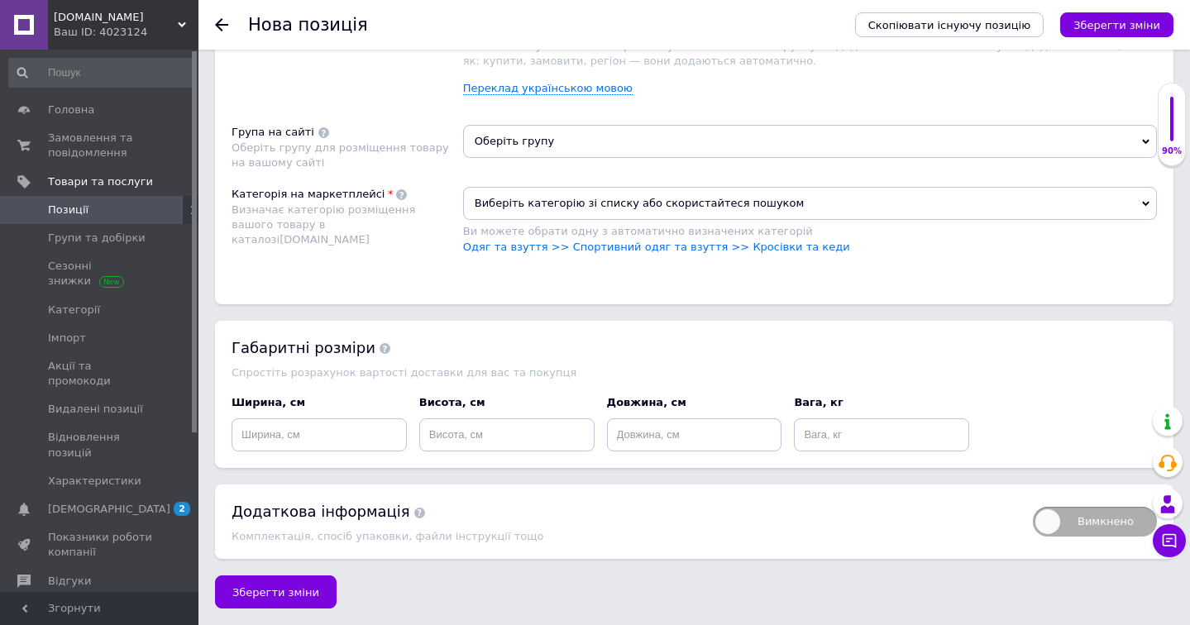
scroll to position [1268, 0]
click at [778, 245] on link "Одяг та взуття >> Спортивний одяг та взуття >> Кросівки та кеди" at bounding box center [656, 247] width 387 height 12
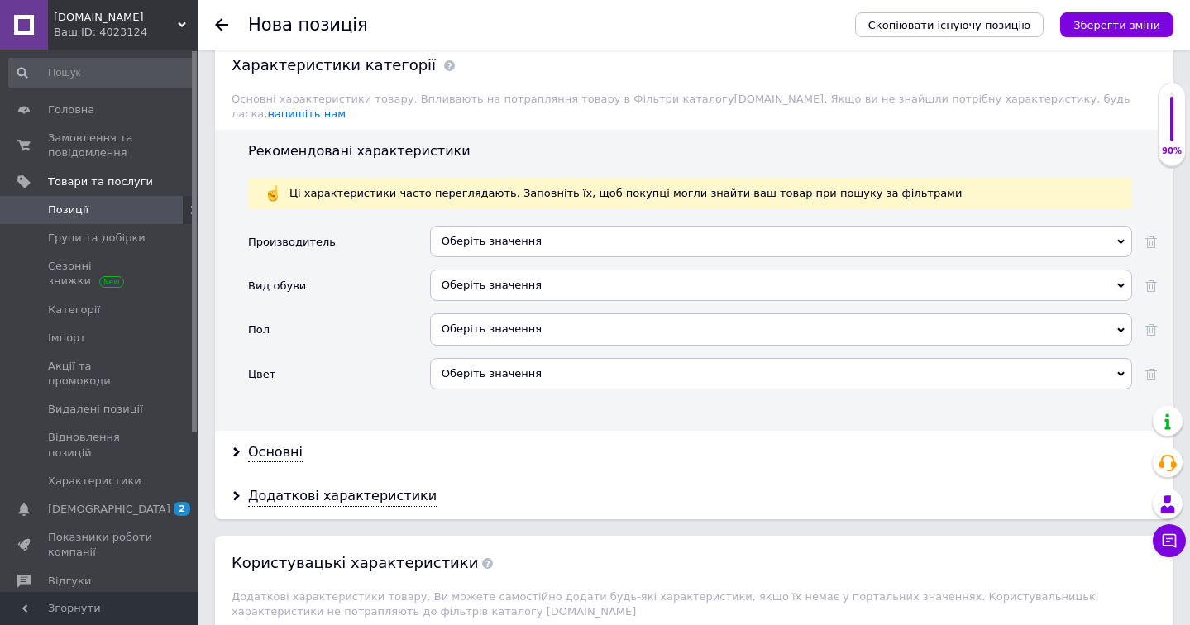
scroll to position [1553, 0]
click at [742, 233] on div "Оберіть значення" at bounding box center [781, 240] width 702 height 31
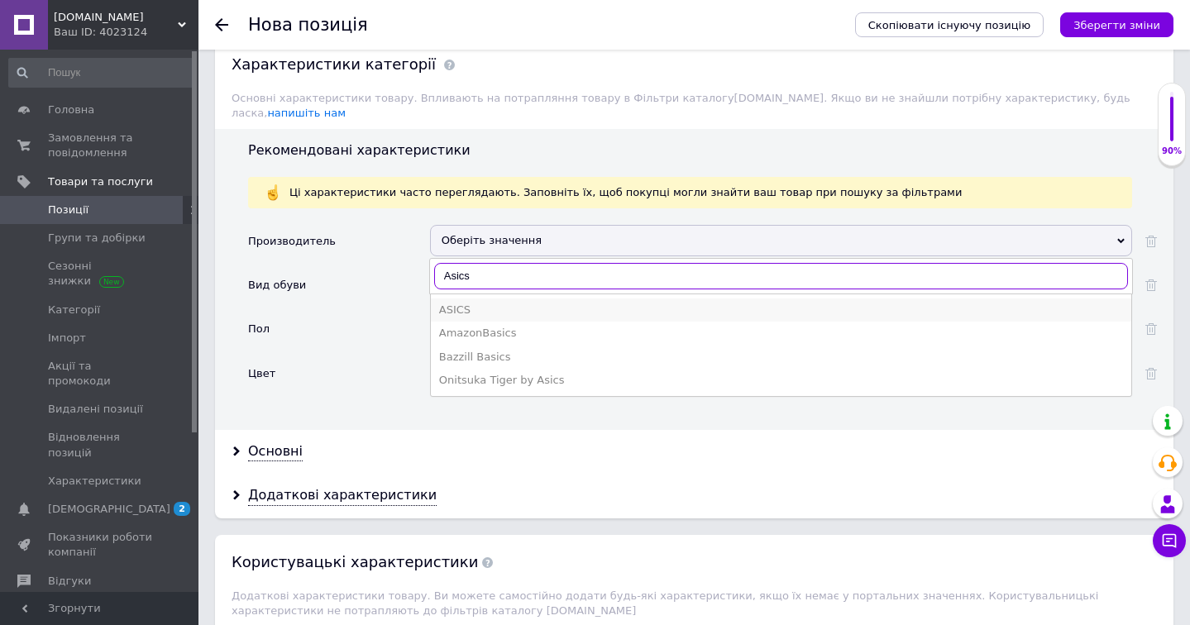
type input "Asics"
click at [557, 300] on li "ASICS" at bounding box center [781, 309] width 700 height 23
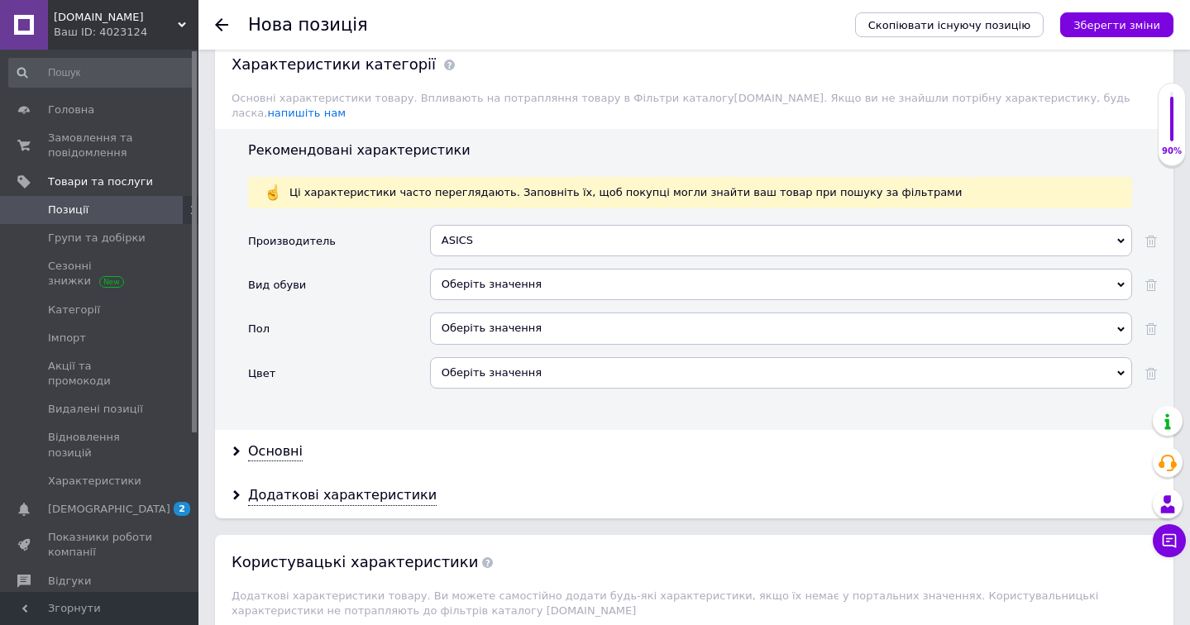
click at [565, 269] on div "Оберіть значення" at bounding box center [781, 284] width 702 height 31
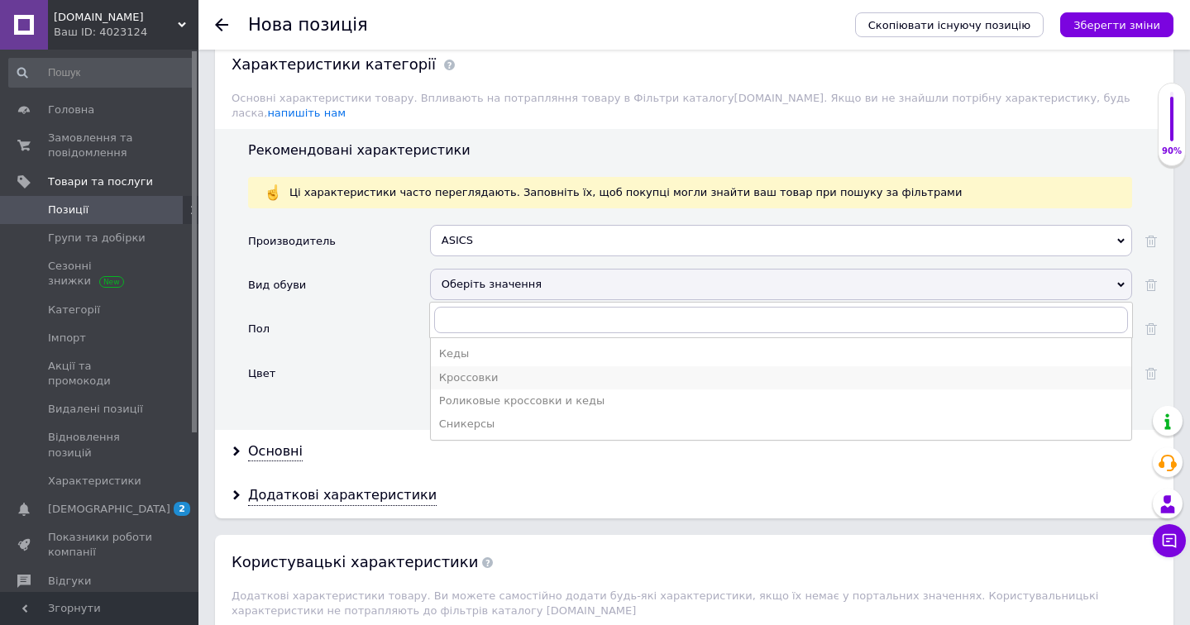
click at [546, 370] on div "Кроссовки" at bounding box center [781, 377] width 684 height 15
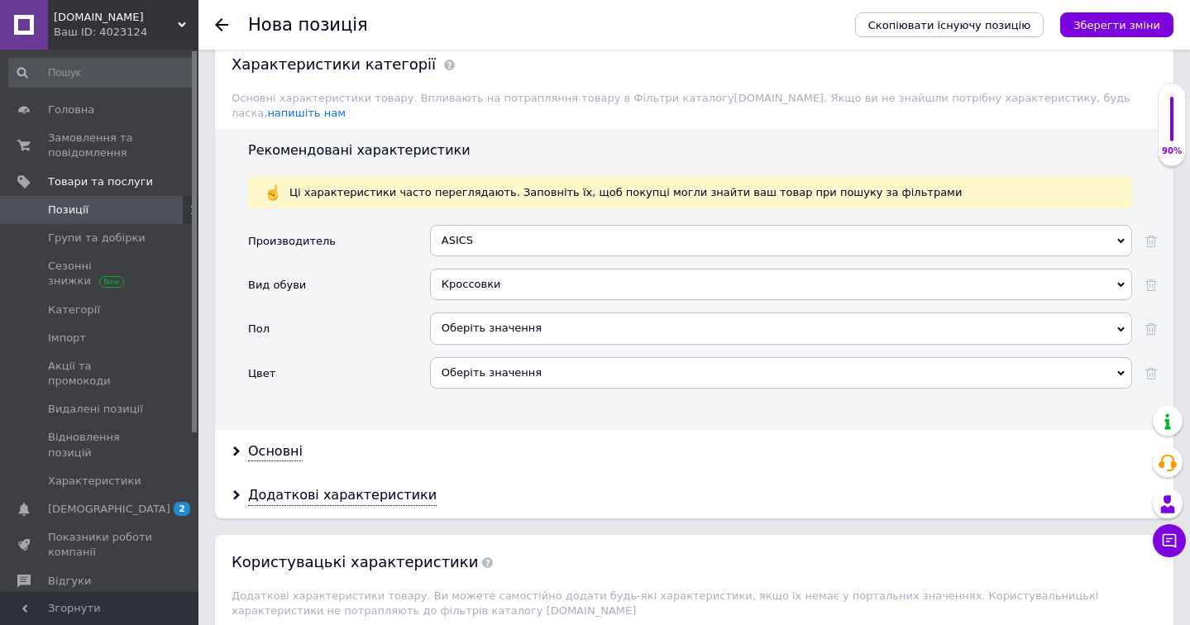
click at [602, 313] on div "Оберіть значення" at bounding box center [781, 328] width 702 height 31
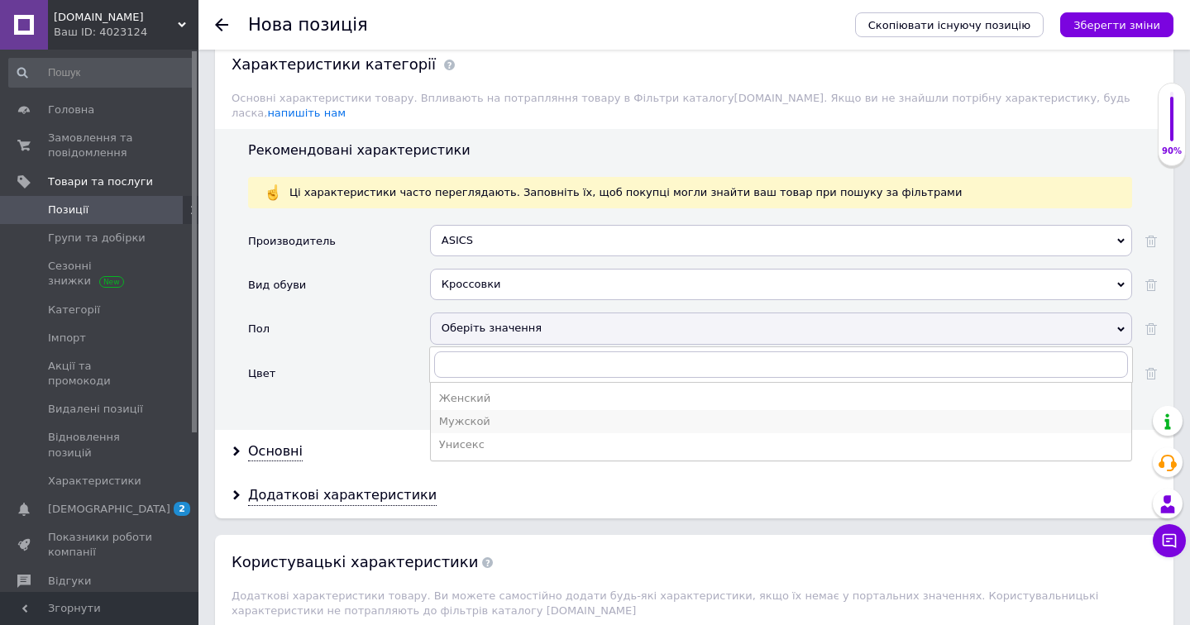
click at [549, 414] on div "Мужской" at bounding box center [781, 421] width 684 height 15
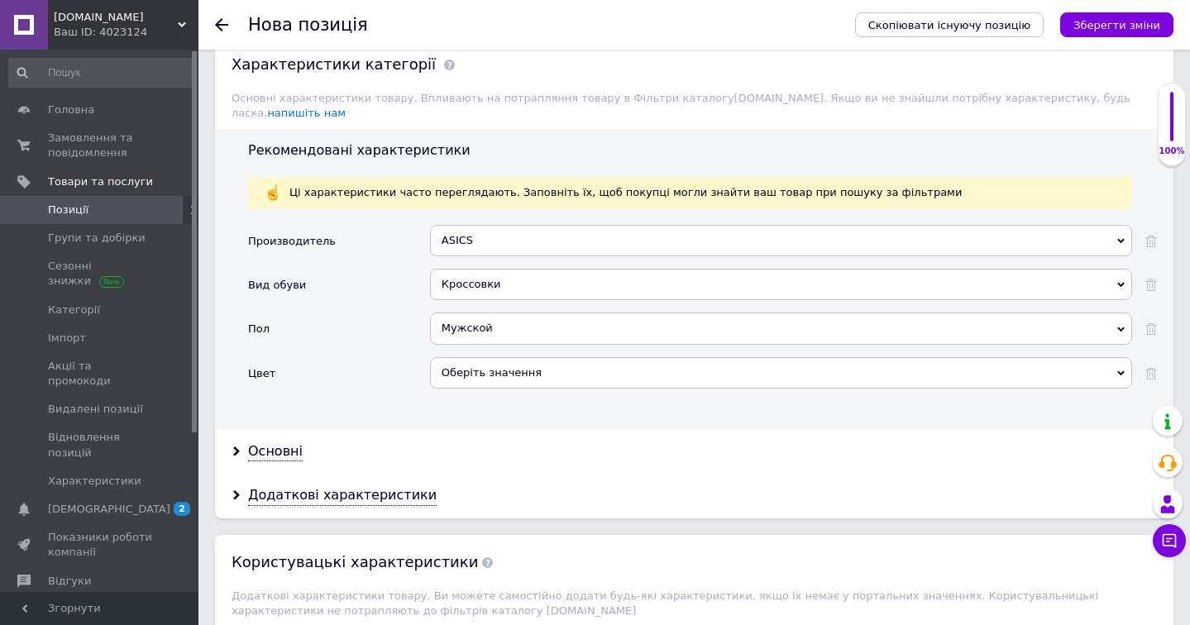
click at [591, 357] on div "Оберіть значення" at bounding box center [781, 372] width 702 height 31
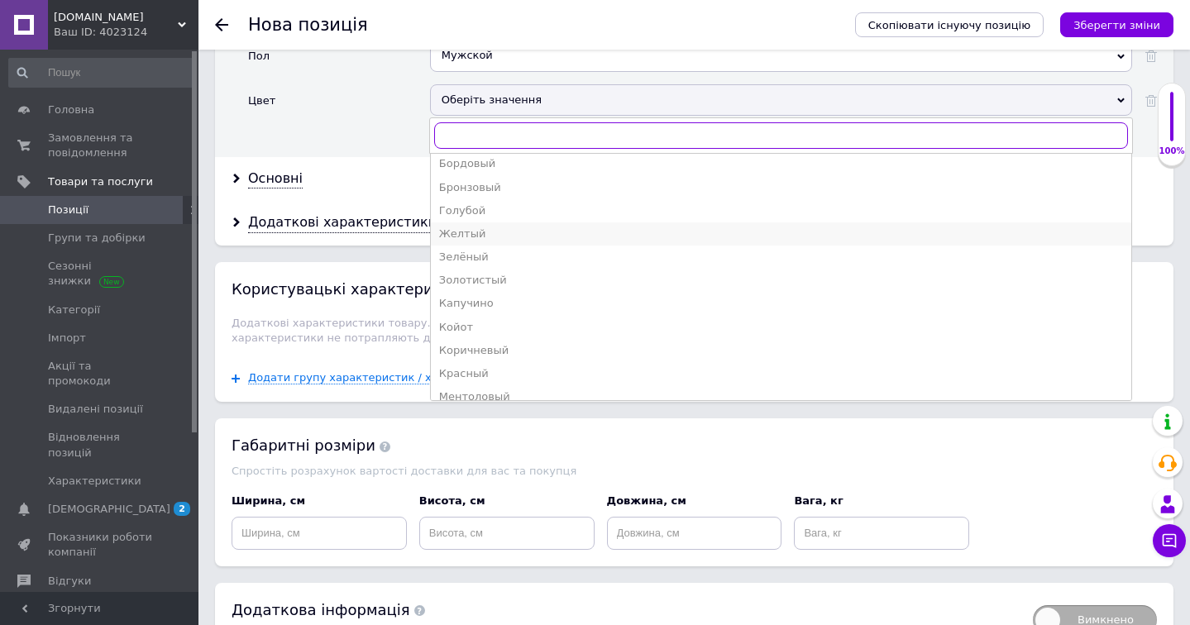
scroll to position [79, 0]
click at [645, 246] on div "Зелёный" at bounding box center [781, 253] width 684 height 15
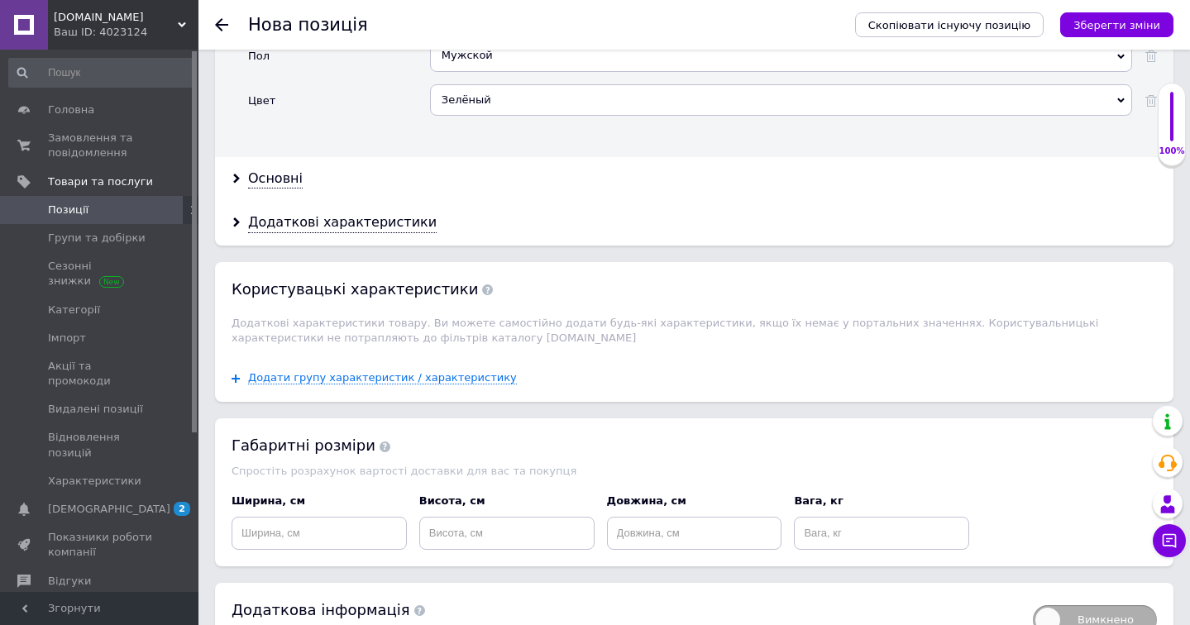
click at [246, 160] on div "Основні" at bounding box center [694, 179] width 958 height 44
click at [271, 169] on div "Основні" at bounding box center [275, 178] width 55 height 19
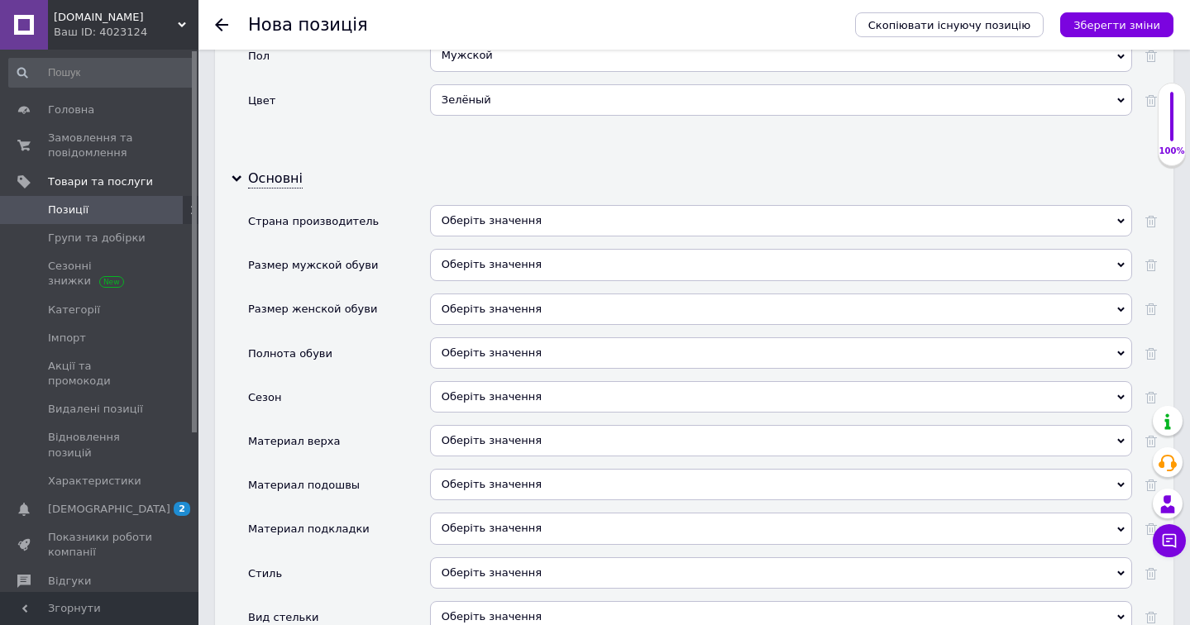
click at [523, 205] on div "Оберіть значення" at bounding box center [781, 220] width 702 height 31
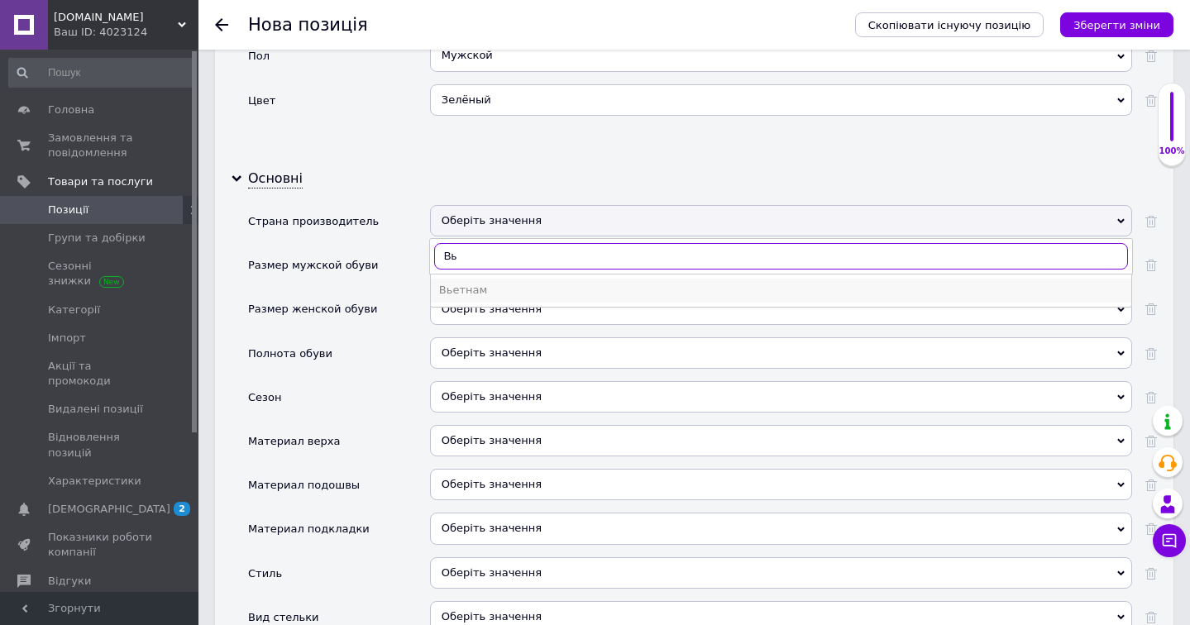
type input "Вь"
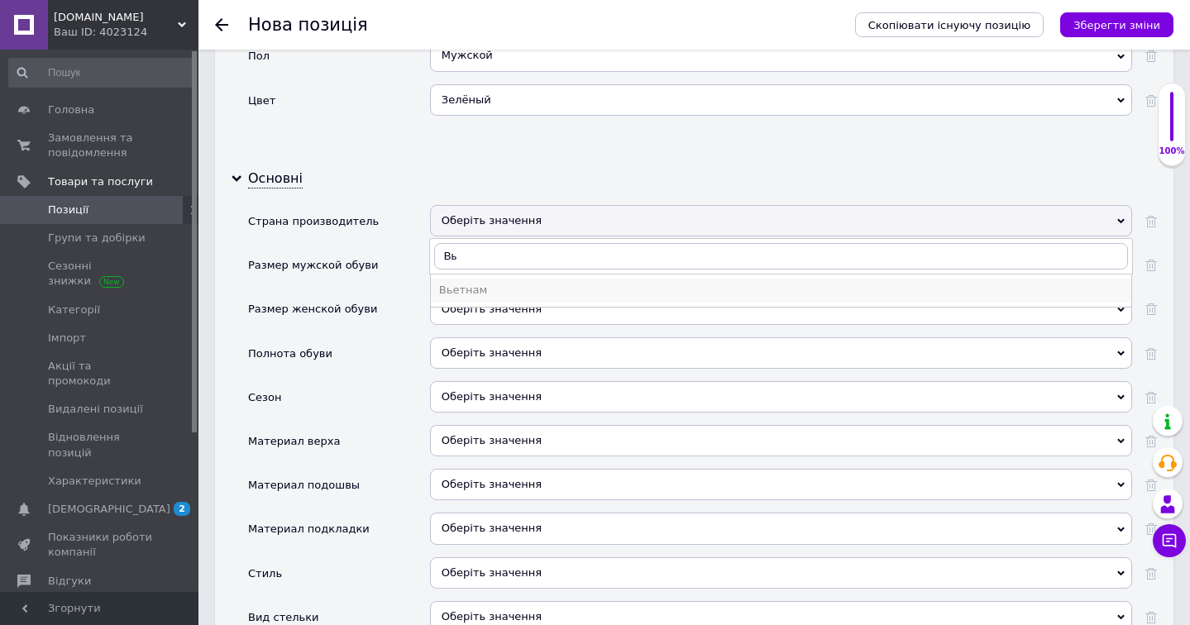
click at [513, 283] on div "Вьетнам" at bounding box center [781, 290] width 684 height 15
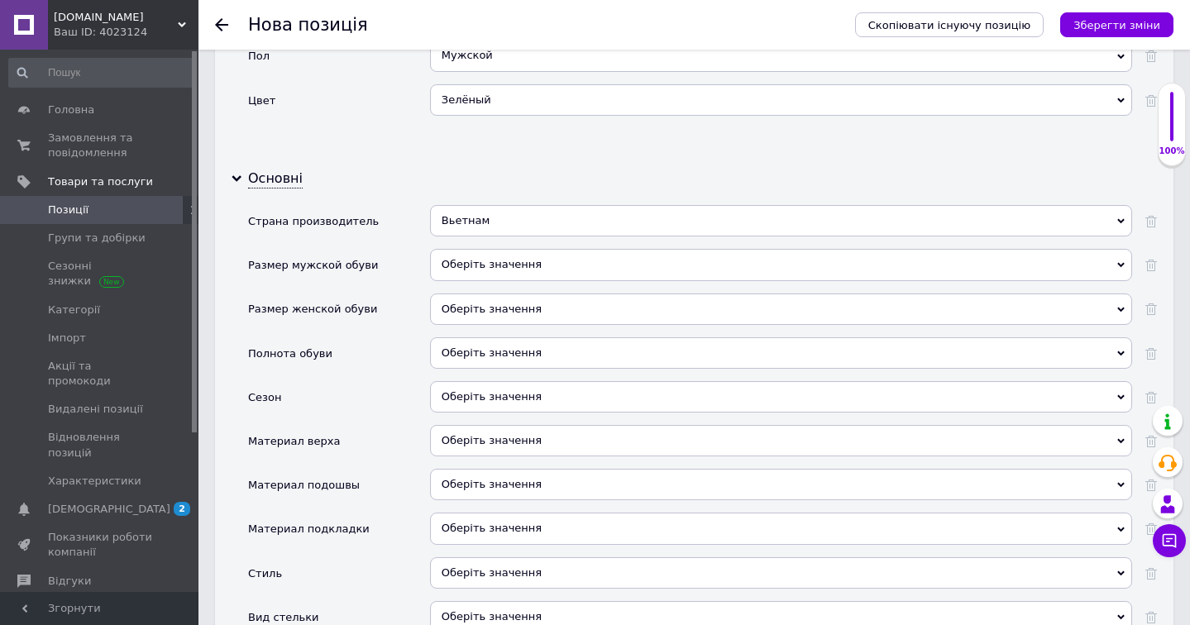
click at [554, 256] on div "Оберіть значення" at bounding box center [781, 264] width 702 height 31
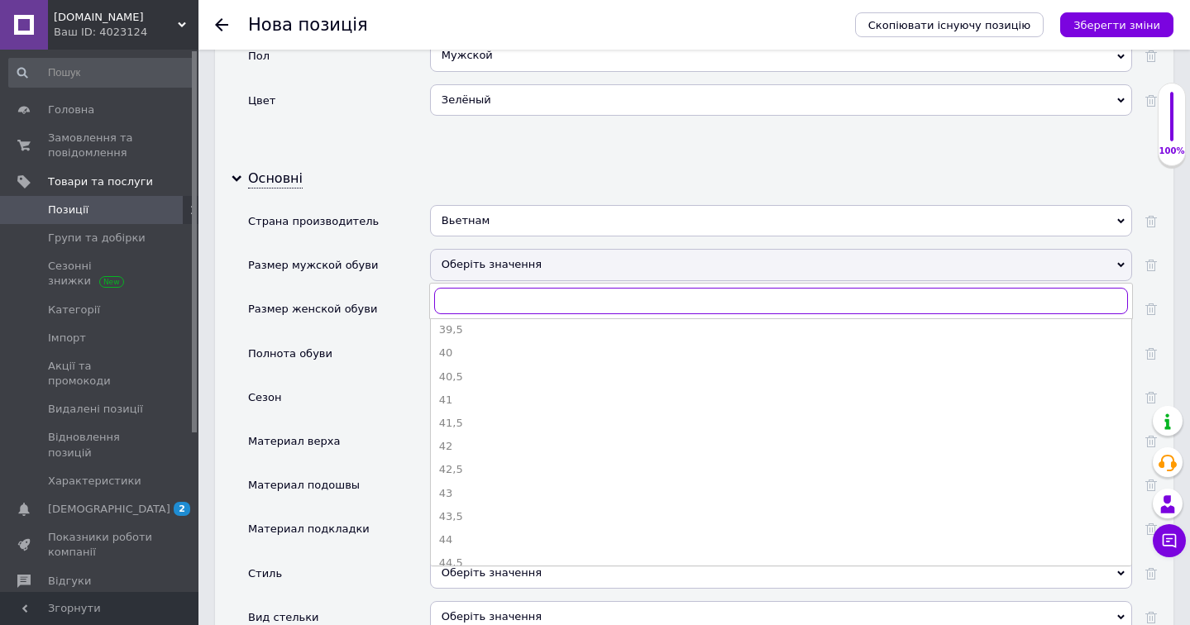
scroll to position [216, 0]
click at [494, 391] on div "41" at bounding box center [781, 398] width 684 height 15
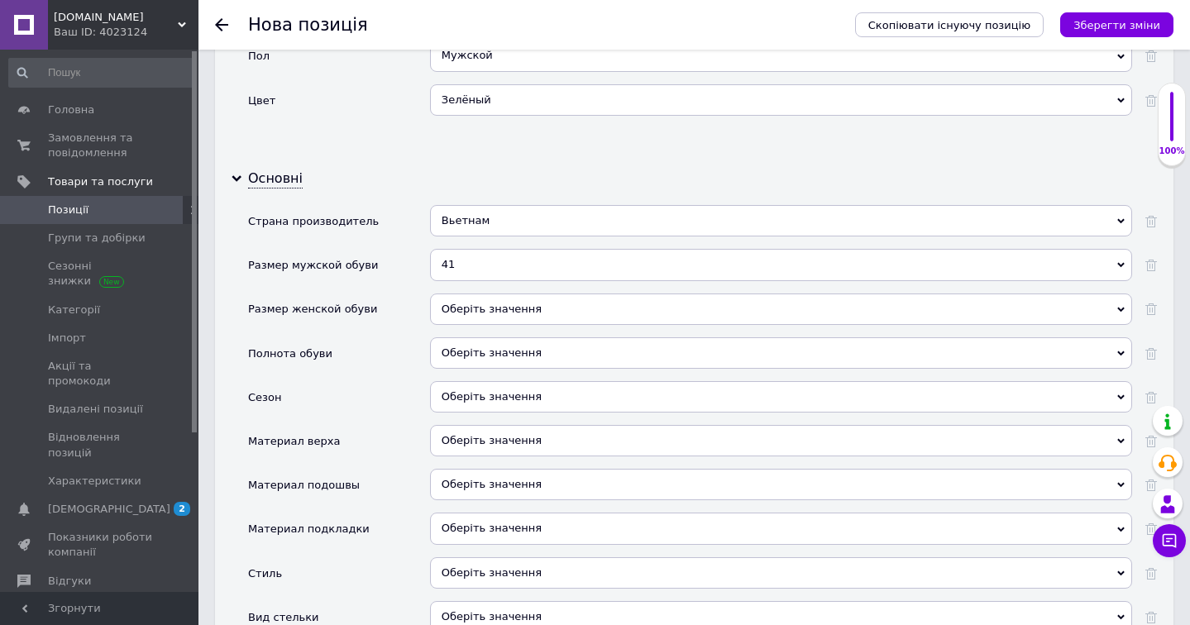
click at [575, 294] on div "Оберіть значення" at bounding box center [781, 309] width 702 height 31
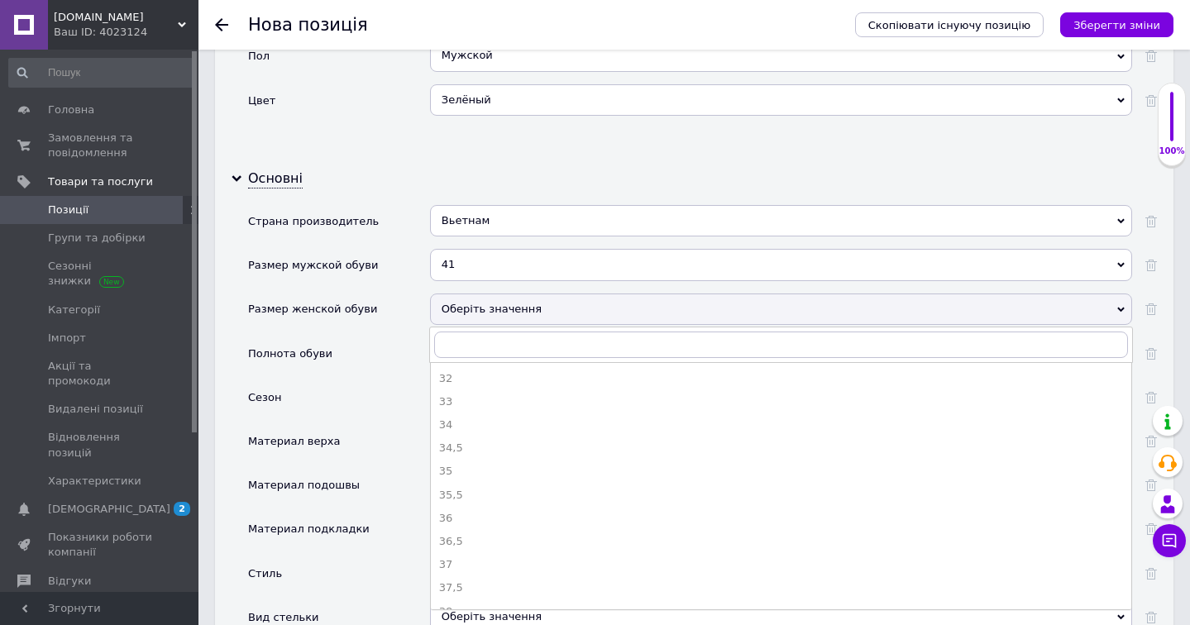
click at [518, 301] on div "Оберіть значення" at bounding box center [781, 309] width 702 height 31
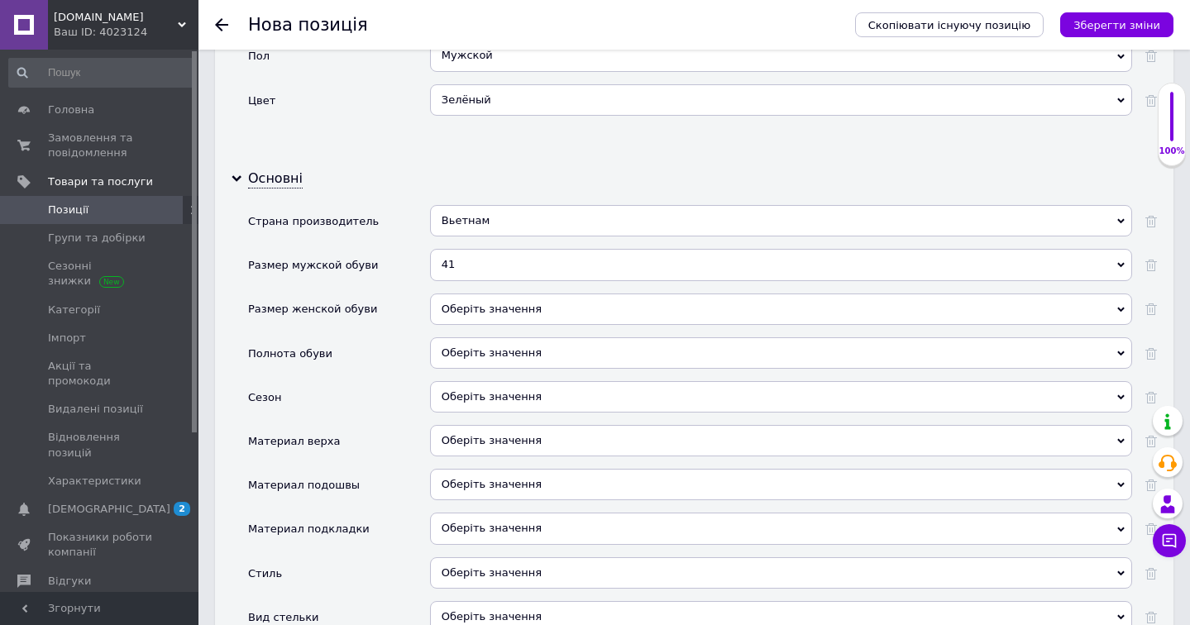
click at [519, 337] on div "Оберіть значення" at bounding box center [781, 352] width 702 height 31
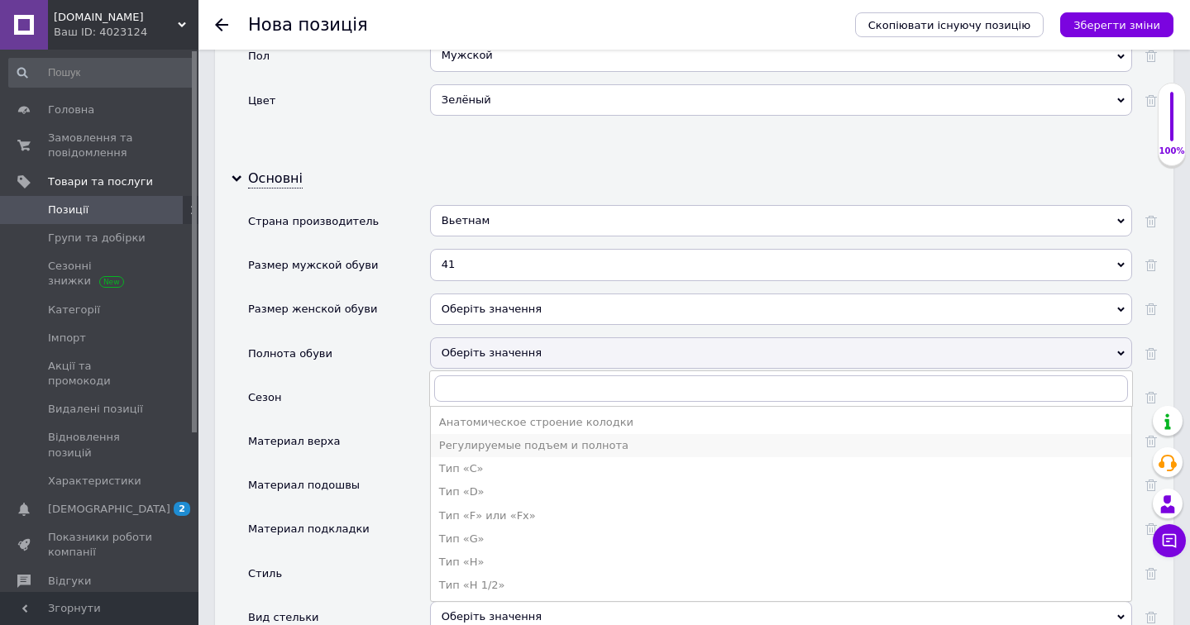
click at [515, 438] on div "Регулируемые подъем и полнота" at bounding box center [781, 445] width 684 height 15
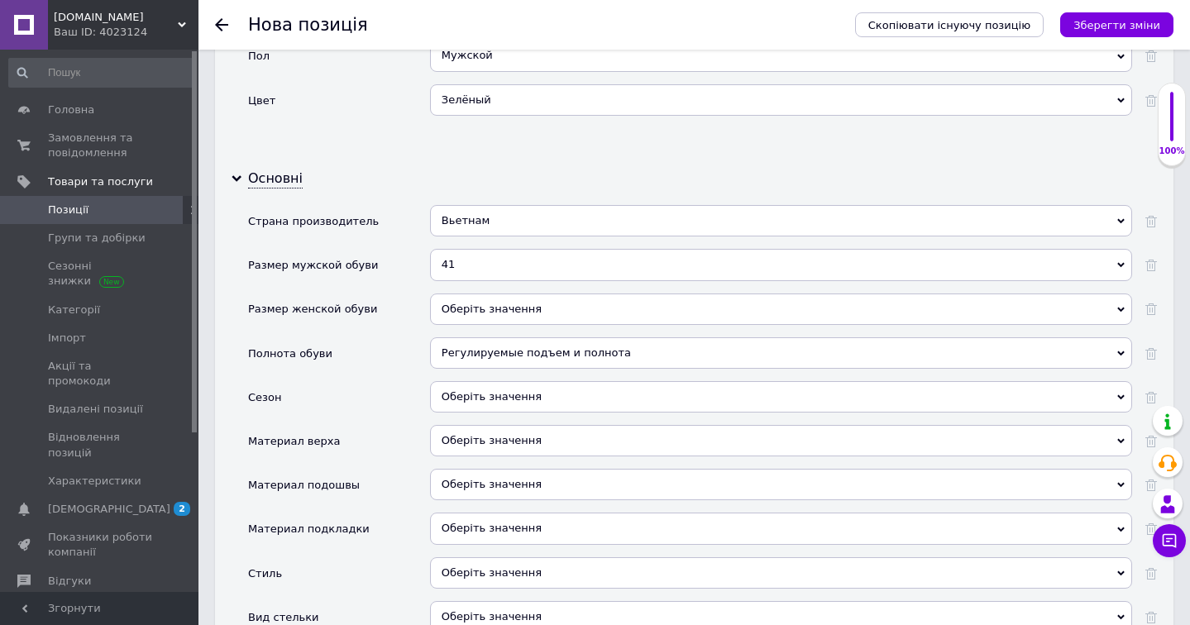
click at [570, 381] on div "Оберіть значення" at bounding box center [781, 396] width 702 height 31
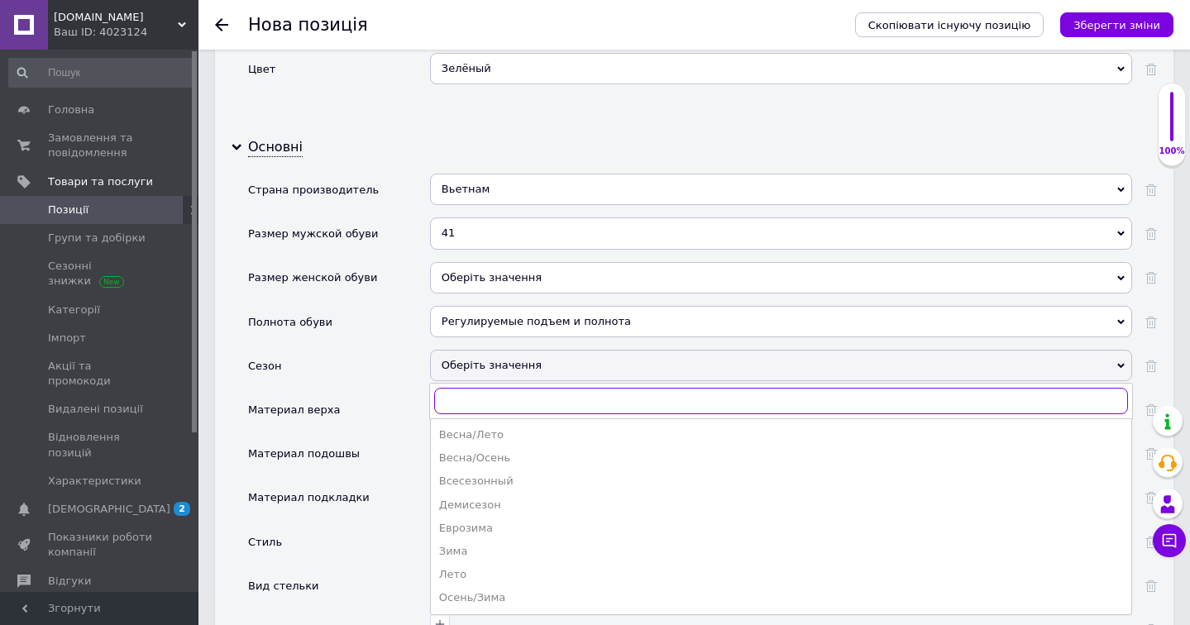
scroll to position [1859, 0]
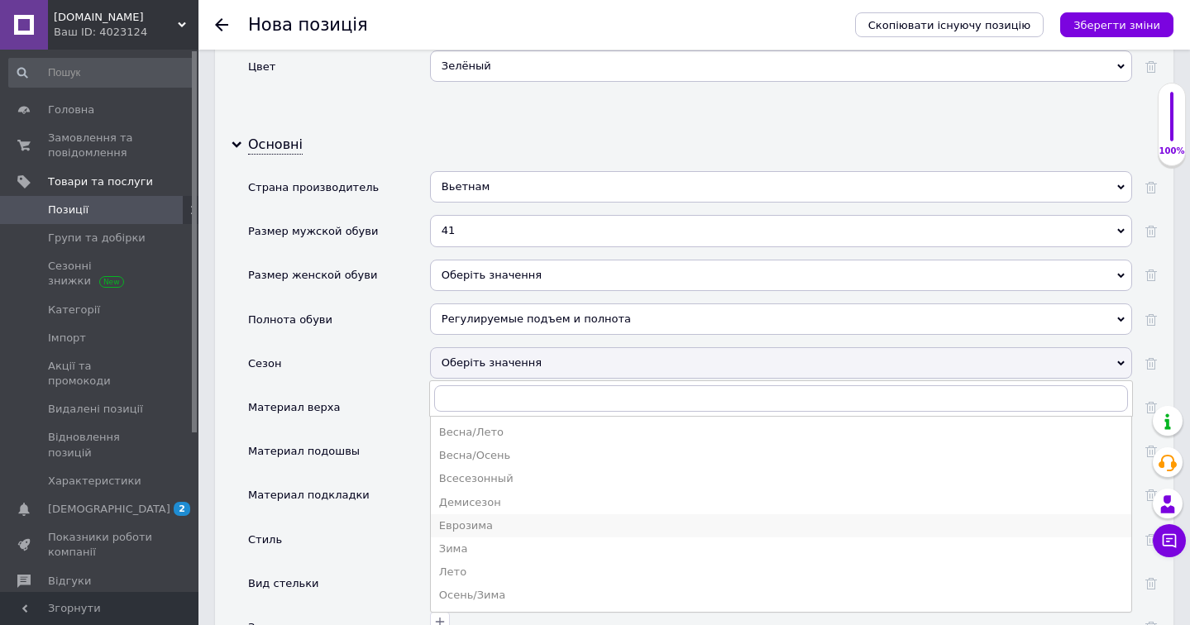
click at [473, 518] on div "Еврозима" at bounding box center [781, 525] width 684 height 15
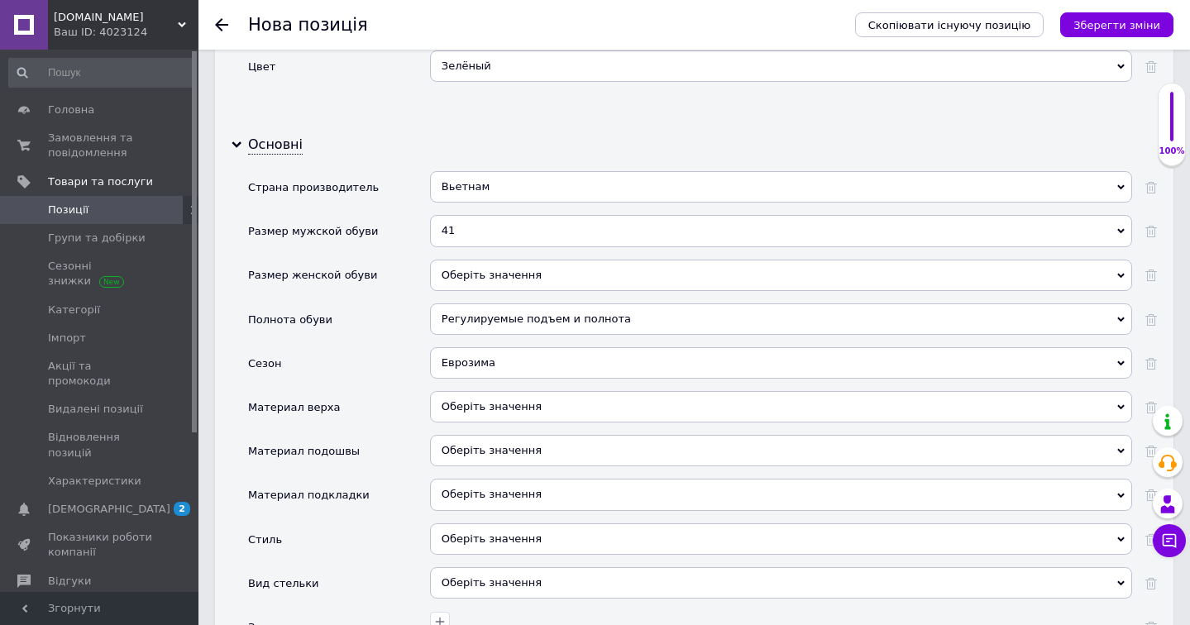
click at [581, 391] on div "Оберіть значення" at bounding box center [781, 406] width 702 height 31
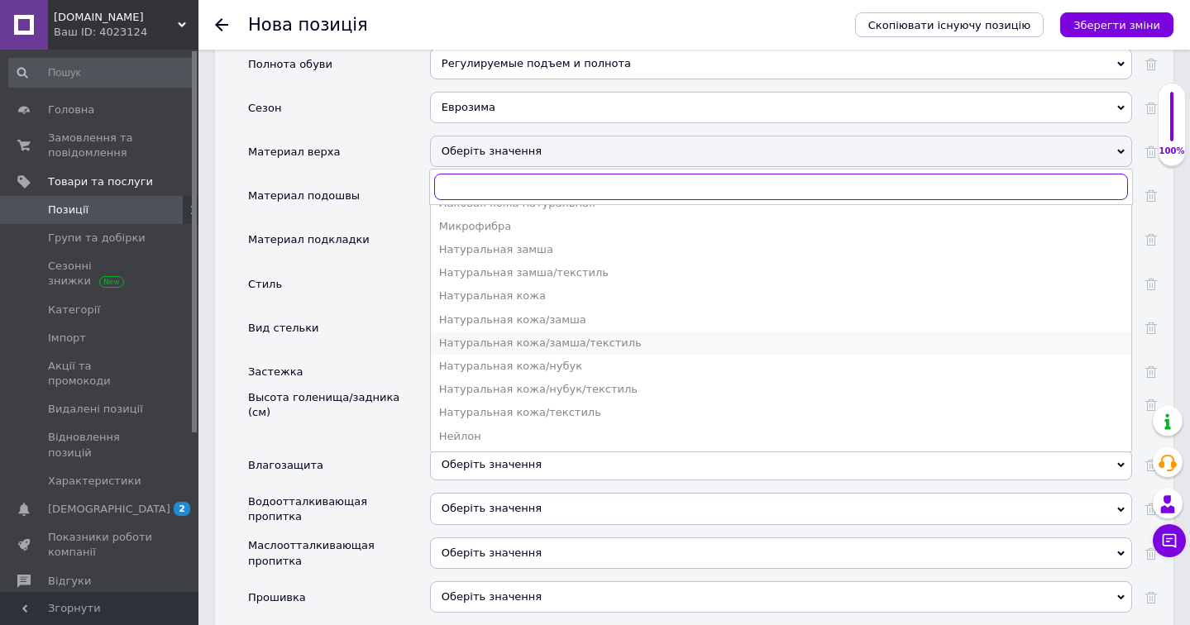
scroll to position [323, 0]
click at [629, 379] on div "Натуральная кожа/нубук/текстиль" at bounding box center [781, 386] width 684 height 15
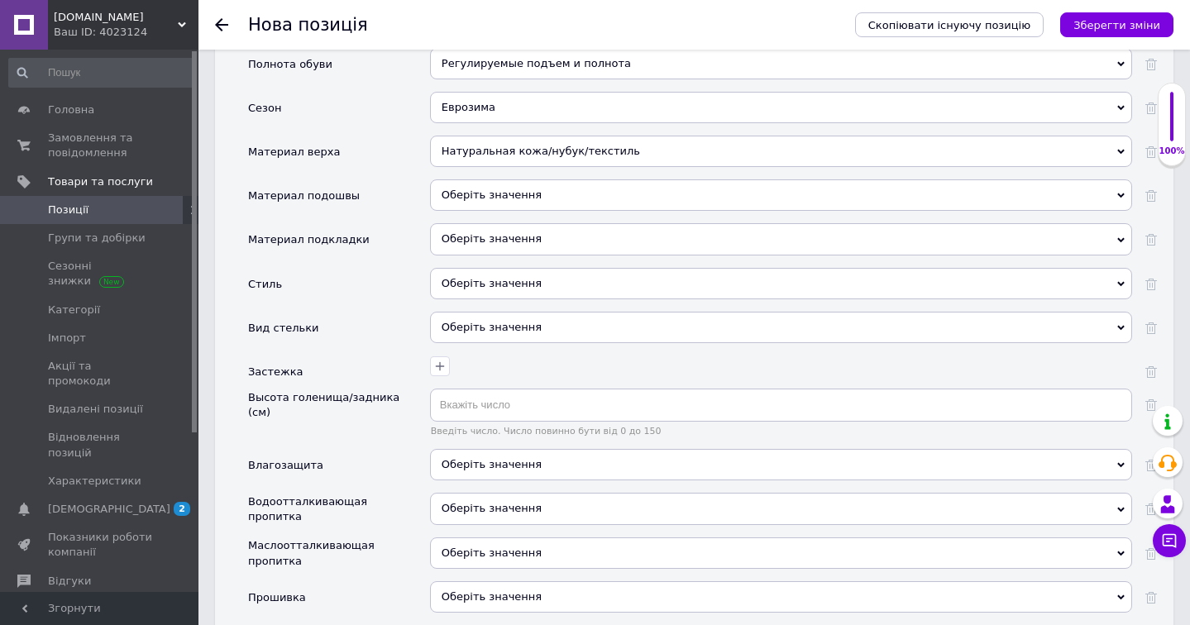
click at [741, 179] on div "Оберіть значення" at bounding box center [781, 194] width 702 height 31
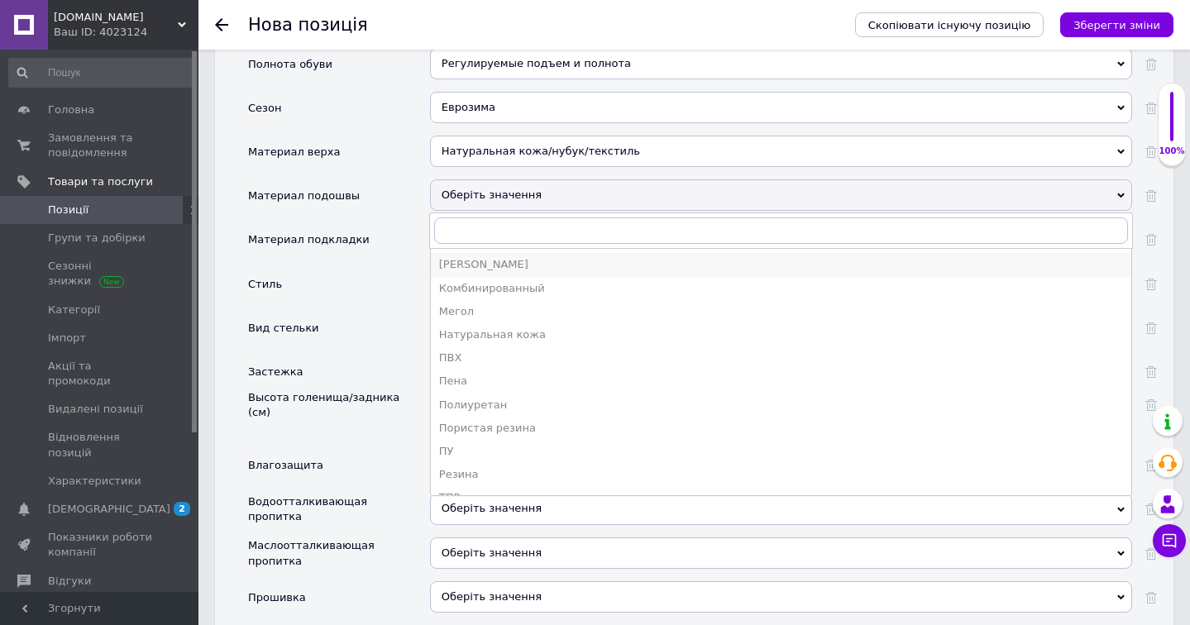
click at [630, 253] on li "[PERSON_NAME]" at bounding box center [781, 264] width 700 height 23
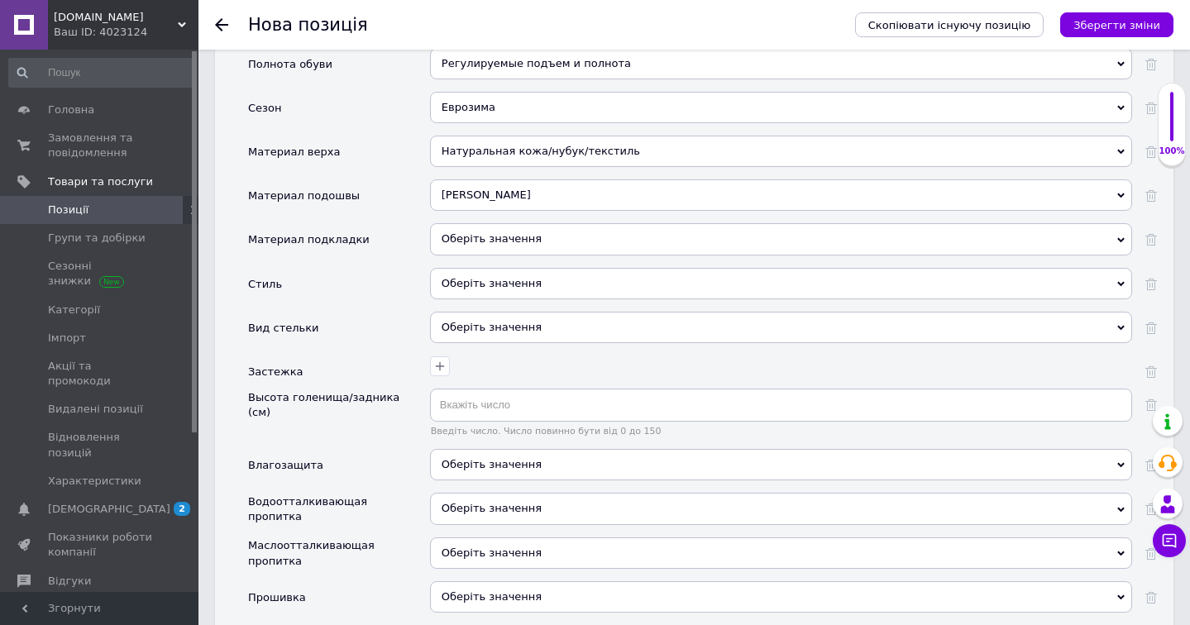
click at [546, 223] on div "Оберіть значення" at bounding box center [781, 238] width 702 height 31
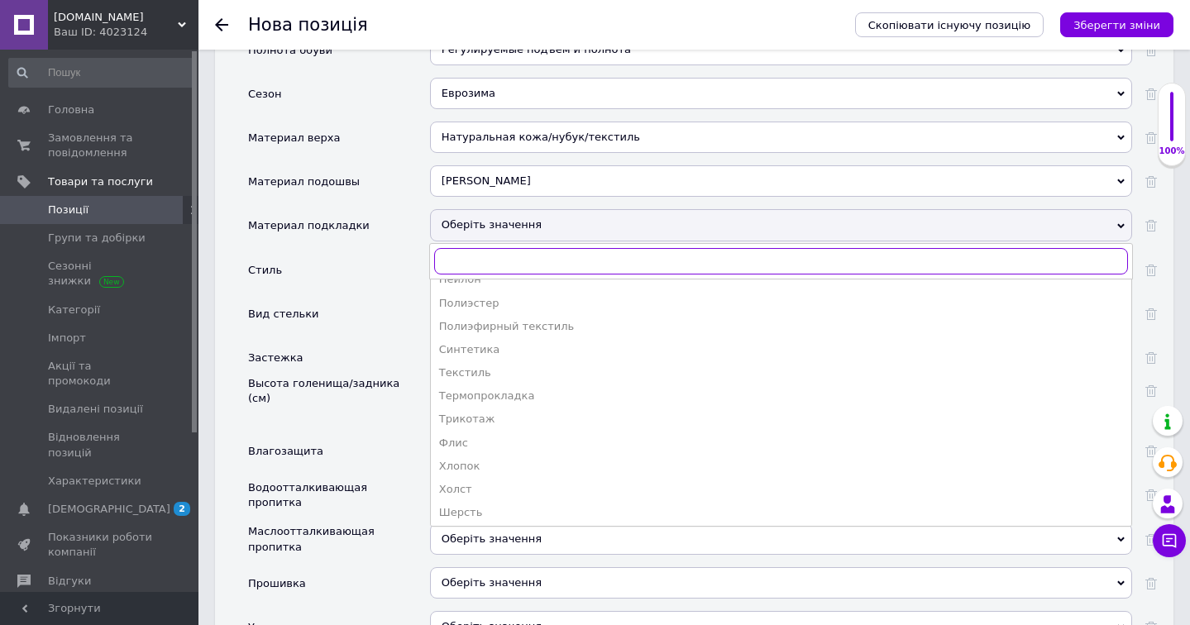
scroll to position [2132, 0]
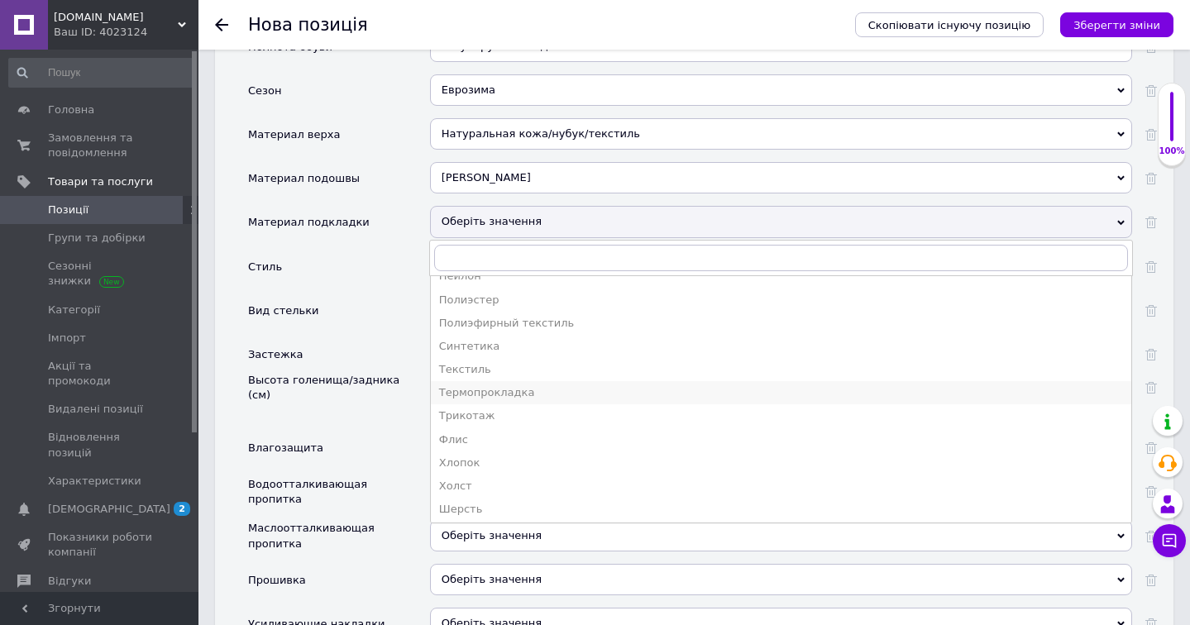
click at [534, 385] on div "Термопрокладка" at bounding box center [781, 392] width 684 height 15
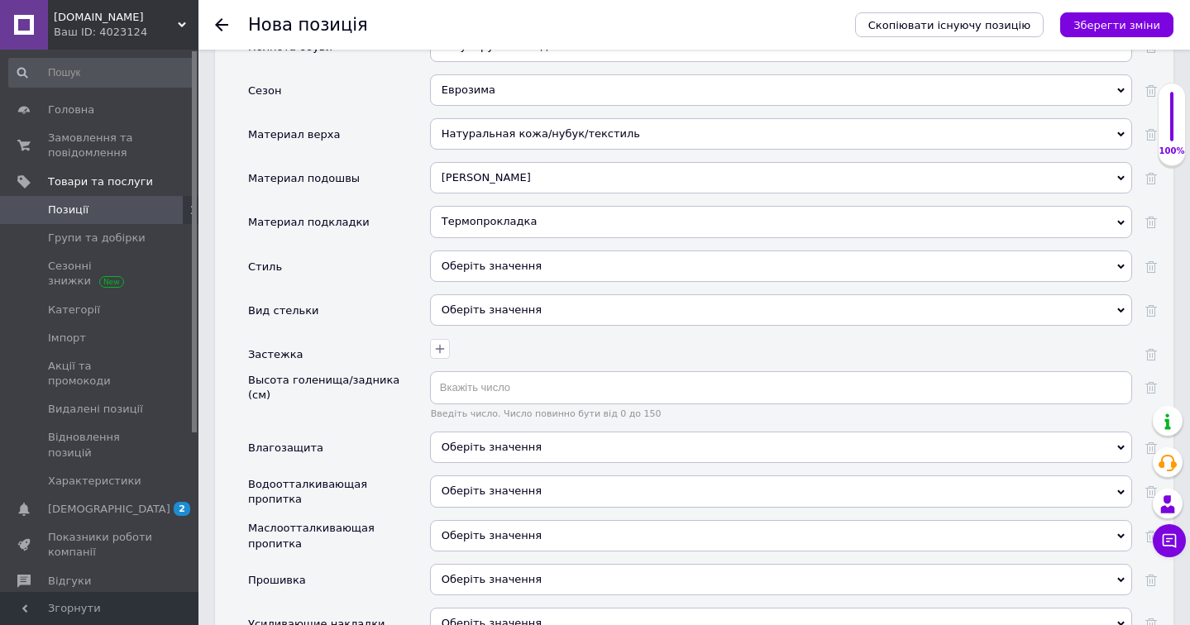
click at [609, 251] on div "Оберіть значення" at bounding box center [781, 266] width 702 height 31
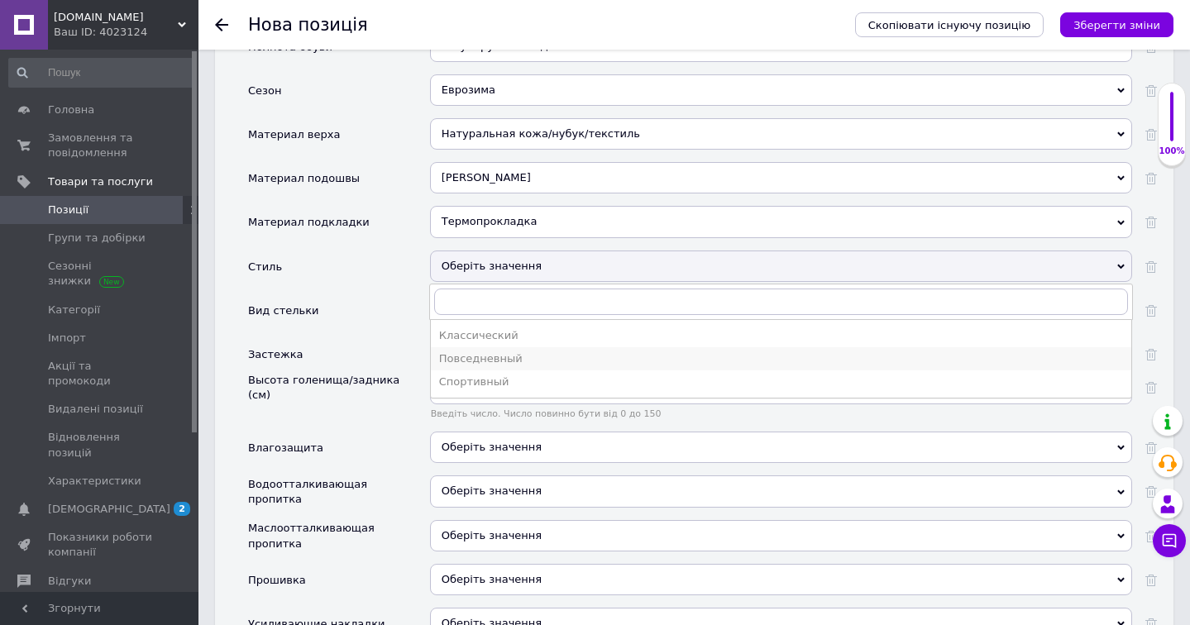
click at [536, 351] on div "Повседневный" at bounding box center [781, 358] width 684 height 15
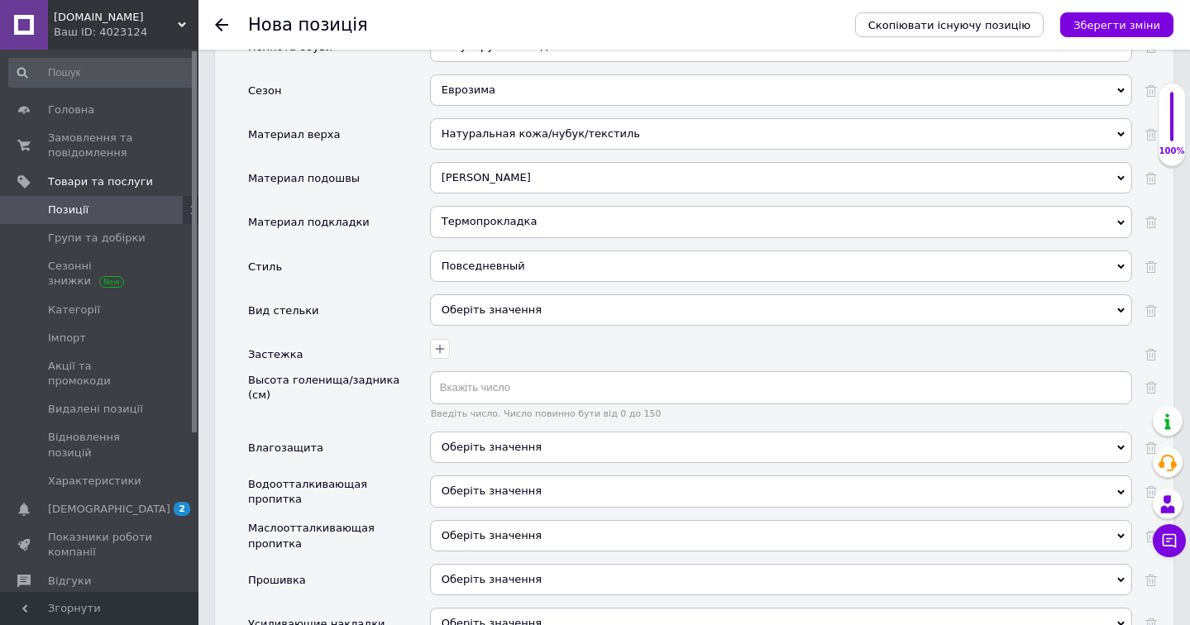
click at [570, 294] on div "Оберіть значення" at bounding box center [781, 309] width 702 height 31
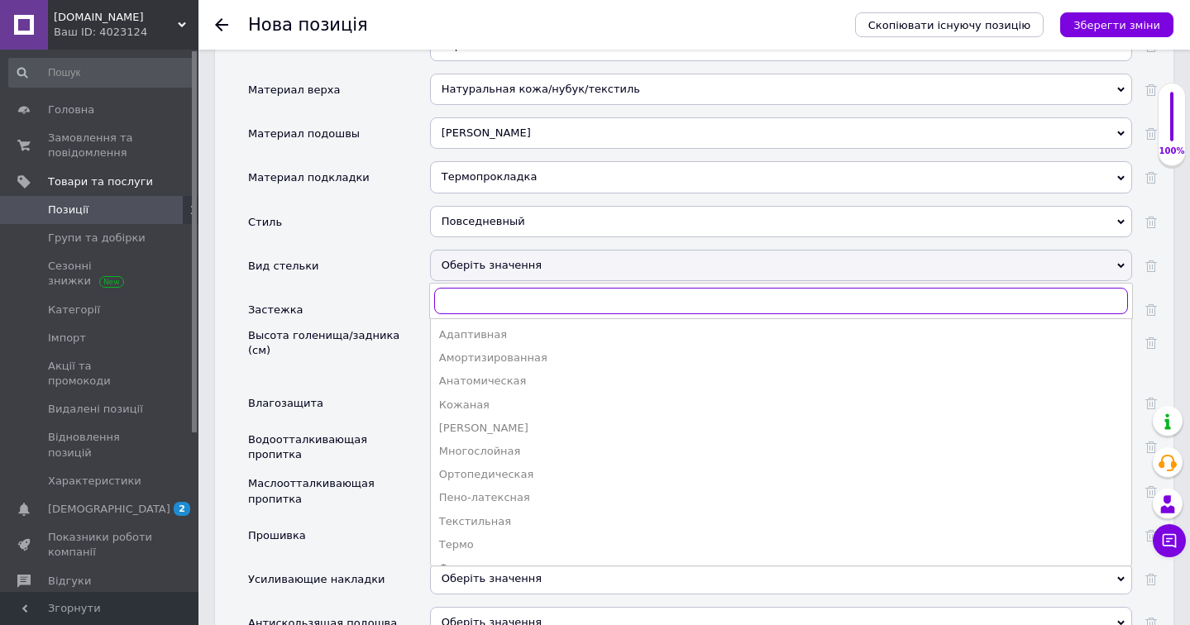
scroll to position [2184, 0]
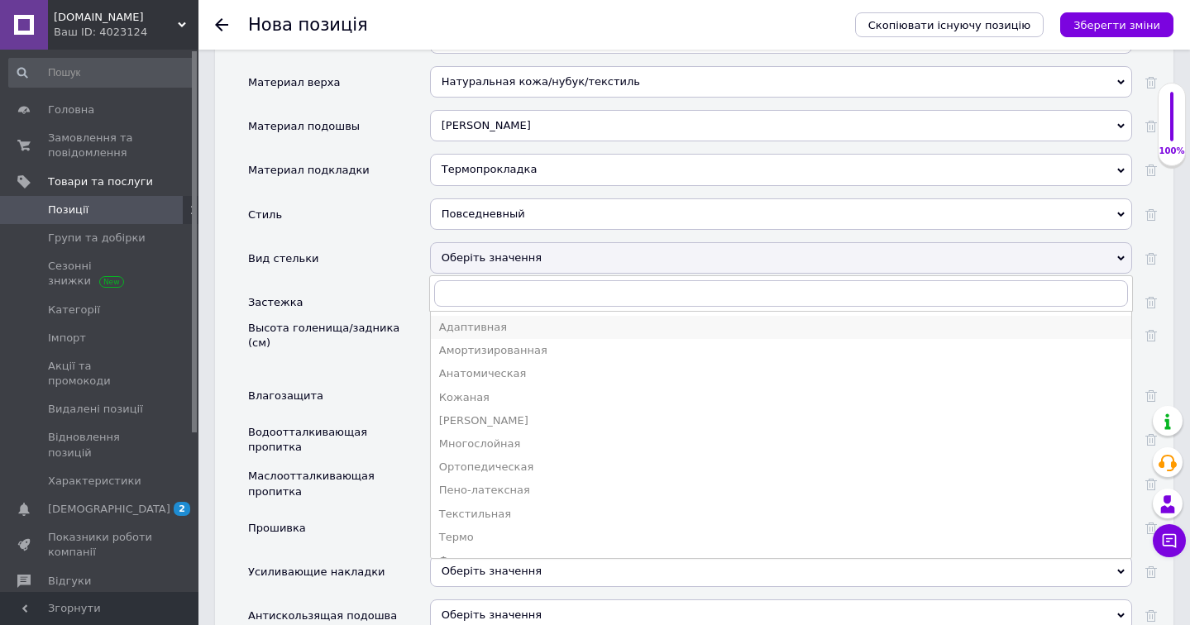
click at [491, 320] on div "Адаптивная" at bounding box center [781, 327] width 684 height 15
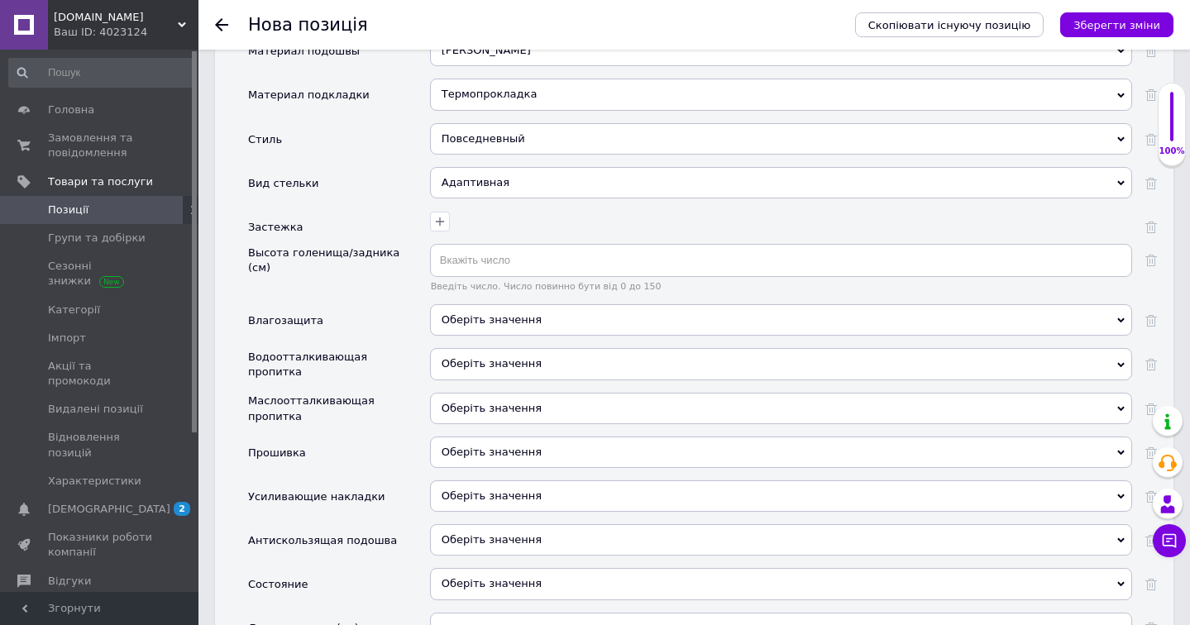
scroll to position [2264, 0]
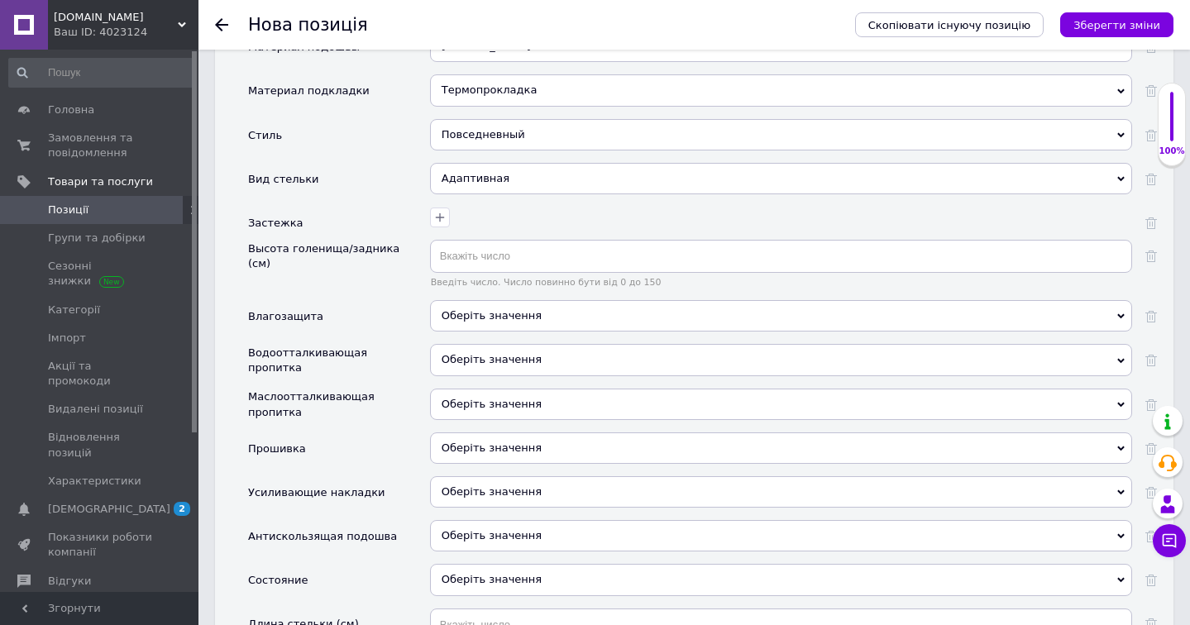
click at [573, 300] on span "Оберіть значення" at bounding box center [781, 315] width 702 height 31
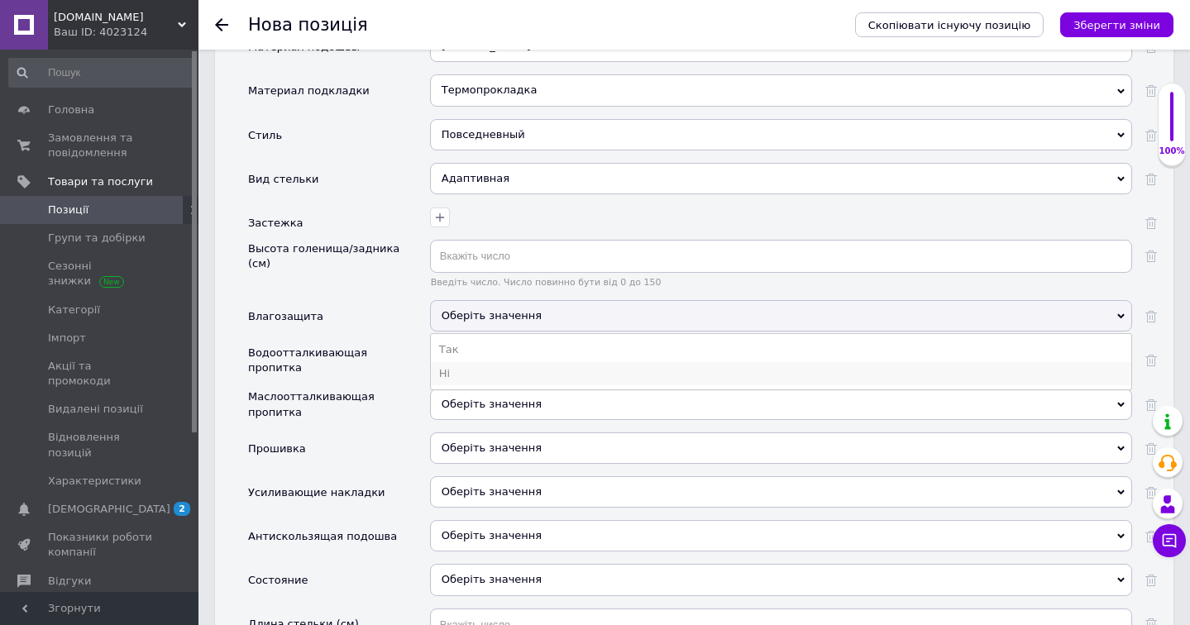
click at [537, 362] on li "Ні" at bounding box center [781, 373] width 700 height 23
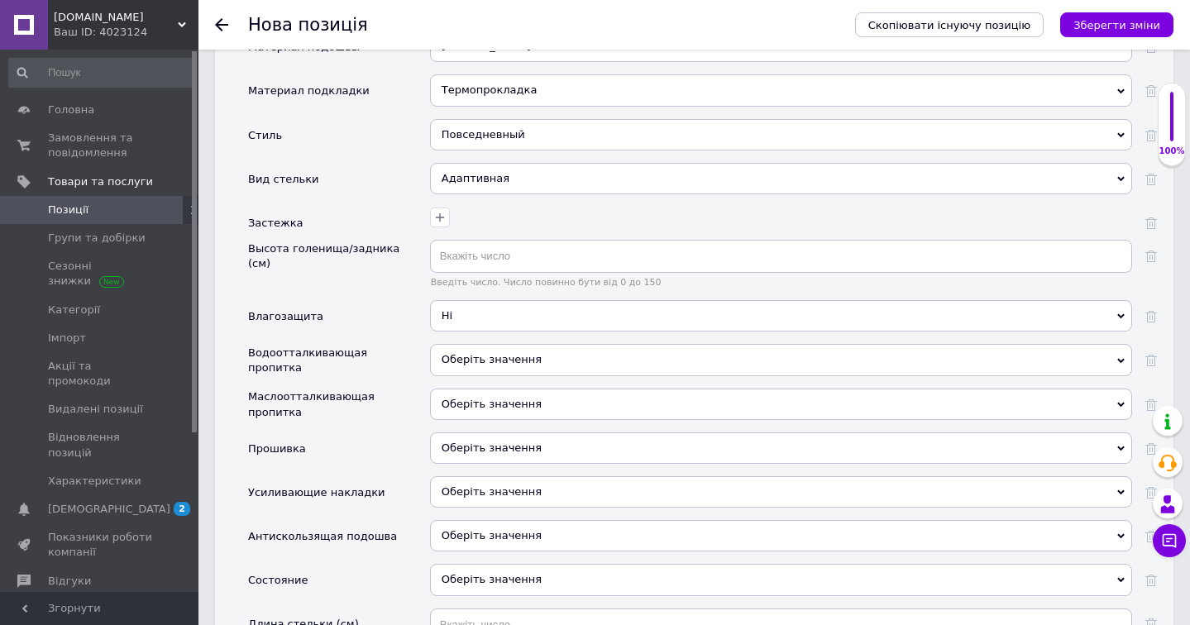
click at [537, 356] on div "Оберіть значення Так Ні" at bounding box center [781, 366] width 702 height 44
click at [548, 345] on span "Оберіть значення" at bounding box center [781, 359] width 702 height 31
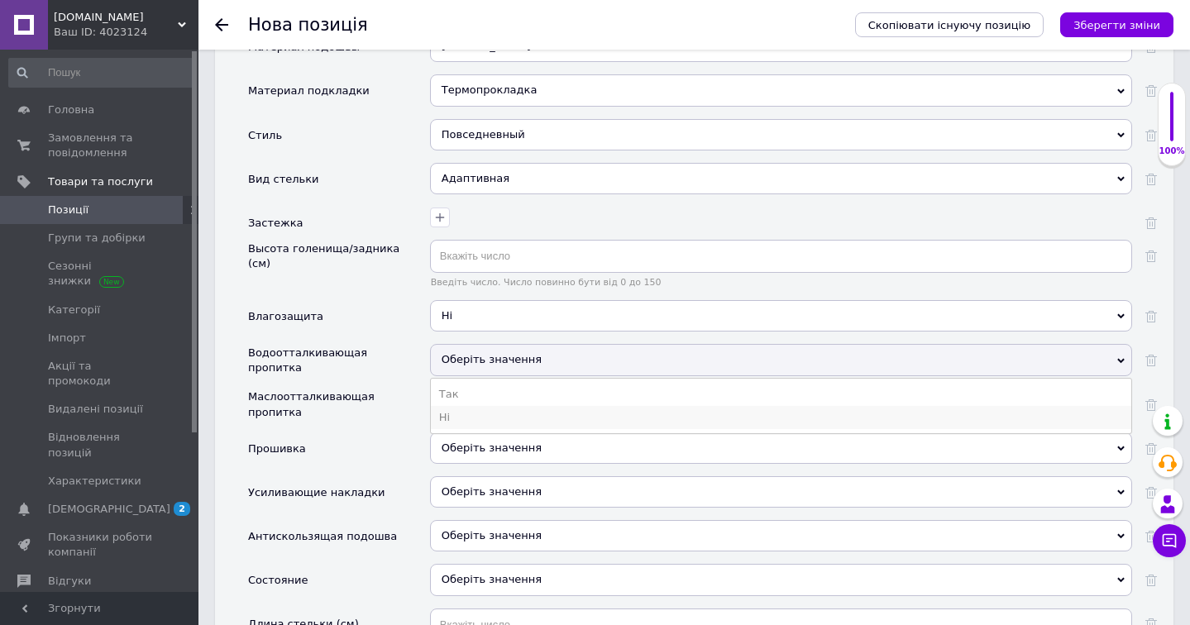
click at [537, 406] on li "Ні" at bounding box center [781, 417] width 700 height 23
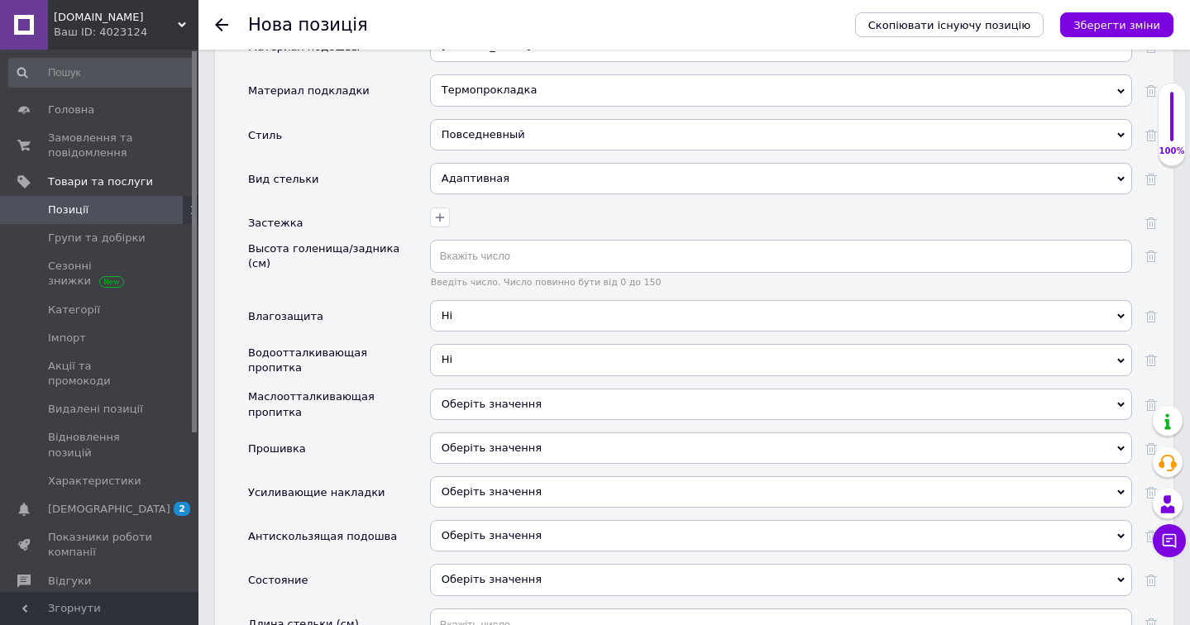
click at [537, 394] on span "Оберіть значення" at bounding box center [781, 404] width 702 height 31
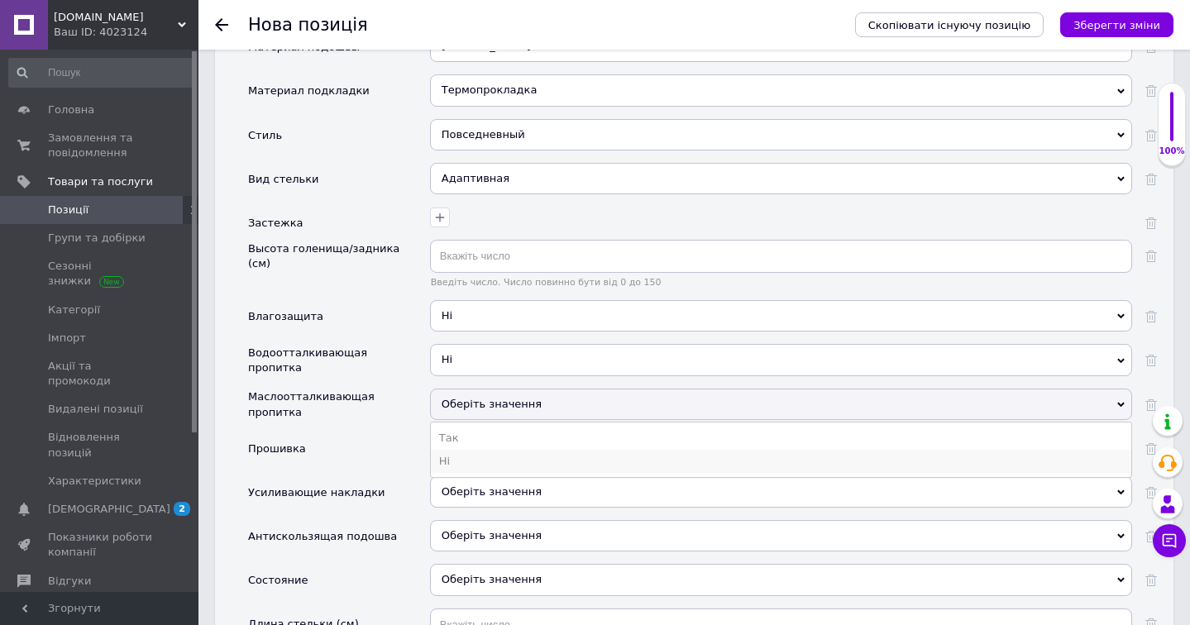
click at [523, 450] on li "Ні" at bounding box center [781, 461] width 700 height 23
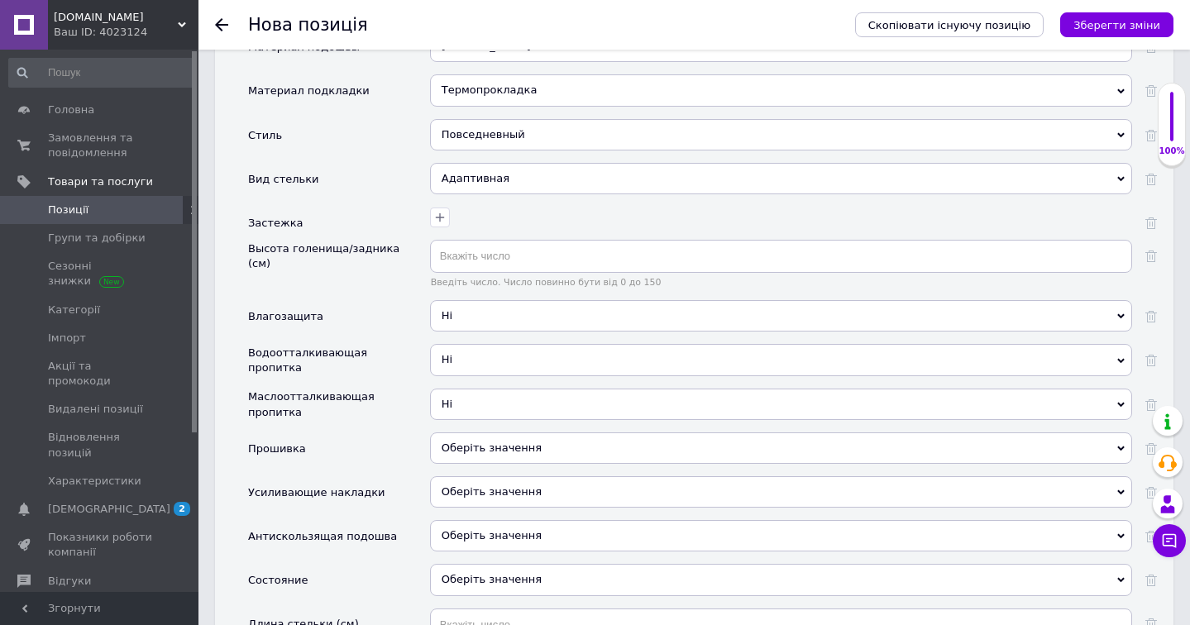
click at [523, 437] on span "Оберіть значення" at bounding box center [781, 447] width 702 height 31
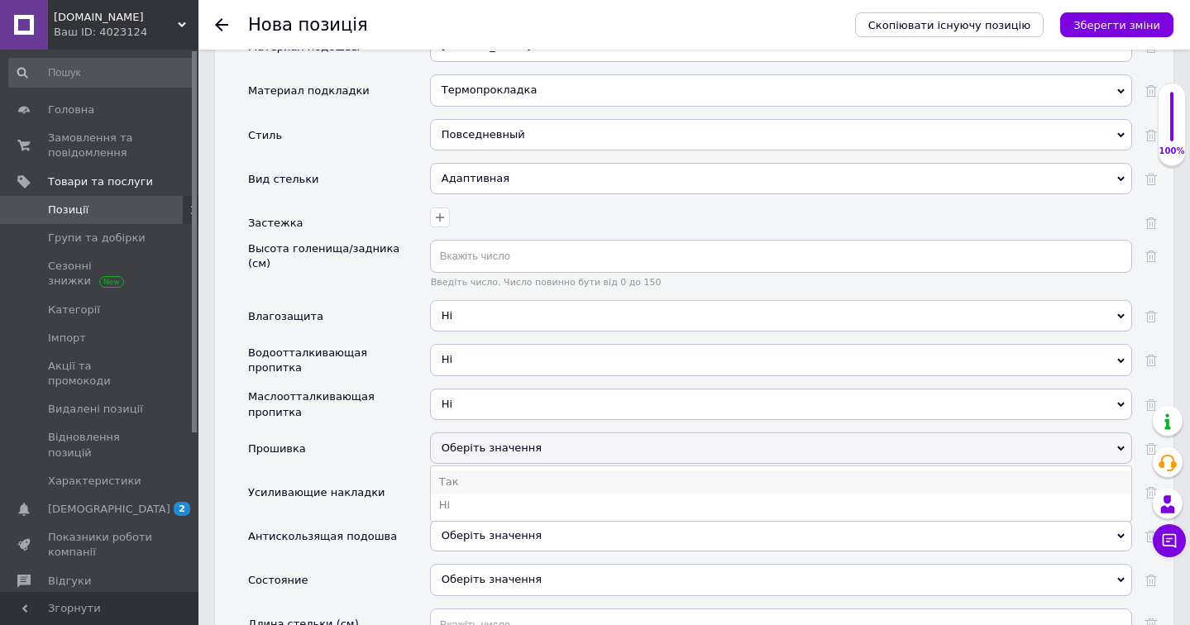
click at [518, 470] on li "Так" at bounding box center [781, 481] width 700 height 23
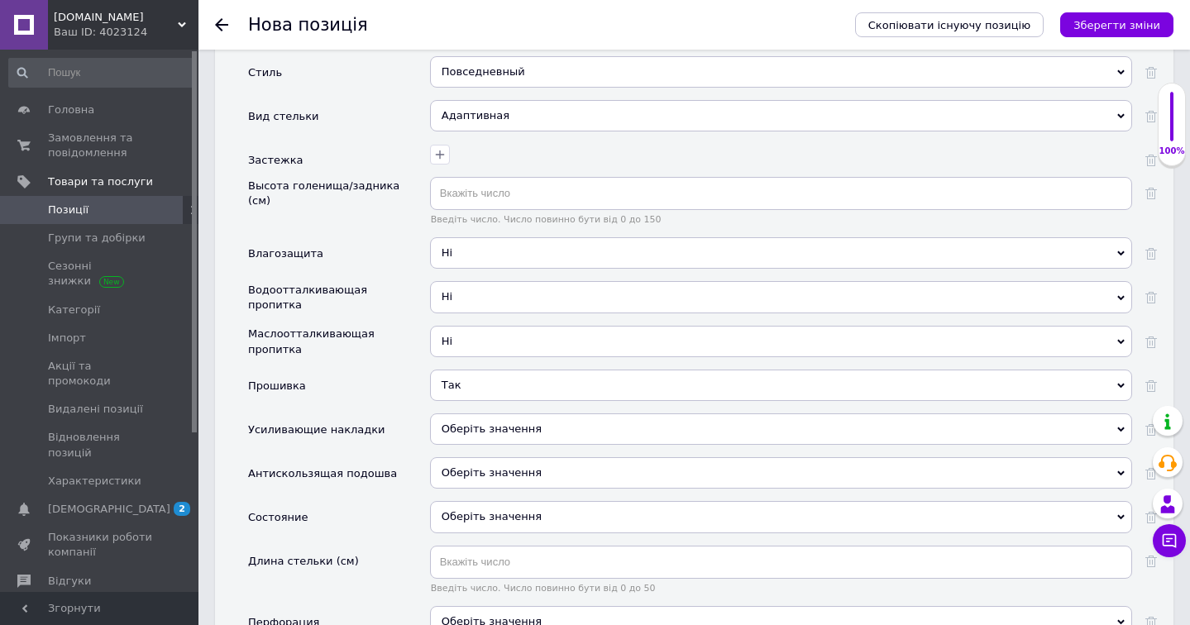
scroll to position [2327, 0]
click at [551, 413] on span "Оберіть значення" at bounding box center [781, 428] width 702 height 31
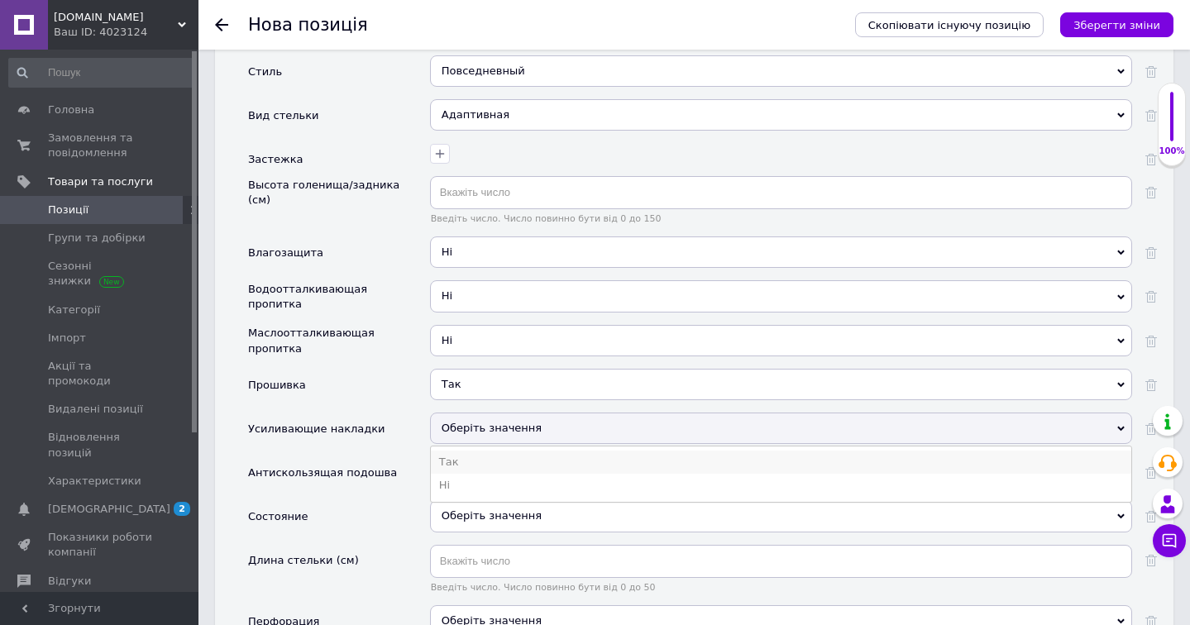
click at [549, 451] on li "Так" at bounding box center [781, 462] width 700 height 23
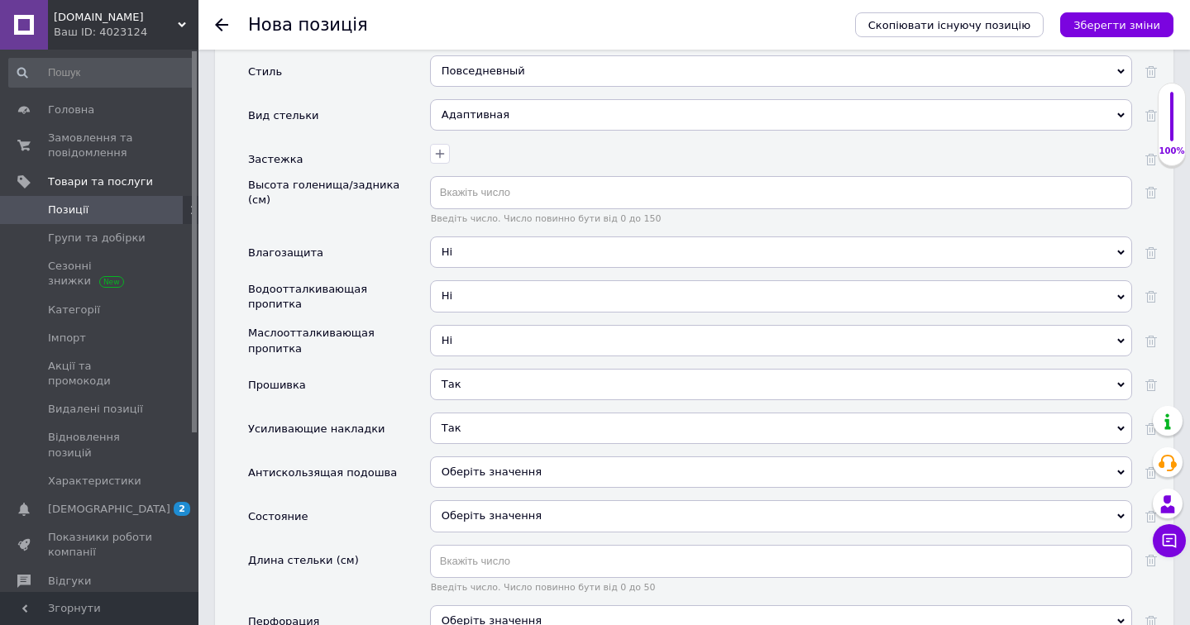
click at [551, 456] on span "Оберіть значення" at bounding box center [781, 471] width 702 height 31
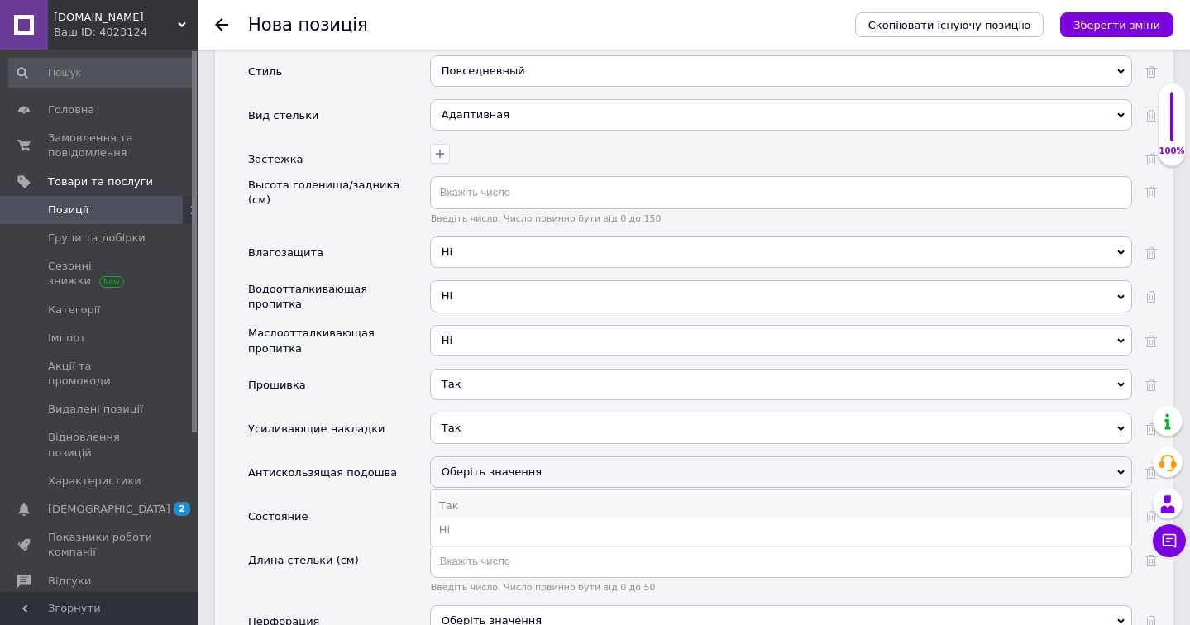
click at [544, 494] on li "Так" at bounding box center [781, 505] width 700 height 23
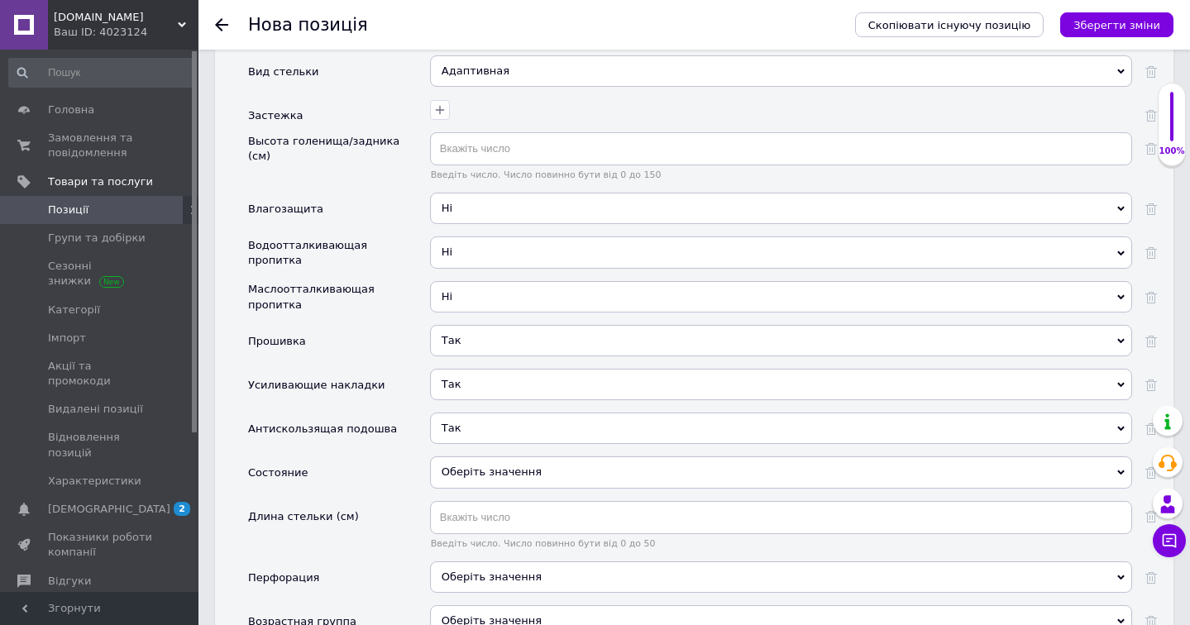
scroll to position [2390, 0]
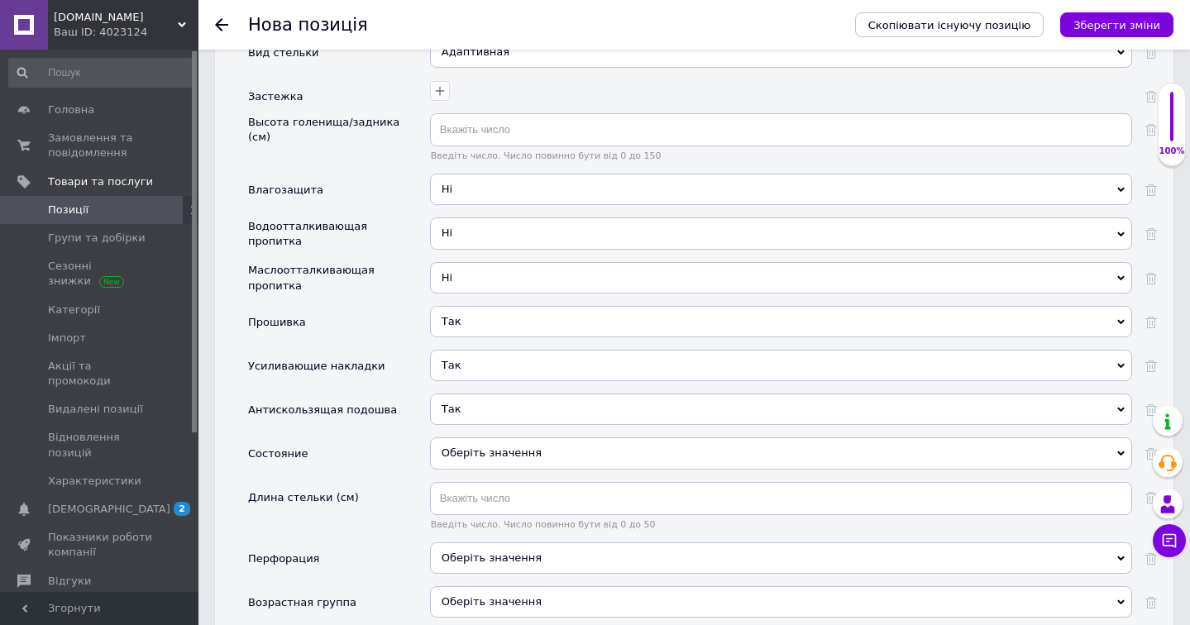
click at [583, 446] on div "Оберіть значення" at bounding box center [781, 452] width 702 height 31
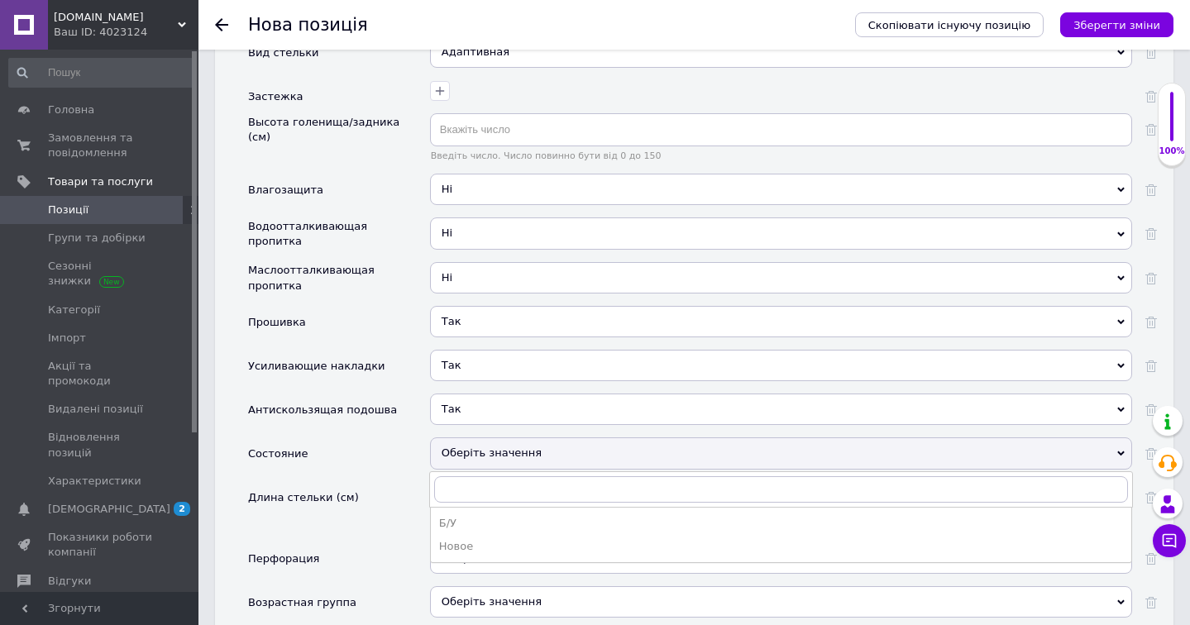
click at [577, 395] on span "Так" at bounding box center [781, 409] width 702 height 31
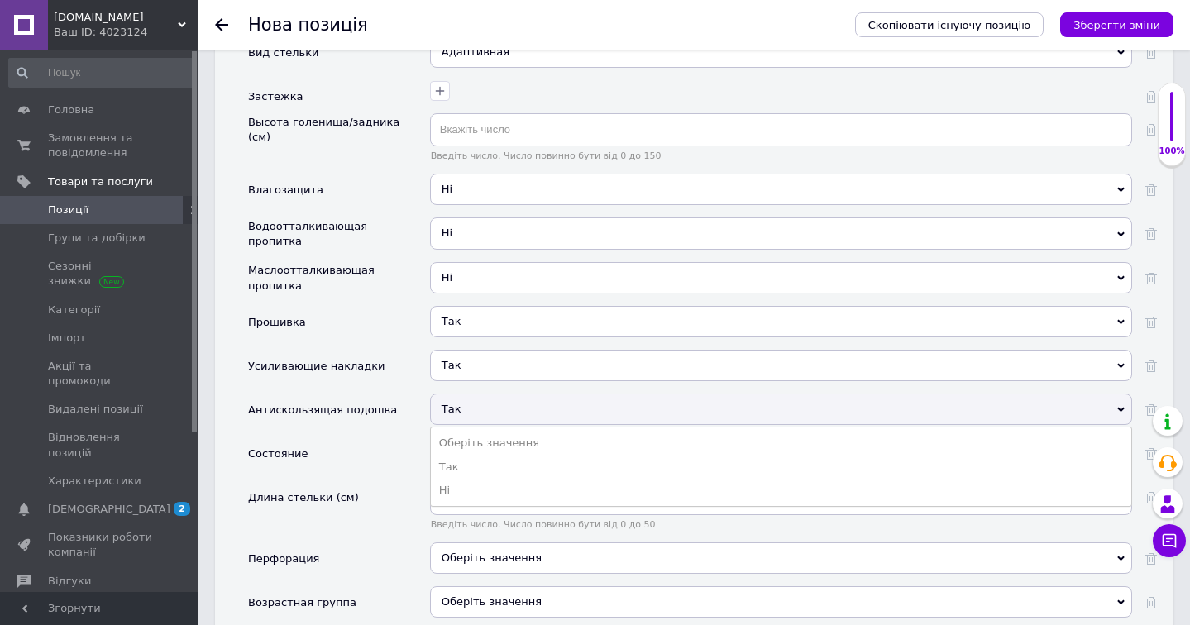
click at [561, 519] on span "Введіть число. Число повинно бути від 0 до 50" at bounding box center [781, 524] width 702 height 11
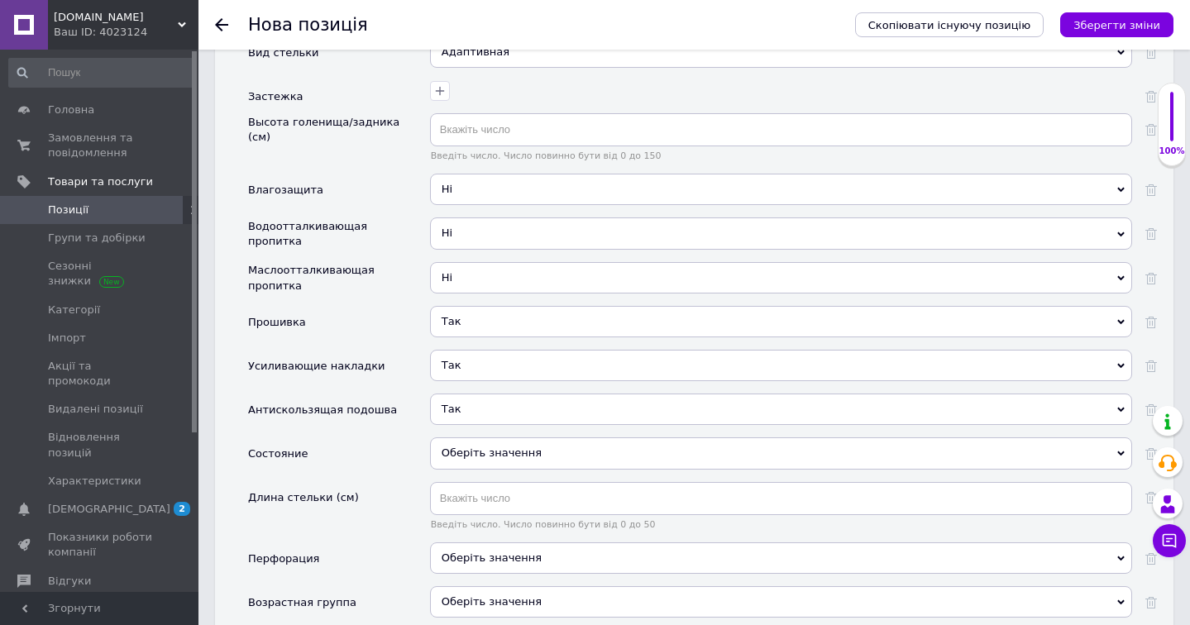
click at [589, 437] on div "Оберіть значення" at bounding box center [781, 452] width 702 height 31
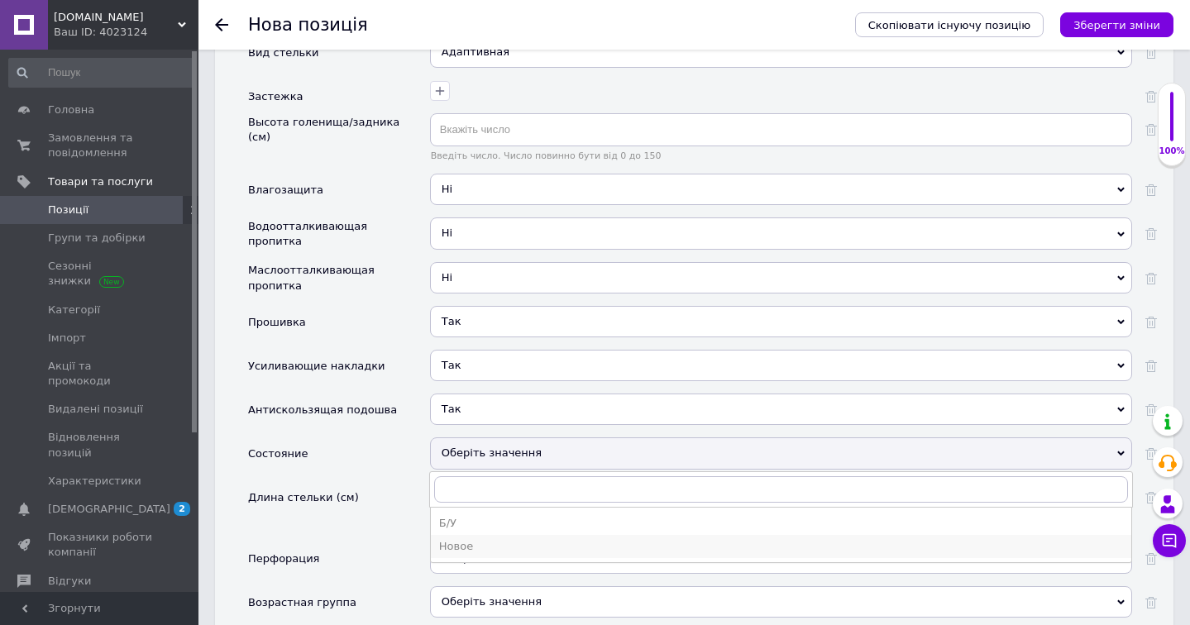
click at [581, 539] on div "Новое" at bounding box center [781, 546] width 684 height 15
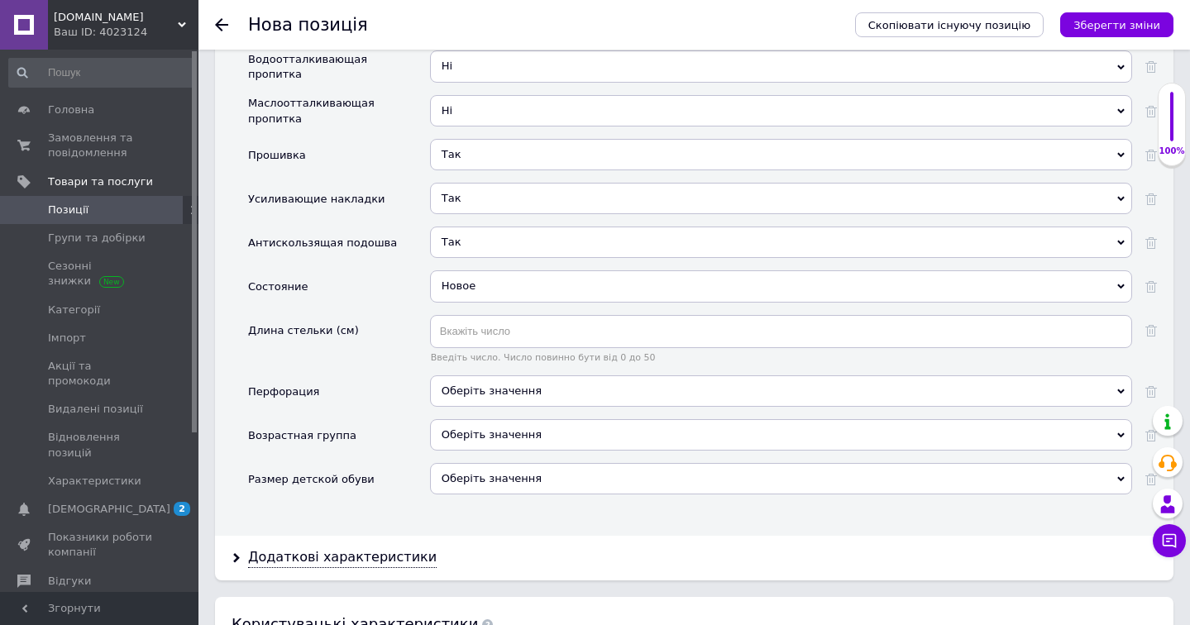
scroll to position [2569, 0]
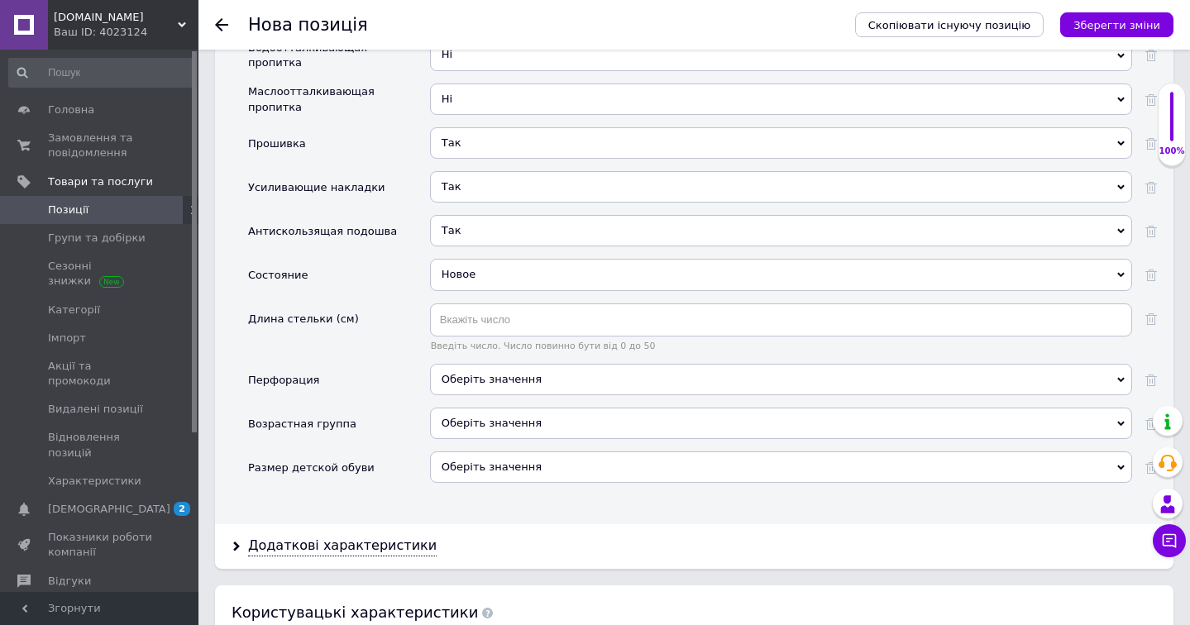
click at [642, 364] on span "Оберіть значення" at bounding box center [781, 379] width 702 height 31
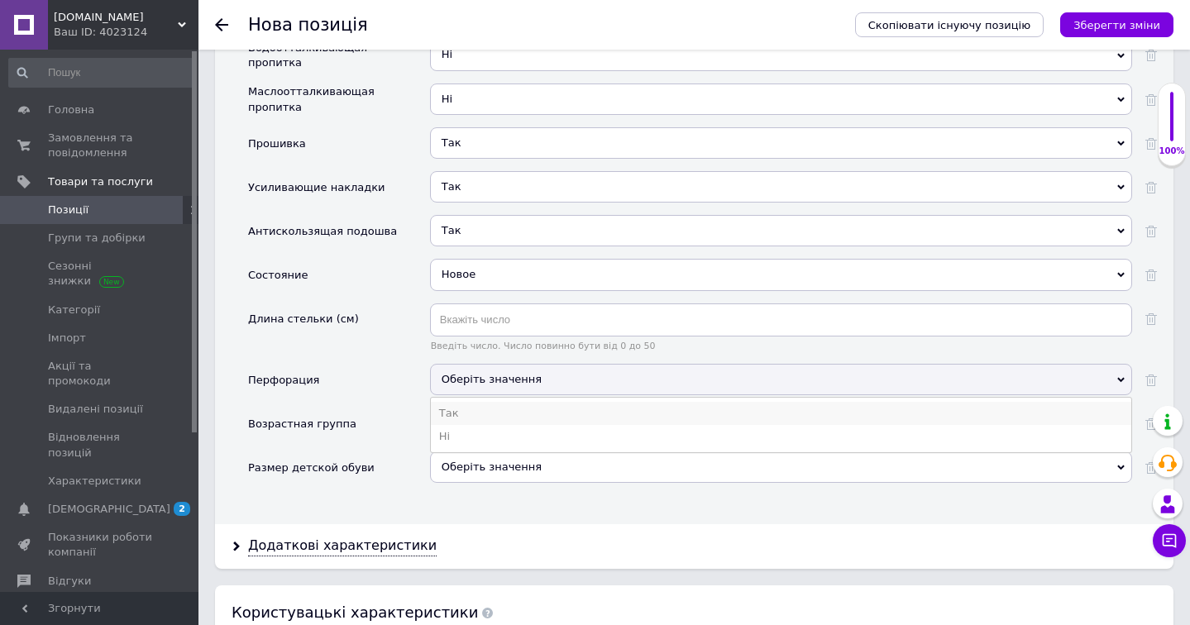
click at [628, 402] on li "Так" at bounding box center [781, 413] width 700 height 23
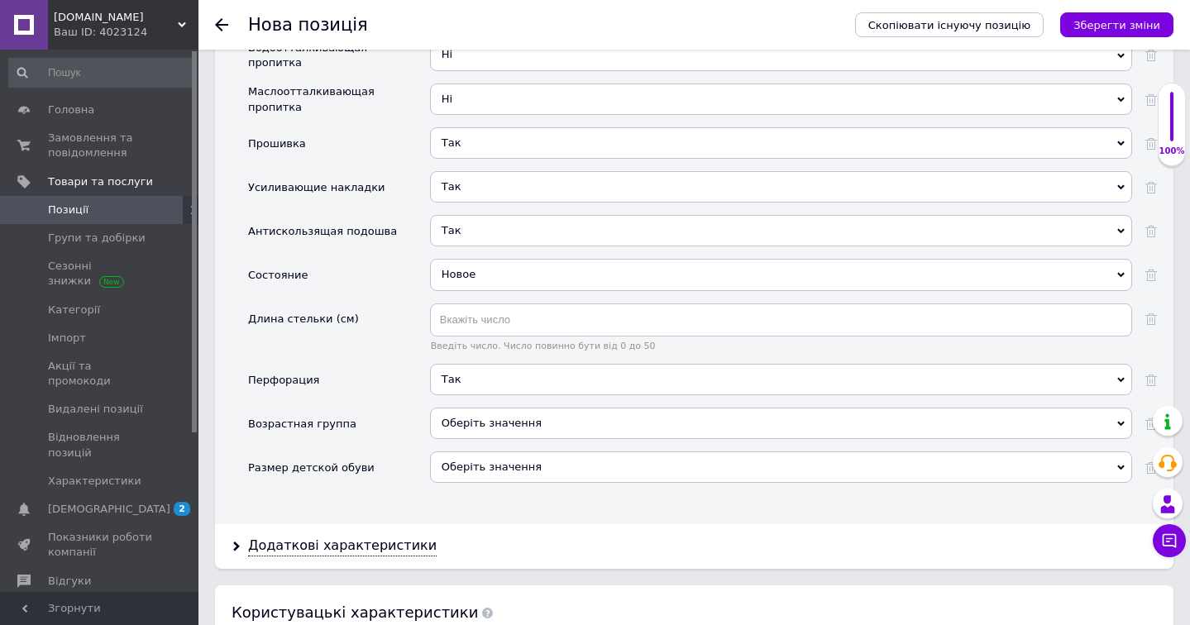
click at [628, 408] on div "Оберіть значення" at bounding box center [781, 423] width 702 height 31
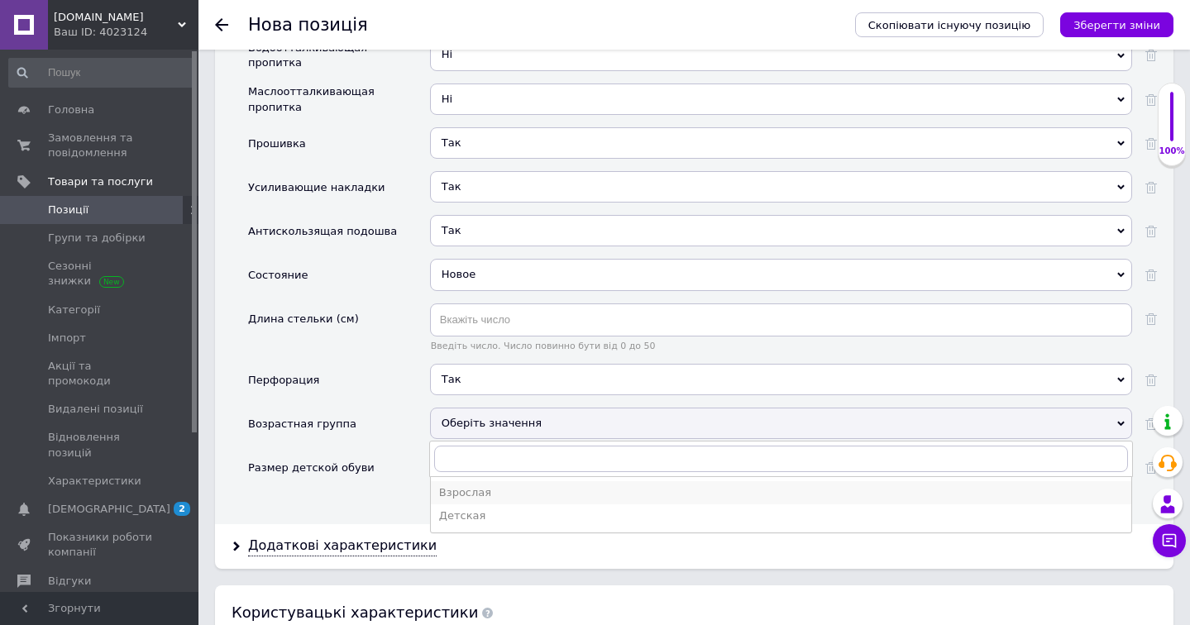
click at [588, 485] on div "Взрослая" at bounding box center [781, 492] width 684 height 15
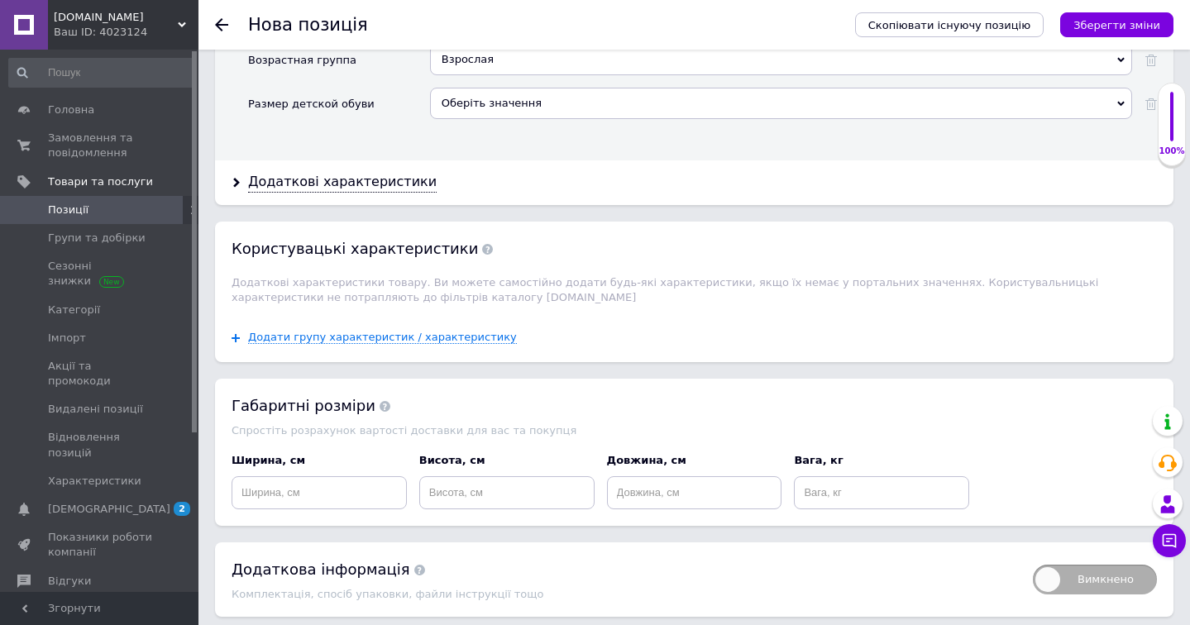
scroll to position [2939, 0]
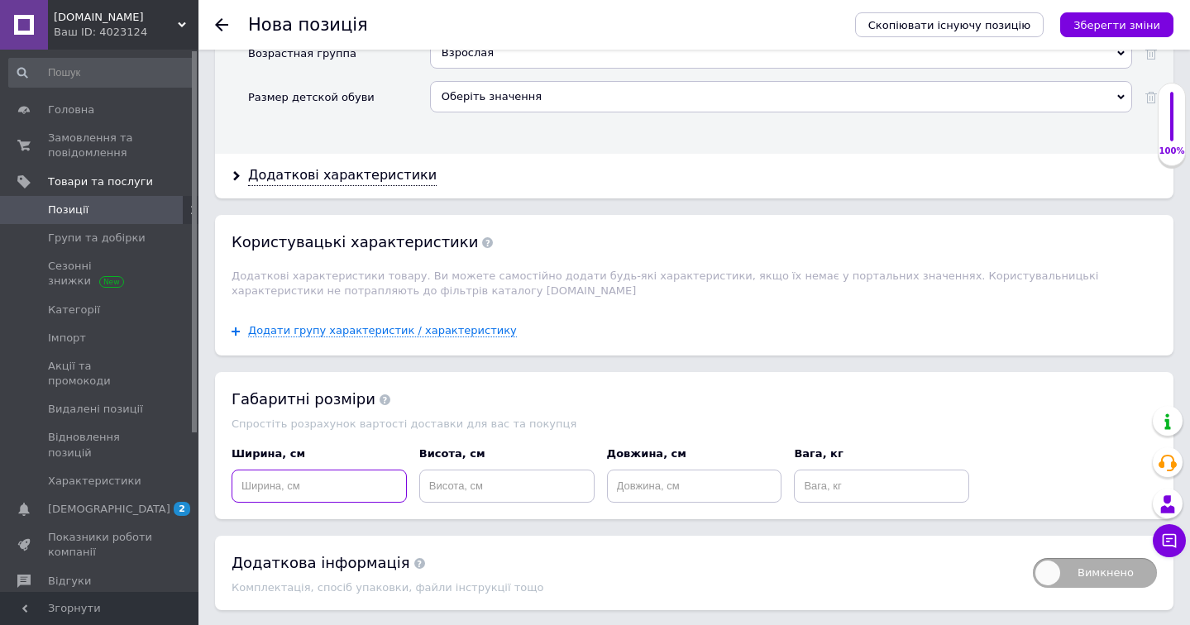
click at [387, 476] on input at bounding box center [318, 486] width 175 height 33
type input "21"
click at [463, 472] on input at bounding box center [506, 486] width 175 height 33
type input "12"
click at [655, 470] on input at bounding box center [694, 486] width 175 height 33
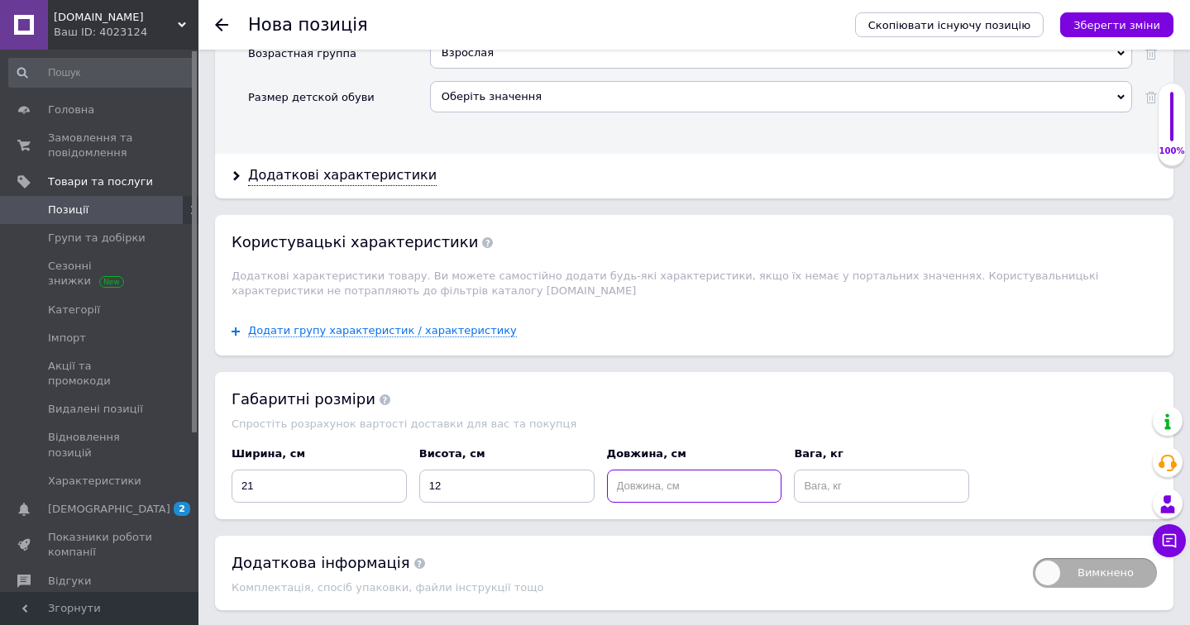
click at [655, 470] on input at bounding box center [694, 486] width 175 height 33
type input "35"
click at [888, 473] on input at bounding box center [881, 486] width 175 height 33
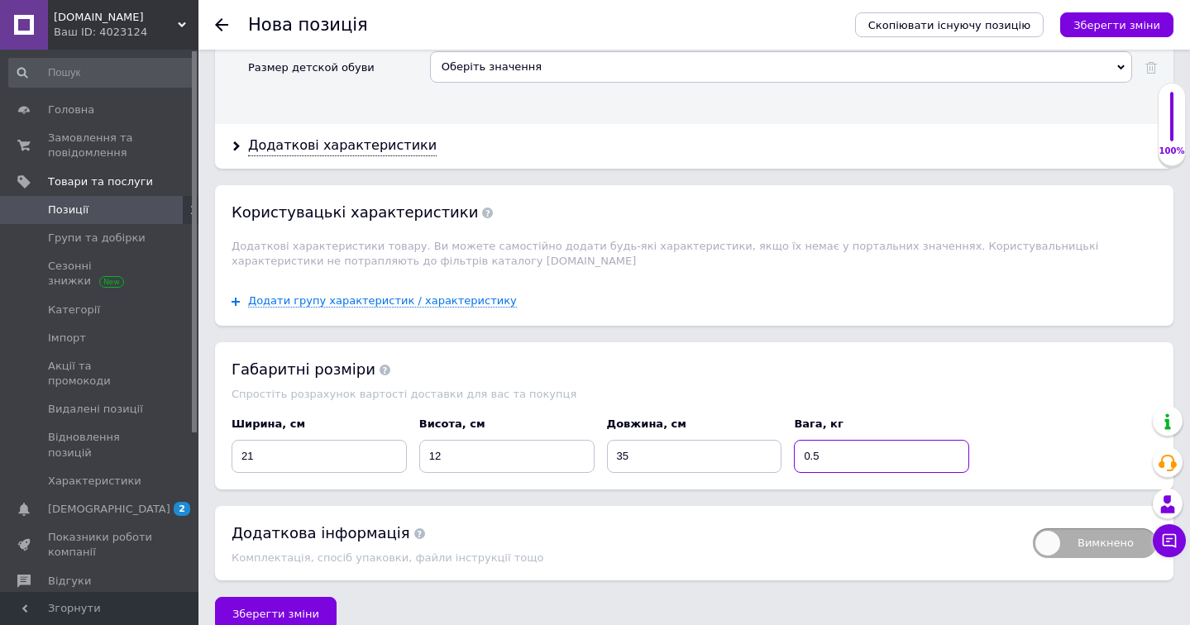
scroll to position [2968, 0]
type input "0.5"
click at [1131, 529] on span "Вимкнено" at bounding box center [1095, 544] width 124 height 30
click at [1033, 518] on input "Вимкнено" at bounding box center [1027, 523] width 11 height 11
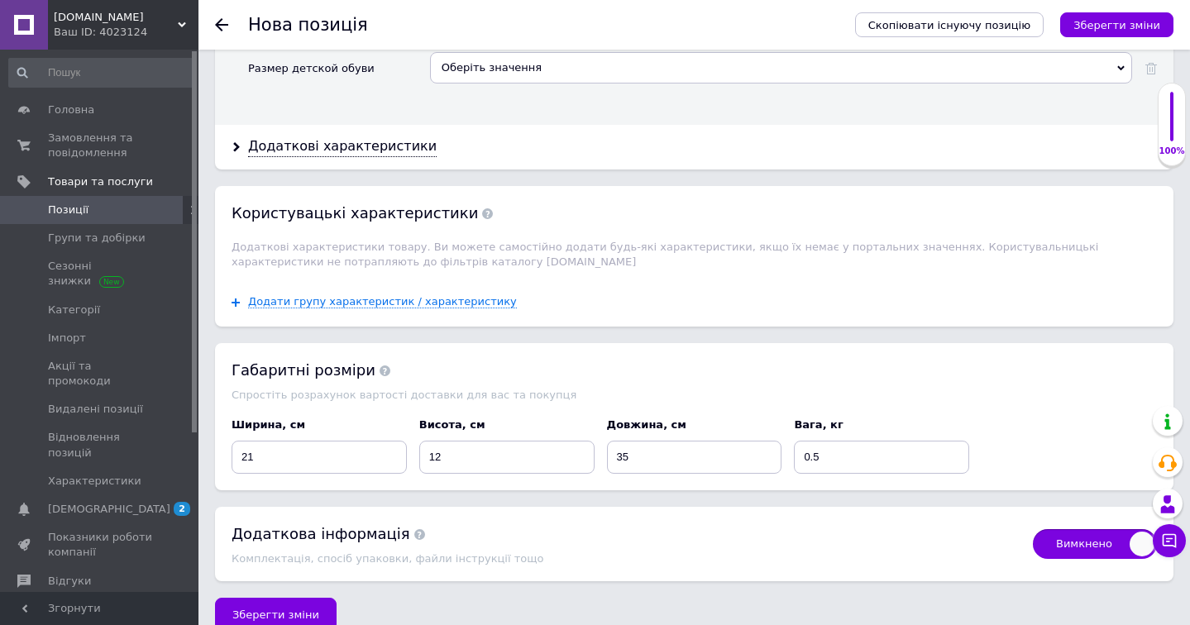
checkbox input "true"
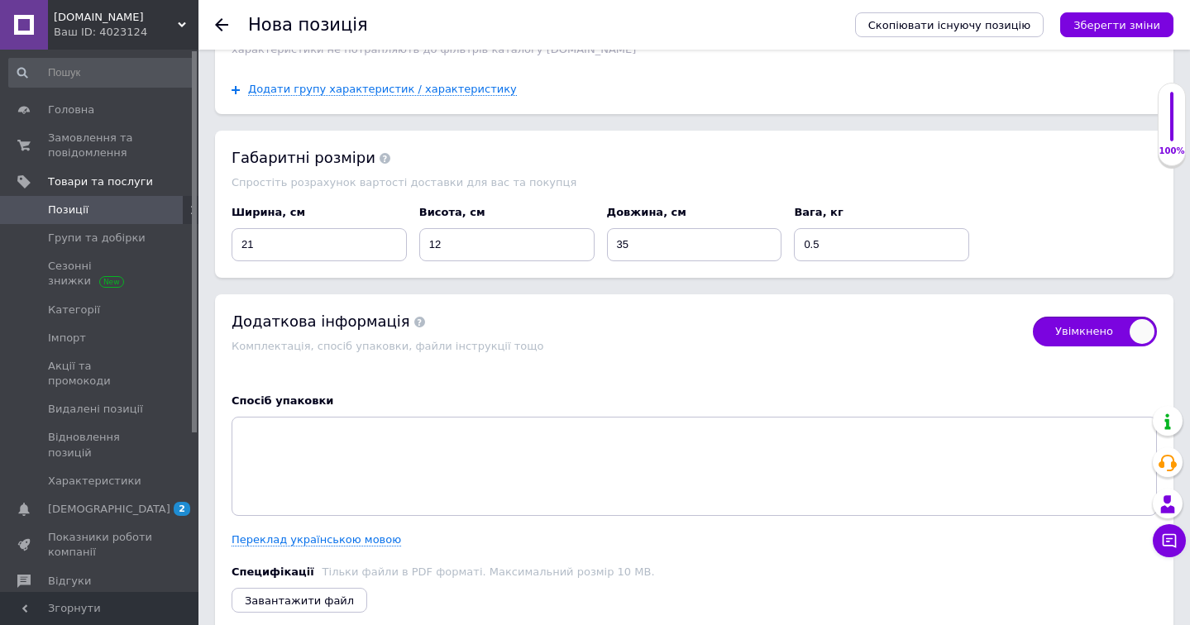
scroll to position [3350, 0]
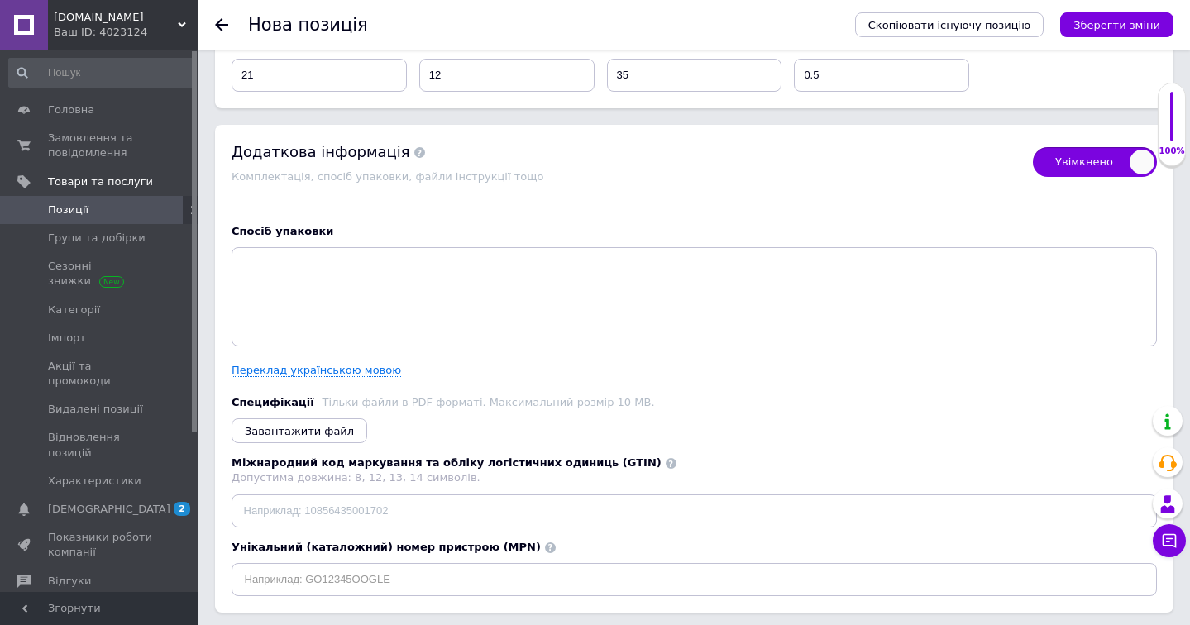
click at [384, 364] on link "Переклад українською мовою" at bounding box center [315, 370] width 169 height 13
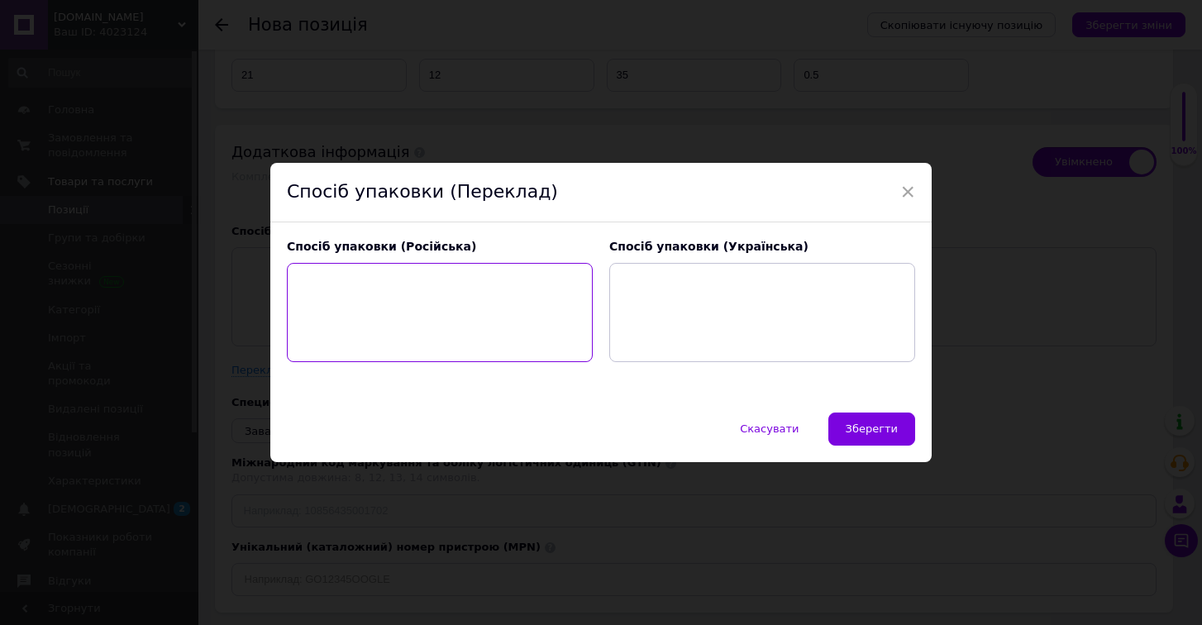
click at [399, 274] on textarea at bounding box center [440, 312] width 306 height 99
drag, startPoint x: 449, startPoint y: 284, endPoint x: 289, endPoint y: 276, distance: 160.6
click at [287, 276] on textarea "коробка + упаковочная бумага" at bounding box center [440, 312] width 306 height 99
type textarea "коробка + упаковочная бумага"
click at [621, 277] on textarea at bounding box center [762, 312] width 306 height 99
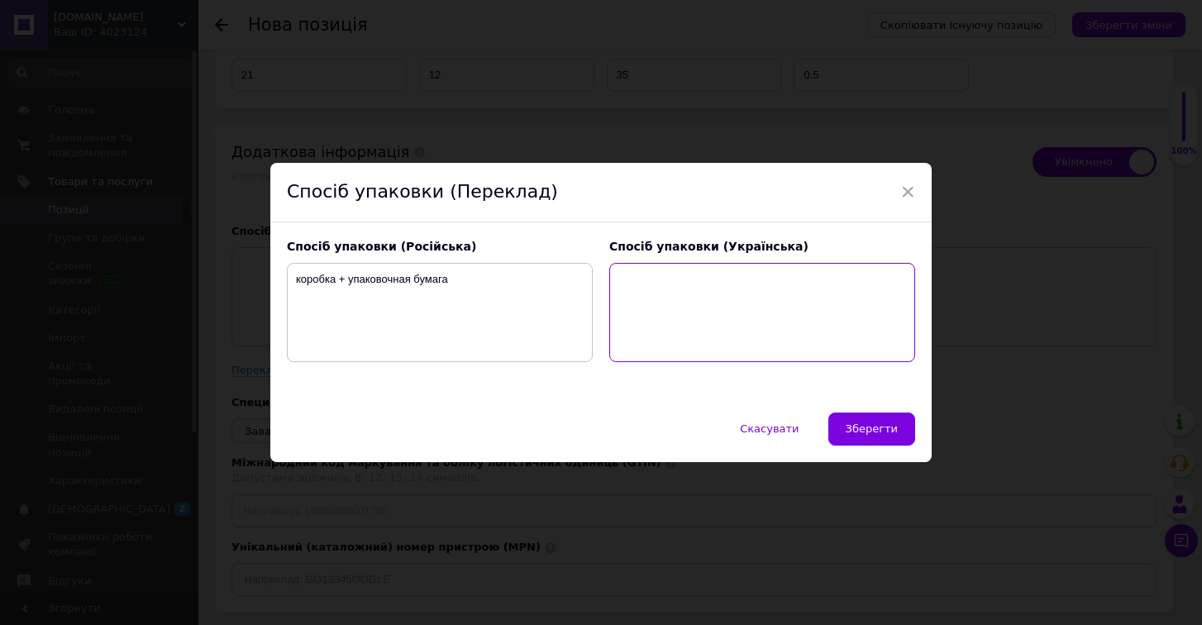
paste textarea "коробка + пакувальний папір"
type textarea "коробка + пакувальний папір"
click at [870, 431] on span "Зберегти" at bounding box center [872, 428] width 52 height 12
type textarea "коробка + упаковочная бумага"
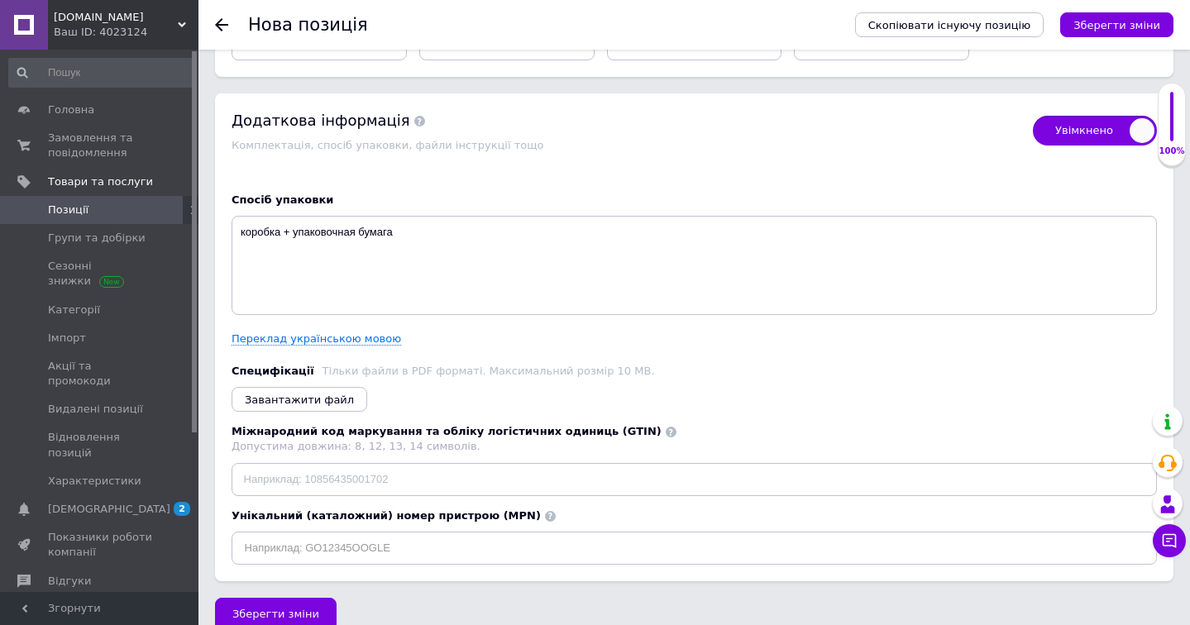
scroll to position [3381, 0]
click at [301, 609] on span "Зберегти зміни" at bounding box center [275, 615] width 87 height 12
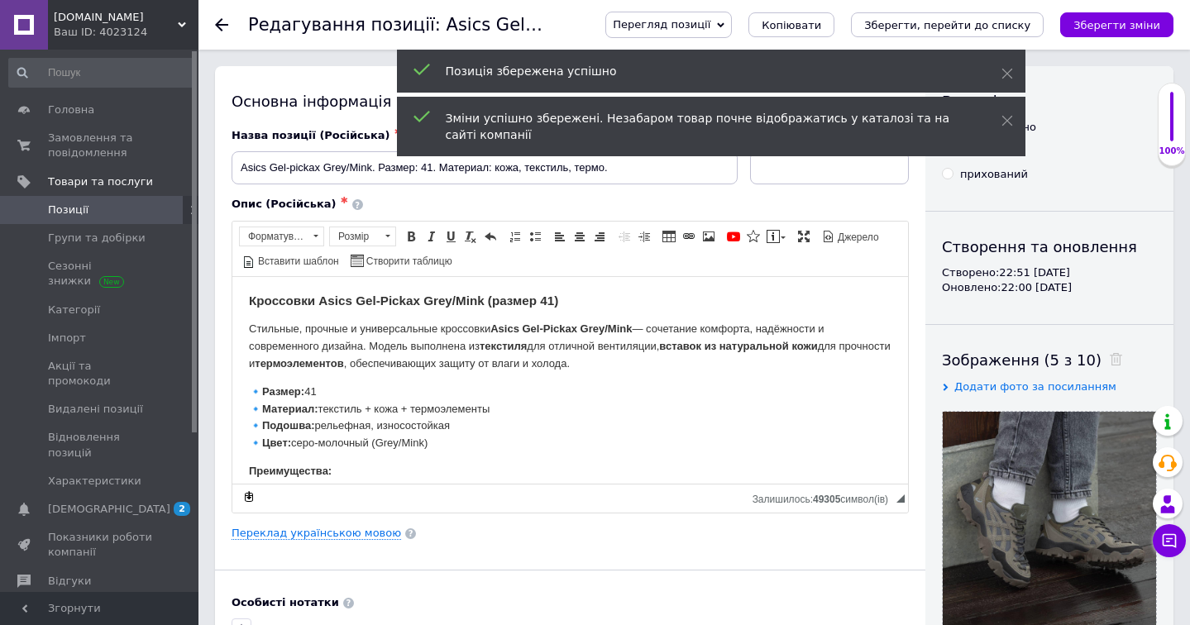
click at [225, 31] on div at bounding box center [231, 25] width 33 height 50
checkbox input "true"
click at [222, 22] on icon at bounding box center [221, 24] width 13 height 13
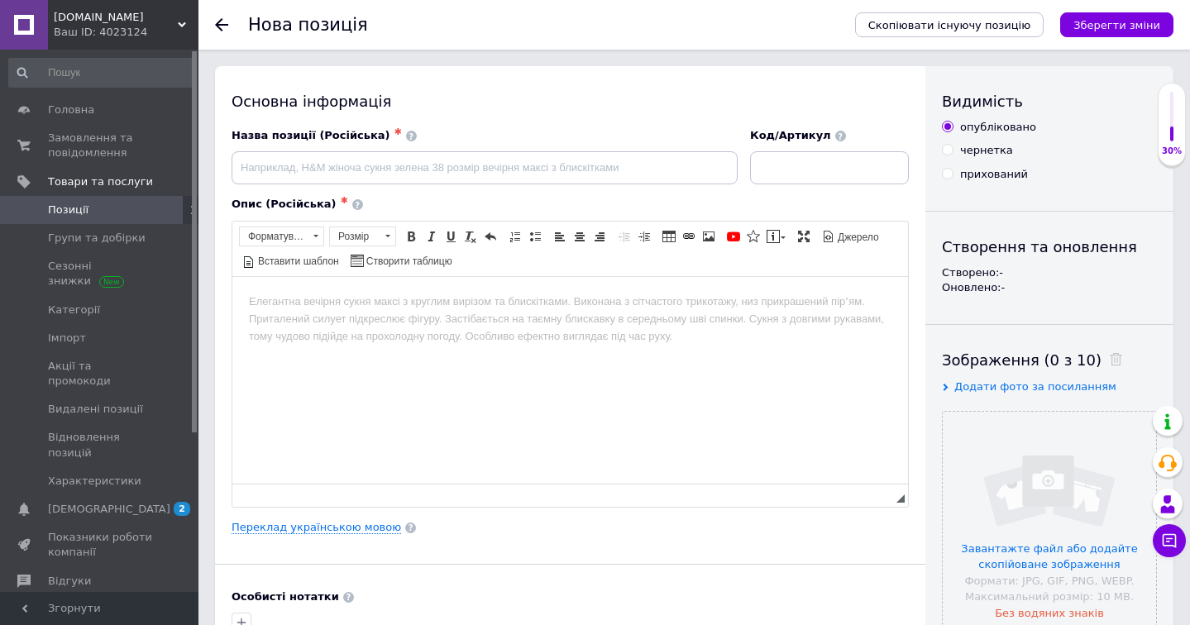
click at [222, 22] on icon at bounding box center [221, 24] width 13 height 13
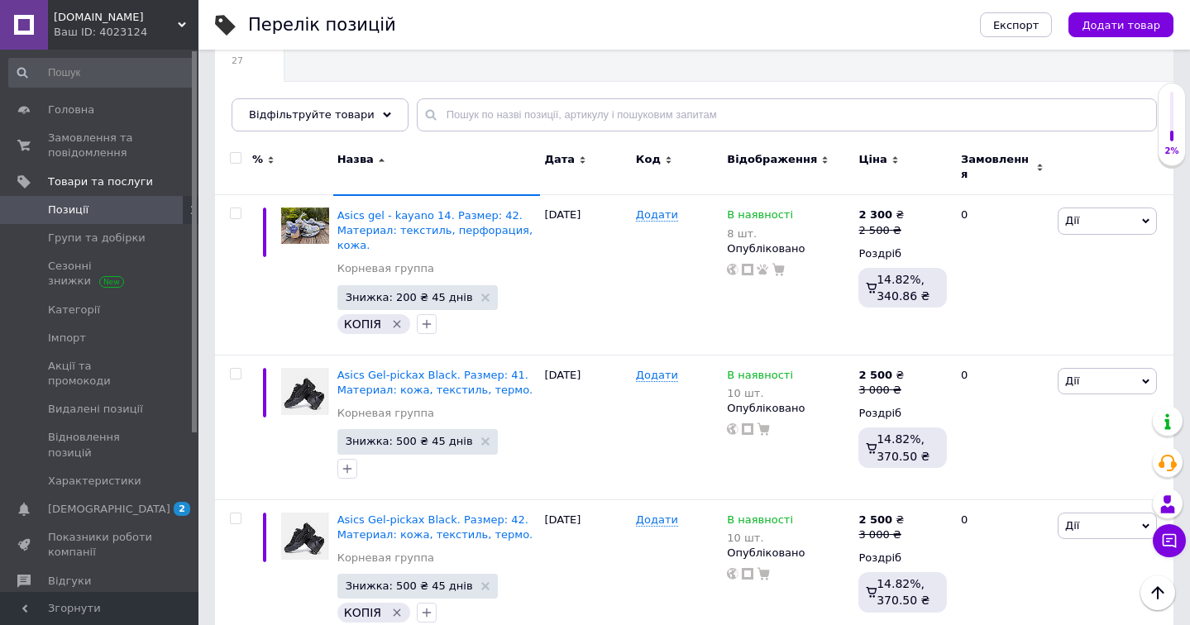
scroll to position [131, 0]
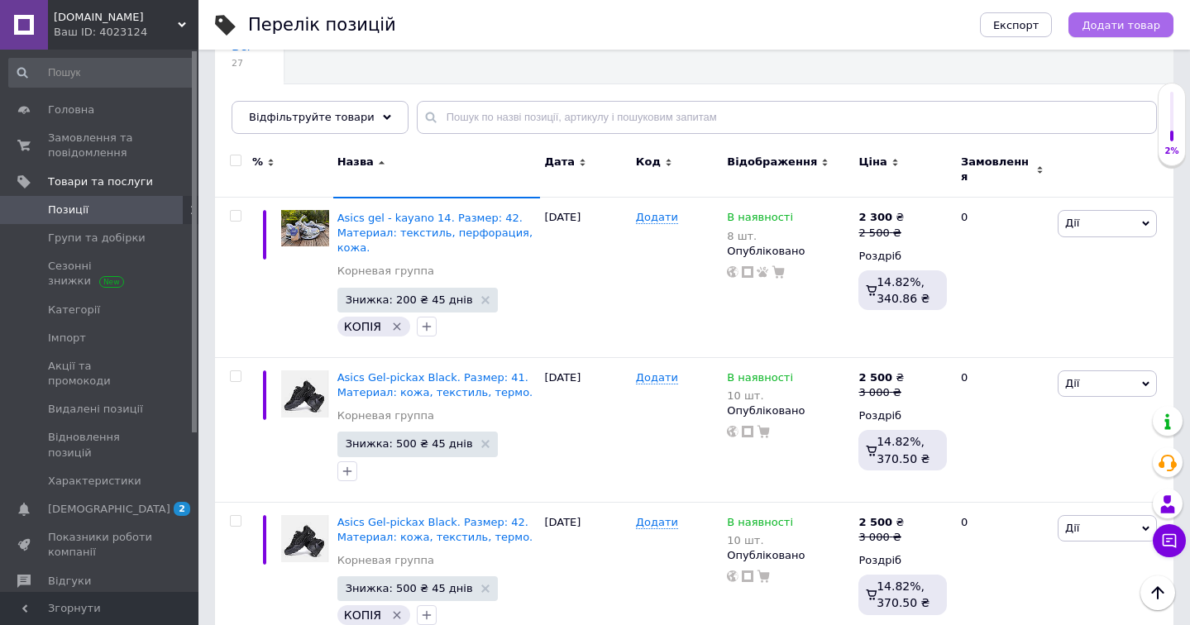
click at [1153, 32] on button "Додати товар" at bounding box center [1120, 24] width 105 height 25
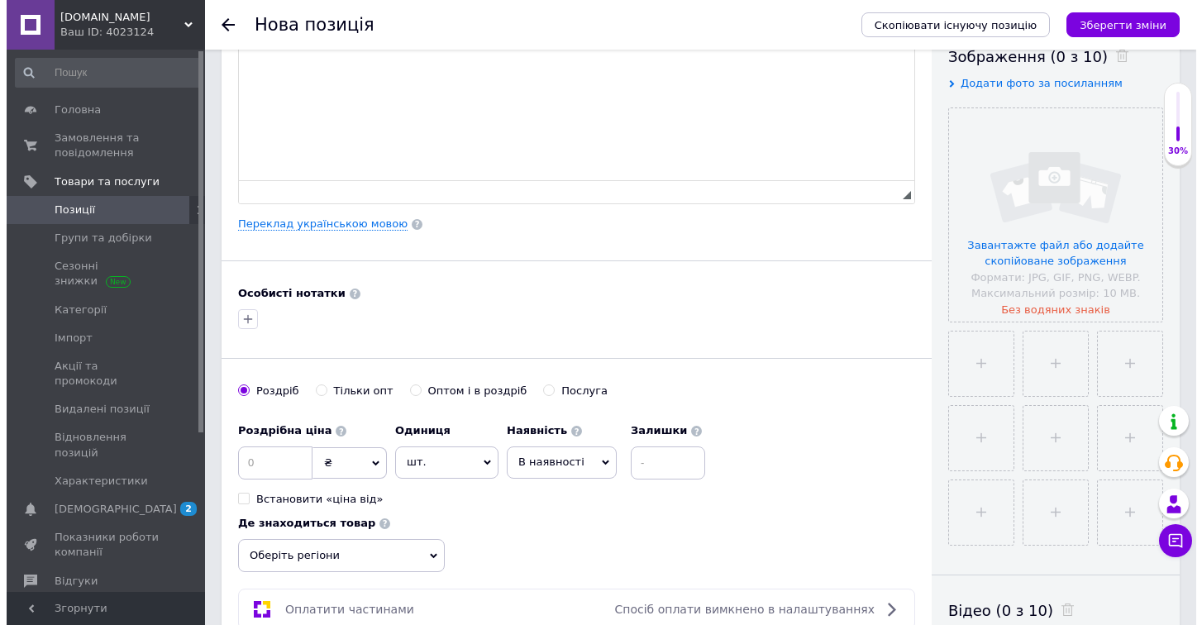
scroll to position [307, 0]
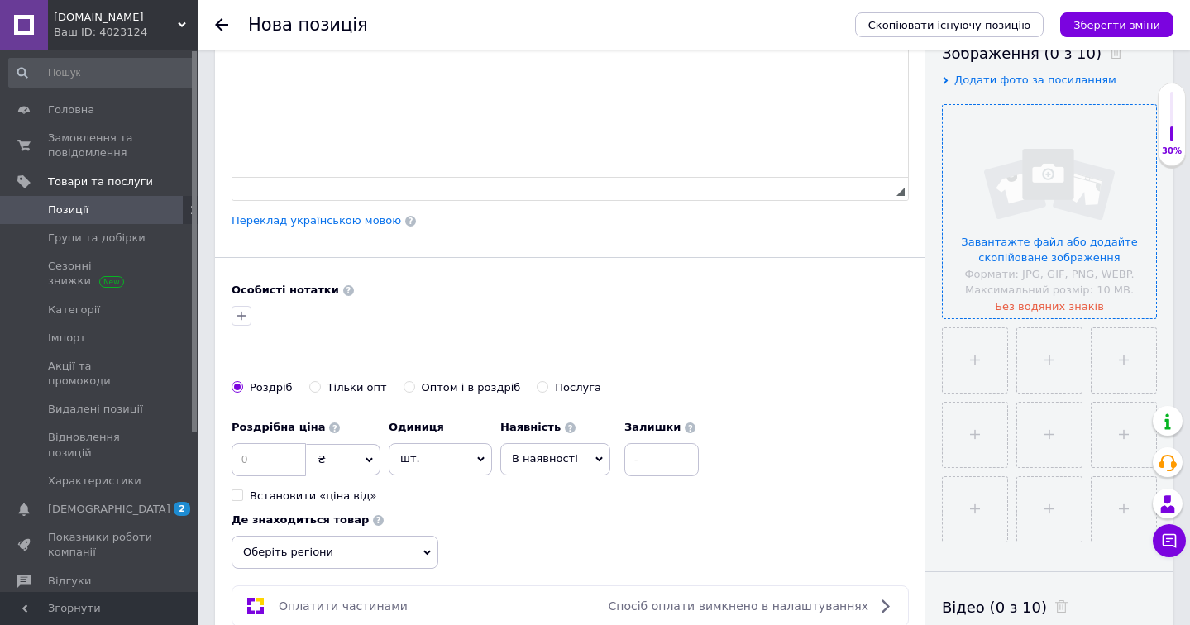
click at [1020, 255] on input "file" at bounding box center [1049, 211] width 213 height 213
click at [965, 23] on span "Скопіювати існуючу позицію" at bounding box center [949, 25] width 162 height 12
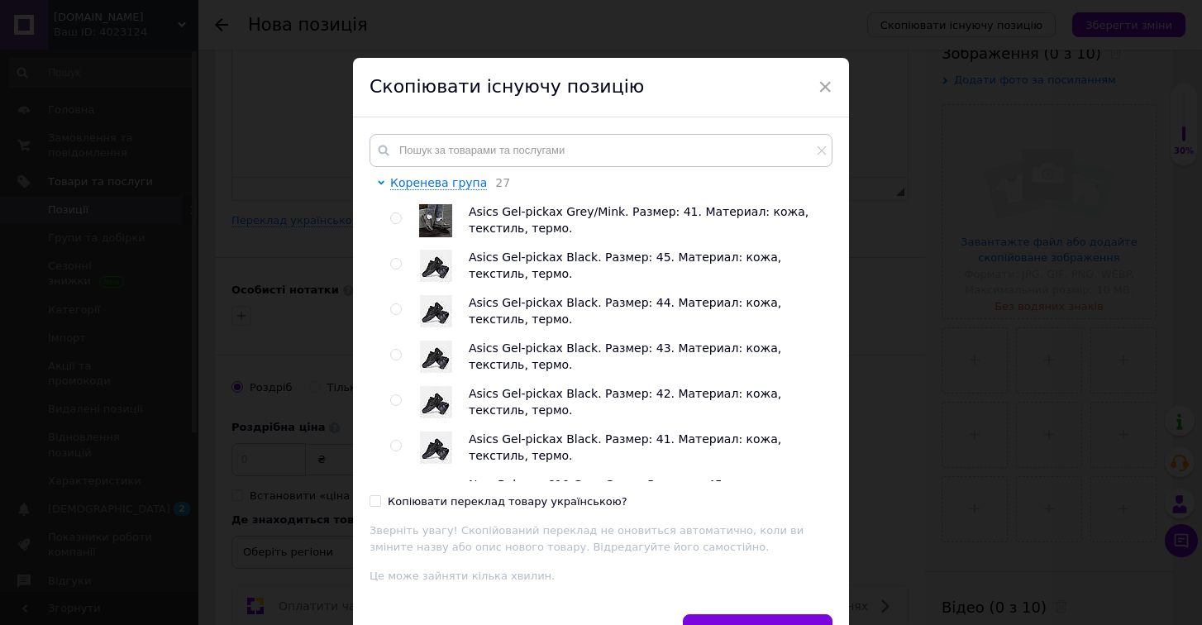
click at [401, 220] on div at bounding box center [398, 220] width 17 height 33
click at [395, 217] on input "radio" at bounding box center [395, 218] width 11 height 11
radio input "true"
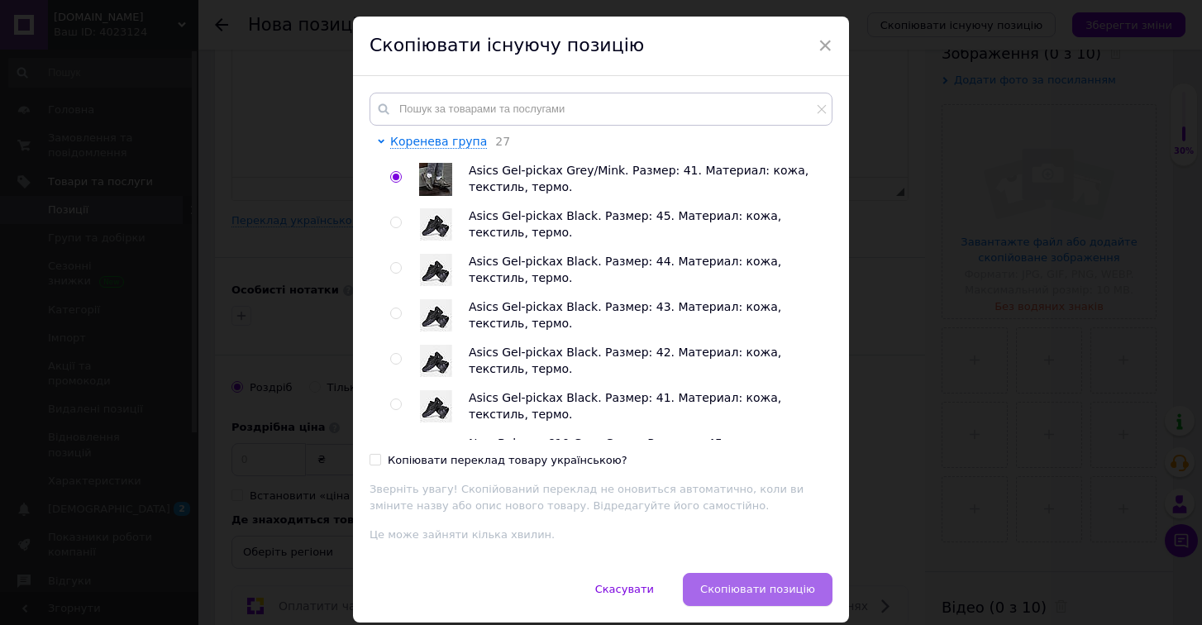
click at [786, 583] on span "Скопіювати позицію" at bounding box center [757, 589] width 115 height 12
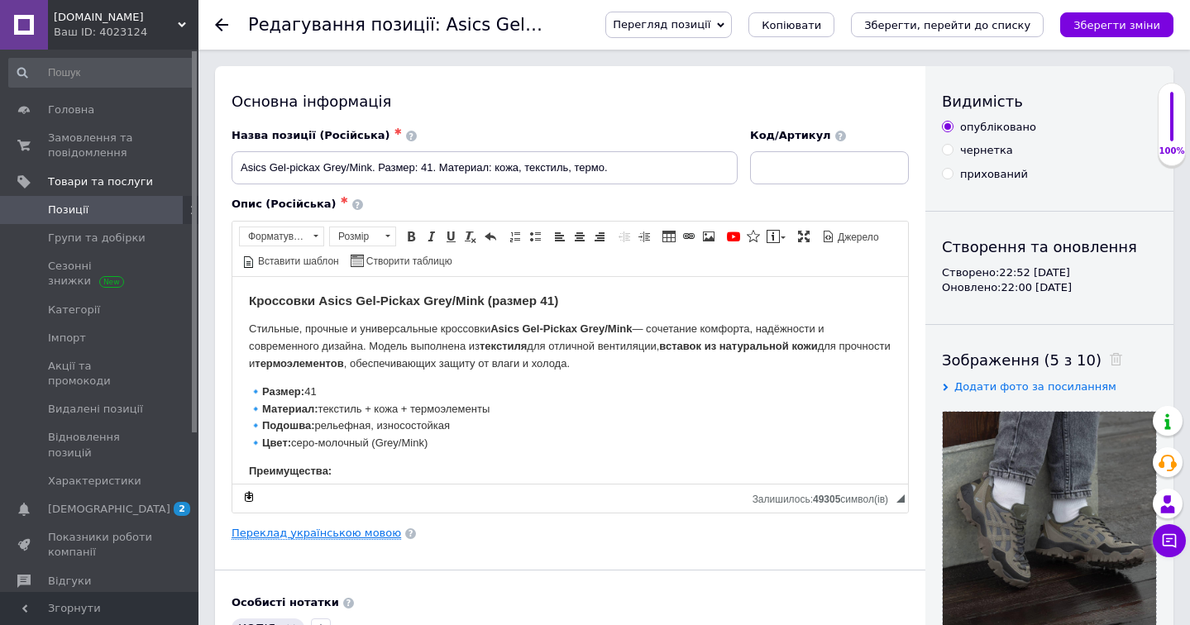
click at [360, 535] on link "Переклад українською мовою" at bounding box center [315, 533] width 169 height 13
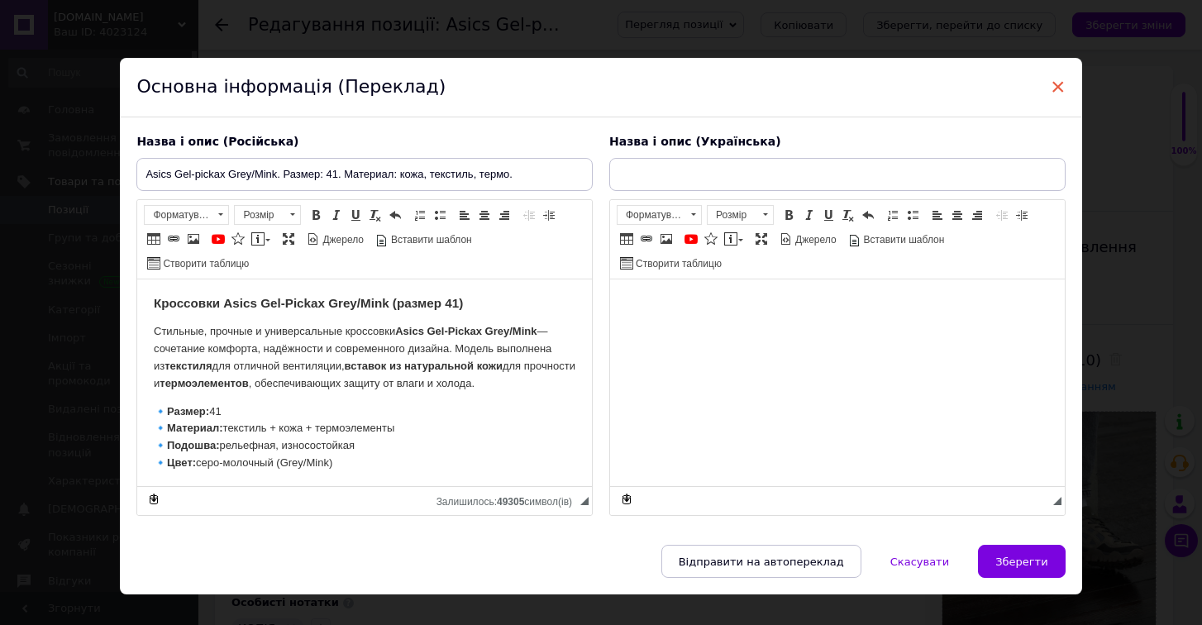
click at [1053, 82] on span "×" at bounding box center [1058, 87] width 15 height 28
checkbox input "true"
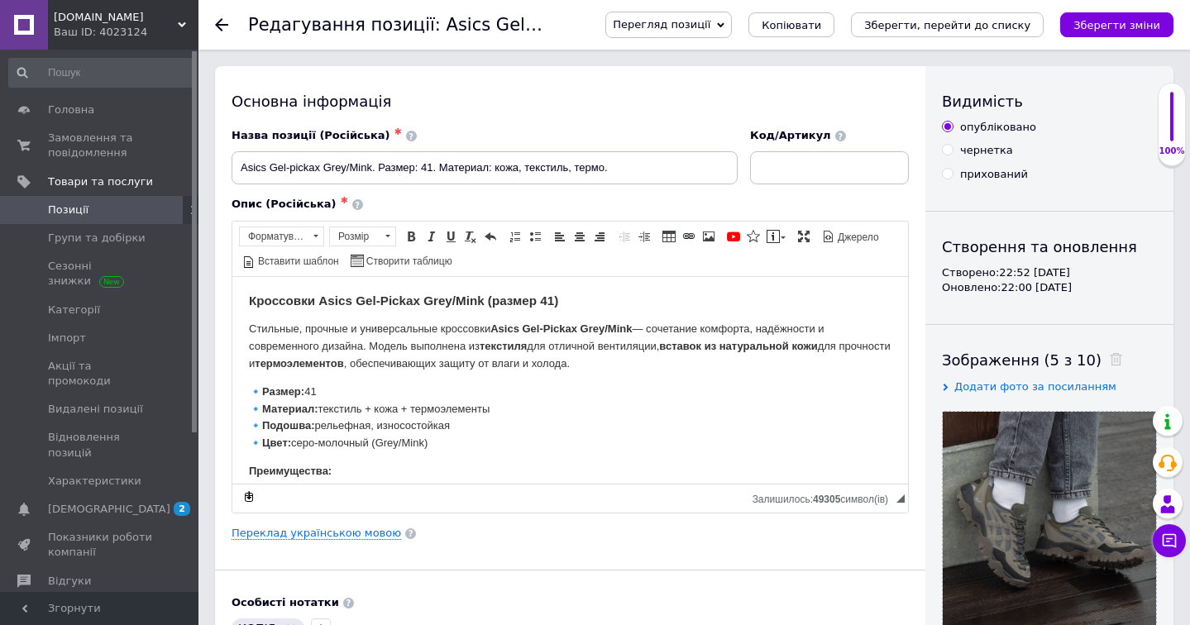
click at [221, 25] on use at bounding box center [221, 24] width 13 height 13
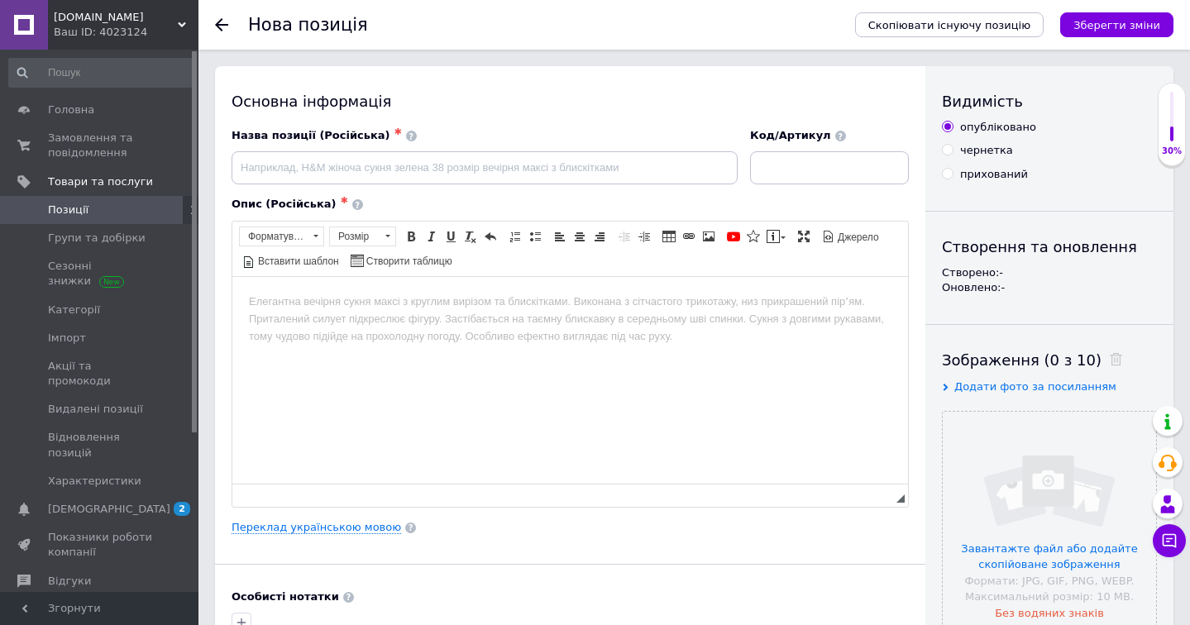
click at [221, 25] on use at bounding box center [221, 24] width 13 height 13
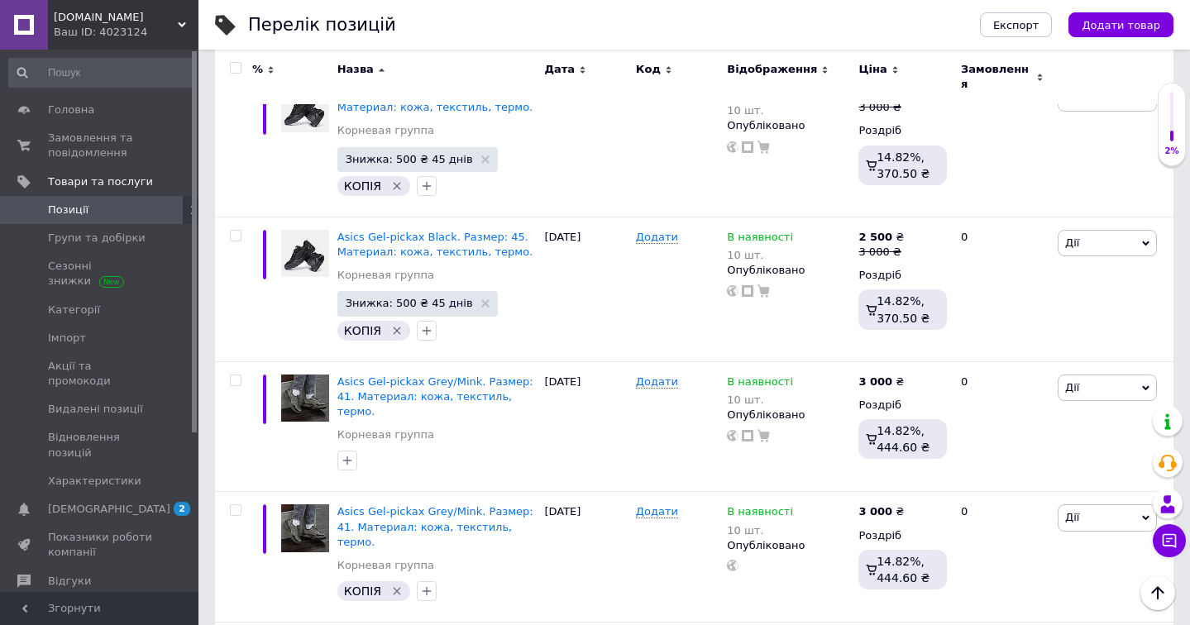
scroll to position [909, 0]
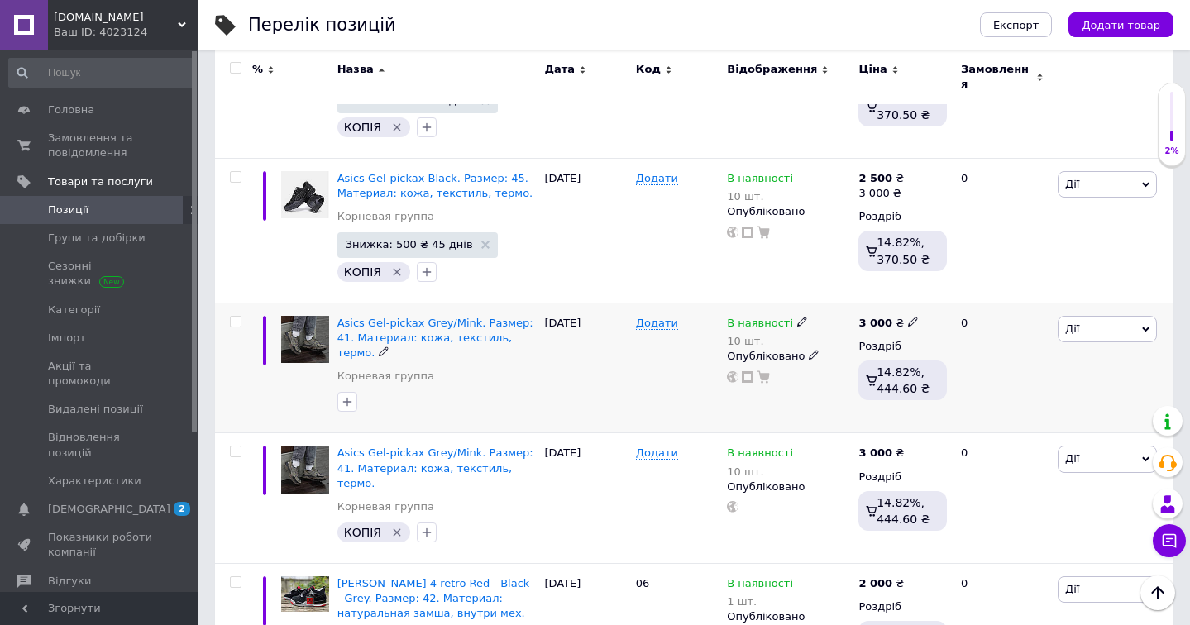
click at [1116, 317] on span "Дії" at bounding box center [1106, 329] width 99 height 26
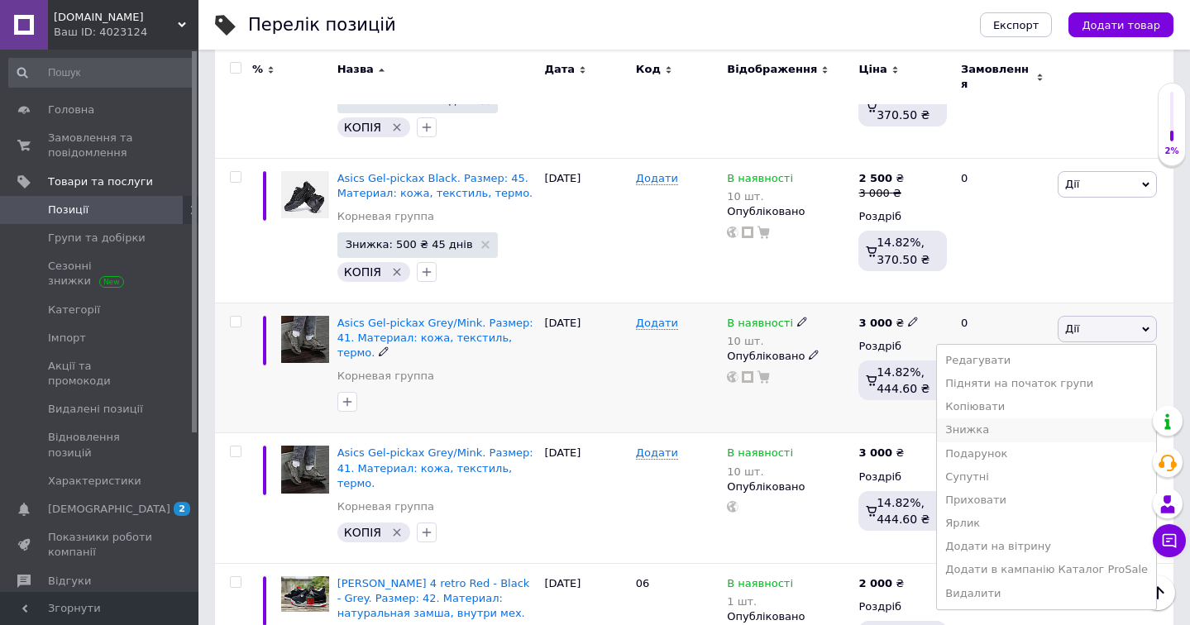
click at [1036, 423] on li "Знижка" at bounding box center [1046, 429] width 219 height 23
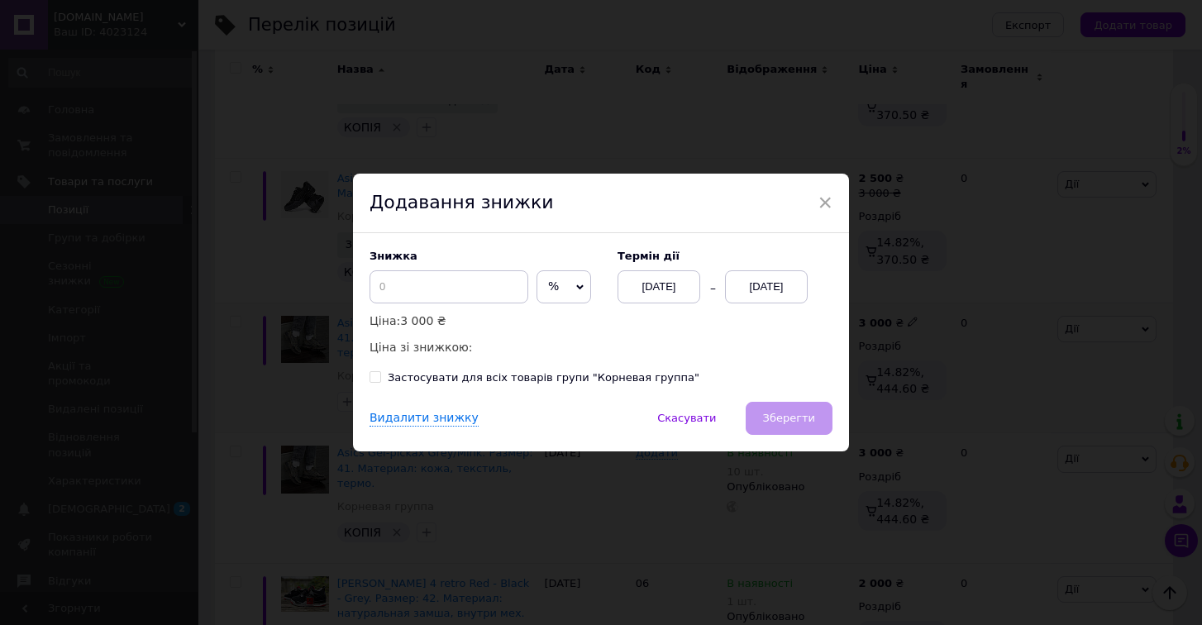
click at [782, 284] on div "[DATE]" at bounding box center [766, 286] width 83 height 33
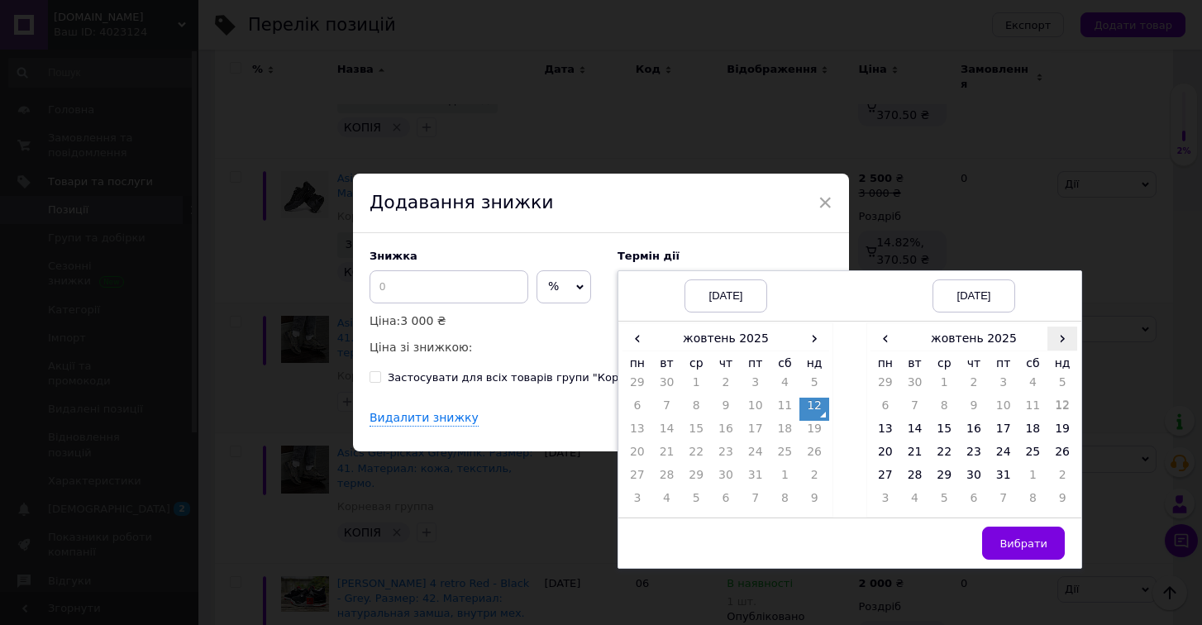
click at [1062, 350] on span "›" at bounding box center [1063, 339] width 30 height 24
click at [935, 480] on td "26" at bounding box center [944, 478] width 30 height 23
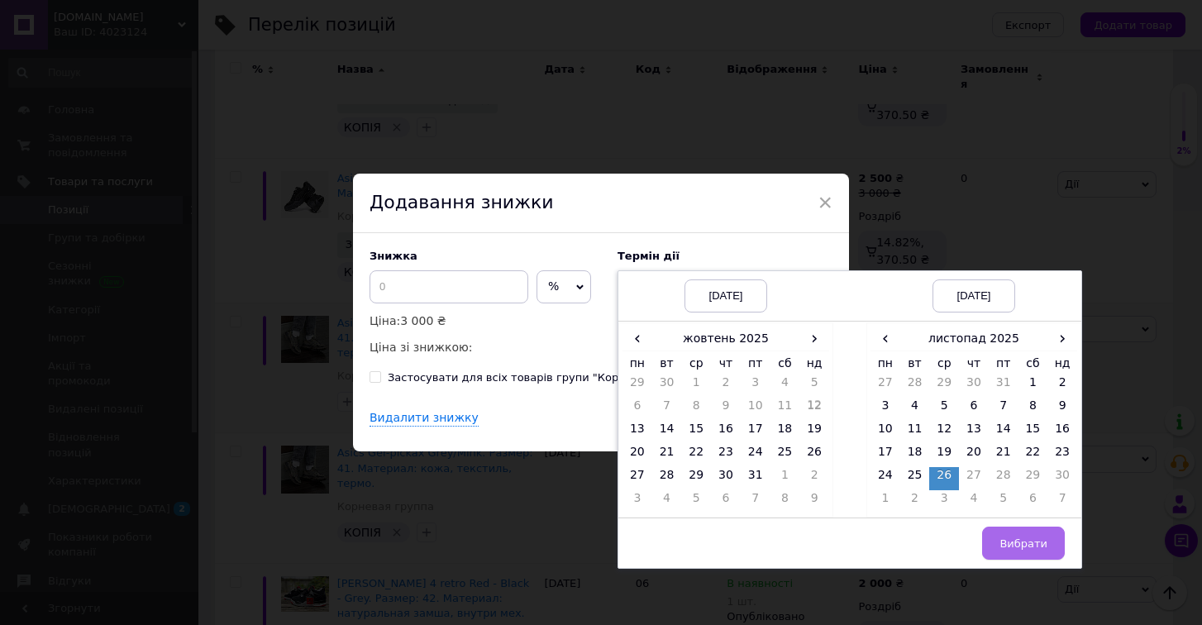
click at [1029, 545] on span "Вибрати" at bounding box center [1024, 543] width 48 height 12
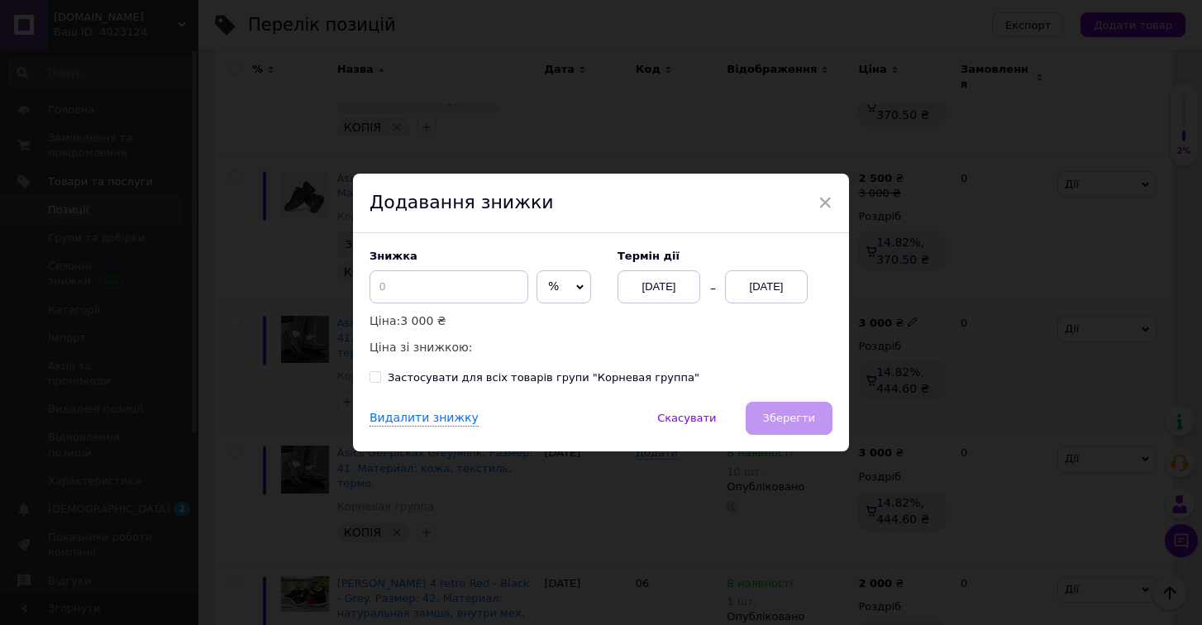
click at [576, 286] on icon at bounding box center [579, 287] width 7 height 7
click at [563, 336] on ul "₴" at bounding box center [564, 321] width 55 height 33
click at [556, 294] on span "%" at bounding box center [564, 286] width 55 height 33
click at [557, 316] on li "₴" at bounding box center [563, 321] width 53 height 23
click at [467, 284] on input at bounding box center [449, 286] width 159 height 33
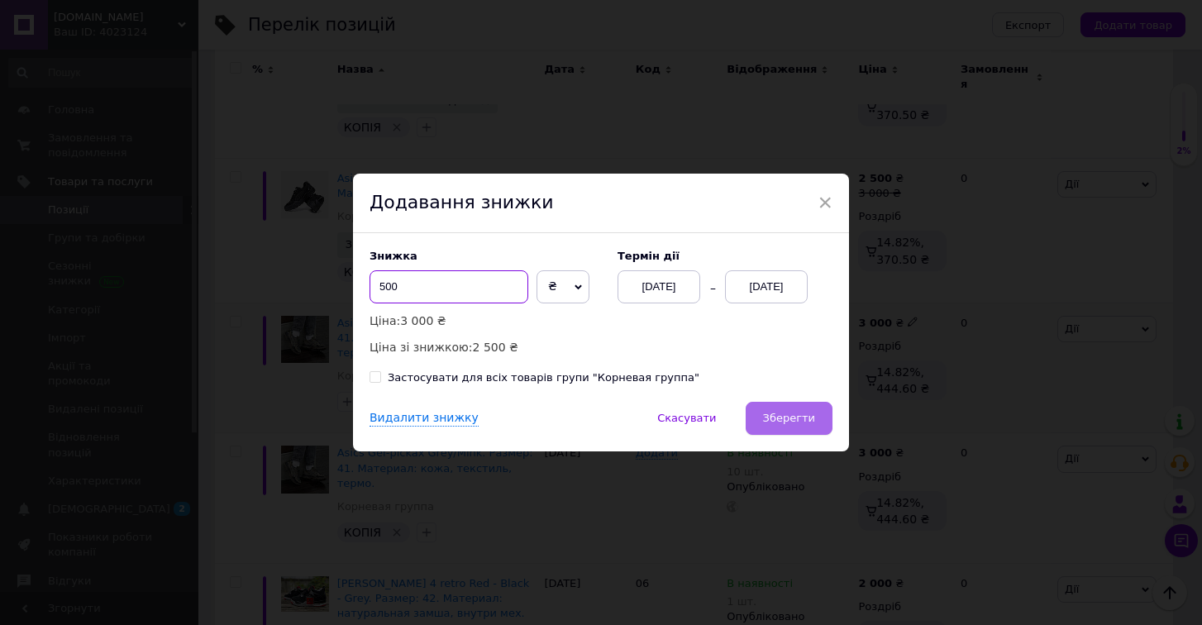
type input "500"
click at [807, 412] on span "Зберегти" at bounding box center [789, 418] width 52 height 12
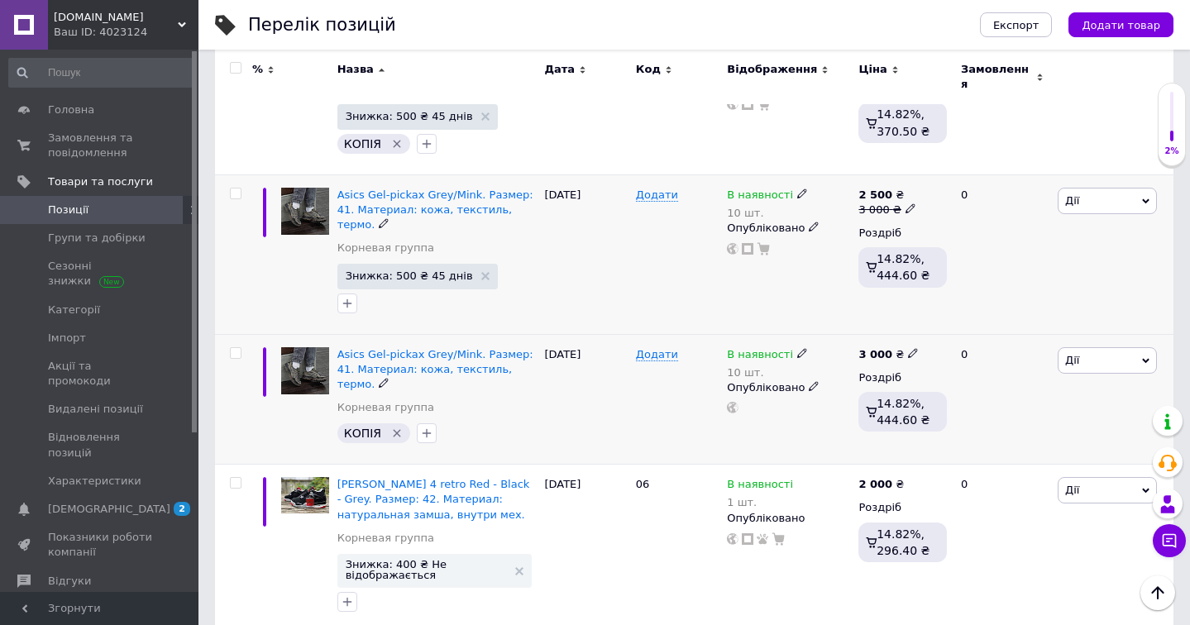
scroll to position [1039, 0]
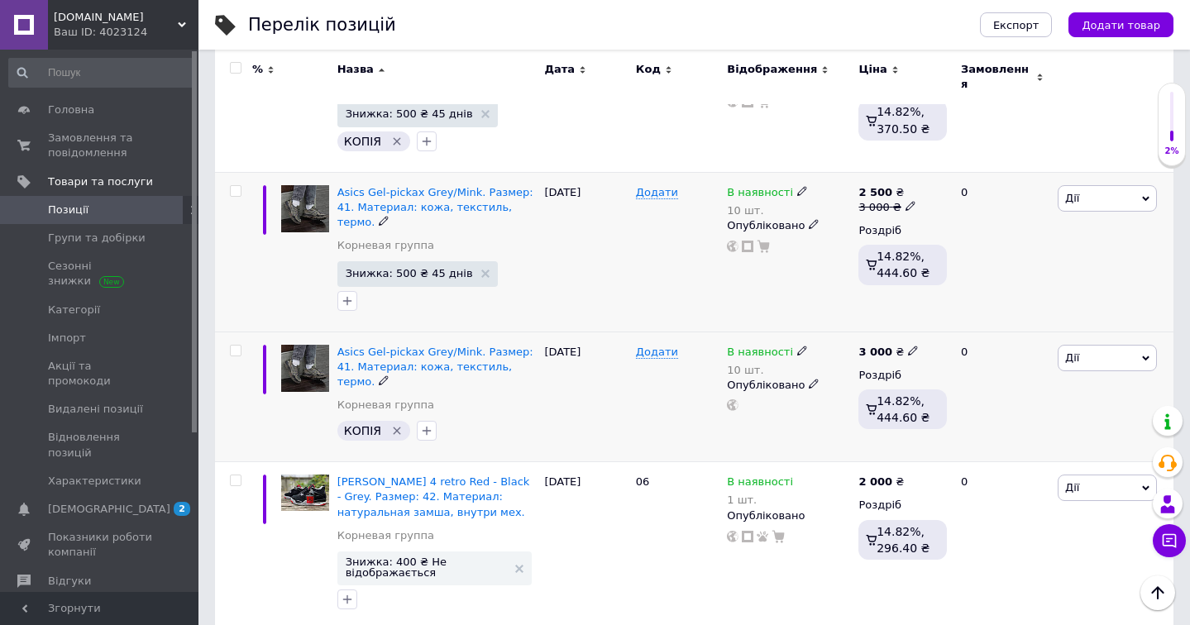
click at [239, 346] on input "checkbox" at bounding box center [235, 351] width 11 height 11
checkbox input "true"
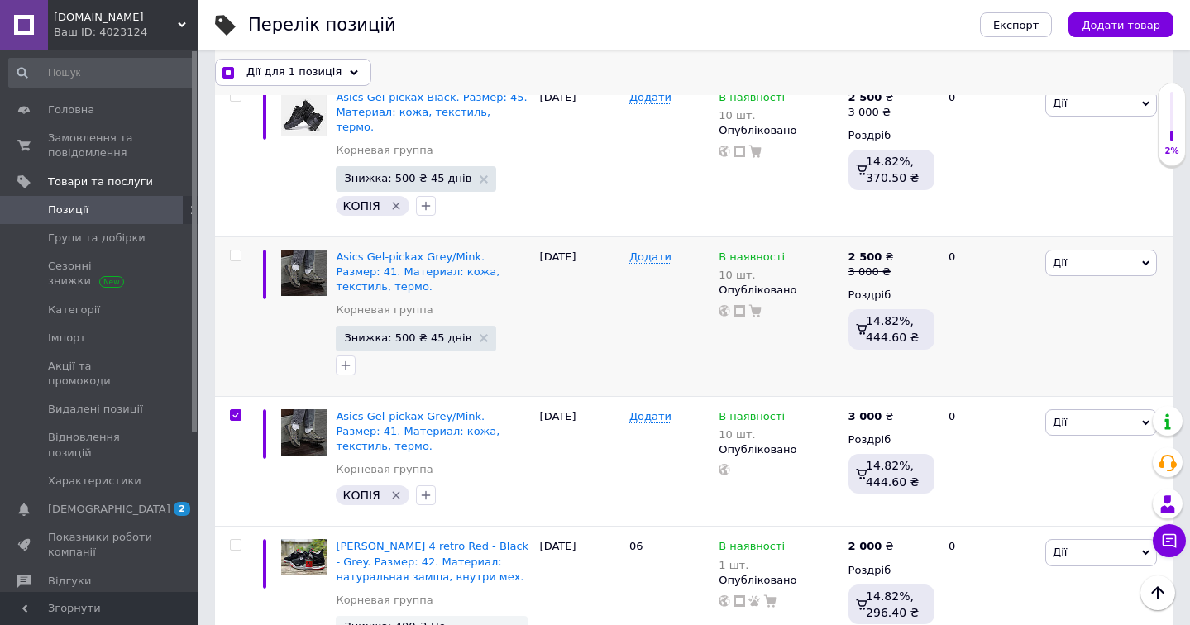
click at [317, 79] on span "Дії для 1 позиція" at bounding box center [293, 71] width 95 height 15
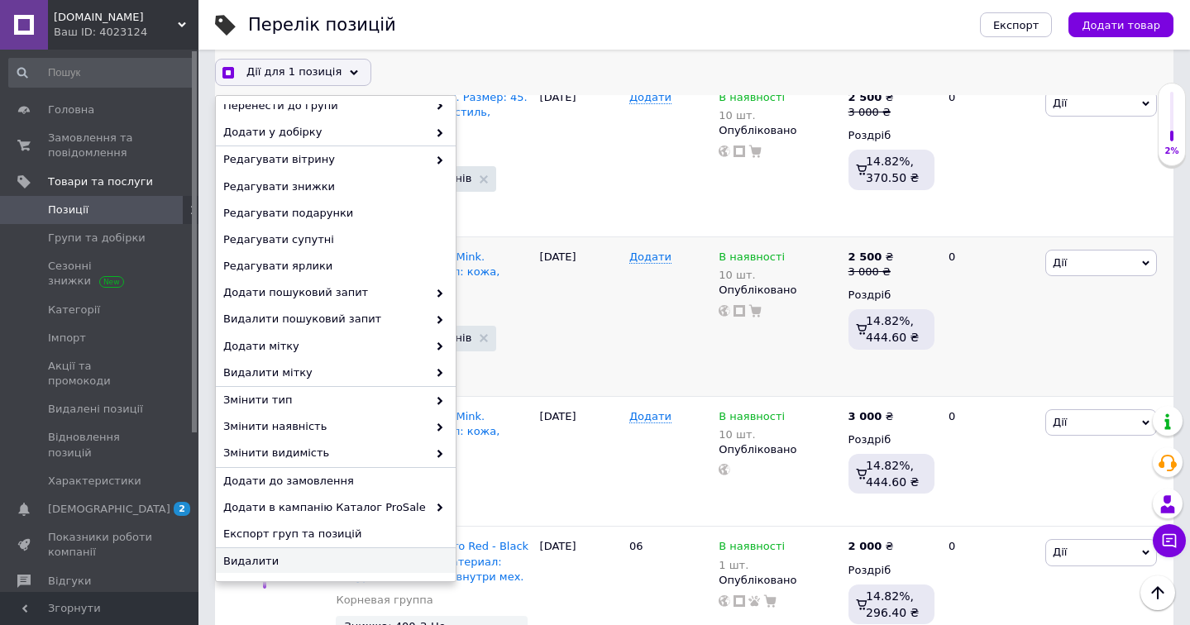
scroll to position [90, 0]
click at [306, 559] on span "Видалити" at bounding box center [333, 563] width 221 height 15
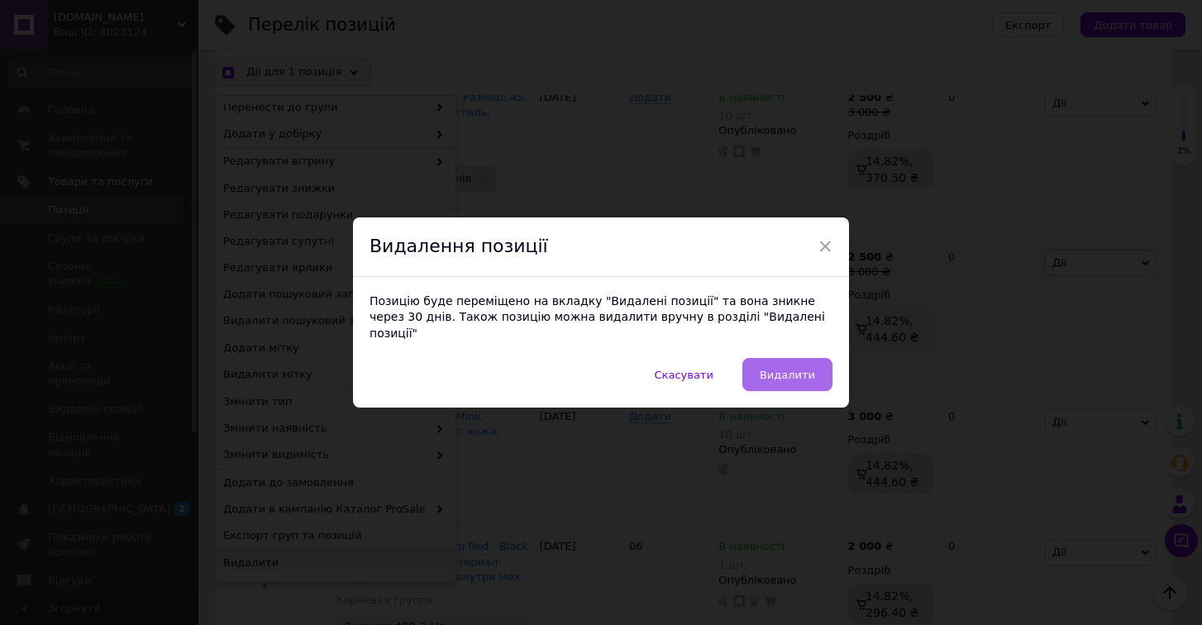
click at [813, 361] on button "Видалити" at bounding box center [787, 374] width 90 height 33
checkbox input "true"
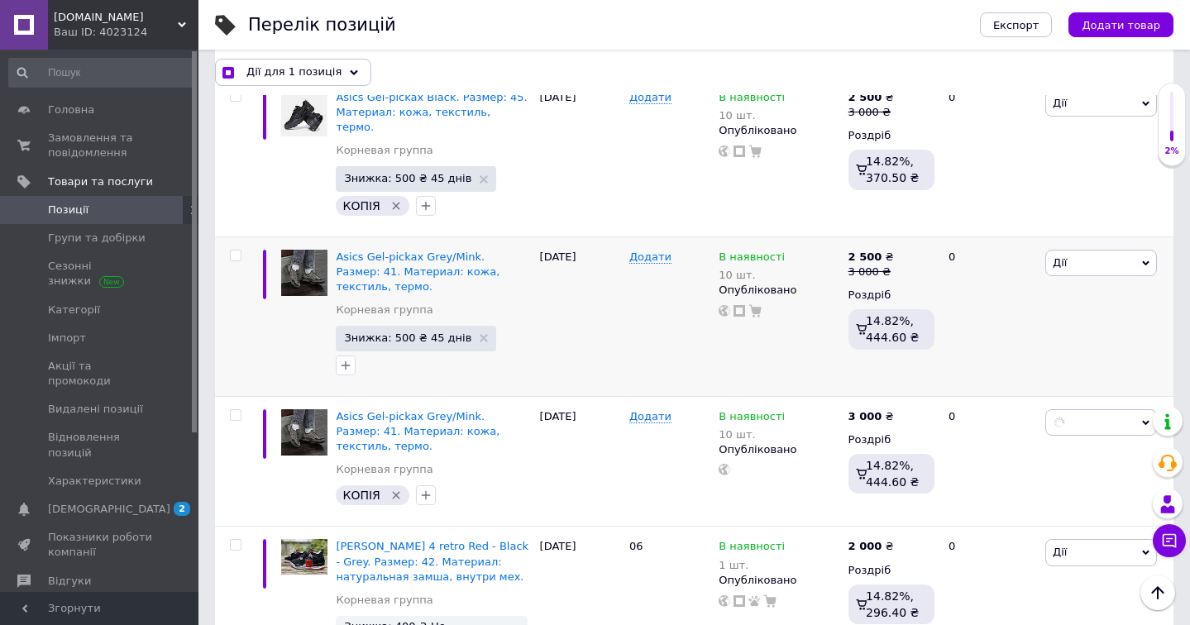
checkbox input "false"
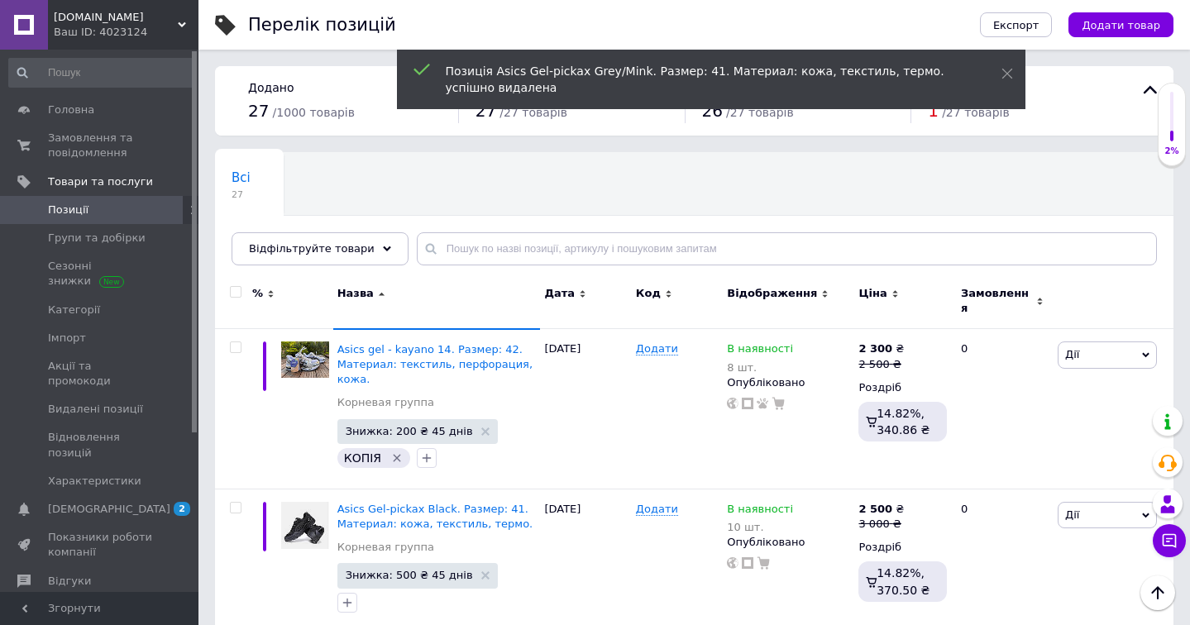
scroll to position [0, 0]
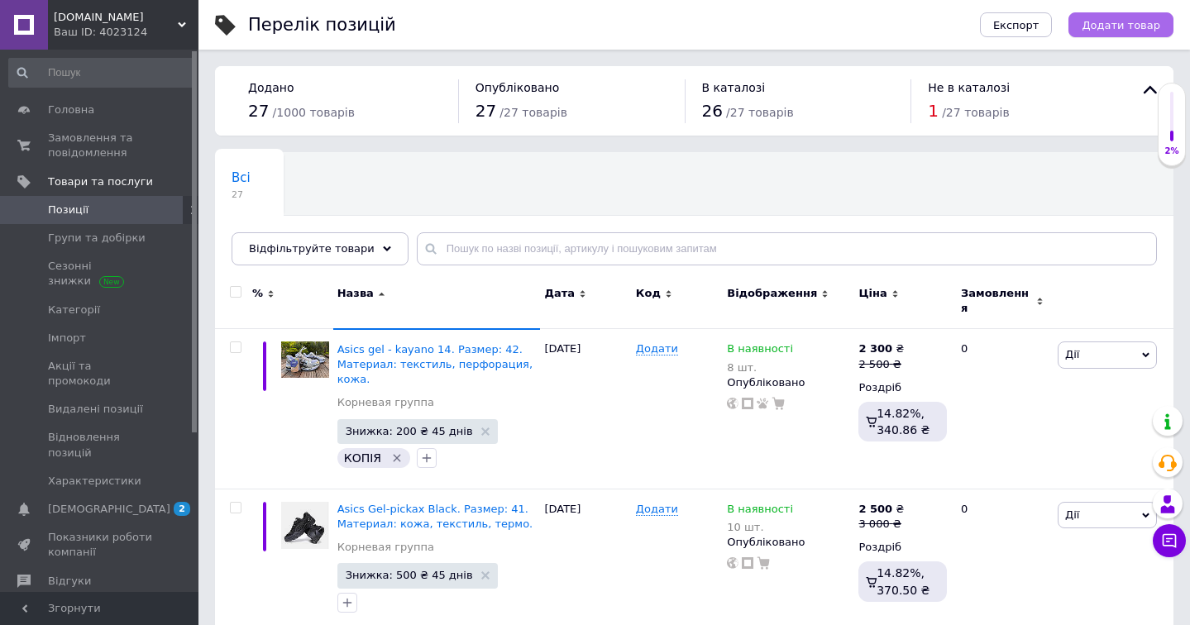
click at [1131, 21] on span "Додати товар" at bounding box center [1120, 25] width 79 height 12
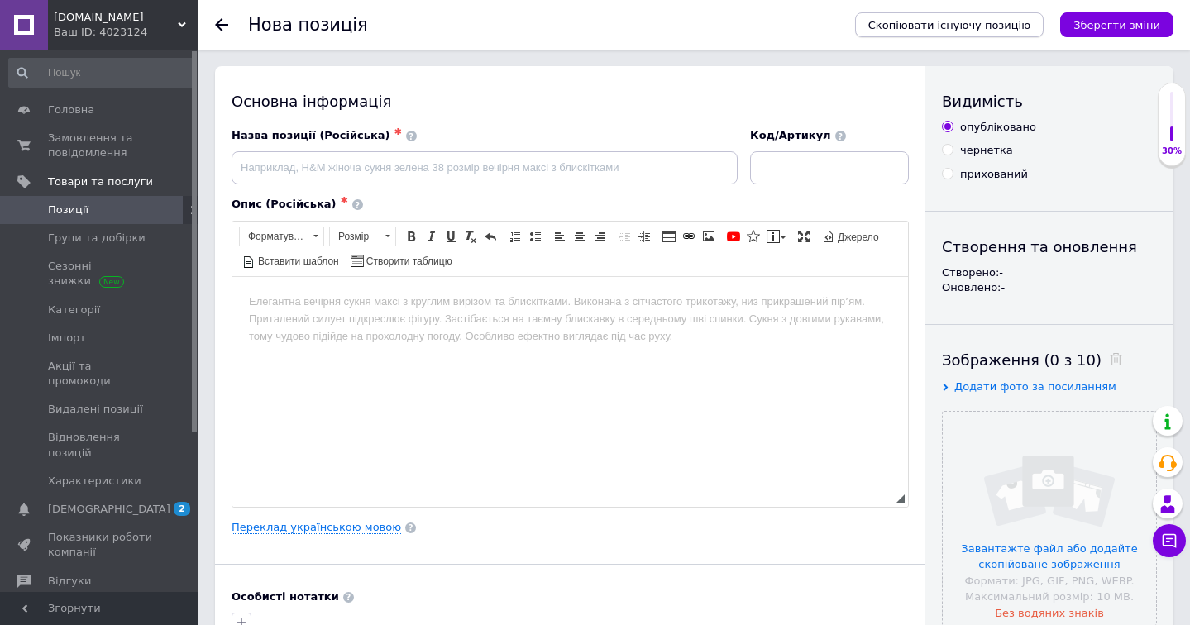
click at [999, 22] on span "Скопіювати існуючу позицію" at bounding box center [949, 25] width 162 height 12
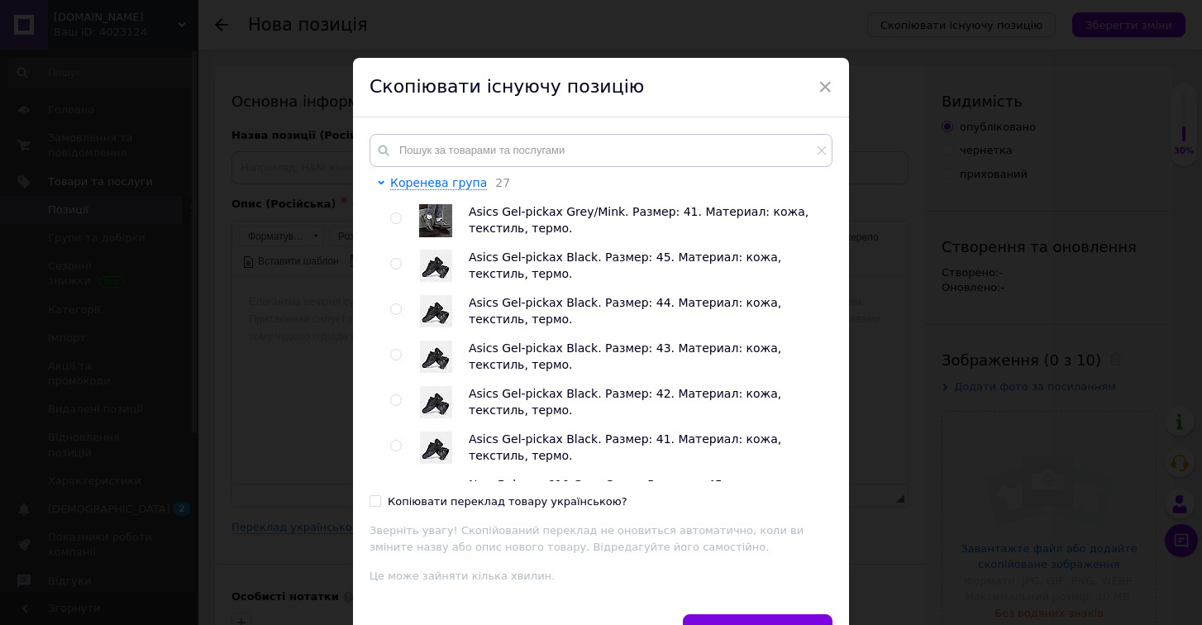
click at [371, 497] on input "Копіювати переклад товару українською?" at bounding box center [375, 500] width 11 height 11
checkbox input "true"
click at [407, 217] on div at bounding box center [413, 220] width 12 height 33
click at [398, 217] on span at bounding box center [396, 218] width 12 height 12
click at [398, 217] on input "radio" at bounding box center [395, 218] width 11 height 11
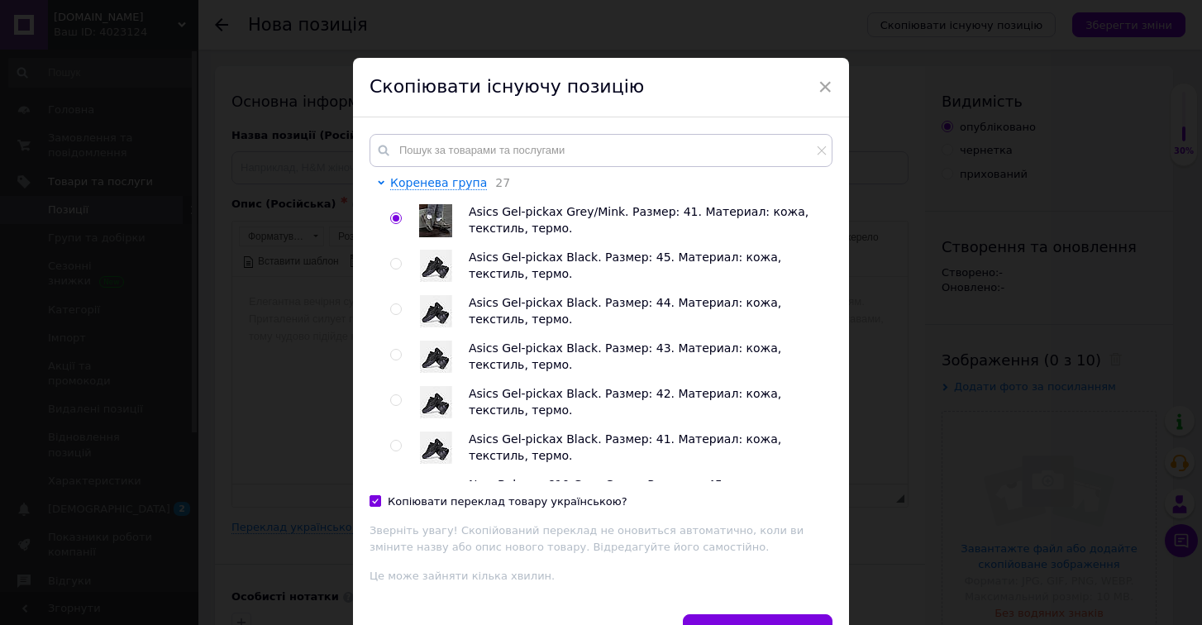
radio input "true"
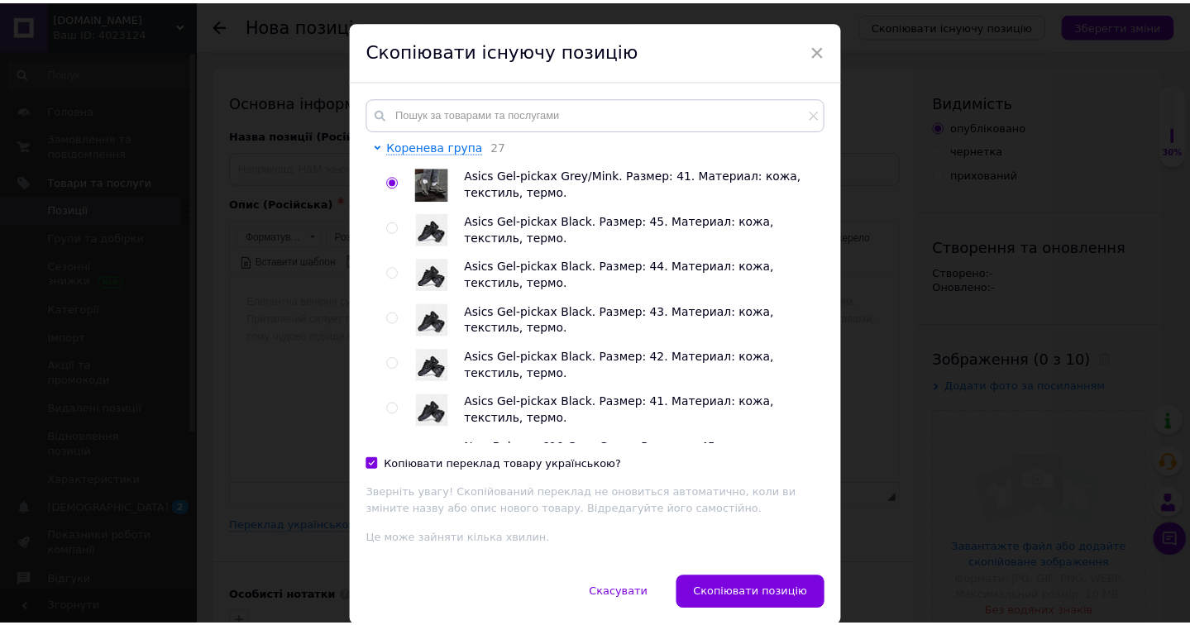
scroll to position [45, 0]
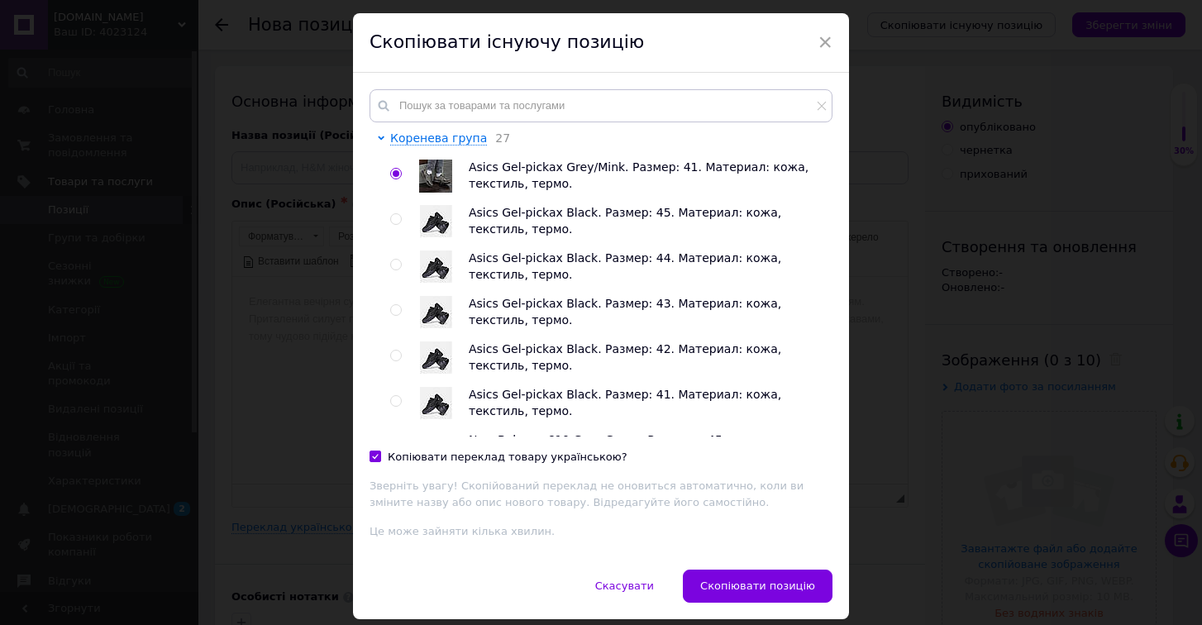
click at [770, 566] on div "Коренева група 27 Asics Gel-pickax Grey/Mink. Размер: 41. Материал: кожа, текст…" at bounding box center [601, 321] width 496 height 497
click at [771, 580] on span "Скопіювати позицію" at bounding box center [757, 586] width 115 height 12
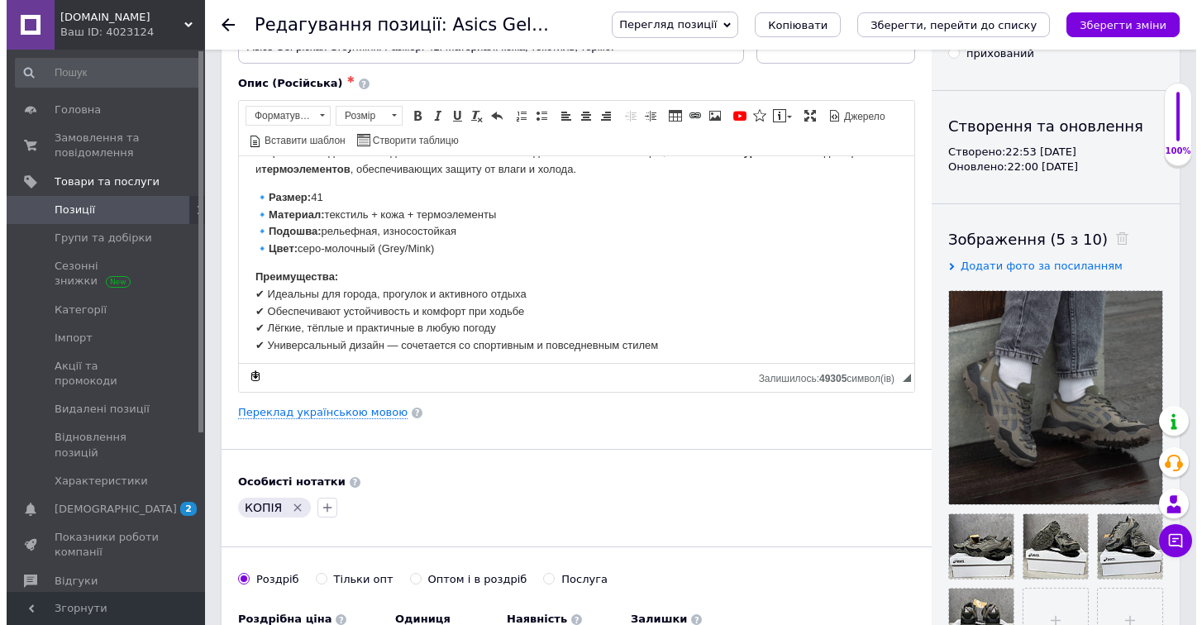
scroll to position [189, 0]
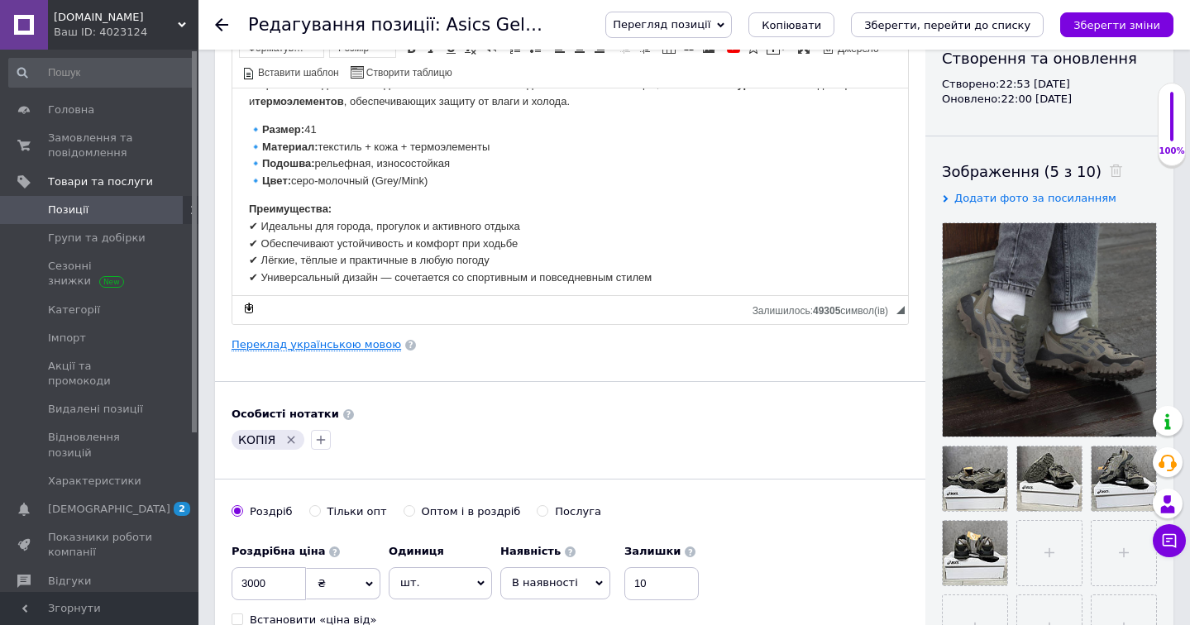
click at [345, 341] on link "Переклад українською мовою" at bounding box center [315, 344] width 169 height 13
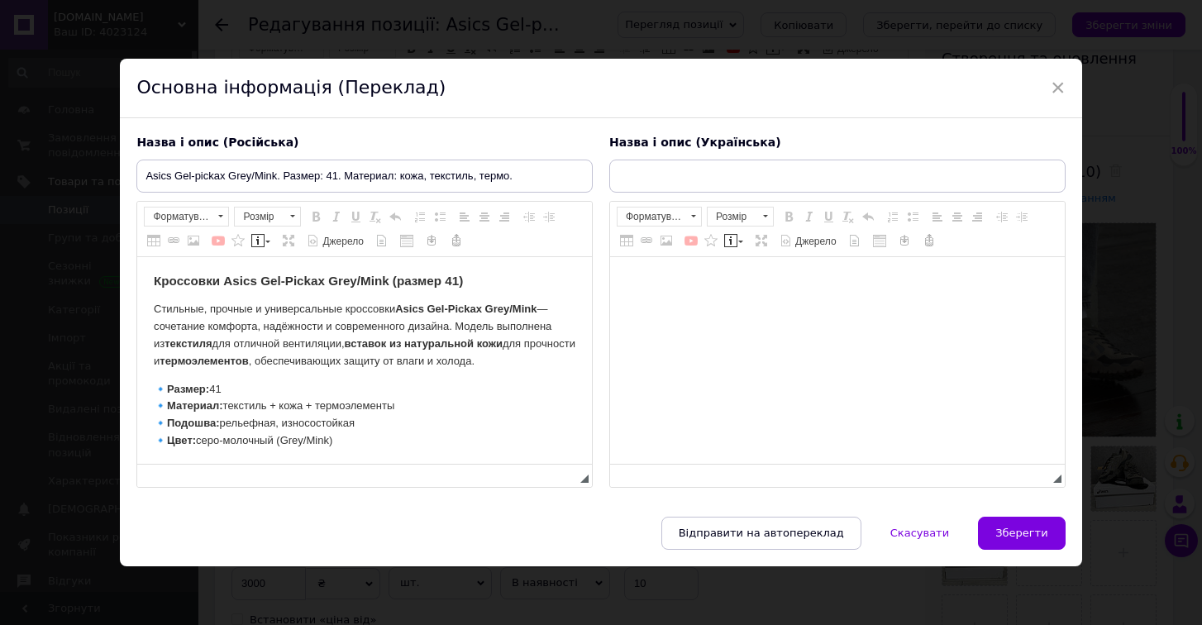
scroll to position [0, 0]
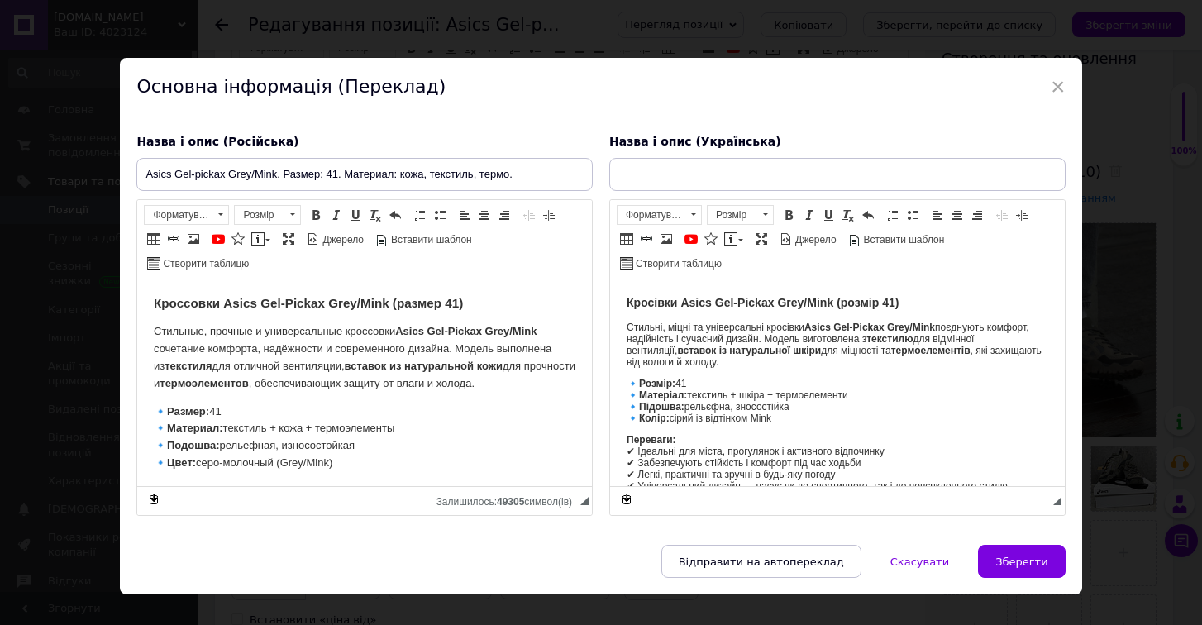
checkbox input "true"
type input "Asics Gel-pickax Grey/Mink. Розмір: 41. Матеріал: текстиль, шкіра, термо."
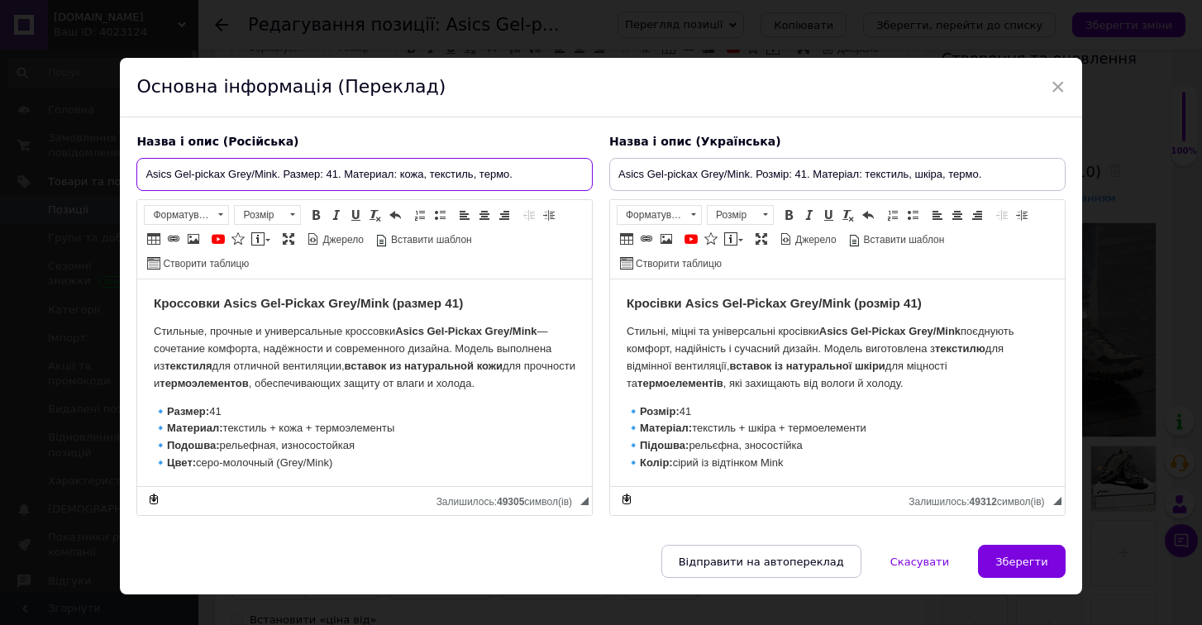
click at [336, 171] on input "Asics Gel-pickax Grey/Mink. Размер: 41. Материал: кожа, текстиль, термо." at bounding box center [364, 174] width 456 height 33
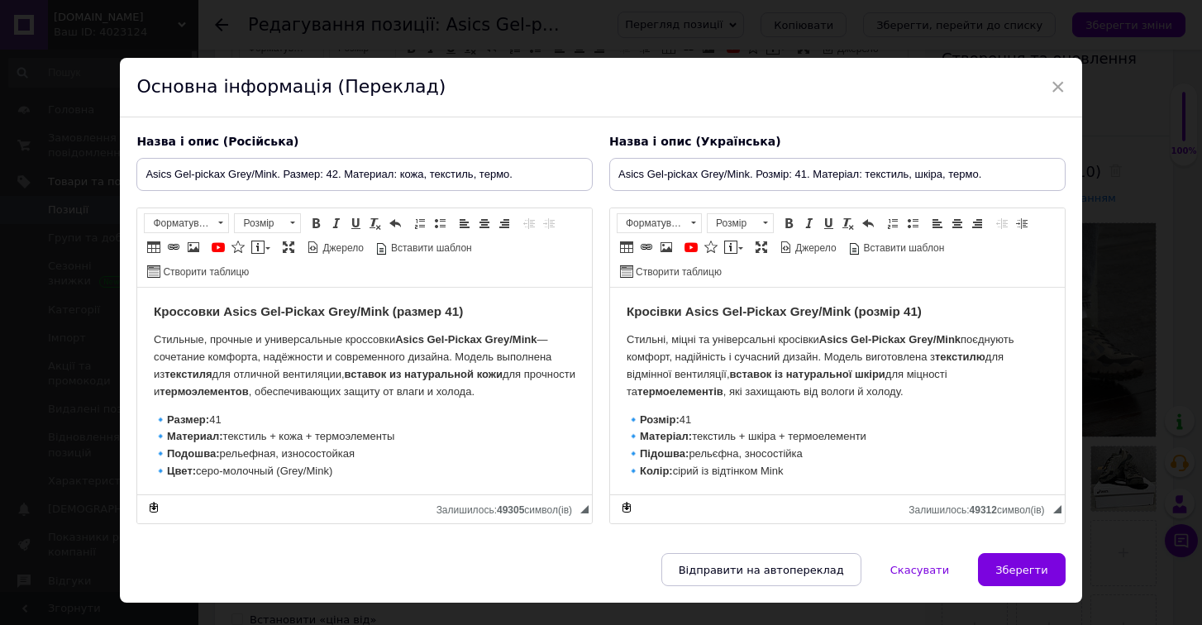
click at [459, 313] on strong "Кроссовки Asics Gel-Pickax Grey/Mink (размер 41)" at bounding box center [308, 311] width 309 height 14
click at [233, 415] on p "🔹 Размер: 41 🔹 Материал: текстиль + кожа + термоэлементы 🔹 Подошва: рельефная, …" at bounding box center [365, 446] width 422 height 69
click at [802, 171] on input "Asics Gel-pickax Grey/Mink. Розмір: 41. Матеріал: текстиль, шкіра, термо." at bounding box center [837, 174] width 456 height 33
click at [918, 313] on strong "Кросівки Asics Gel-Pickax Grey/Mink (розмір 41)" at bounding box center [774, 311] width 295 height 14
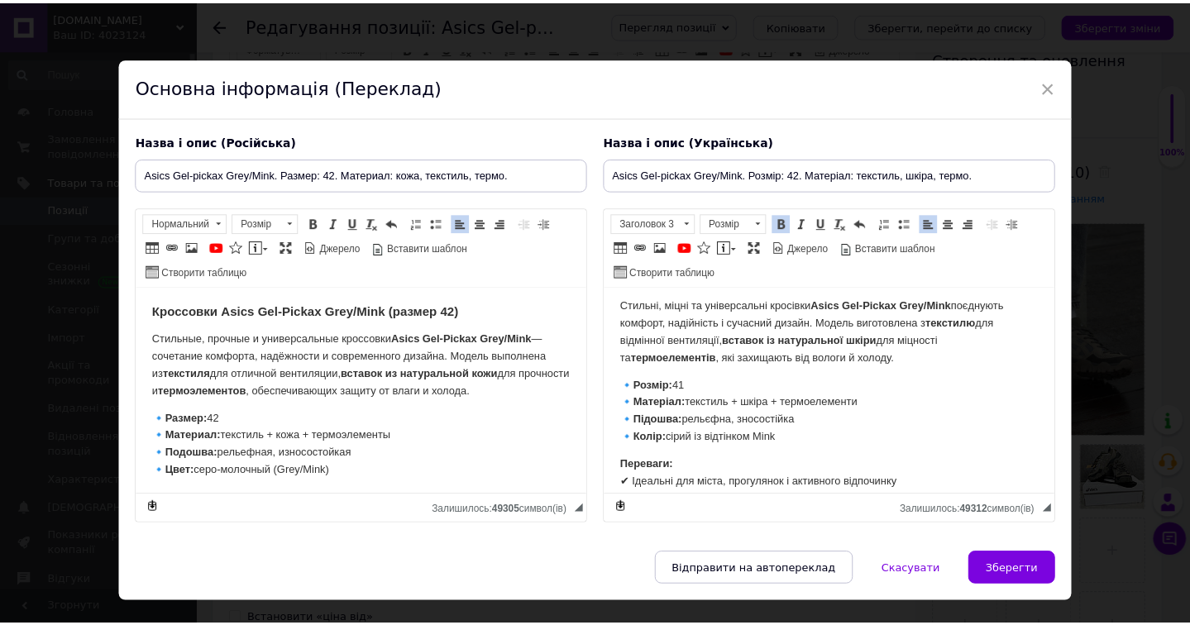
scroll to position [41, 0]
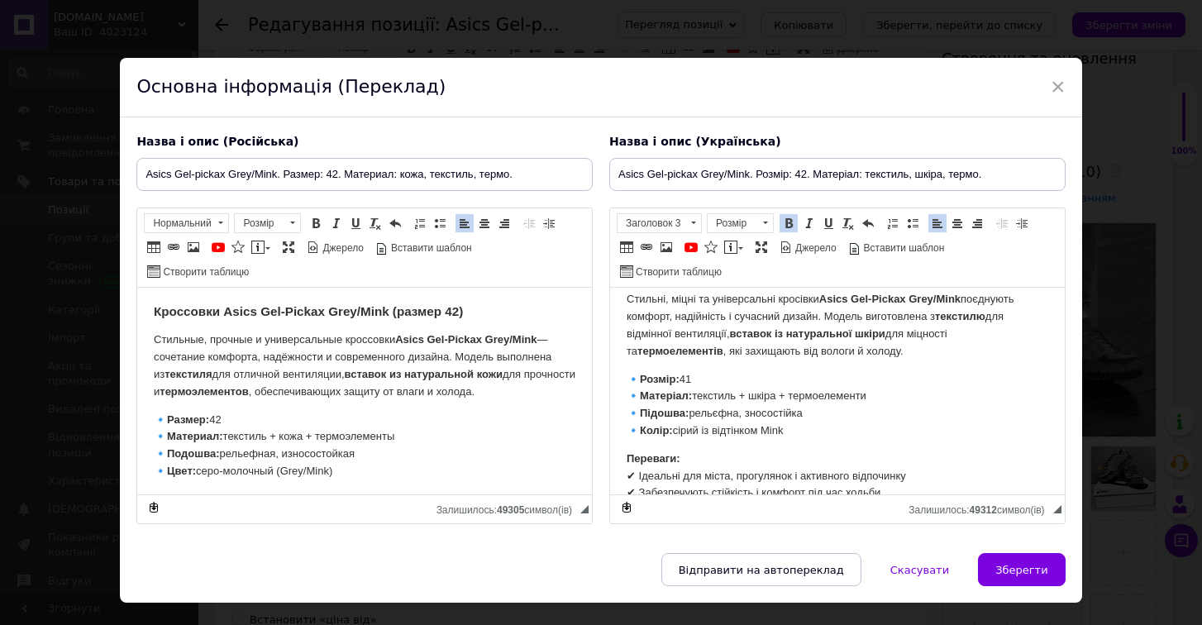
click at [707, 380] on p "🔹 Розмір: 41 🔹 Матеріал: текстиль + шкіра + термоелементи 🔹 Підошва: рельєфна, …" at bounding box center [838, 405] width 422 height 69
click at [1000, 566] on span "Зберегти" at bounding box center [1021, 570] width 52 height 12
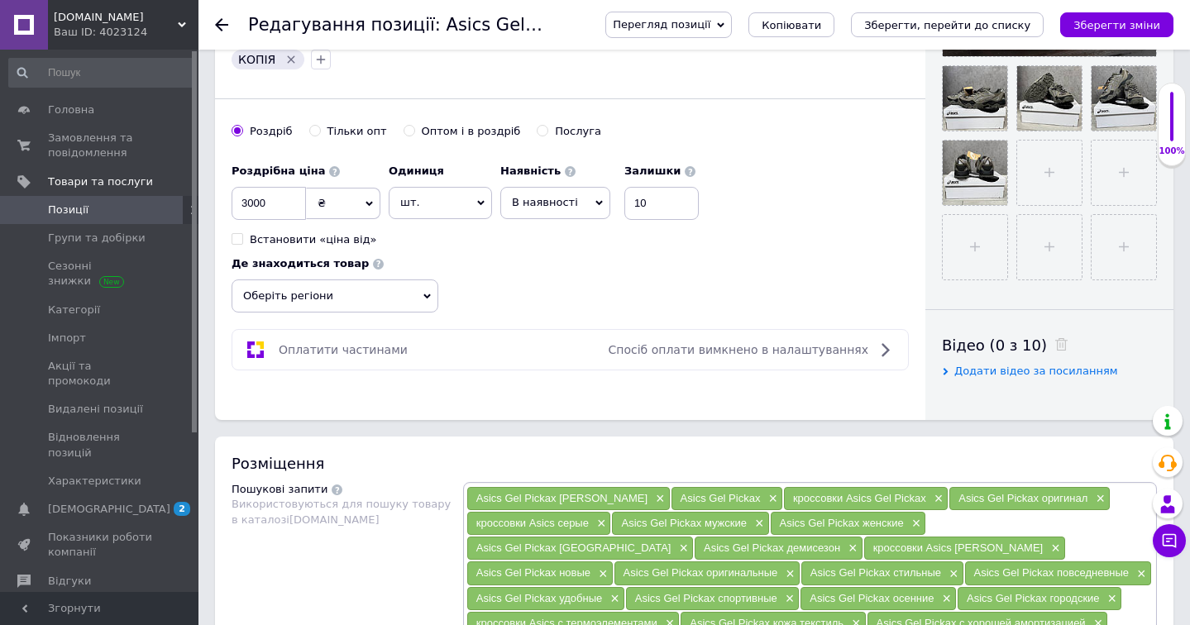
scroll to position [587, 0]
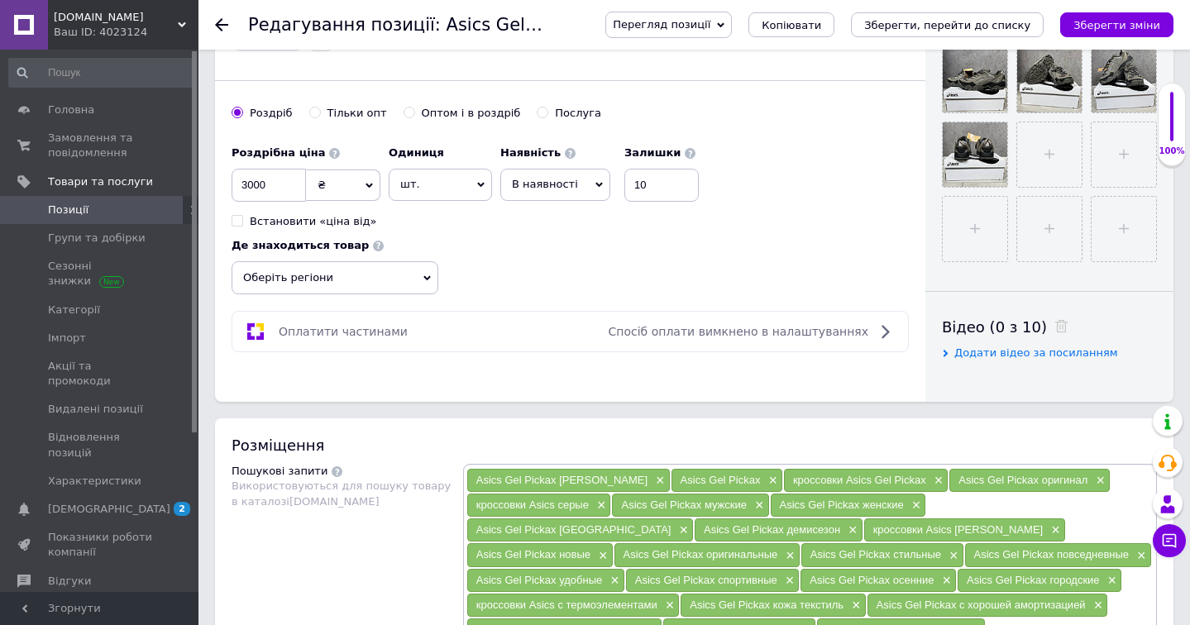
click at [405, 268] on span "Оберіть регіони" at bounding box center [334, 277] width 207 height 33
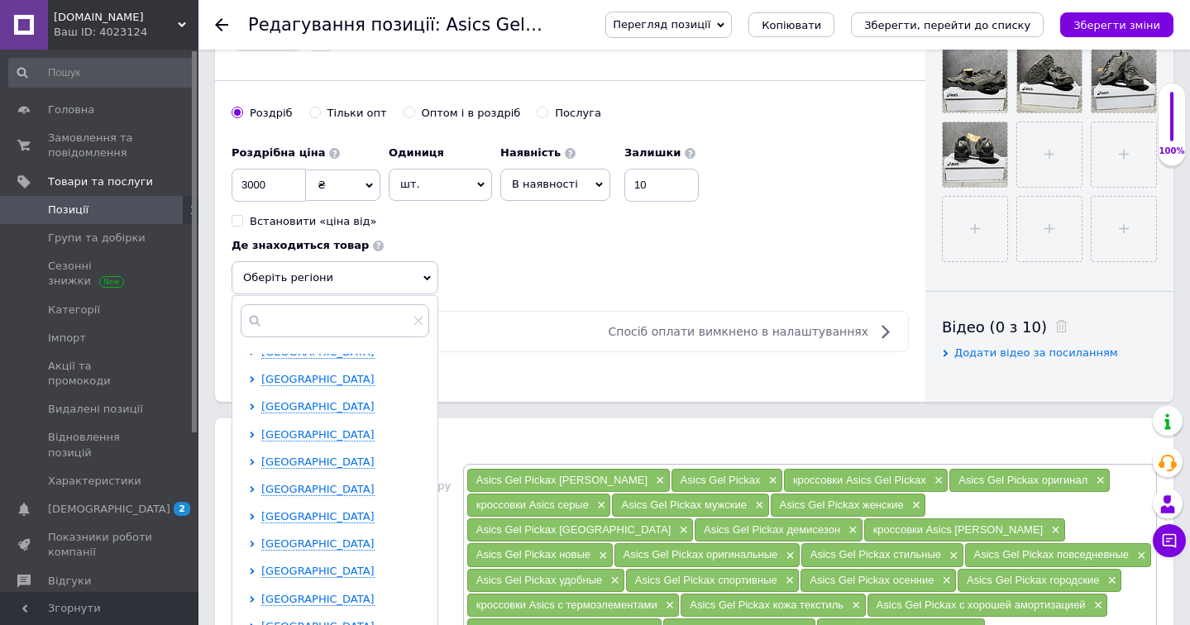
scroll to position [336, 0]
click at [313, 383] on span "[GEOGRAPHIC_DATA]" at bounding box center [317, 381] width 113 height 12
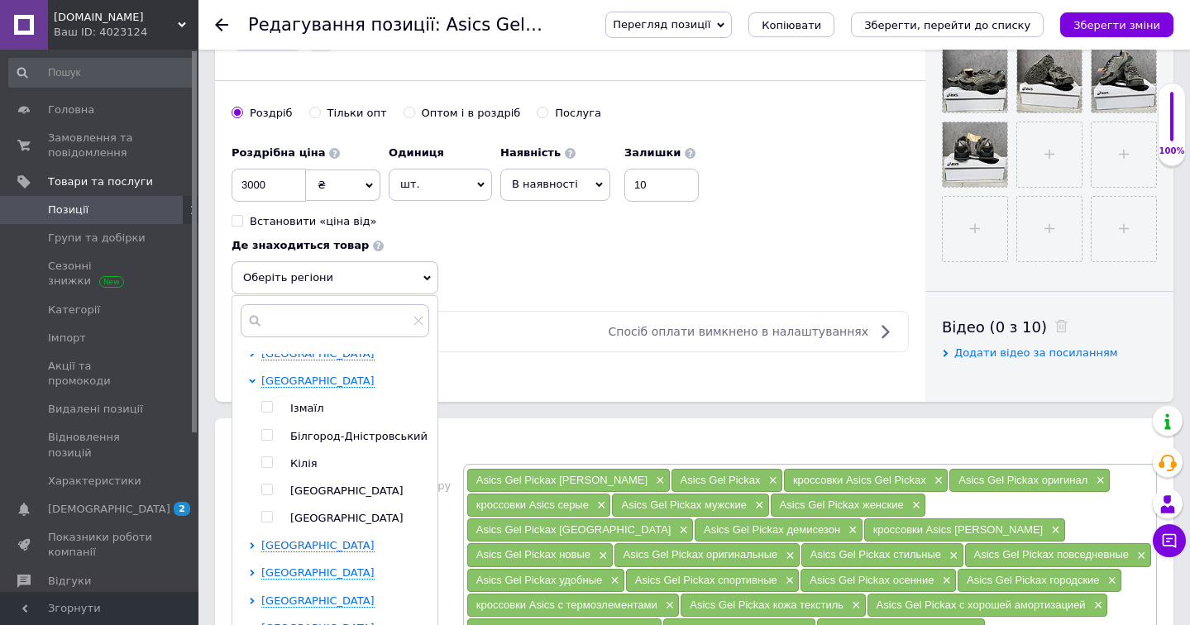
click at [268, 484] on input "checkbox" at bounding box center [266, 489] width 11 height 11
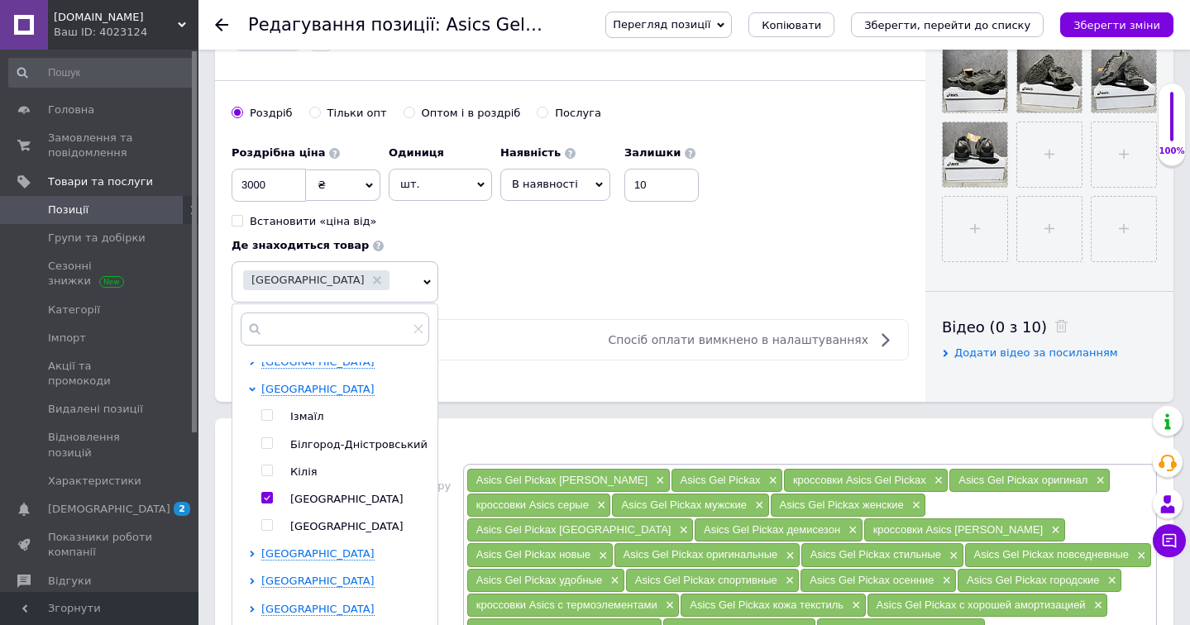
click at [629, 260] on div "Роздрібна ціна 3000 ₴ $ EUR CHF GBP ¥ PLN ₸ MDL HUF KGS CNY TRY KRW lei Встанов…" at bounding box center [569, 219] width 677 height 165
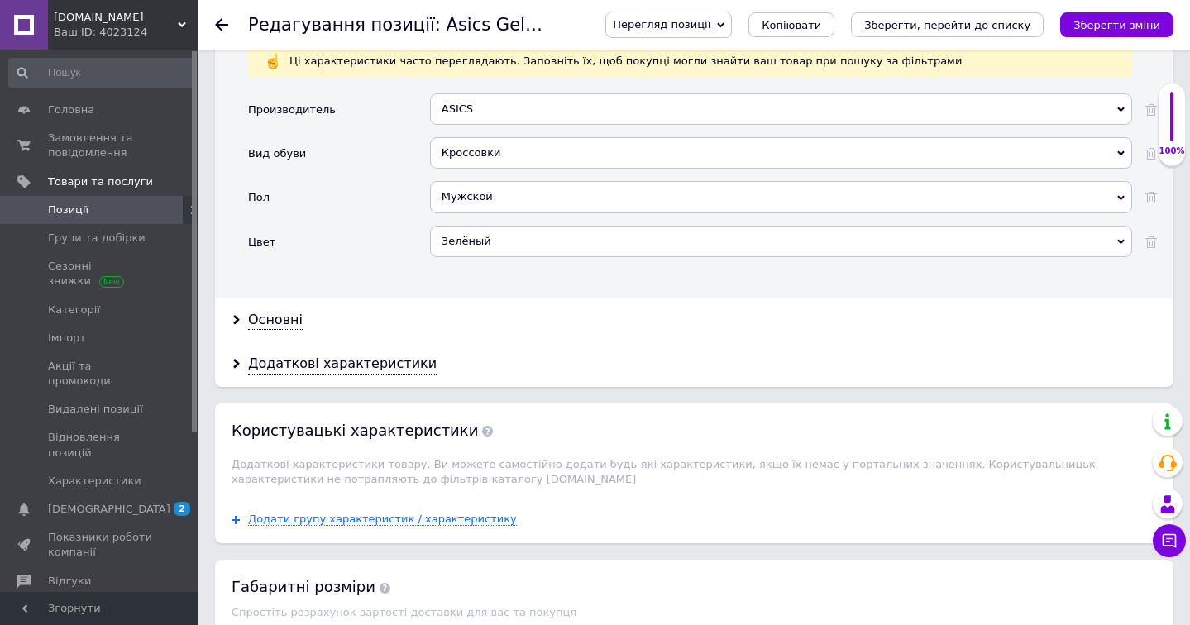
scroll to position [1683, 0]
click at [283, 312] on div "Основні" at bounding box center [275, 321] width 55 height 19
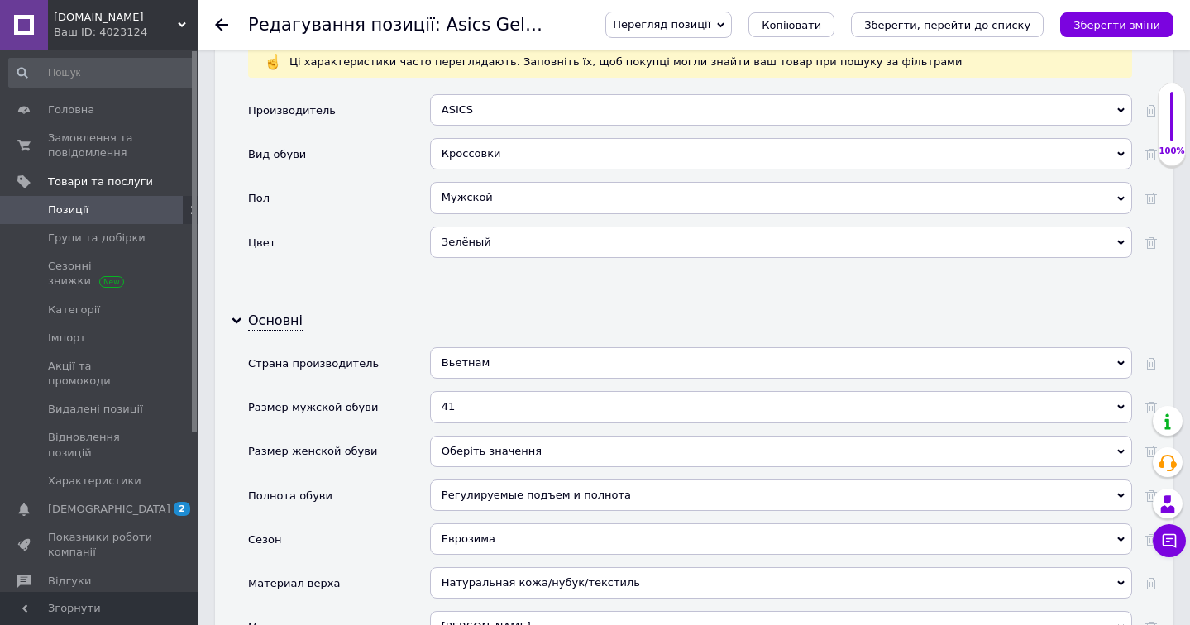
click at [528, 391] on div "41" at bounding box center [781, 406] width 702 height 31
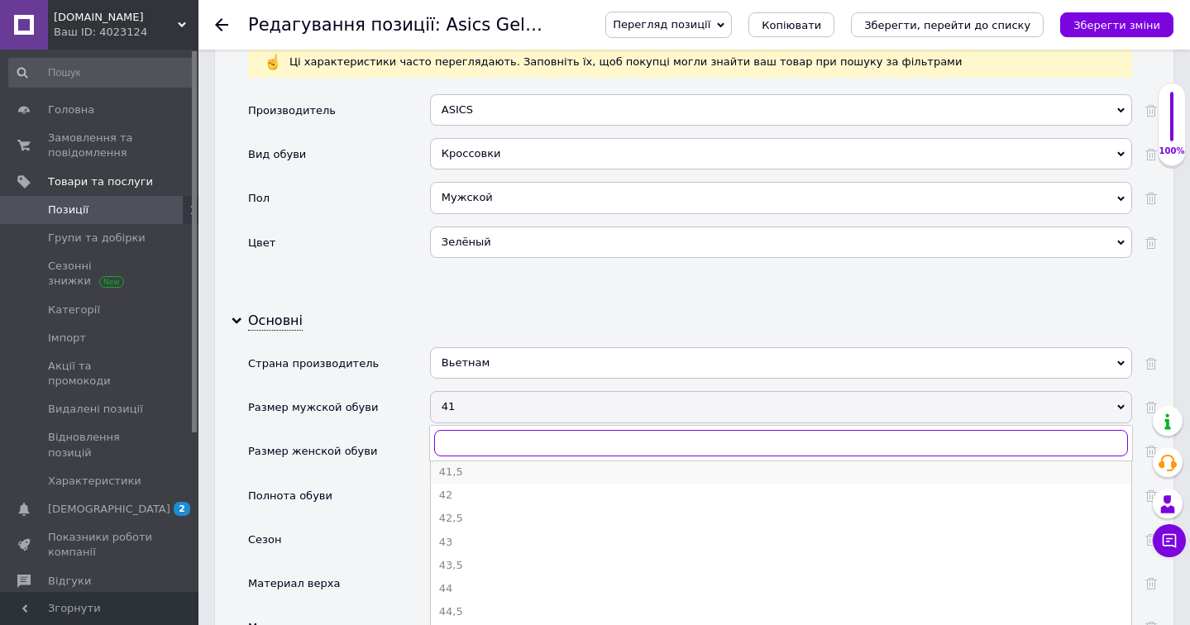
scroll to position [298, 0]
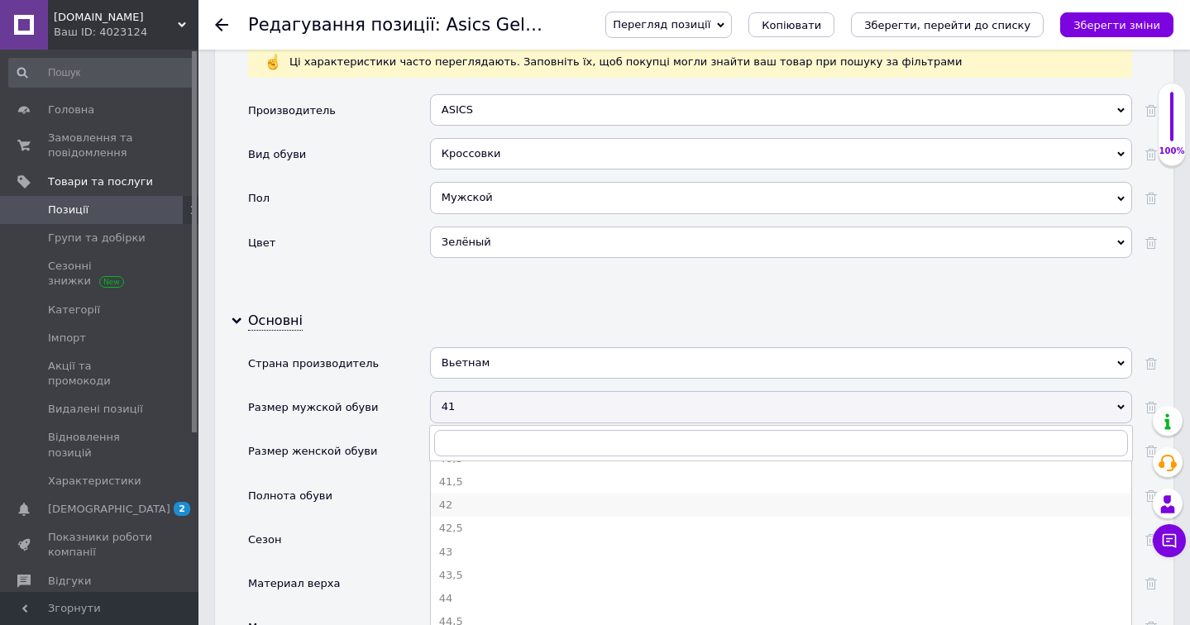
click at [551, 494] on li "42" at bounding box center [781, 505] width 700 height 23
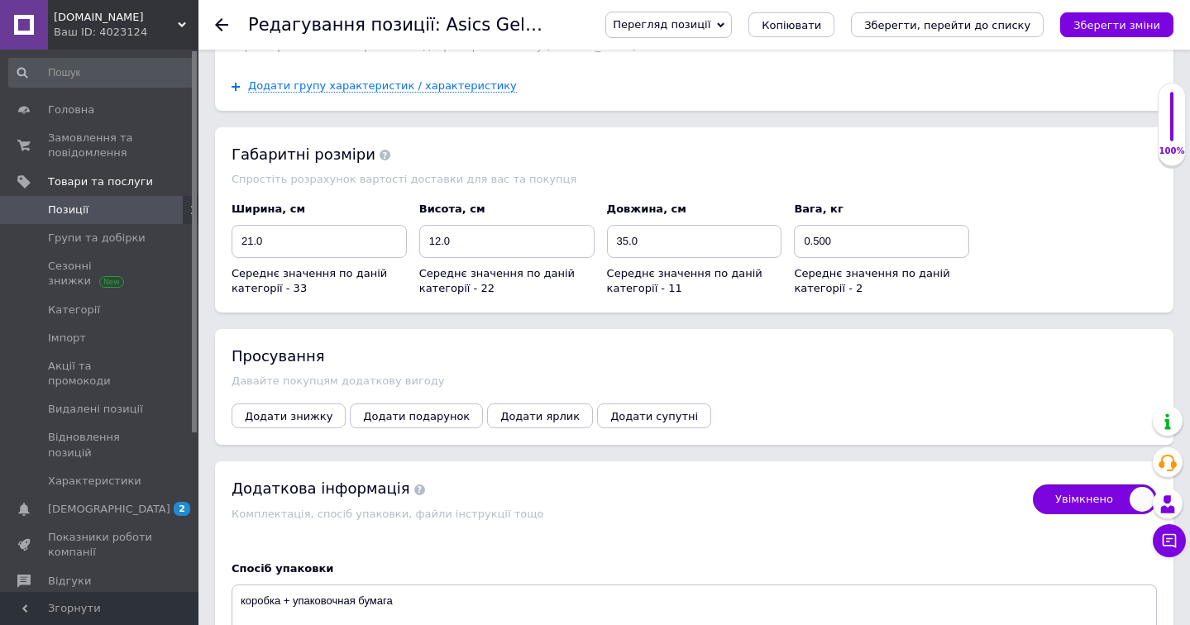
scroll to position [3185, 0]
click at [260, 409] on span "Додати знижку" at bounding box center [289, 415] width 88 height 12
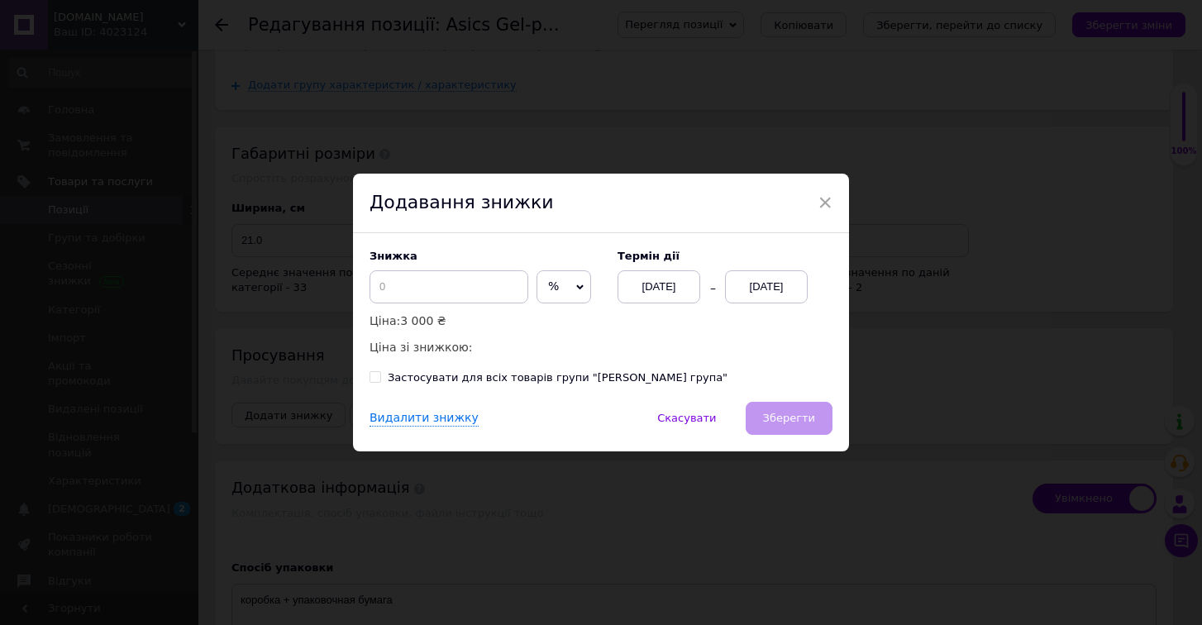
click at [775, 293] on div "[DATE]" at bounding box center [766, 286] width 83 height 33
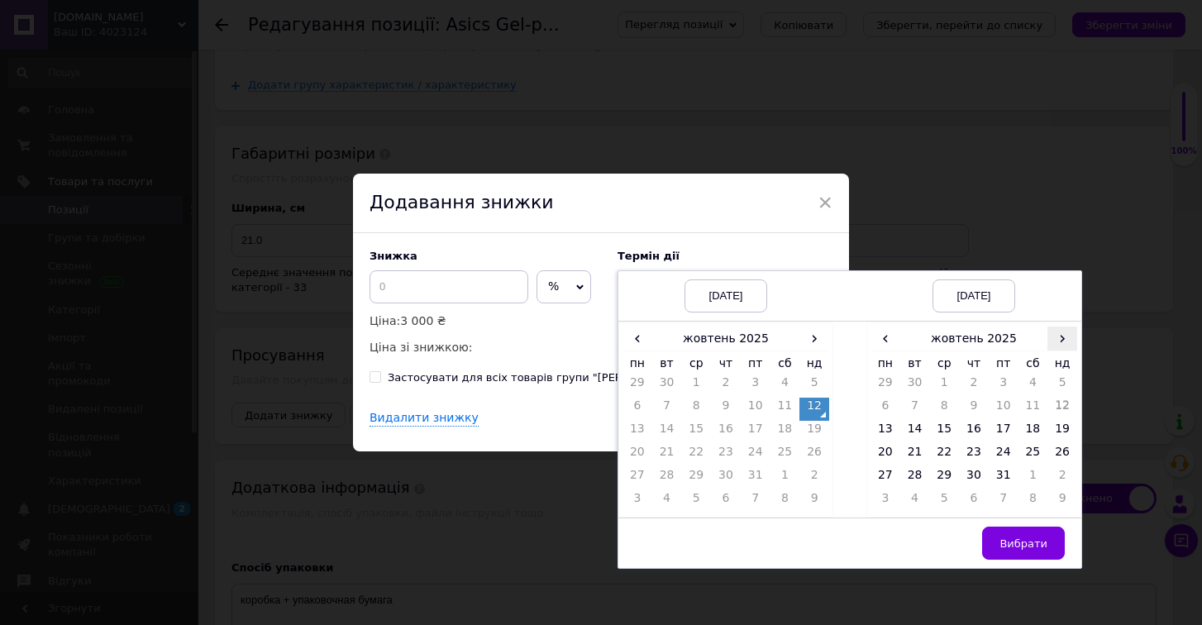
click at [1062, 343] on span "›" at bounding box center [1063, 339] width 30 height 24
click at [942, 477] on td "26" at bounding box center [944, 478] width 30 height 23
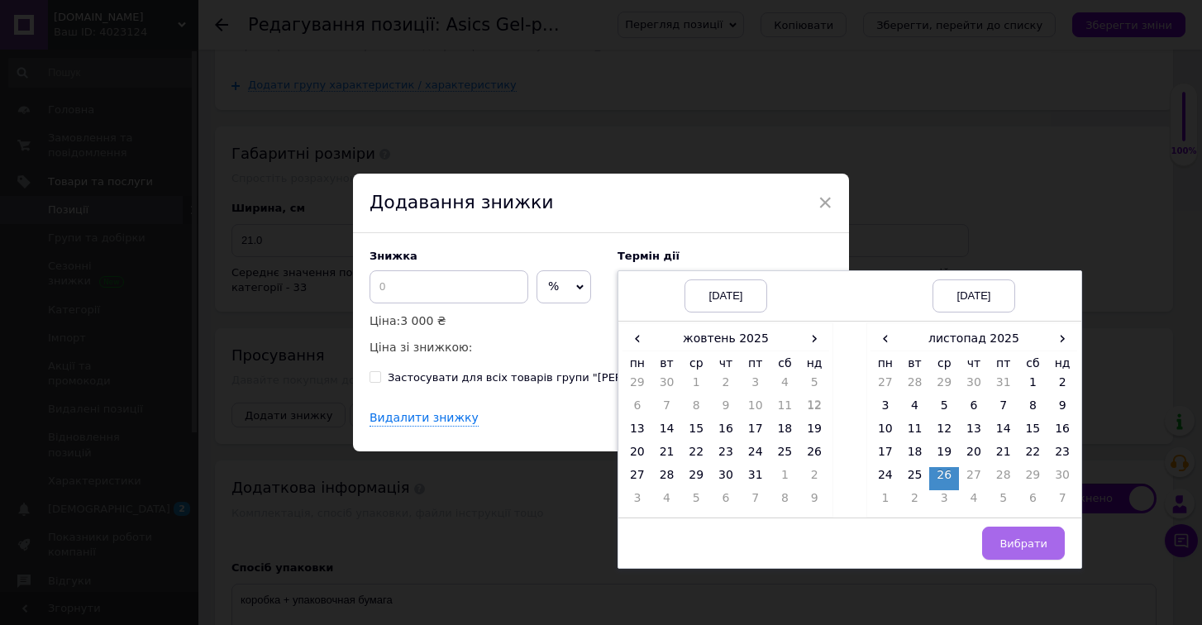
click at [1008, 539] on span "Вибрати" at bounding box center [1024, 543] width 48 height 12
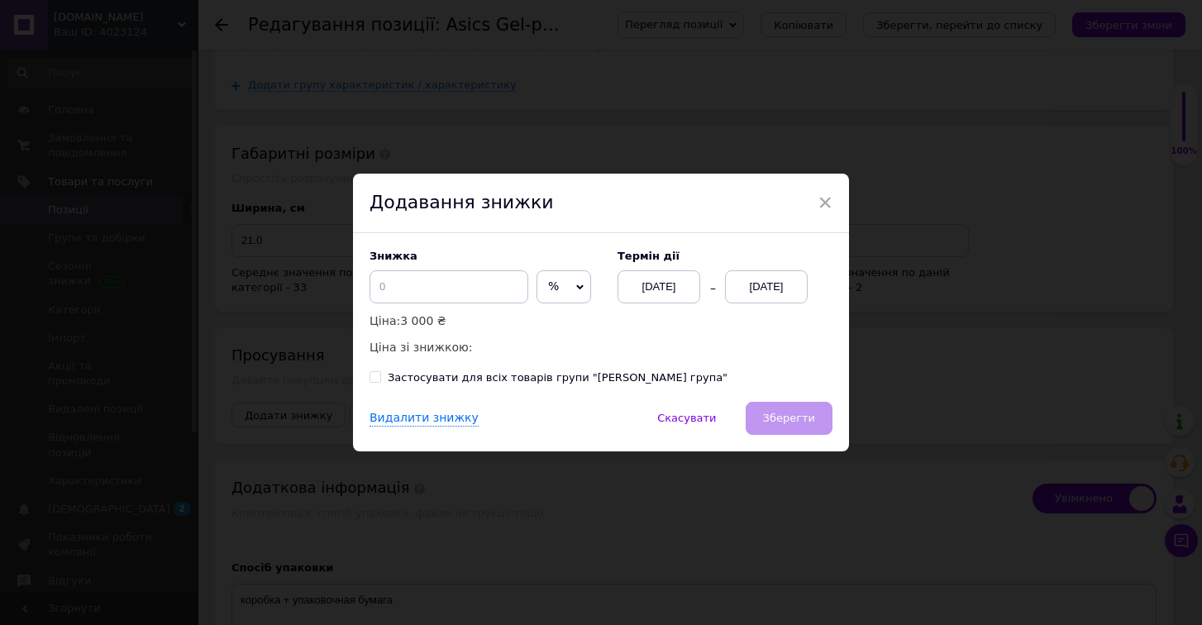
click at [576, 289] on icon at bounding box center [579, 287] width 7 height 7
click at [561, 320] on li "₴" at bounding box center [563, 321] width 53 height 23
click at [456, 284] on input at bounding box center [449, 286] width 159 height 33
click at [768, 417] on span "Зберегти" at bounding box center [789, 418] width 52 height 12
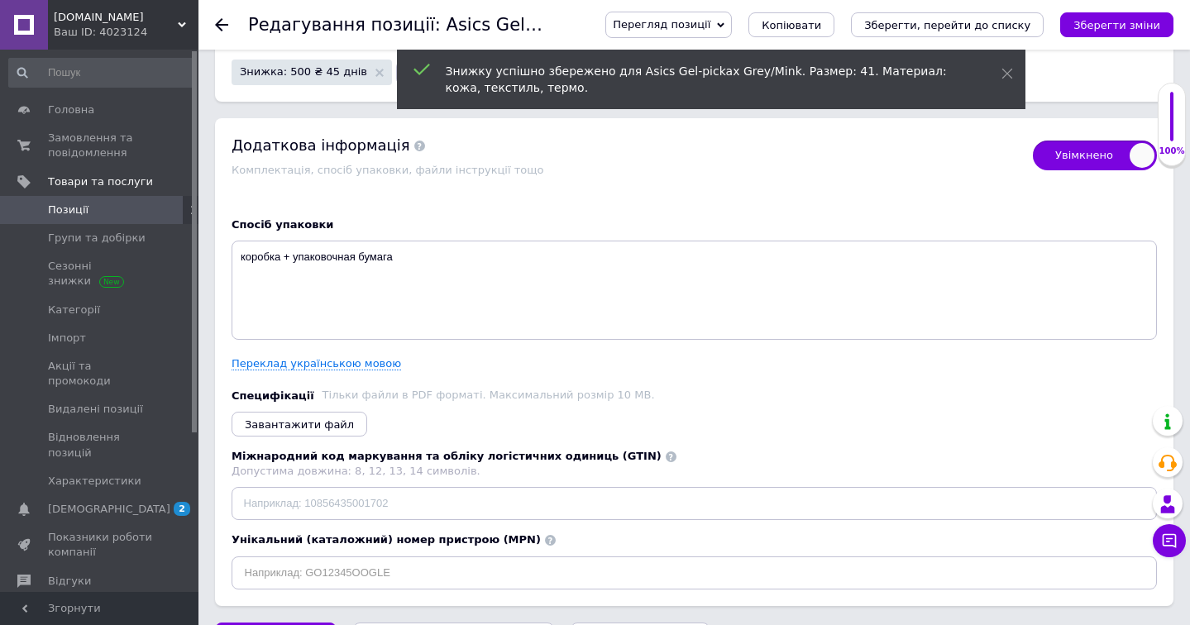
scroll to position [3527, 0]
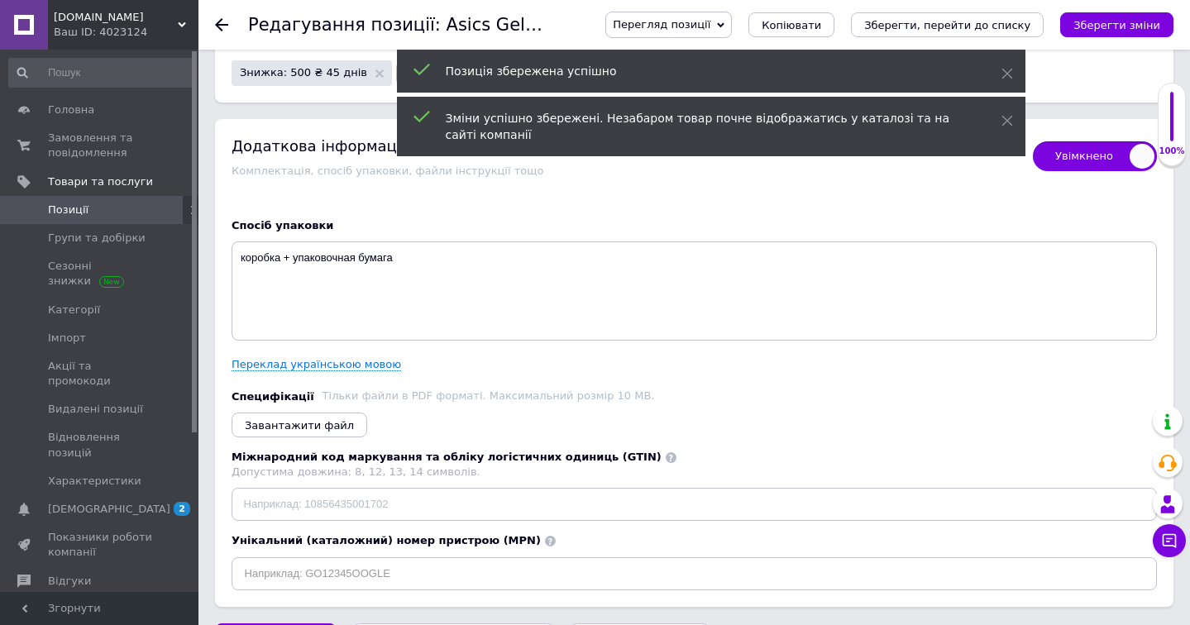
click at [224, 31] on div at bounding box center [231, 25] width 33 height 50
click at [220, 20] on use at bounding box center [221, 24] width 13 height 13
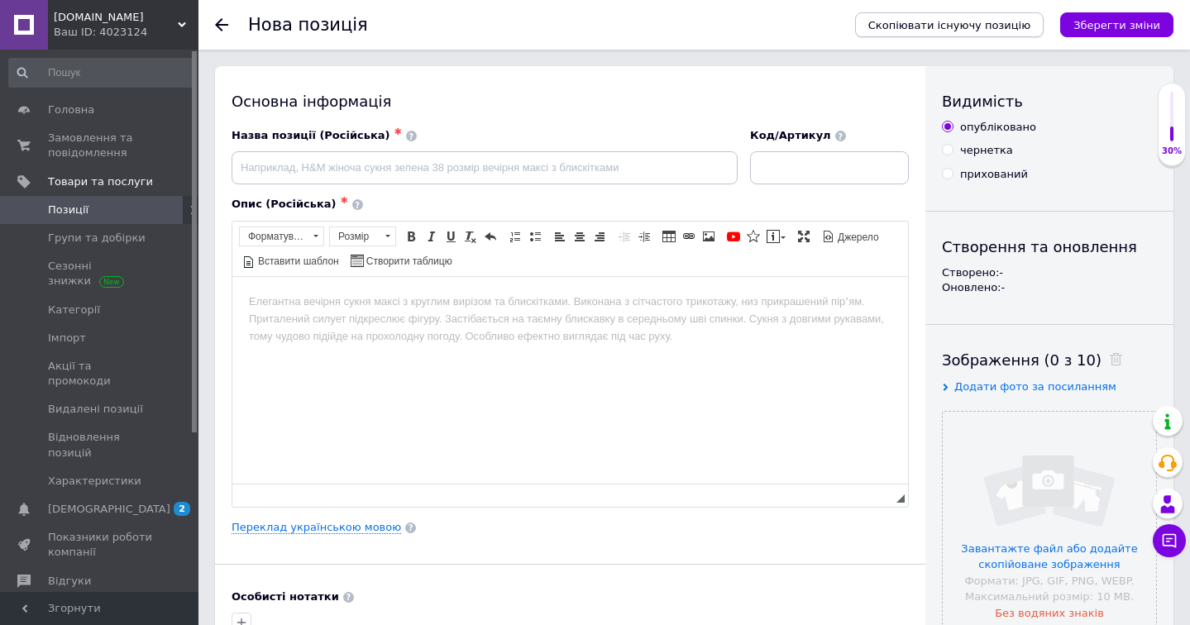
click at [973, 21] on span "Скопіювати існуючу позицію" at bounding box center [949, 25] width 162 height 12
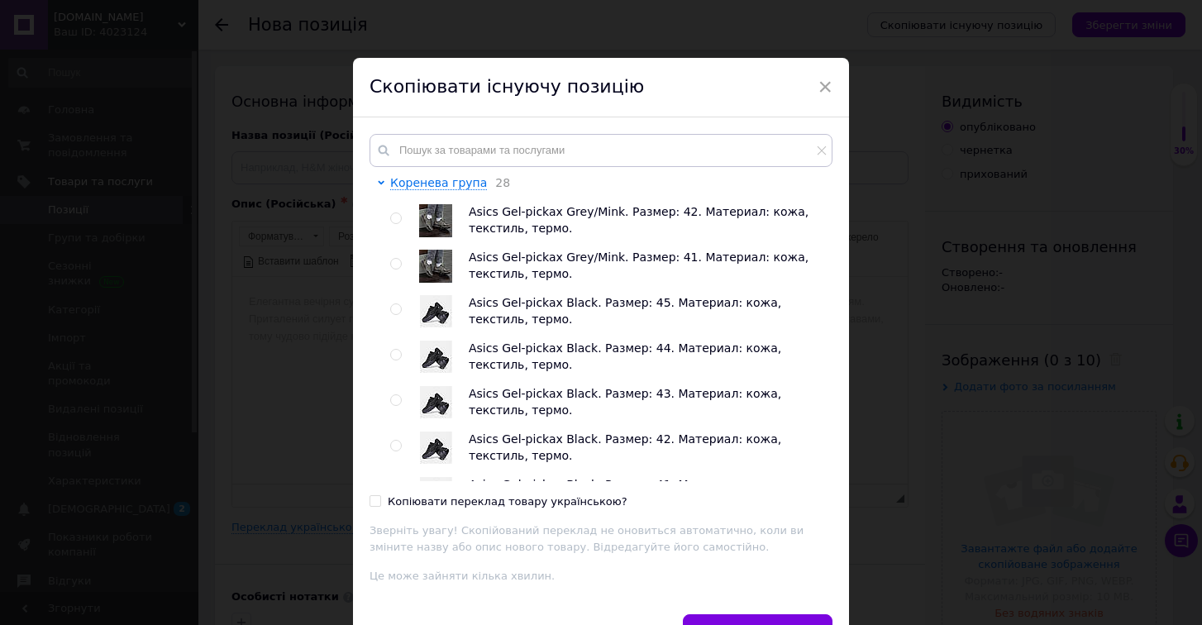
click at [390, 220] on input "radio" at bounding box center [395, 218] width 11 height 11
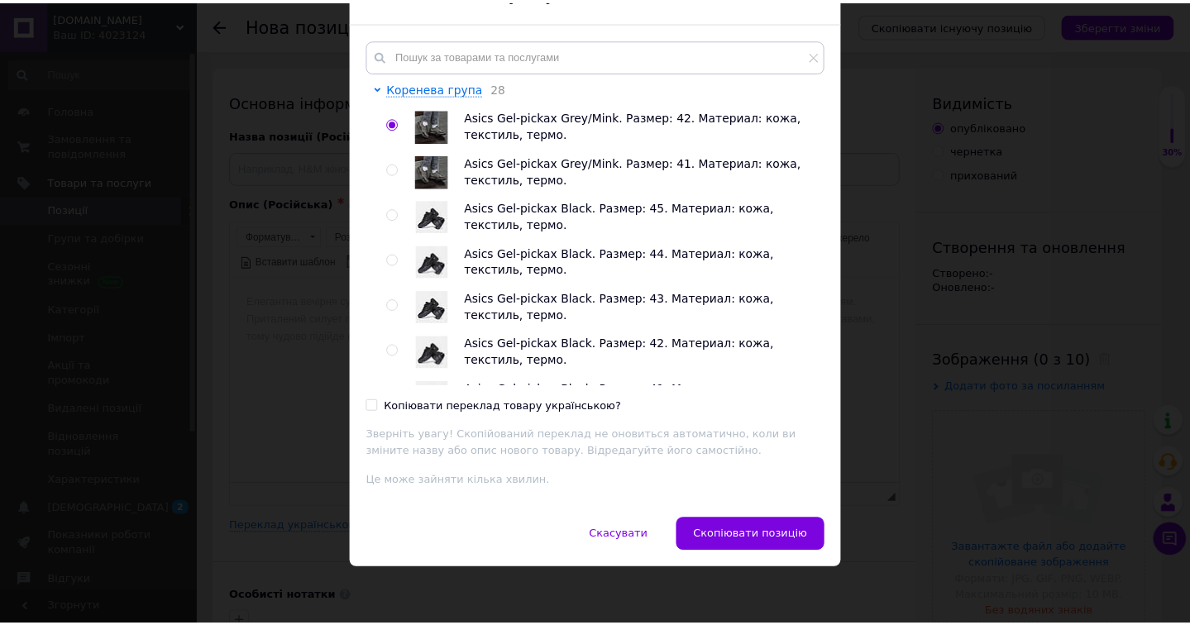
scroll to position [94, 0]
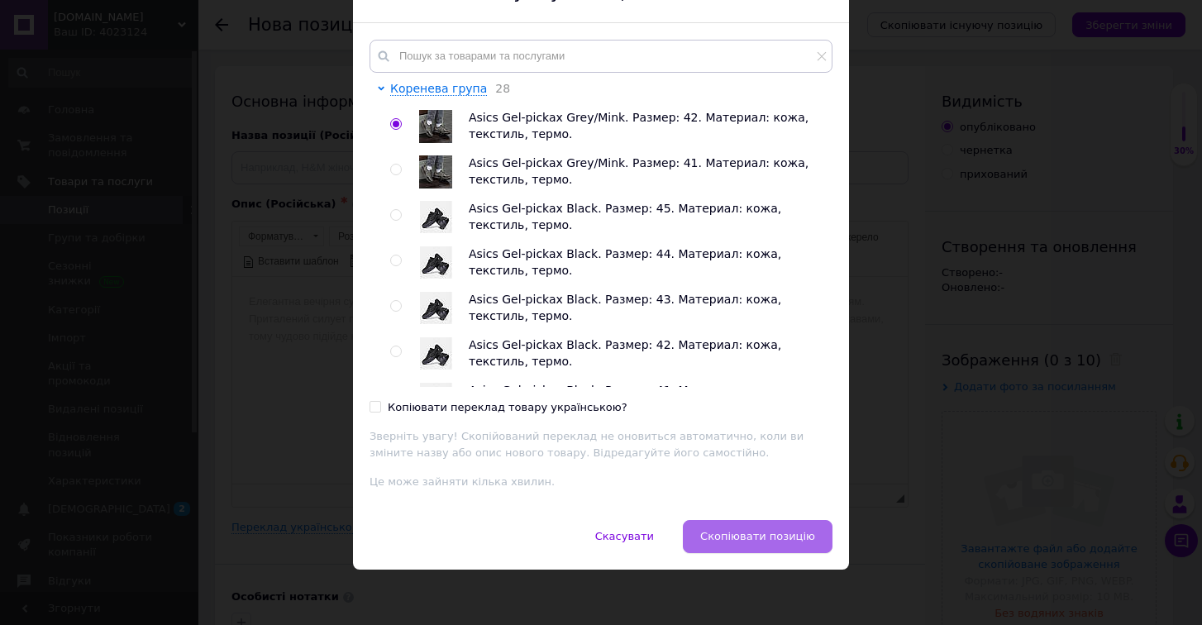
click at [785, 536] on span "Скопіювати позицію" at bounding box center [757, 536] width 115 height 12
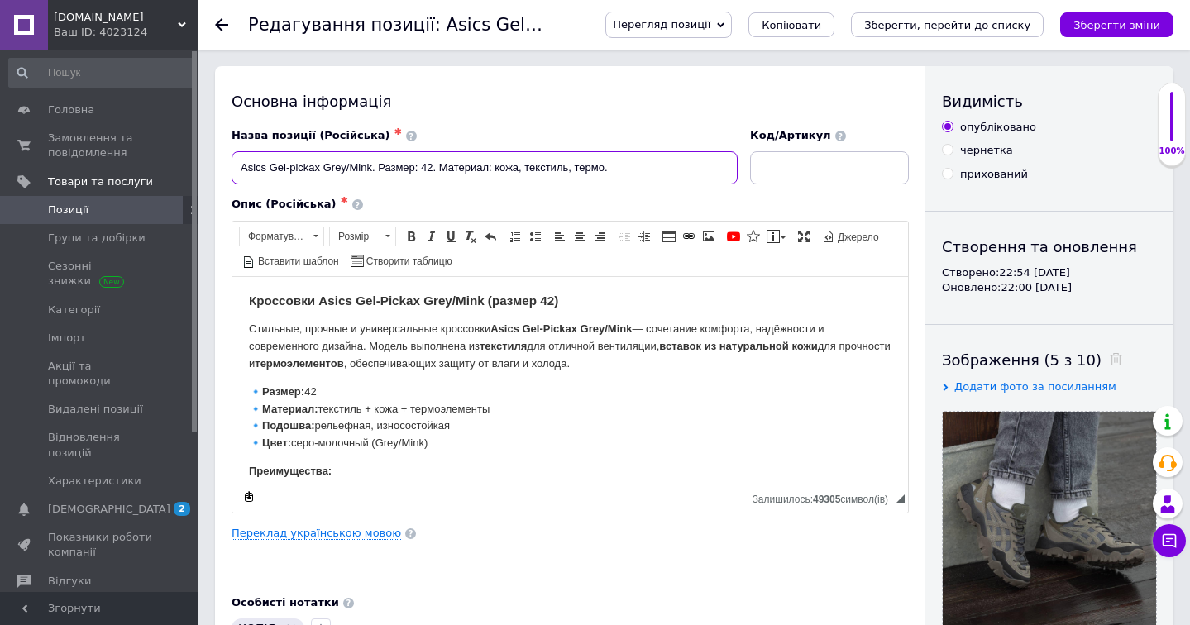
click at [432, 171] on input "Asics Gel-pickax Grey/Mink. Размер: 42. Материал: кожа, текстиль, термо." at bounding box center [484, 167] width 506 height 33
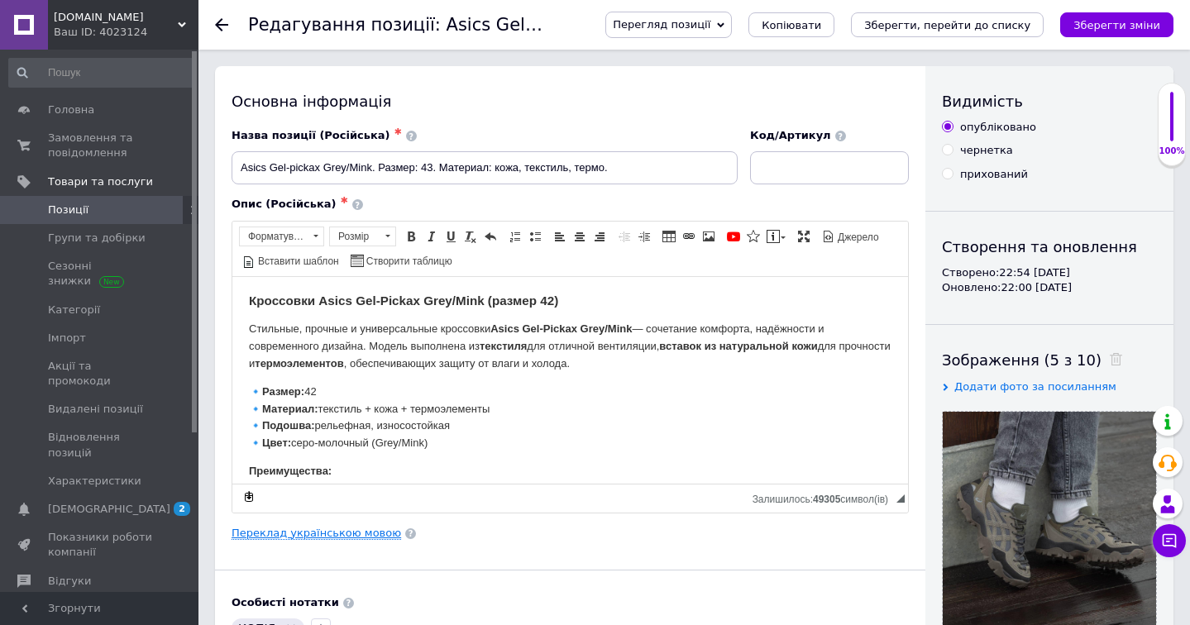
click at [361, 530] on link "Переклад українською мовою" at bounding box center [315, 533] width 169 height 13
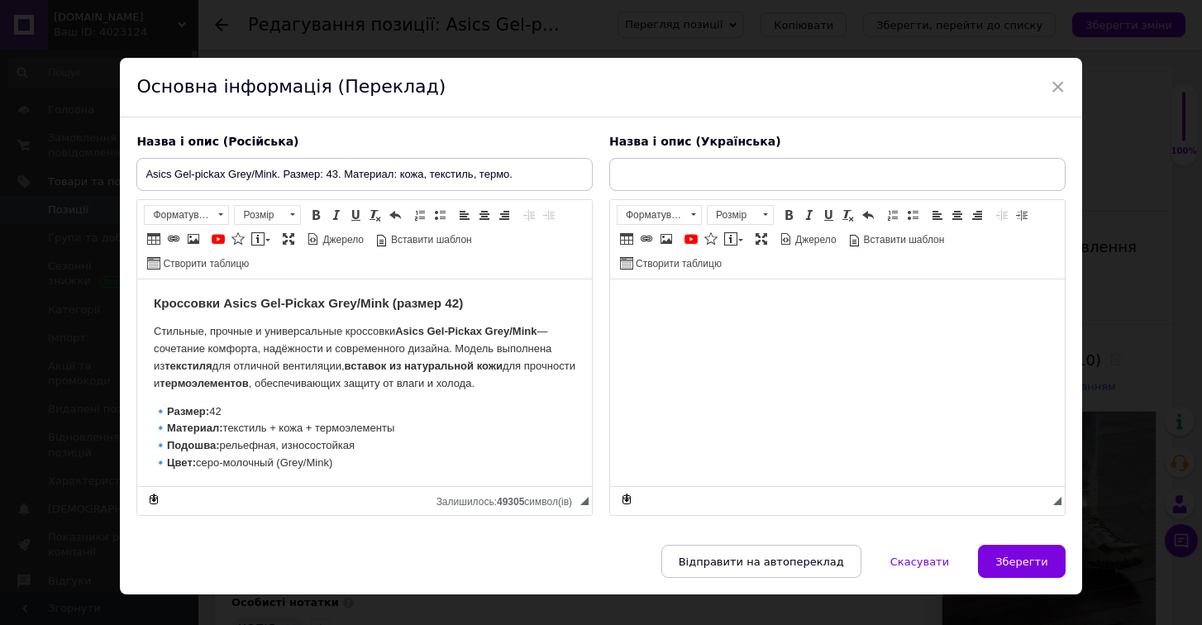
click at [458, 307] on strong "Кроссовки Asics Gel-Pickax Grey/Mink (размер 42)" at bounding box center [308, 303] width 309 height 14
click at [463, 307] on strong "Кроссовки Asics Gel-Pickax Grey/Mink (размер 42)" at bounding box center [308, 303] width 309 height 14
click at [241, 409] on p "🔹 Размер: 42 🔹 Материал: текстиль + кожа + термоэлементы 🔹 Подошва: рельефная, …" at bounding box center [365, 437] width 422 height 69
click at [1051, 78] on span "×" at bounding box center [1058, 87] width 15 height 28
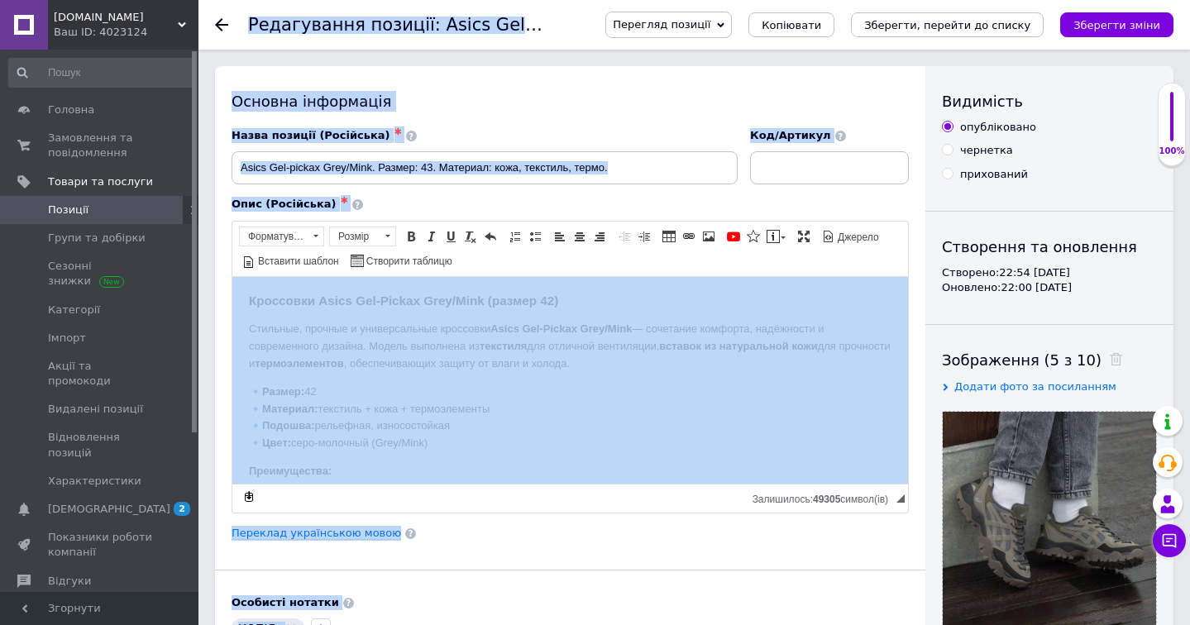
drag, startPoint x: 1047, startPoint y: 78, endPoint x: 685, endPoint y: 15, distance: 367.5
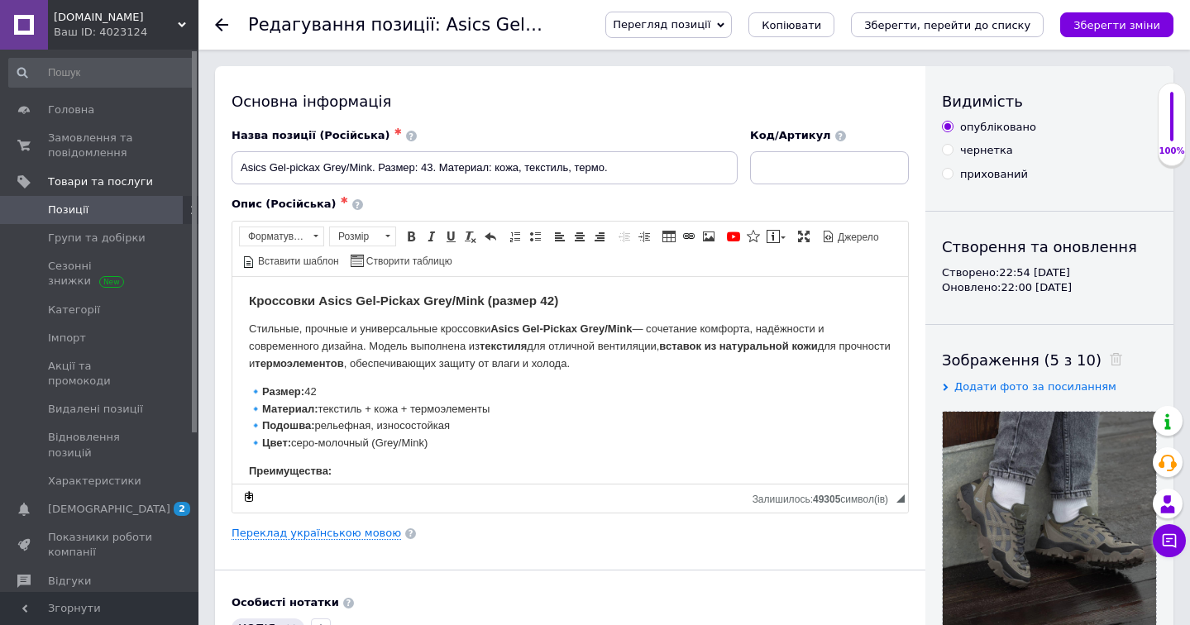
click at [216, 17] on div at bounding box center [231, 25] width 33 height 50
click at [222, 22] on icon at bounding box center [221, 24] width 13 height 13
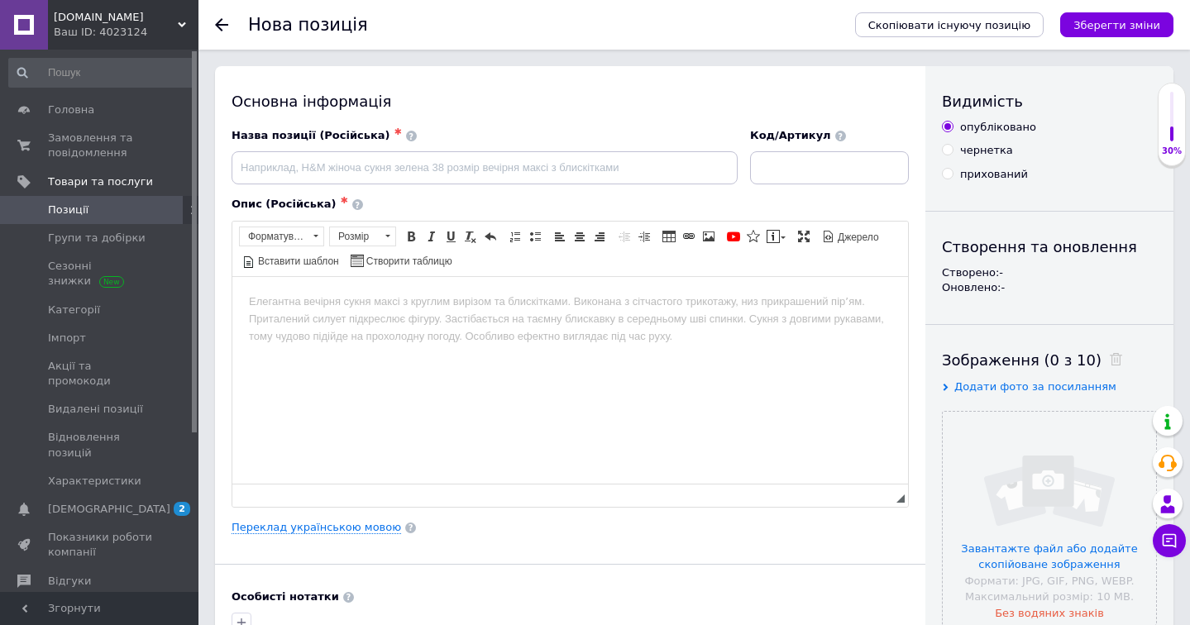
click at [222, 22] on icon at bounding box center [221, 24] width 13 height 13
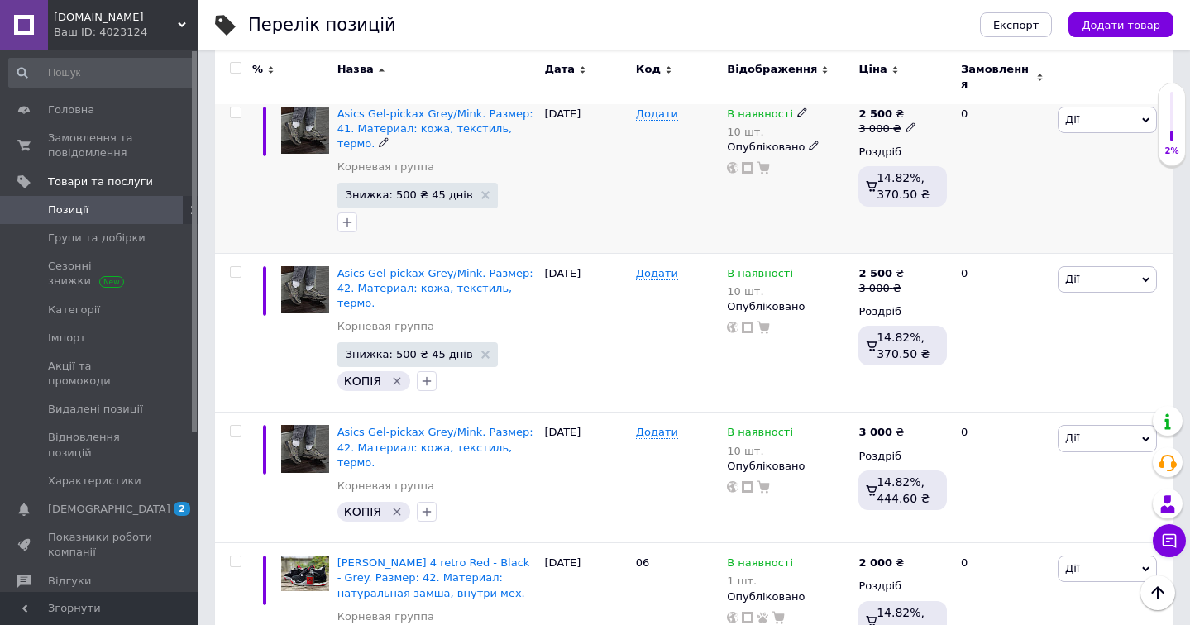
scroll to position [1127, 0]
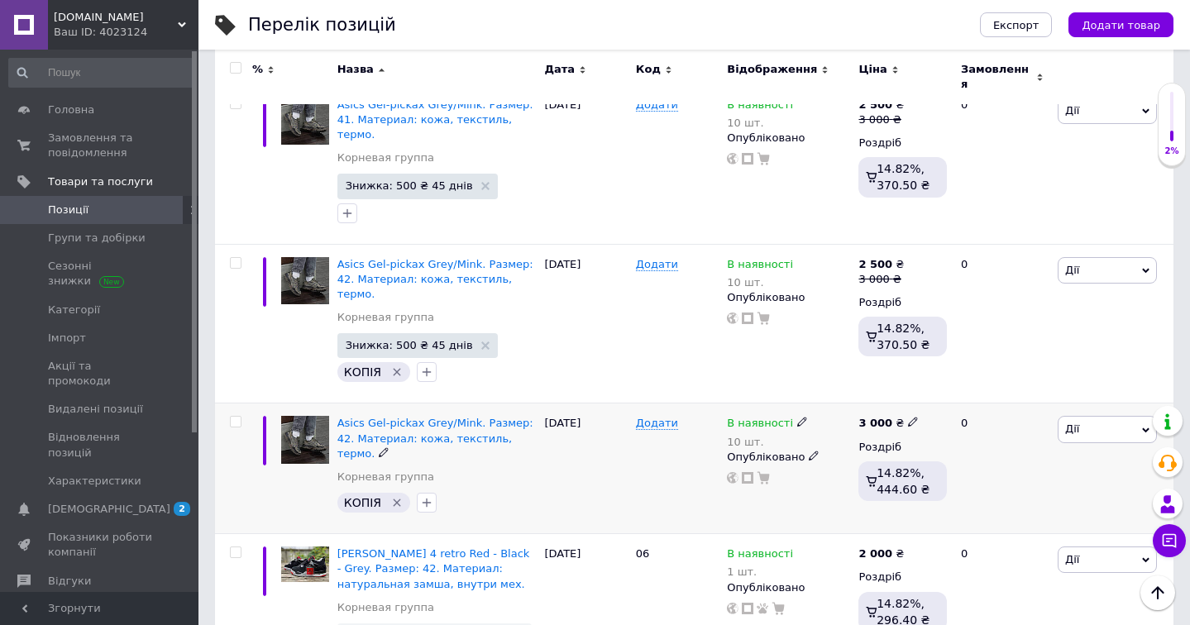
click at [234, 403] on div at bounding box center [233, 468] width 37 height 131
click at [236, 417] on input "checkbox" at bounding box center [235, 422] width 11 height 11
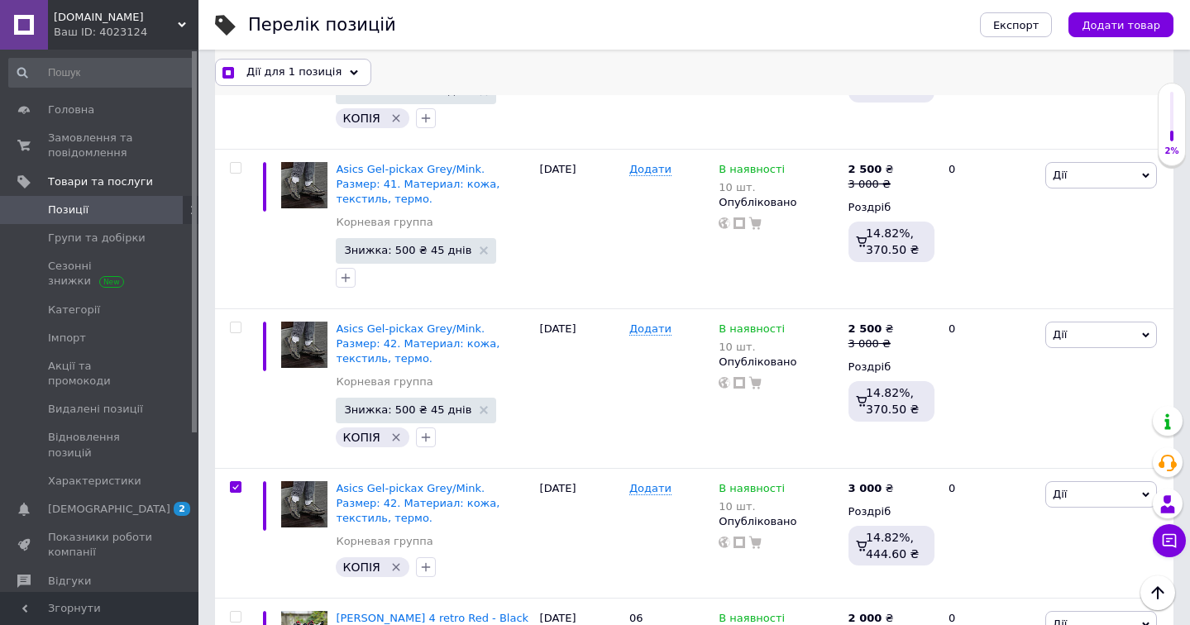
click at [324, 66] on span "Дії для 1 позиція" at bounding box center [293, 71] width 95 height 15
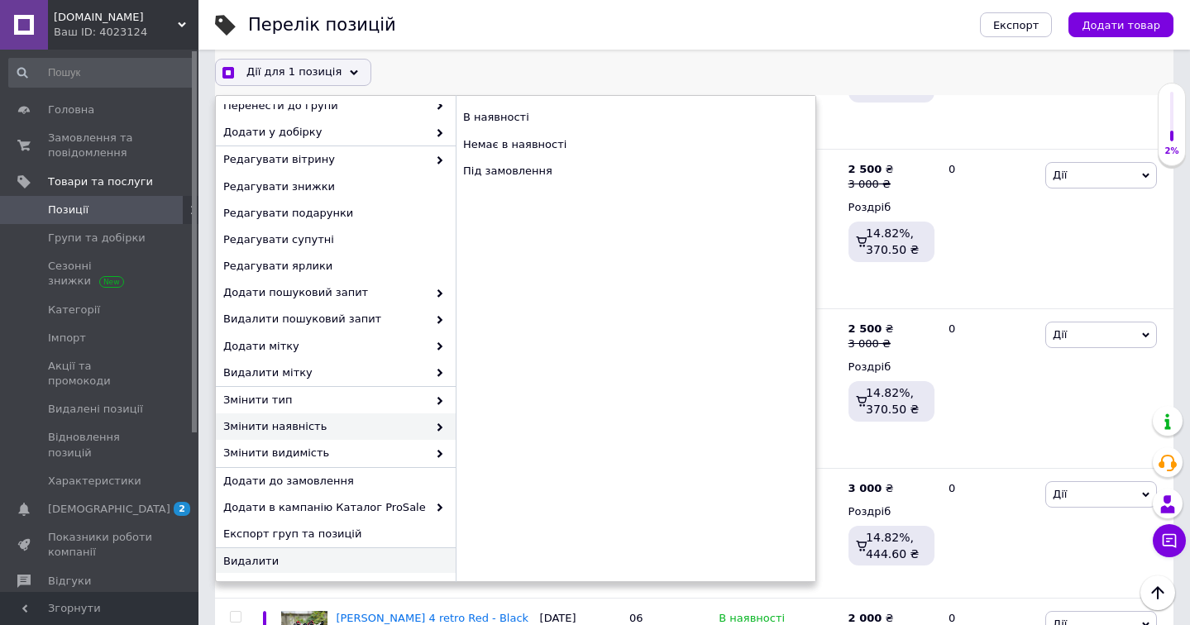
scroll to position [90, 0]
click at [336, 556] on span "Видалити" at bounding box center [333, 563] width 221 height 15
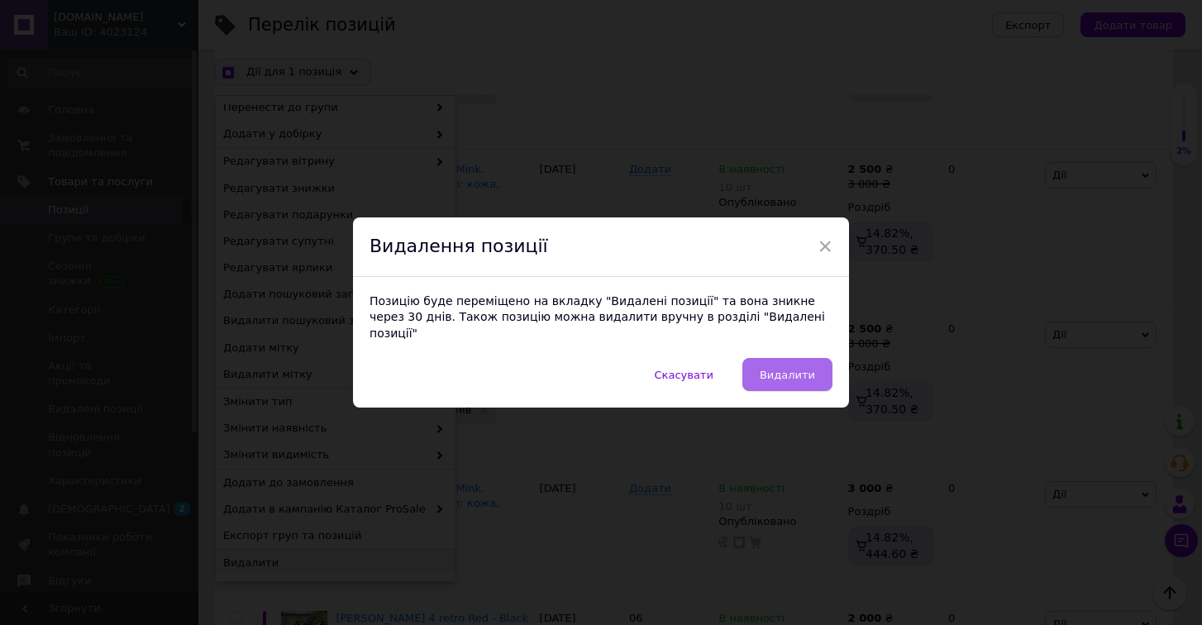
click at [791, 373] on button "Видалити" at bounding box center [787, 374] width 90 height 33
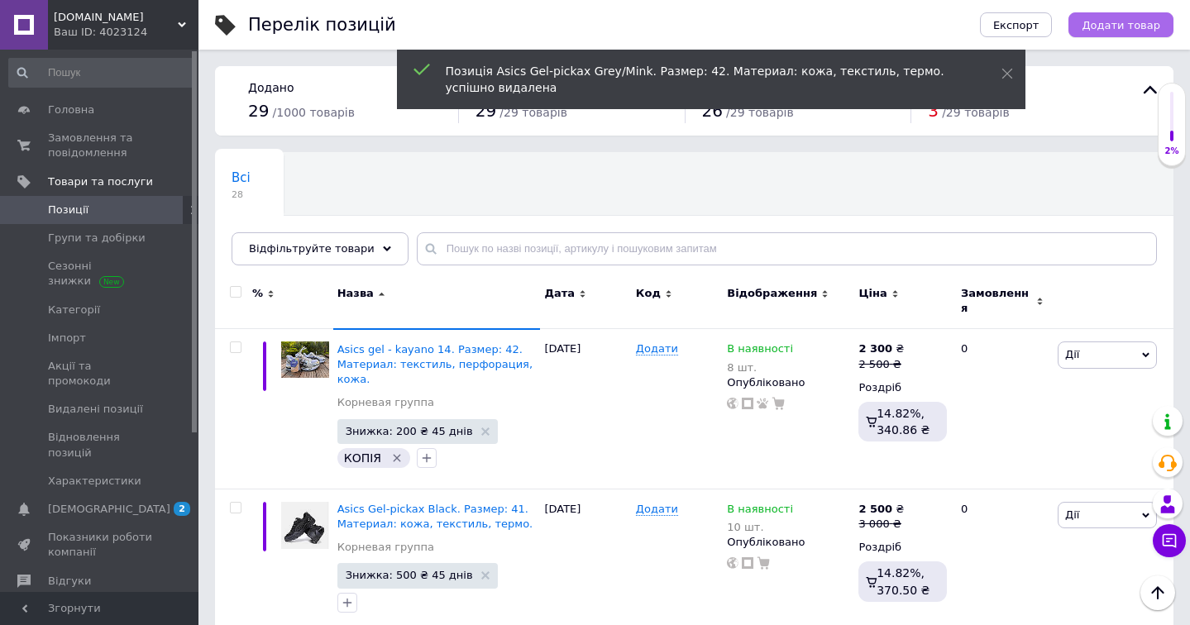
scroll to position [0, 0]
click at [1155, 26] on span "Додати товар" at bounding box center [1120, 25] width 79 height 12
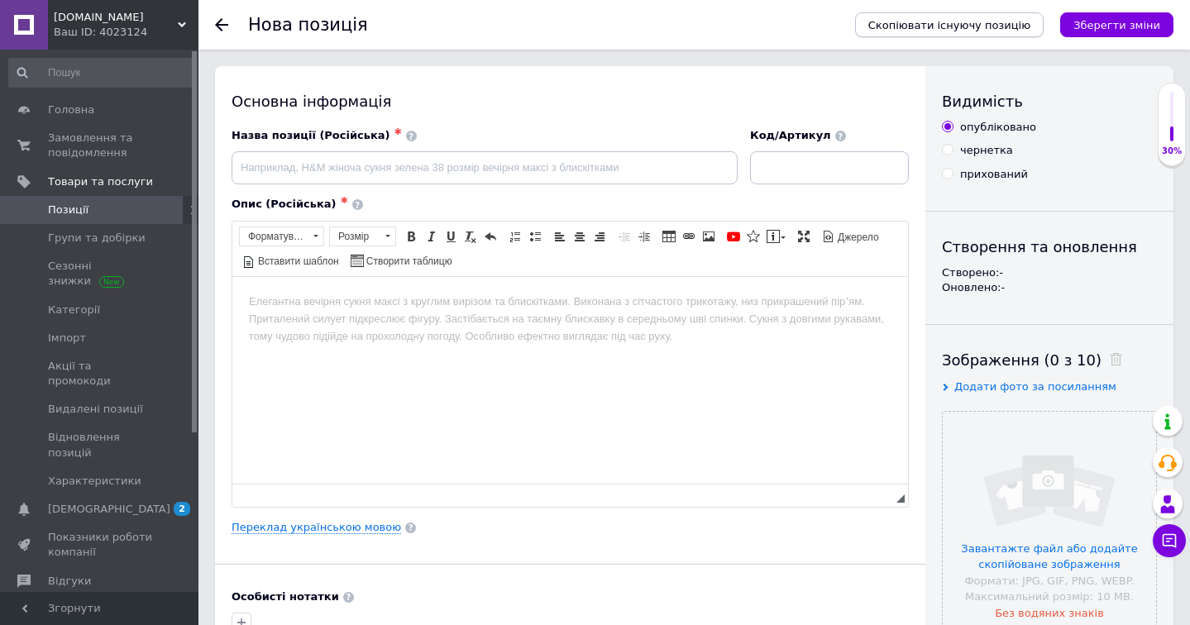
click at [950, 26] on span "Скопіювати існуючу позицію" at bounding box center [949, 25] width 162 height 12
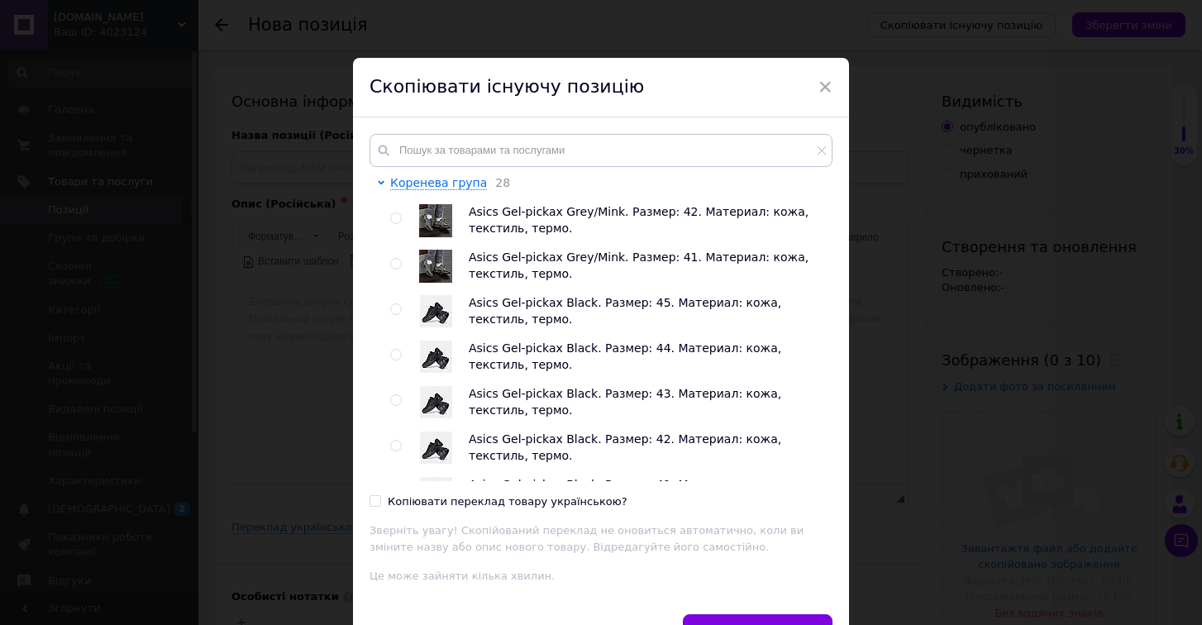
click at [371, 498] on input "Копіювати переклад товару українською?" at bounding box center [375, 500] width 11 height 11
click at [395, 219] on input "radio" at bounding box center [395, 218] width 11 height 11
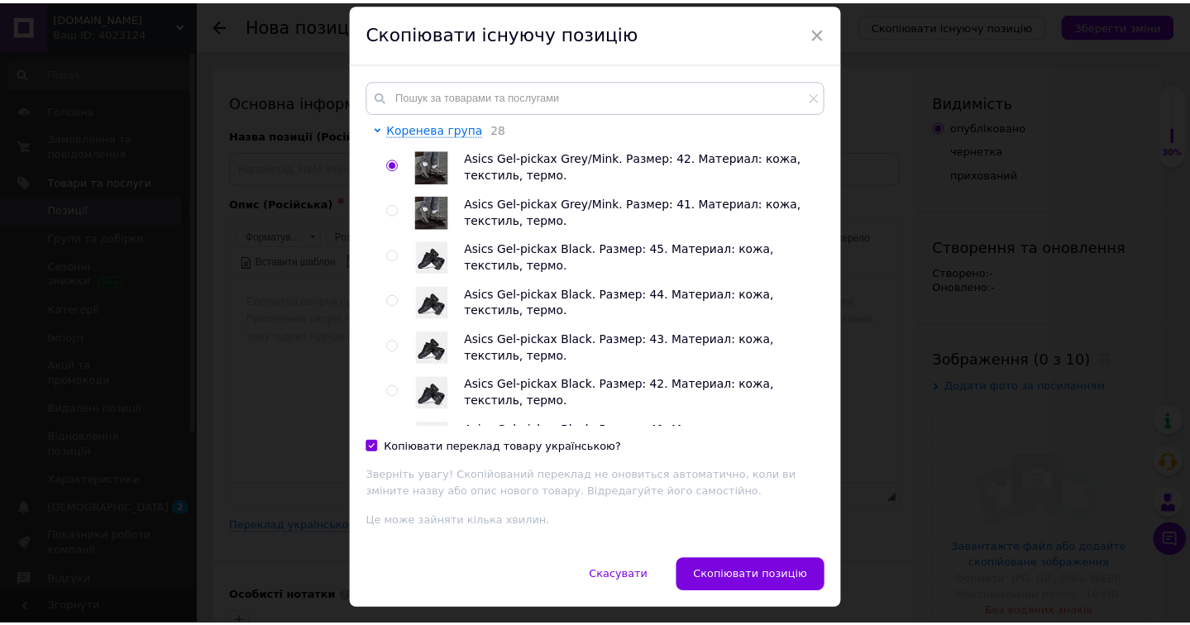
scroll to position [54, 0]
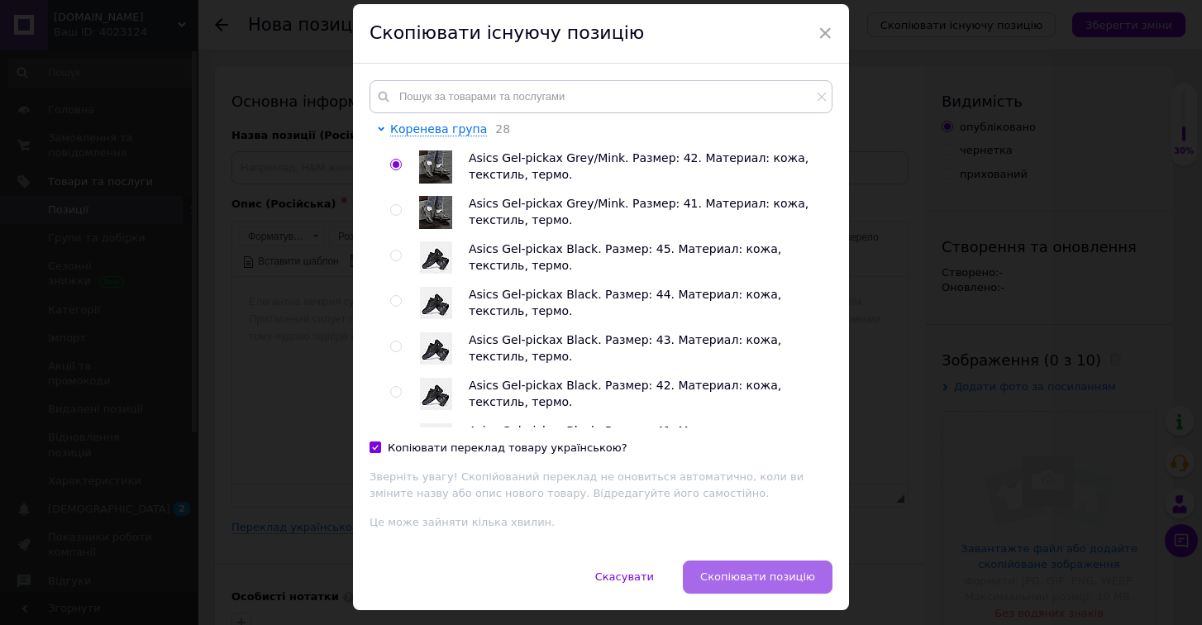
click at [733, 571] on span "Скопіювати позицію" at bounding box center [757, 576] width 115 height 12
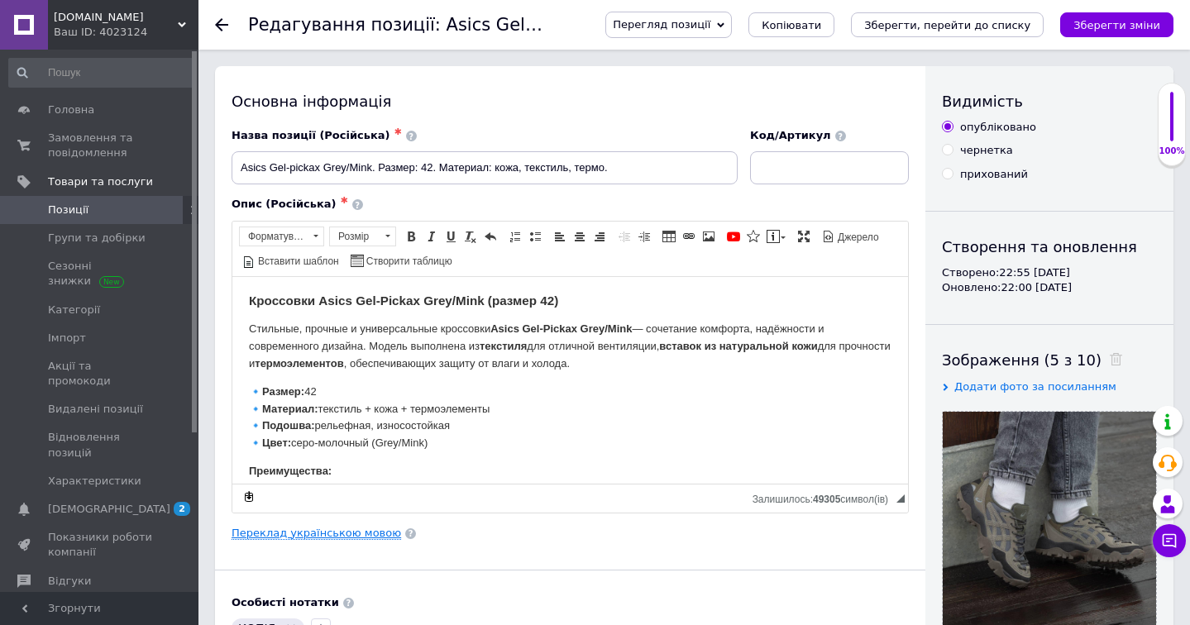
click at [348, 531] on link "Переклад українською мовою" at bounding box center [315, 533] width 169 height 13
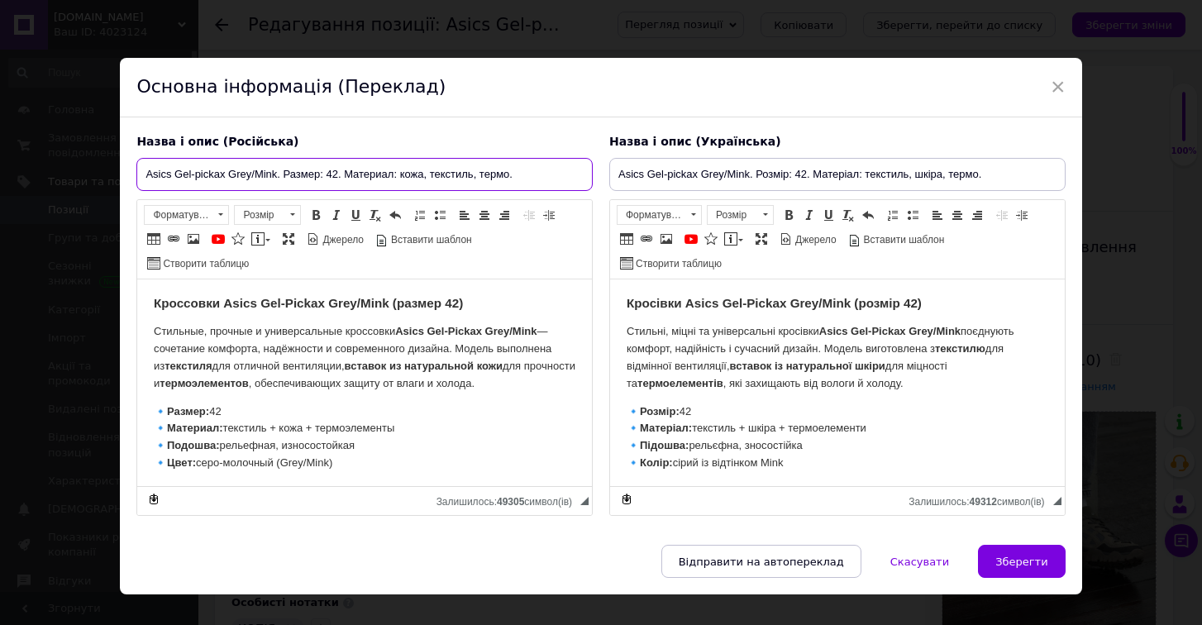
click at [336, 174] on input "Asics Gel-pickax Grey/Mink. Размер: 42. Материал: кожа, текстиль, термо." at bounding box center [364, 174] width 456 height 33
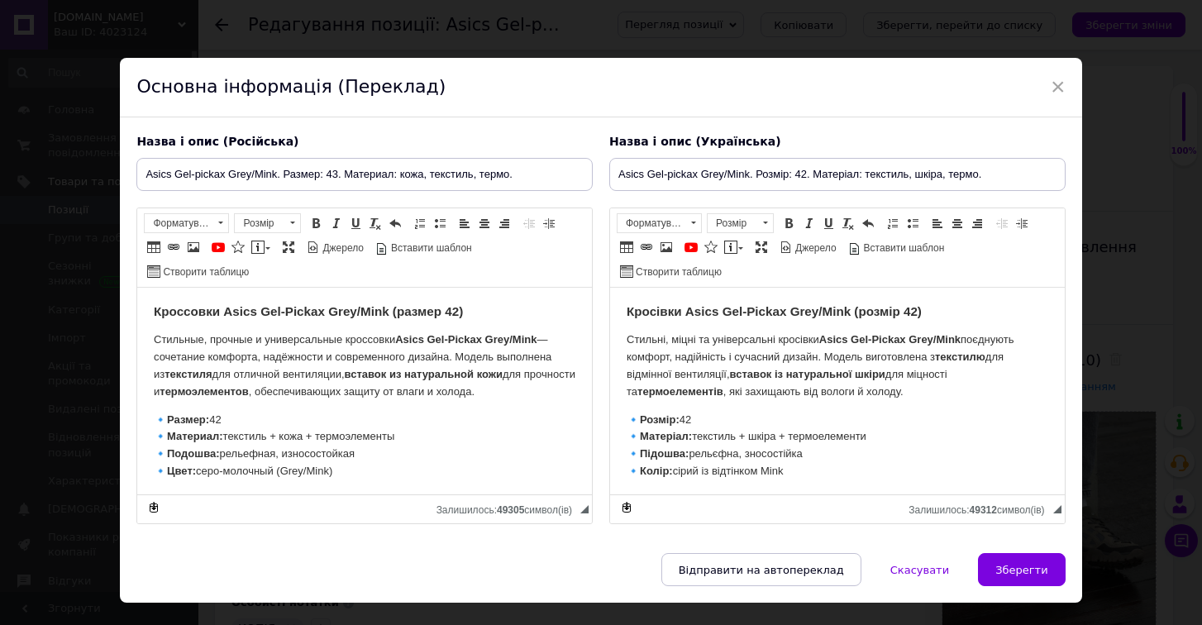
click at [462, 313] on strong "Кроссовки Asics Gel-Pickax Grey/Mink (размер 42)" at bounding box center [308, 311] width 309 height 14
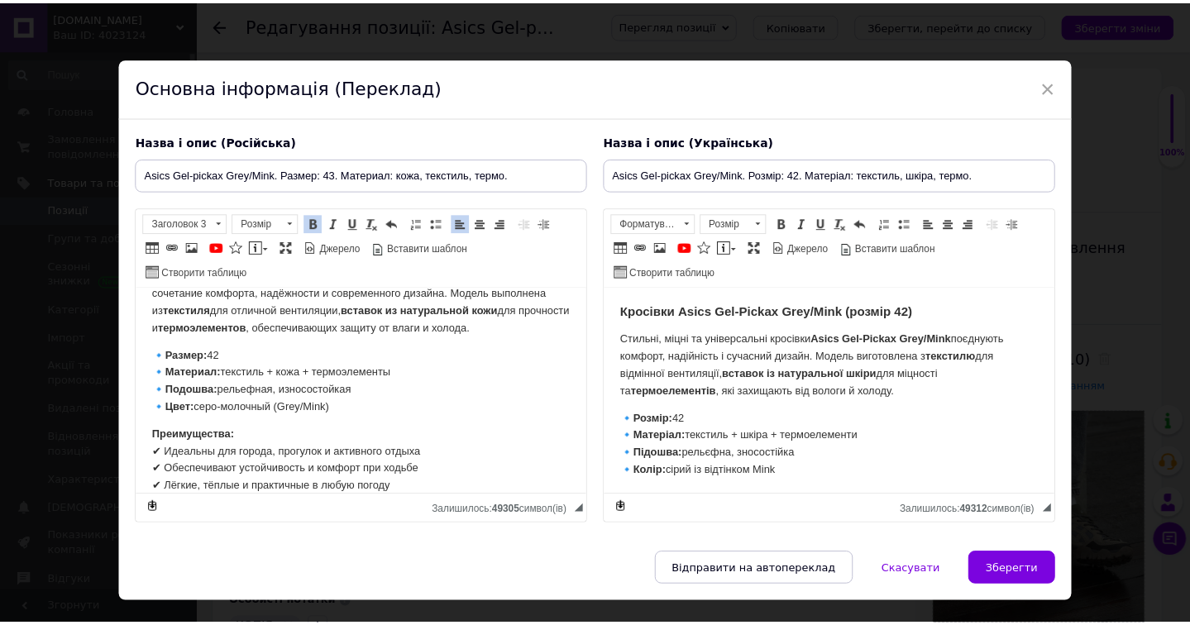
scroll to position [65, 0]
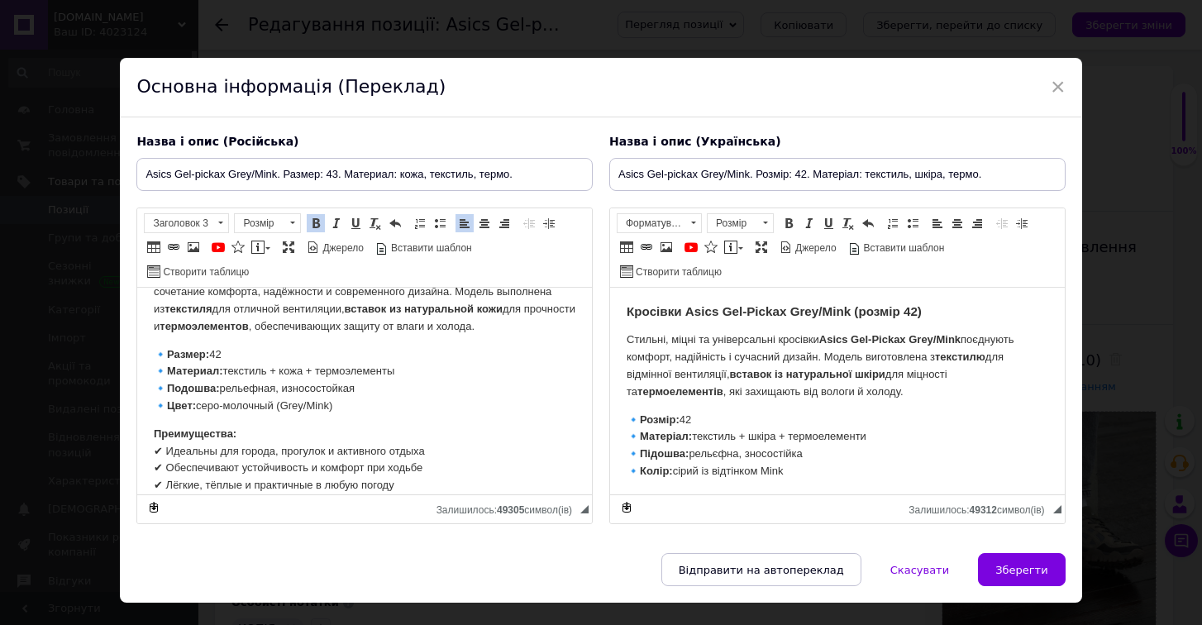
click at [235, 347] on p "🔹 Размер: 42 🔹 Материал: текстиль + кожа + термоэлементы 🔹 Подошва: рельефная, …" at bounding box center [365, 380] width 422 height 69
click at [804, 176] on input "Asics Gel-pickax Grey/Mink. Розмір: 42. Матеріал: текстиль, шкіра, термо." at bounding box center [837, 174] width 456 height 33
click at [920, 315] on strong "Кросівки Asics Gel-Pickax Grey/Mink (розмір 42)" at bounding box center [774, 311] width 295 height 14
click at [721, 412] on p "🔹 Розмір: 42 🔹 Матеріал: текстиль + шкіра + термоелементи 🔹 Підошва: рельєфна, …" at bounding box center [838, 446] width 422 height 69
click at [1023, 570] on span "Зберегти" at bounding box center [1021, 570] width 52 height 12
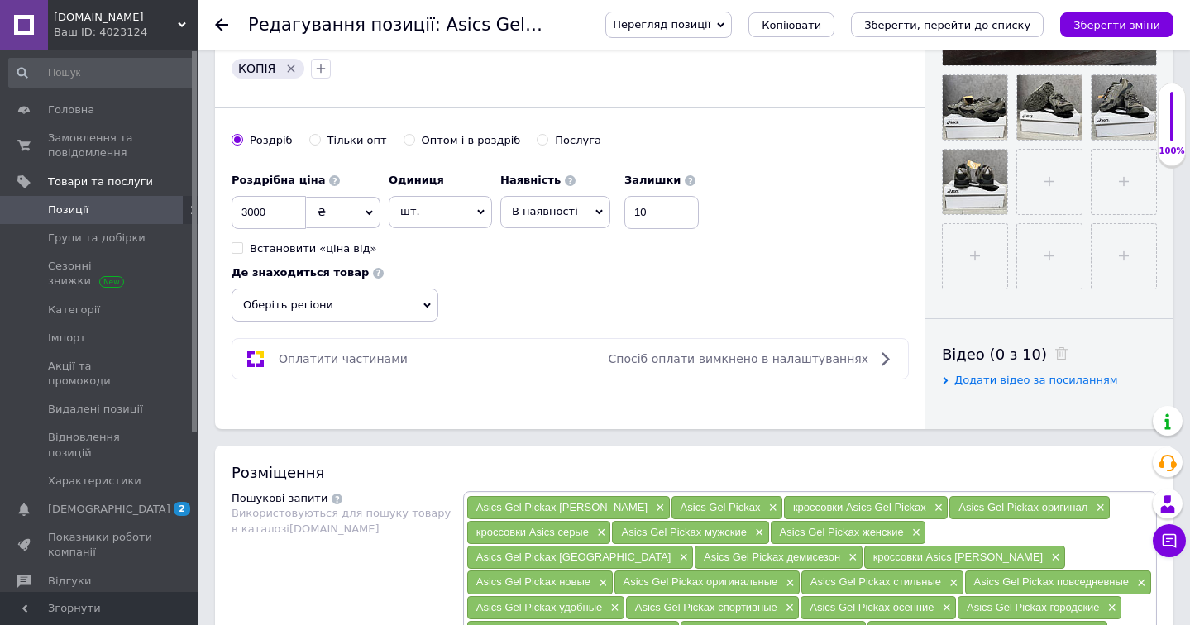
scroll to position [557, 0]
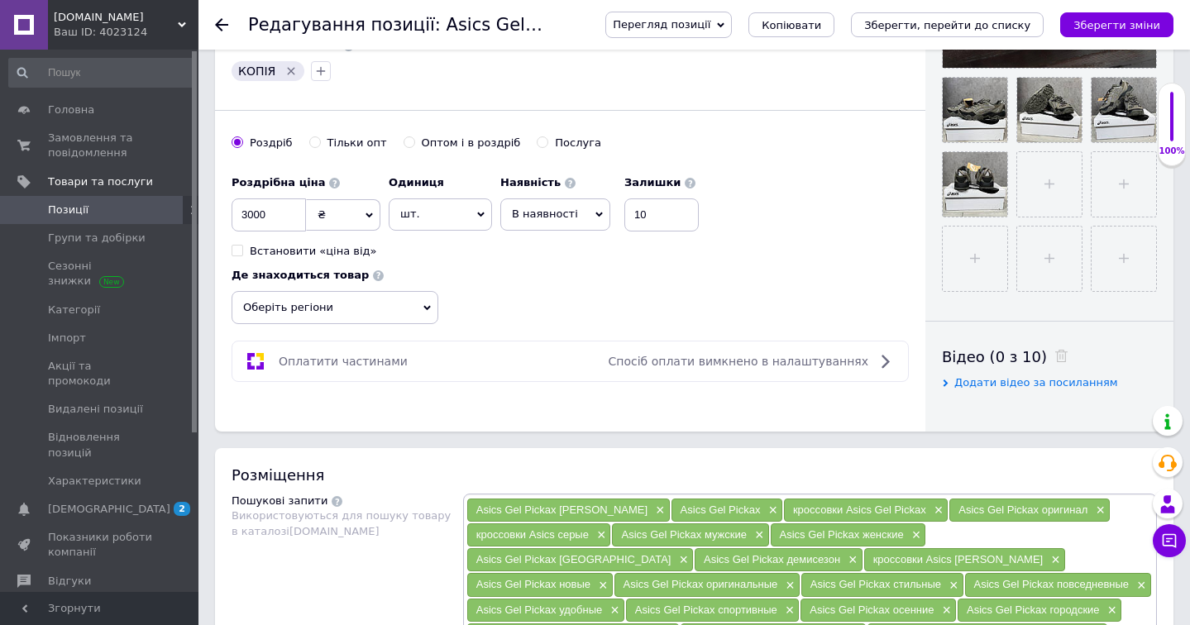
click at [410, 313] on span "Оберіть регіони" at bounding box center [334, 307] width 207 height 33
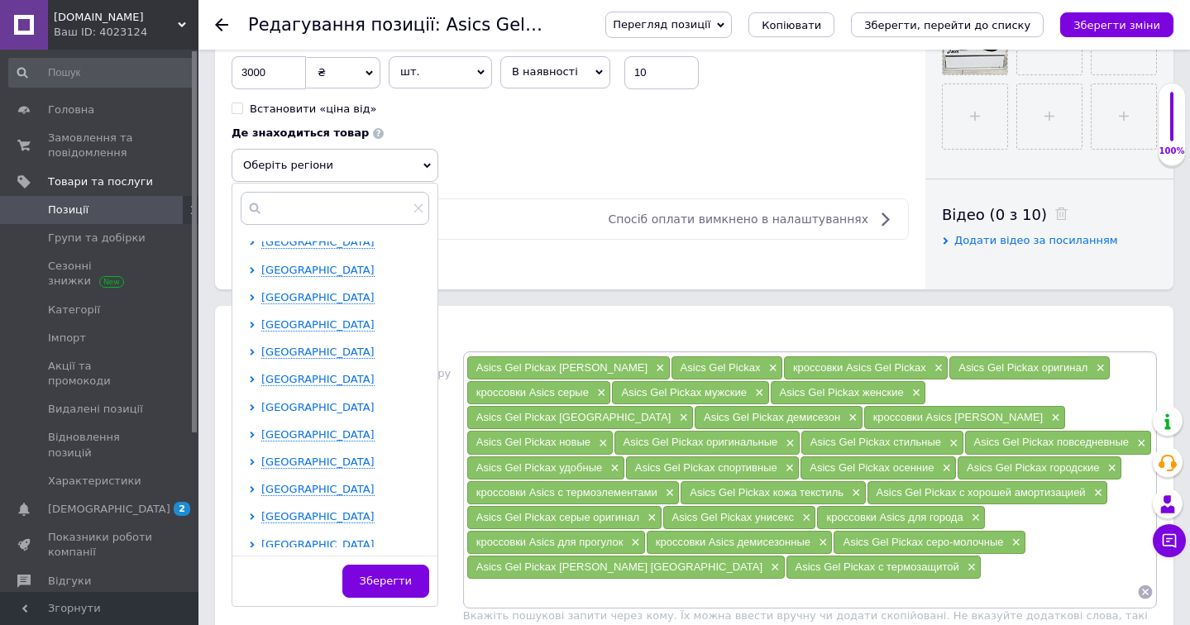
scroll to position [121, 0]
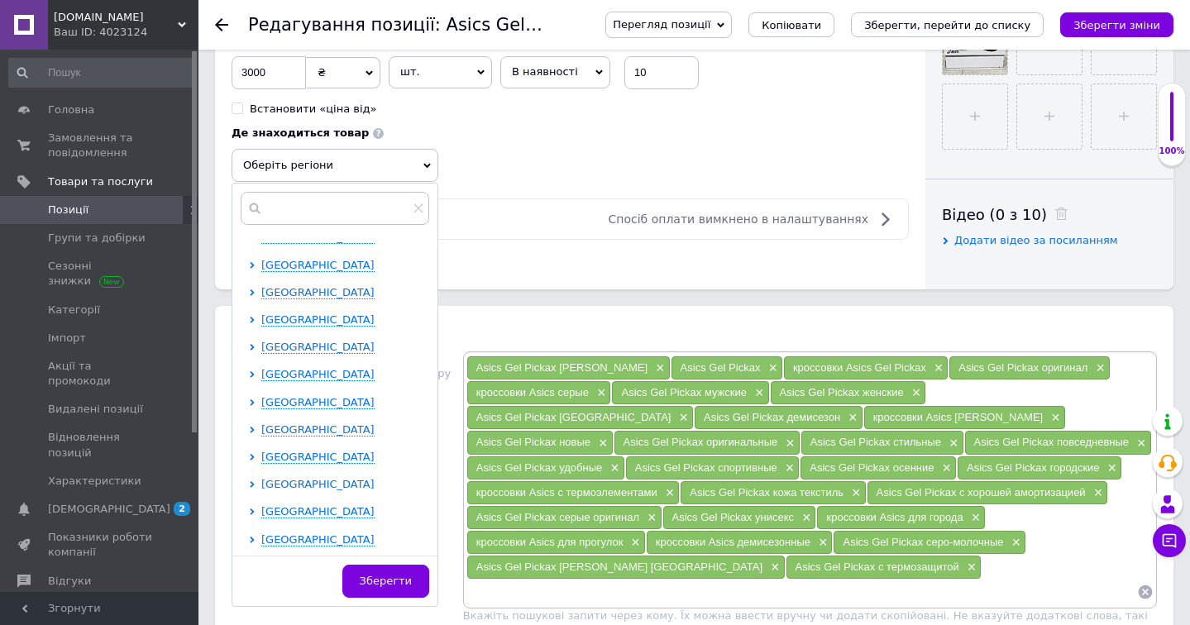
click at [303, 478] on span "[GEOGRAPHIC_DATA]" at bounding box center [317, 484] width 113 height 12
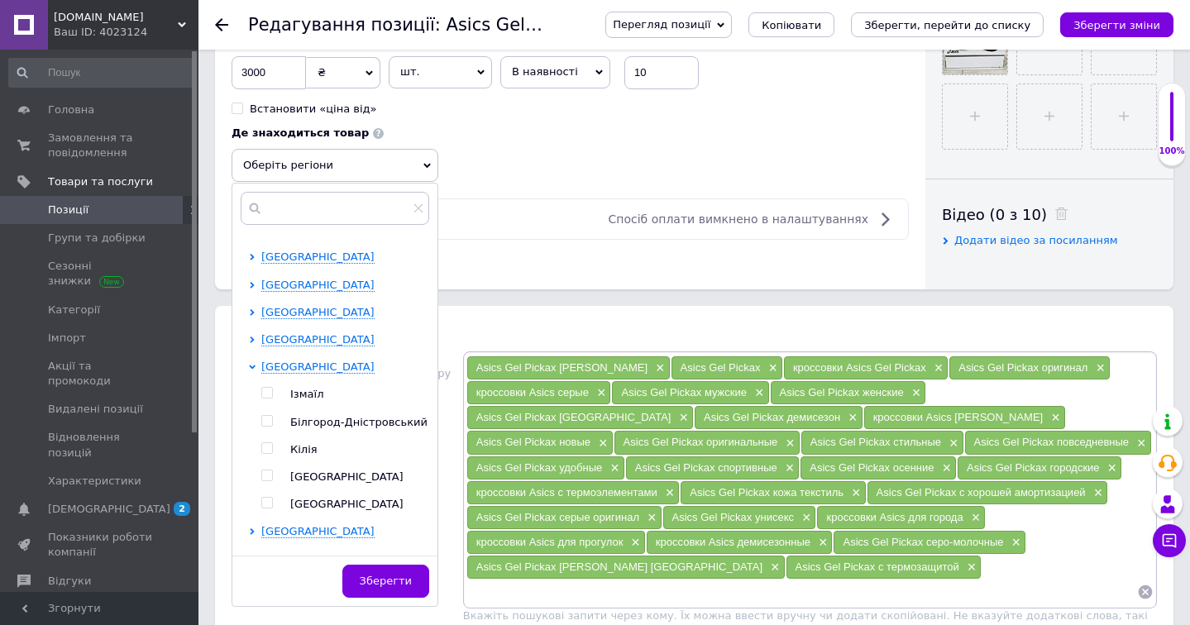
scroll to position [240, 0]
click at [265, 473] on input "checkbox" at bounding box center [266, 474] width 11 height 11
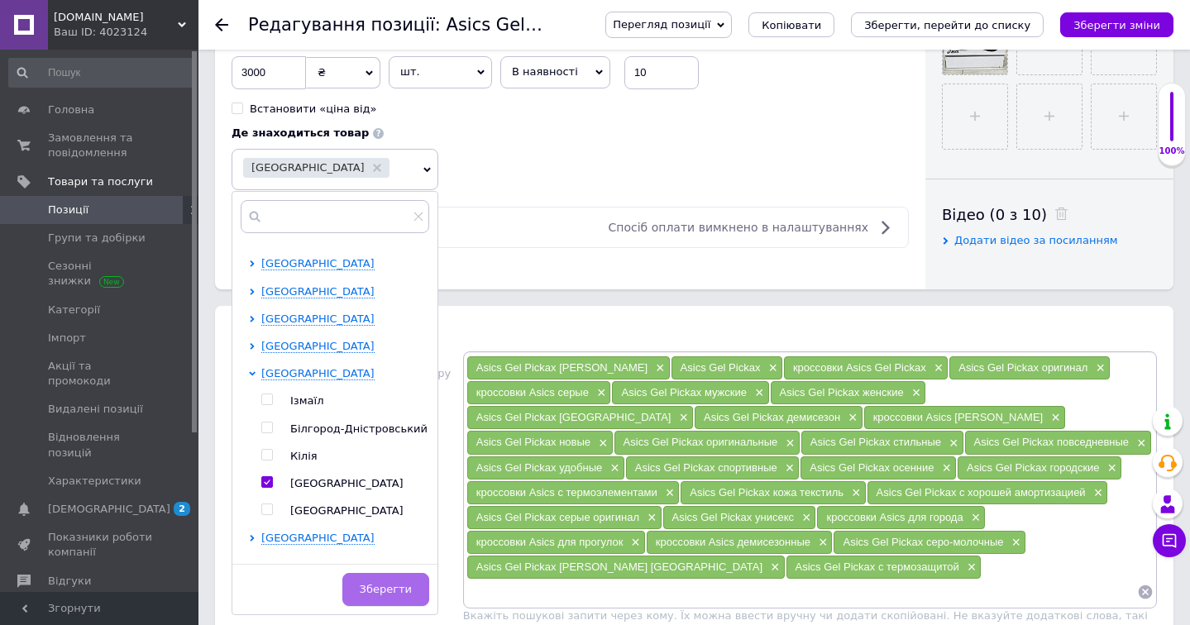
click at [381, 575] on button "Зберегти" at bounding box center [385, 589] width 87 height 33
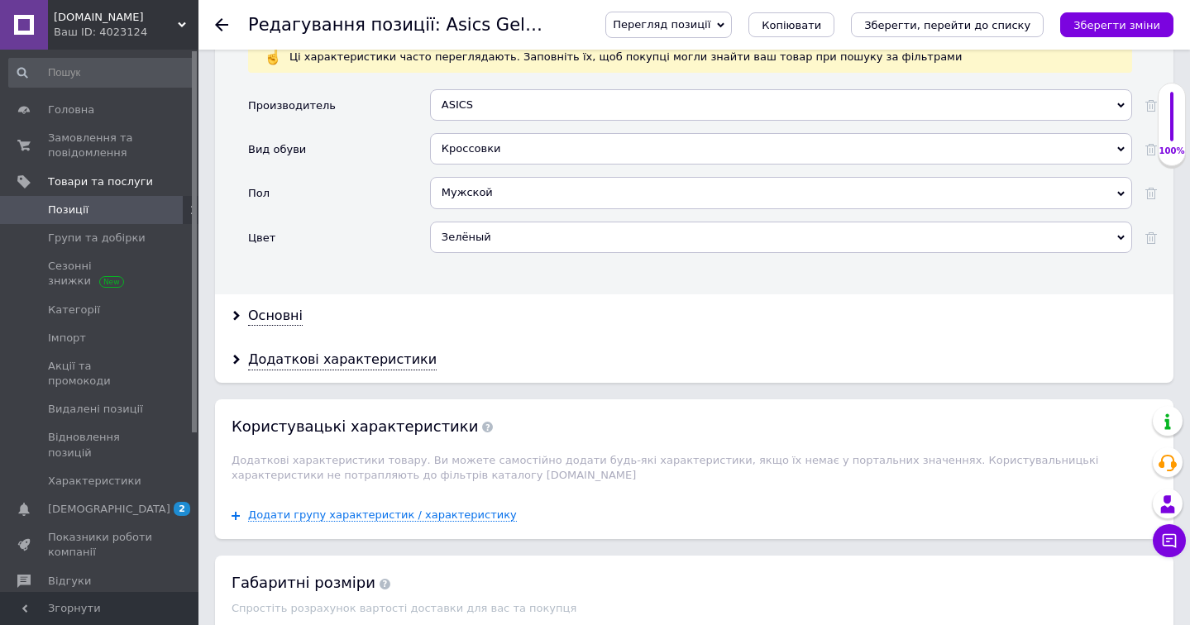
scroll to position [1687, 0]
click at [274, 308] on div "Основні" at bounding box center [275, 317] width 55 height 19
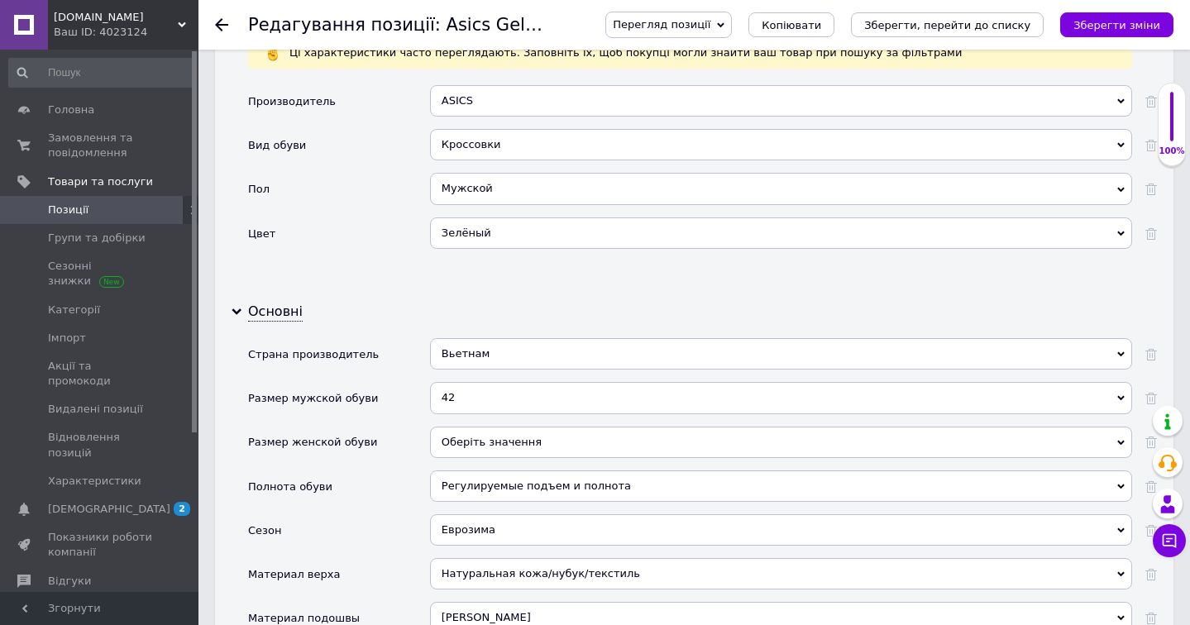
scroll to position [1696, 0]
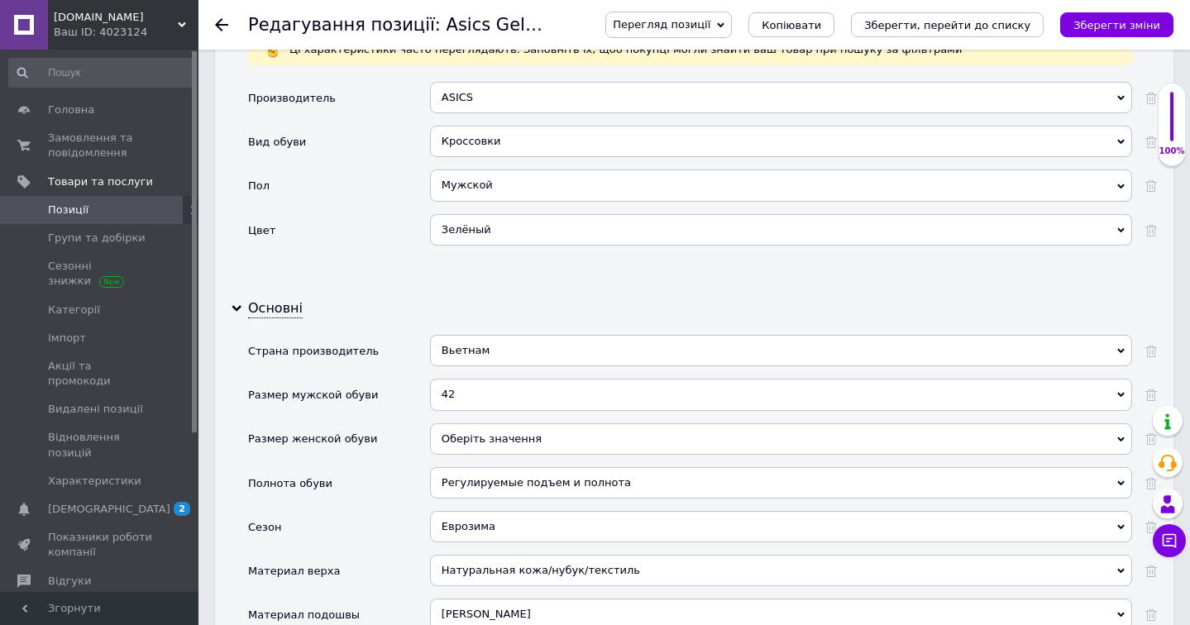
click at [485, 379] on div "42" at bounding box center [781, 394] width 702 height 31
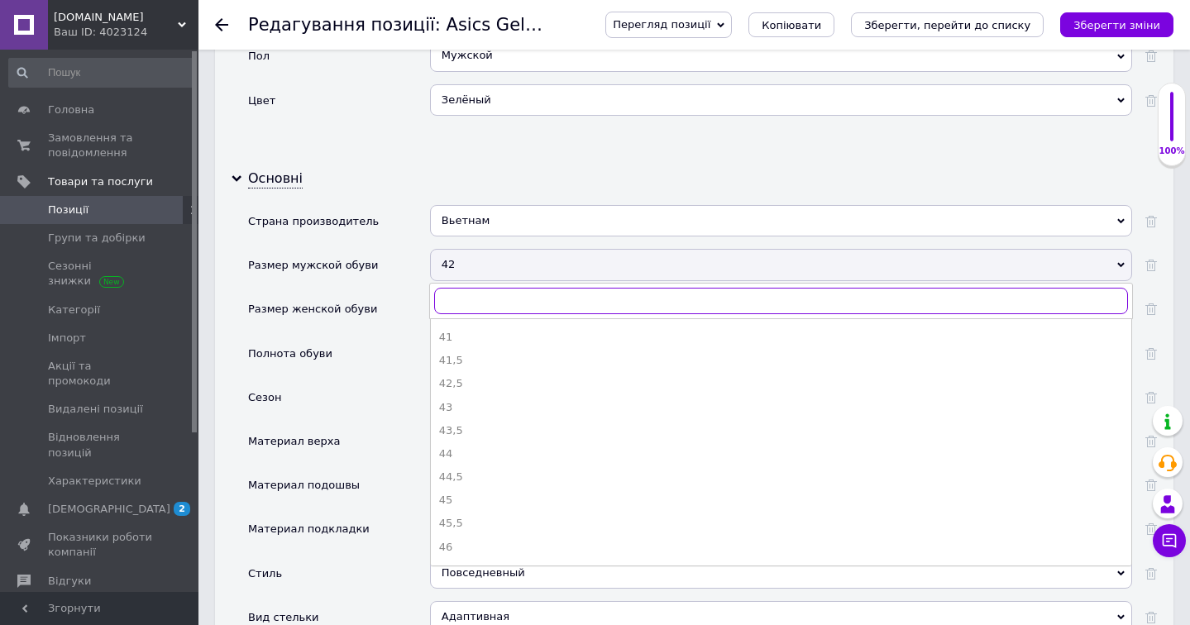
scroll to position [297, 0]
click at [504, 403] on div "43" at bounding box center [781, 410] width 684 height 15
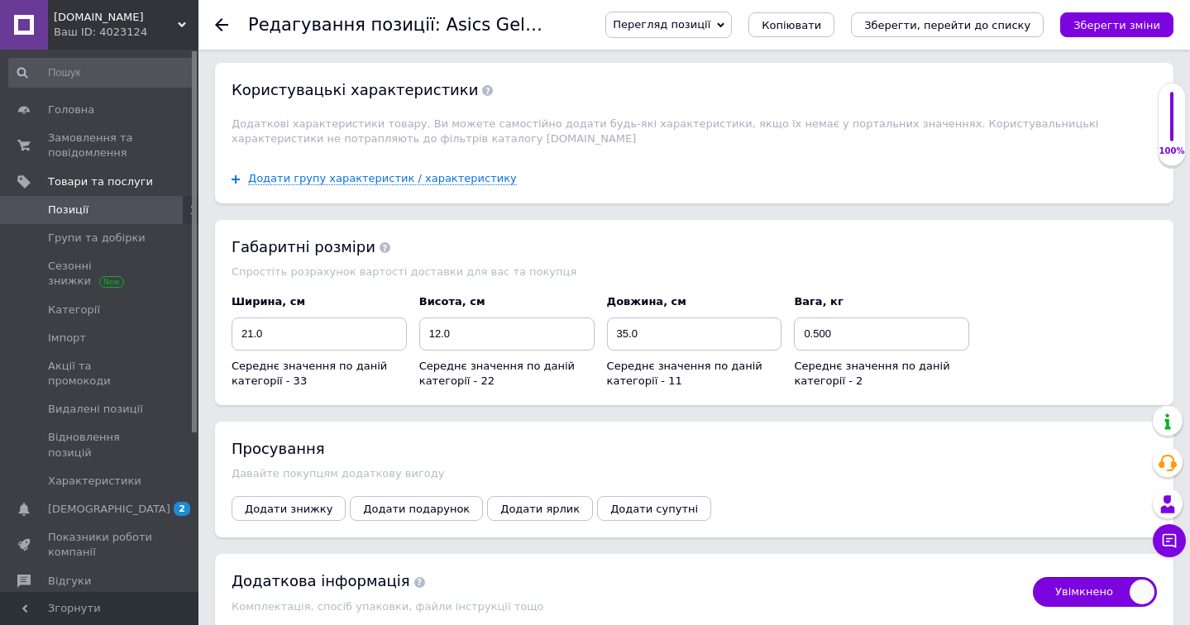
scroll to position [3098, 0]
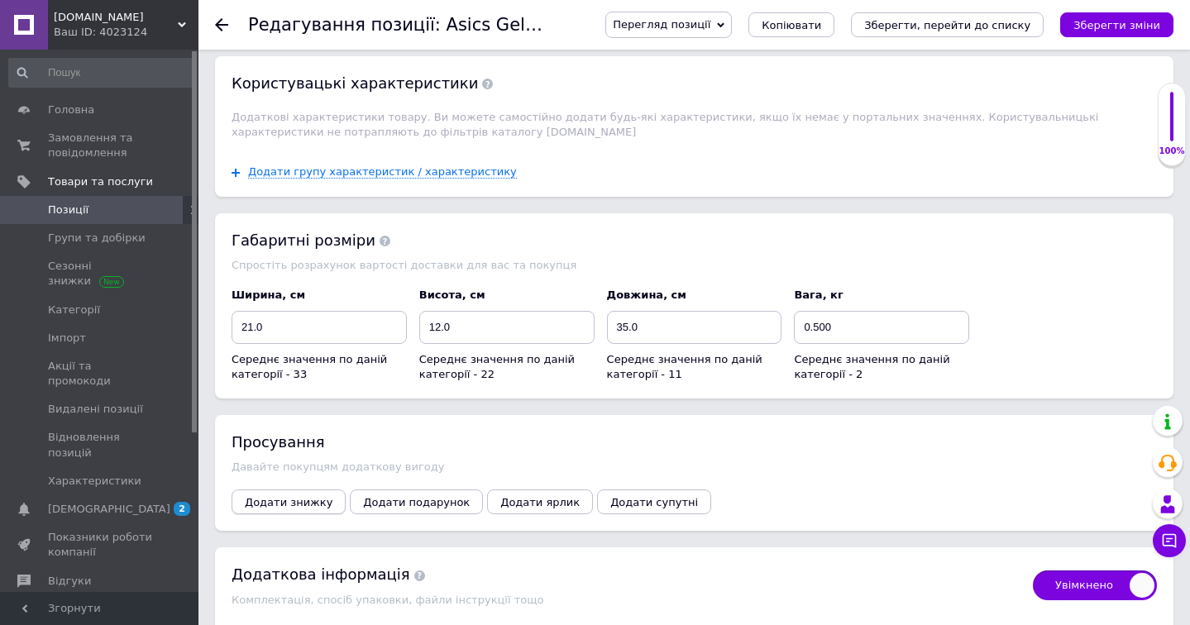
click at [304, 496] on span "Додати знижку" at bounding box center [289, 502] width 88 height 12
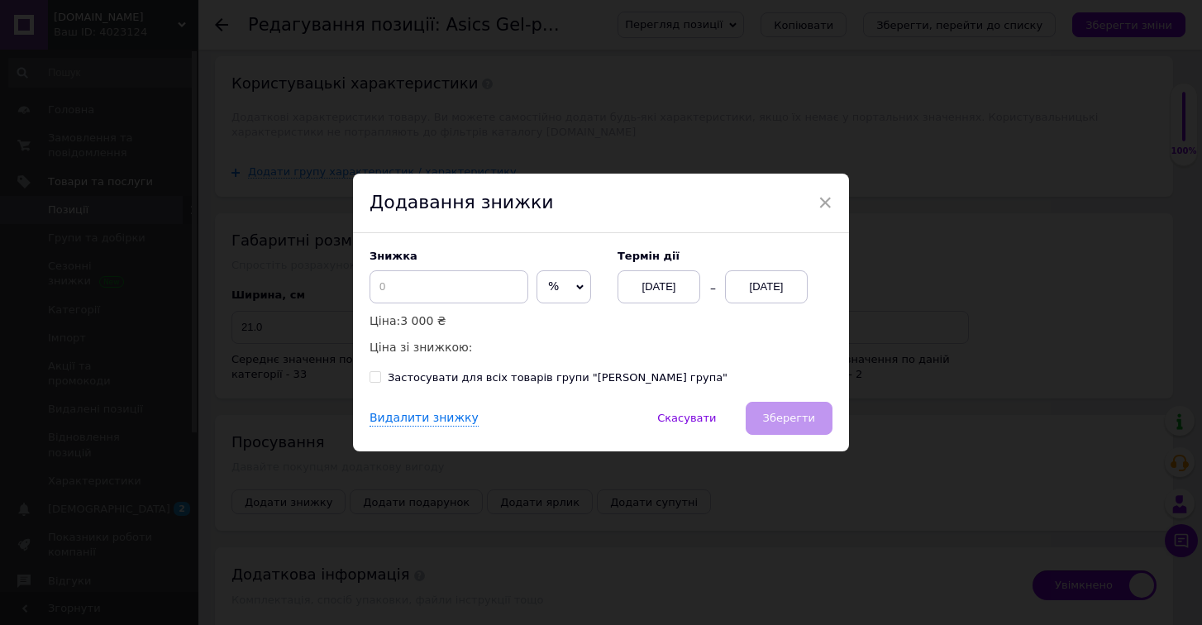
click at [764, 302] on div "[DATE]" at bounding box center [766, 286] width 83 height 33
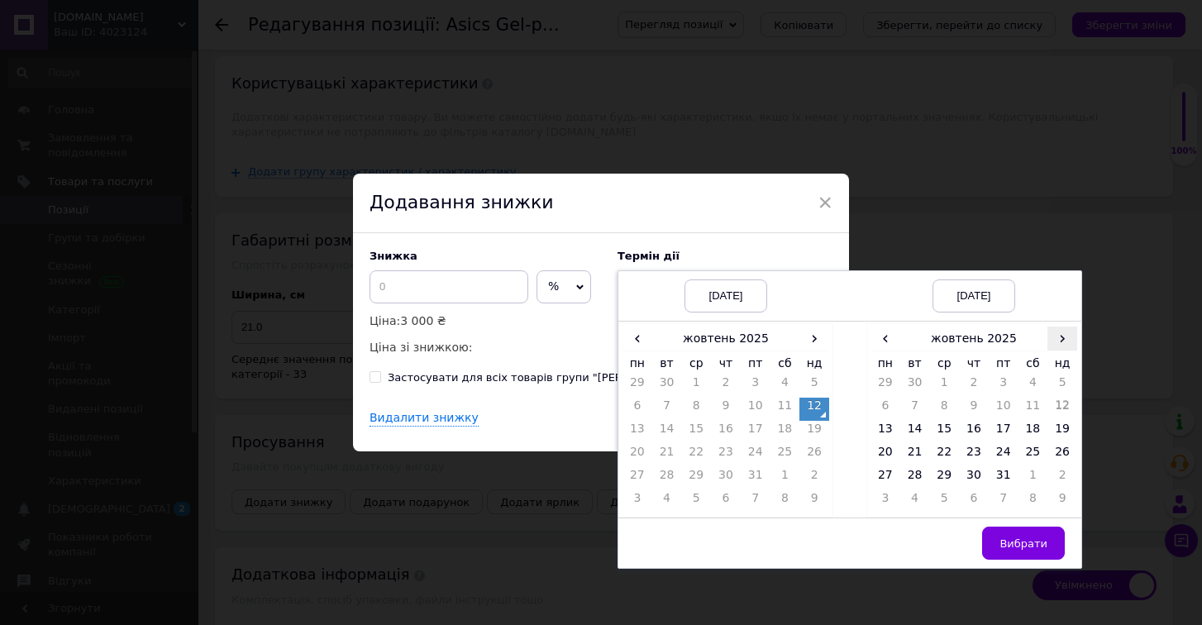
click at [1060, 345] on span "›" at bounding box center [1063, 339] width 30 height 24
click at [937, 480] on td "26" at bounding box center [944, 478] width 30 height 23
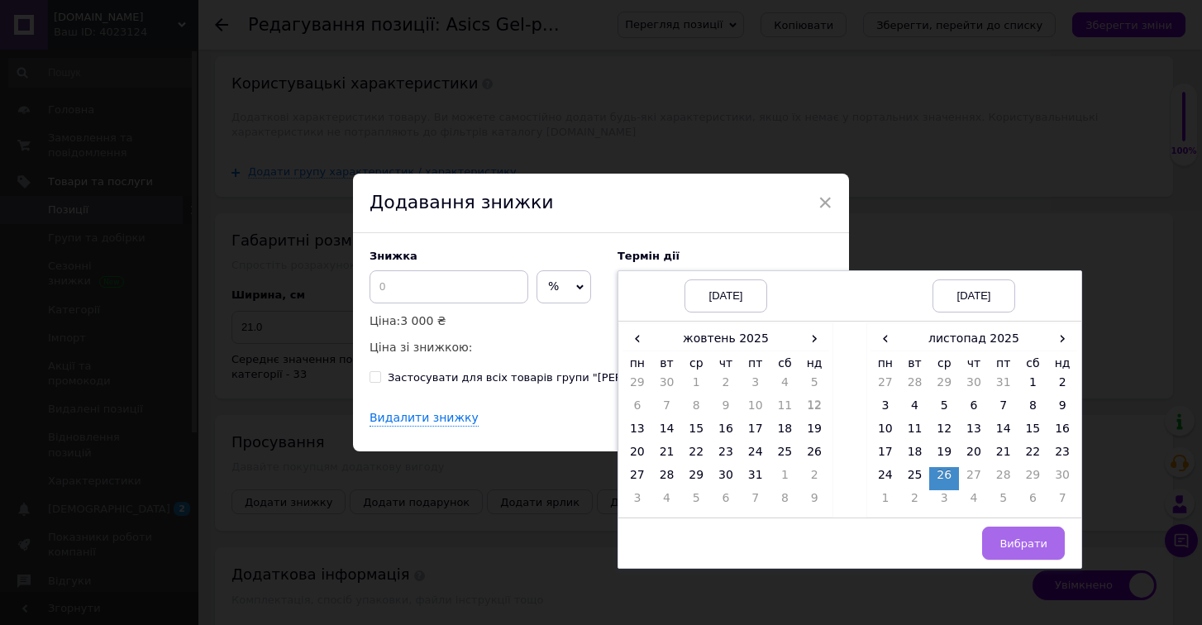
click at [1025, 553] on button "Вибрати" at bounding box center [1023, 543] width 83 height 33
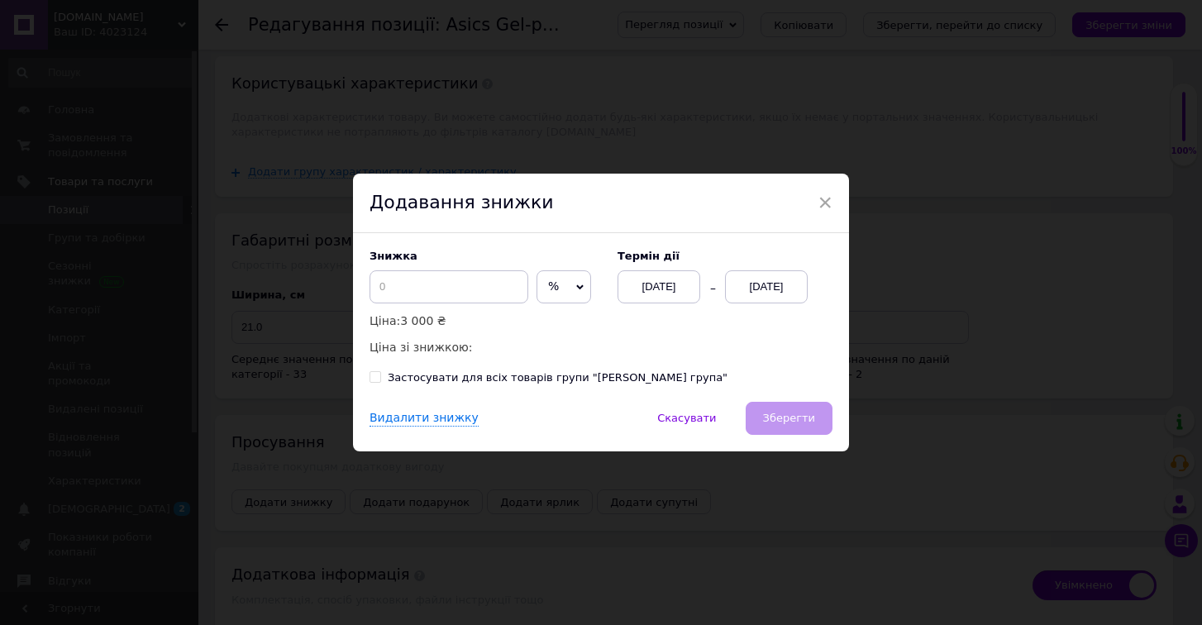
click at [576, 289] on icon at bounding box center [579, 287] width 7 height 7
click at [548, 317] on li "₴" at bounding box center [563, 321] width 53 height 23
click at [452, 294] on input at bounding box center [449, 286] width 159 height 33
click at [782, 433] on button "Зберегти" at bounding box center [789, 418] width 87 height 33
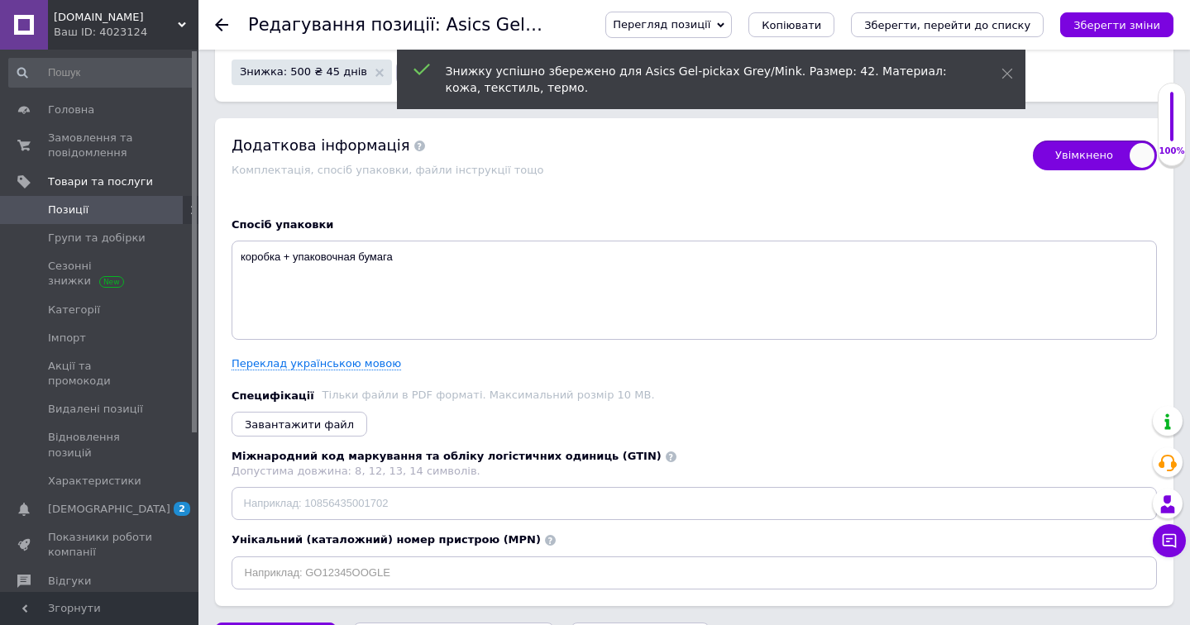
scroll to position [3527, 0]
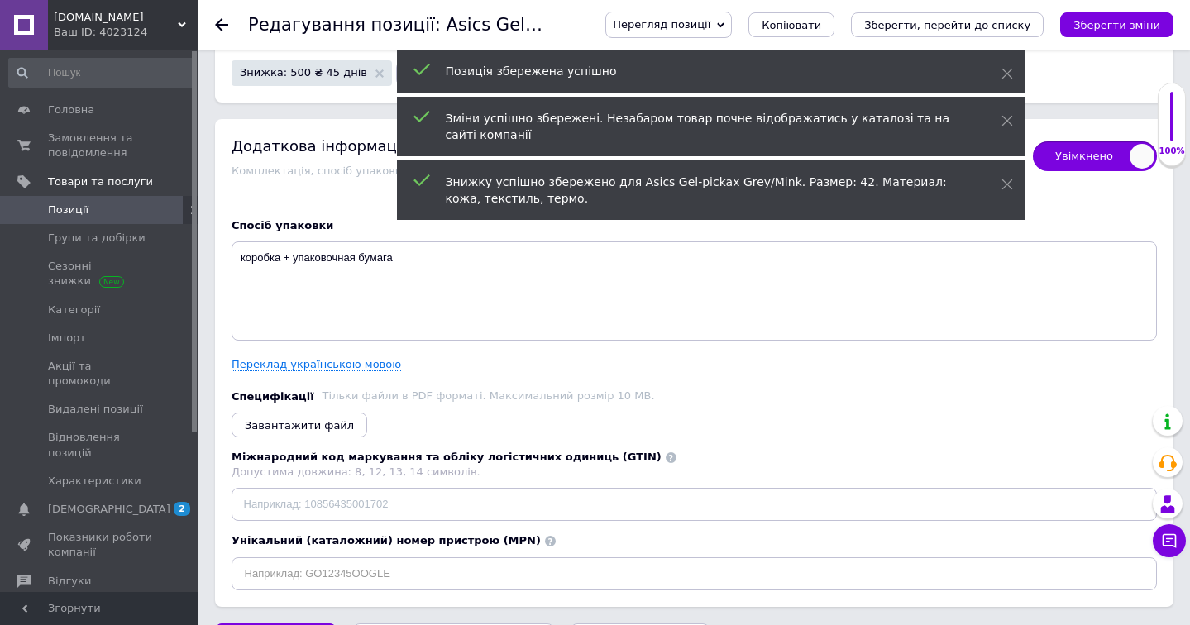
click at [217, 22] on use at bounding box center [221, 24] width 13 height 13
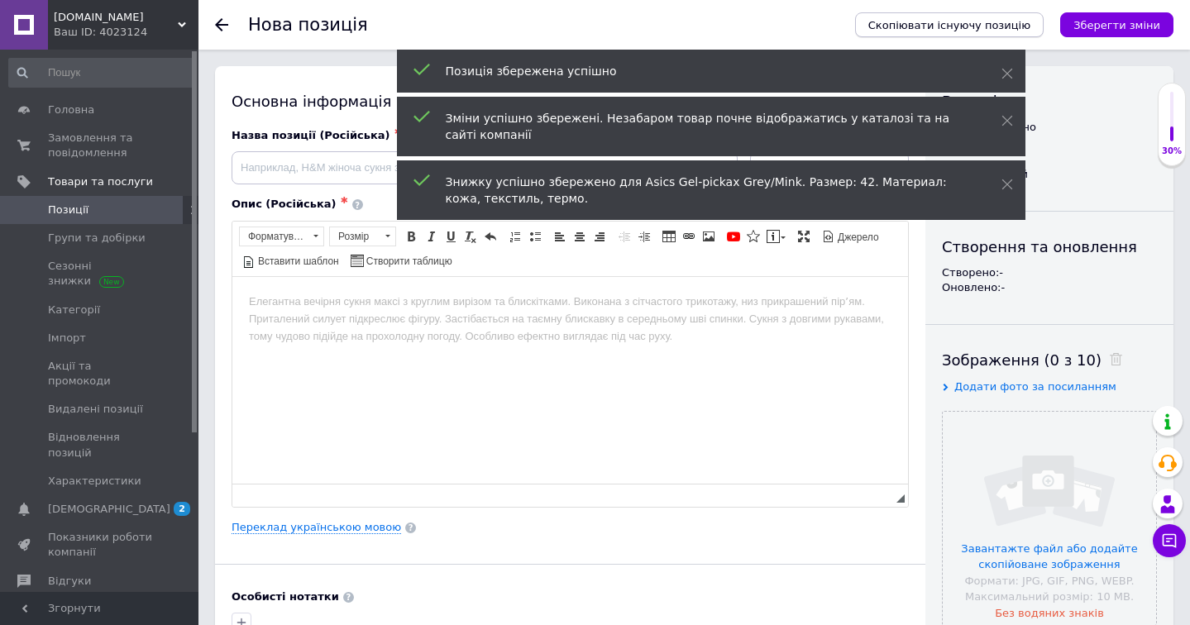
click at [938, 27] on span "Скопіювати існуючу позицію" at bounding box center [949, 25] width 162 height 12
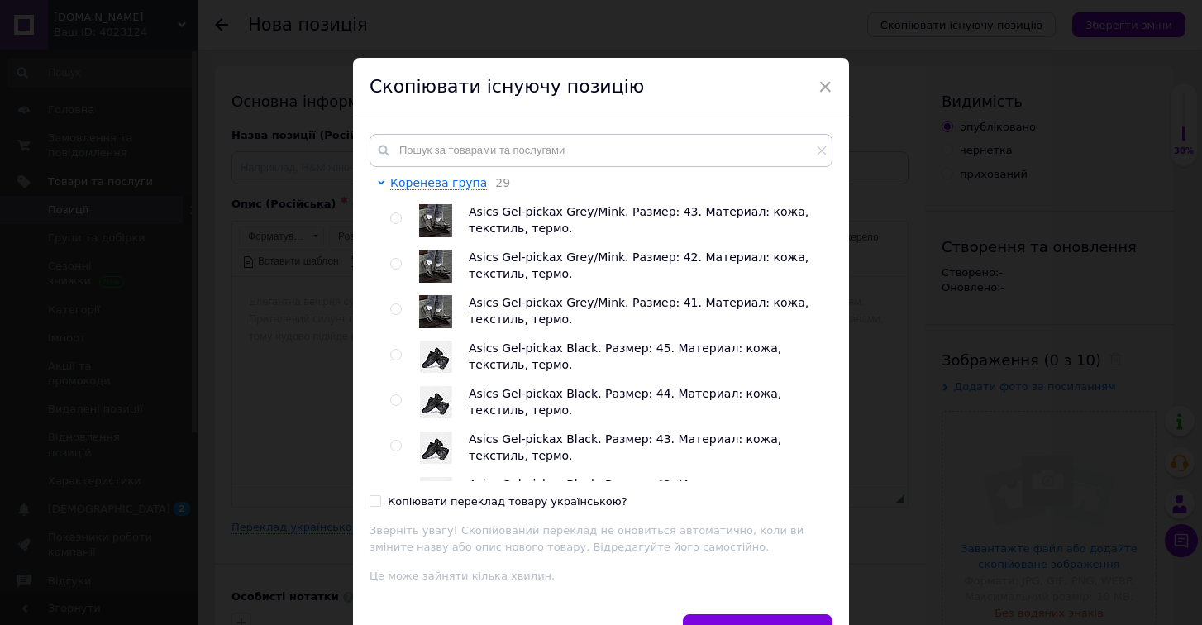
click at [391, 219] on input "radio" at bounding box center [395, 218] width 11 height 11
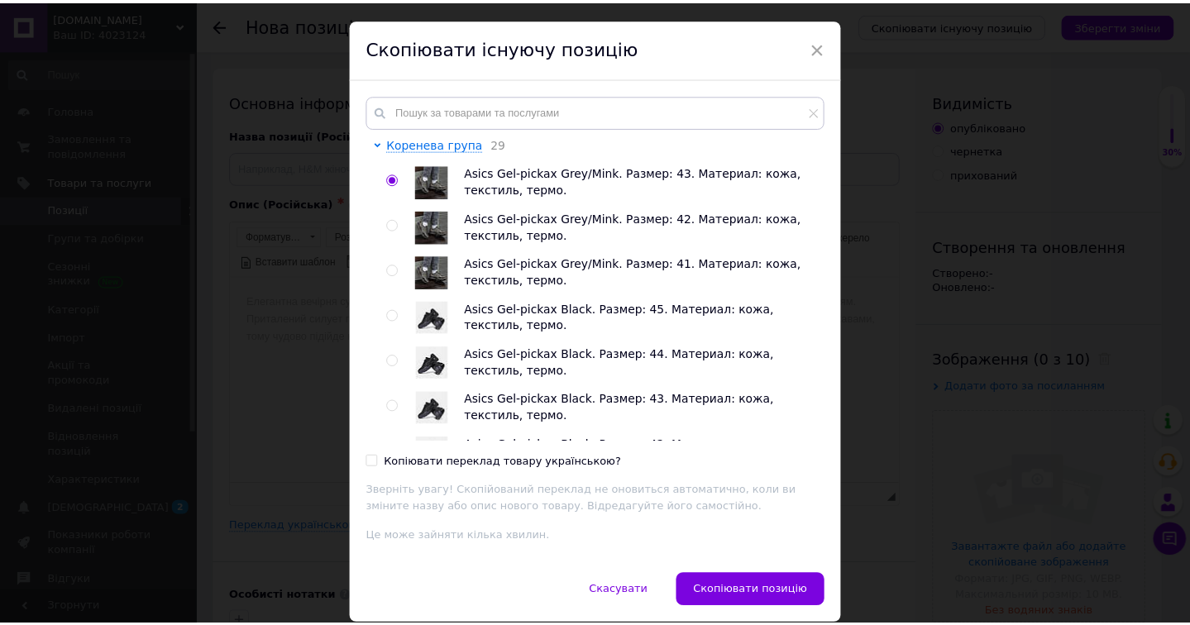
scroll to position [38, 0]
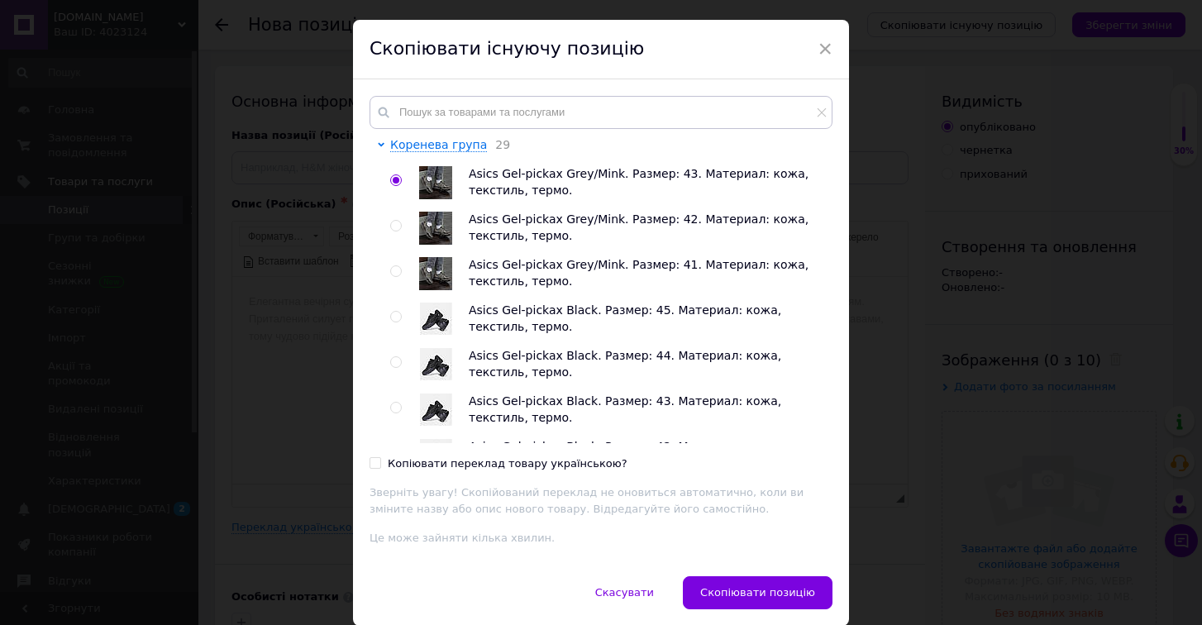
click at [375, 460] on input "Копіювати переклад товару українською?" at bounding box center [375, 462] width 11 height 11
click at [754, 594] on span "Скопіювати позицію" at bounding box center [757, 592] width 115 height 12
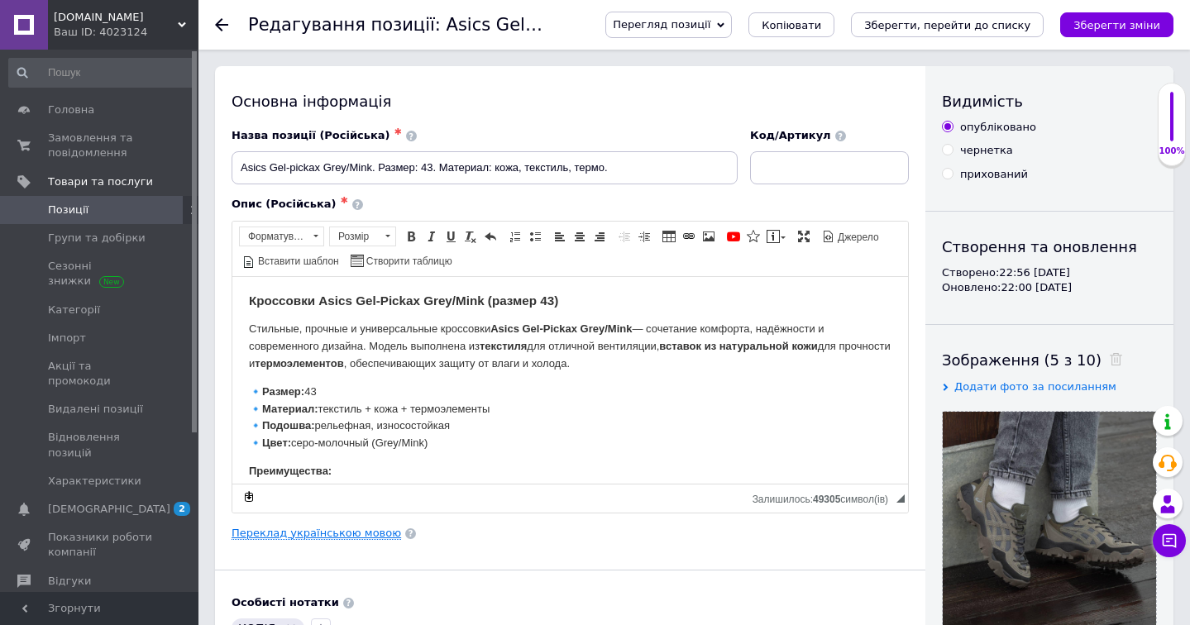
click at [362, 529] on link "Переклад українською мовою" at bounding box center [315, 533] width 169 height 13
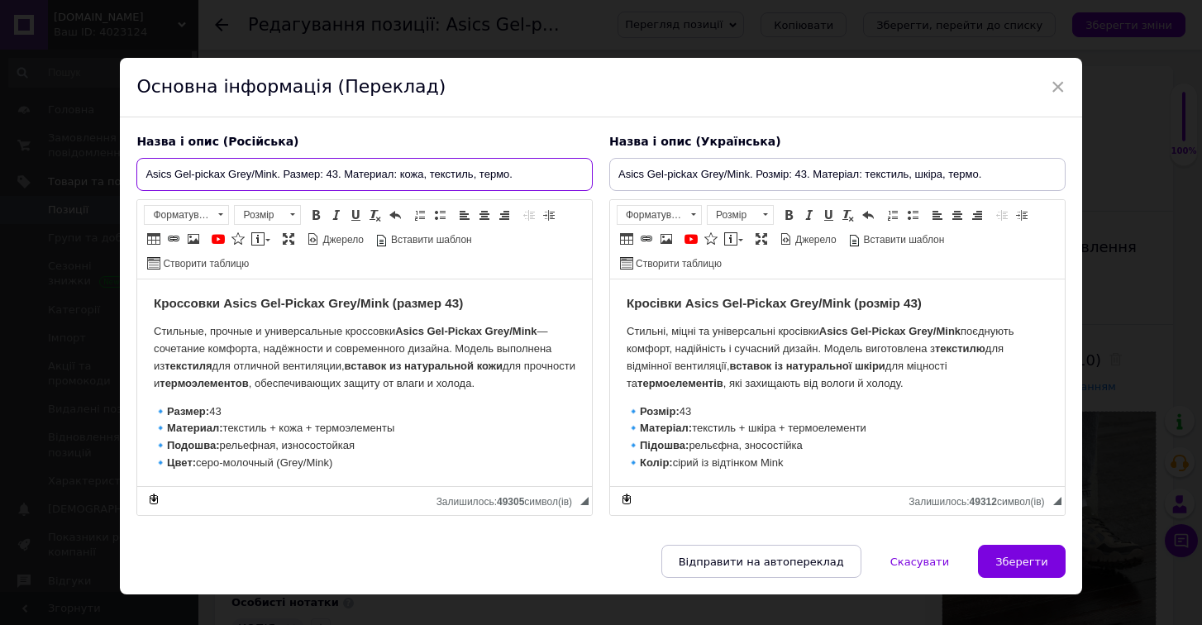
click at [336, 166] on input "Asics Gel-pickax Grey/Mink. Размер: 43. Материал: кожа, текстиль, термо." at bounding box center [364, 174] width 456 height 33
click at [337, 179] on input "Asics Gel-pickax Grey/Mink. Размер: 43. Материал: кожа, текстиль, термо." at bounding box center [364, 174] width 456 height 33
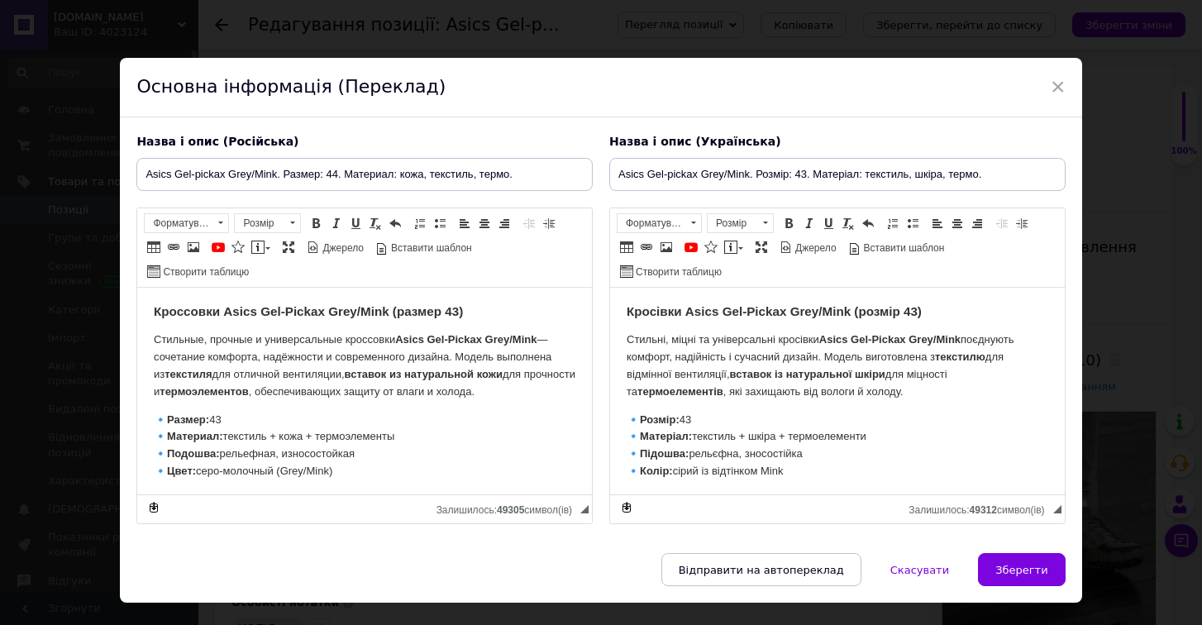
click at [461, 312] on strong "Кроссовки Asics Gel-Pickax Grey/Mink (размер 43)" at bounding box center [308, 311] width 309 height 14
click at [260, 422] on p "🔹 Размер: 43 🔹 Материал: текстиль + кожа + термоэлементы 🔹 Подошва: рельефная, …" at bounding box center [365, 446] width 422 height 69
click at [804, 170] on input "Asics Gel-pickax Grey/Mink. Розмір: 43. Матеріал: текстиль, шкіра, термо." at bounding box center [837, 174] width 456 height 33
click at [919, 313] on strong "Кросівки Asics Gel-Pickax Grey/Mink (розмір 43)" at bounding box center [774, 311] width 295 height 14
click at [736, 413] on p "🔹 Розмір: 43 🔹 Матеріал: текстиль + шкіра + термоелементи 🔹 Підошва: рельєфна, …" at bounding box center [838, 446] width 422 height 69
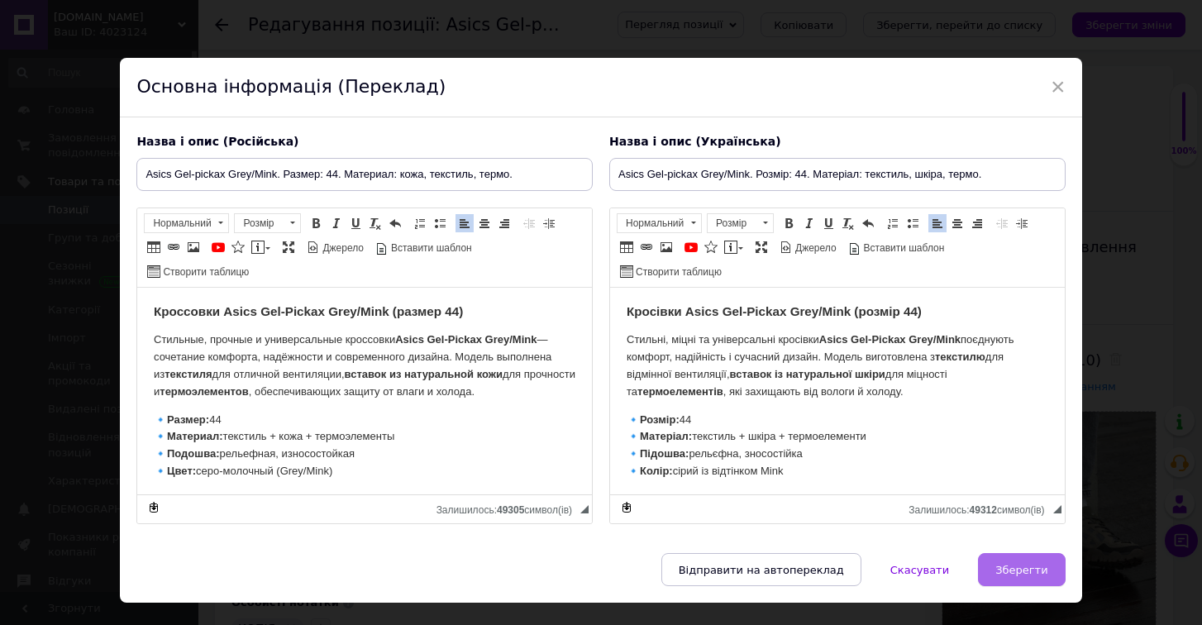
click at [993, 572] on button "Зберегти" at bounding box center [1021, 569] width 87 height 33
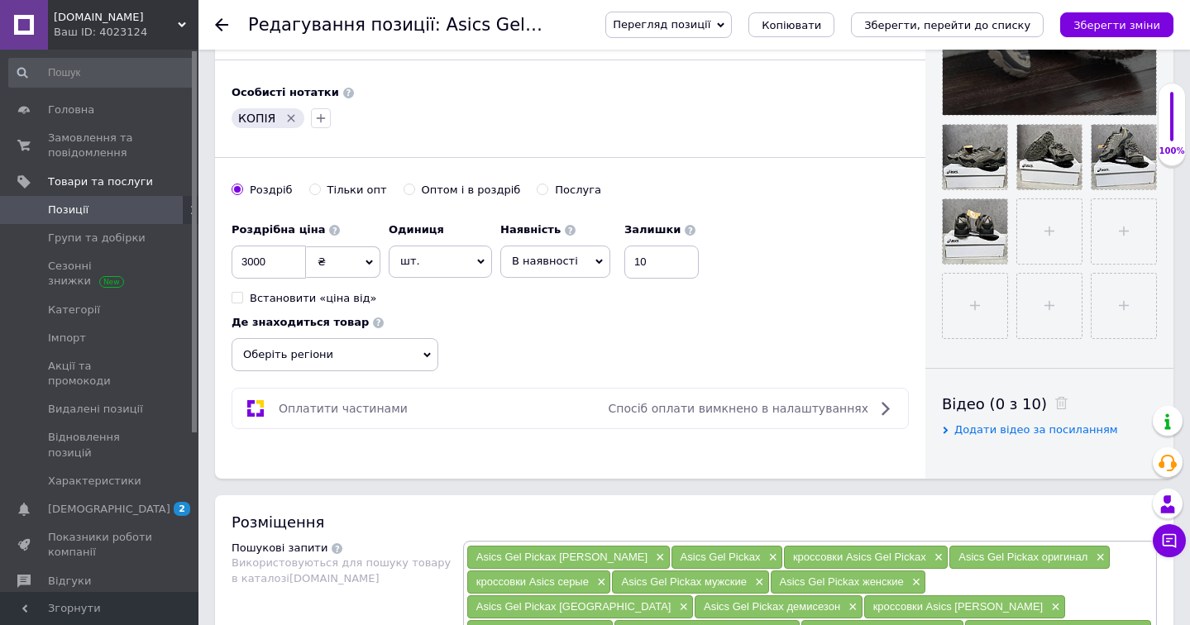
scroll to position [513, 0]
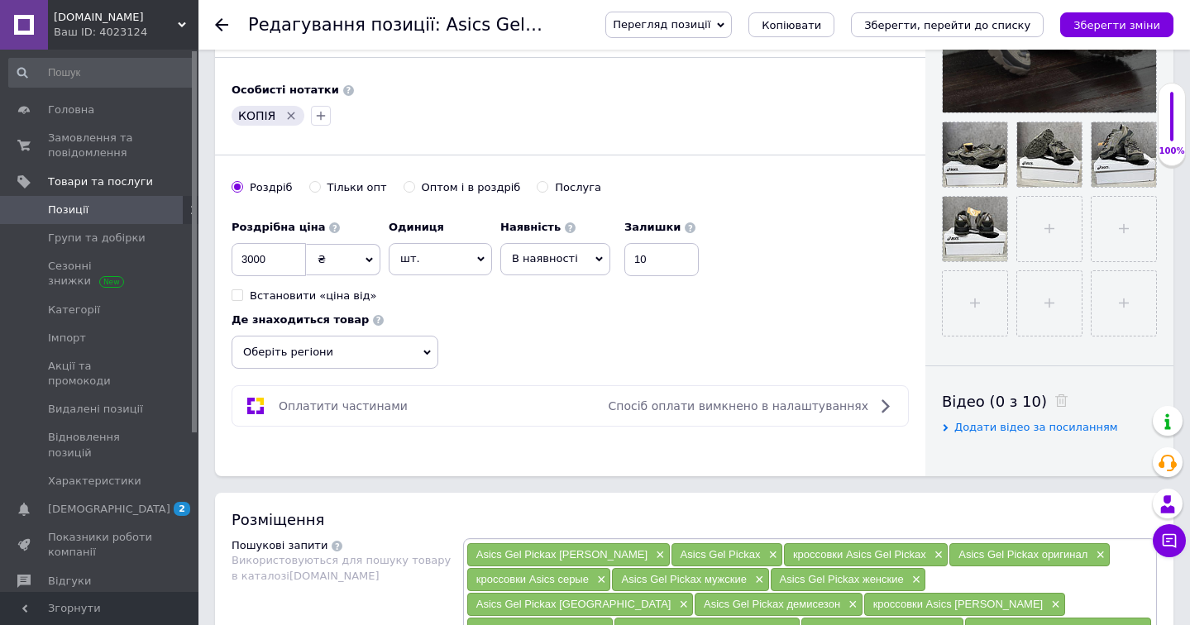
click at [423, 355] on span "Оберіть регіони" at bounding box center [334, 352] width 207 height 33
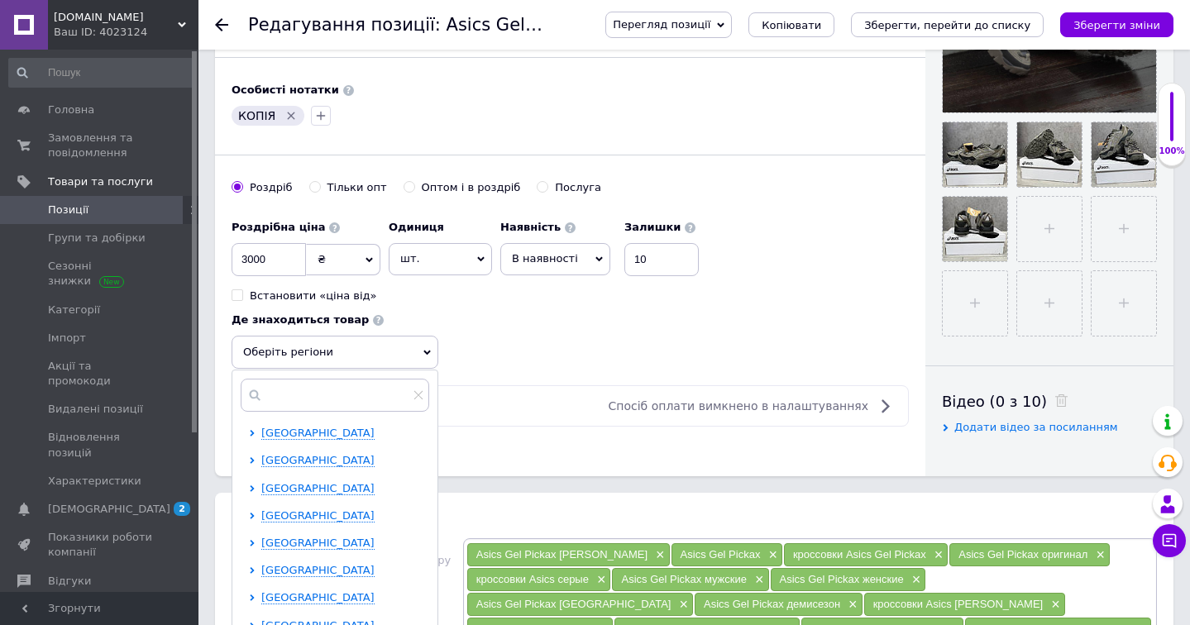
scroll to position [228, 0]
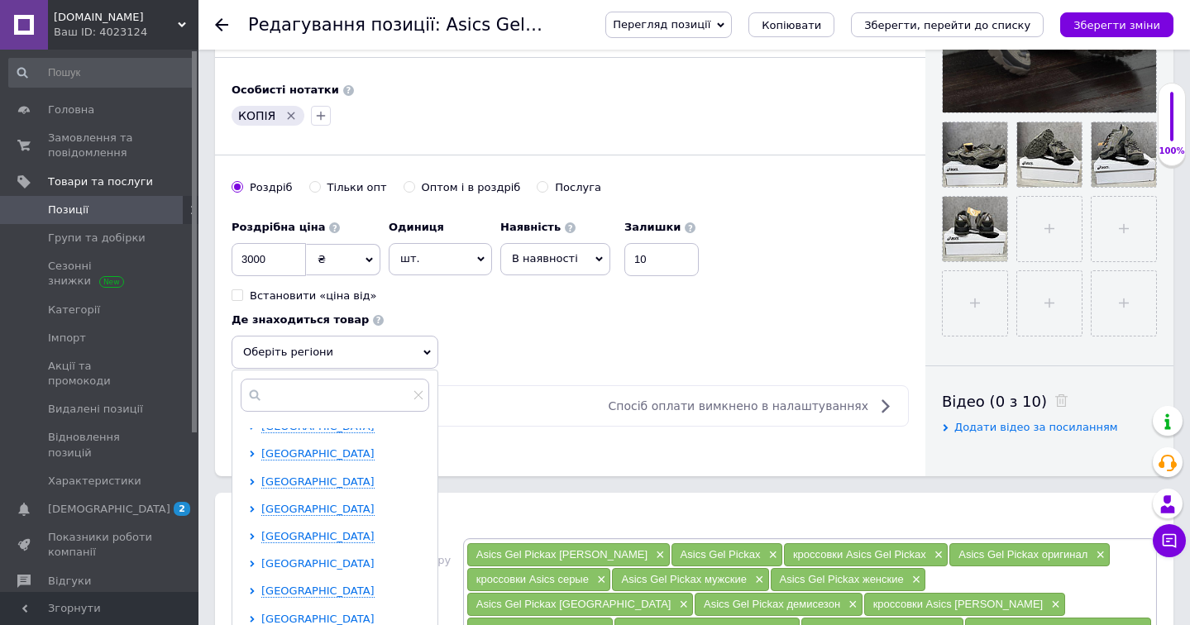
click at [333, 557] on span "[GEOGRAPHIC_DATA]" at bounding box center [317, 563] width 113 height 12
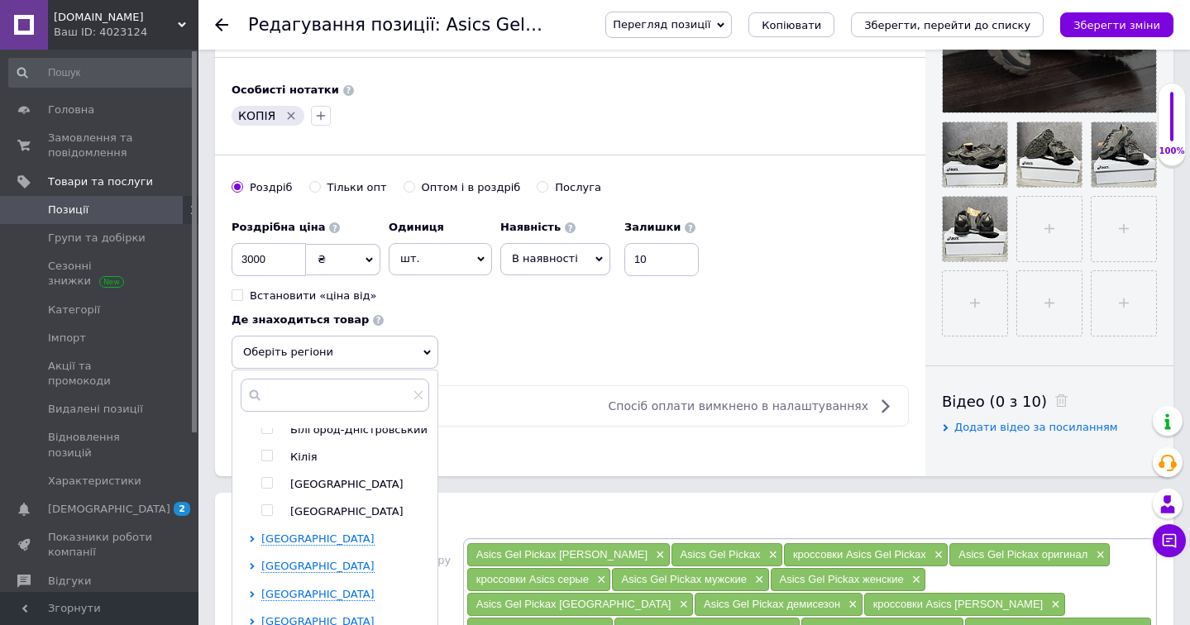
scroll to position [417, 0]
click at [270, 480] on input "checkbox" at bounding box center [266, 484] width 11 height 11
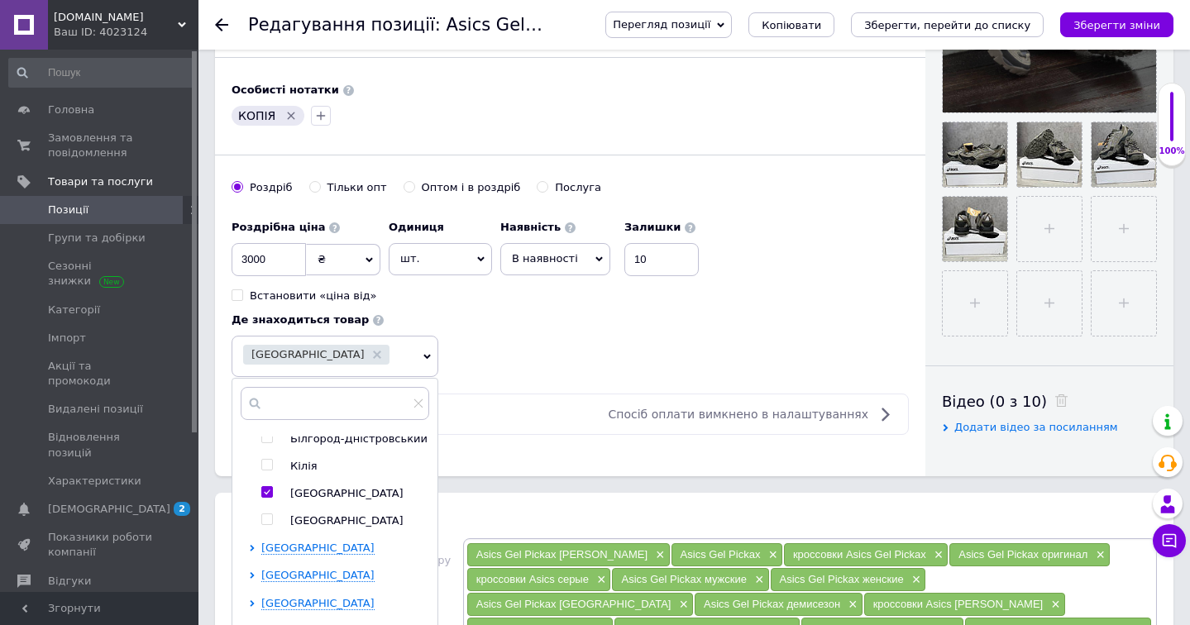
click at [540, 467] on div "Основна інформація Назва позиції (Російська) ✱ Asics Gel-pickax Grey/Mink. Разм…" at bounding box center [570, 15] width 710 height 923
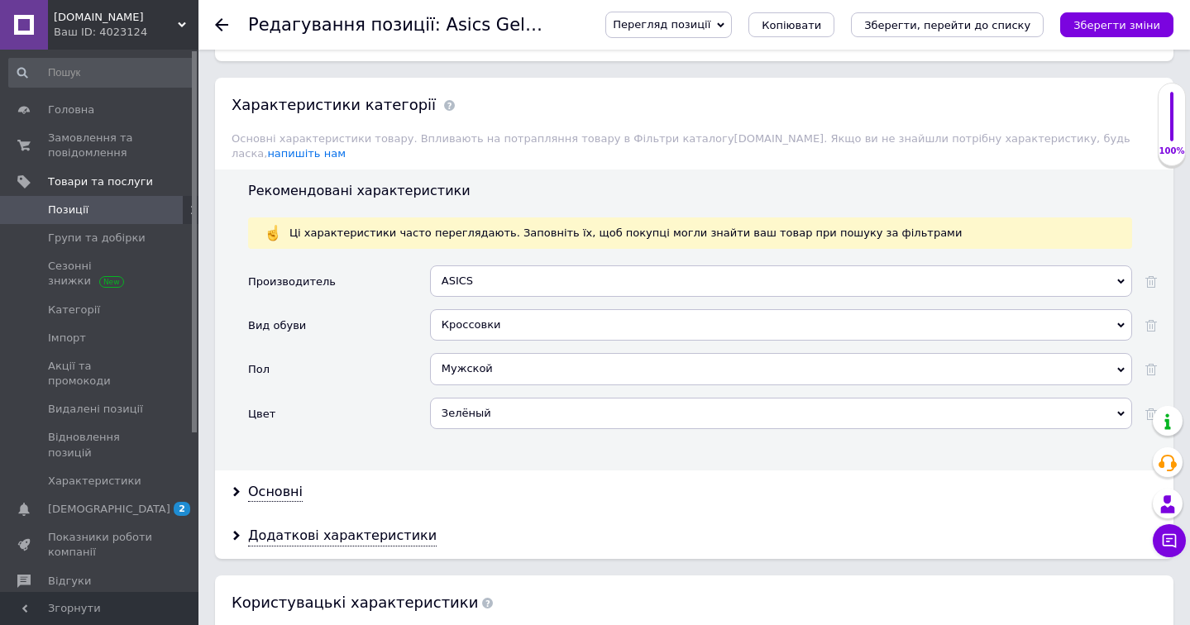
scroll to position [1539, 0]
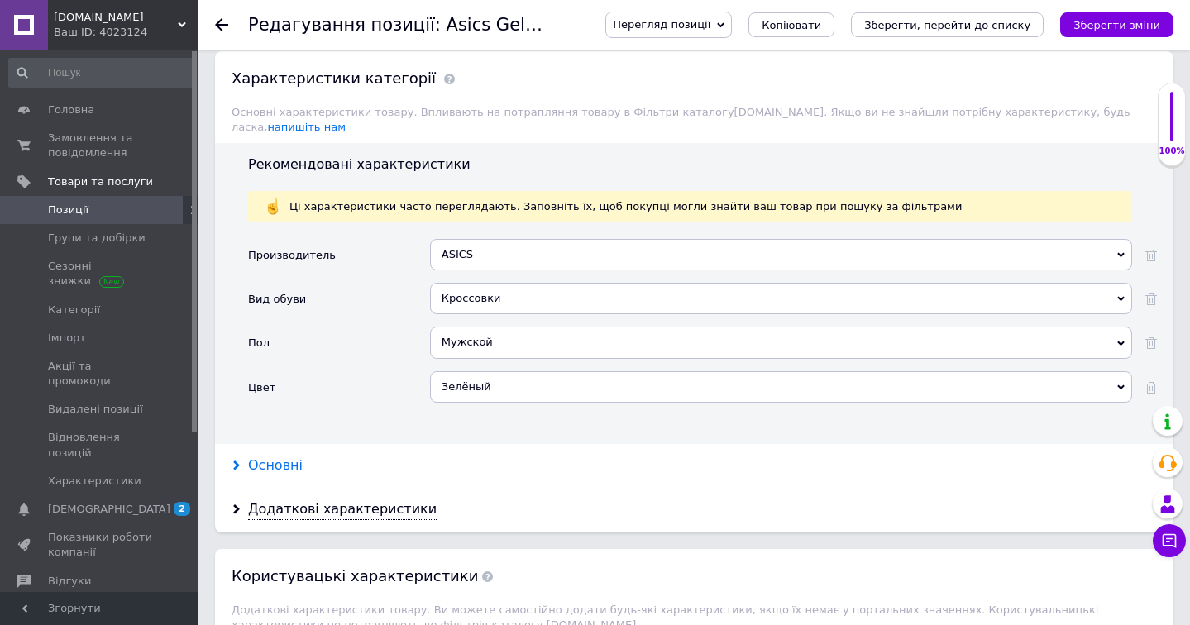
click at [259, 456] on div "Основні" at bounding box center [275, 465] width 55 height 19
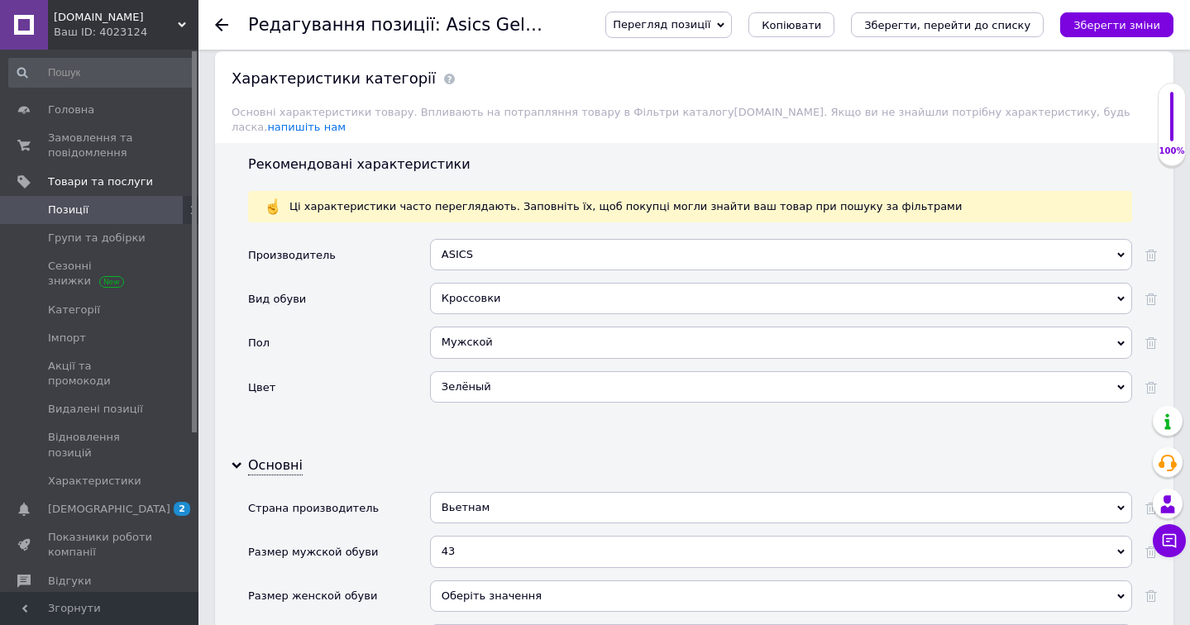
click at [465, 536] on div "43" at bounding box center [781, 551] width 702 height 31
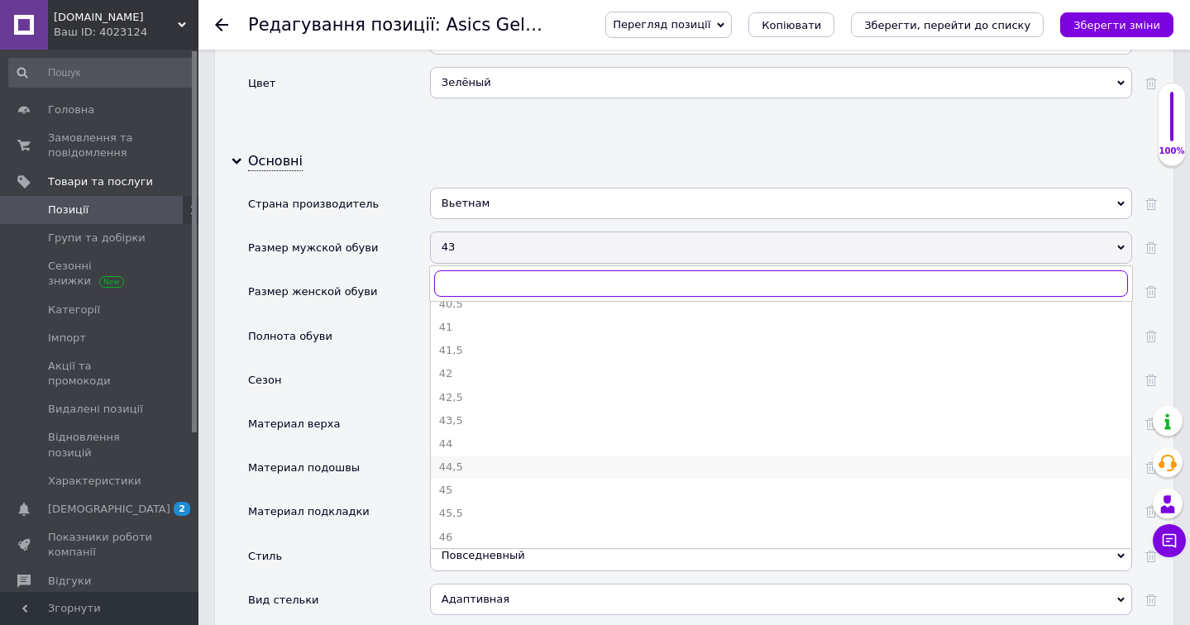
scroll to position [294, 0]
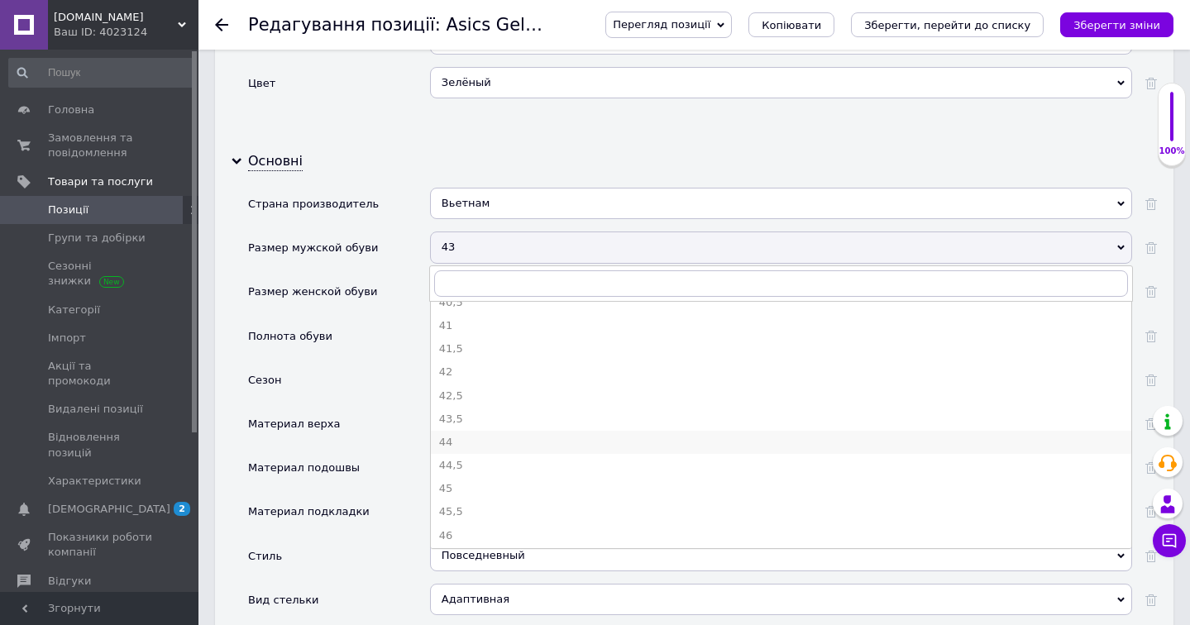
click at [462, 431] on li "44" at bounding box center [781, 442] width 700 height 23
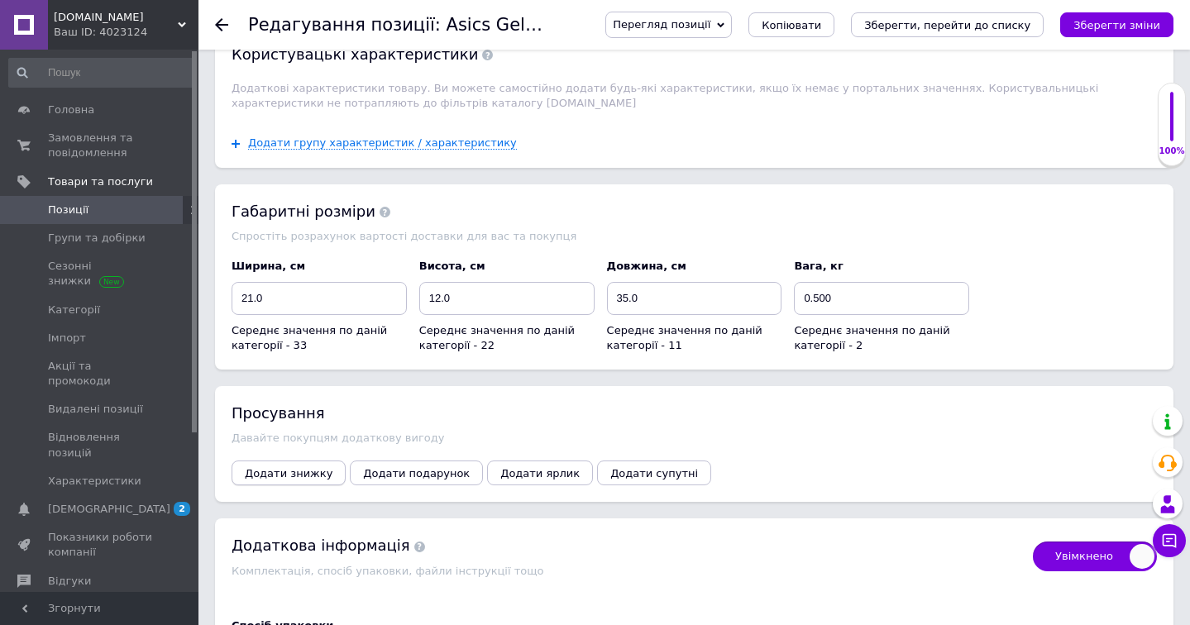
scroll to position [3134, 0]
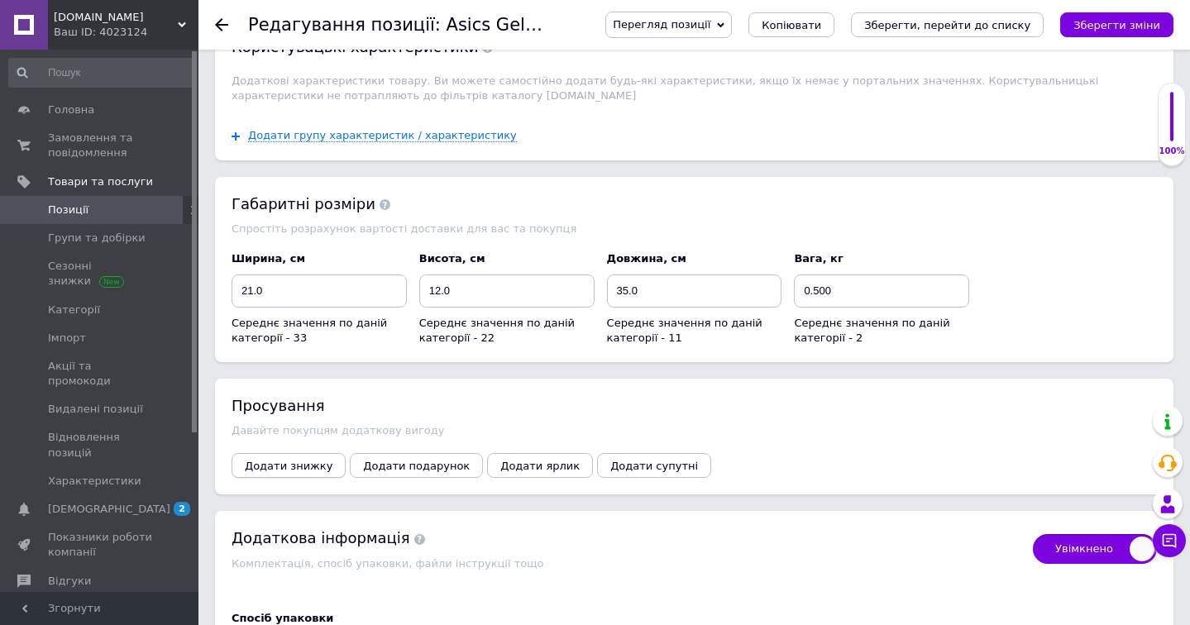
click at [281, 460] on span "Додати знижку" at bounding box center [289, 466] width 88 height 12
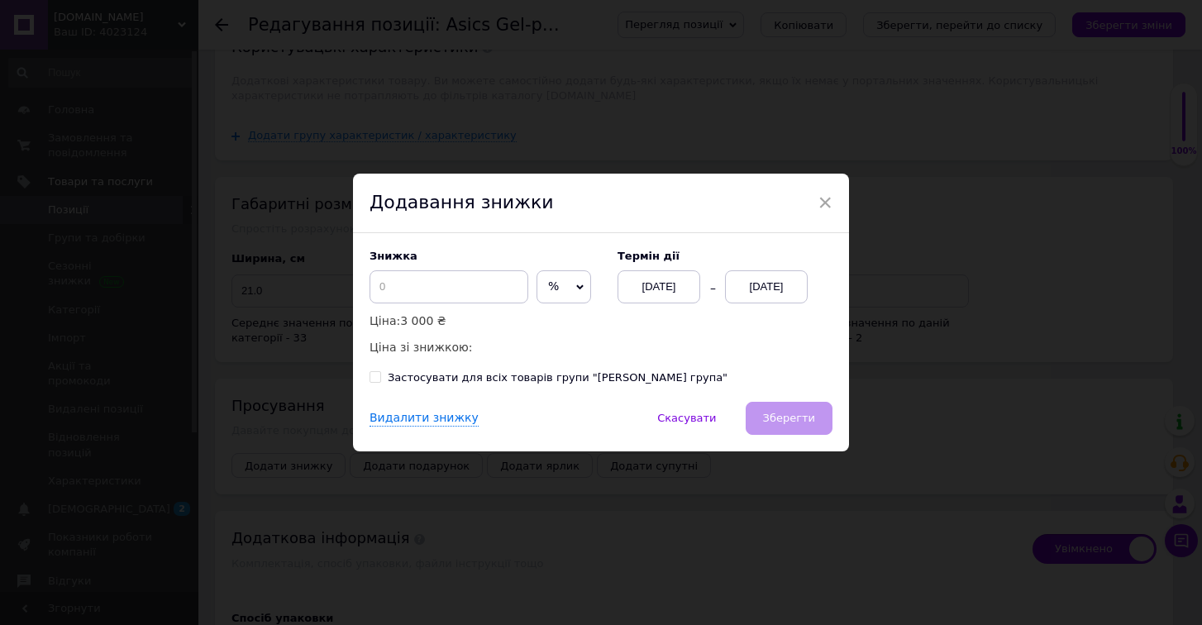
click at [576, 290] on icon at bounding box center [579, 287] width 7 height 7
click at [560, 325] on li "₴" at bounding box center [563, 321] width 53 height 23
click at [766, 282] on div "[DATE]" at bounding box center [766, 286] width 83 height 33
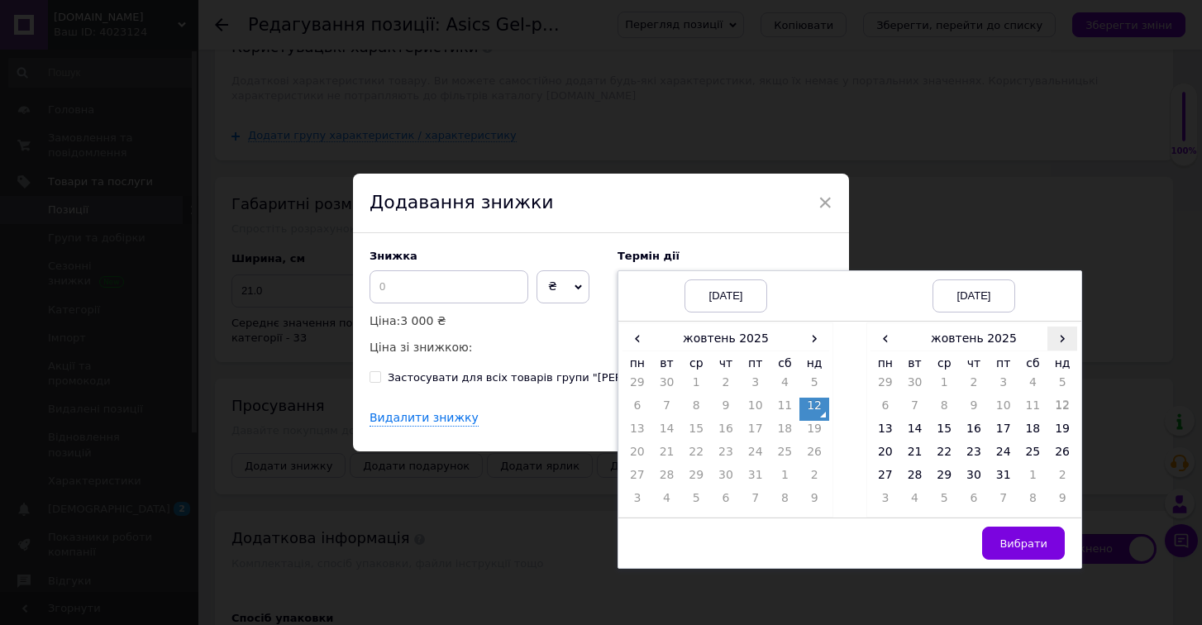
click at [1062, 340] on span "›" at bounding box center [1063, 339] width 30 height 24
click at [948, 470] on td "26" at bounding box center [944, 478] width 30 height 23
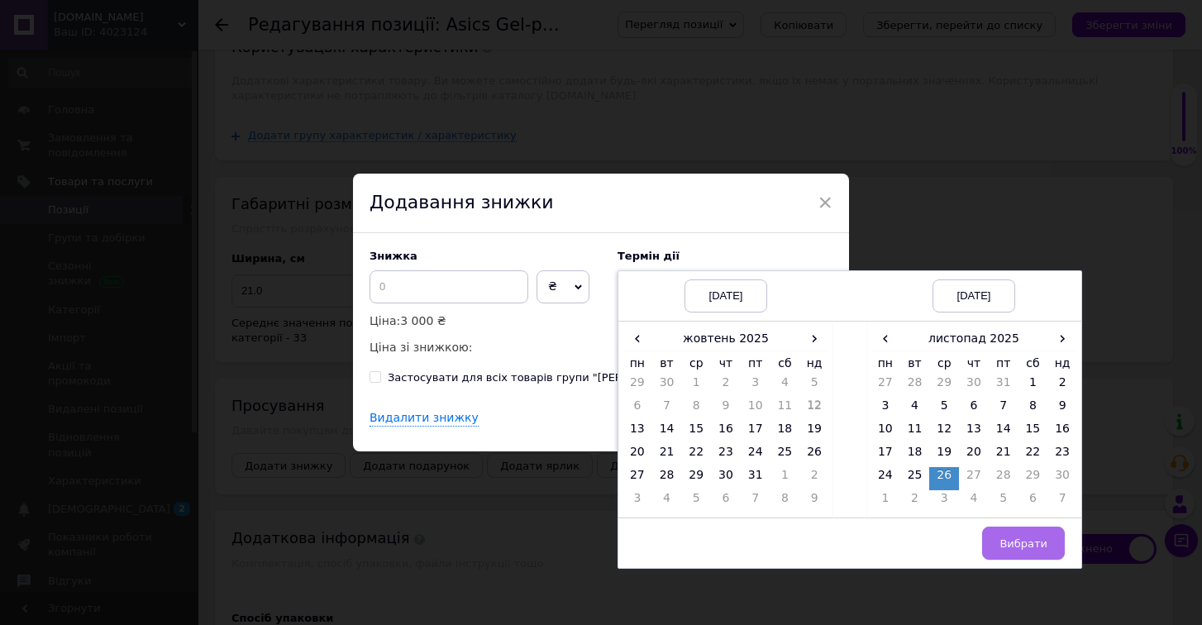
click at [1041, 543] on span "Вибрати" at bounding box center [1024, 543] width 48 height 12
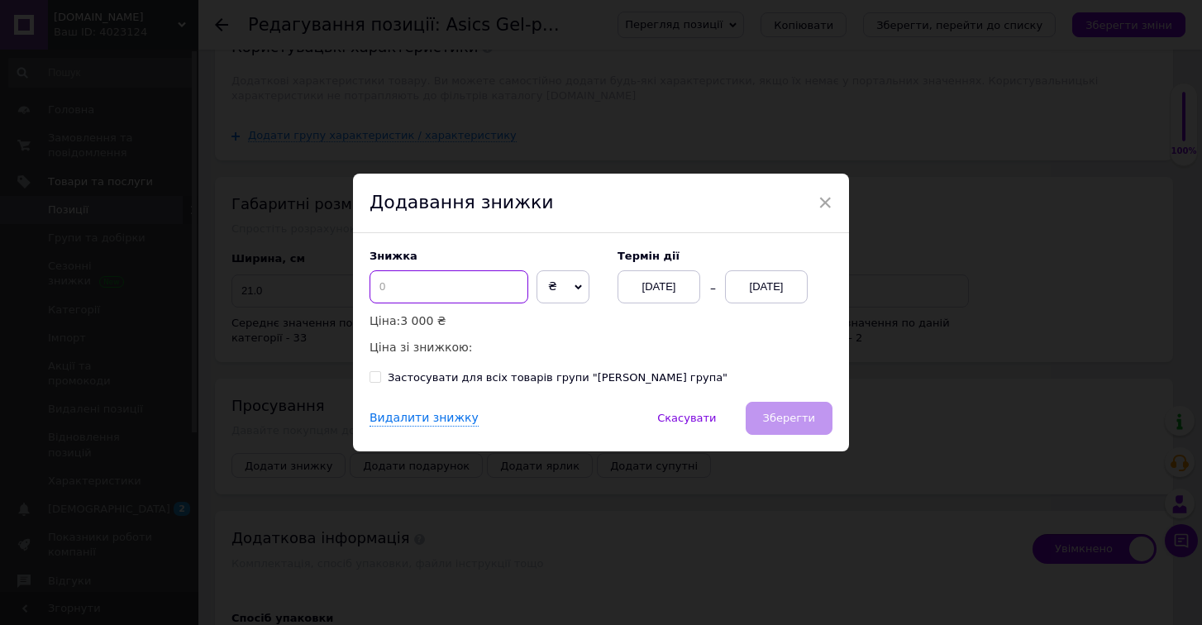
click at [477, 274] on input at bounding box center [449, 286] width 159 height 33
click at [822, 417] on button "Зберегти" at bounding box center [789, 418] width 87 height 33
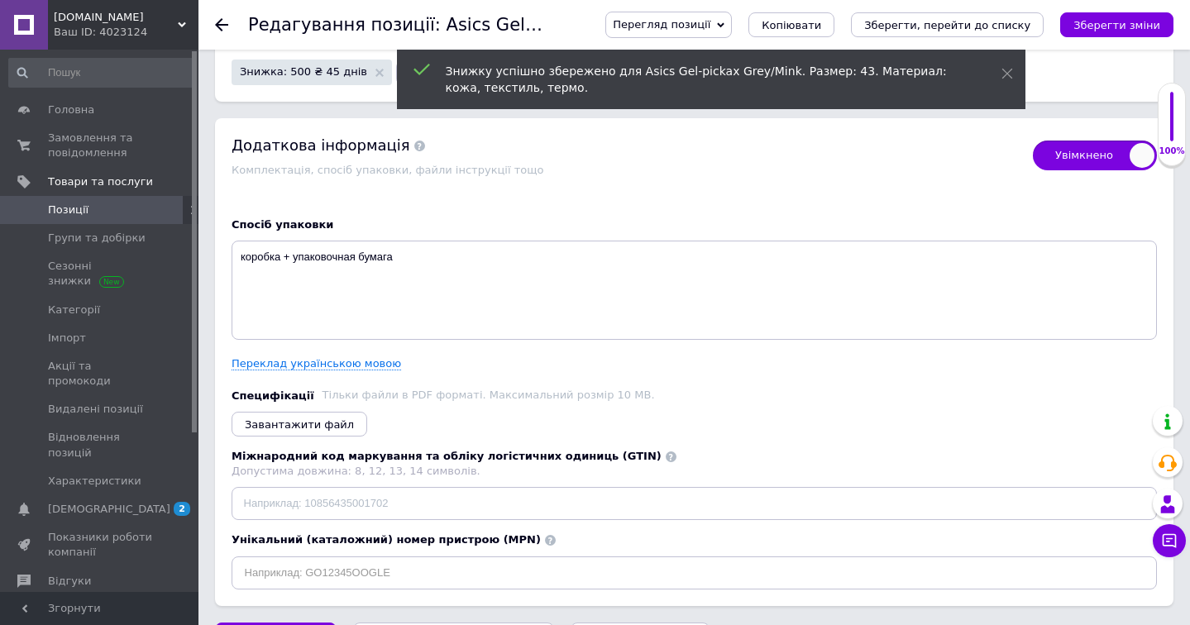
scroll to position [3527, 0]
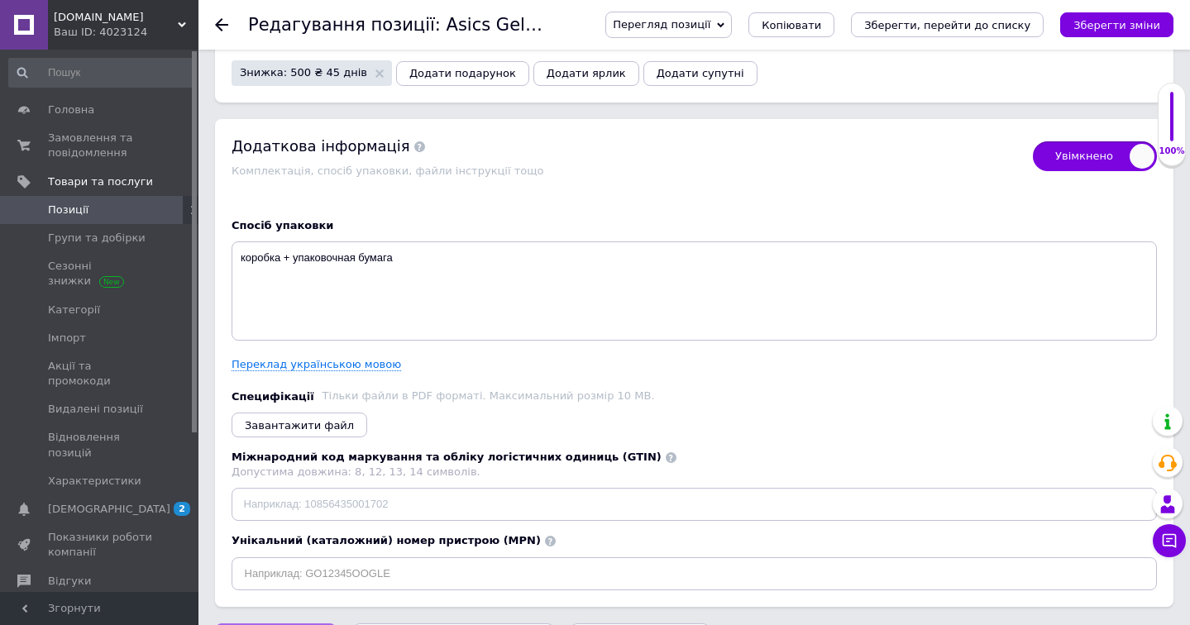
click at [227, 28] on icon at bounding box center [221, 24] width 13 height 13
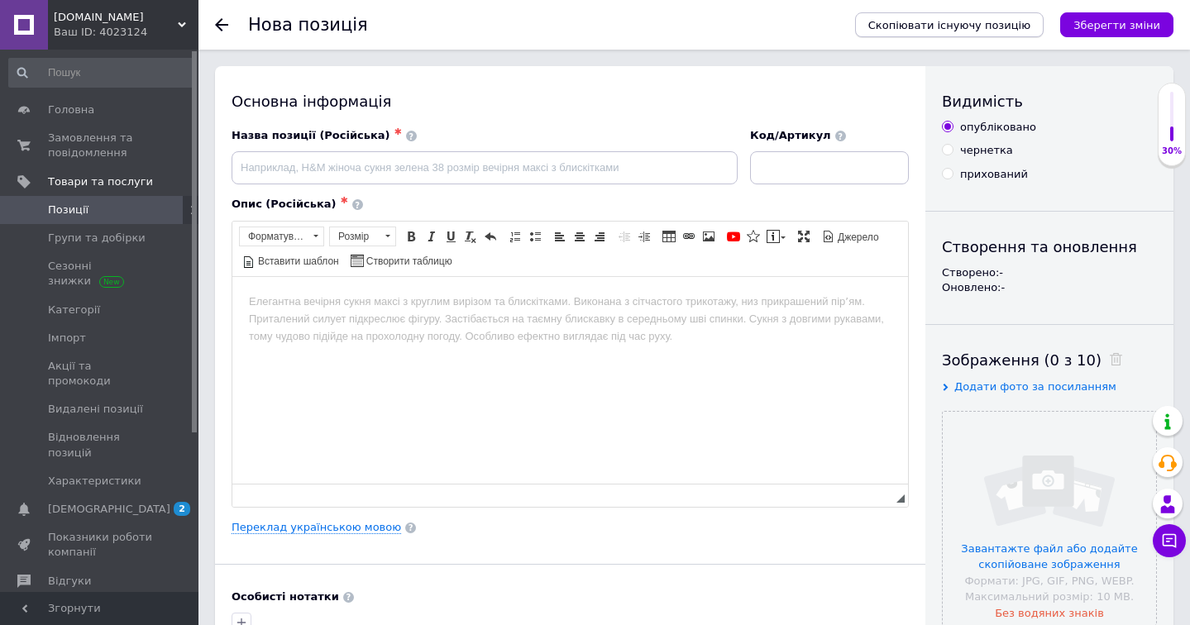
click at [885, 23] on span "Скопіювати існуючу позицію" at bounding box center [949, 25] width 162 height 12
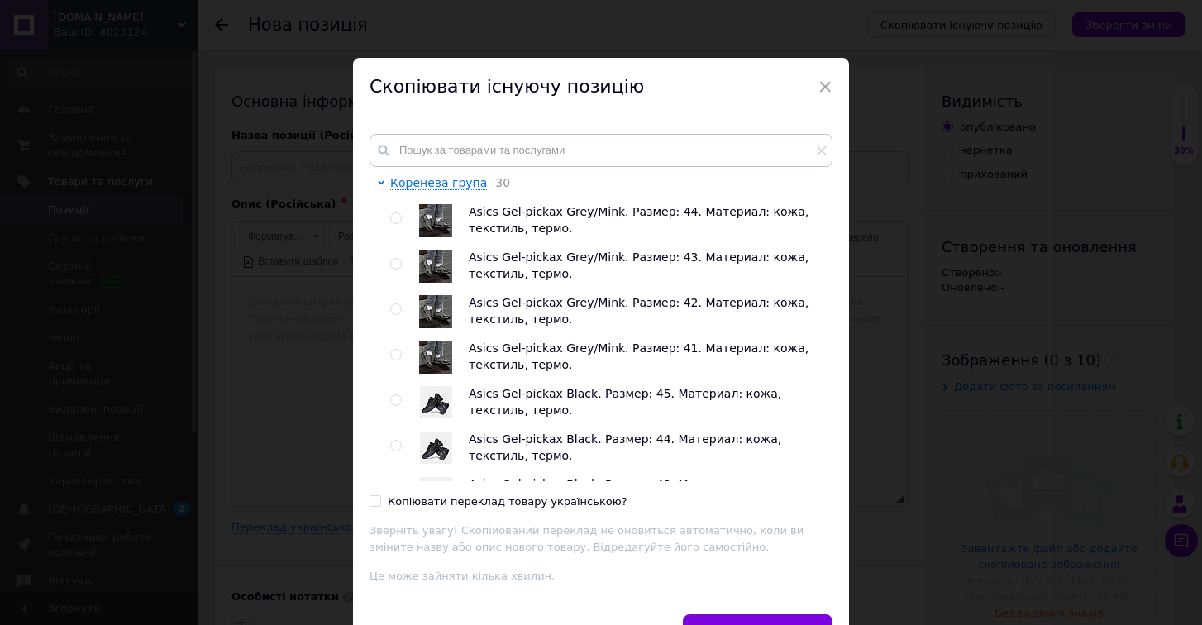
click at [390, 217] on input "radio" at bounding box center [395, 218] width 11 height 11
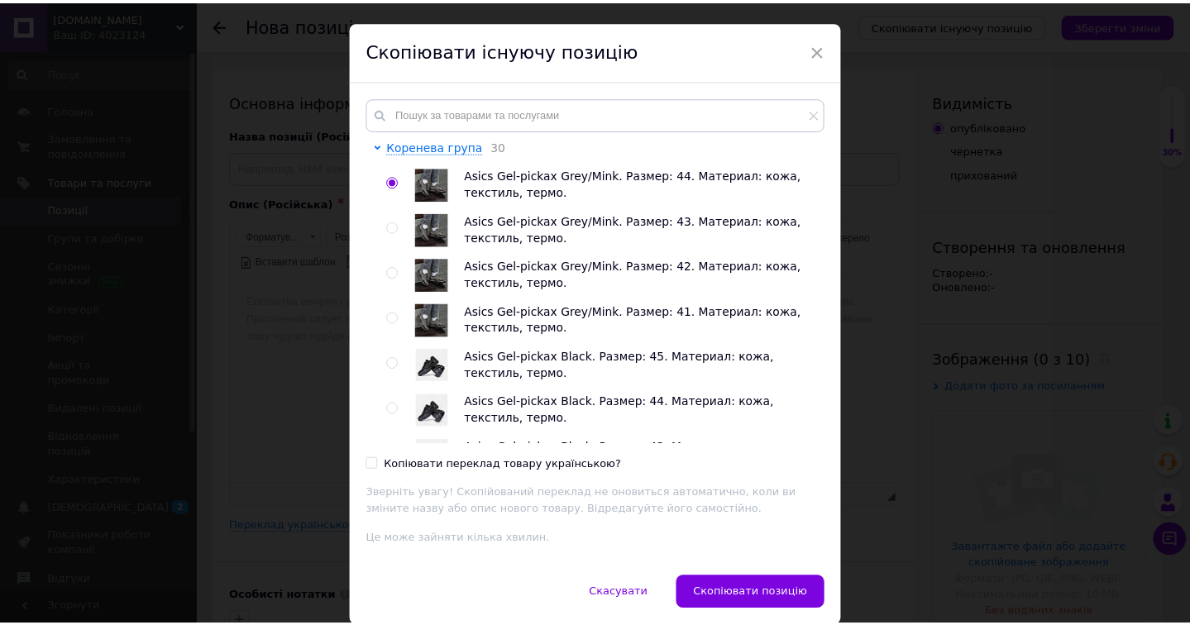
scroll to position [39, 0]
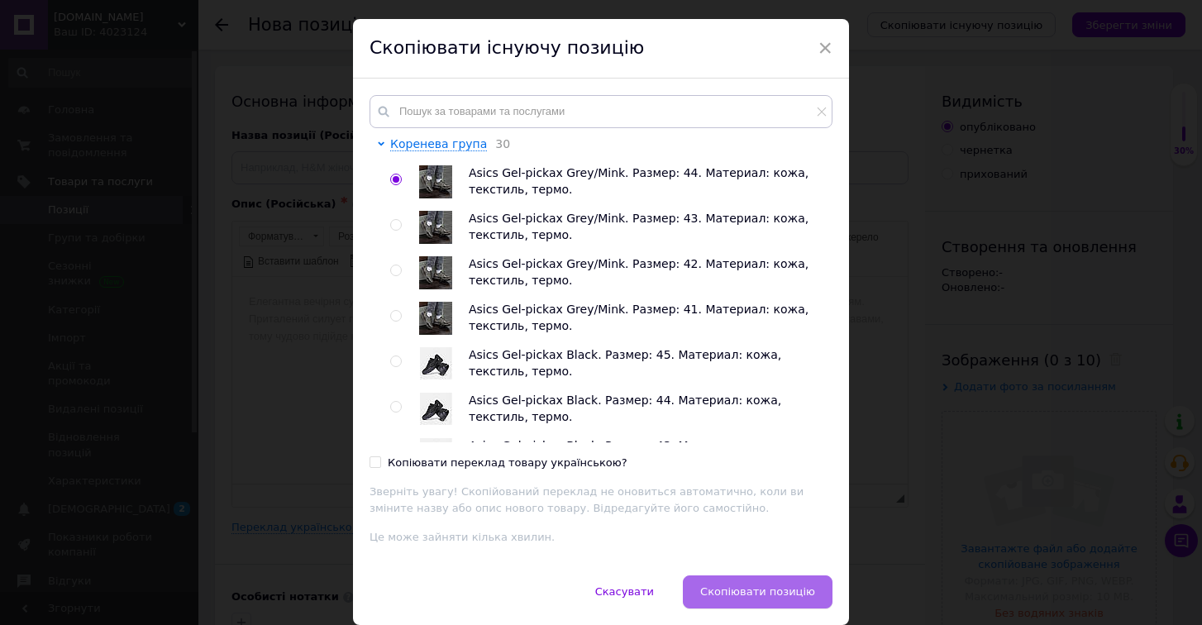
click at [761, 585] on span "Скопіювати позицію" at bounding box center [757, 591] width 115 height 12
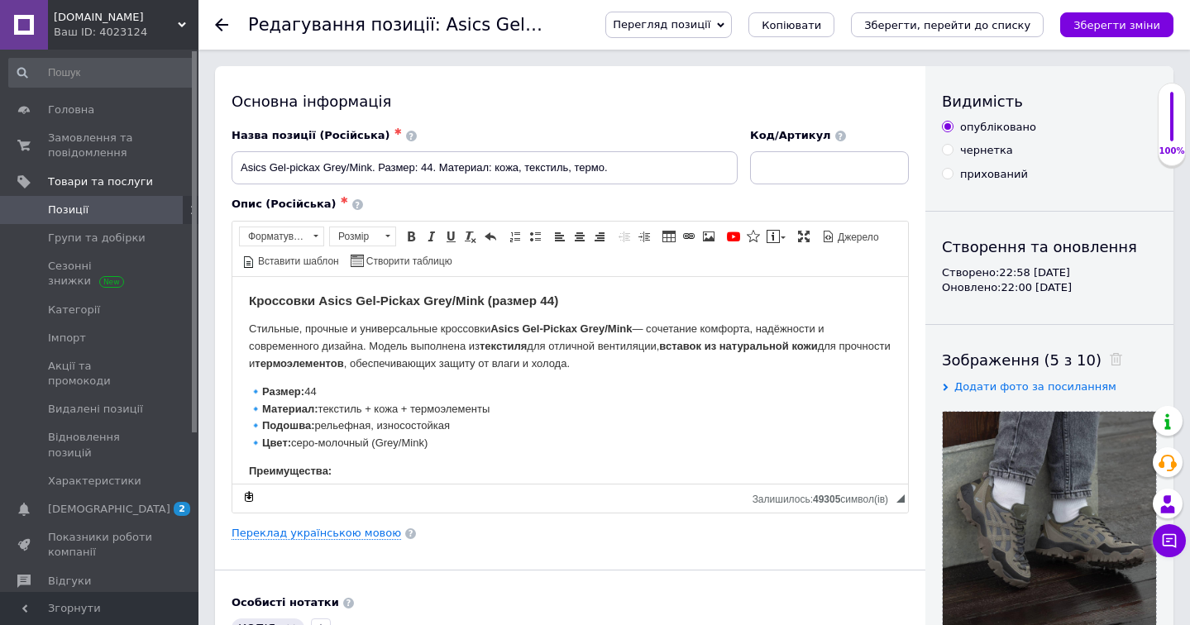
click at [350, 524] on div "Основна інформація Назва позиції (Російська) ✱ Asics Gel-pickax Grey/Mink. Разм…" at bounding box center [570, 527] width 710 height 923
click at [354, 536] on link "Переклад українською мовою" at bounding box center [315, 533] width 169 height 13
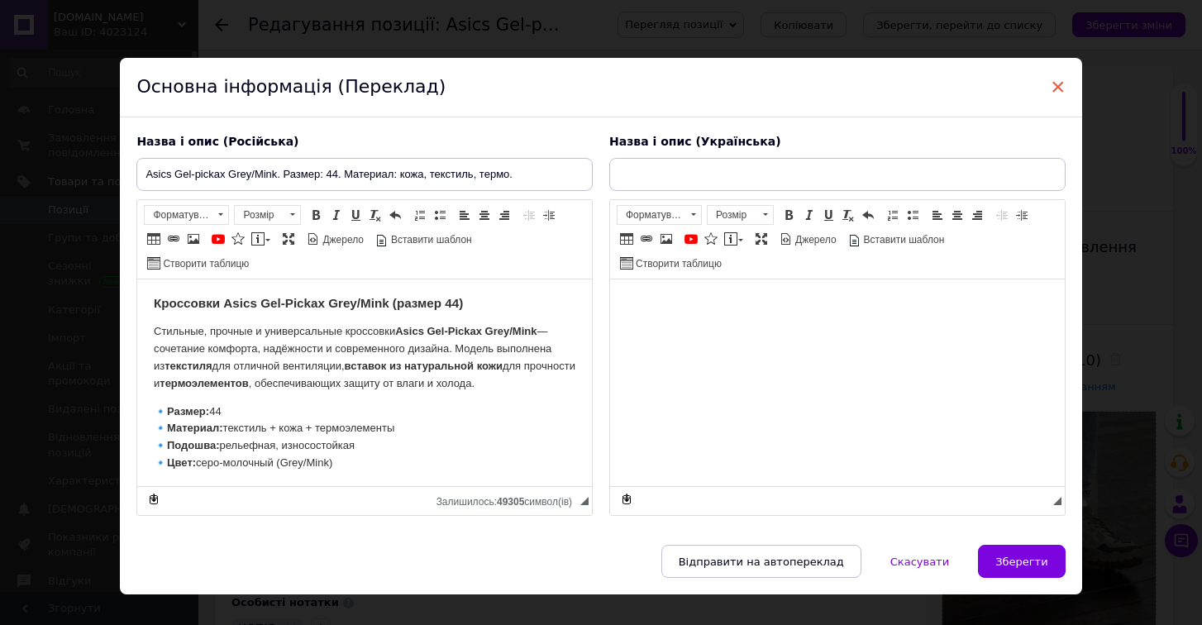
click at [1051, 84] on span "×" at bounding box center [1058, 87] width 15 height 28
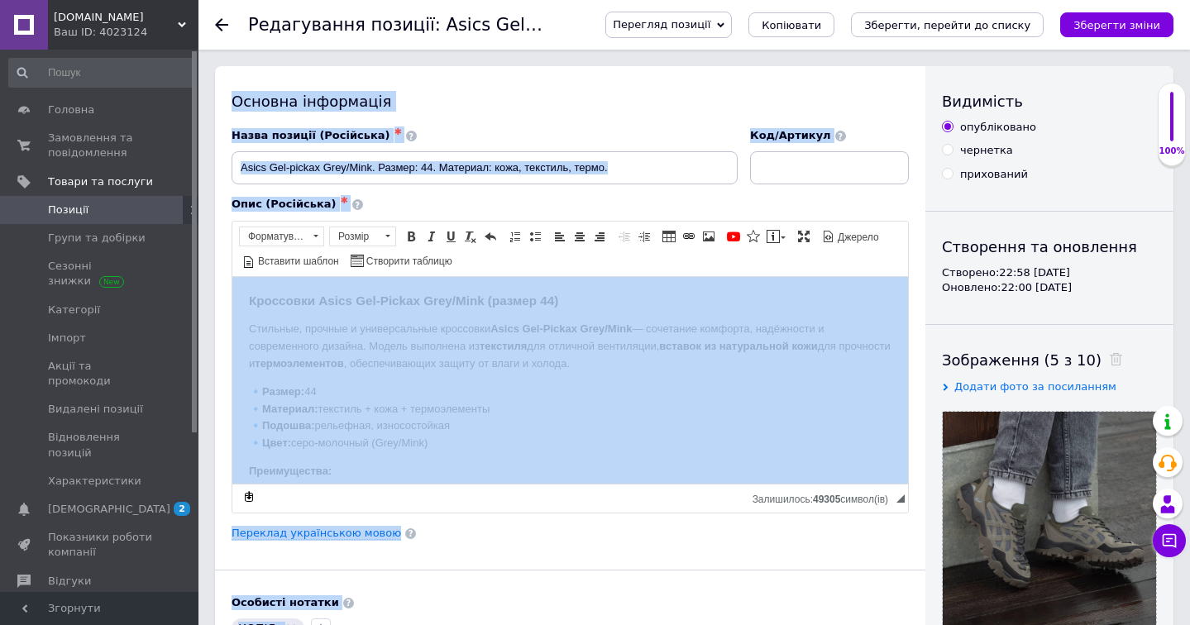
drag, startPoint x: 1047, startPoint y: 84, endPoint x: 568, endPoint y: 84, distance: 478.7
click at [591, 74] on div "Основна інформація Назва позиції (Російська) ✱ Asics Gel-pickax Grey/Mink. Разм…" at bounding box center [694, 527] width 958 height 923
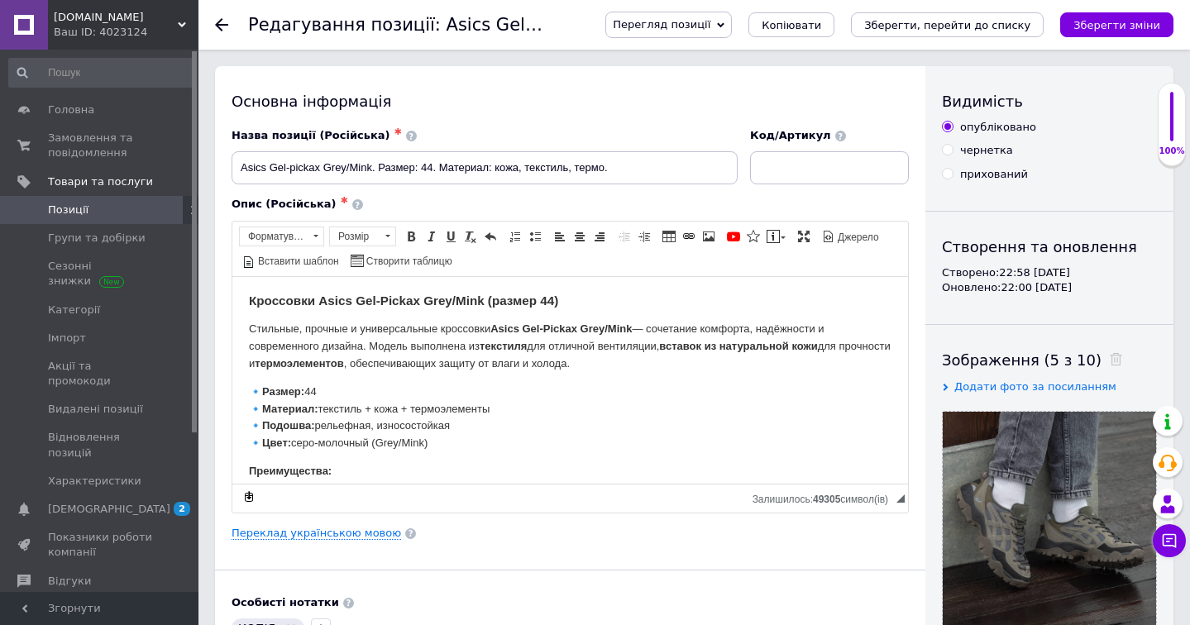
click at [225, 23] on icon at bounding box center [221, 24] width 13 height 13
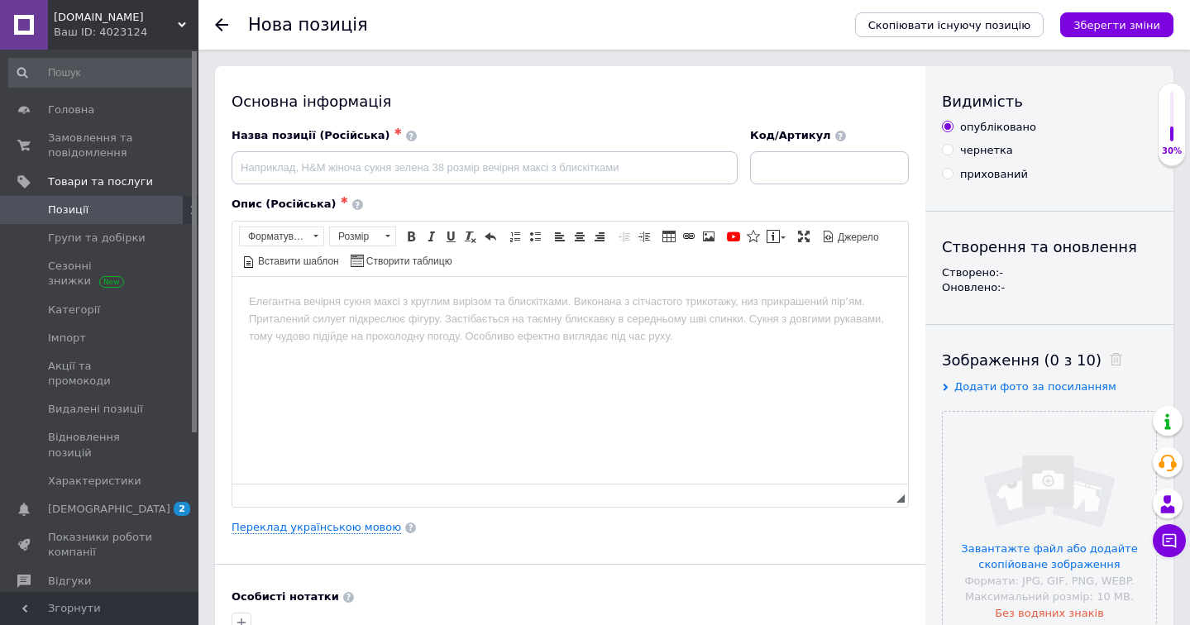
click at [223, 26] on icon at bounding box center [221, 24] width 13 height 13
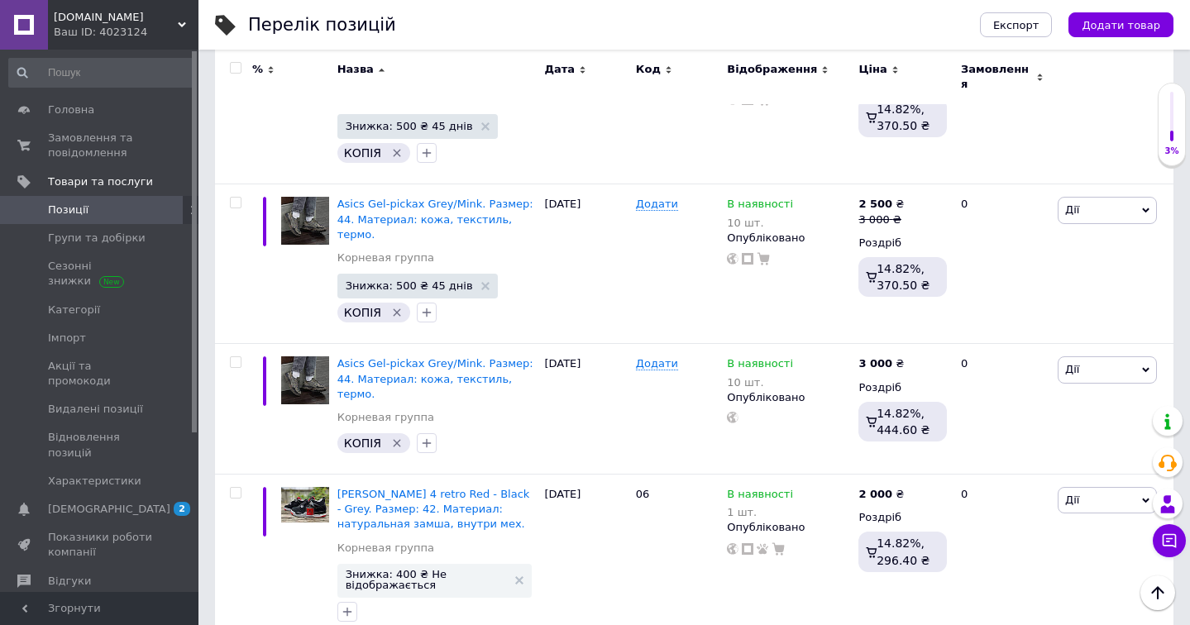
scroll to position [1501, 0]
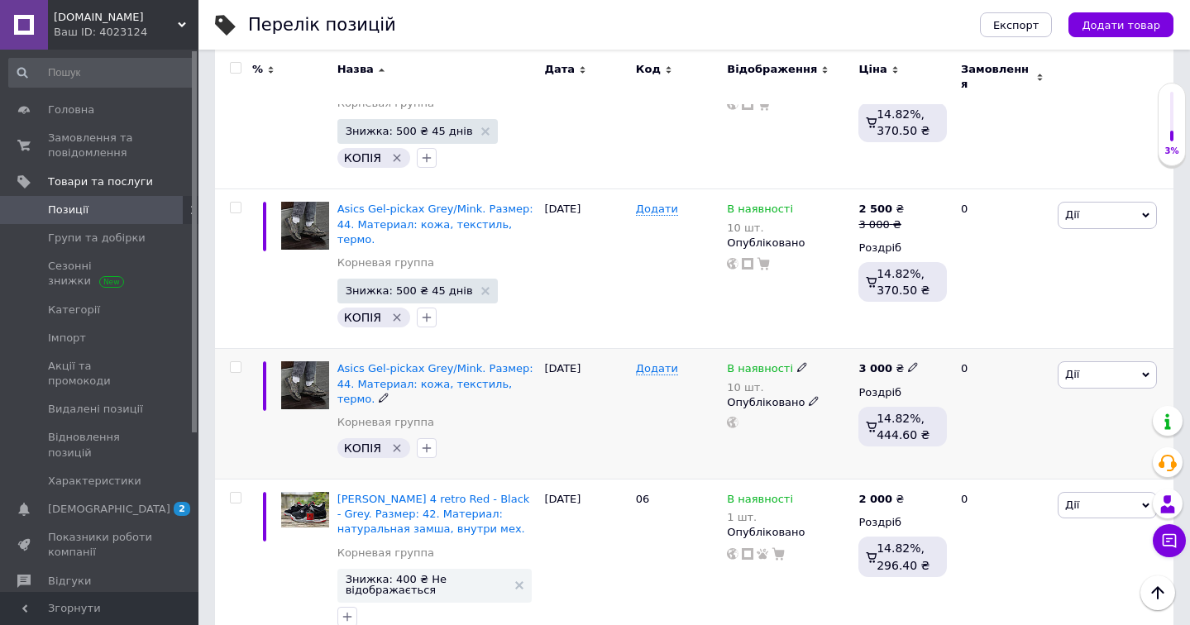
click at [238, 362] on input "checkbox" at bounding box center [235, 367] width 11 height 11
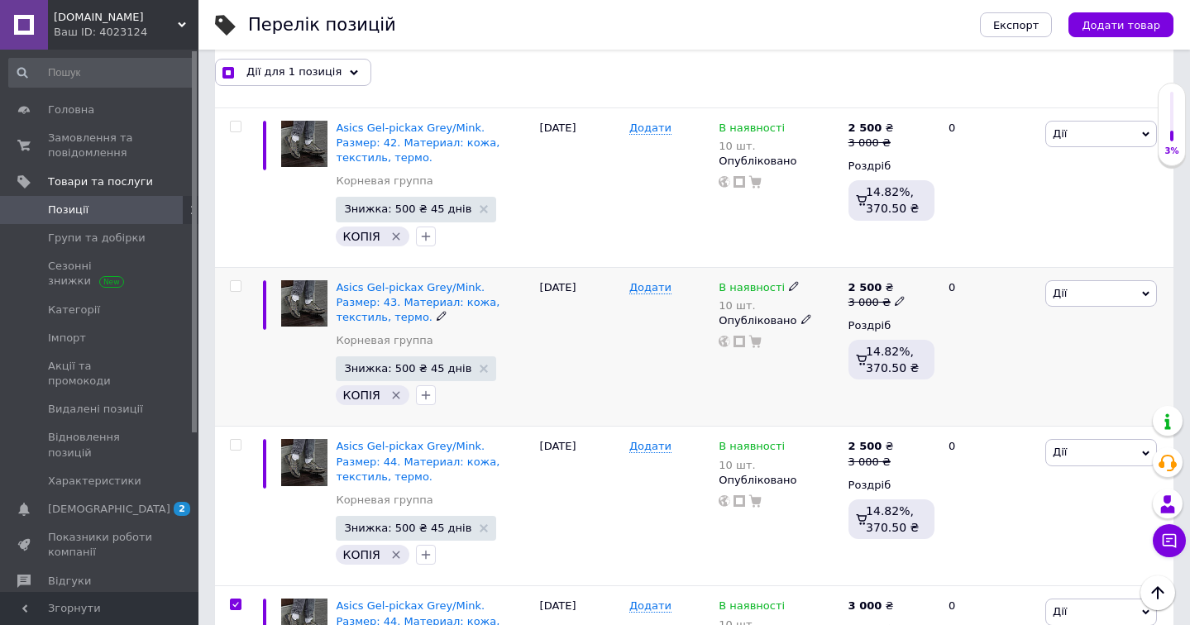
scroll to position [1334, 0]
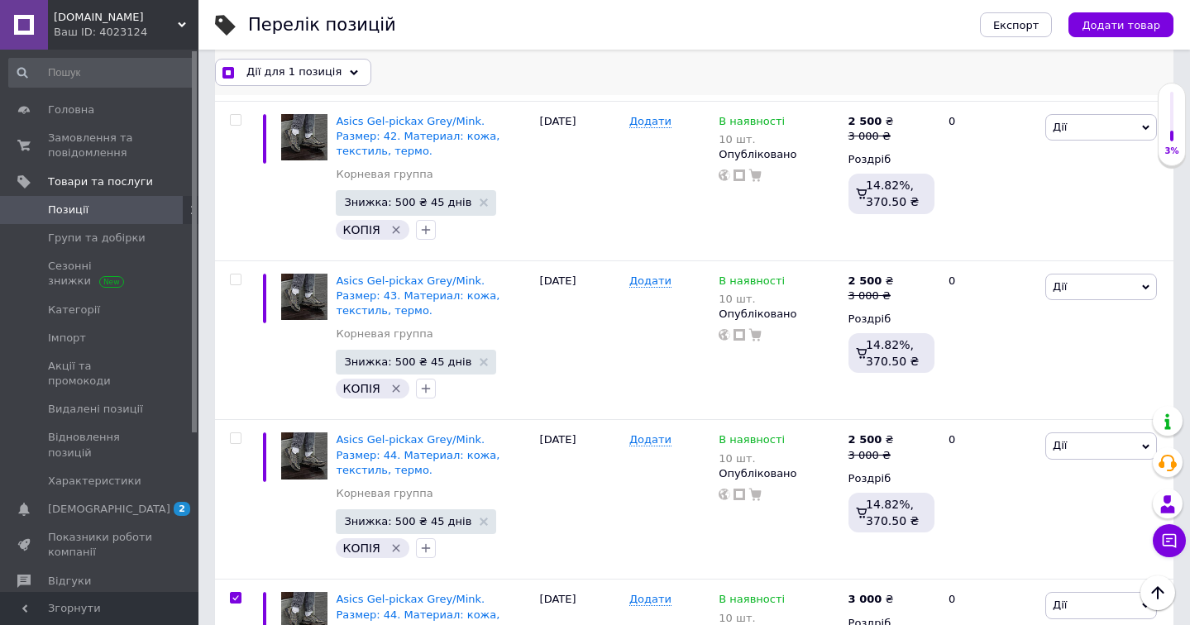
click at [326, 72] on span "Дії для 1 позиція" at bounding box center [293, 71] width 95 height 15
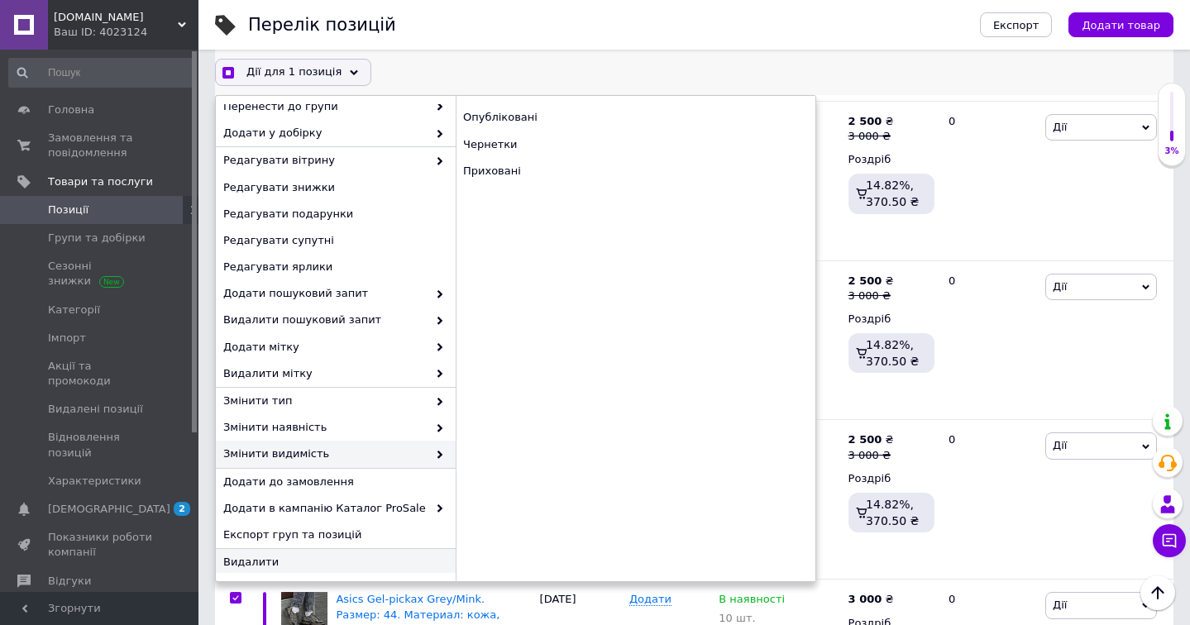
scroll to position [90, 0]
click at [289, 550] on div "Видалити" at bounding box center [336, 563] width 240 height 26
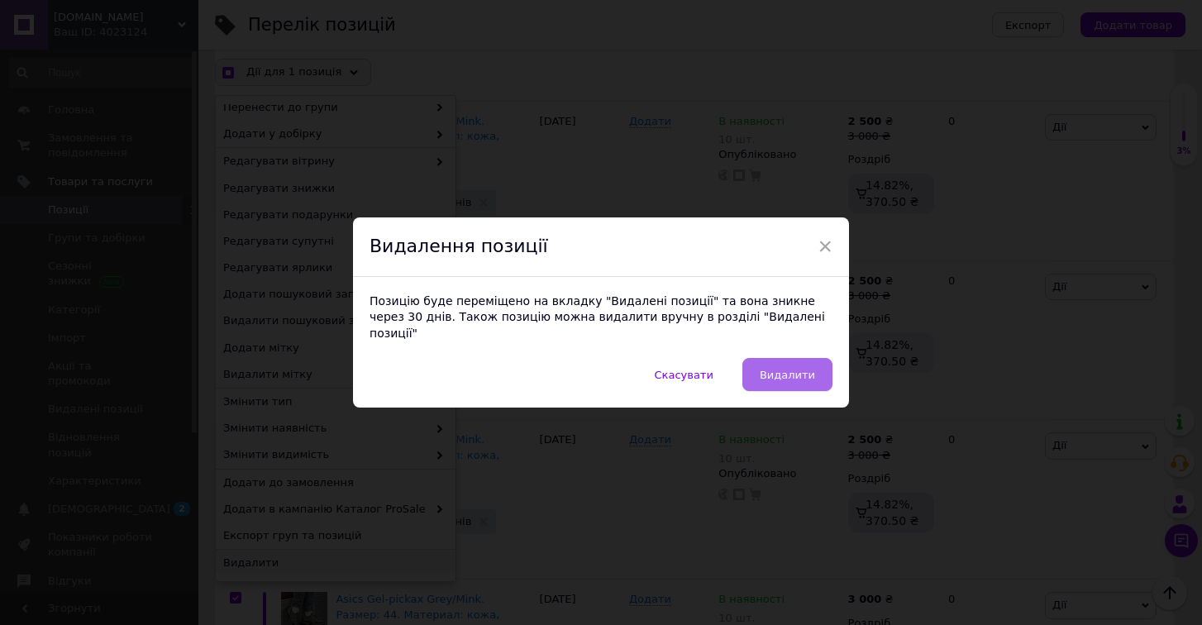
click at [813, 370] on button "Видалити" at bounding box center [787, 374] width 90 height 33
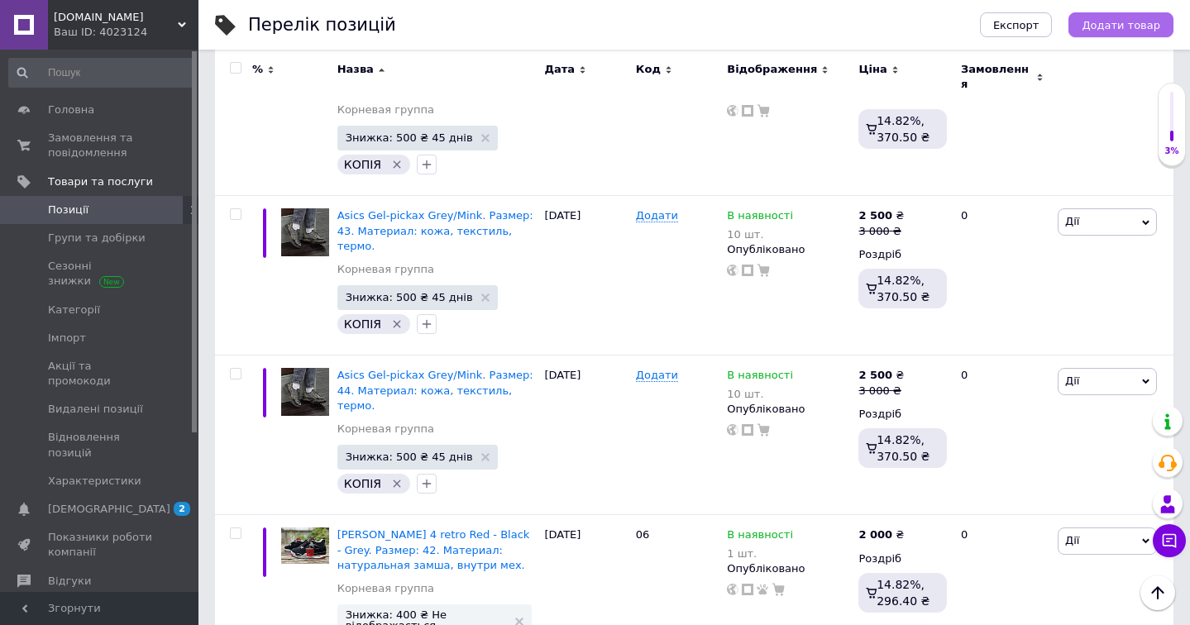
click at [1114, 27] on span "Додати товар" at bounding box center [1120, 25] width 79 height 12
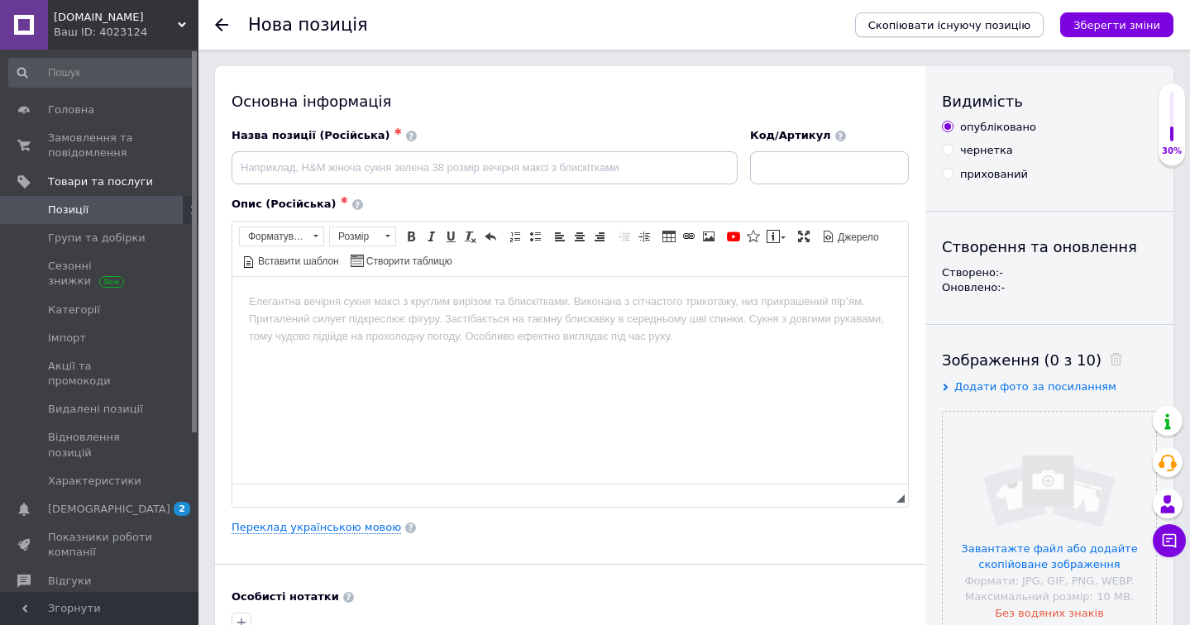
click at [946, 24] on span "Скопіювати існуючу позицію" at bounding box center [949, 25] width 162 height 12
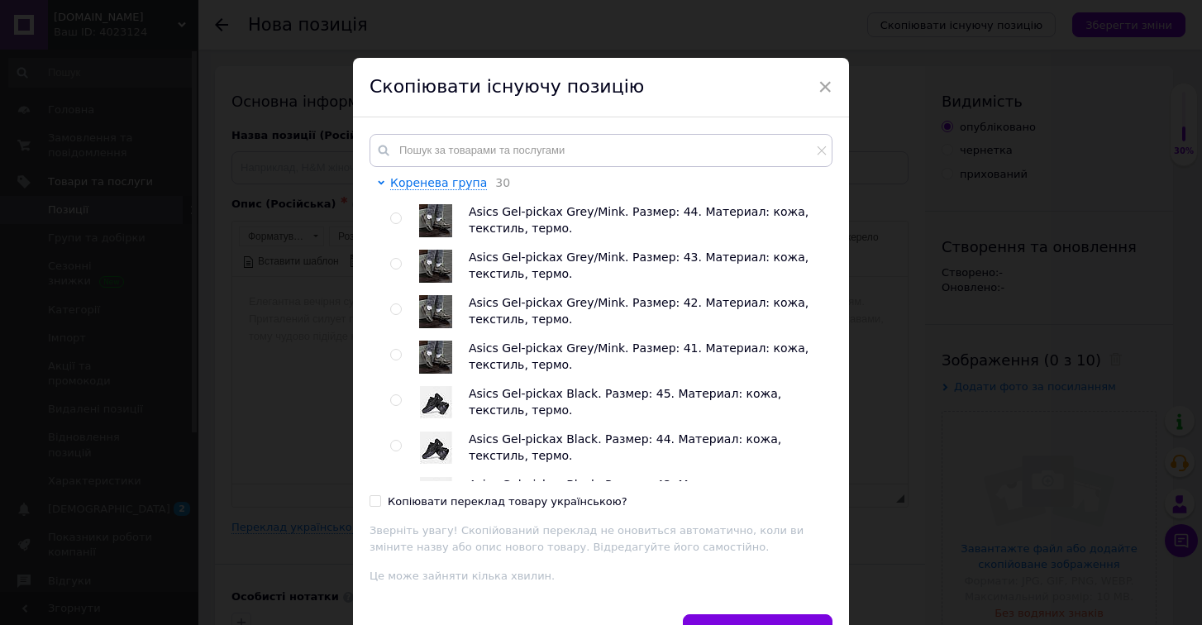
click at [394, 217] on input "radio" at bounding box center [395, 218] width 11 height 11
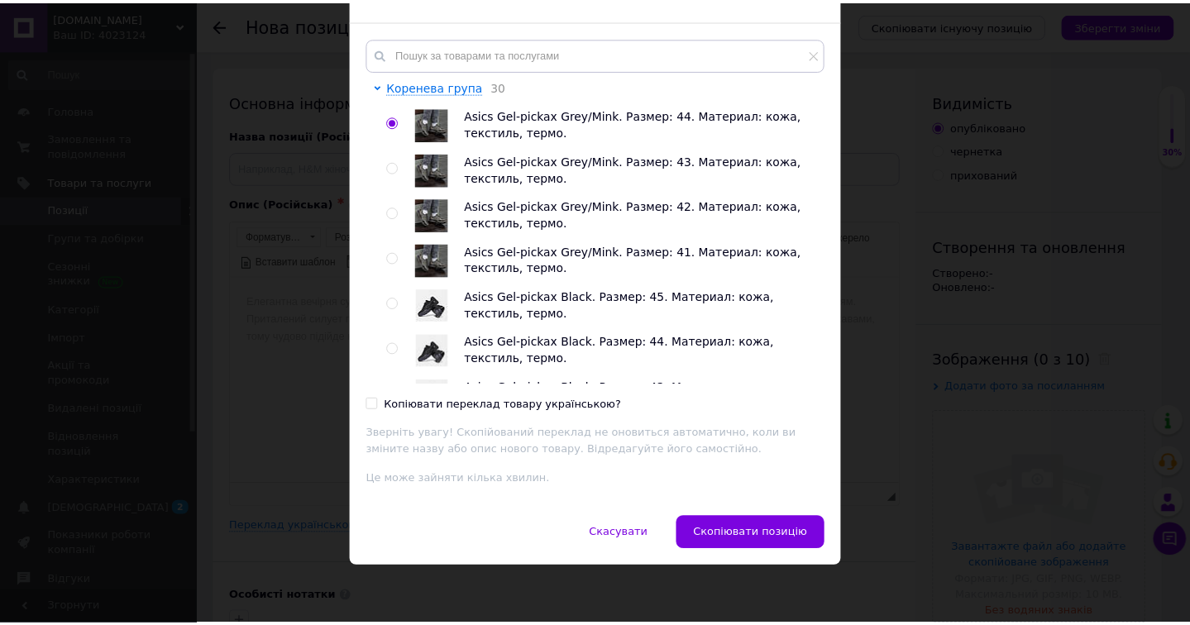
scroll to position [94, 0]
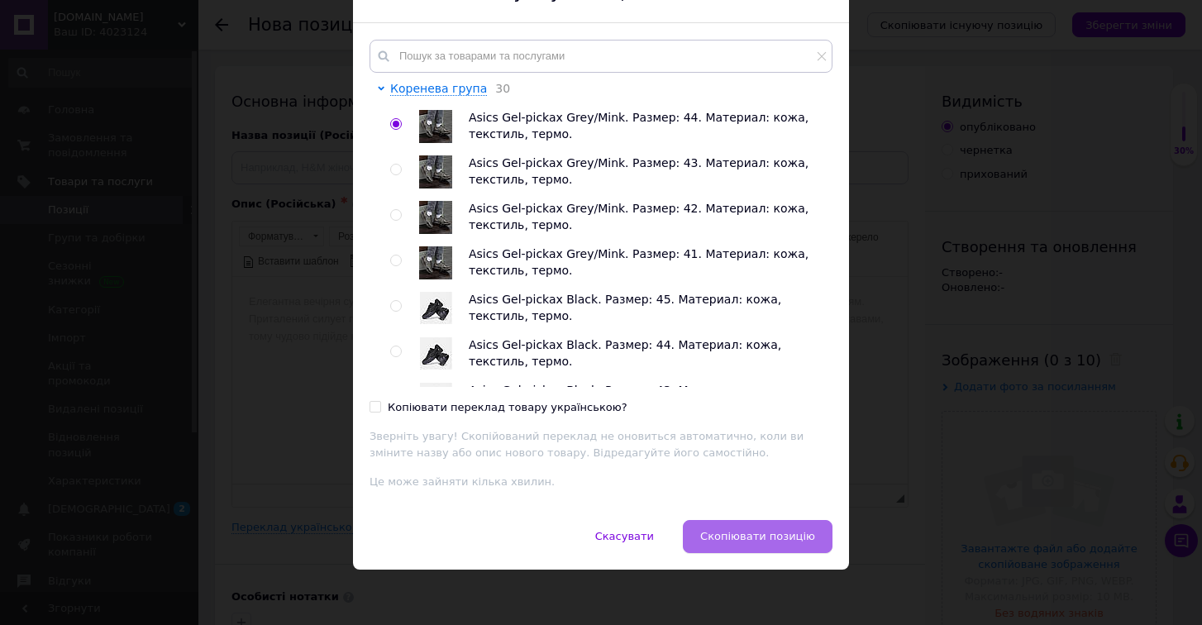
click at [754, 532] on span "Скопіювати позицію" at bounding box center [757, 536] width 115 height 12
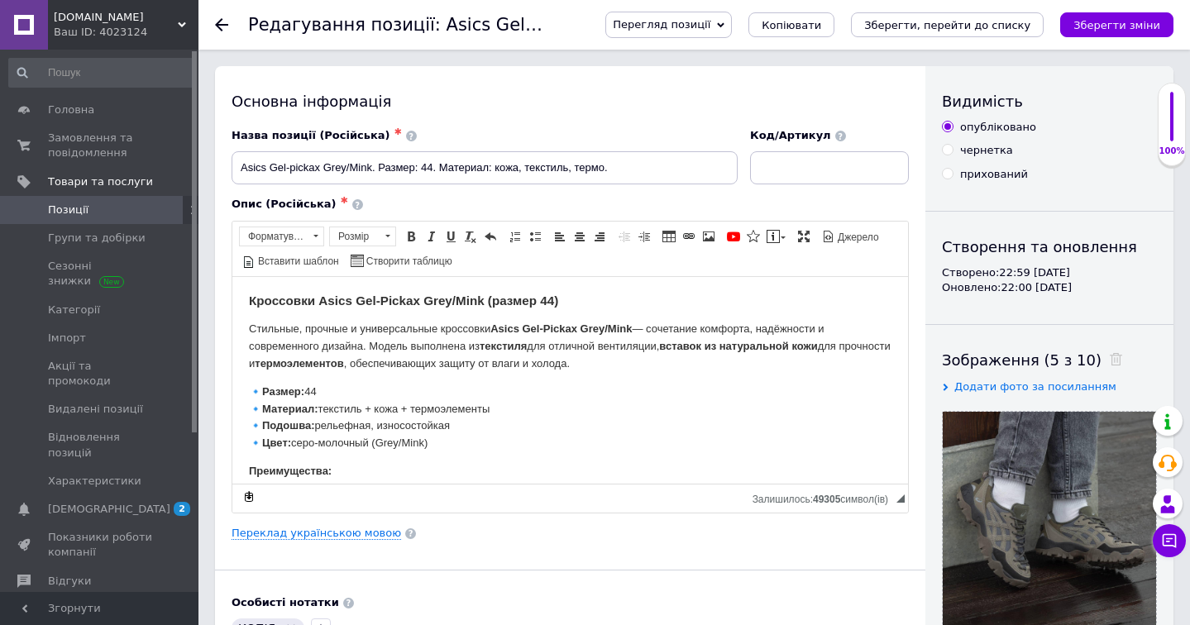
click at [217, 29] on icon at bounding box center [221, 24] width 13 height 13
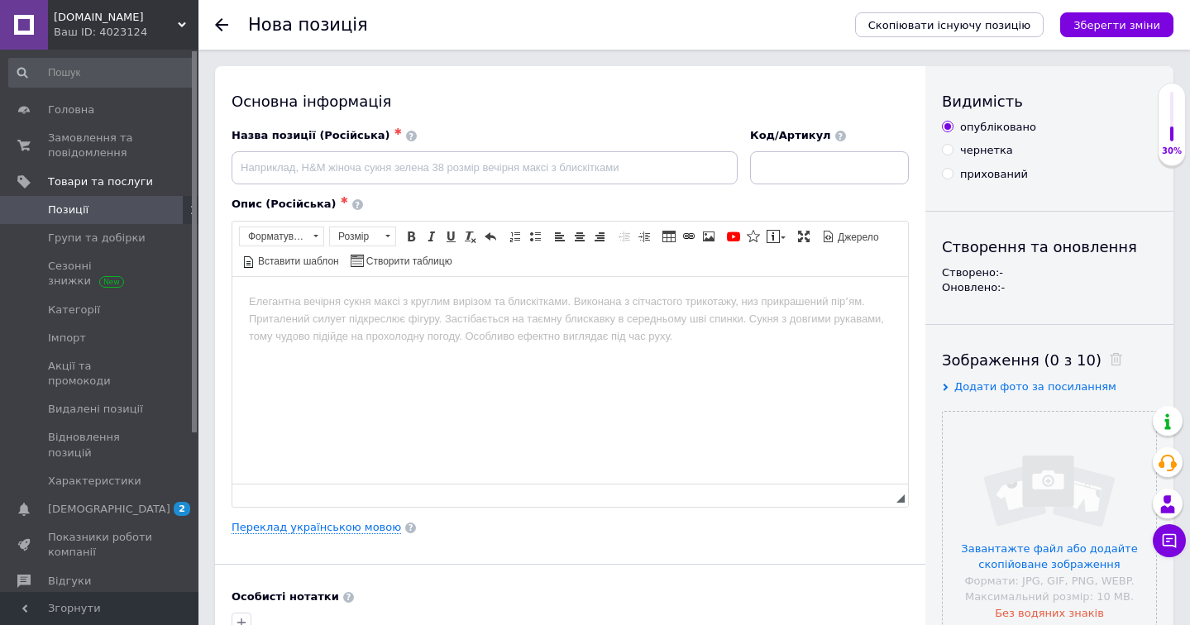
click at [217, 29] on icon at bounding box center [221, 24] width 13 height 13
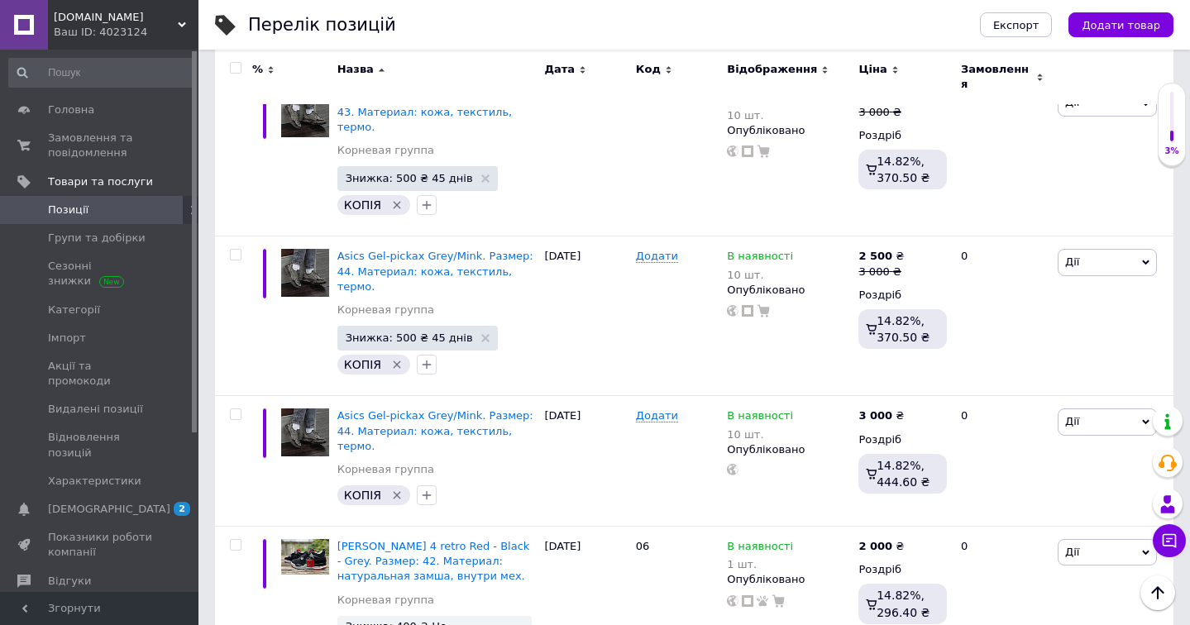
scroll to position [1481, 0]
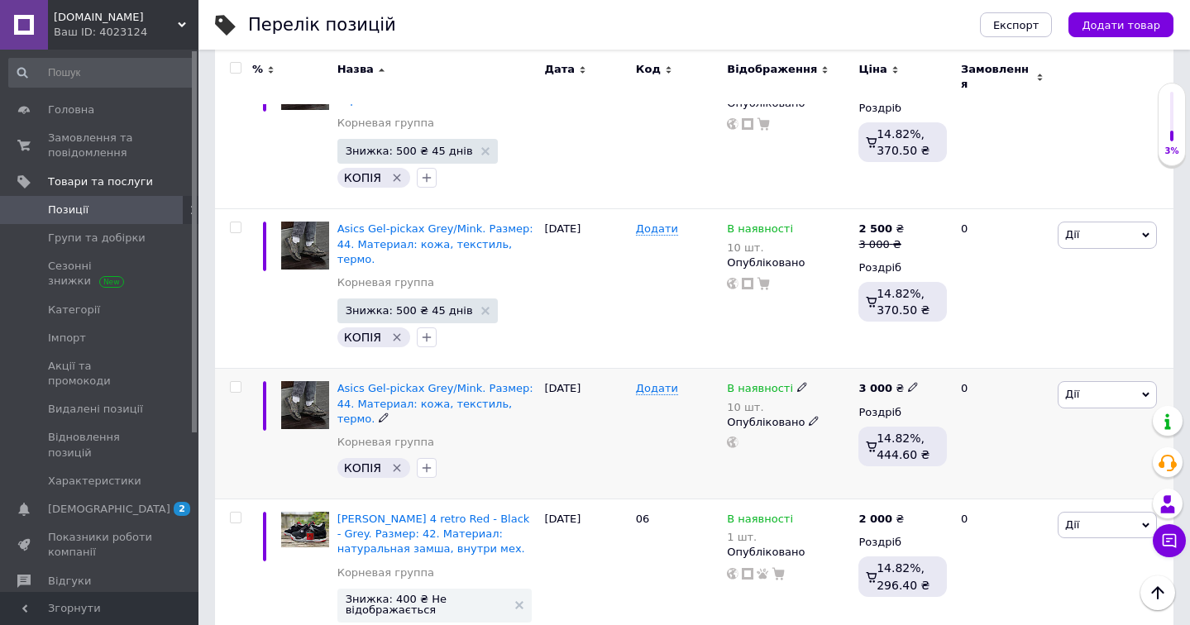
click at [236, 382] on input "checkbox" at bounding box center [235, 387] width 11 height 11
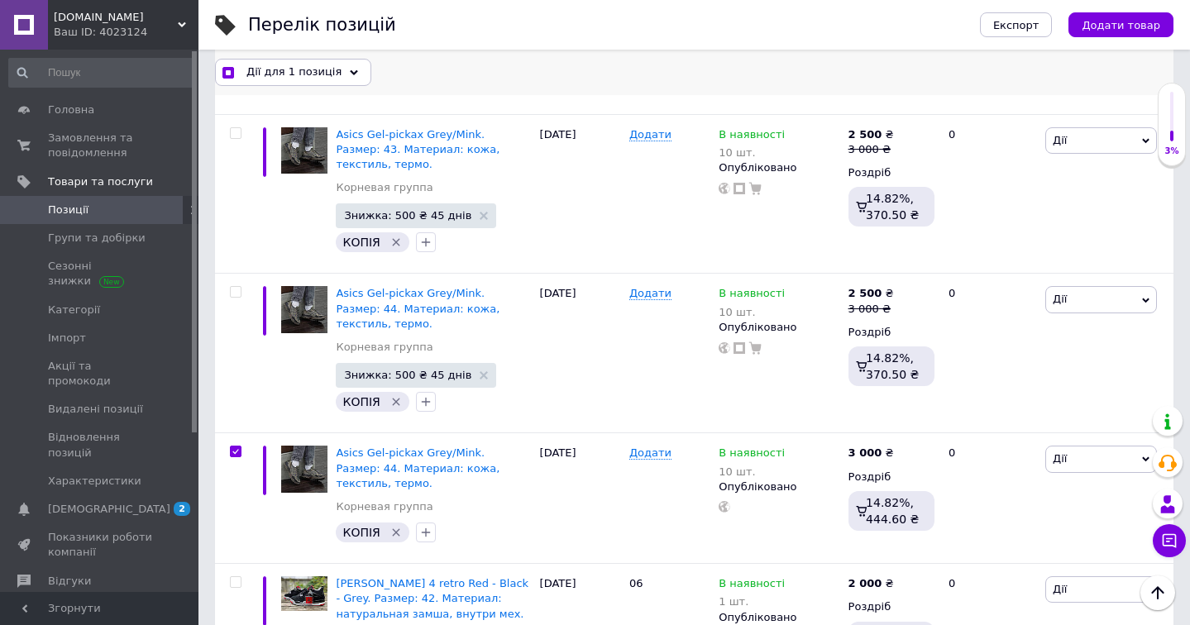
click at [291, 77] on span "Дії для 1 позиція" at bounding box center [293, 71] width 95 height 15
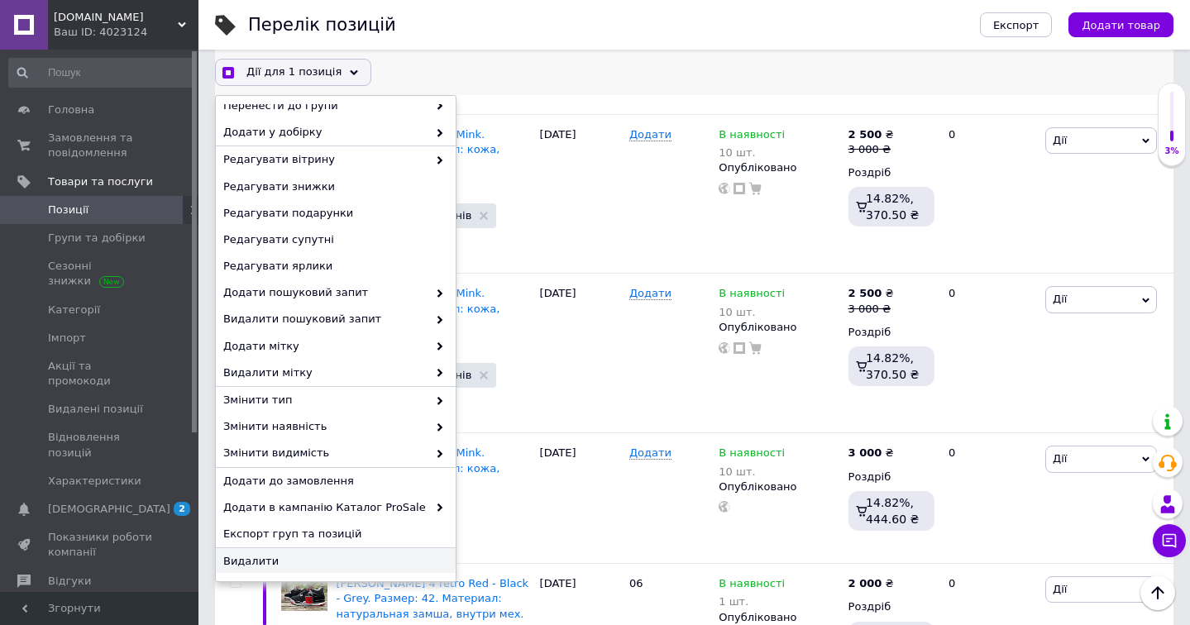
scroll to position [90, 0]
click at [270, 564] on span "Видалити" at bounding box center [333, 563] width 221 height 15
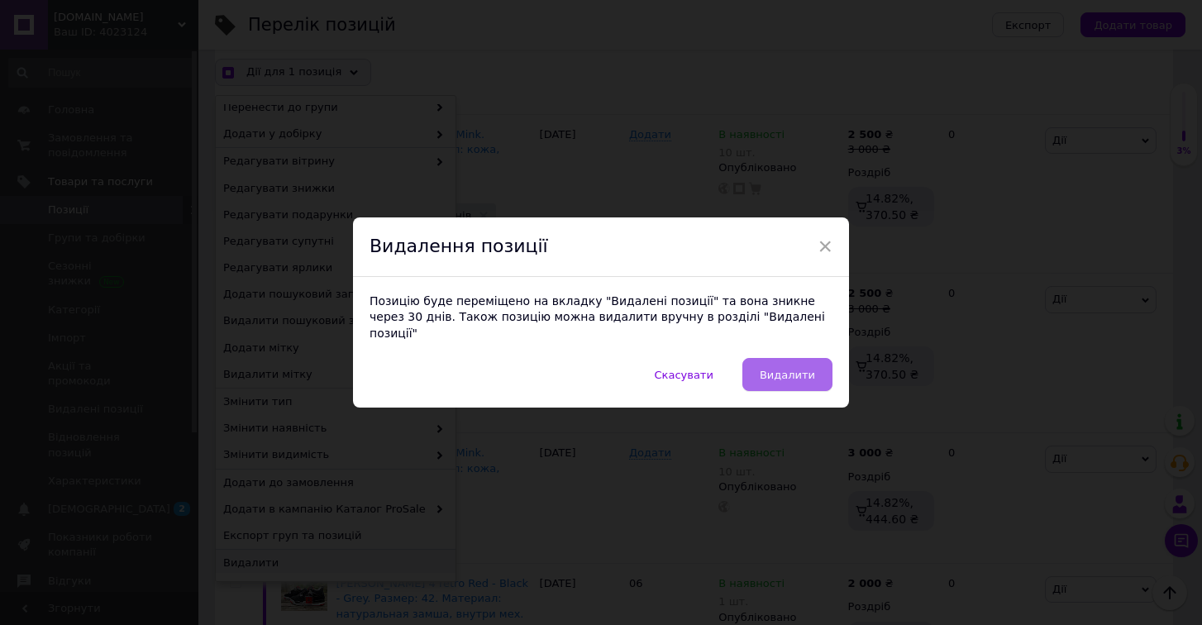
click at [783, 381] on button "Видалити" at bounding box center [787, 374] width 90 height 33
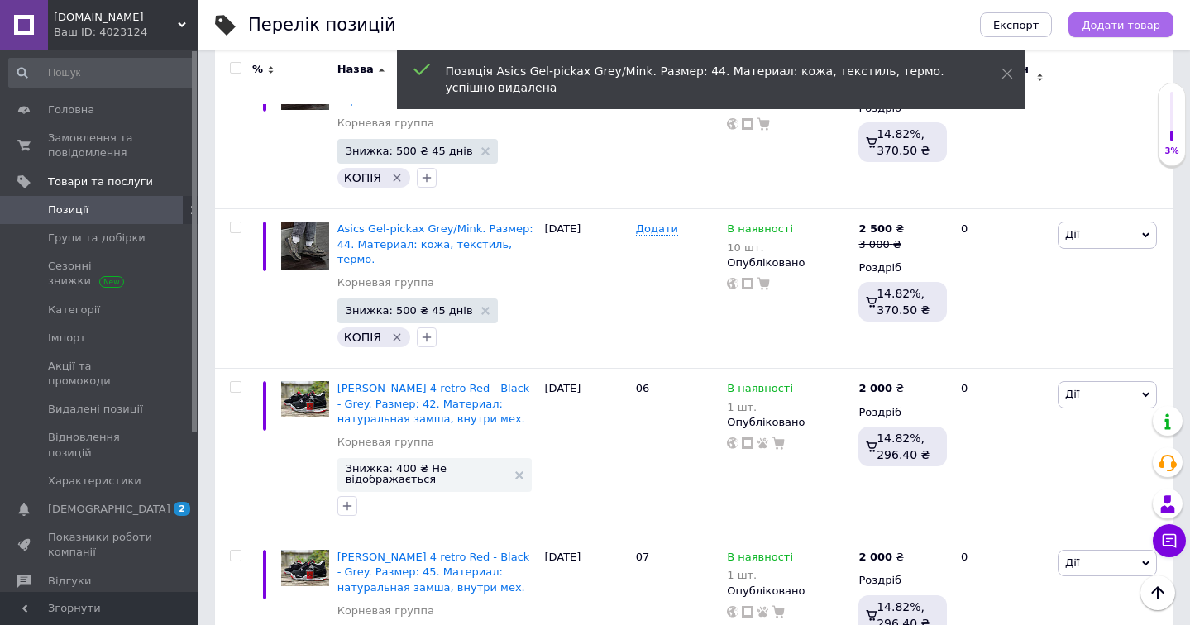
click at [1137, 23] on span "Додати товар" at bounding box center [1120, 25] width 79 height 12
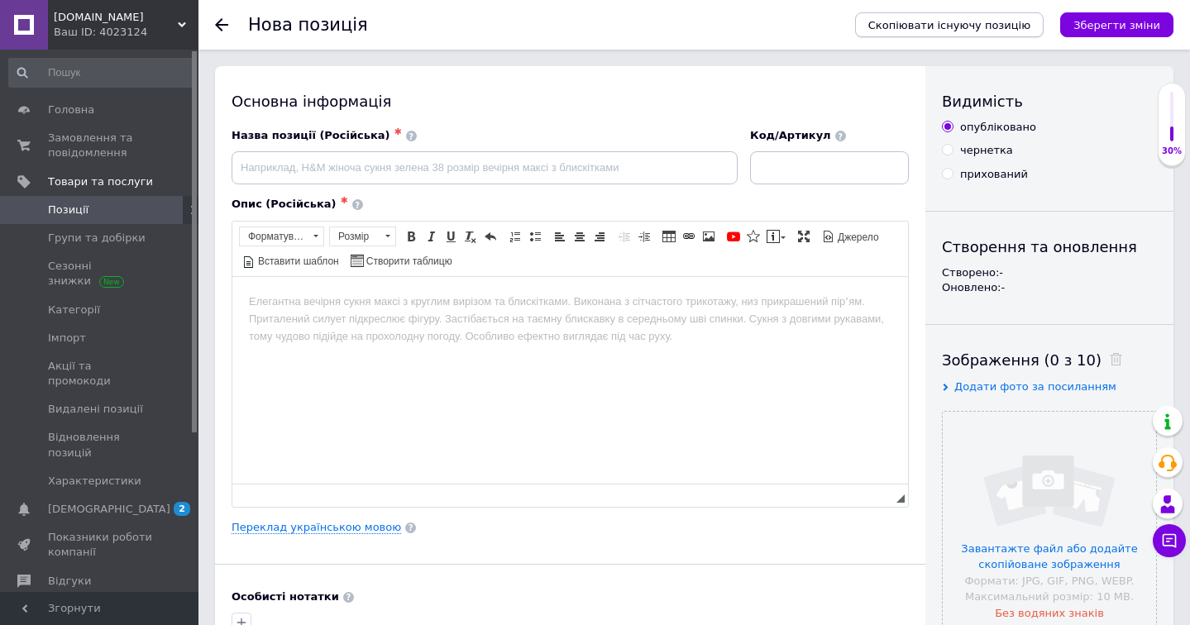
click at [987, 28] on span "Скопіювати існуючу позицію" at bounding box center [949, 25] width 162 height 12
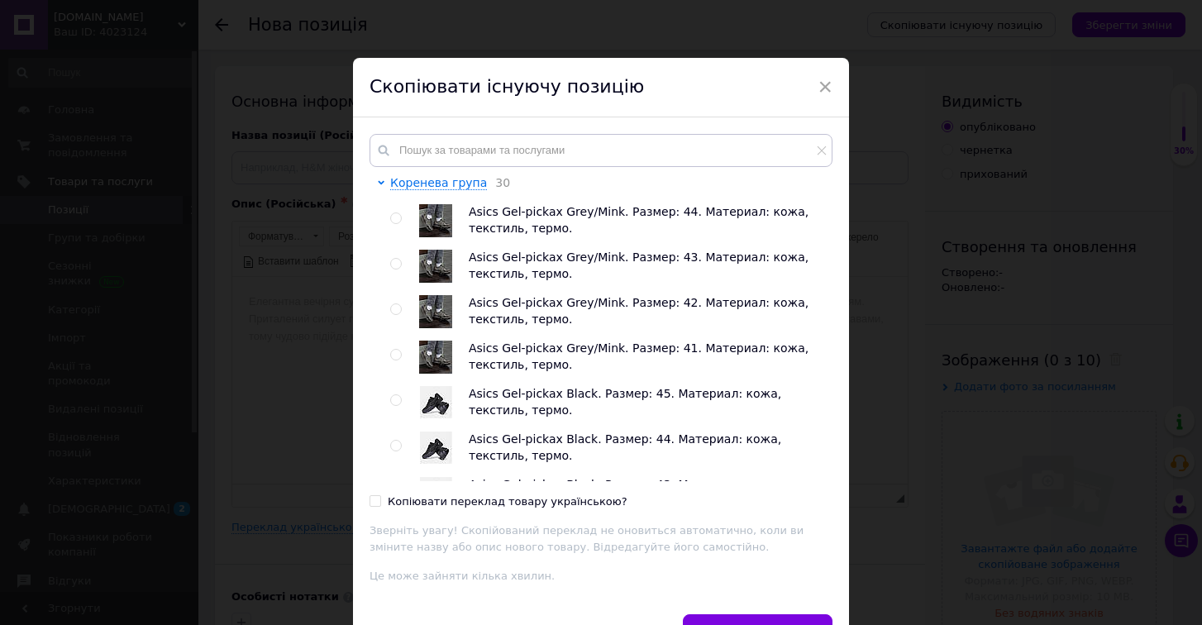
click at [370, 501] on input "Копіювати переклад товару українською?" at bounding box center [375, 500] width 11 height 11
click at [390, 215] on input "radio" at bounding box center [395, 218] width 11 height 11
click at [769, 614] on button "Скопіювати позицію" at bounding box center [758, 630] width 150 height 33
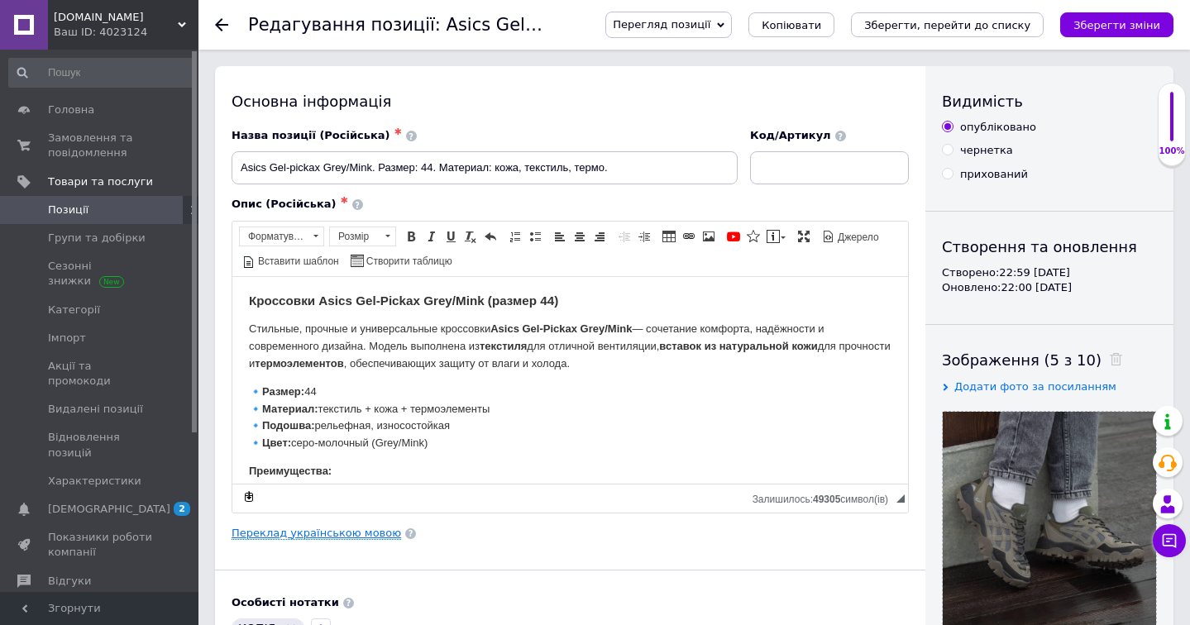
click at [366, 533] on link "Переклад українською мовою" at bounding box center [315, 533] width 169 height 13
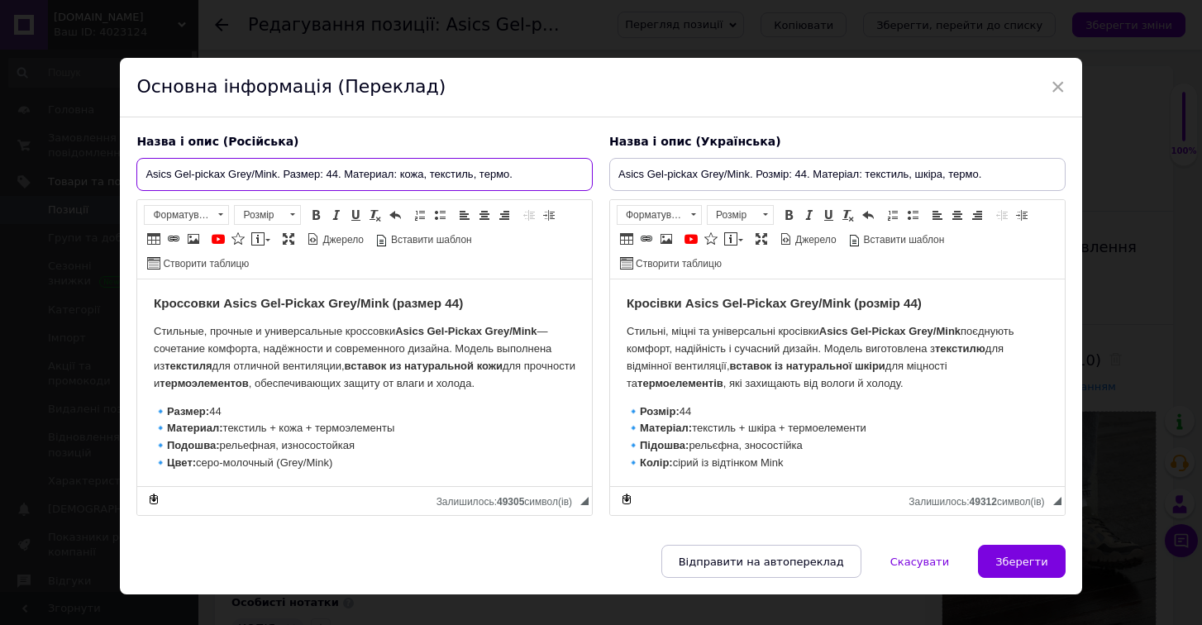
click at [338, 170] on input "Asics Gel-pickax Grey/Mink. Размер: 44. Материал: кожа, текстиль, термо." at bounding box center [364, 174] width 456 height 33
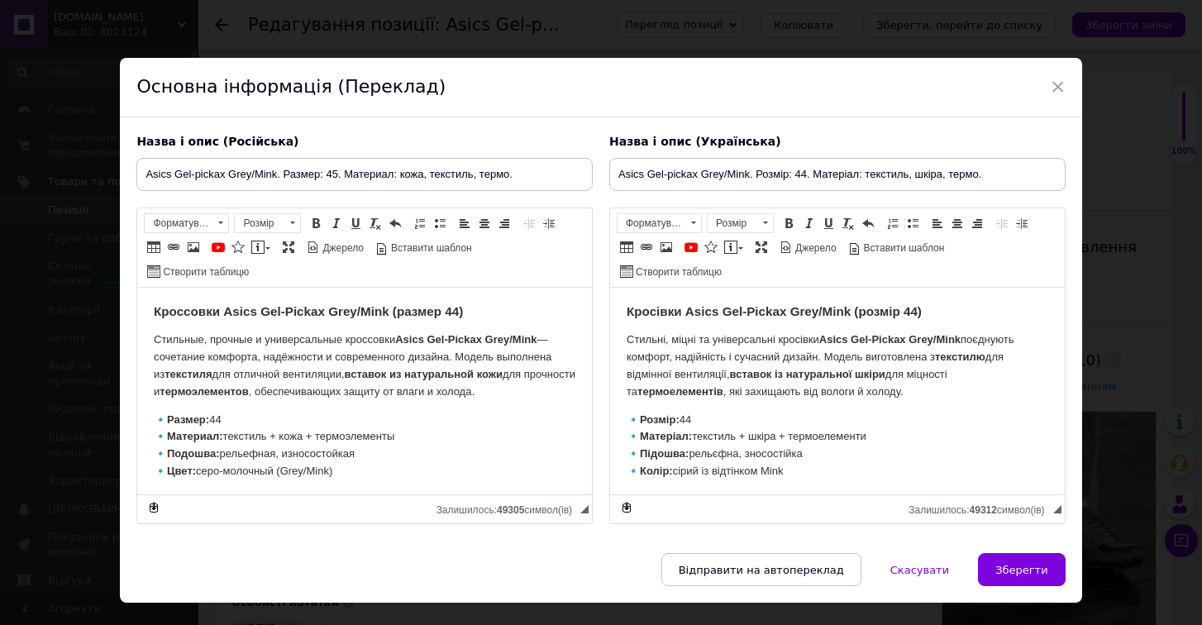
click at [458, 311] on strong "Кроссовки Asics Gel-Pickax Grey/Mink (размер 44)" at bounding box center [308, 311] width 309 height 14
click at [461, 318] on h3 "Кроссовки Asics Gel-Pickax Grey/Mink (размер 44)" at bounding box center [365, 311] width 422 height 15
click at [458, 313] on strong "Кроссовки Asics Gel-Pickax Grey/Mink (размер 44)" at bounding box center [308, 311] width 309 height 14
click at [461, 311] on strong "Кроссовки Asics Gel-Pickax Grey/Mink (размер 44)" at bounding box center [308, 311] width 309 height 14
click at [235, 418] on p "🔹 Размер: 44 🔹 Материал: текстиль + кожа + термоэлементы 🔹 Подошва: рельефная, …" at bounding box center [365, 446] width 422 height 69
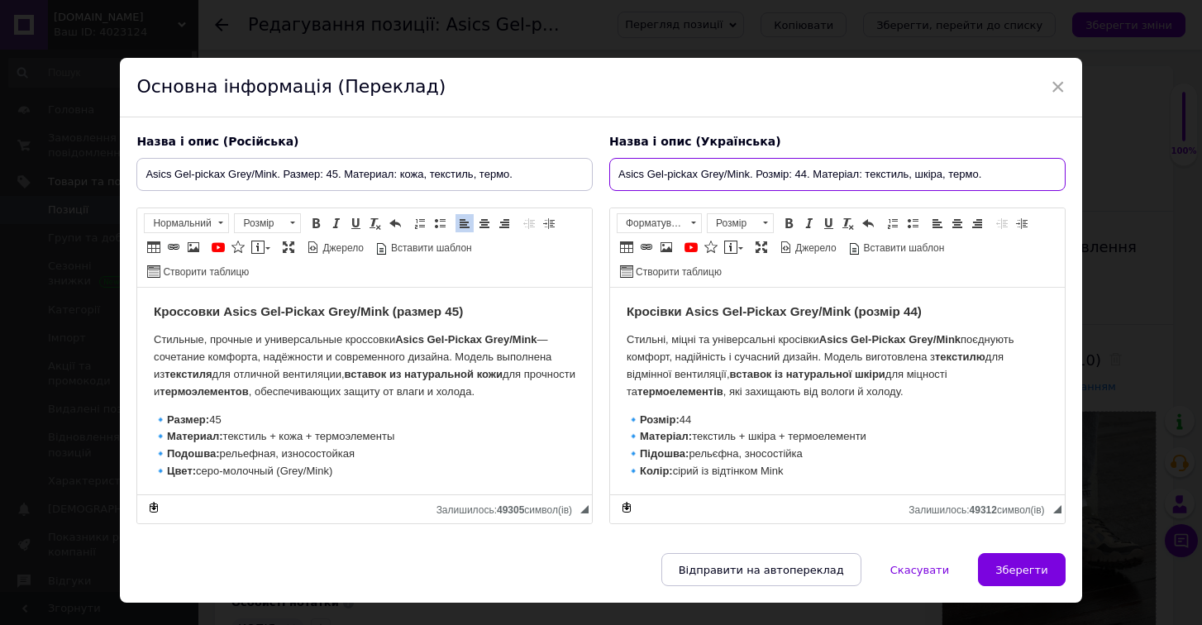
click at [802, 171] on input "Asics Gel-pickax Grey/Mink. Розмір: 44. Матеріал: текстиль, шкіра, термо." at bounding box center [837, 174] width 456 height 33
click at [919, 311] on strong "Кросівки Asics Gel-Pickax Grey/Mink (розмір 44)" at bounding box center [774, 311] width 295 height 14
click at [700, 418] on p "🔹 Розмір: 44 🔹 Матеріал: текстиль + шкіра + термоелементи 🔹 Підошва: рельєфна, …" at bounding box center [838, 446] width 422 height 69
click at [1019, 574] on span "Зберегти" at bounding box center [1021, 570] width 52 height 12
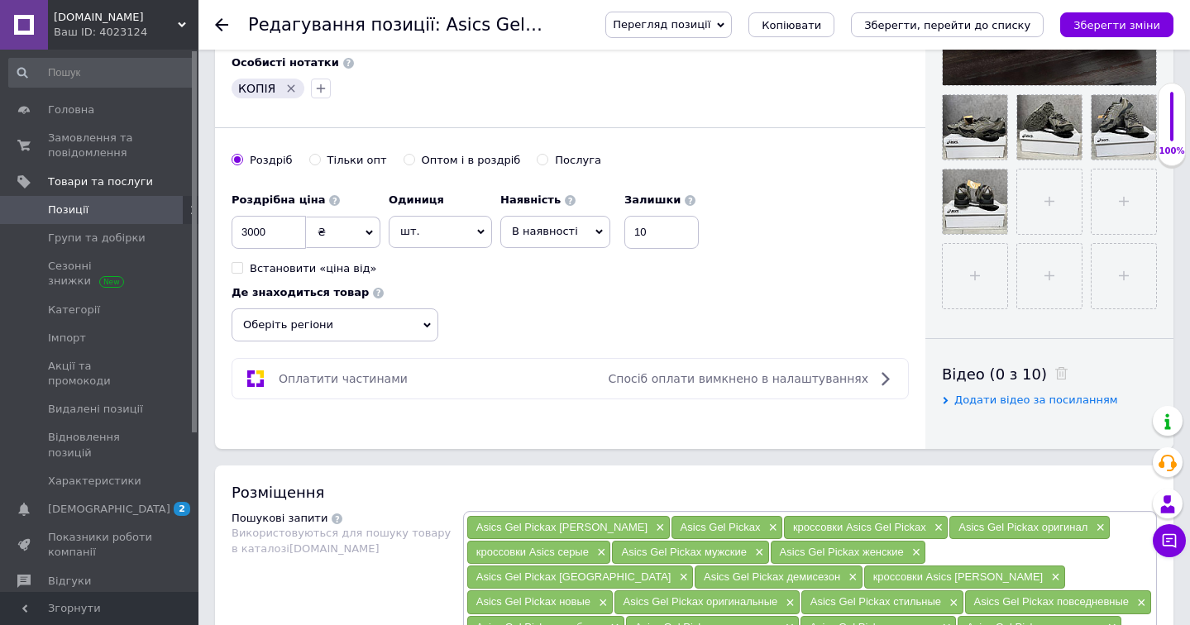
scroll to position [542, 0]
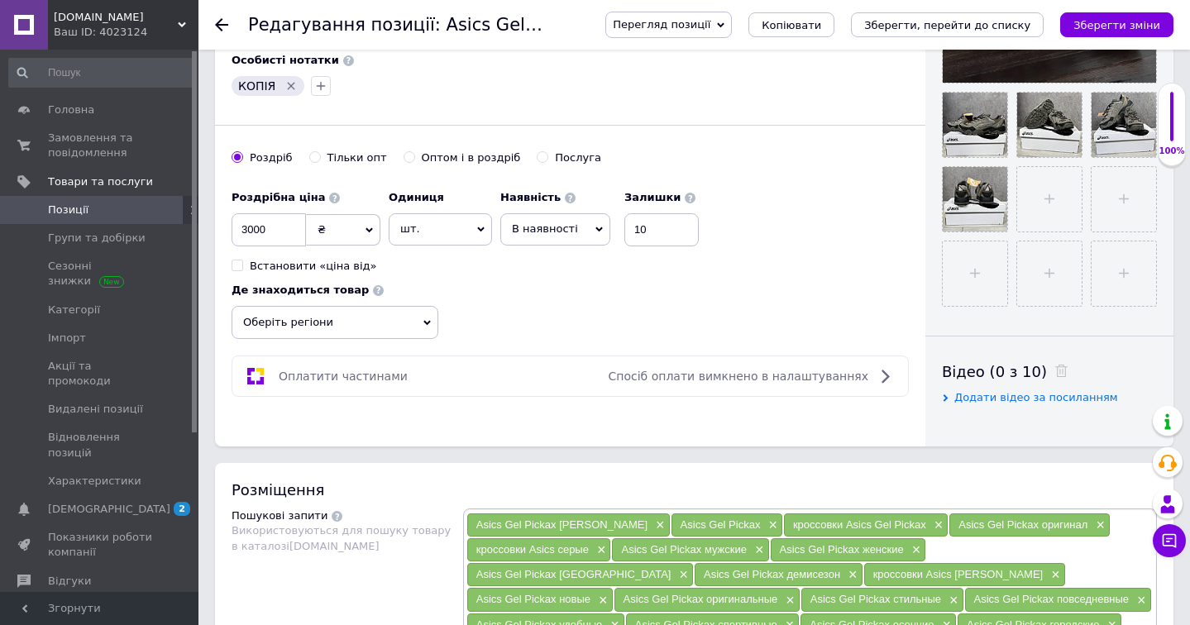
click at [399, 336] on span "Оберіть регіони" at bounding box center [334, 322] width 207 height 33
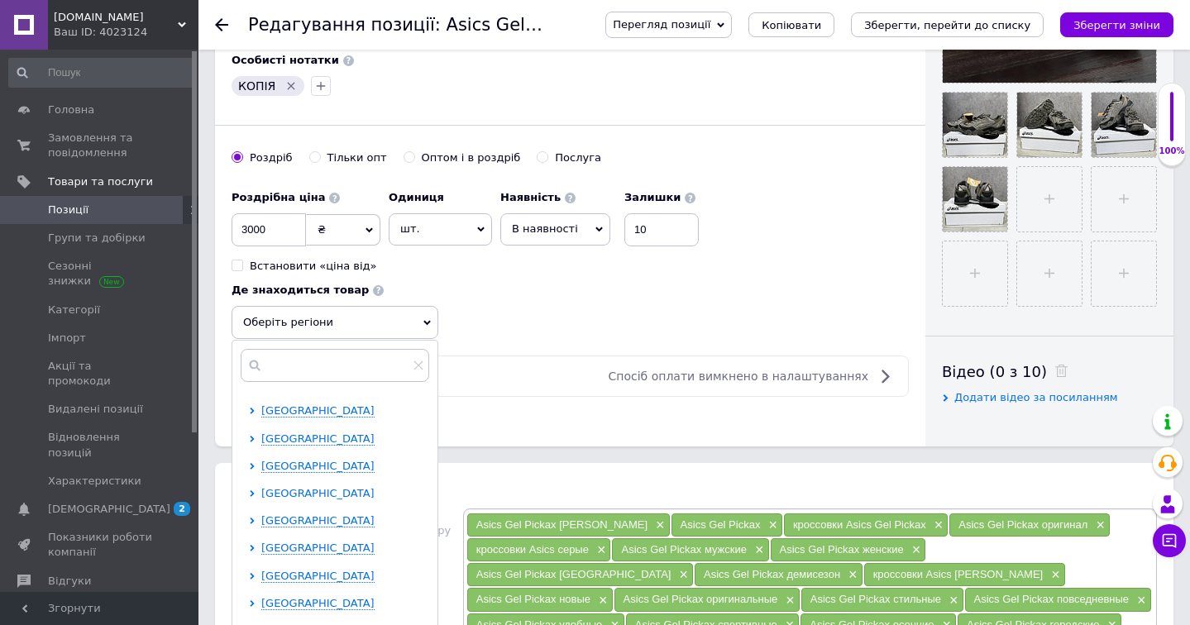
scroll to position [241, 0]
click at [341, 515] on span "[GEOGRAPHIC_DATA]" at bounding box center [317, 521] width 113 height 12
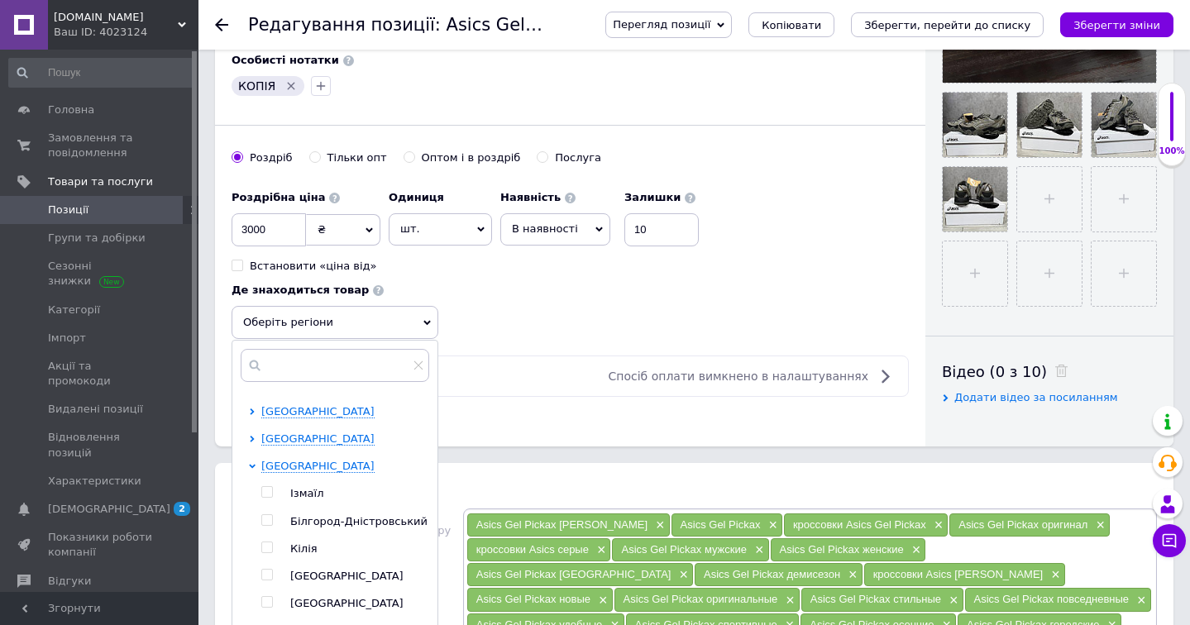
scroll to position [315, 0]
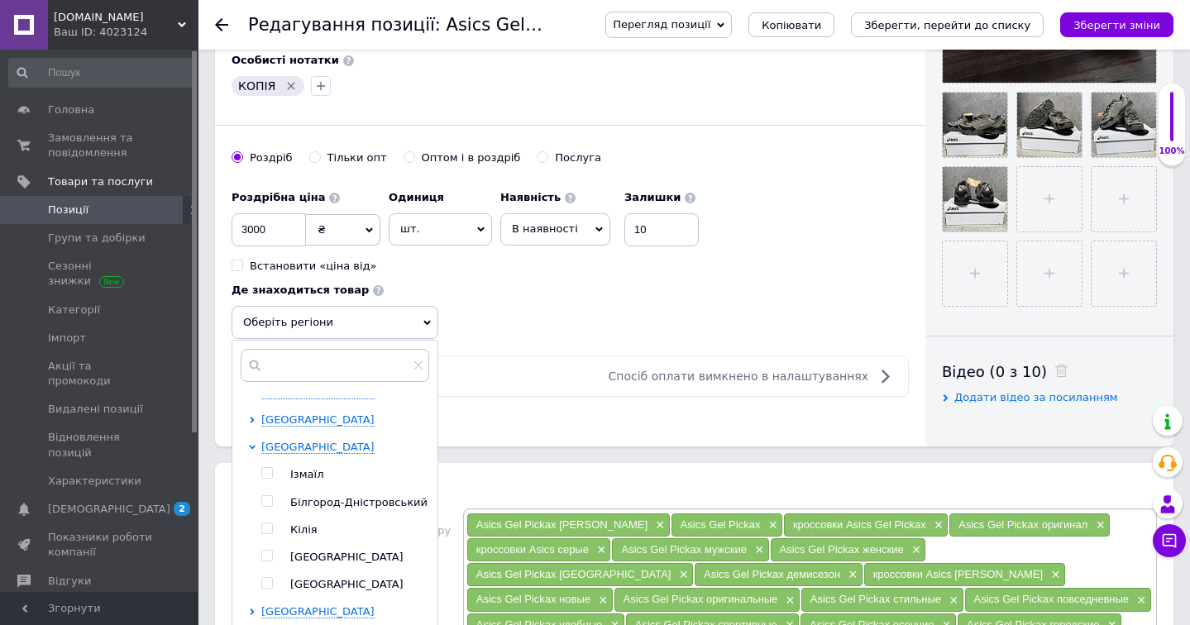
click at [269, 554] on input "checkbox" at bounding box center [266, 556] width 11 height 11
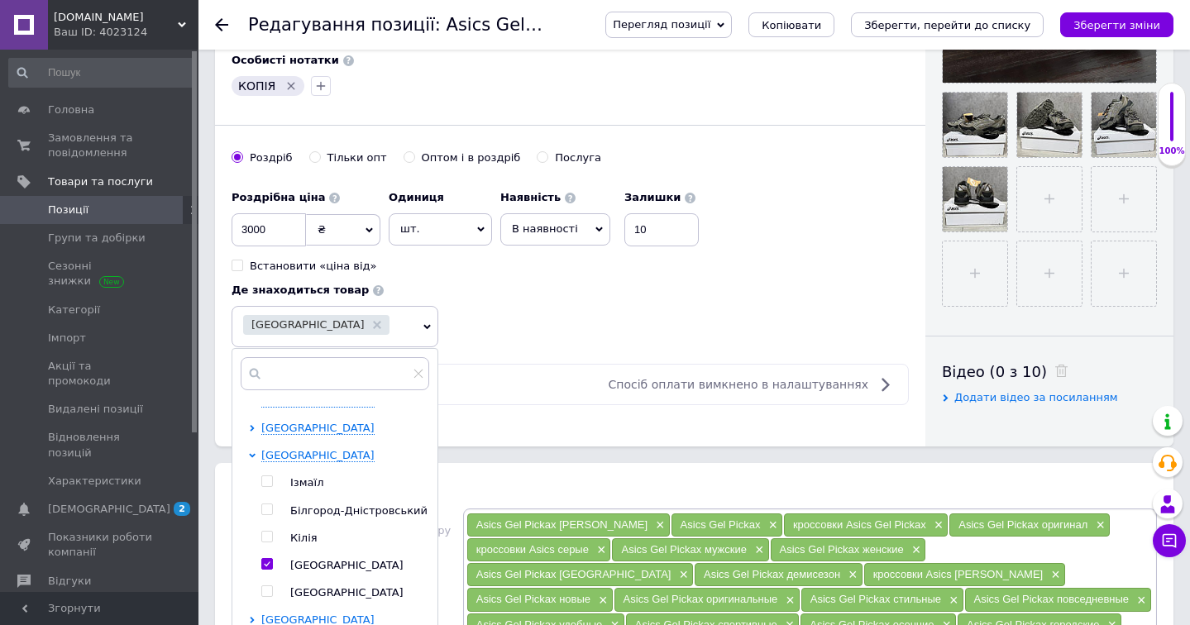
click at [537, 375] on div "Оплатити частинами Спосіб оплати вимкнено в налаштуваннях" at bounding box center [570, 385] width 662 height 20
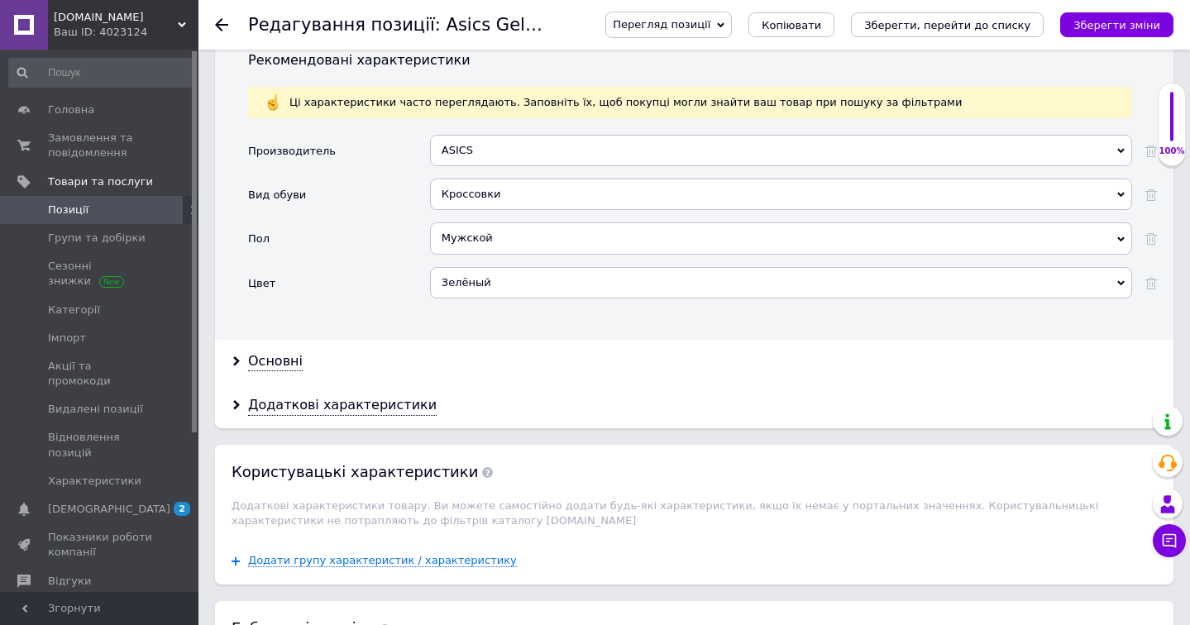
scroll to position [1654, 0]
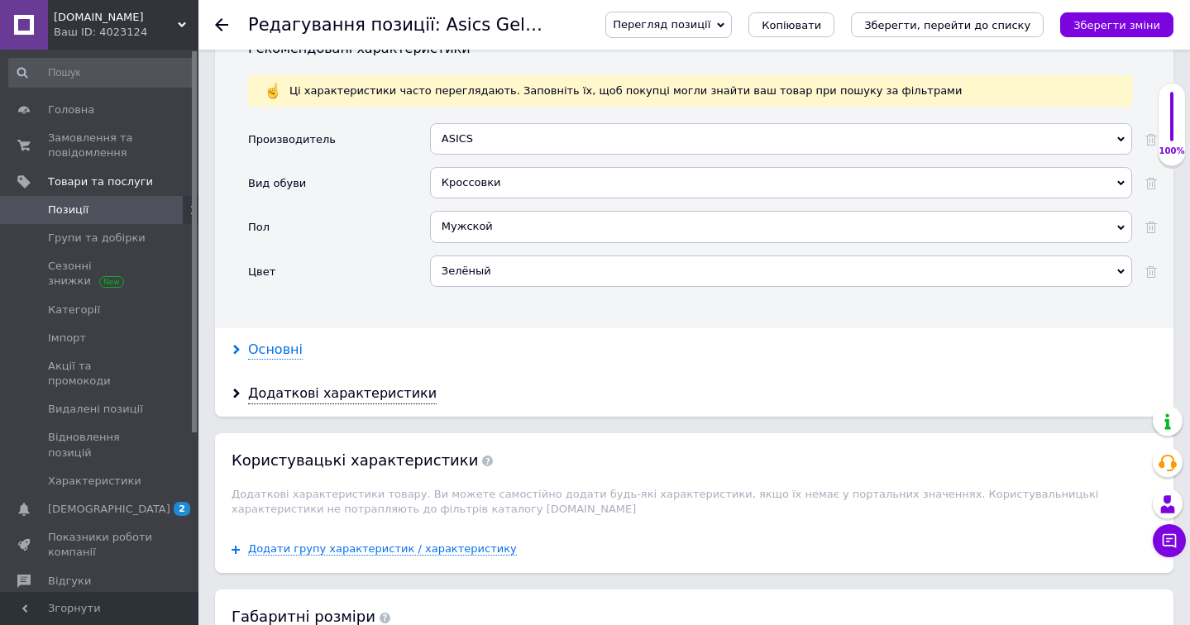
click at [282, 341] on div "Основні" at bounding box center [275, 350] width 55 height 19
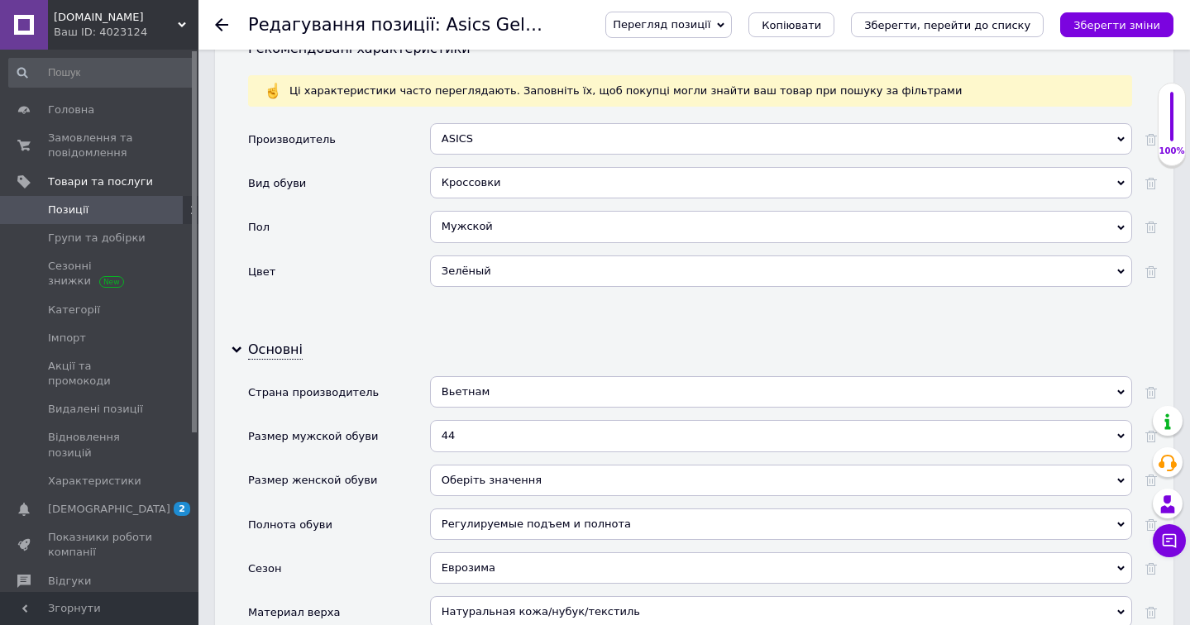
click at [484, 420] on div "44" at bounding box center [781, 435] width 702 height 31
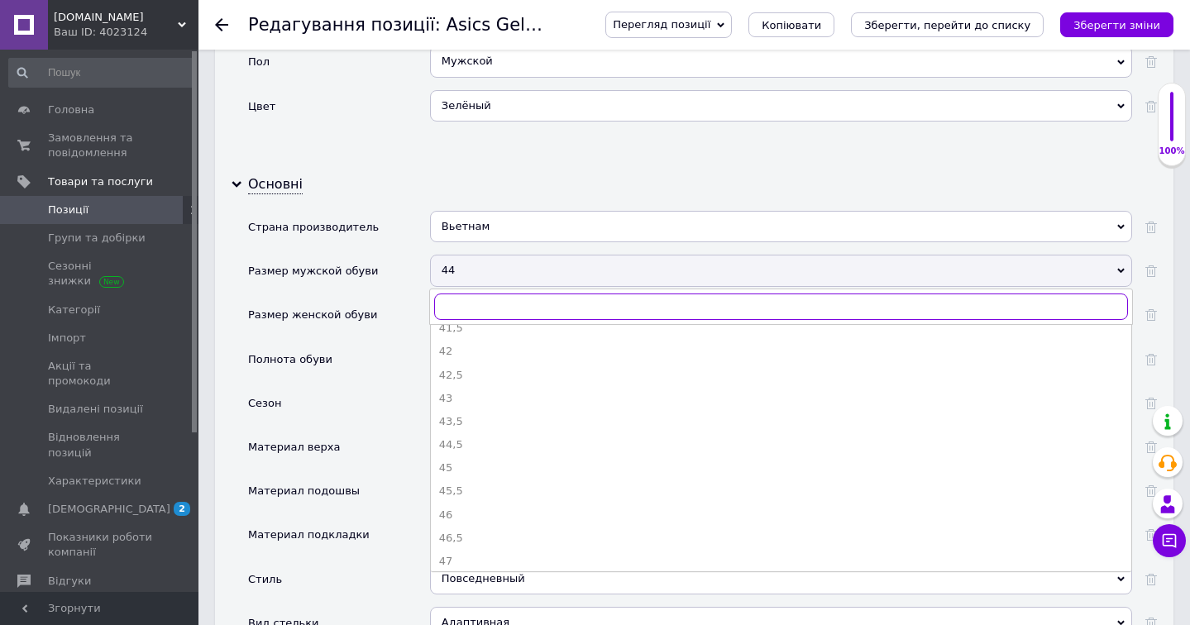
scroll to position [341, 0]
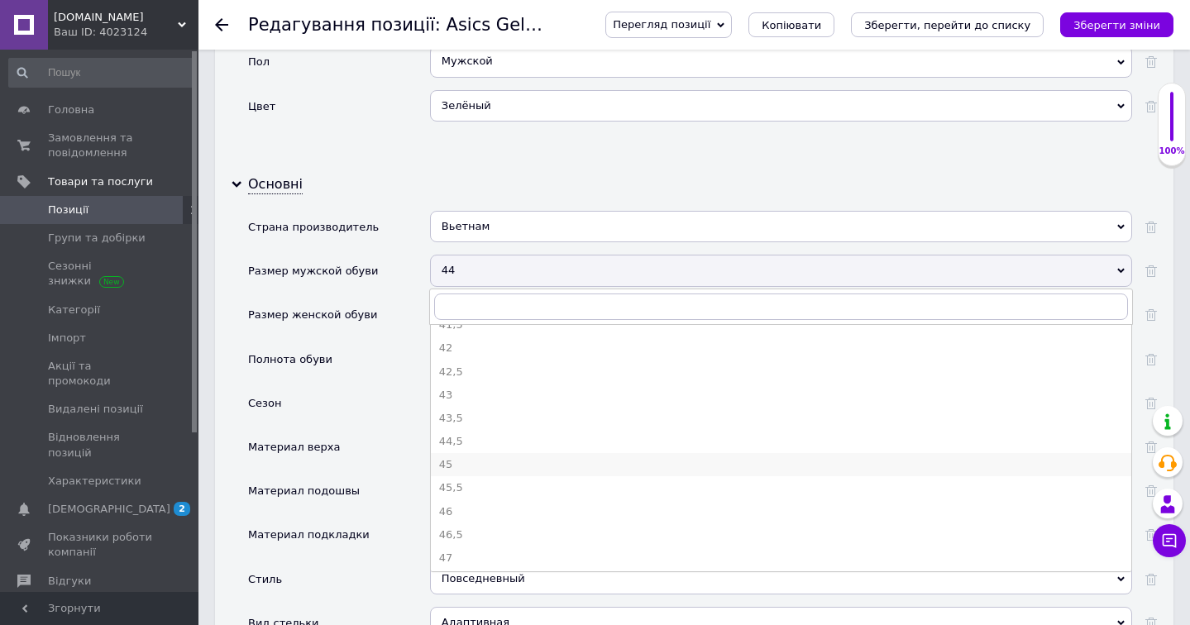
click at [476, 453] on li "45" at bounding box center [781, 464] width 700 height 23
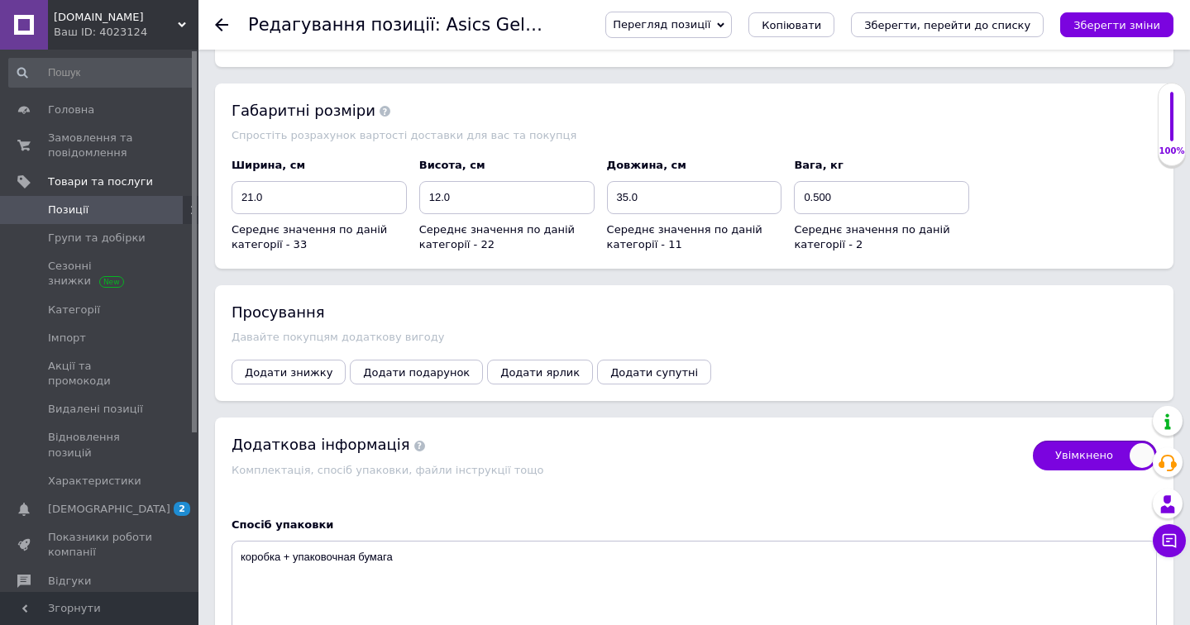
scroll to position [3229, 0]
click at [305, 365] on span "Додати знижку" at bounding box center [289, 371] width 88 height 12
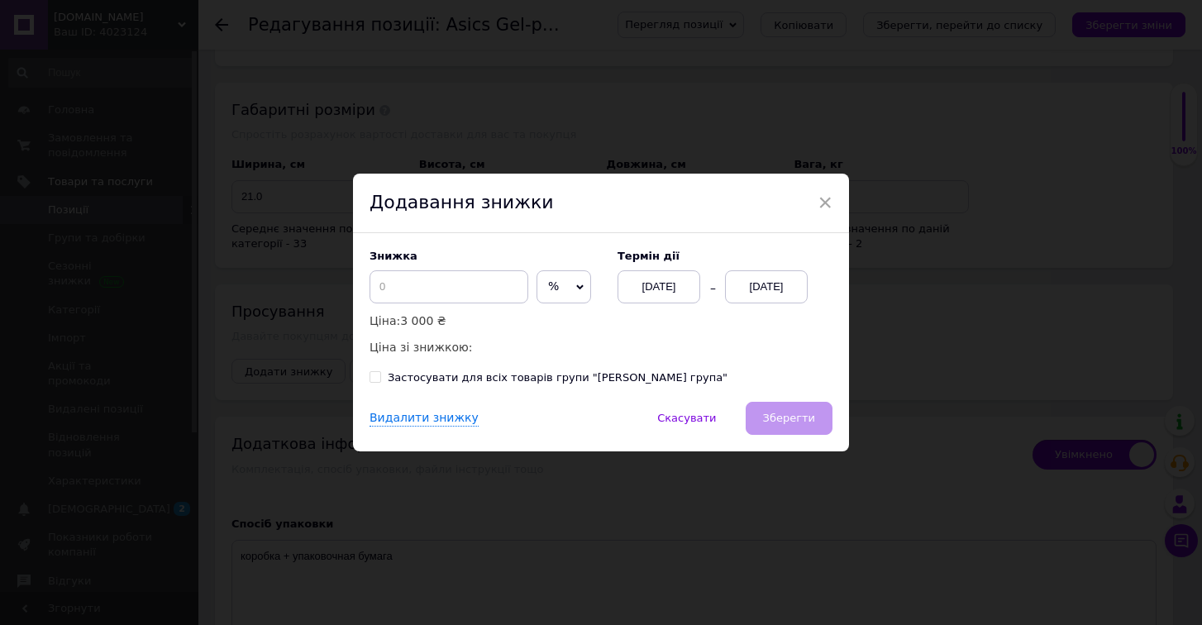
click at [545, 274] on span "%" at bounding box center [564, 286] width 55 height 33
click at [548, 326] on li "₴" at bounding box center [563, 321] width 53 height 23
click at [756, 298] on div "[DATE]" at bounding box center [766, 286] width 83 height 33
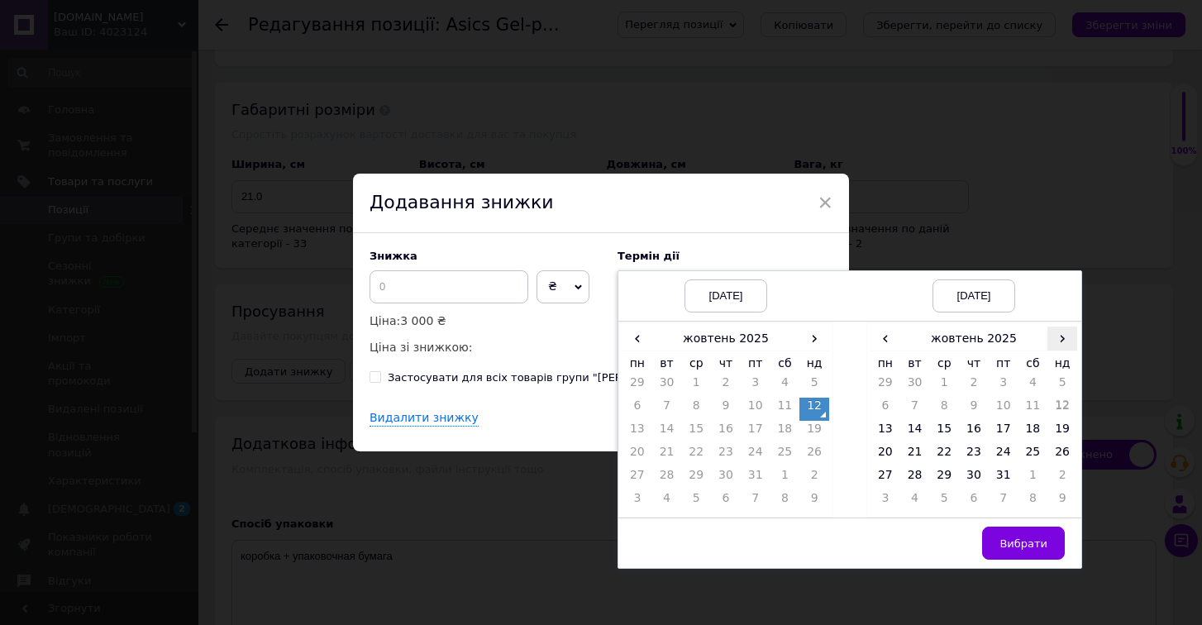
click at [1064, 346] on span "›" at bounding box center [1063, 339] width 30 height 24
click at [949, 477] on td "26" at bounding box center [944, 478] width 30 height 23
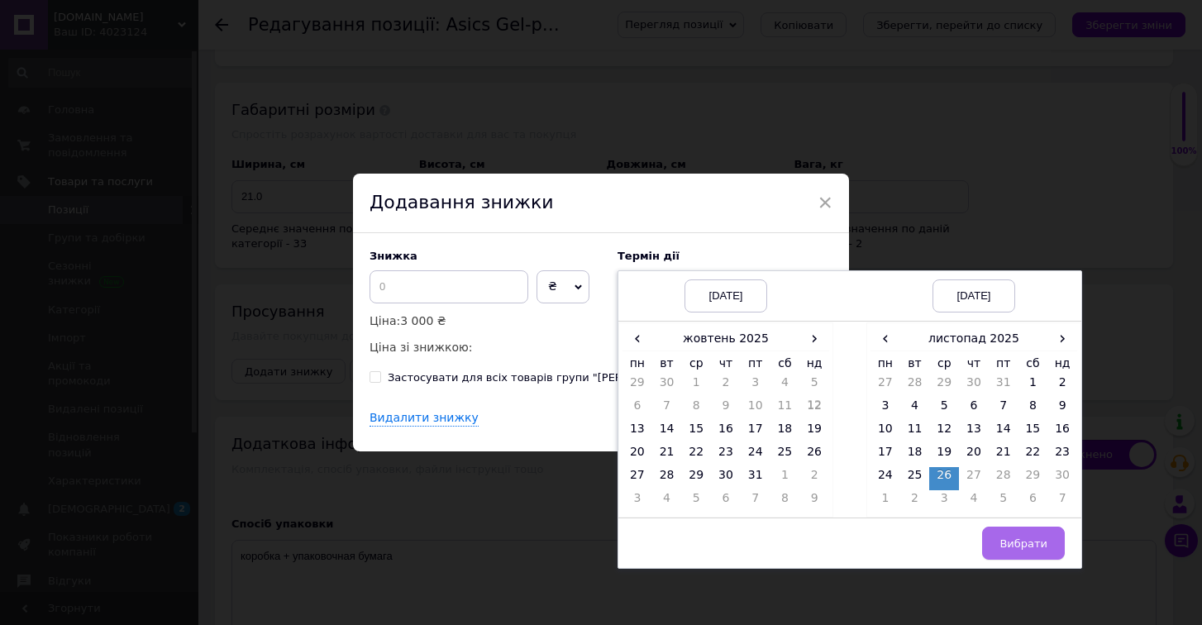
click at [1011, 542] on span "Вибрати" at bounding box center [1024, 543] width 48 height 12
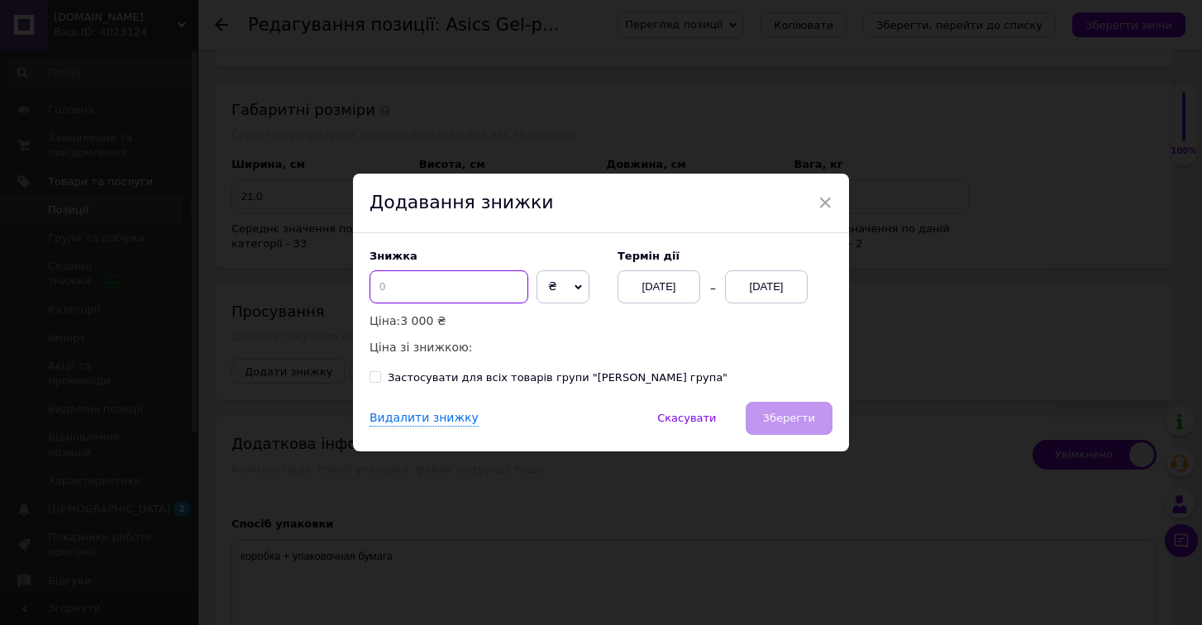
click at [460, 290] on input at bounding box center [449, 286] width 159 height 33
click at [789, 418] on span "Зберегти" at bounding box center [789, 418] width 52 height 12
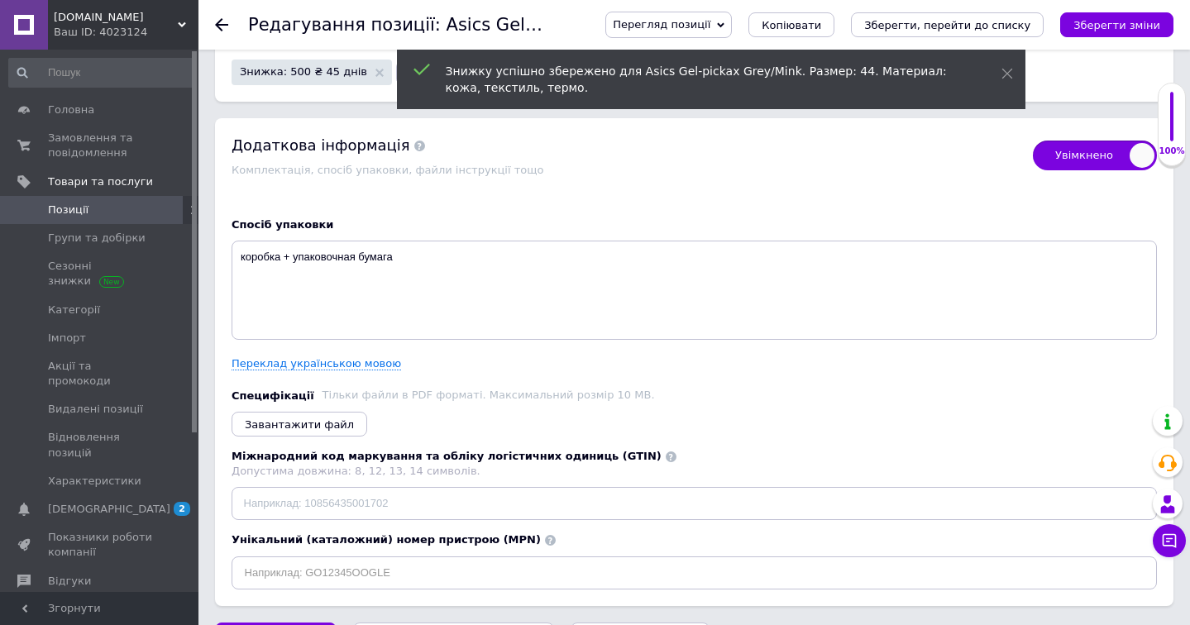
scroll to position [3527, 0]
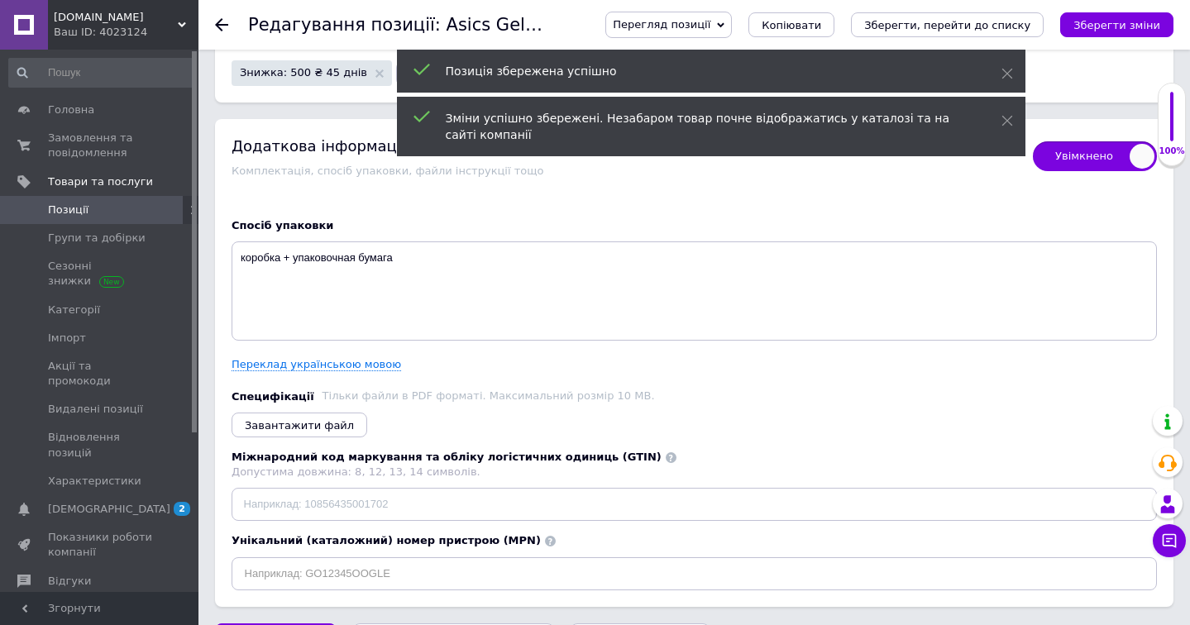
click at [217, 14] on div at bounding box center [231, 25] width 33 height 50
click at [221, 20] on use at bounding box center [221, 24] width 13 height 13
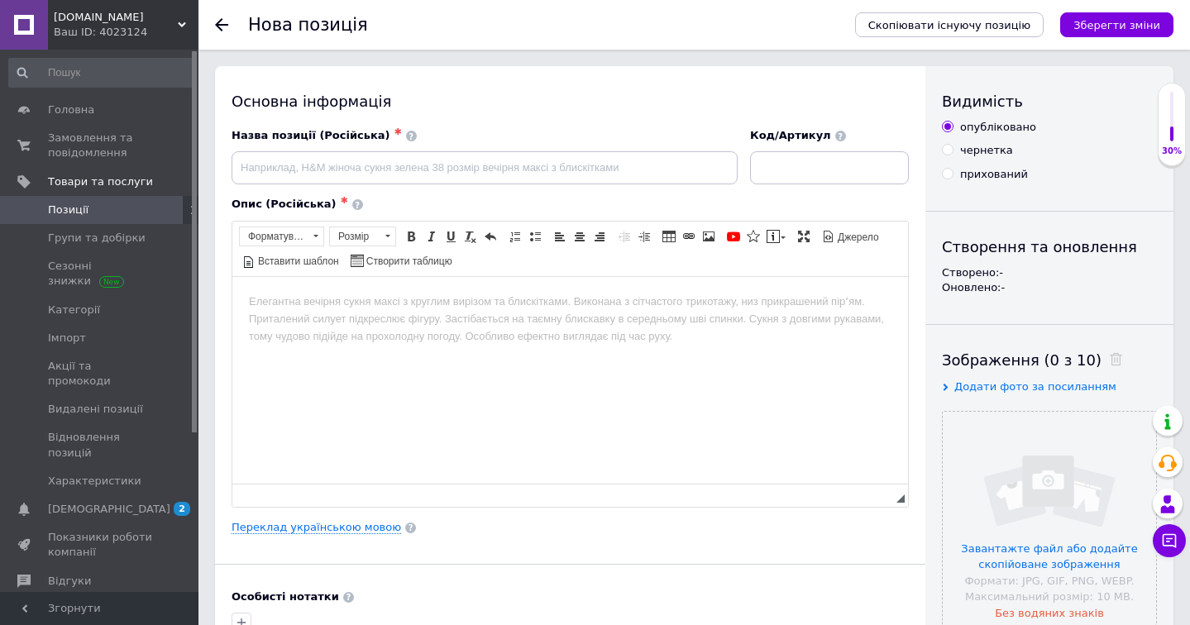
click at [221, 20] on use at bounding box center [221, 24] width 13 height 13
